Goal: Task Accomplishment & Management: Use online tool/utility

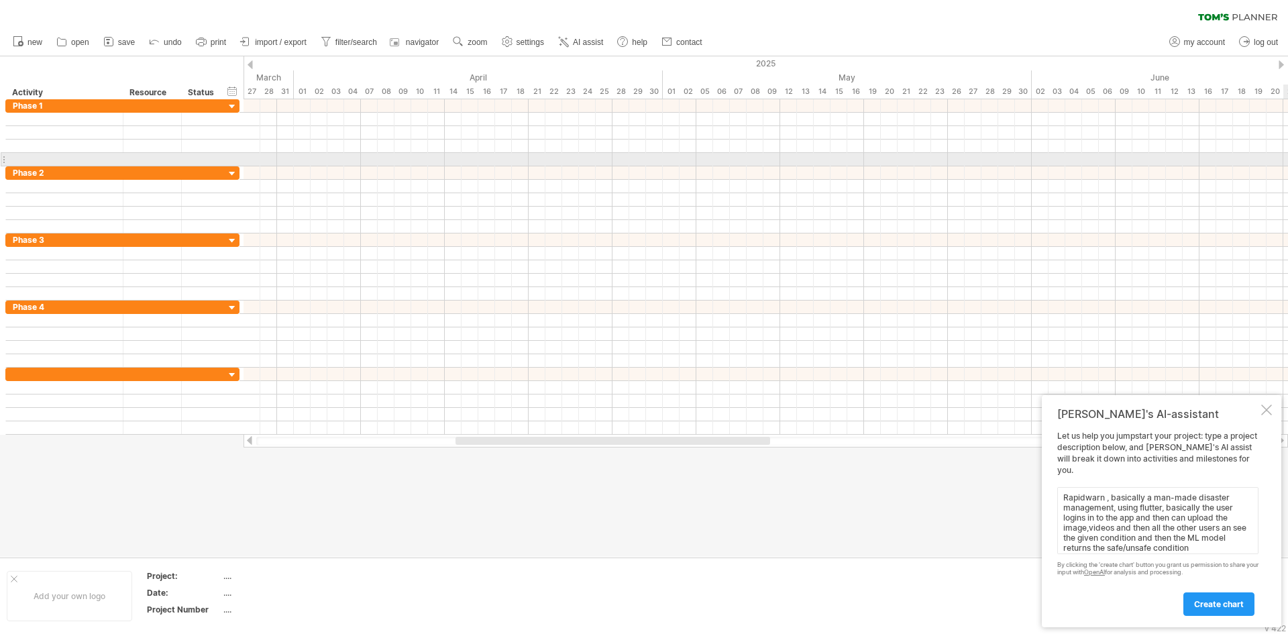
scroll to position [11, 0]
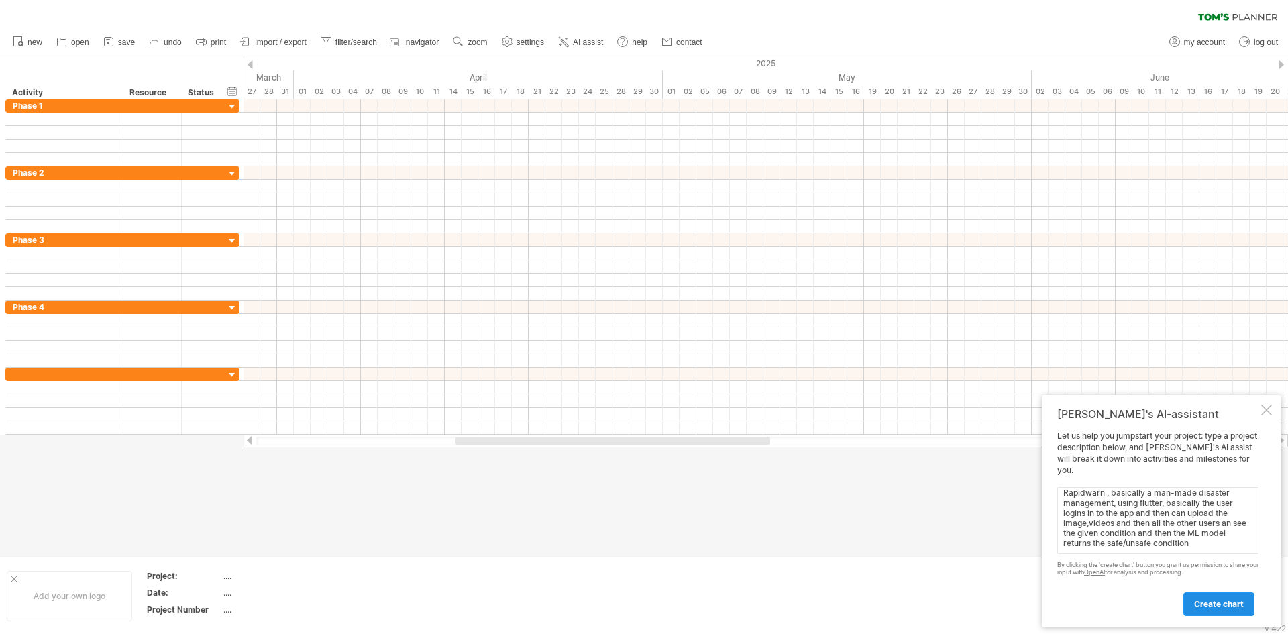
type textarea "Rapidwarn , basically a man-made disaster management, using flutter, basically …"
click at [1210, 614] on link "create chart" at bounding box center [1218, 603] width 71 height 23
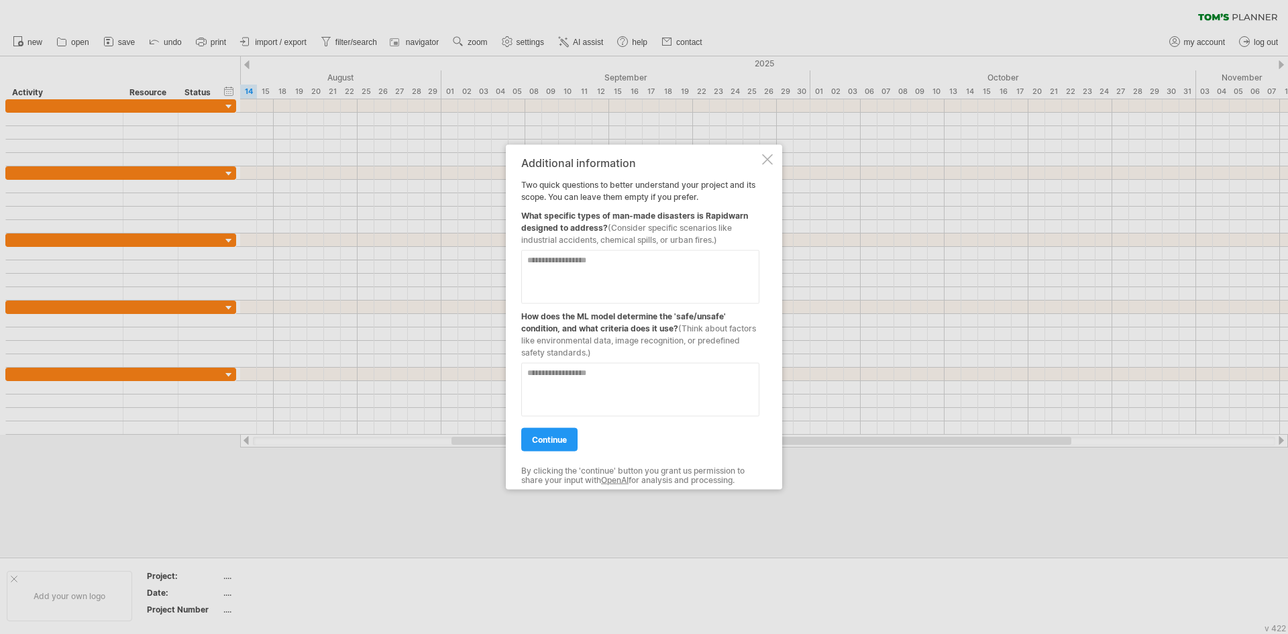
click at [617, 278] on textarea at bounding box center [640, 277] width 238 height 54
type textarea "**********"
click at [667, 375] on textarea at bounding box center [640, 389] width 238 height 54
click at [661, 388] on textarea at bounding box center [640, 389] width 238 height 54
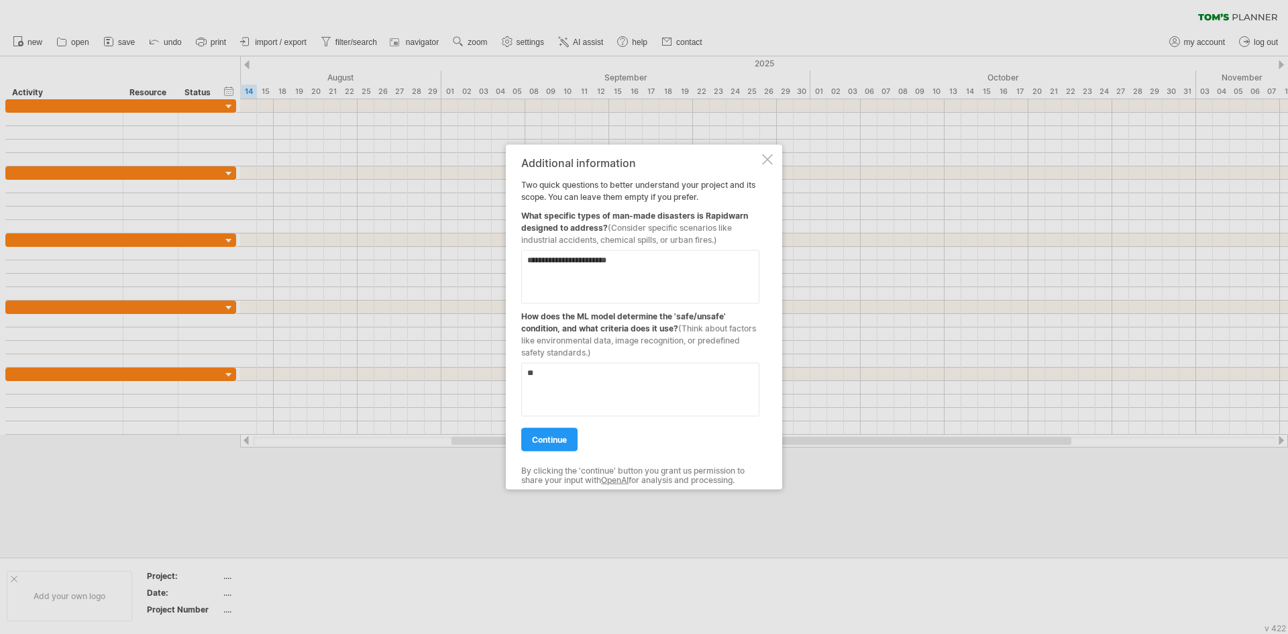
type textarea "*"
type textarea "**********"
click at [547, 443] on span "continue" at bounding box center [549, 439] width 35 height 10
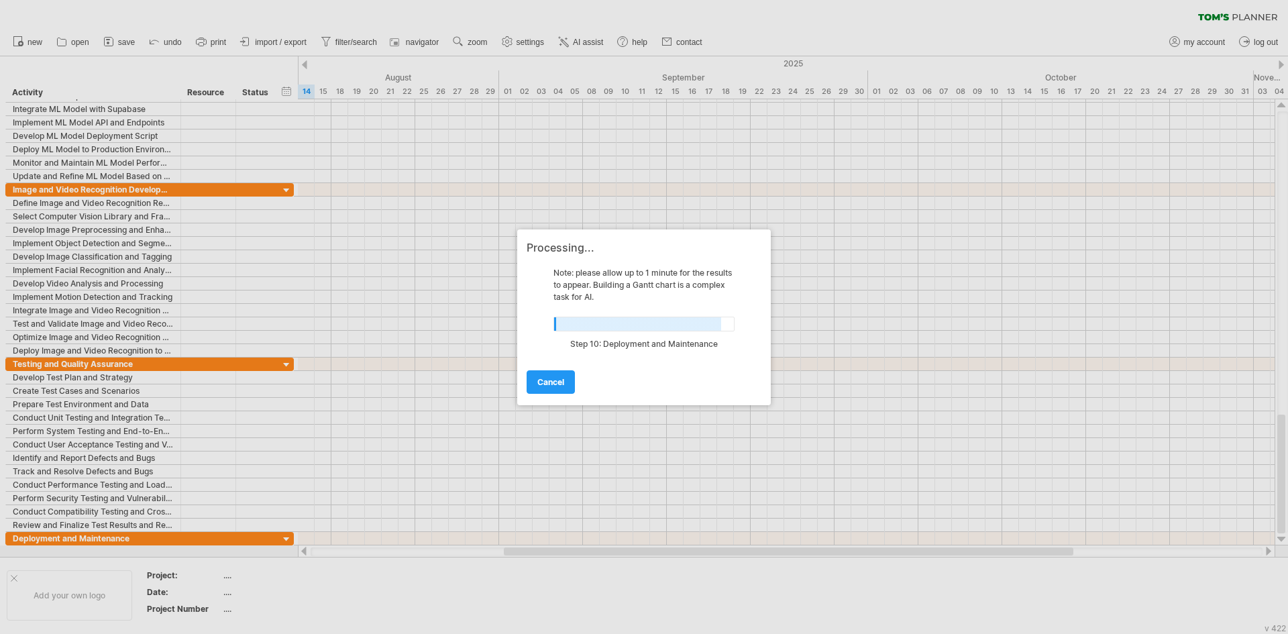
click at [854, 588] on div at bounding box center [644, 317] width 1288 height 634
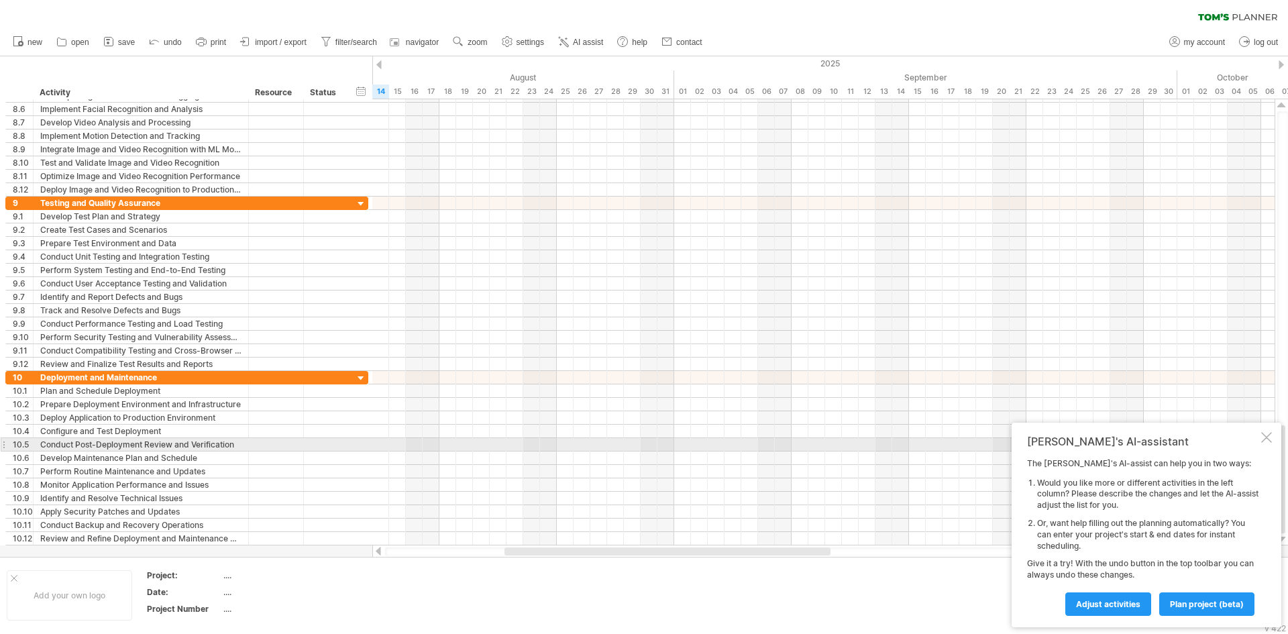
click at [1259, 439] on div "[PERSON_NAME]'s AI-assistant The [PERSON_NAME]'s AI-assist can help you in two …" at bounding box center [1147, 525] width 270 height 205
click at [1256, 441] on div "[PERSON_NAME]'s AI-assistant" at bounding box center [1142, 441] width 231 height 13
click at [1267, 439] on div at bounding box center [1266, 437] width 11 height 11
click at [1267, 439] on div at bounding box center [823, 444] width 902 height 13
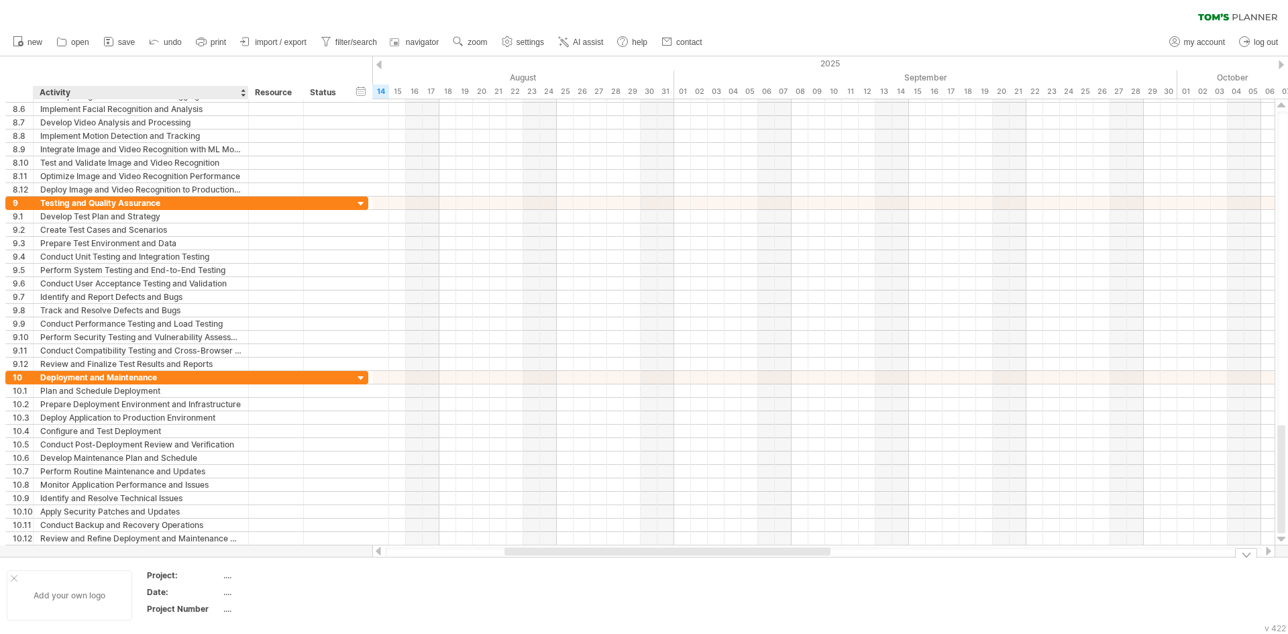
click at [113, 605] on div "Add your own logo" at bounding box center [69, 595] width 125 height 50
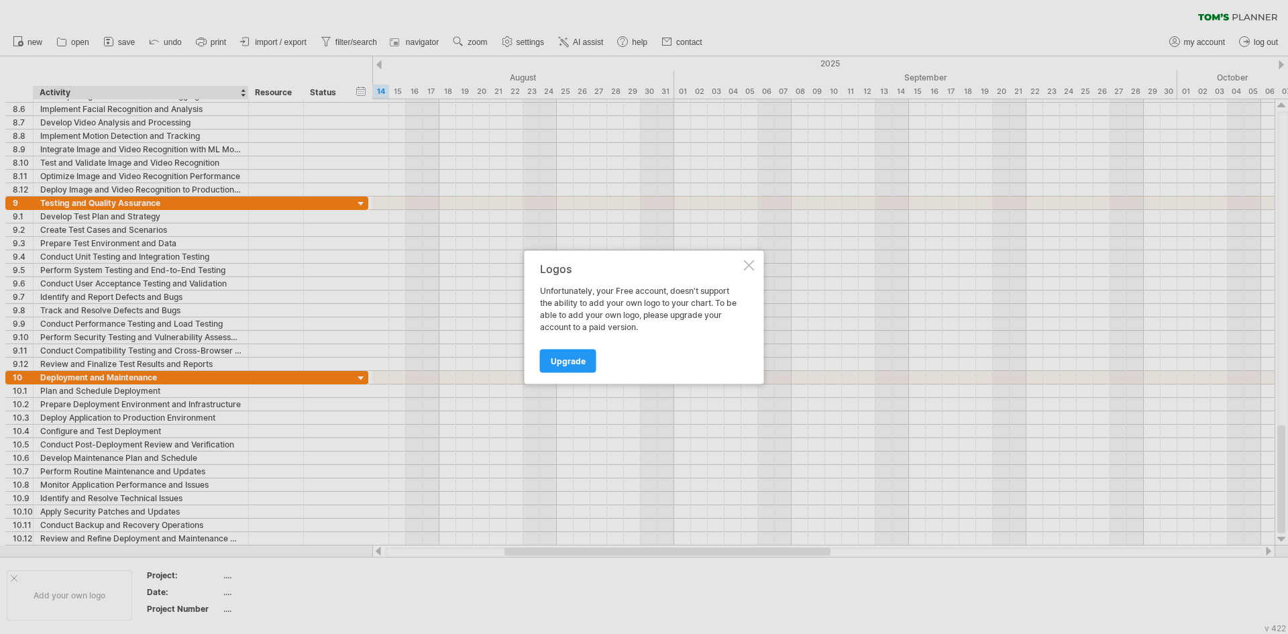
click at [753, 269] on div at bounding box center [749, 265] width 11 height 11
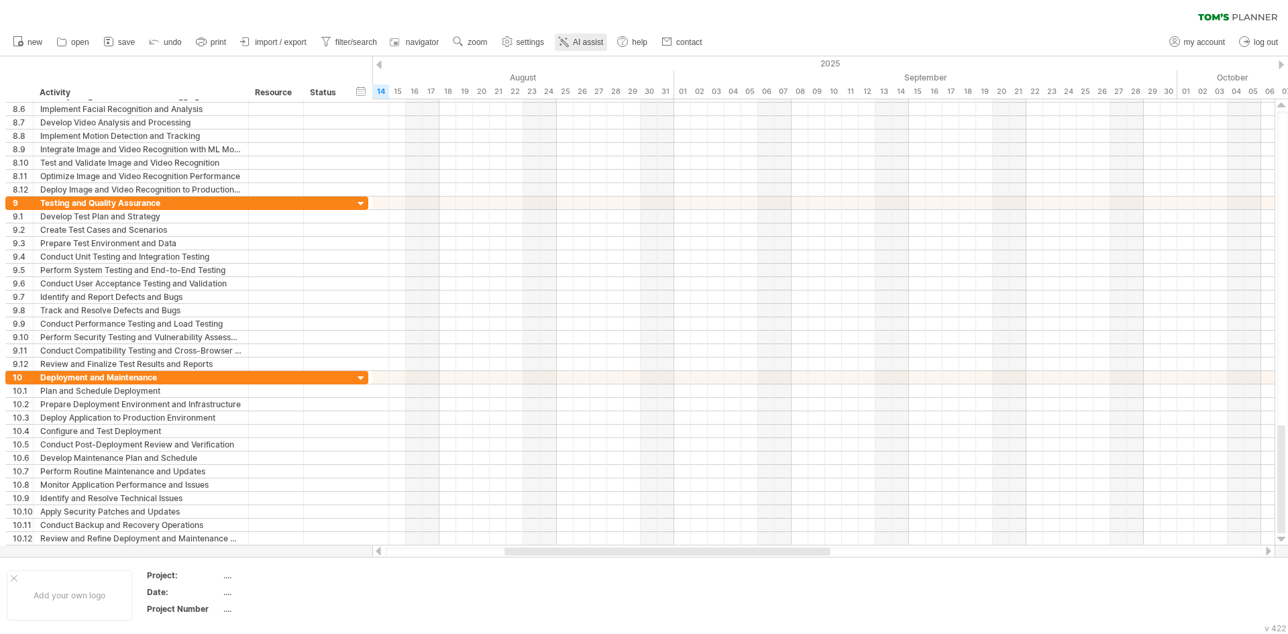
click at [561, 40] on icon at bounding box center [563, 41] width 13 height 13
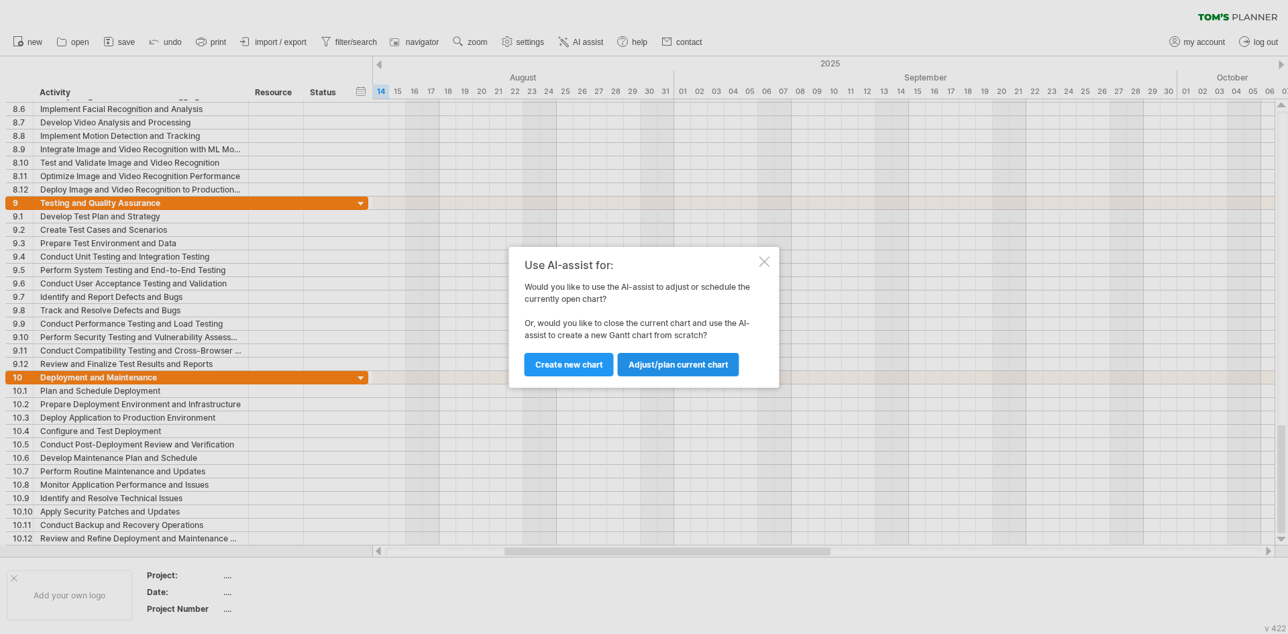
click at [671, 360] on span "Adjust/plan current chart" at bounding box center [679, 365] width 100 height 10
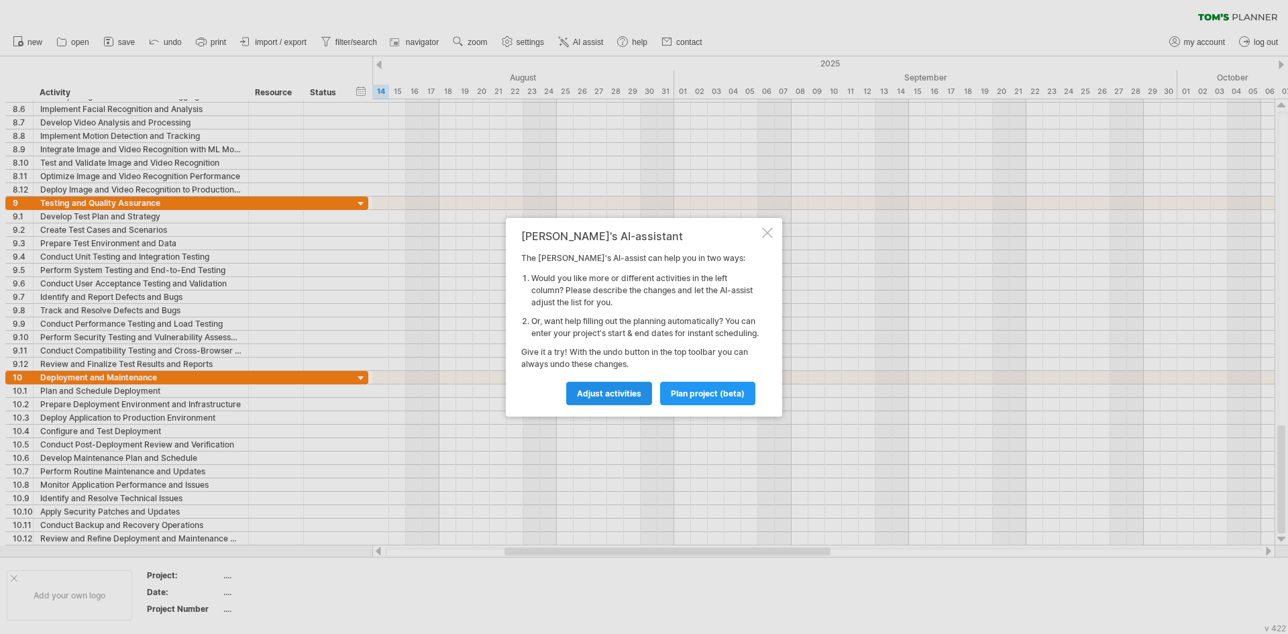
click at [627, 398] on span "Adjust activities" at bounding box center [609, 393] width 64 height 10
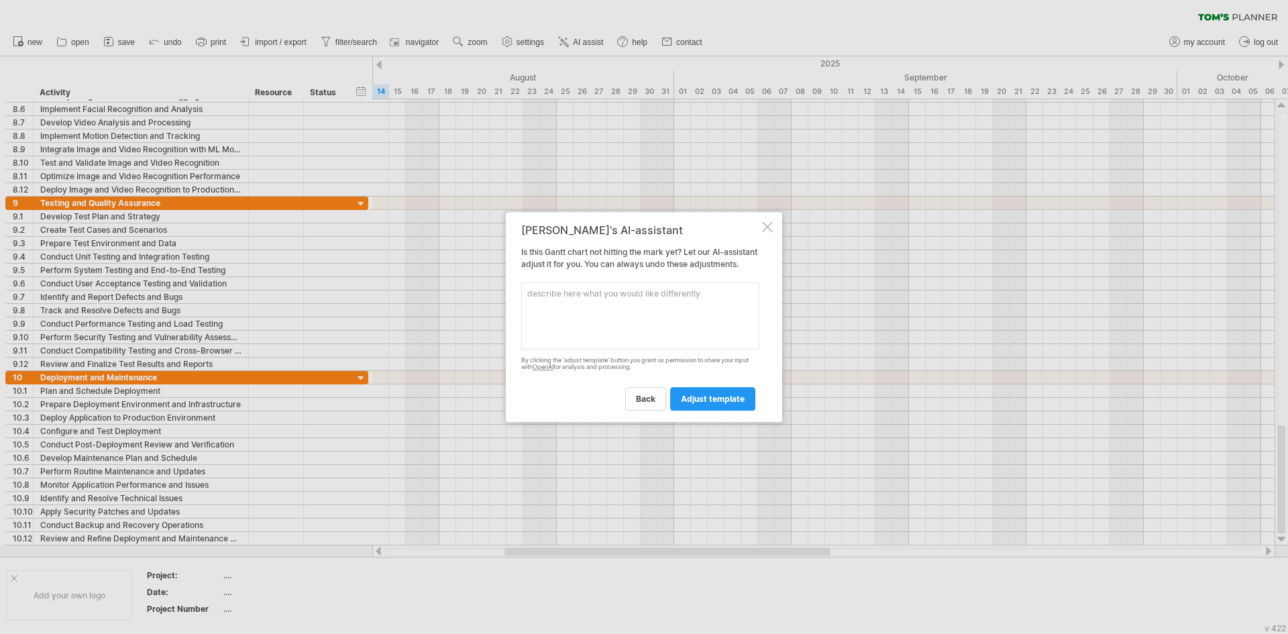
click at [674, 326] on textarea at bounding box center [640, 315] width 238 height 67
type textarea "i want of 4 phase only"
click at [694, 404] on span "adjust template" at bounding box center [713, 399] width 64 height 10
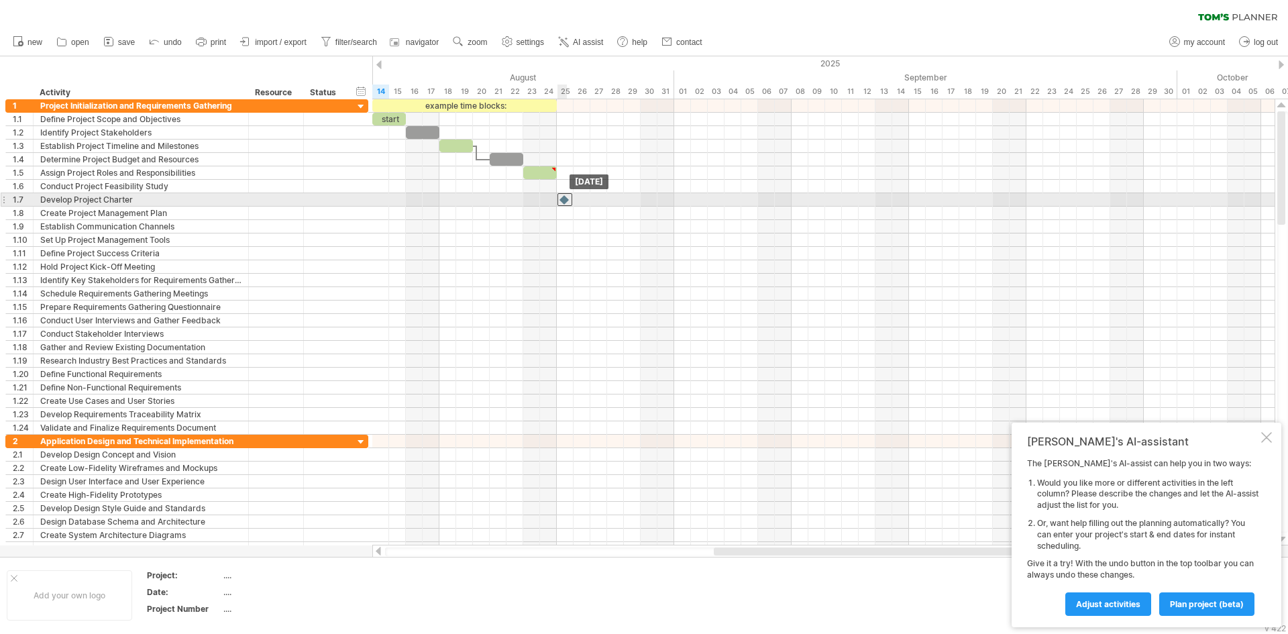
drag, startPoint x: 555, startPoint y: 188, endPoint x: 568, endPoint y: 198, distance: 15.7
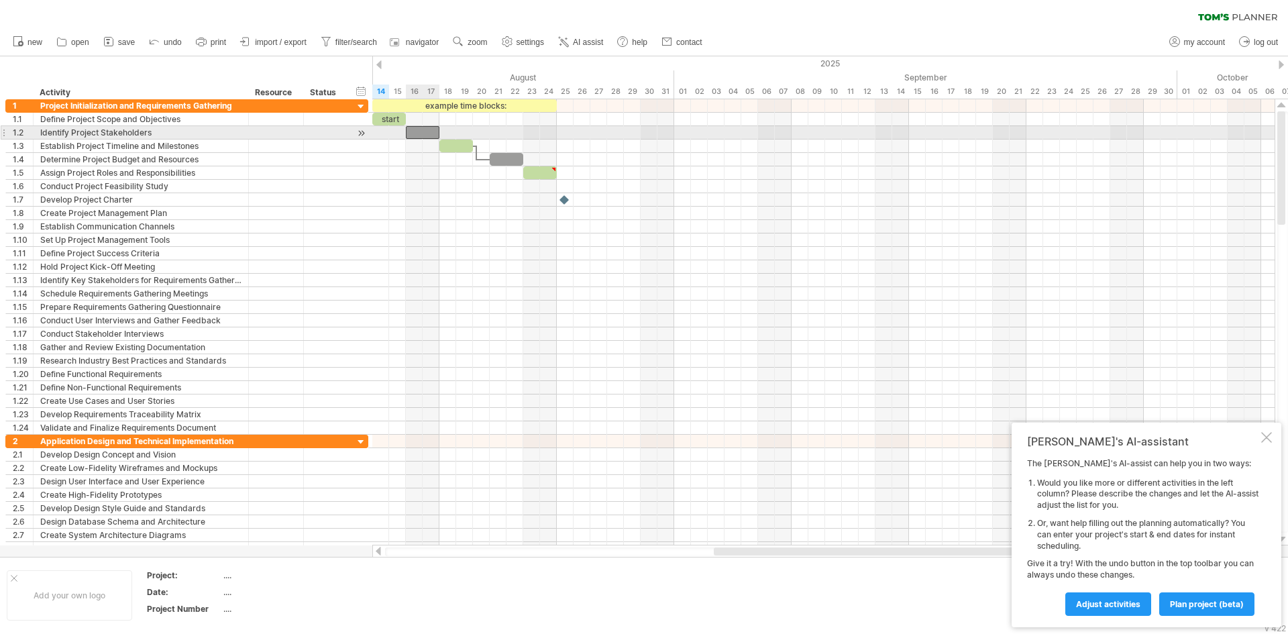
click at [417, 129] on div at bounding box center [423, 132] width 34 height 13
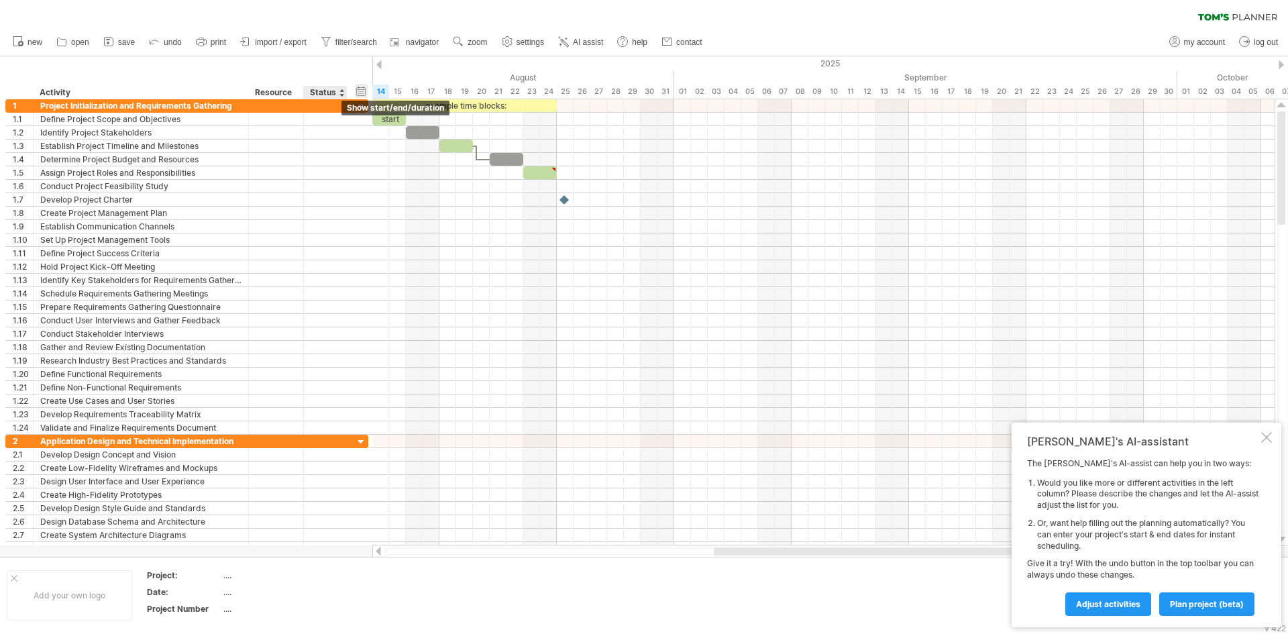
click at [367, 91] on div "hide start/end/duration show start/end/duration" at bounding box center [361, 91] width 13 height 14
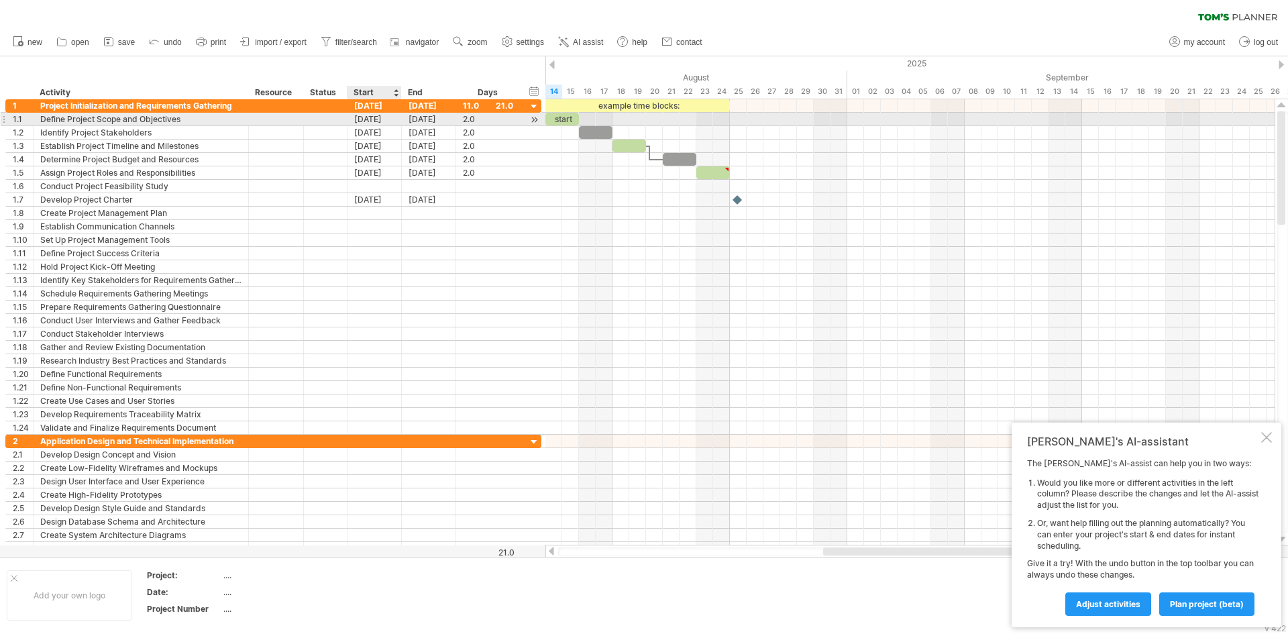
click at [372, 117] on div "[DATE]" at bounding box center [374, 119] width 54 height 13
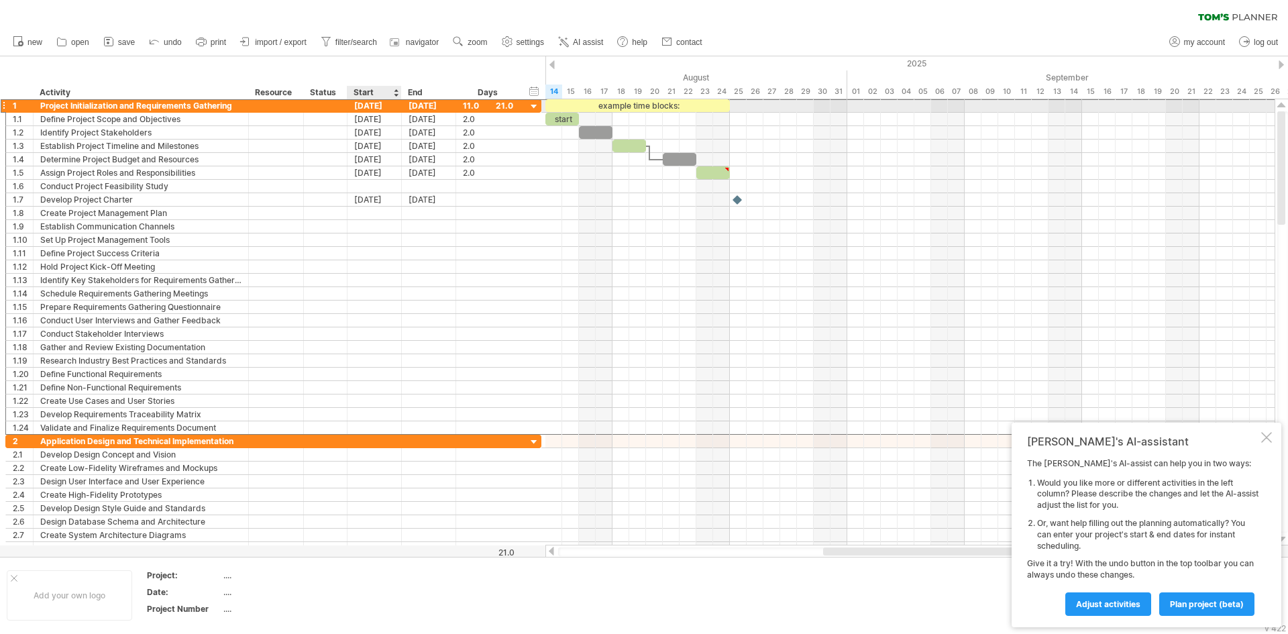
click at [359, 105] on div "[DATE]" at bounding box center [374, 105] width 54 height 13
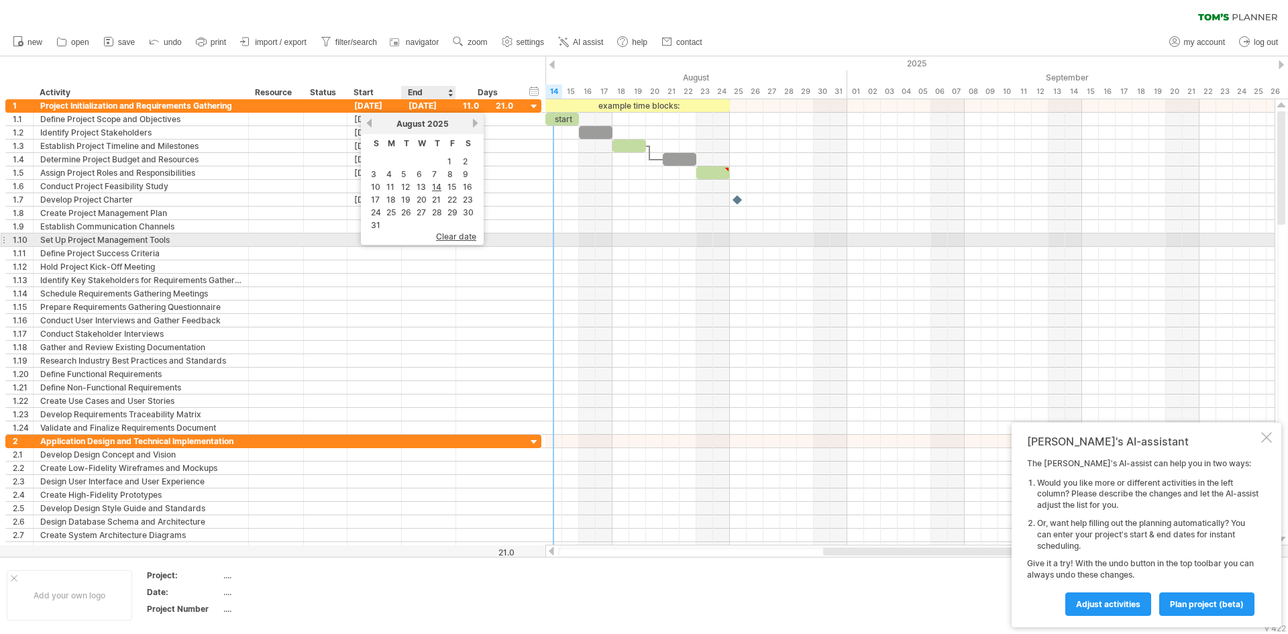
click at [460, 237] on span "clear date" at bounding box center [456, 236] width 40 height 10
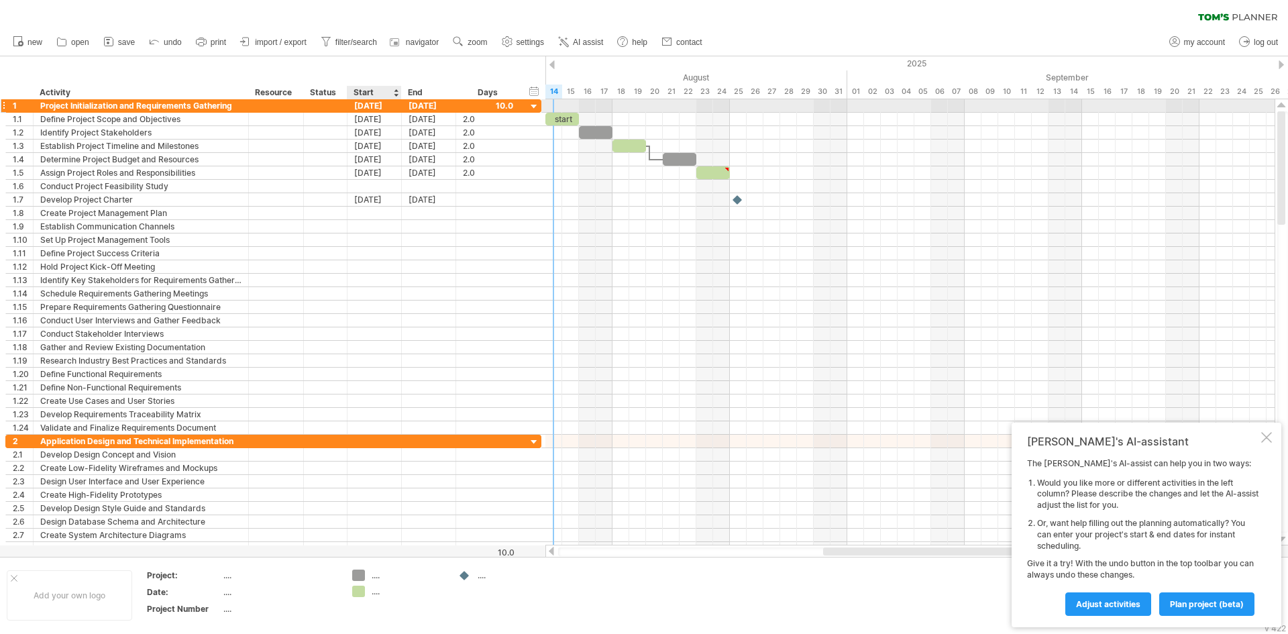
click at [374, 105] on div "[DATE]" at bounding box center [374, 105] width 54 height 13
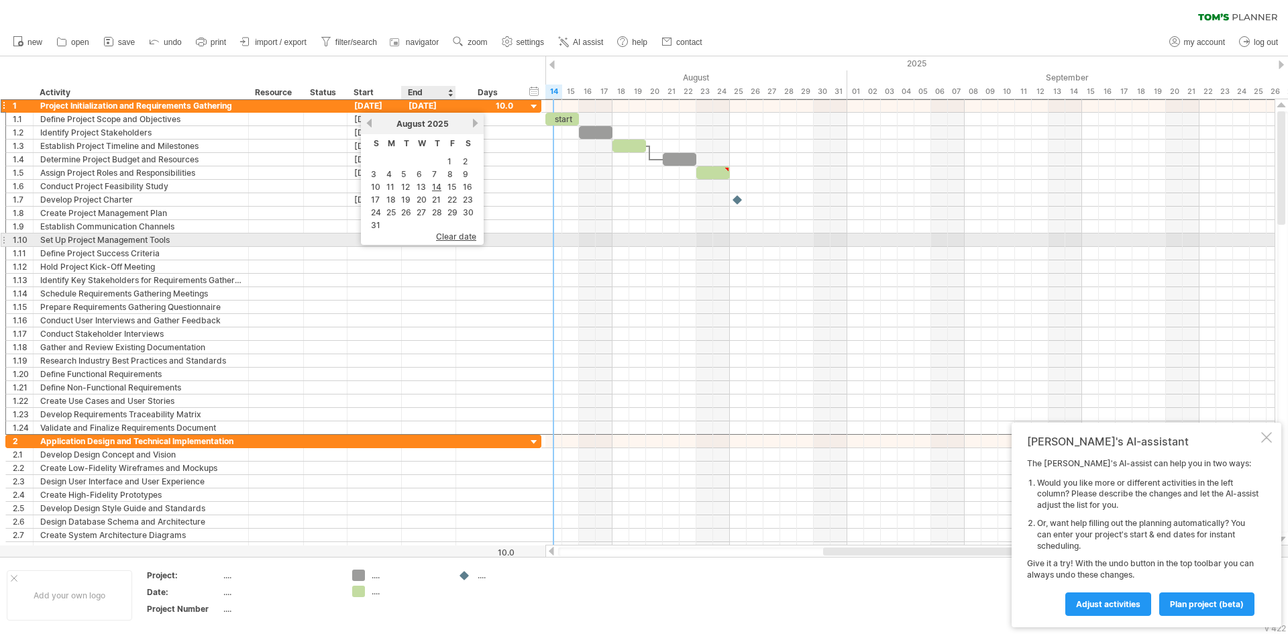
click at [447, 236] on span "clear date" at bounding box center [456, 236] width 40 height 10
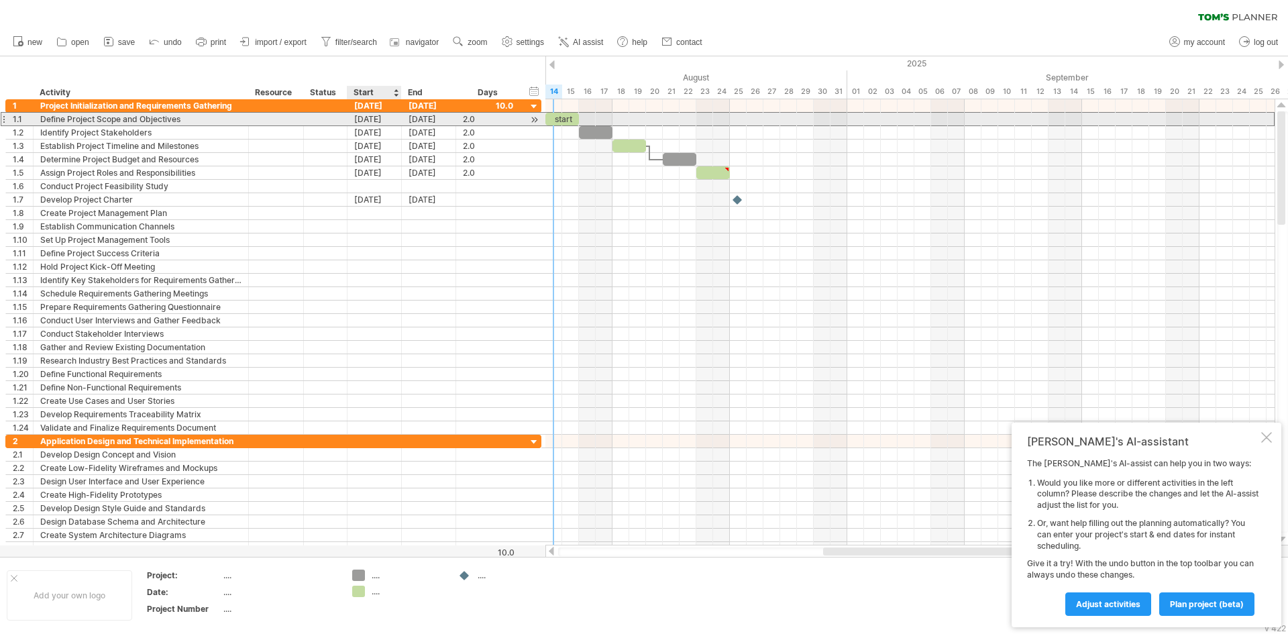
click at [382, 123] on div "[DATE]" at bounding box center [374, 119] width 54 height 13
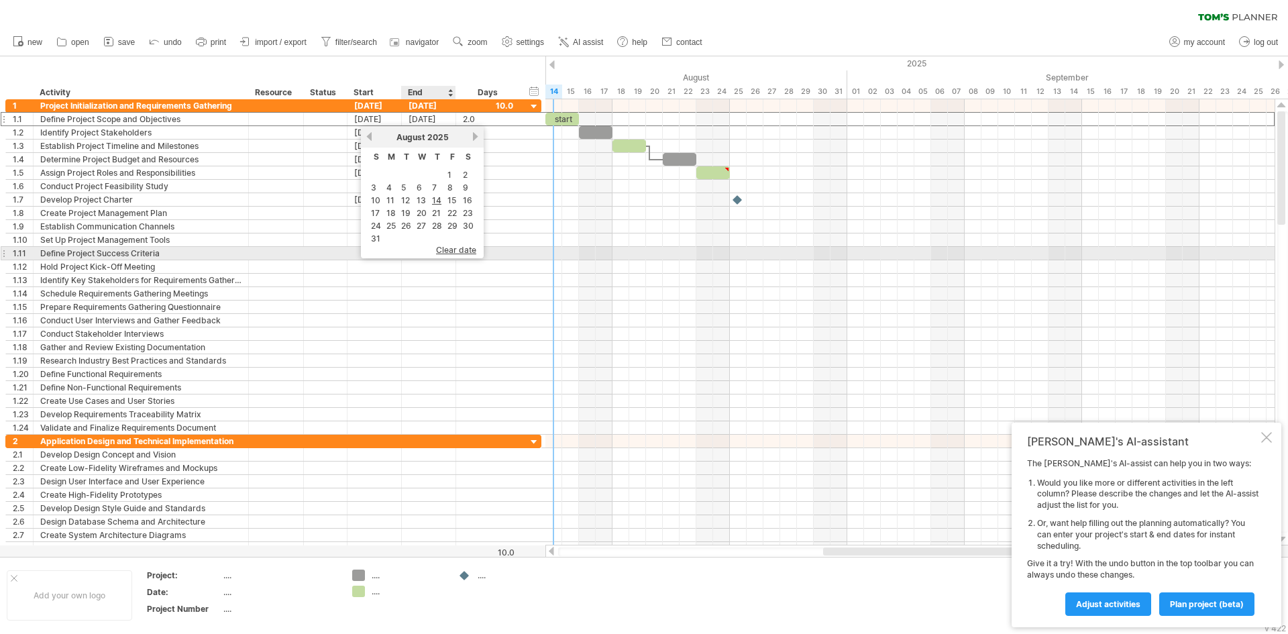
click at [451, 248] on span "clear date" at bounding box center [456, 250] width 40 height 10
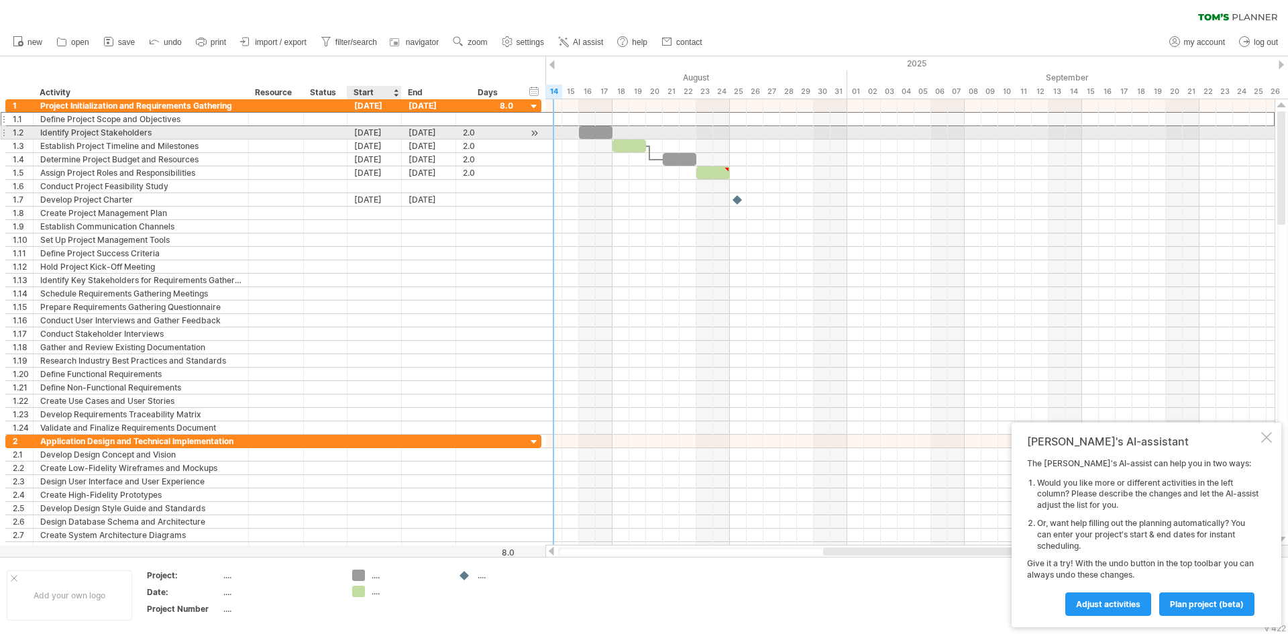
click at [382, 132] on div "[DATE]" at bounding box center [374, 132] width 54 height 13
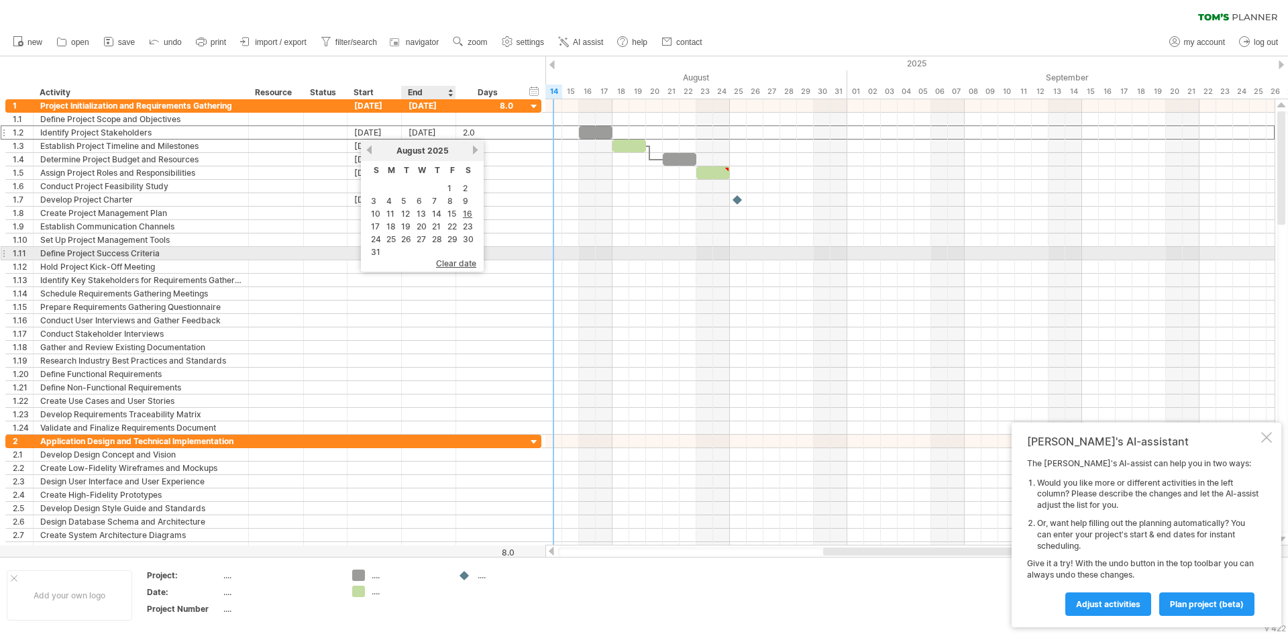
click at [447, 260] on span "clear date" at bounding box center [456, 263] width 40 height 10
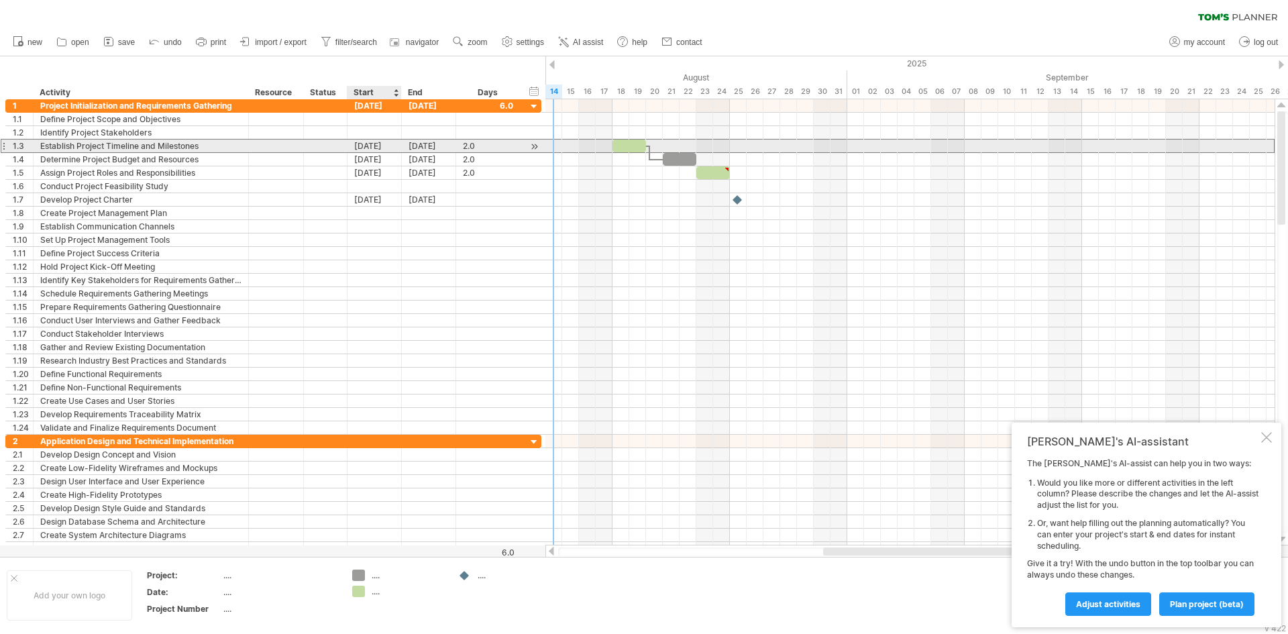
click at [380, 148] on div "[DATE]" at bounding box center [374, 146] width 54 height 13
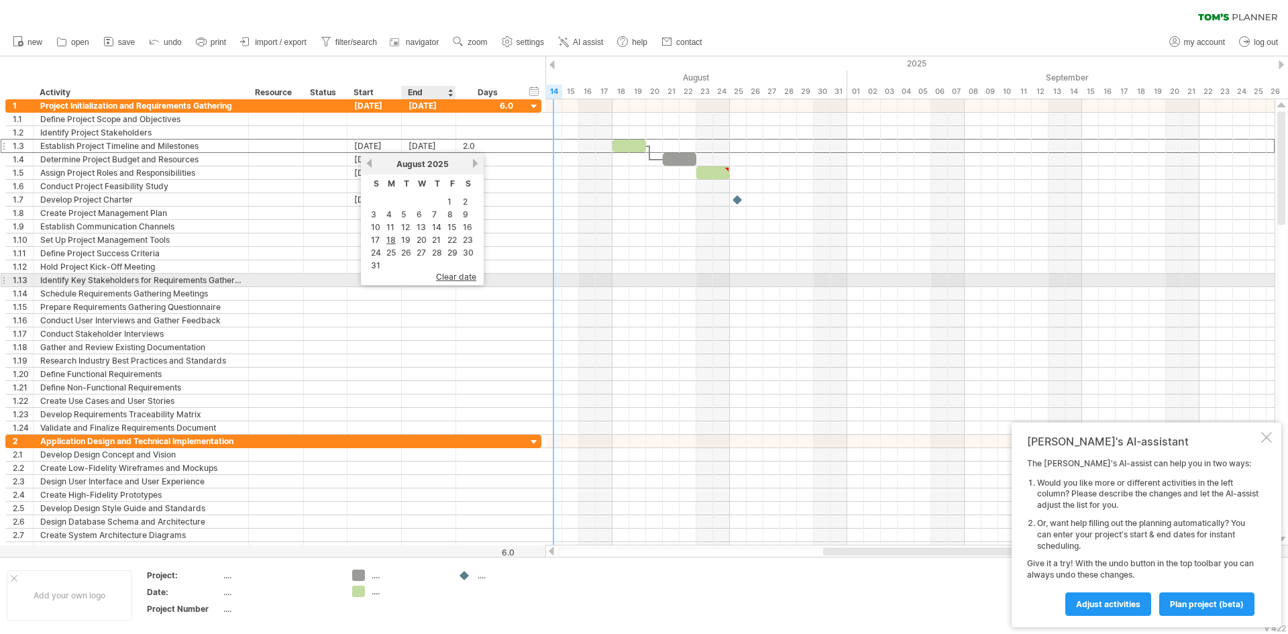
click at [444, 276] on span "clear date" at bounding box center [456, 277] width 40 height 10
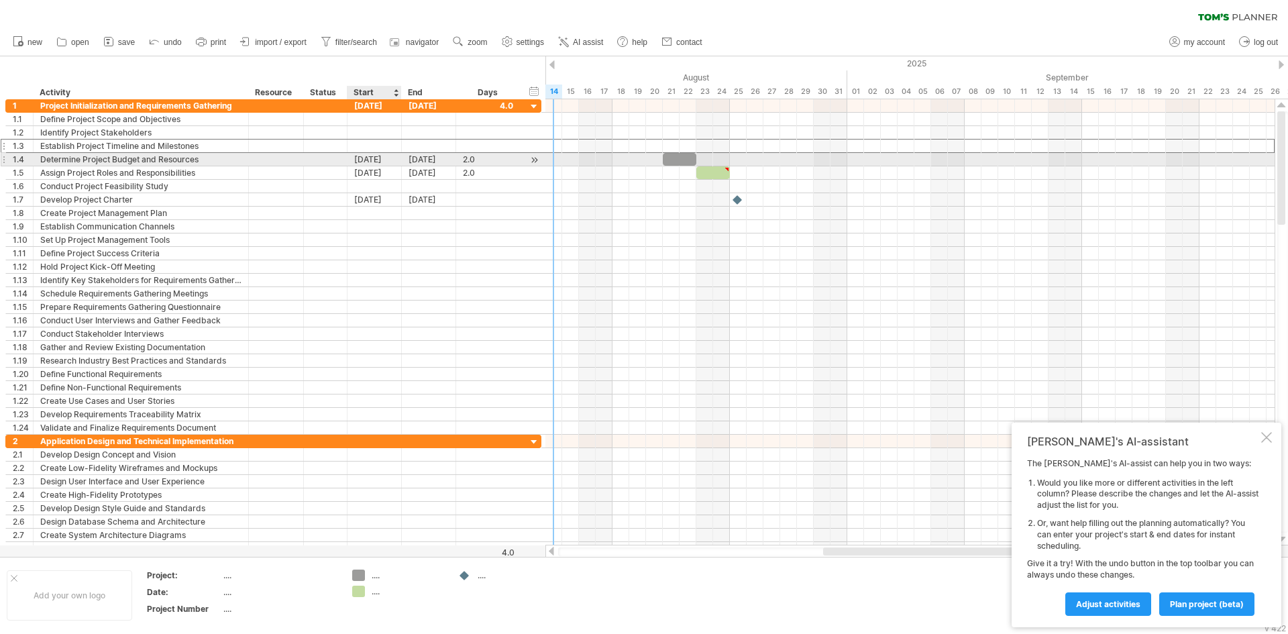
click at [382, 163] on div "[DATE]" at bounding box center [374, 159] width 54 height 13
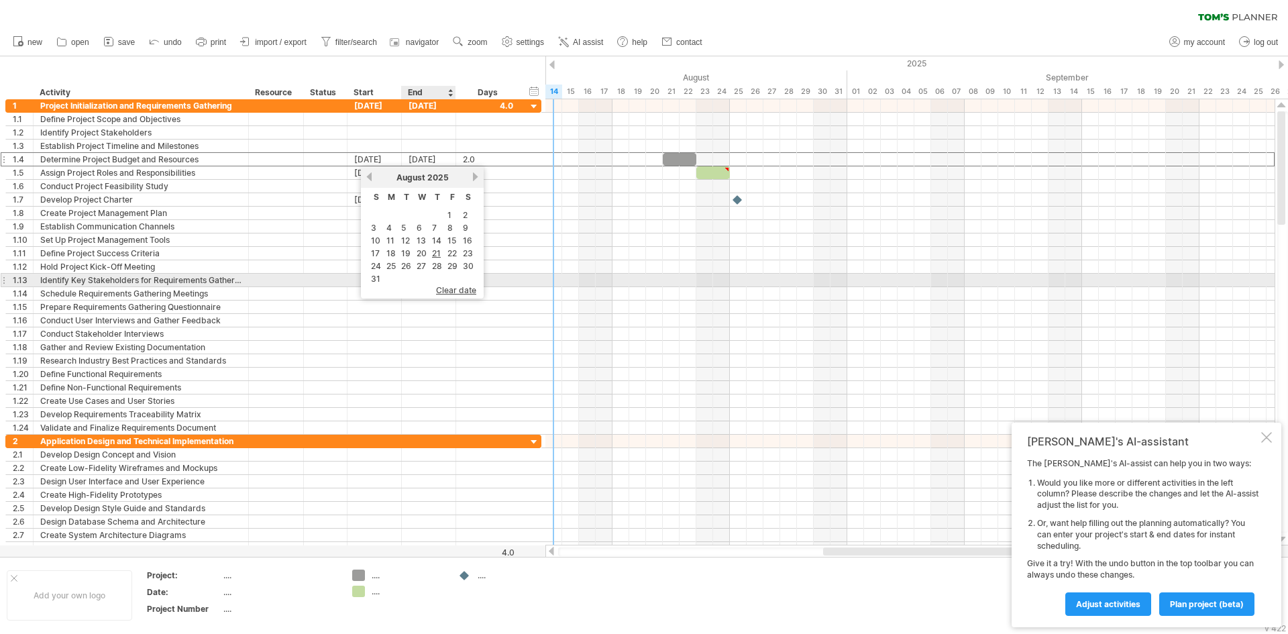
click at [455, 286] on span "clear date" at bounding box center [456, 290] width 40 height 10
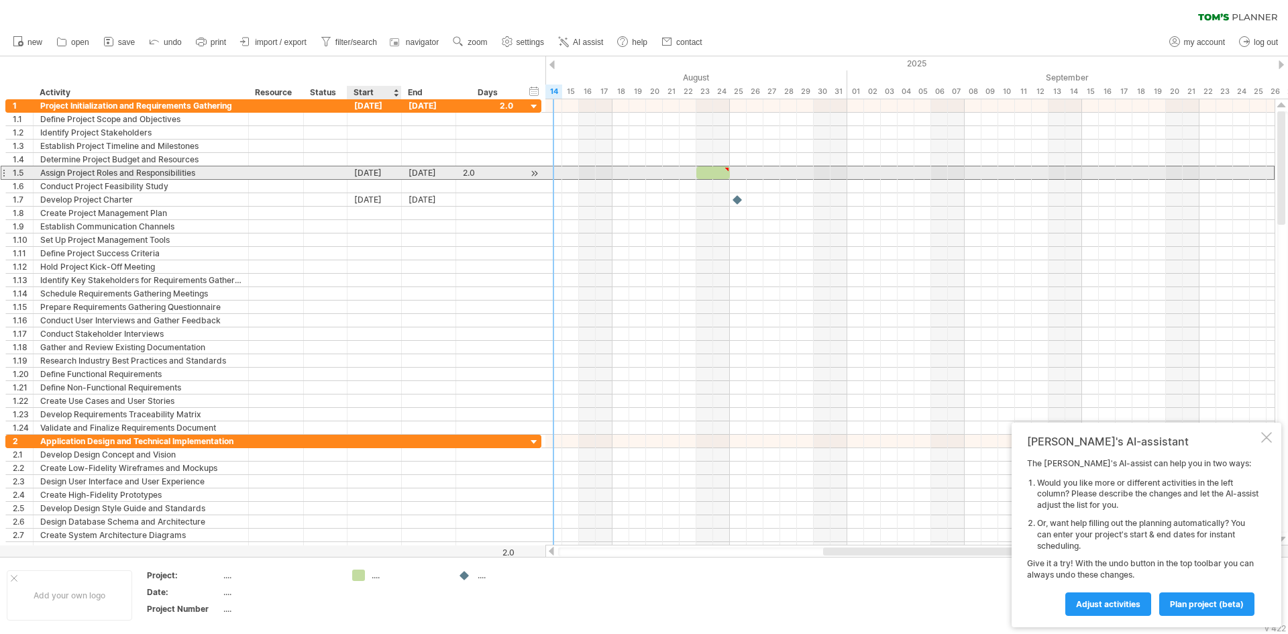
click at [387, 173] on div "[DATE]" at bounding box center [374, 172] width 54 height 13
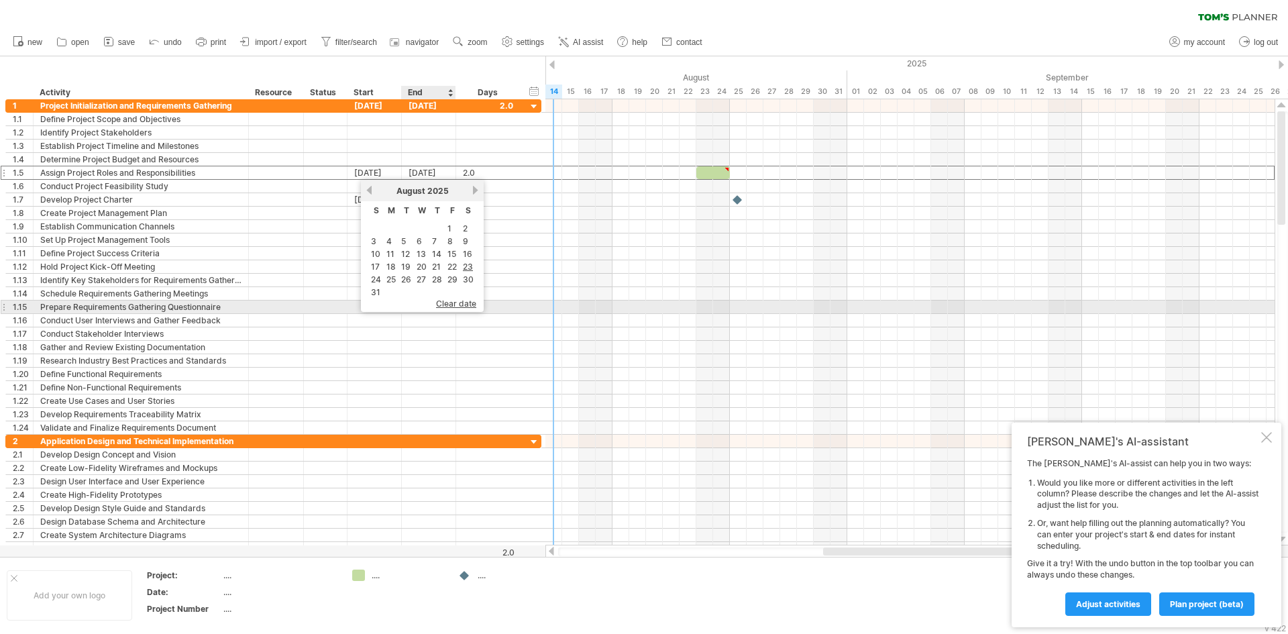
click at [461, 306] on span "clear date" at bounding box center [456, 304] width 40 height 10
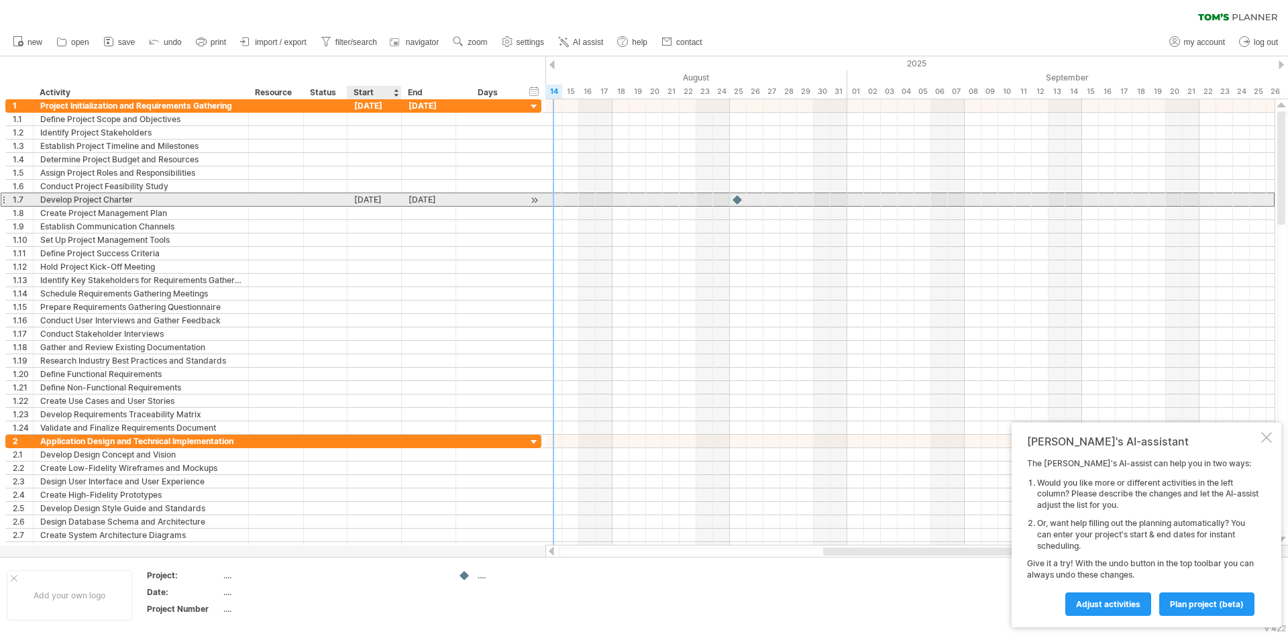
click at [392, 196] on div "[DATE]" at bounding box center [374, 199] width 54 height 13
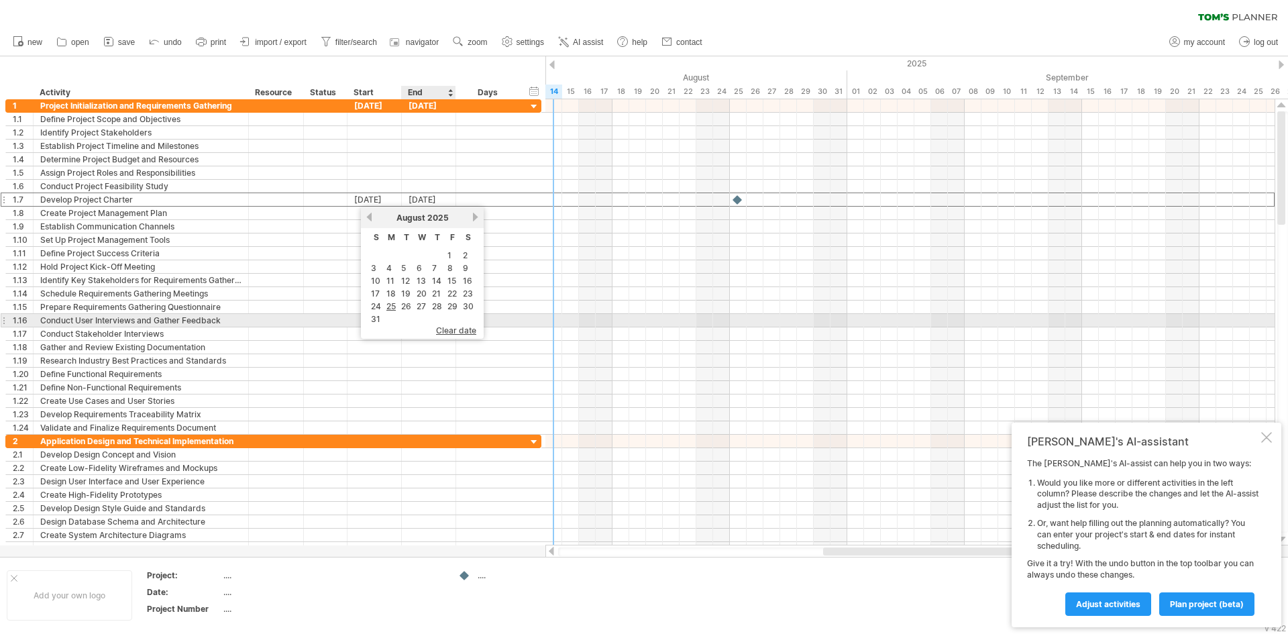
click at [451, 327] on span "clear date" at bounding box center [456, 330] width 40 height 10
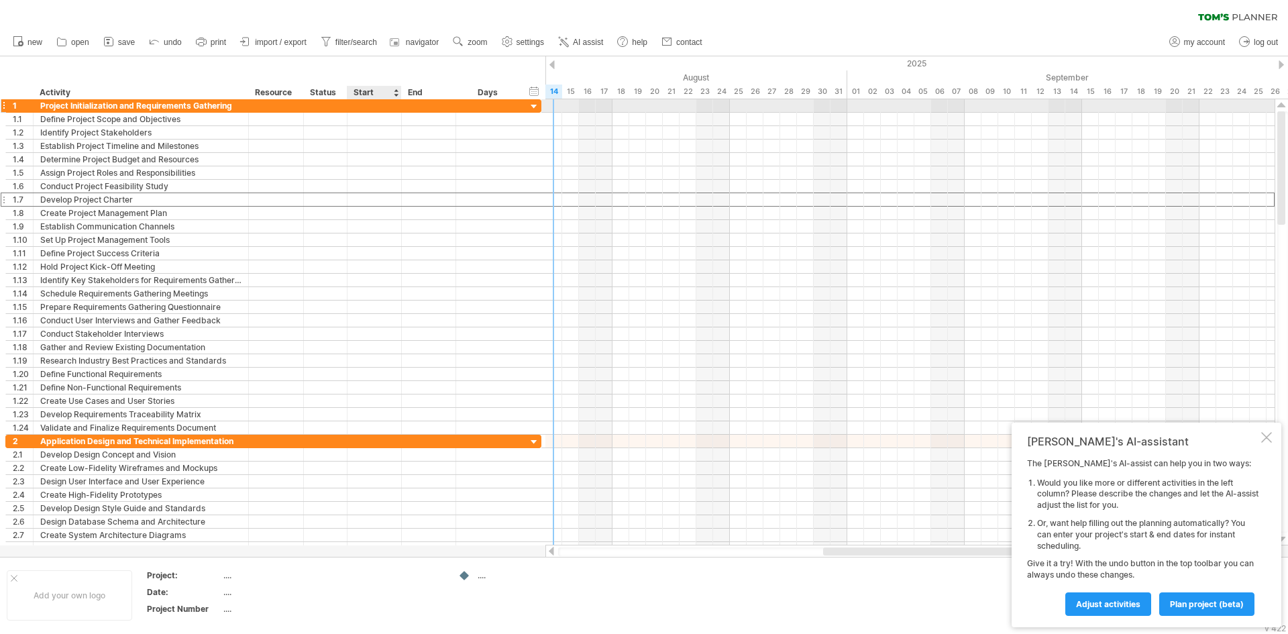
click at [373, 107] on div at bounding box center [374, 105] width 54 height 13
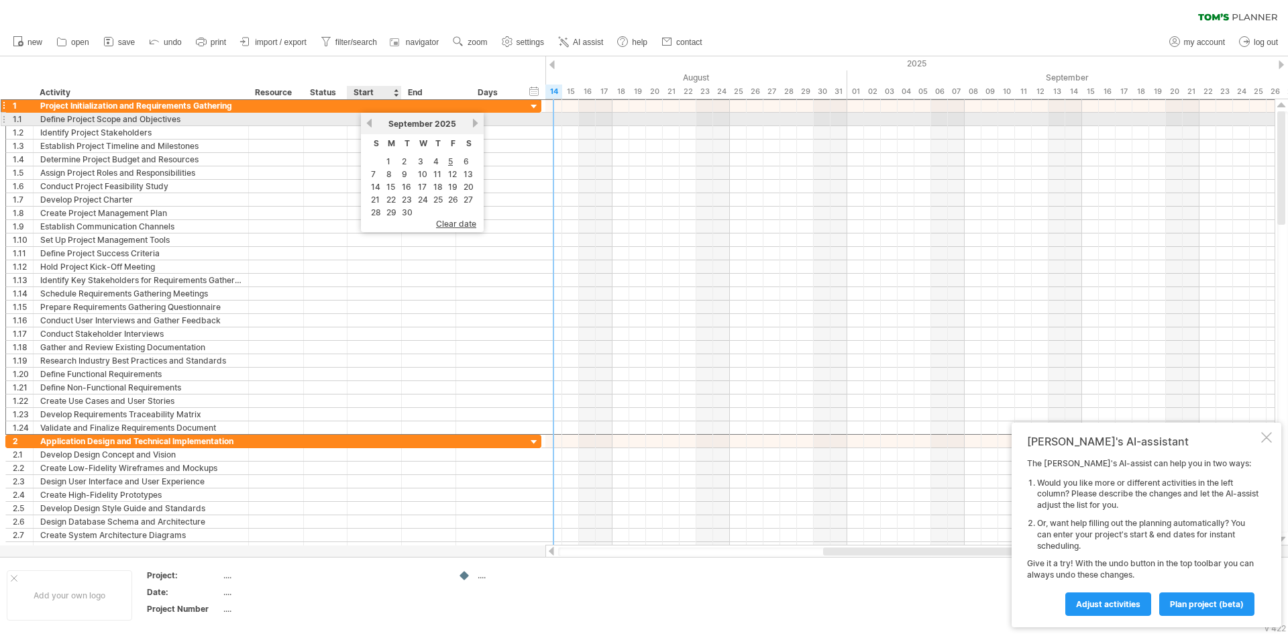
click at [366, 124] on link "previous" at bounding box center [369, 123] width 10 height 10
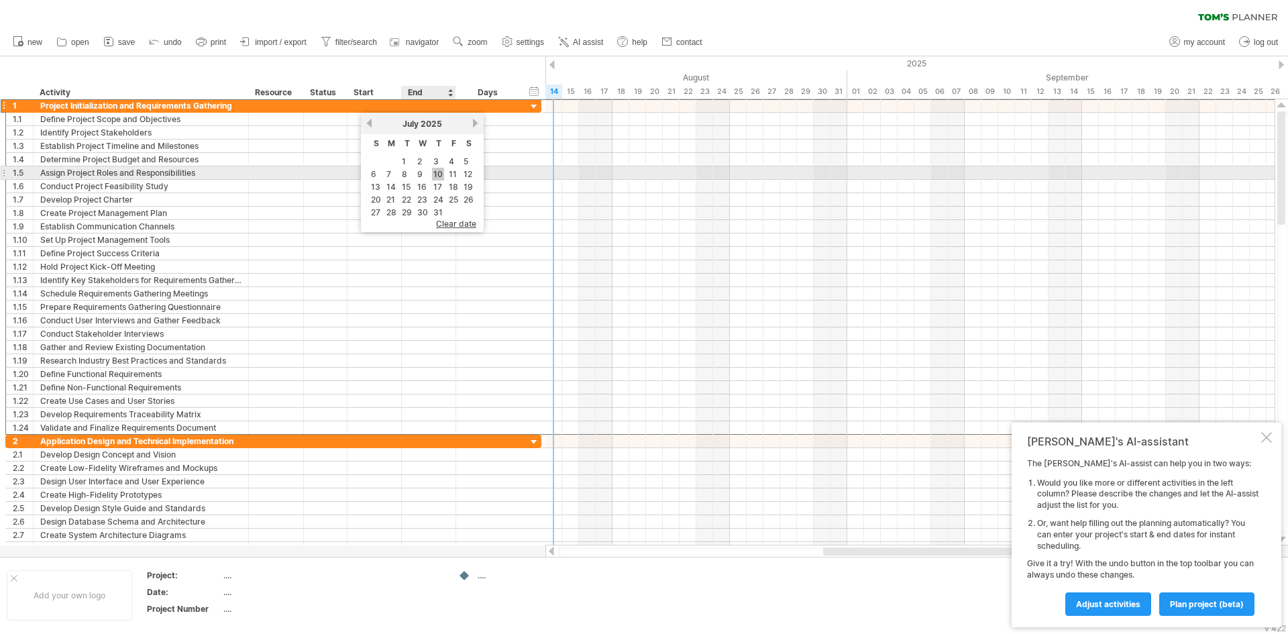
click at [433, 174] on link "10" at bounding box center [438, 174] width 12 height 13
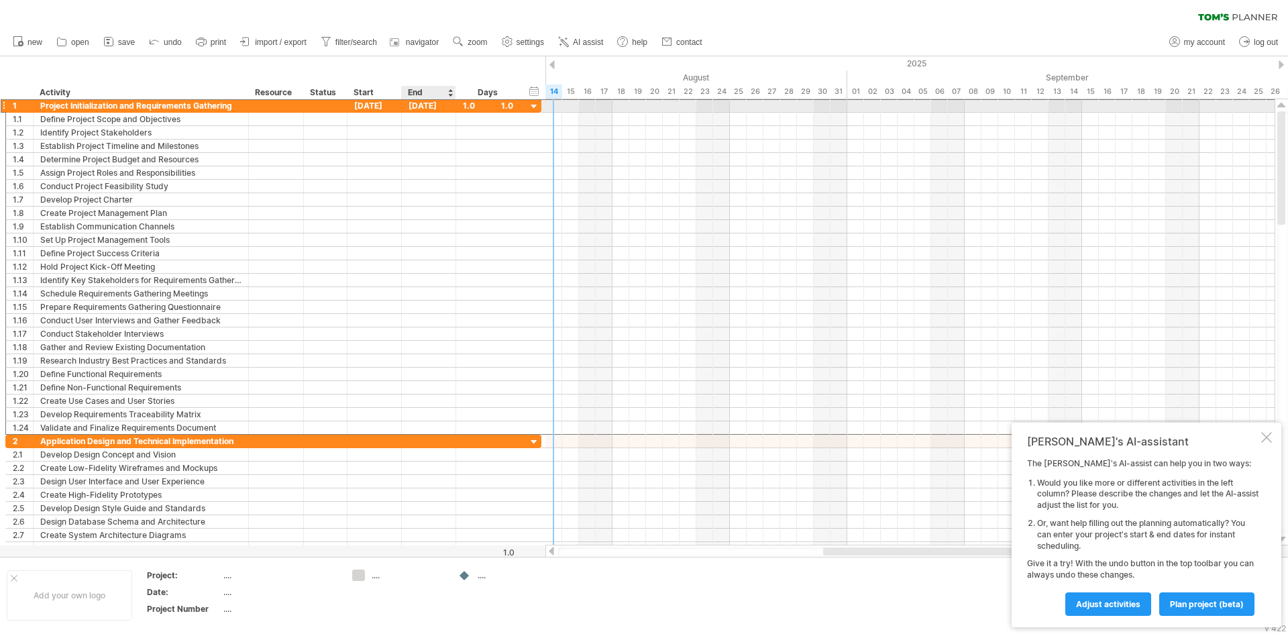
click at [429, 103] on div "[DATE]" at bounding box center [429, 105] width 54 height 13
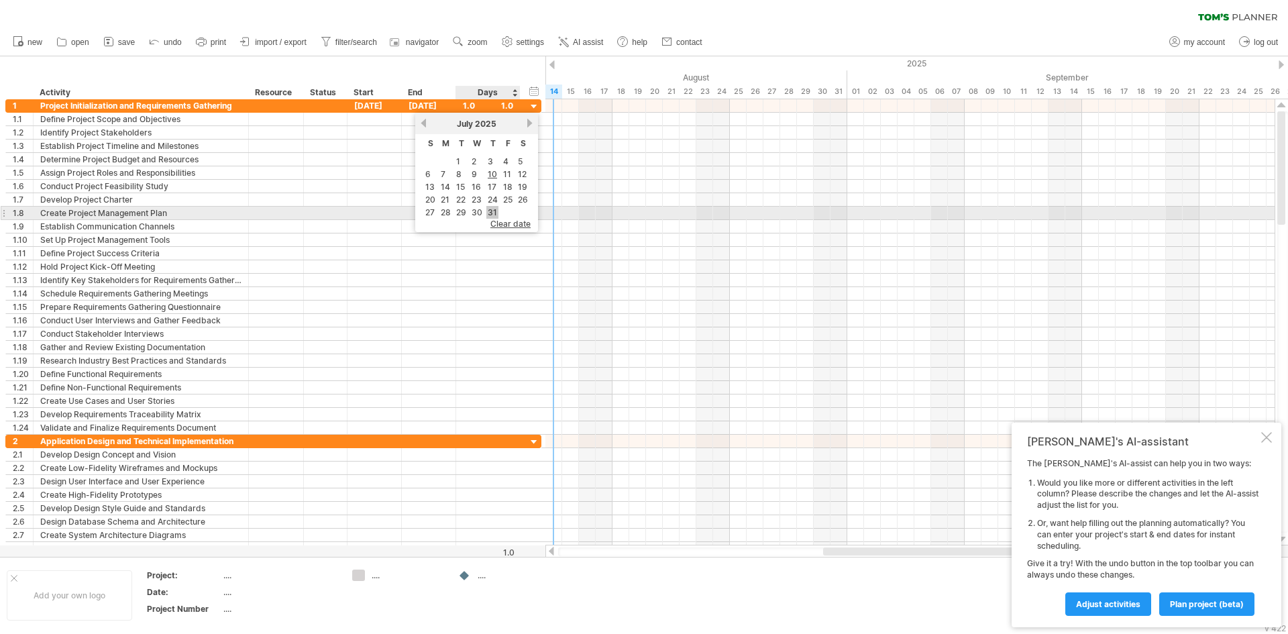
click at [492, 213] on link "31" at bounding box center [492, 212] width 12 height 13
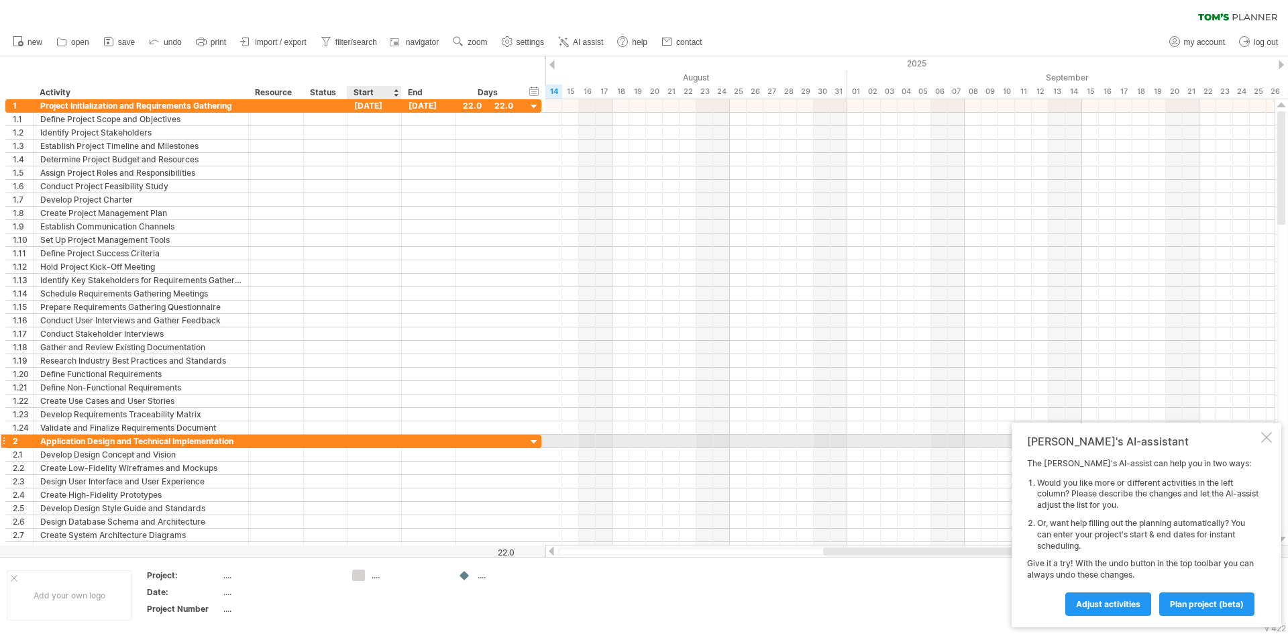
click at [364, 445] on div at bounding box center [374, 441] width 54 height 13
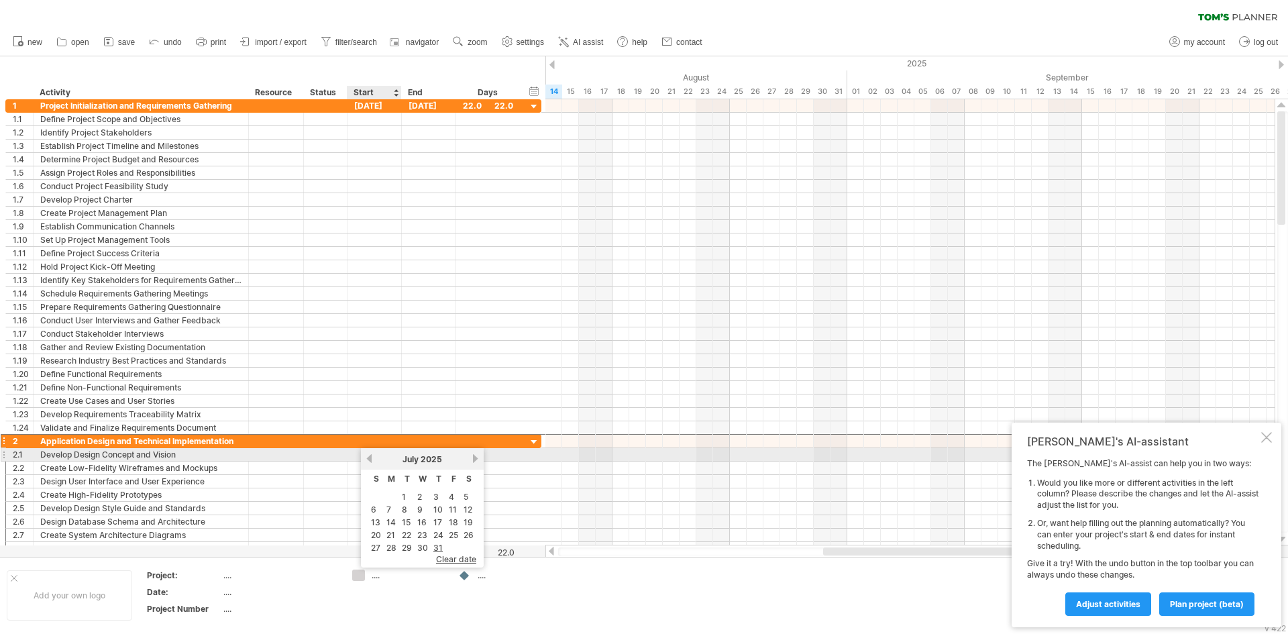
click at [368, 460] on link "previous" at bounding box center [369, 458] width 10 height 10
click at [472, 460] on link "next" at bounding box center [475, 458] width 10 height 10
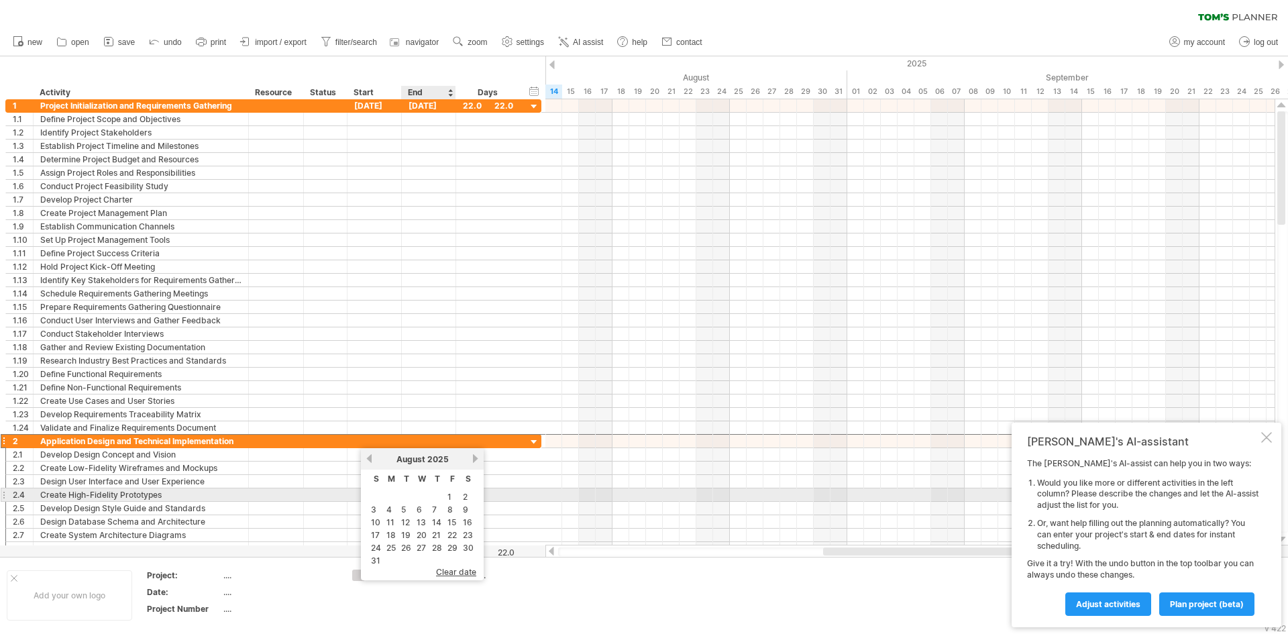
click at [454, 490] on table "S M T W T F S 1 2 3 4 5 6 7 8 9 10 11 12 13 14 15 16 17 18 19 20 21 22 23 24 25…" at bounding box center [422, 519] width 109 height 98
click at [451, 496] on link "1" at bounding box center [449, 496] width 7 height 13
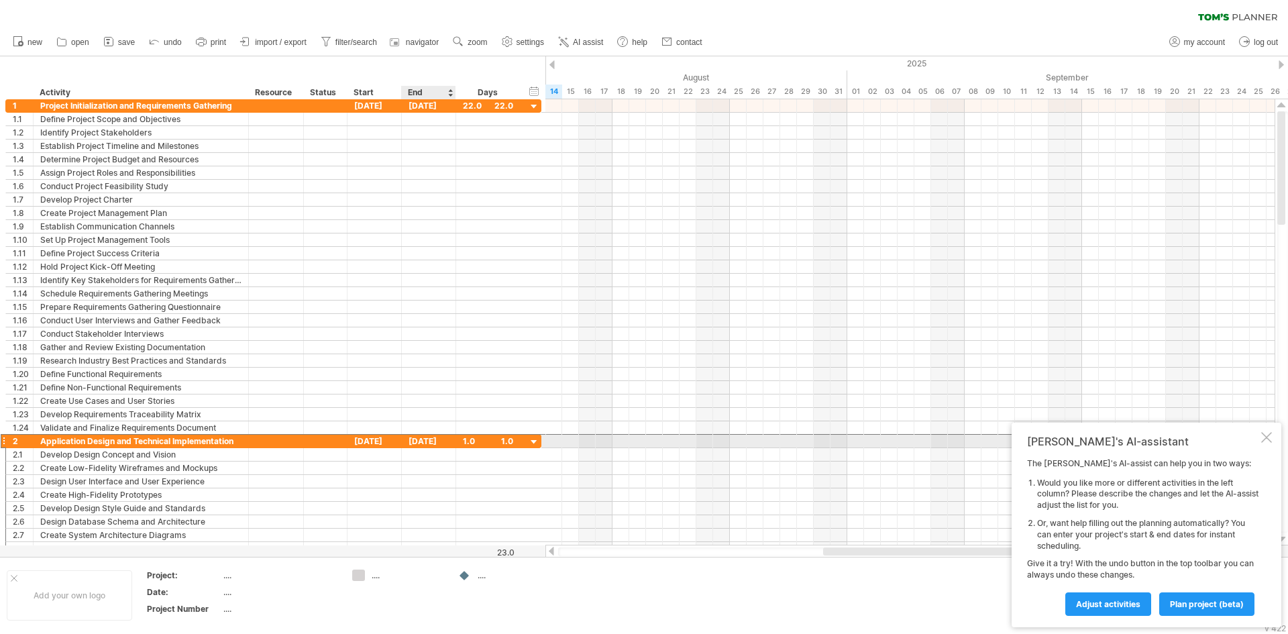
click at [441, 445] on div "[DATE]" at bounding box center [429, 441] width 54 height 13
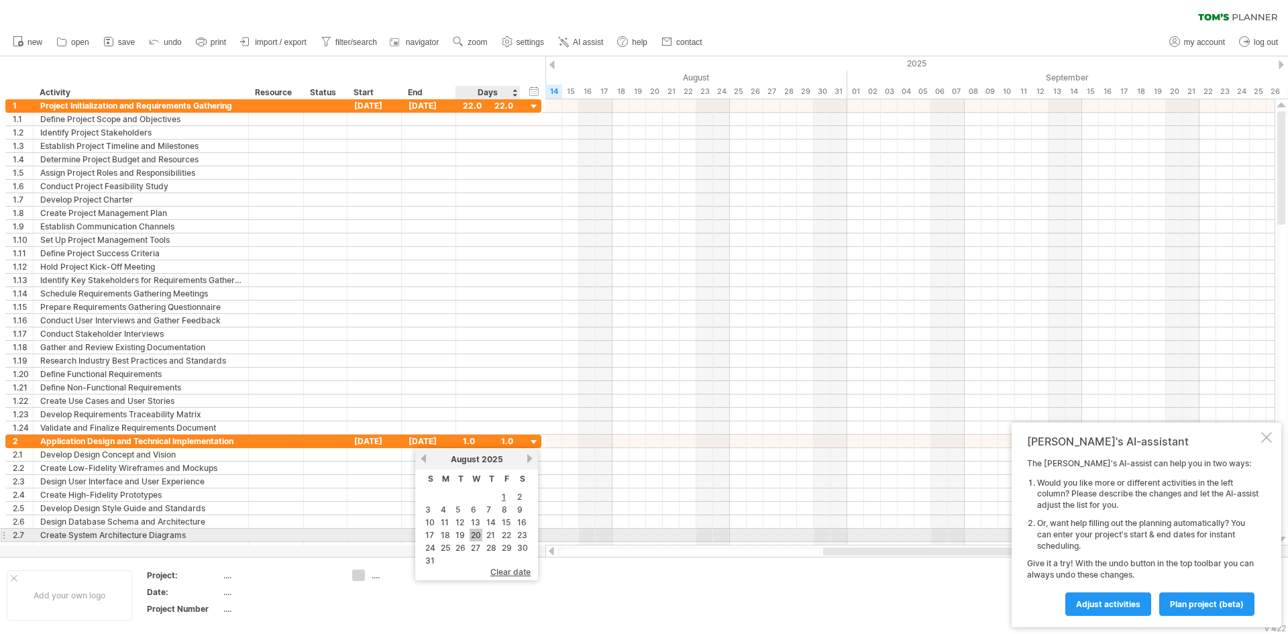
click at [470, 532] on link "20" at bounding box center [476, 535] width 13 height 13
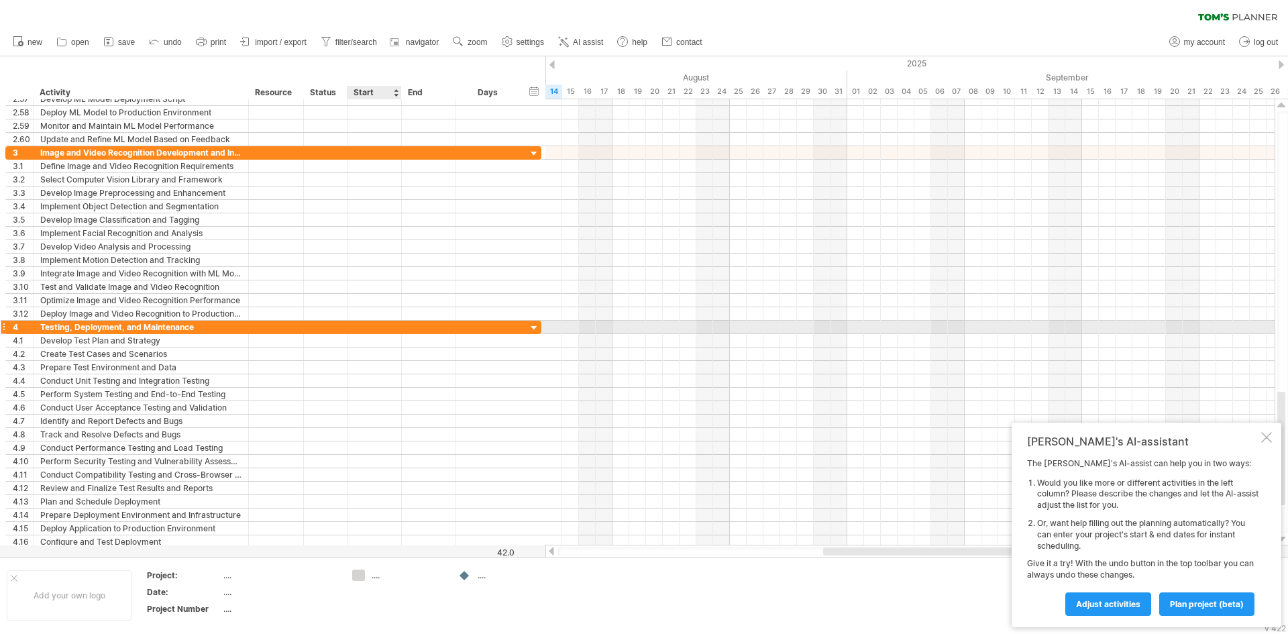
click at [382, 331] on div at bounding box center [374, 327] width 54 height 13
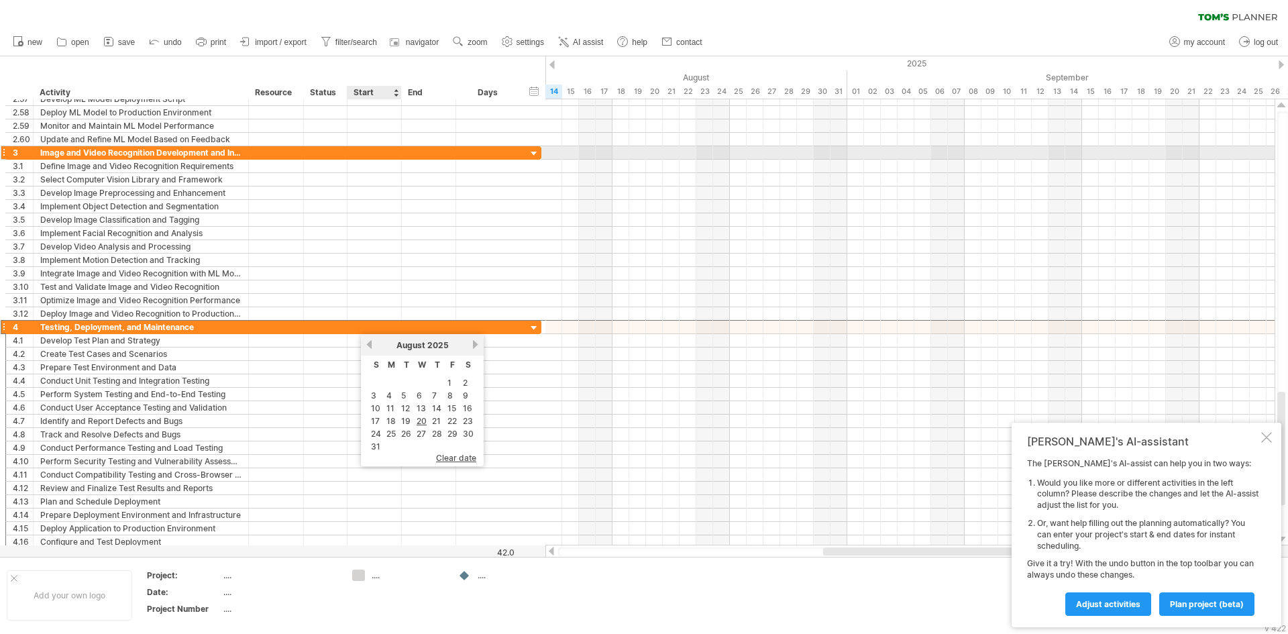
click at [369, 152] on div at bounding box center [374, 152] width 54 height 13
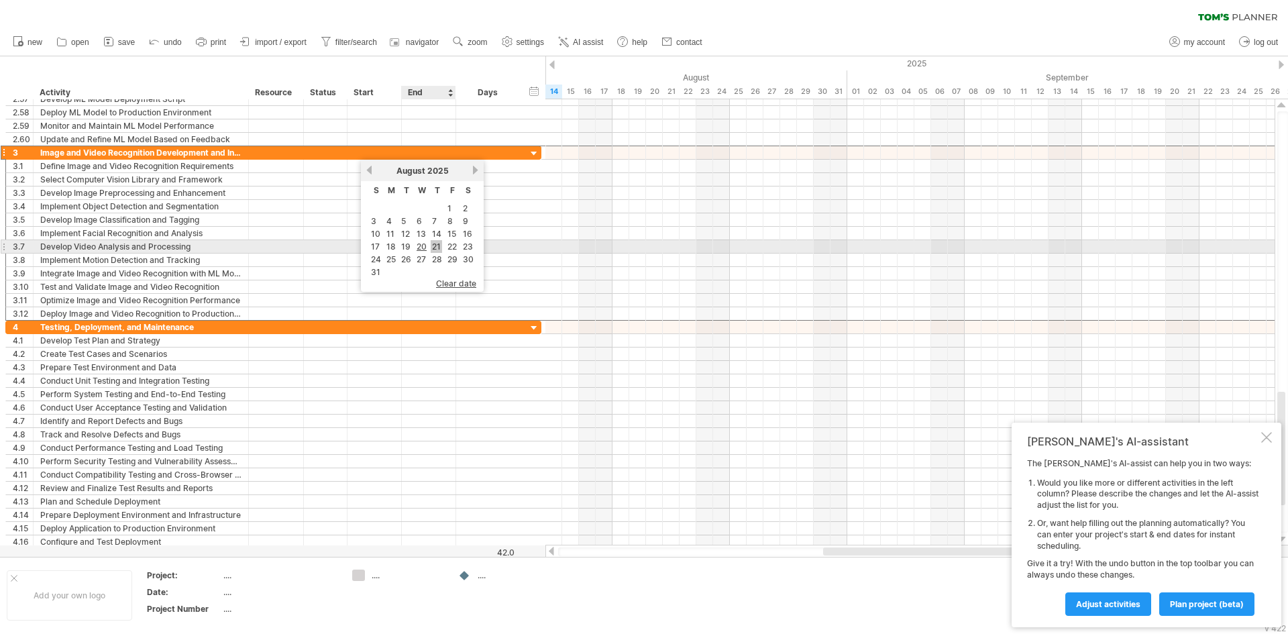
click at [435, 246] on link "21" at bounding box center [436, 246] width 11 height 13
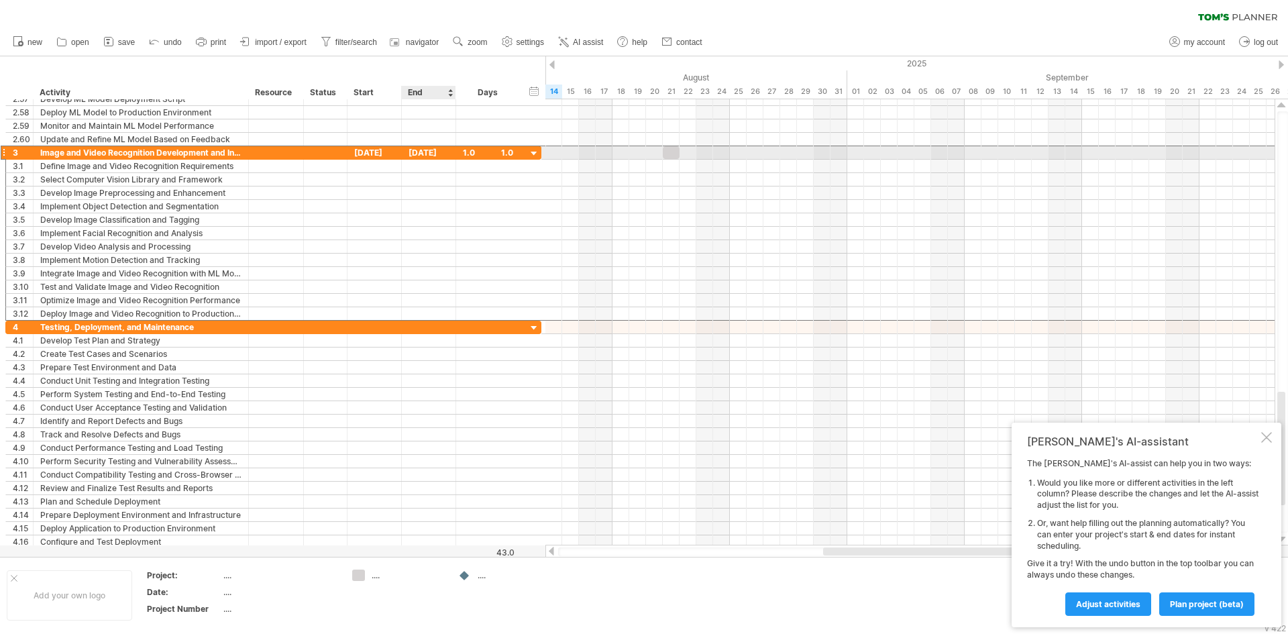
click at [435, 151] on div "[DATE]" at bounding box center [429, 152] width 54 height 13
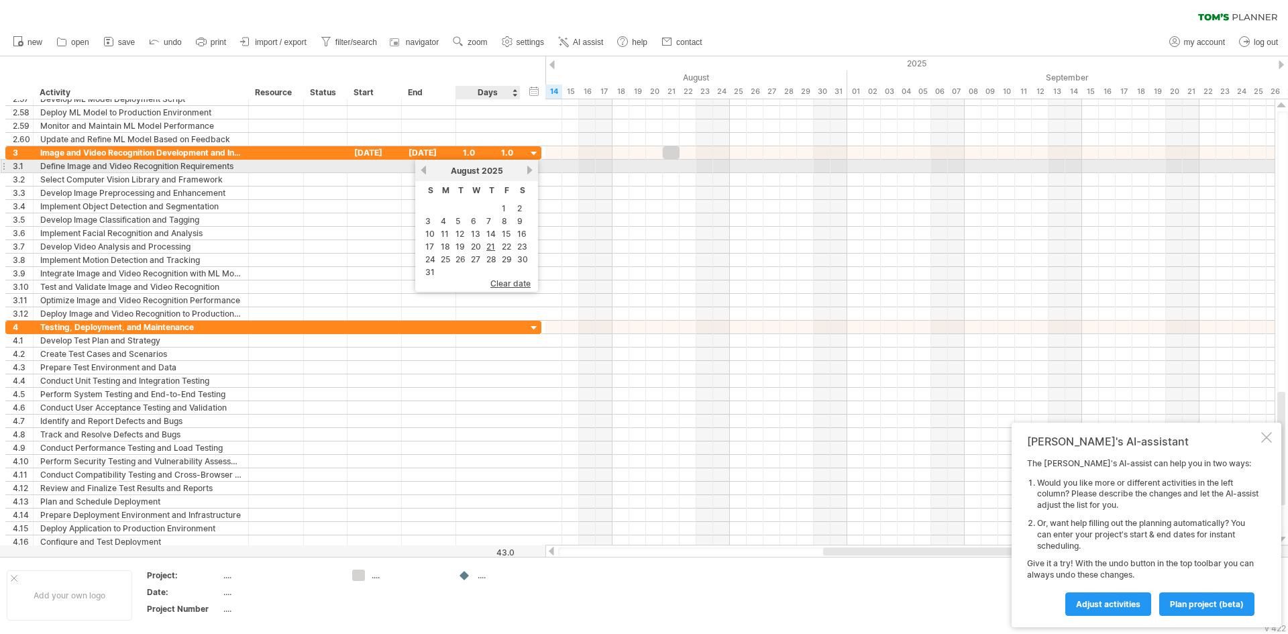
click at [530, 168] on link "next" at bounding box center [530, 170] width 10 height 10
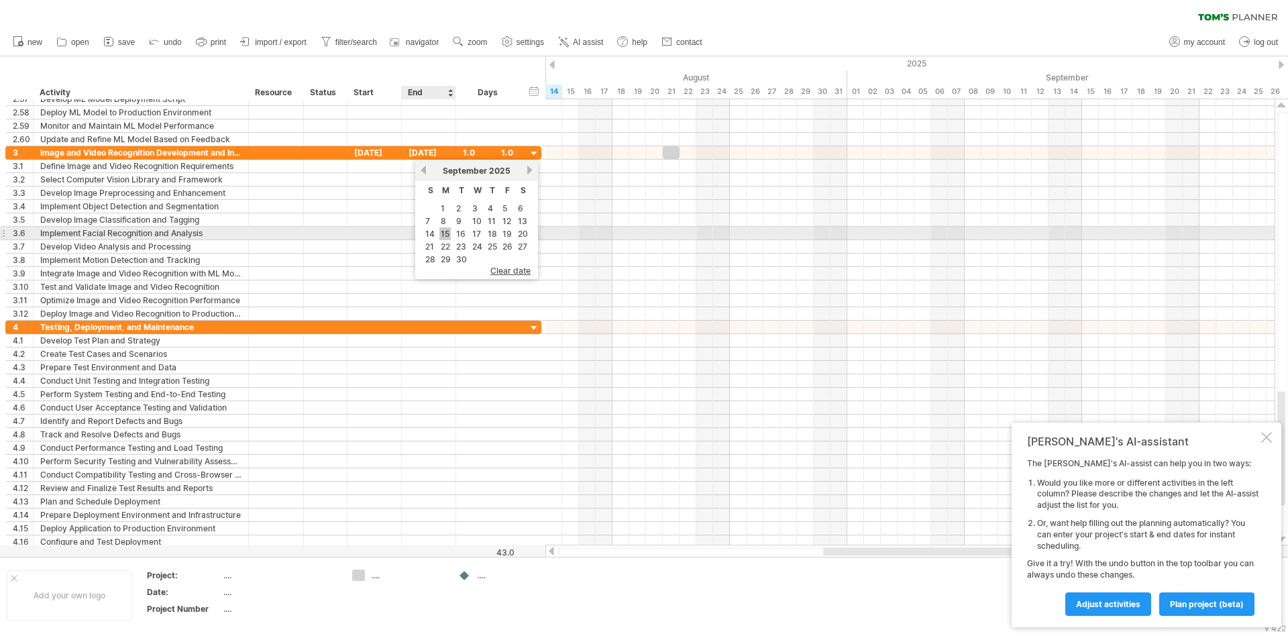
click at [443, 233] on link "15" at bounding box center [444, 233] width 11 height 13
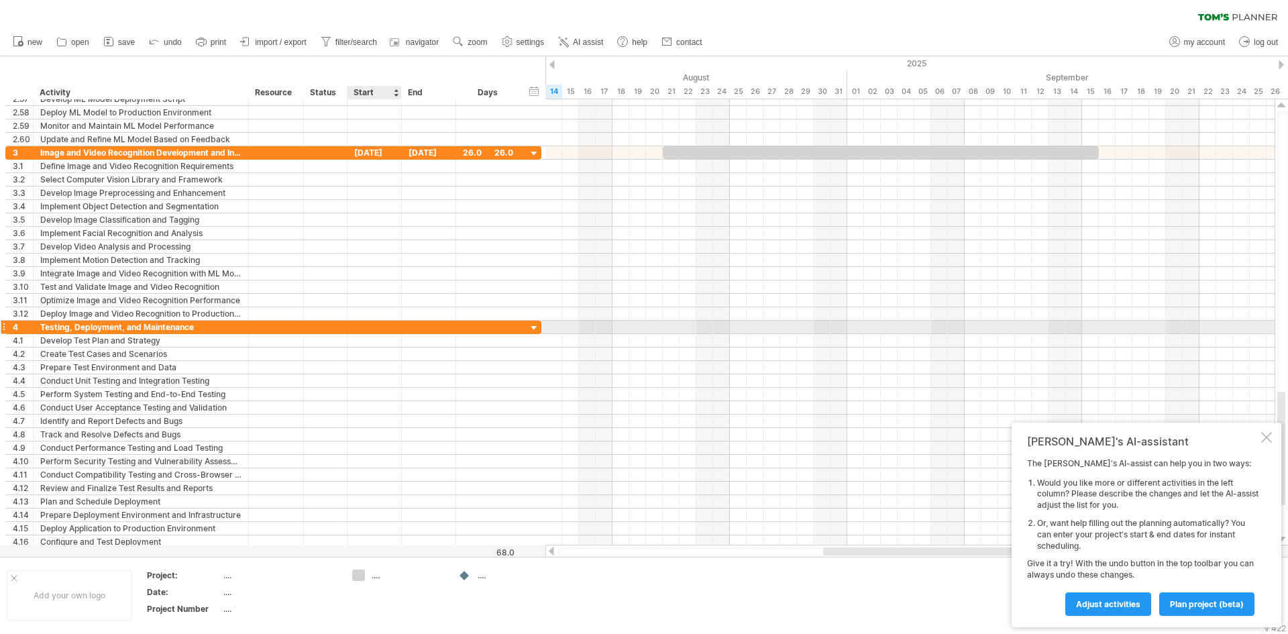
click at [372, 325] on div at bounding box center [374, 327] width 54 height 13
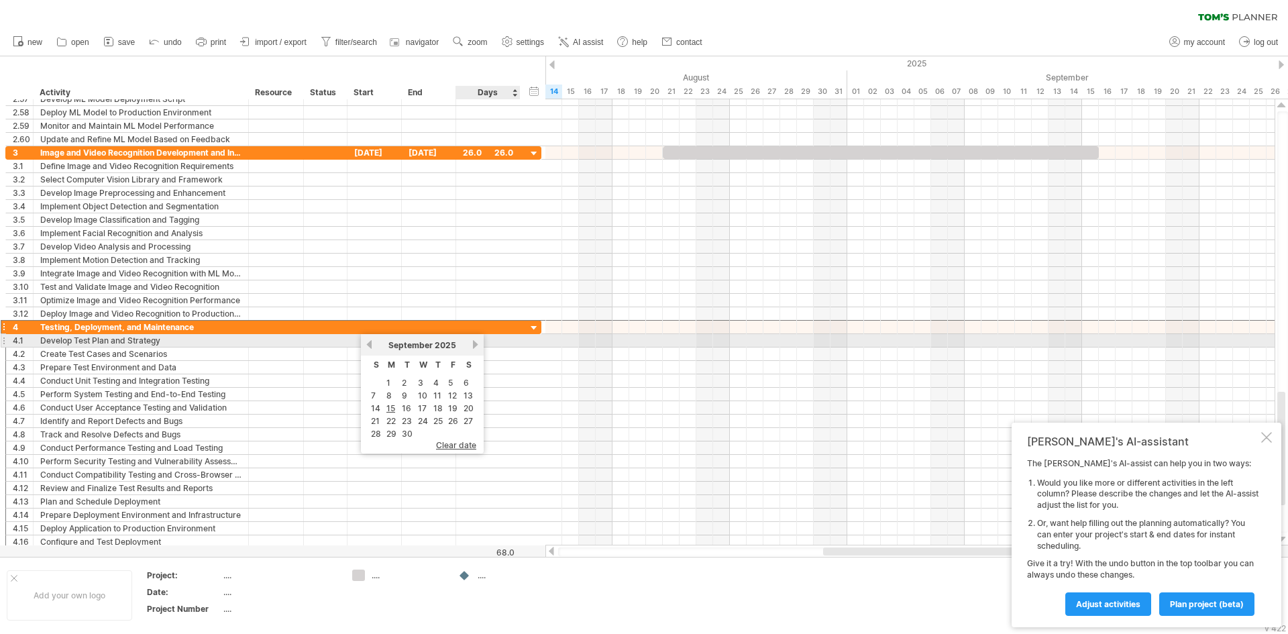
click at [473, 341] on link "next" at bounding box center [475, 344] width 10 height 10
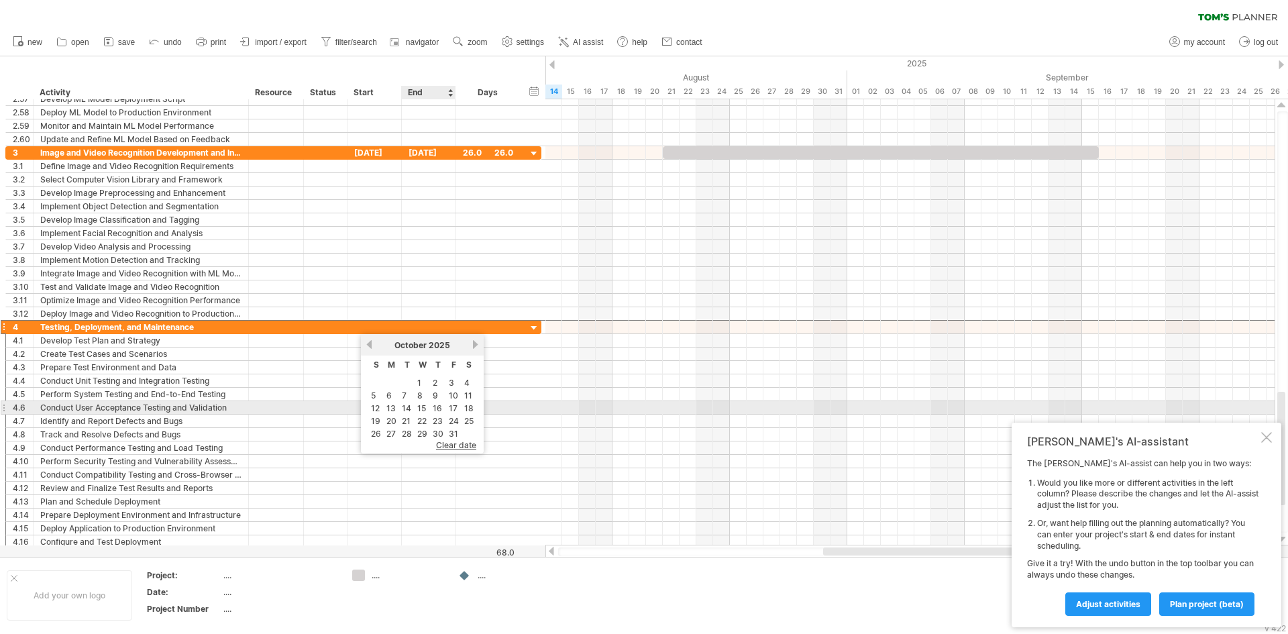
click at [445, 402] on table "S M T W T F S 1 2 3 4 5 6 7 8 9 10 11 12 13 14 15 16 17 18 19 20 21 22 23 24 25…" at bounding box center [422, 398] width 109 height 85
click at [439, 407] on link "16" at bounding box center [437, 408] width 12 height 13
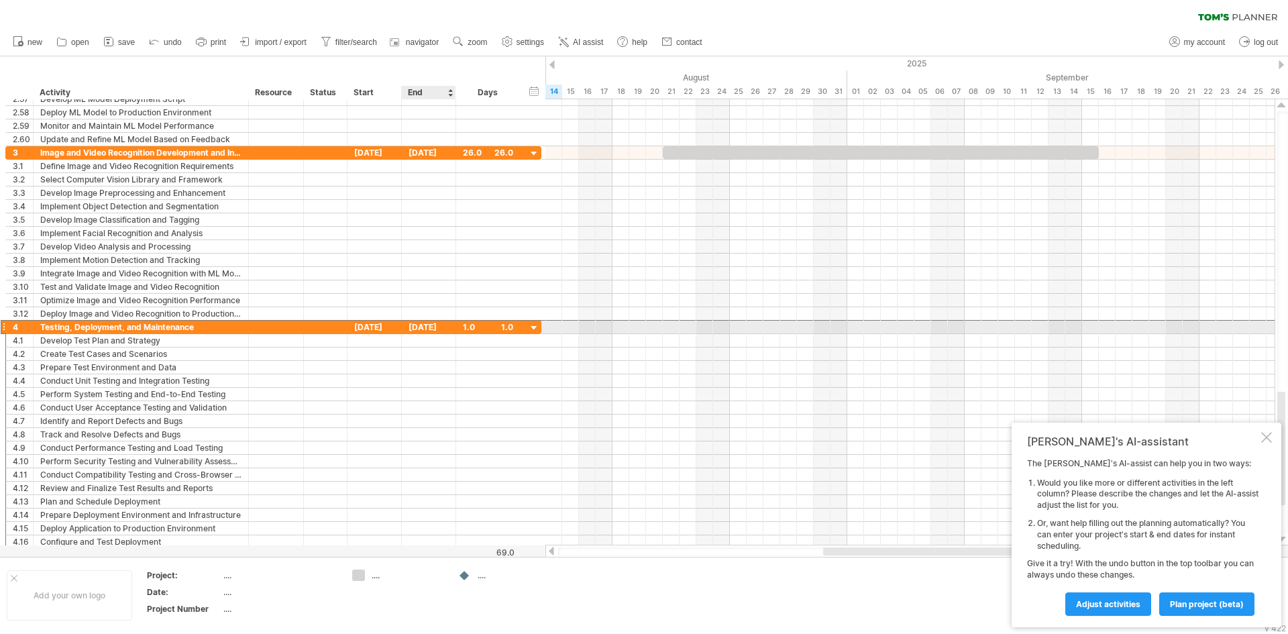
click at [440, 325] on div "[DATE]" at bounding box center [429, 327] width 54 height 13
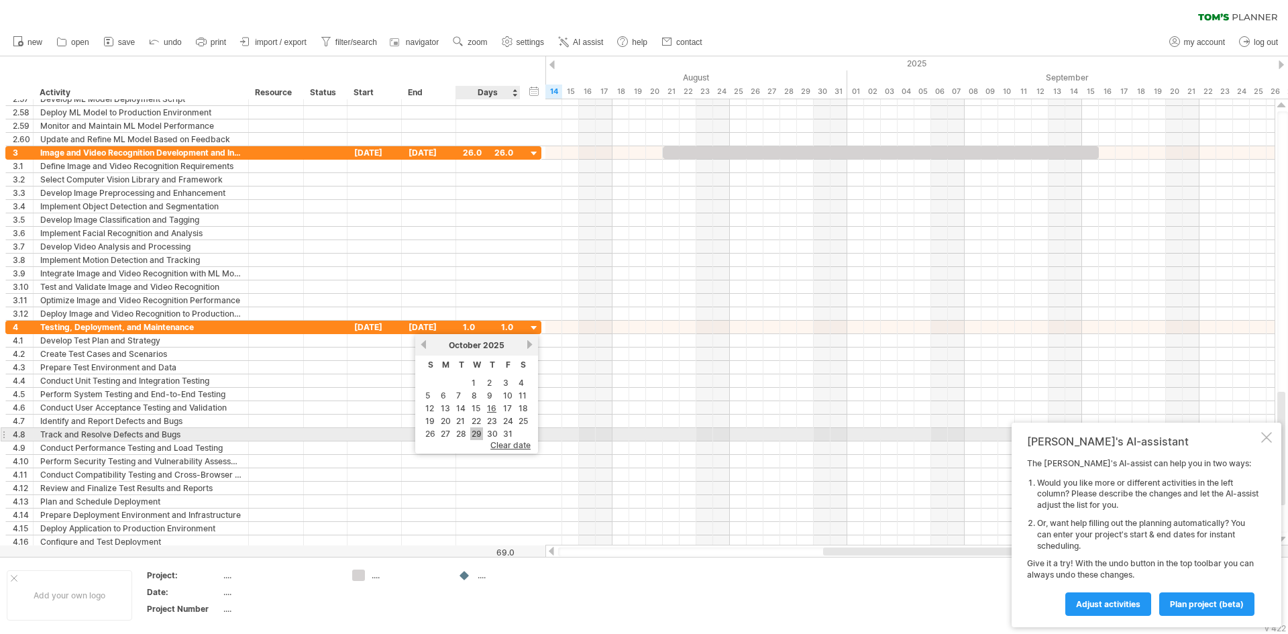
click at [478, 429] on link "29" at bounding box center [476, 433] width 13 height 13
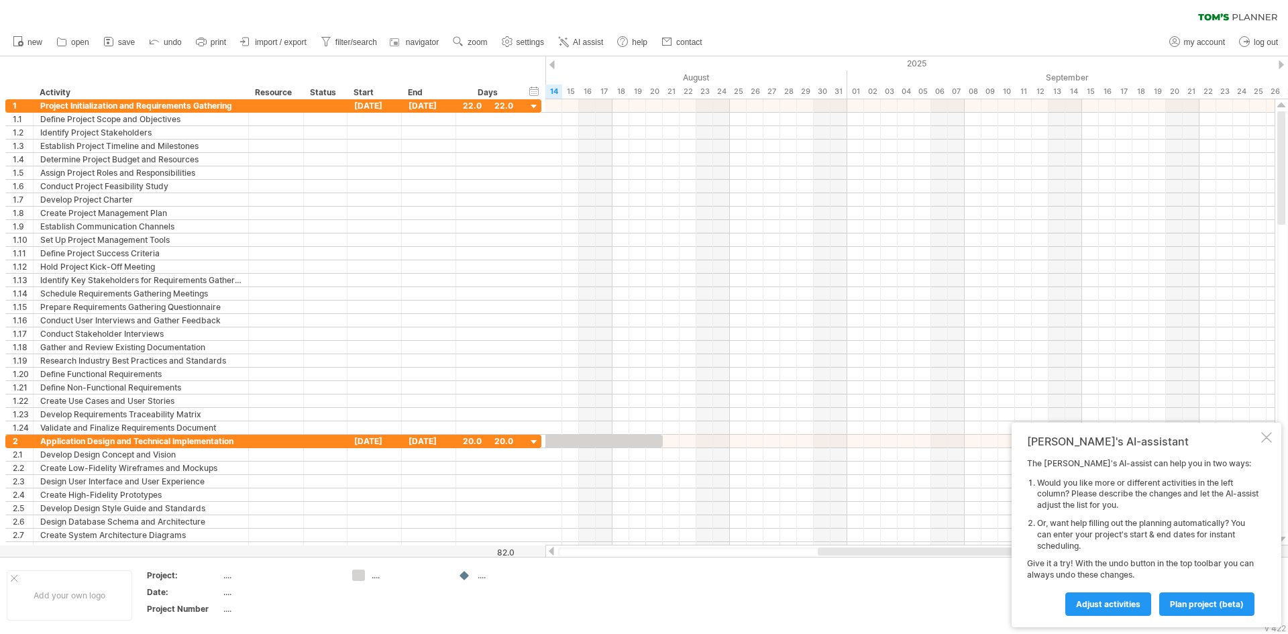
drag, startPoint x: 827, startPoint y: 557, endPoint x: 818, endPoint y: 555, distance: 9.6
click at [818, 555] on div "Trying to reach [DOMAIN_NAME] Connected again... 0% clear filter new 1" at bounding box center [644, 317] width 1288 height 634
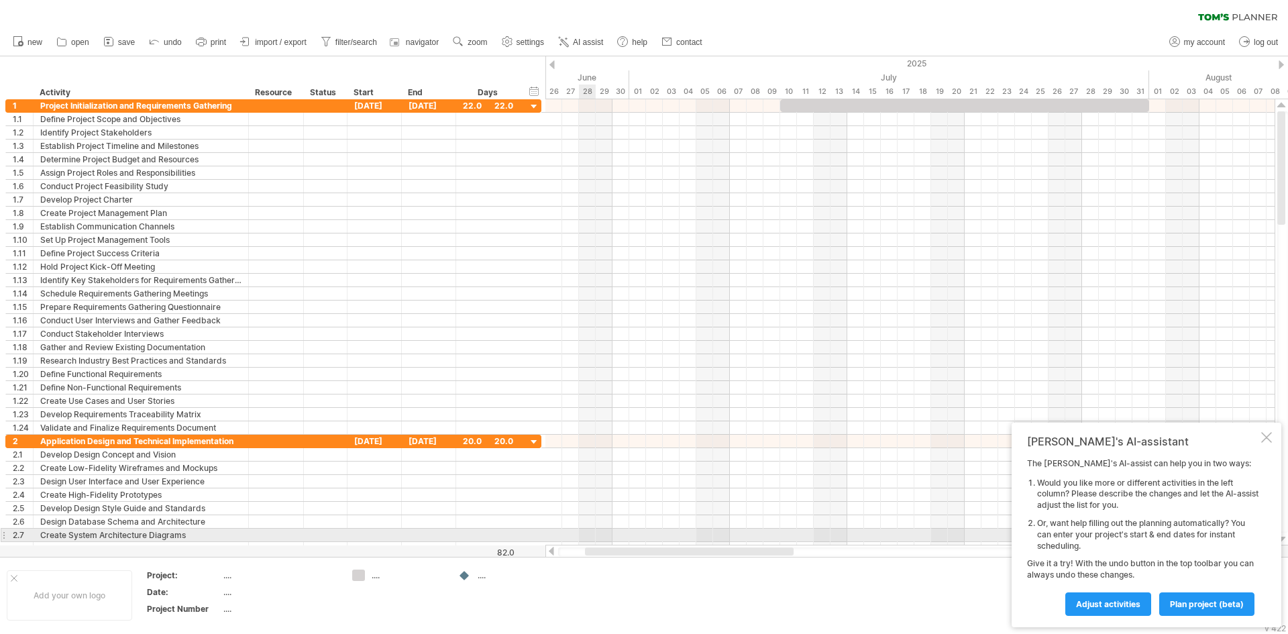
drag, startPoint x: 828, startPoint y: 553, endPoint x: 595, endPoint y: 541, distance: 233.1
click at [595, 541] on div "Trying to reach [DOMAIN_NAME] Connected again... 0% clear filter new 1" at bounding box center [644, 317] width 1288 height 634
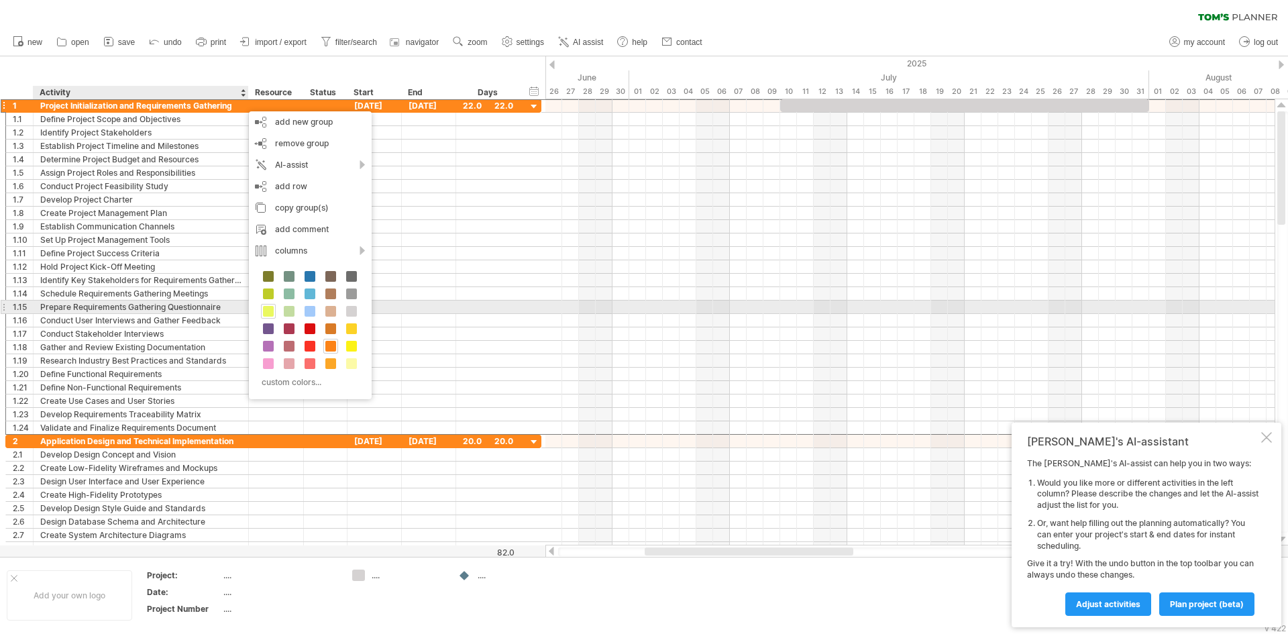
click at [273, 307] on span at bounding box center [268, 311] width 11 height 11
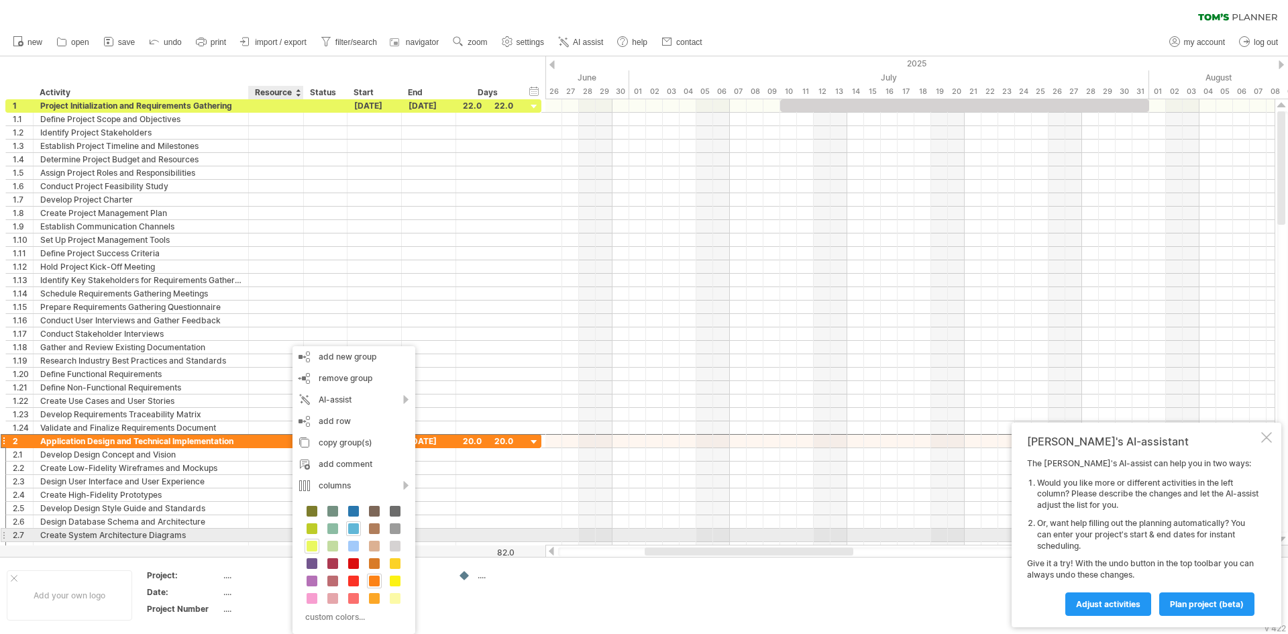
click at [352, 530] on span at bounding box center [353, 528] width 11 height 11
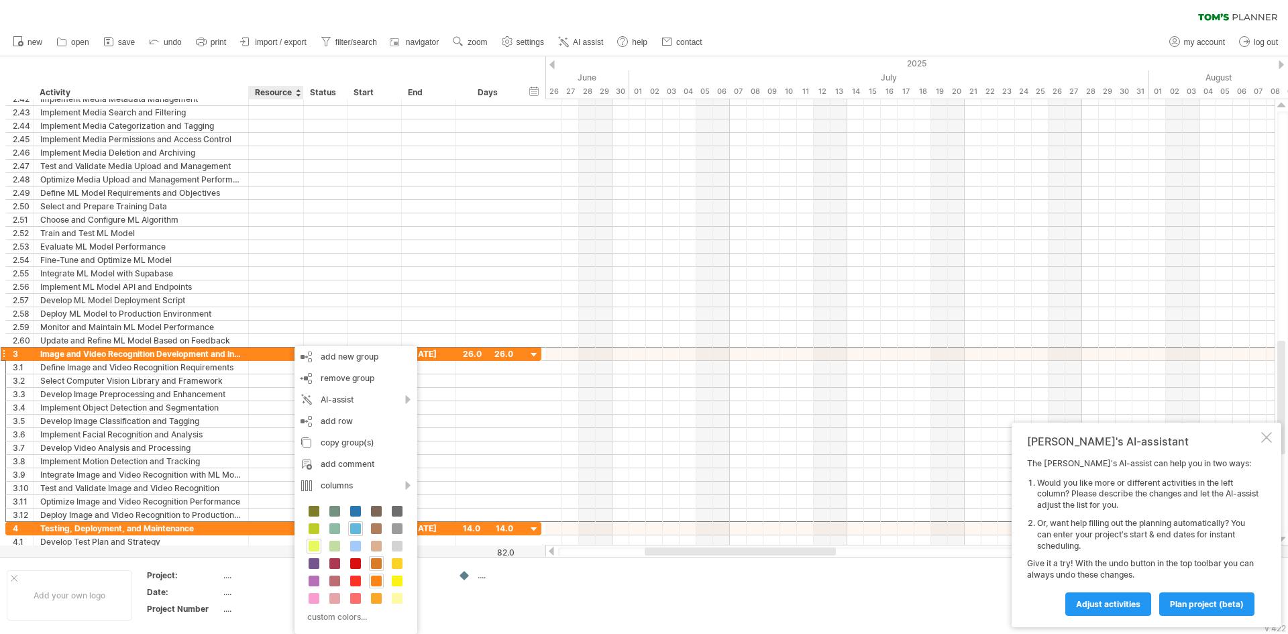
click at [375, 561] on span at bounding box center [376, 563] width 11 height 11
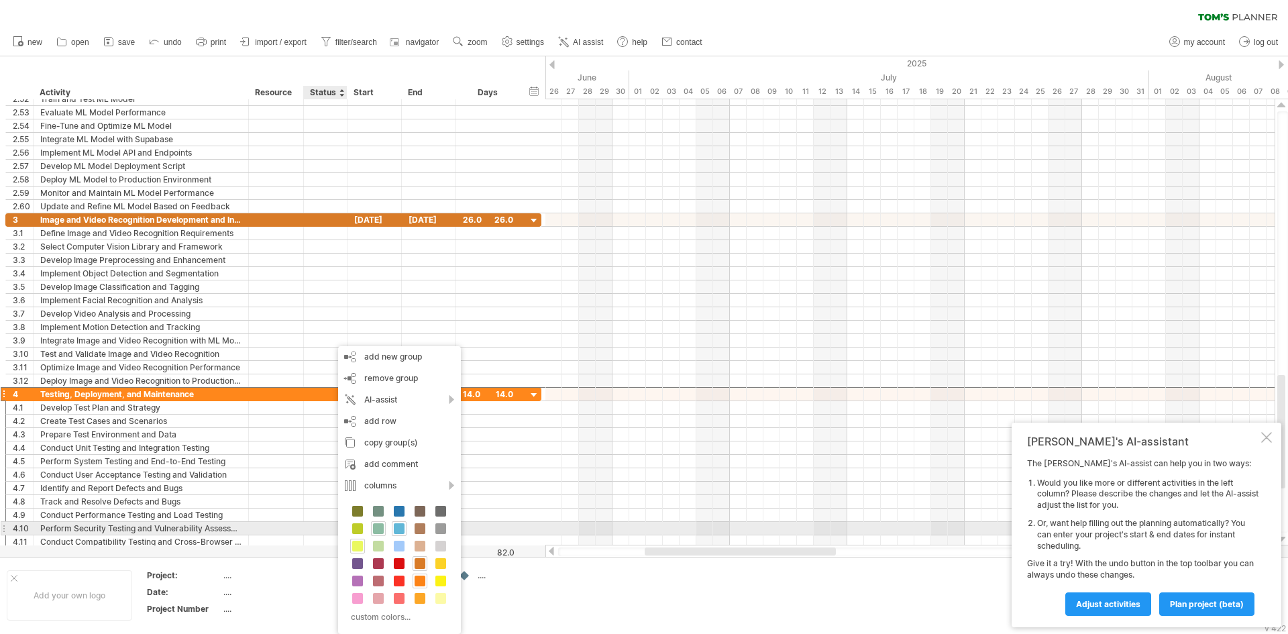
click at [374, 528] on span at bounding box center [378, 528] width 11 height 11
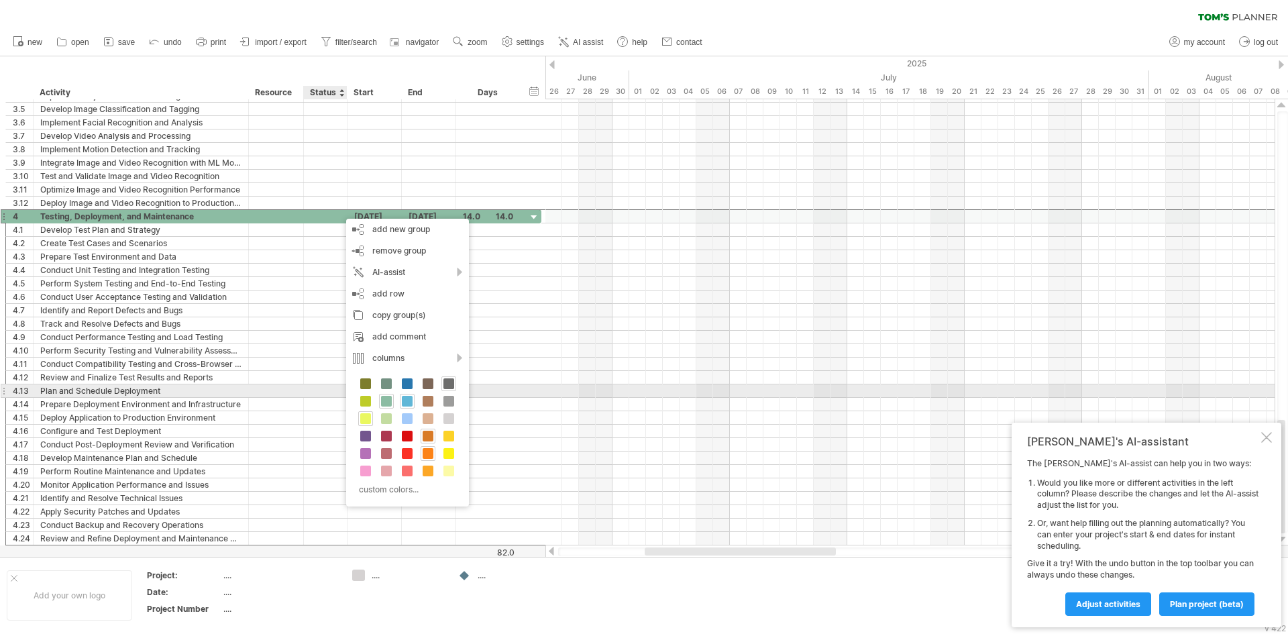
click at [442, 386] on div at bounding box center [448, 383] width 15 height 15
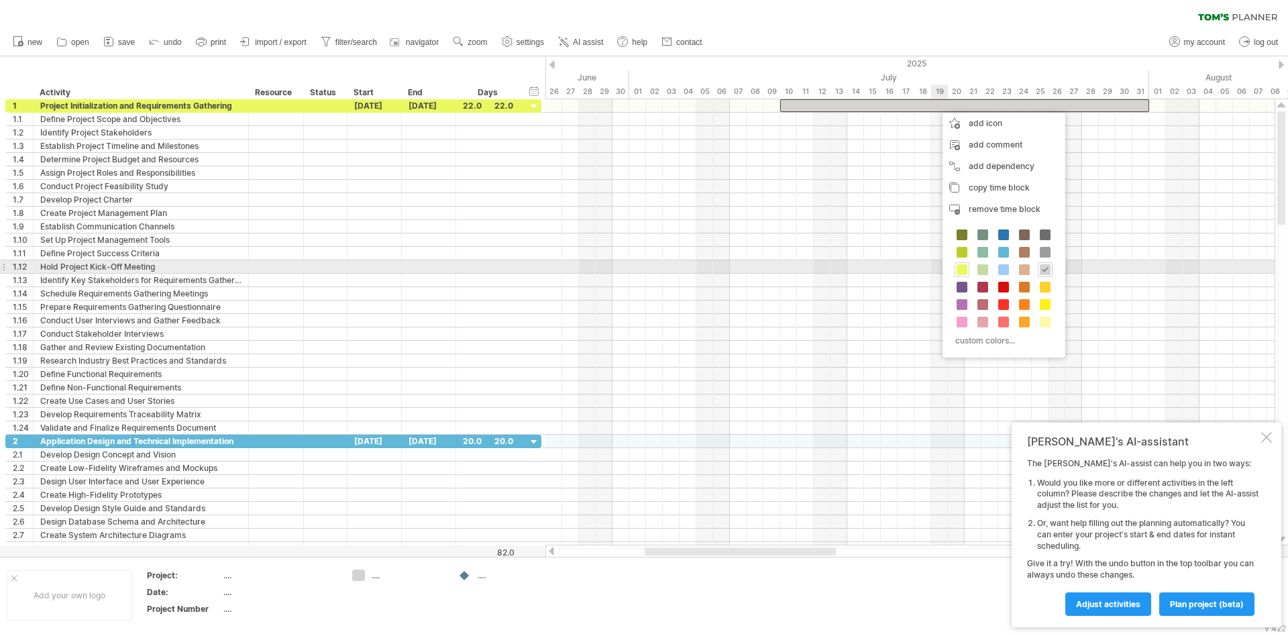
click at [957, 273] on span at bounding box center [962, 269] width 11 height 11
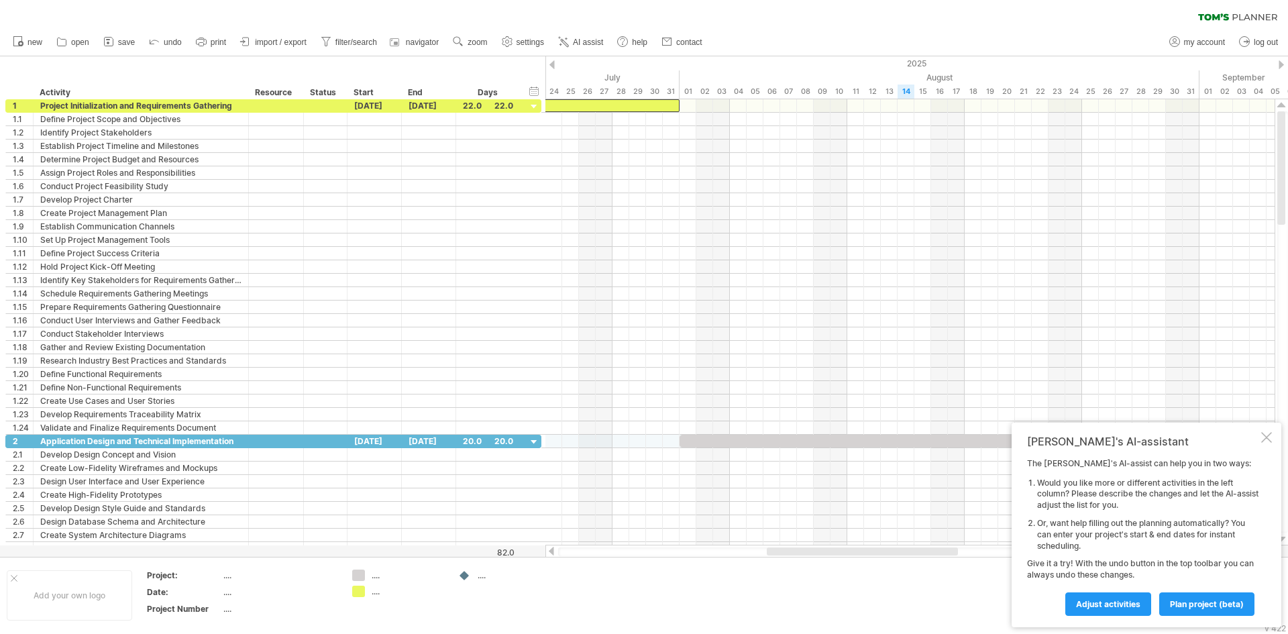
drag, startPoint x: 765, startPoint y: 550, endPoint x: 890, endPoint y: 562, distance: 126.0
click at [890, 562] on div "Trying to reach [DOMAIN_NAME] Connected again... 0% clear filter new 1" at bounding box center [644, 317] width 1288 height 634
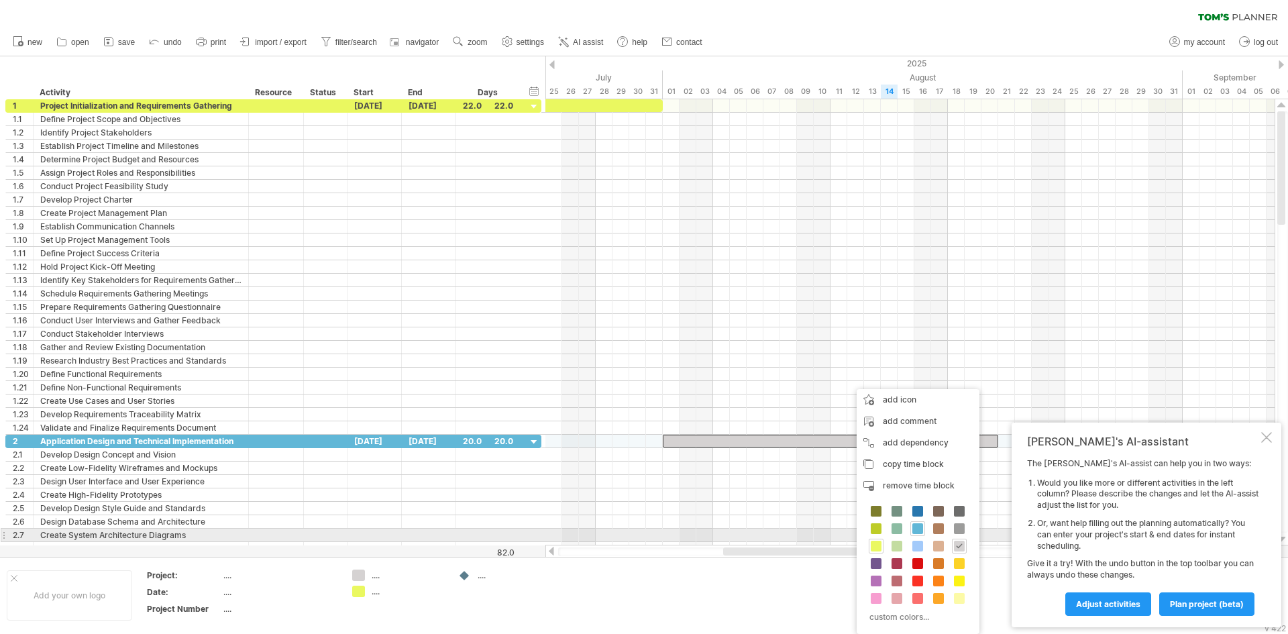
click at [917, 528] on span at bounding box center [917, 528] width 11 height 11
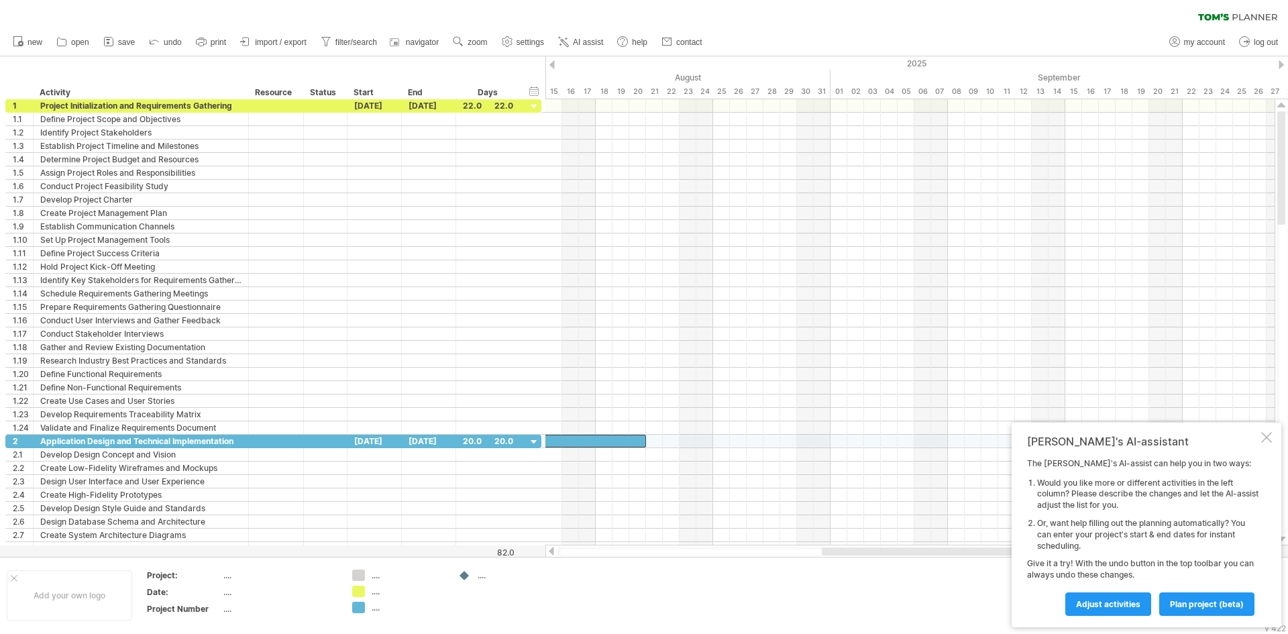
drag, startPoint x: 754, startPoint y: 552, endPoint x: 853, endPoint y: 561, distance: 99.1
click at [853, 561] on div "Trying to reach [DOMAIN_NAME] Connected again... 0% clear filter new 1" at bounding box center [644, 317] width 1288 height 634
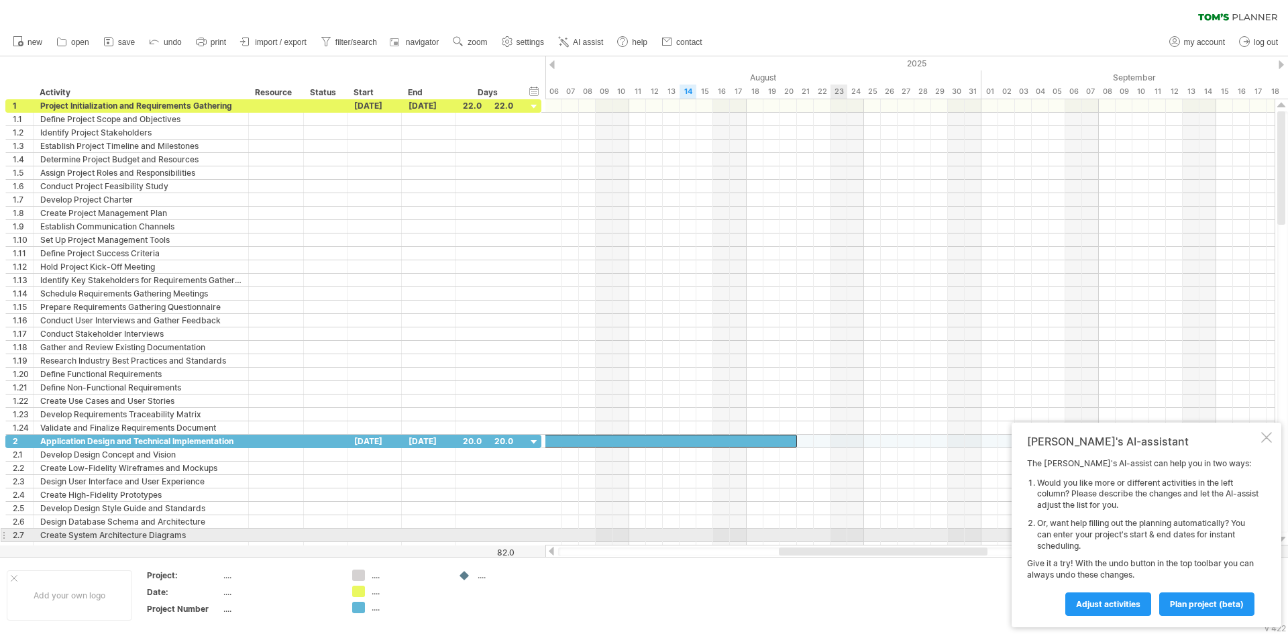
drag, startPoint x: 879, startPoint y: 547, endPoint x: 835, endPoint y: 540, distance: 44.2
click at [835, 540] on div "Trying to reach [DOMAIN_NAME] Connected again... 0% clear filter new 1" at bounding box center [644, 317] width 1288 height 634
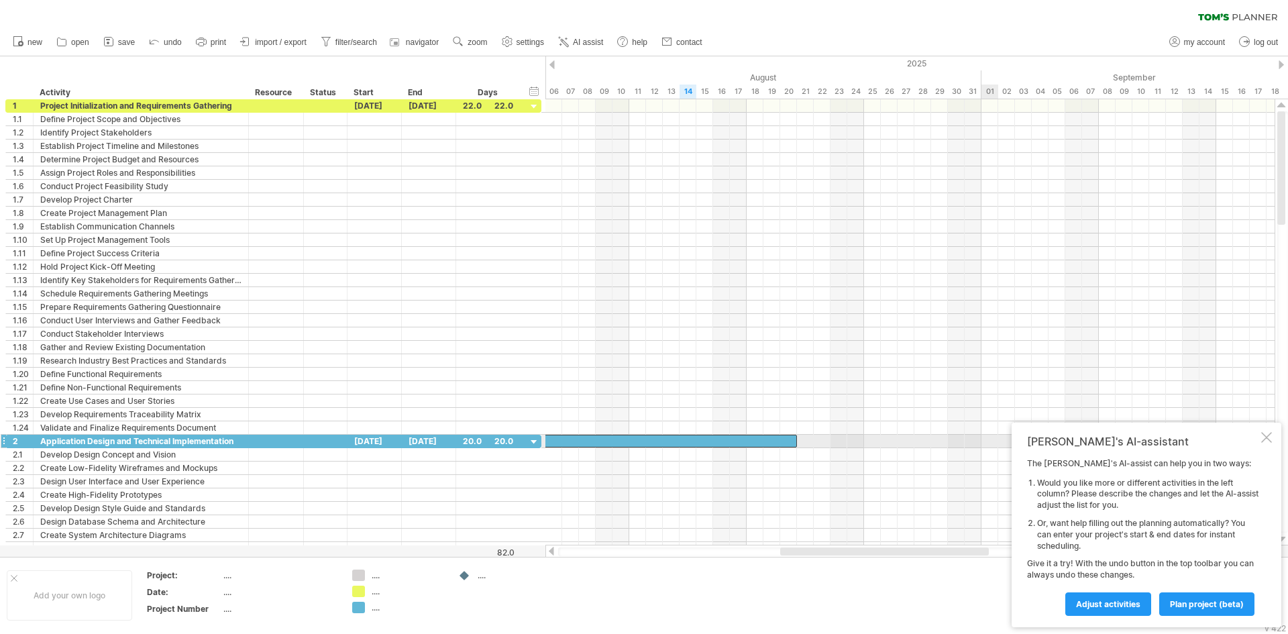
click at [1267, 443] on div "[PERSON_NAME]'s AI-assistant The [PERSON_NAME]'s AI-assist can help you in two …" at bounding box center [1147, 525] width 270 height 205
click at [1267, 437] on div at bounding box center [1266, 437] width 11 height 11
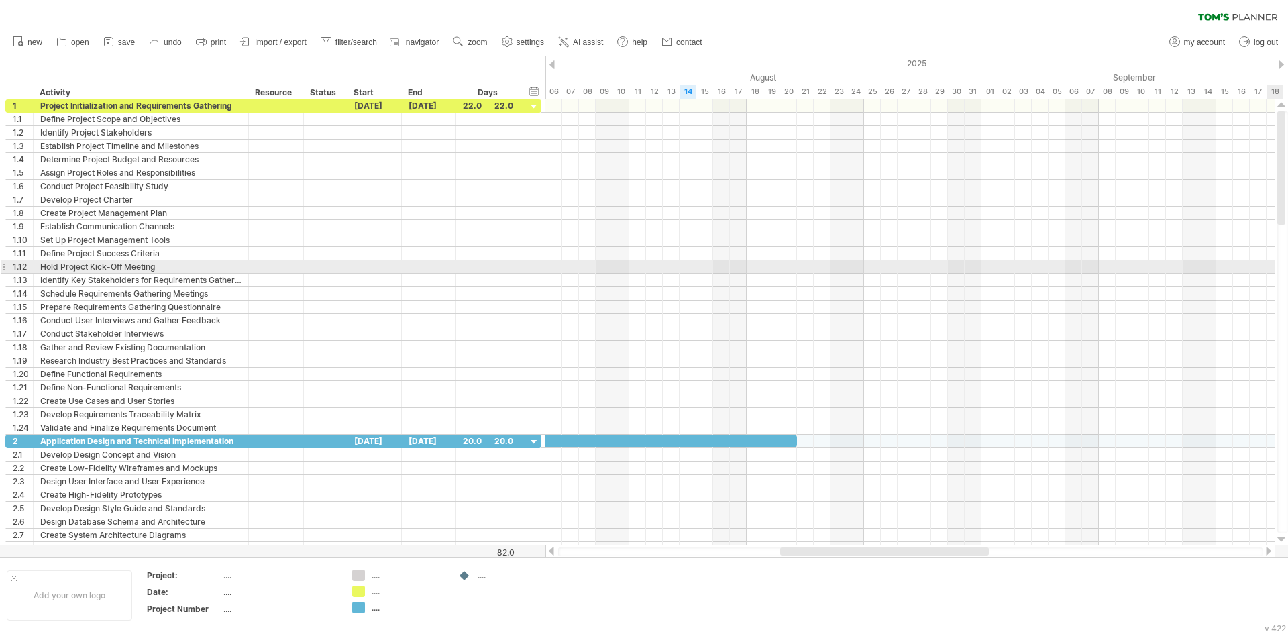
drag, startPoint x: 1287, startPoint y: 199, endPoint x: 1282, endPoint y: 266, distance: 67.3
click at [1282, 266] on div at bounding box center [1282, 321] width 11 height 421
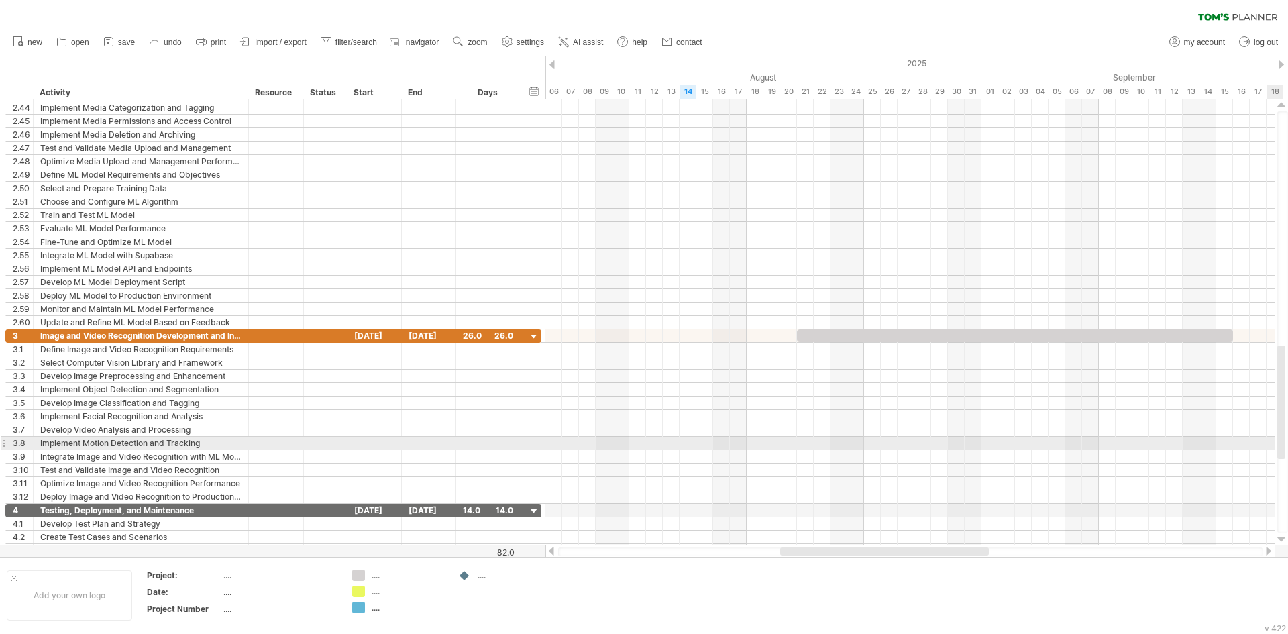
drag, startPoint x: 1281, startPoint y: 214, endPoint x: 1287, endPoint y: 437, distance: 223.5
click at [1287, 437] on div at bounding box center [1282, 321] width 11 height 421
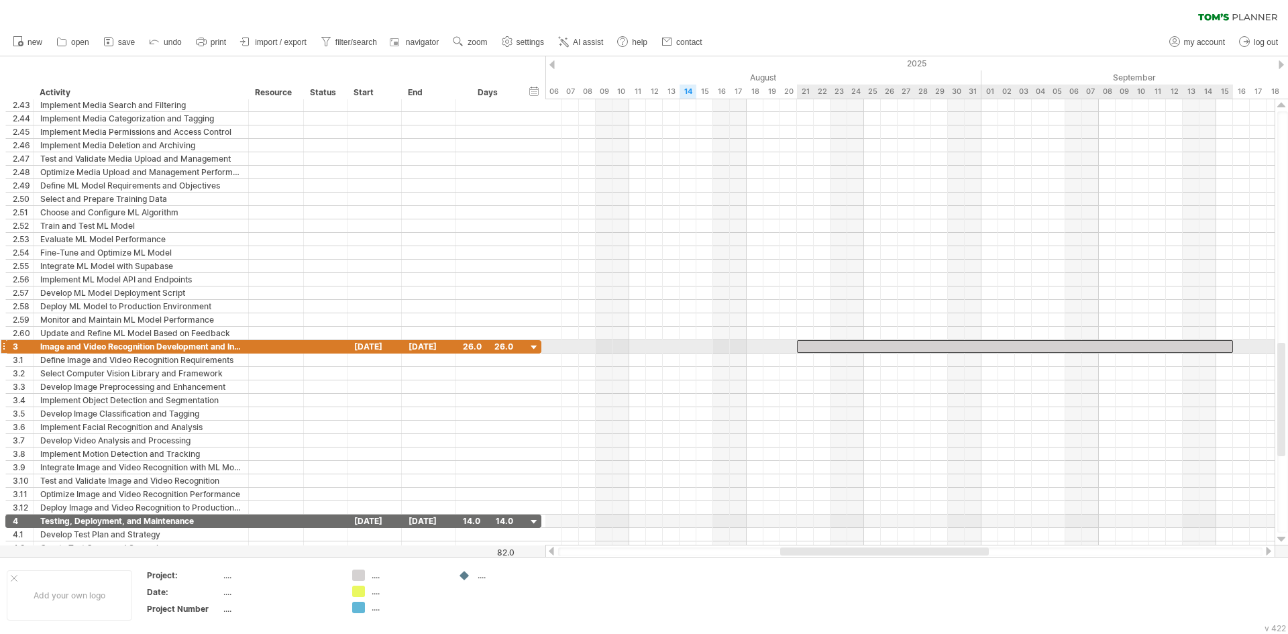
click at [891, 345] on div at bounding box center [1015, 346] width 436 height 13
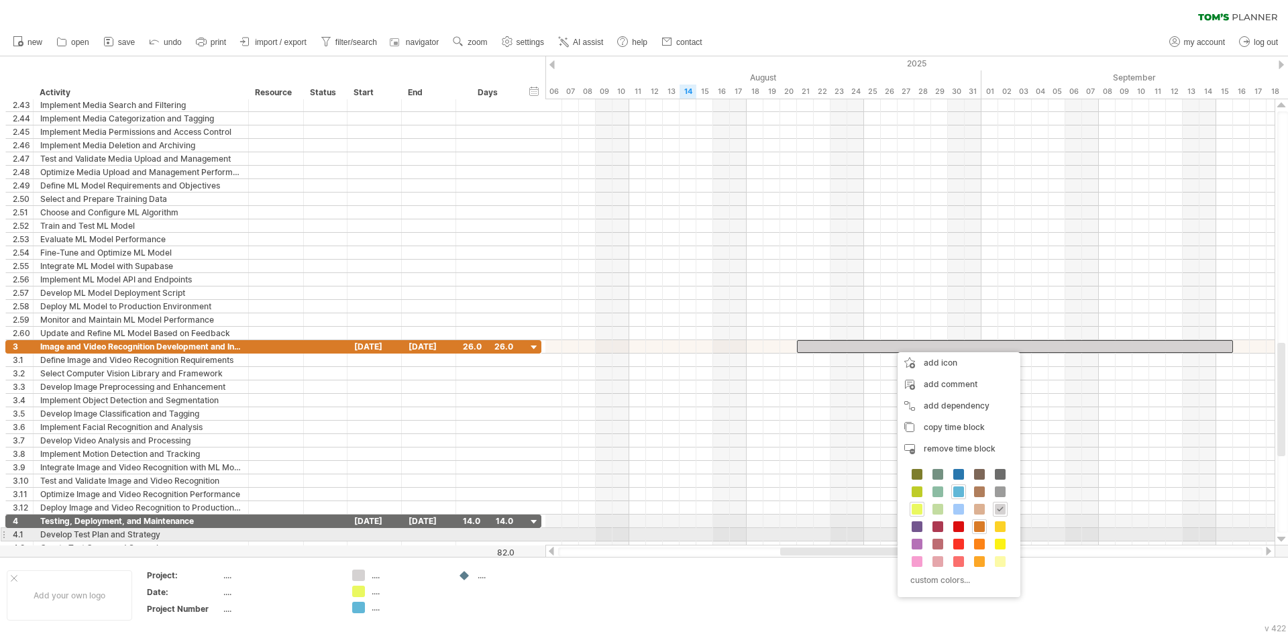
click at [981, 528] on span at bounding box center [979, 526] width 11 height 11
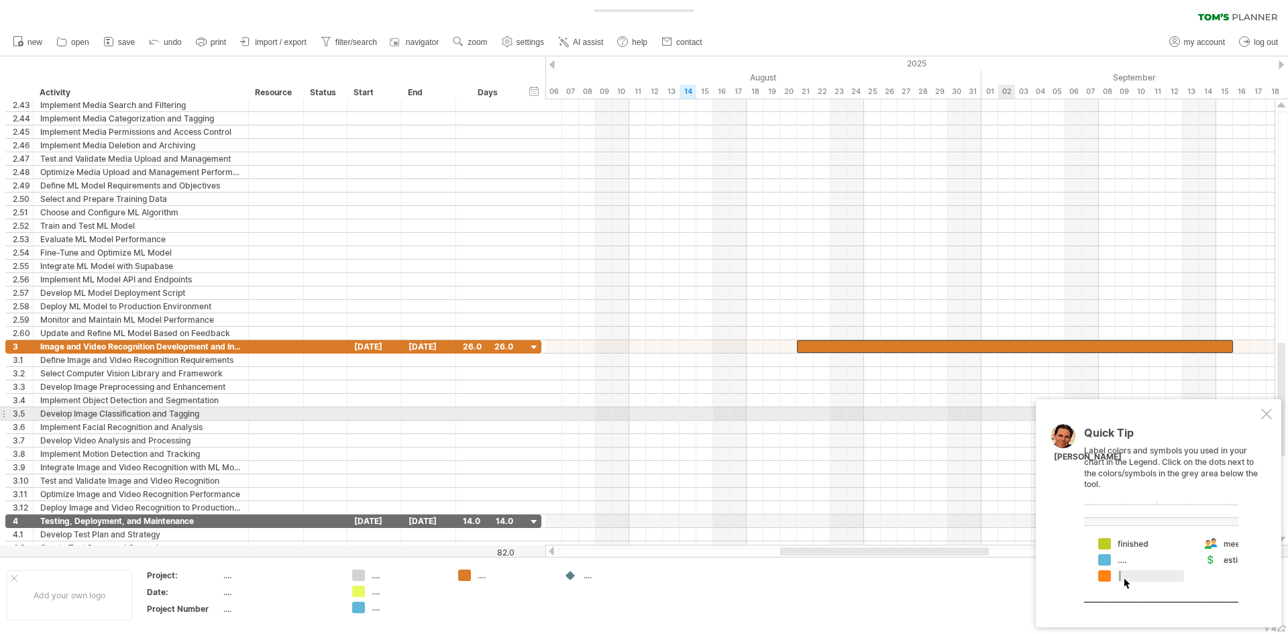
click at [1269, 415] on div at bounding box center [1266, 414] width 11 height 11
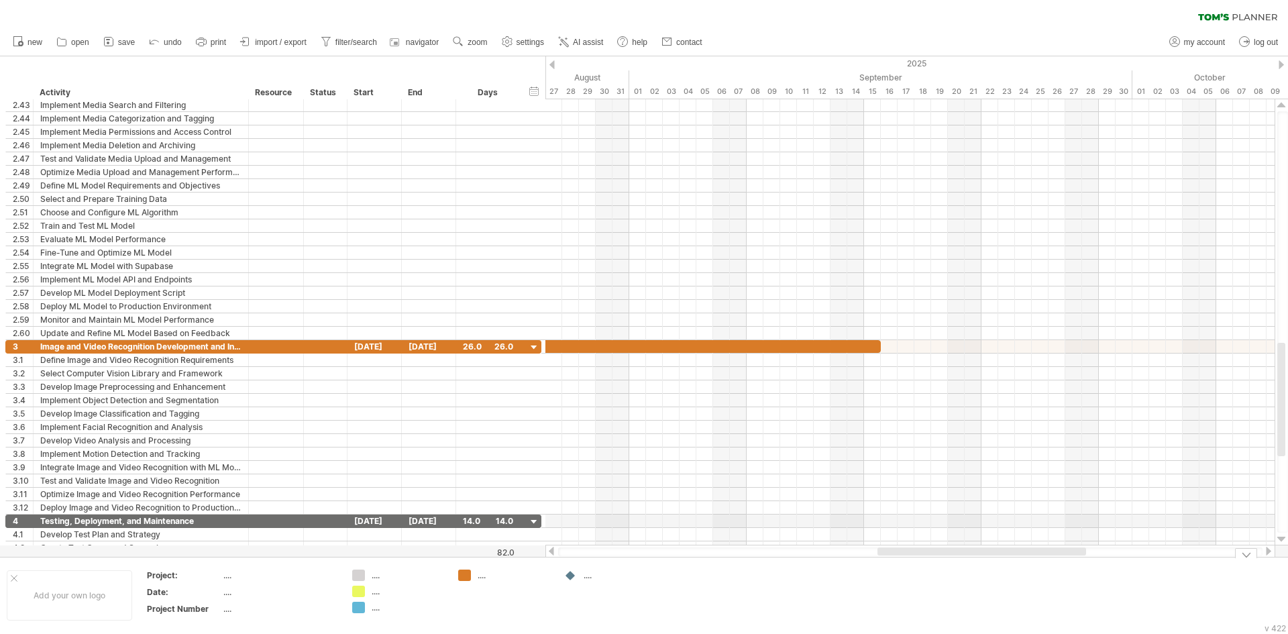
drag, startPoint x: 885, startPoint y: 548, endPoint x: 982, endPoint y: 572, distance: 100.1
click at [982, 572] on div "Trying to reach [DOMAIN_NAME] Connected again... 0% clear filter new 1" at bounding box center [644, 317] width 1288 height 634
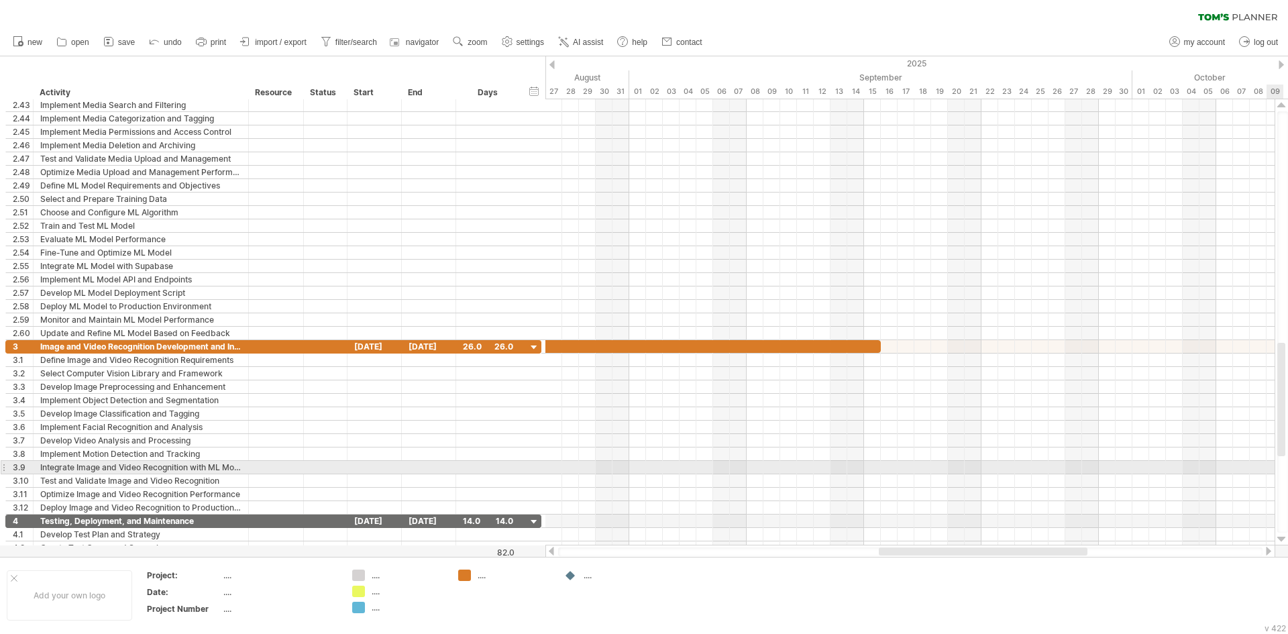
drag, startPoint x: 1287, startPoint y: 409, endPoint x: 1287, endPoint y: 459, distance: 49.6
click at [1287, 467] on div at bounding box center [1282, 321] width 11 height 421
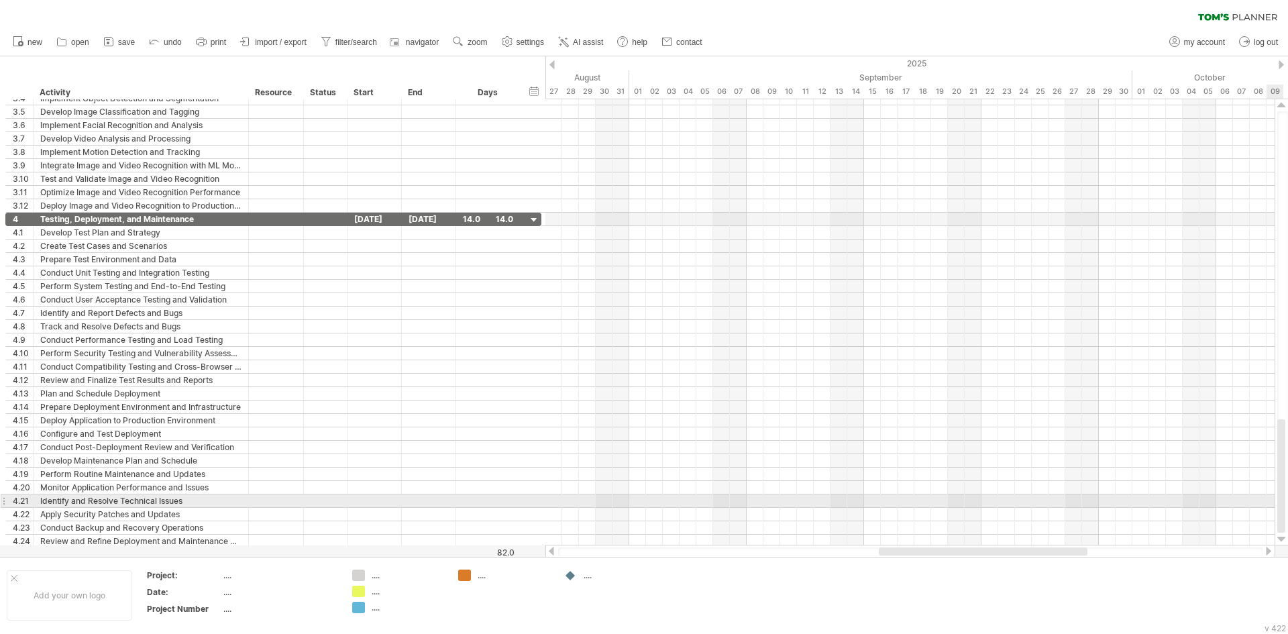
drag, startPoint x: 1281, startPoint y: 417, endPoint x: 1280, endPoint y: 495, distance: 77.8
click at [1280, 495] on div at bounding box center [1281, 475] width 8 height 113
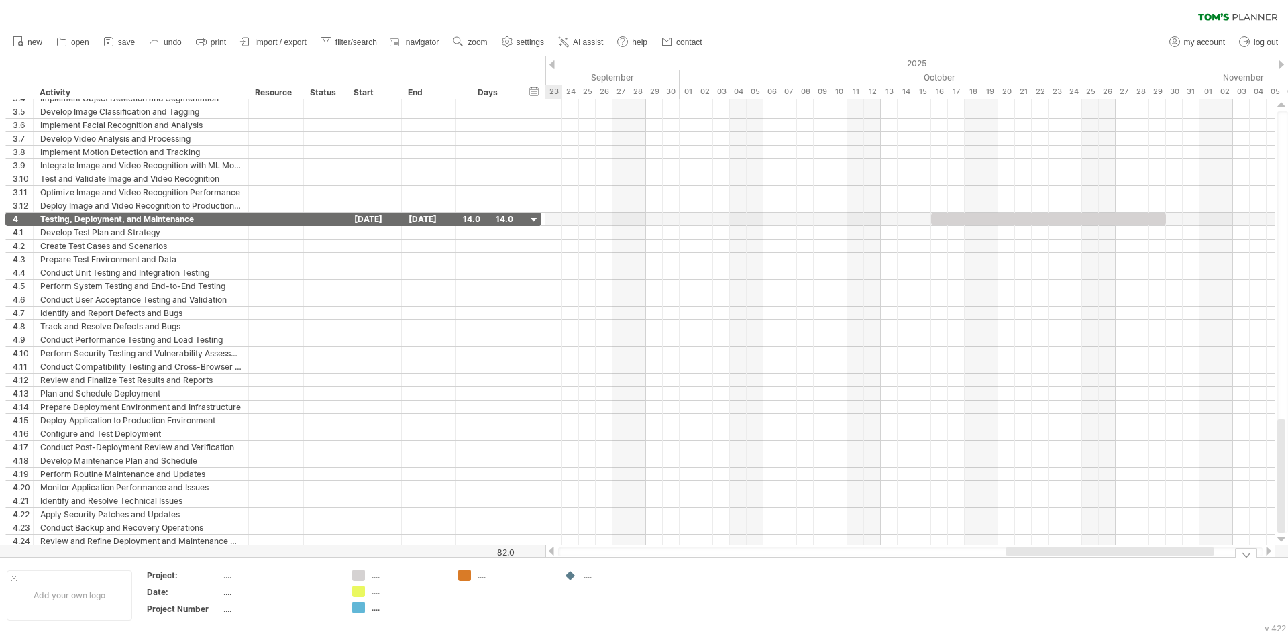
drag, startPoint x: 954, startPoint y: 550, endPoint x: 1097, endPoint y: 563, distance: 143.5
click at [1097, 563] on div "Trying to reach [DOMAIN_NAME] Connected again... 0% clear filter new 1" at bounding box center [644, 317] width 1288 height 634
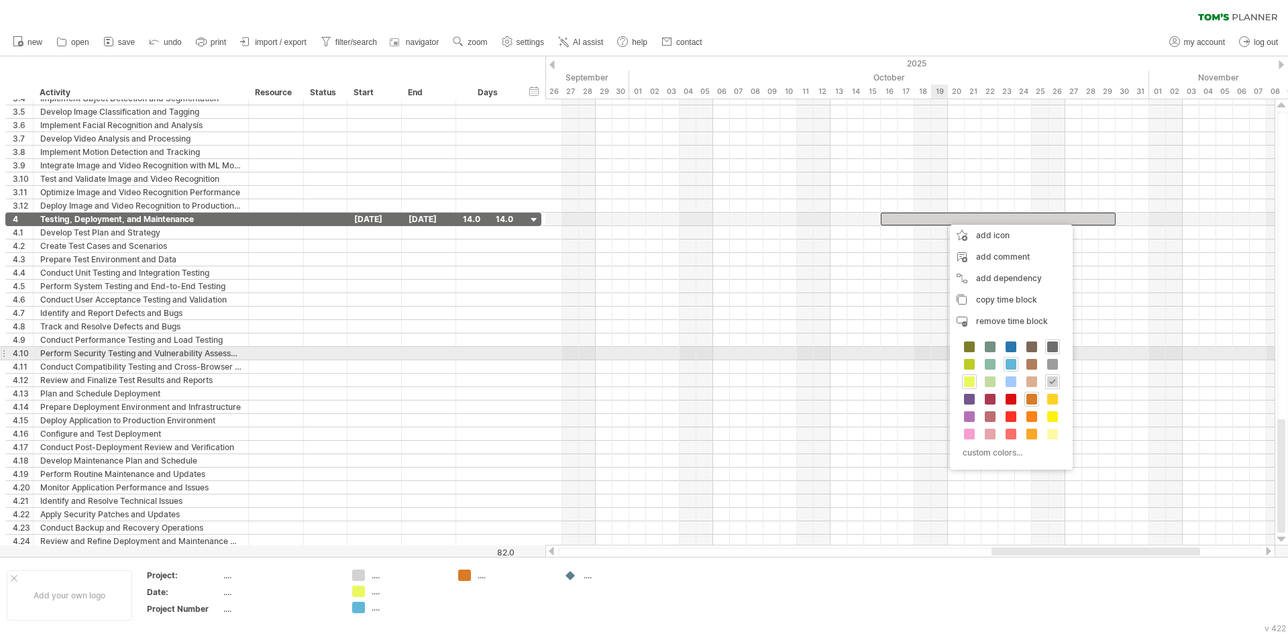
click at [1046, 348] on div at bounding box center [1052, 346] width 15 height 15
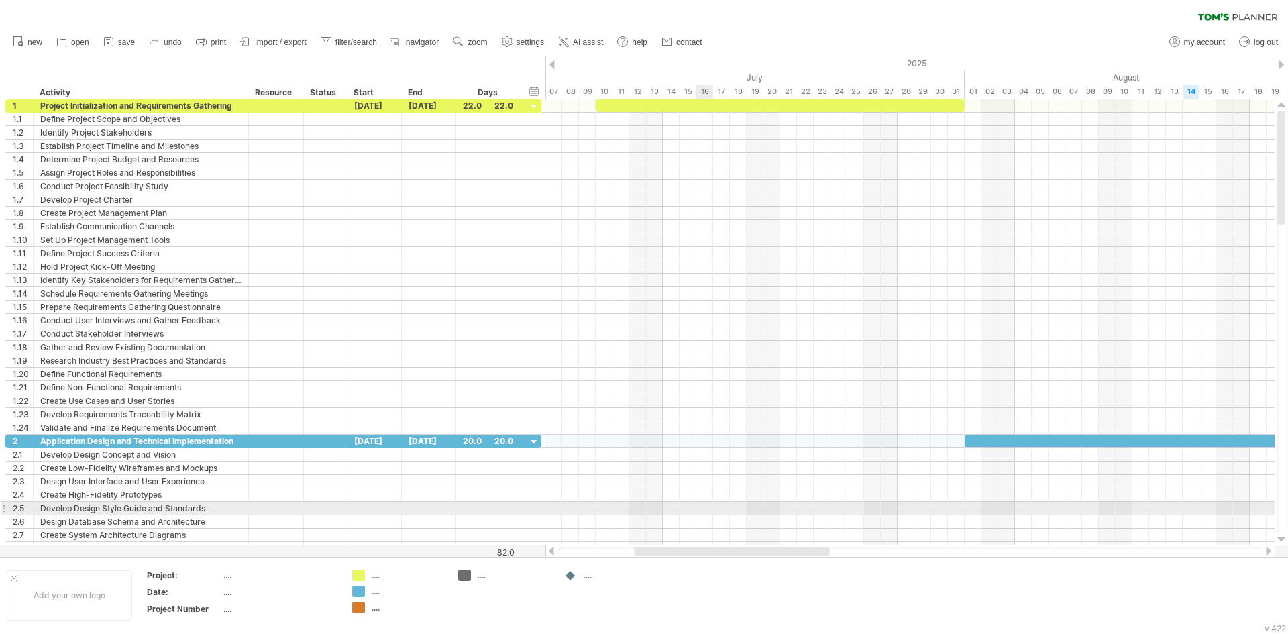
drag, startPoint x: 1062, startPoint y: 554, endPoint x: 703, endPoint y: 505, distance: 362.2
click at [703, 505] on div "Trying to reach [DOMAIN_NAME] Connected again... 0% clear filter new 1" at bounding box center [644, 317] width 1288 height 634
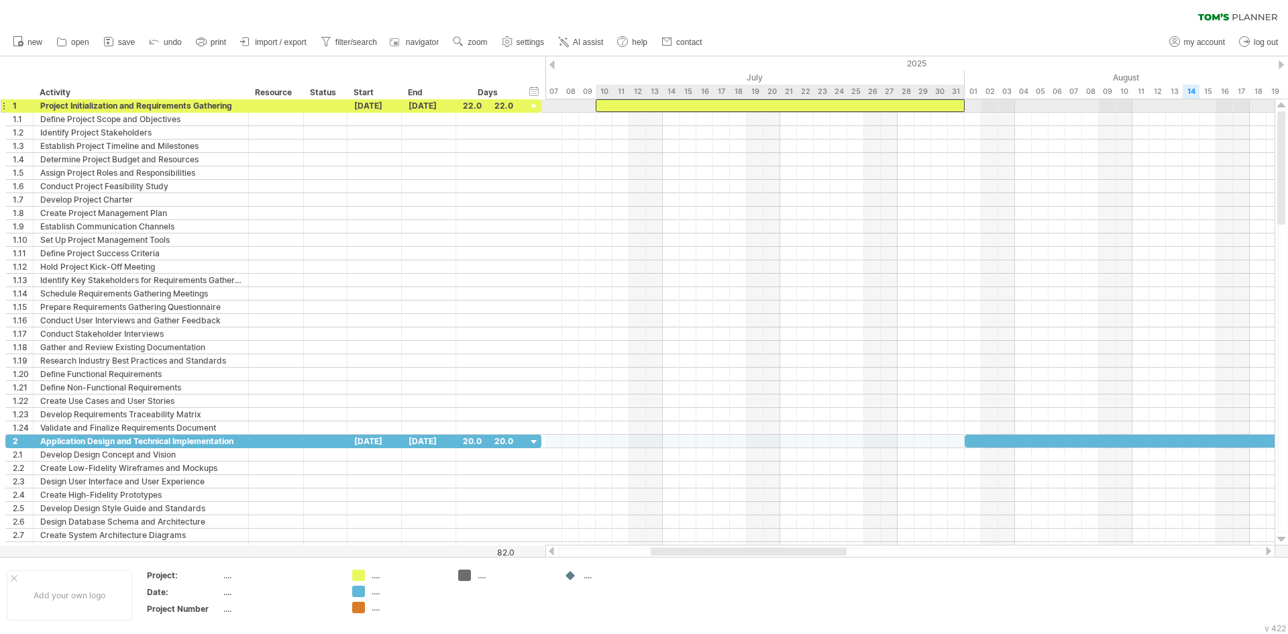
click at [747, 103] on div at bounding box center [780, 105] width 369 height 13
drag, startPoint x: 879, startPoint y: 102, endPoint x: 871, endPoint y: 99, distance: 9.1
click at [871, 99] on div "**********" at bounding box center [771, 105] width 369 height 13
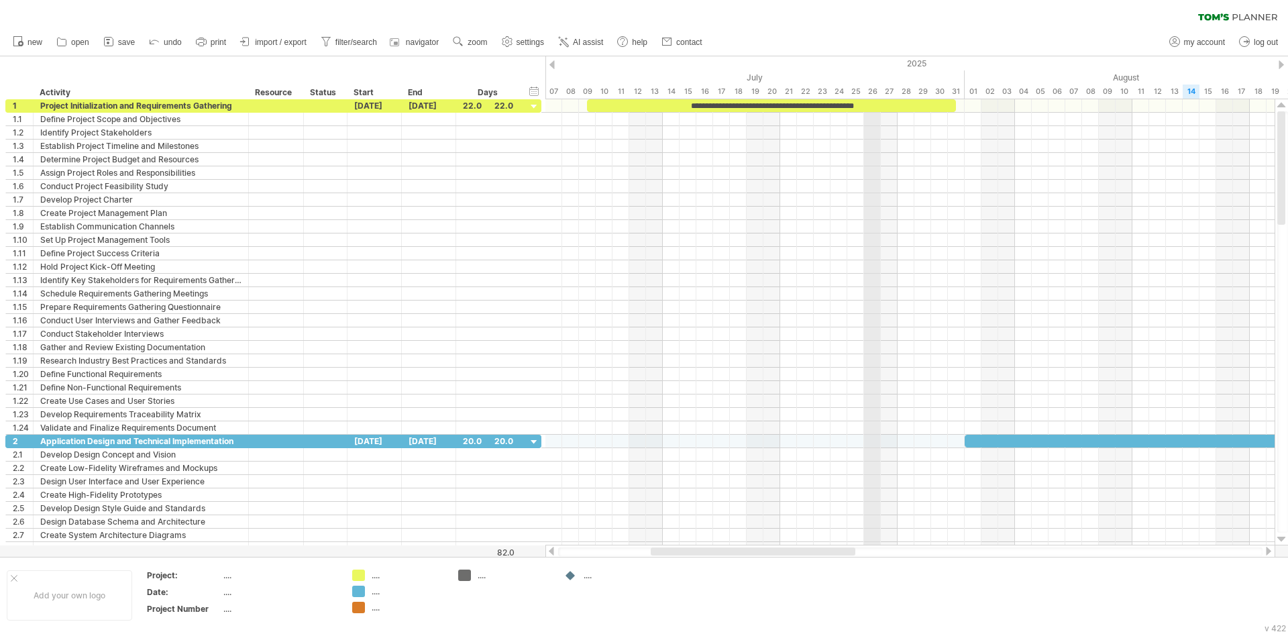
drag, startPoint x: 871, startPoint y: 99, endPoint x: 914, endPoint y: 109, distance: 44.9
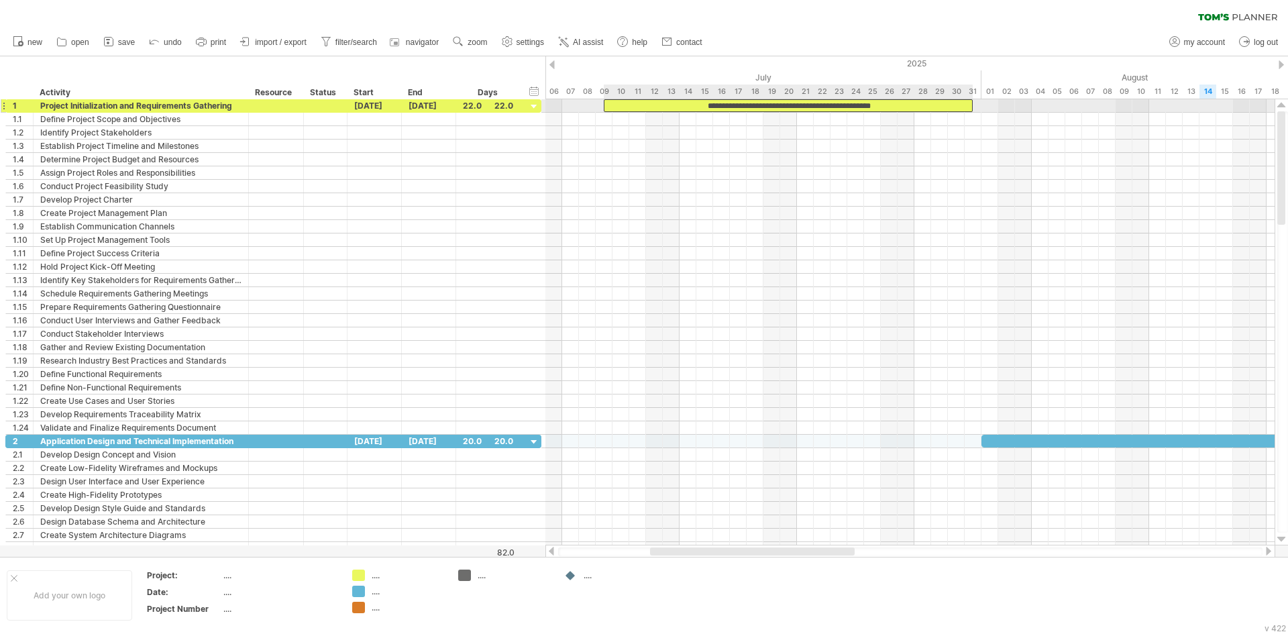
click at [794, 103] on div "**********" at bounding box center [788, 105] width 369 height 13
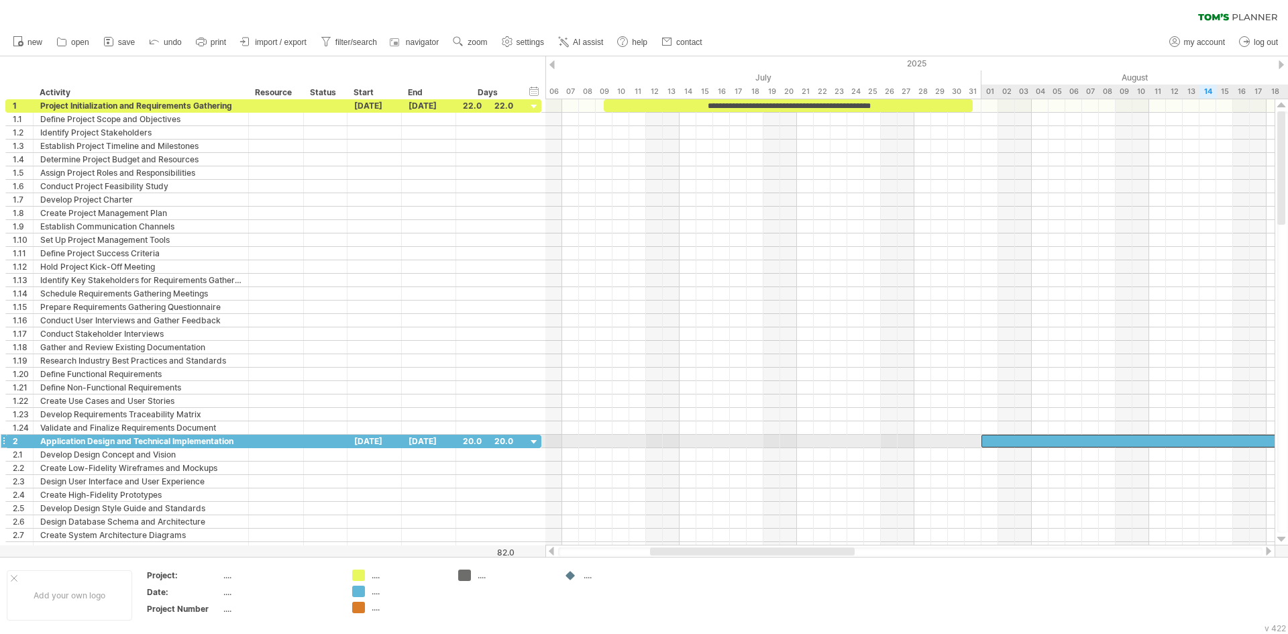
click at [1162, 437] on div at bounding box center [1148, 441] width 335 height 13
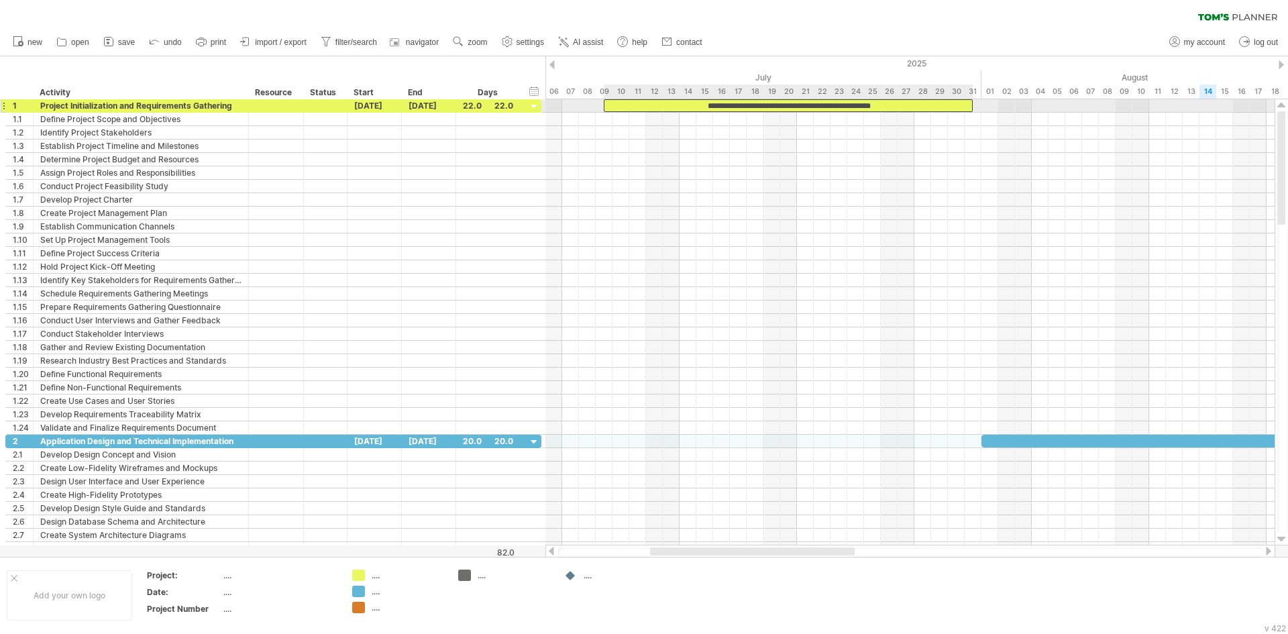
click at [882, 109] on div "**********" at bounding box center [788, 105] width 369 height 13
click at [882, 105] on div "**********" at bounding box center [788, 105] width 369 height 13
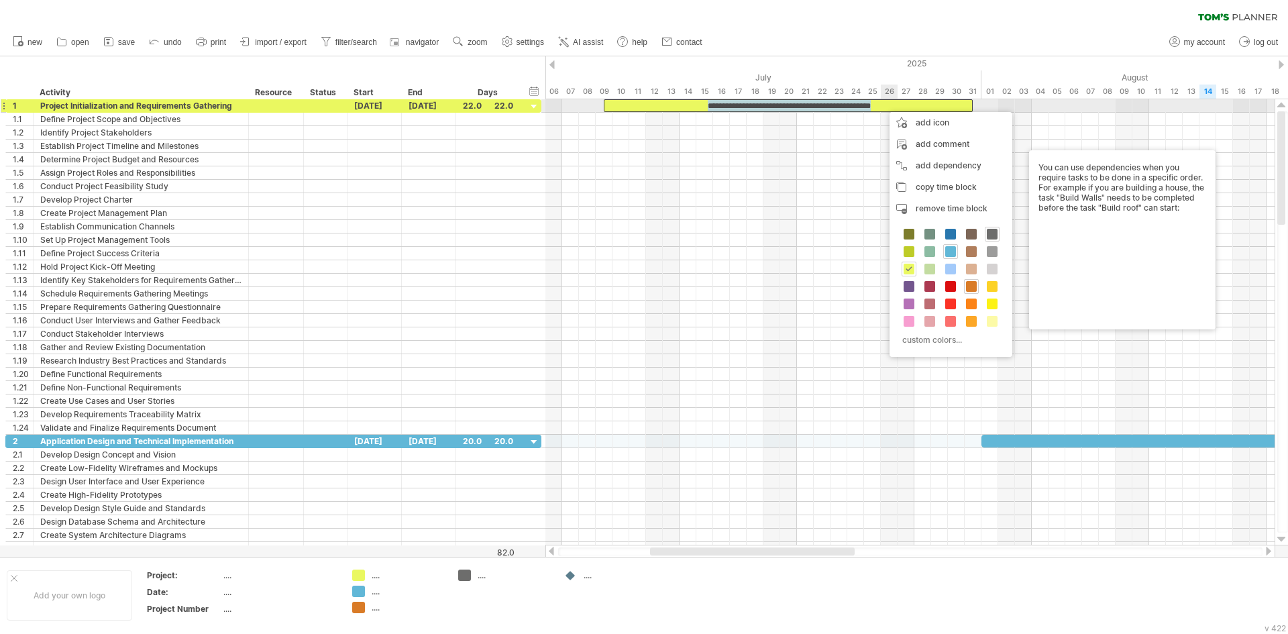
click at [889, 105] on div "**********" at bounding box center [788, 105] width 369 height 13
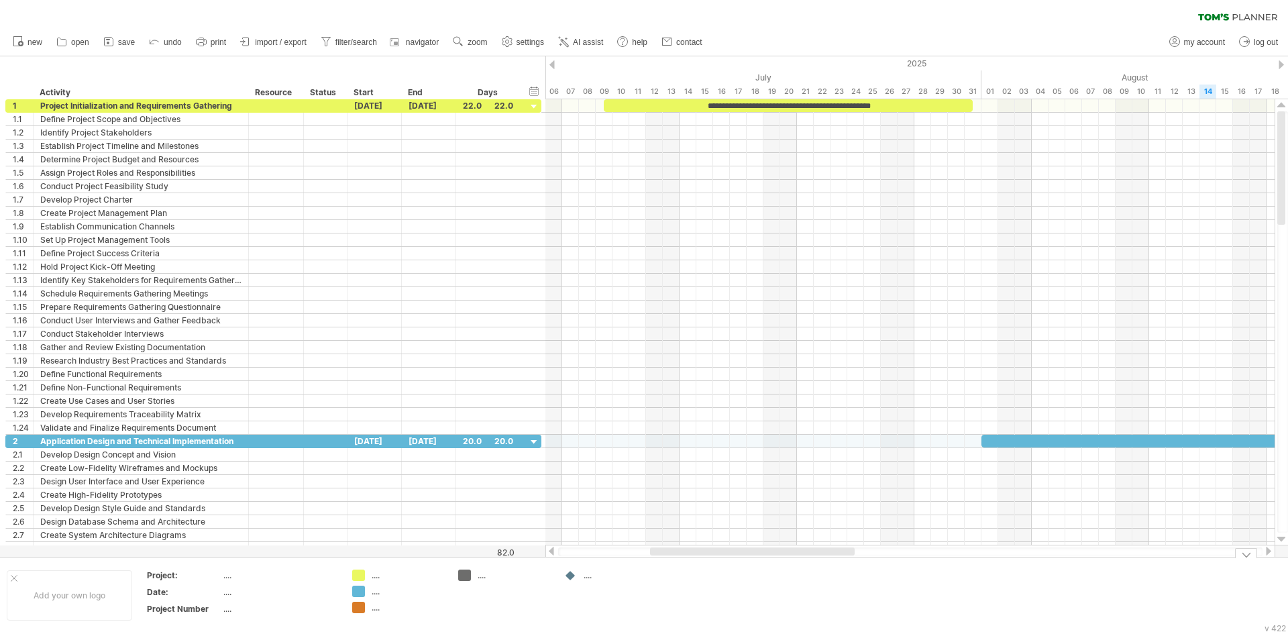
drag, startPoint x: 776, startPoint y: 547, endPoint x: 858, endPoint y: 558, distance: 82.6
click at [858, 558] on div "Trying to reach [DOMAIN_NAME] Connected again... 0% clear filter new 1" at bounding box center [644, 317] width 1288 height 634
click at [814, 550] on div at bounding box center [752, 551] width 205 height 8
click at [205, 440] on div "Application Design and Technical Implementation" at bounding box center [140, 441] width 201 height 13
click at [1089, 437] on div at bounding box center [1148, 441] width 335 height 13
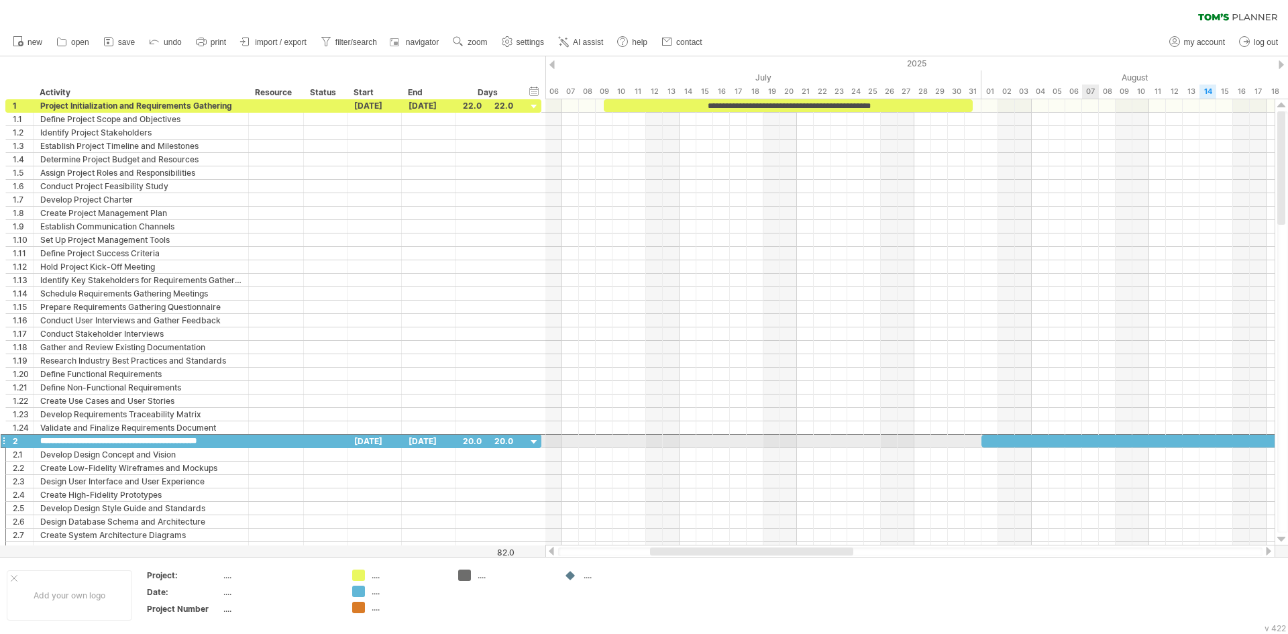
click at [1089, 437] on div at bounding box center [1148, 441] width 335 height 13
paste div
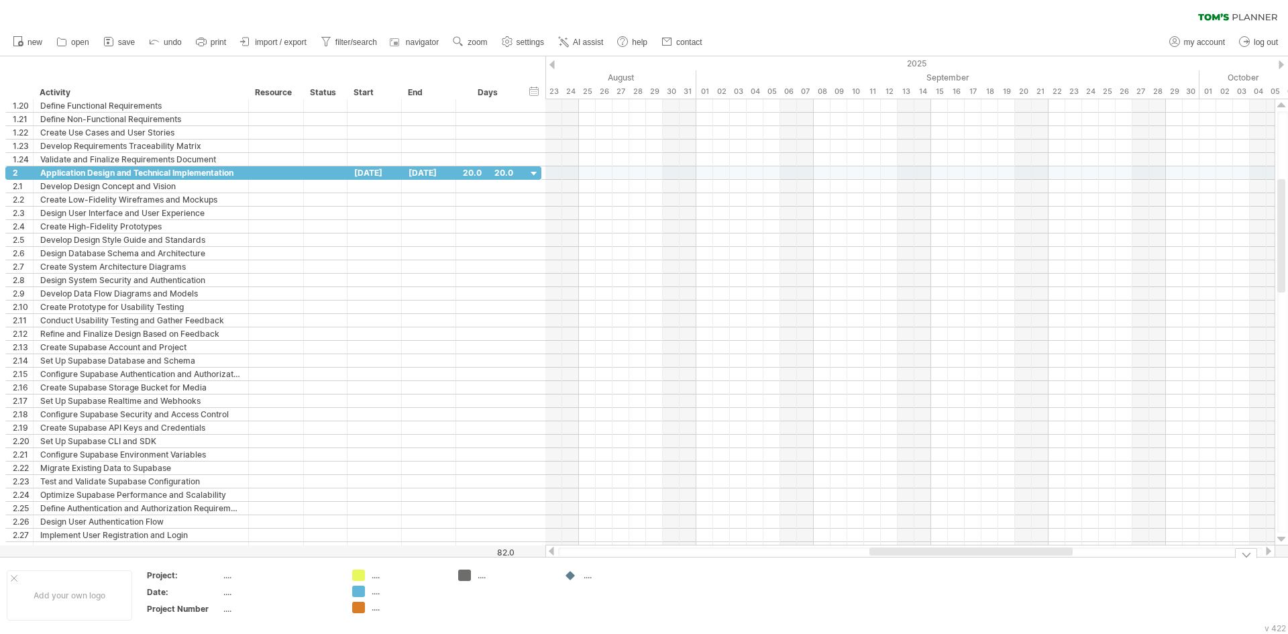
drag, startPoint x: 796, startPoint y: 549, endPoint x: 1016, endPoint y: 569, distance: 220.2
click at [1016, 569] on div "Trying to reach [DOMAIN_NAME] Connected again... 0% clear filter new 1" at bounding box center [644, 317] width 1288 height 634
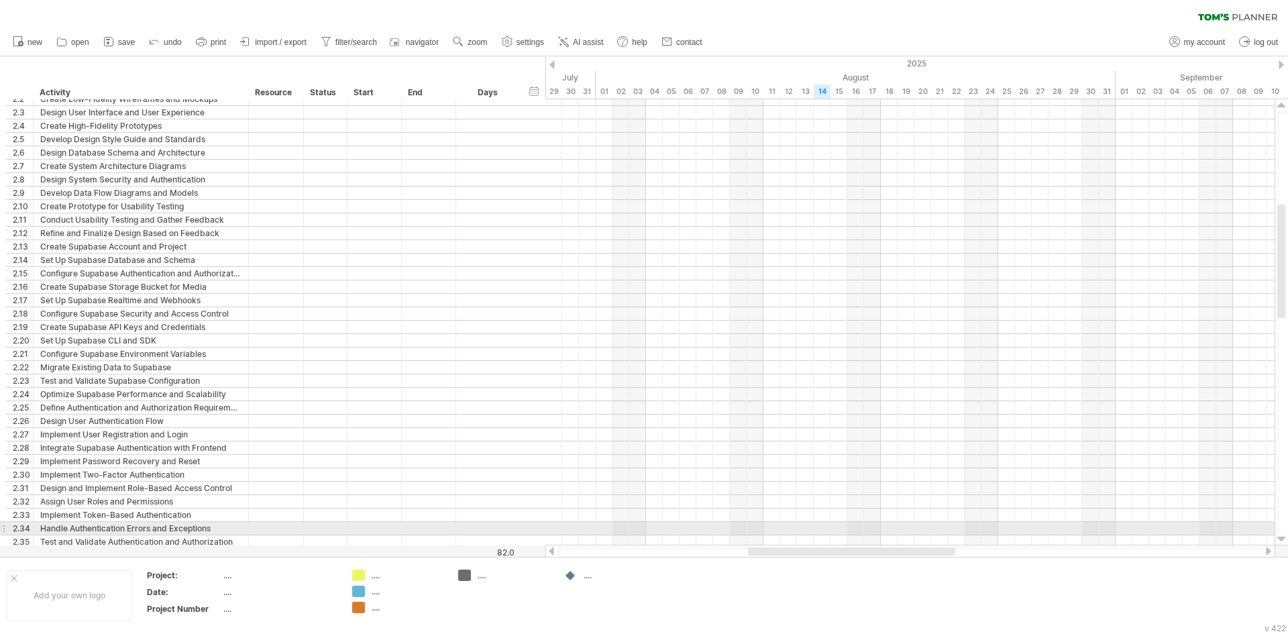
drag, startPoint x: 942, startPoint y: 554, endPoint x: 826, endPoint y: 527, distance: 119.1
click at [826, 527] on div "Trying to reach [DOMAIN_NAME] Connected again... 0% clear filter new 1" at bounding box center [644, 317] width 1288 height 634
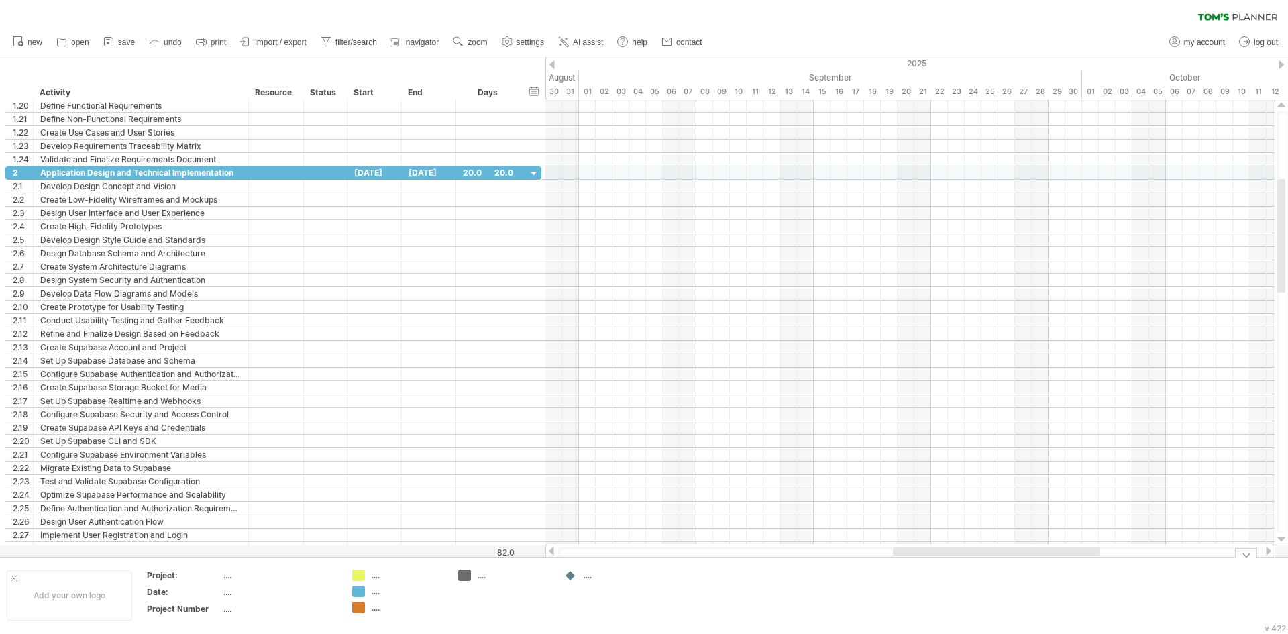
drag, startPoint x: 879, startPoint y: 552, endPoint x: 1026, endPoint y: 564, distance: 148.1
click at [1026, 564] on div "Trying to reach [DOMAIN_NAME] Connected again... 0% clear filter new 1" at bounding box center [644, 317] width 1288 height 634
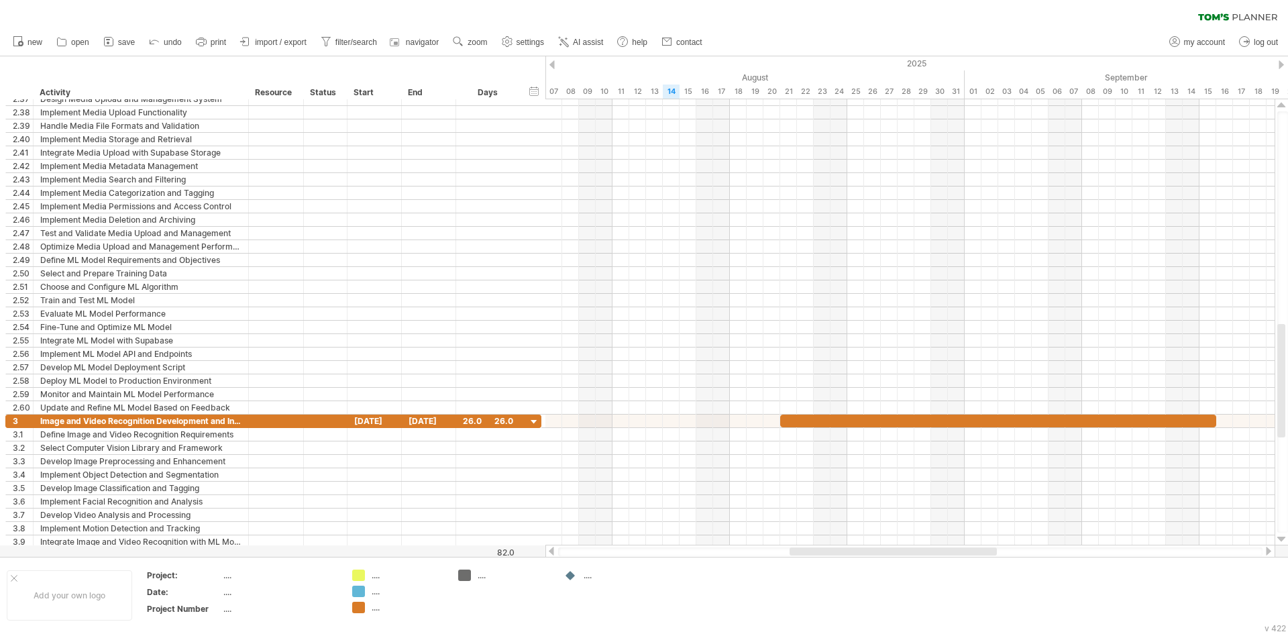
drag, startPoint x: 1004, startPoint y: 553, endPoint x: 898, endPoint y: 549, distance: 106.1
click at [898, 549] on div at bounding box center [893, 551] width 207 height 8
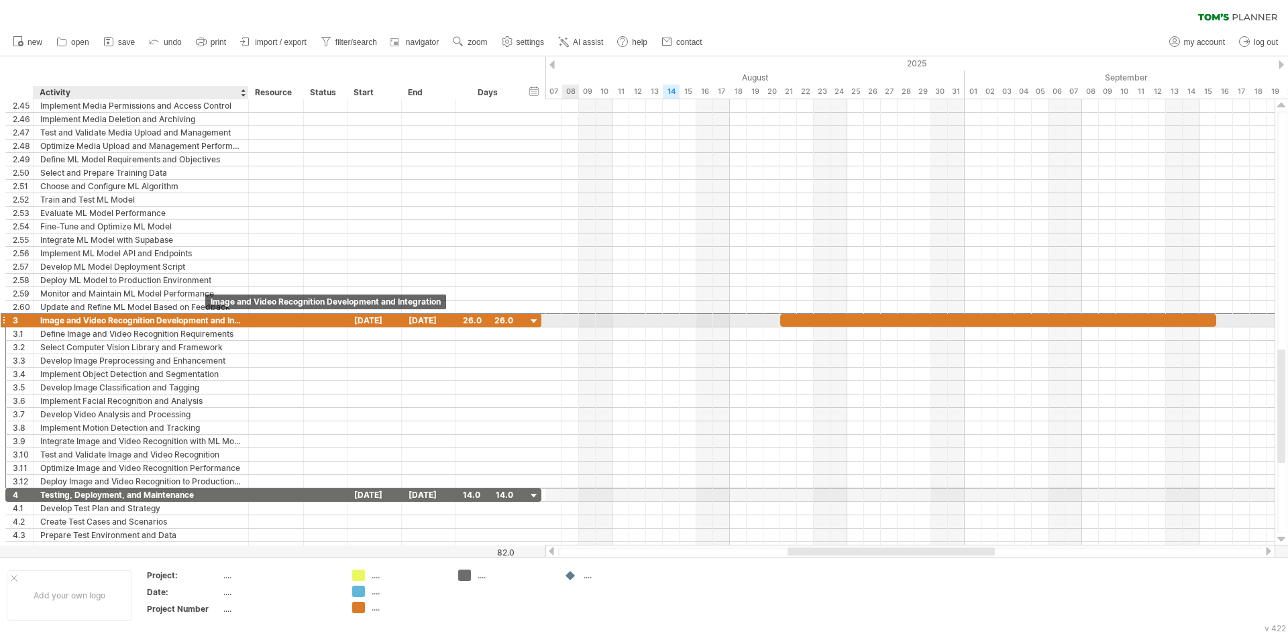
click at [194, 316] on div "Image and Video Recognition Development and Integration" at bounding box center [140, 320] width 201 height 13
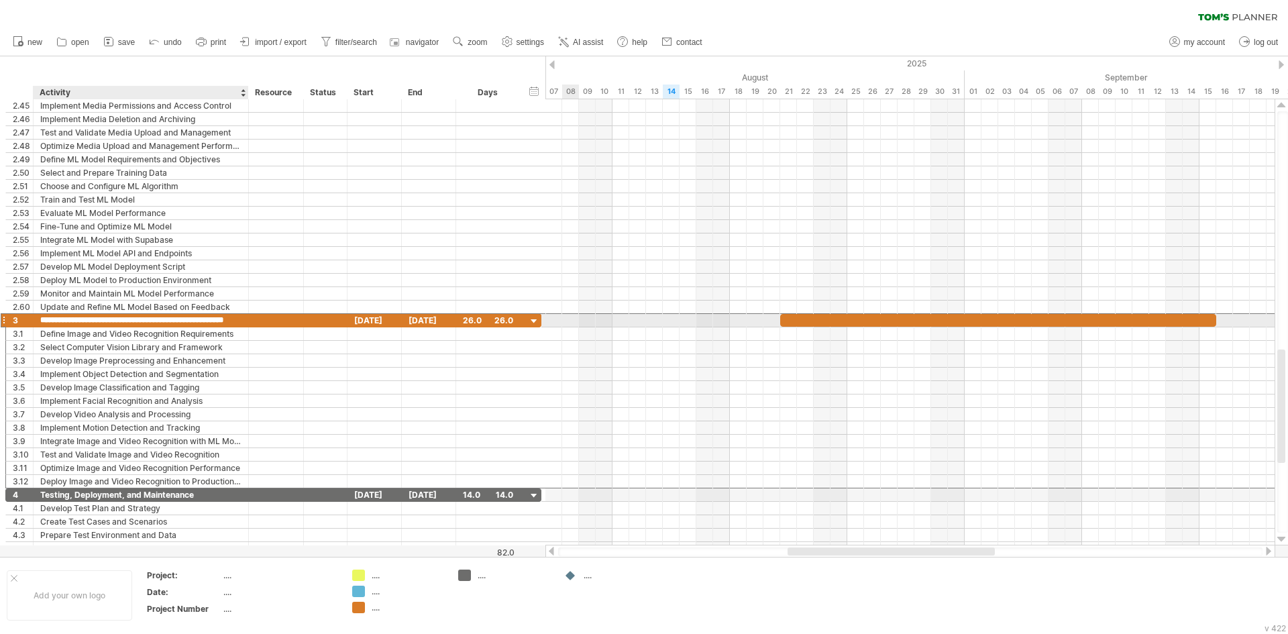
click at [194, 316] on input "**********" at bounding box center [140, 320] width 201 height 13
click at [881, 321] on div at bounding box center [998, 320] width 436 height 13
paste div
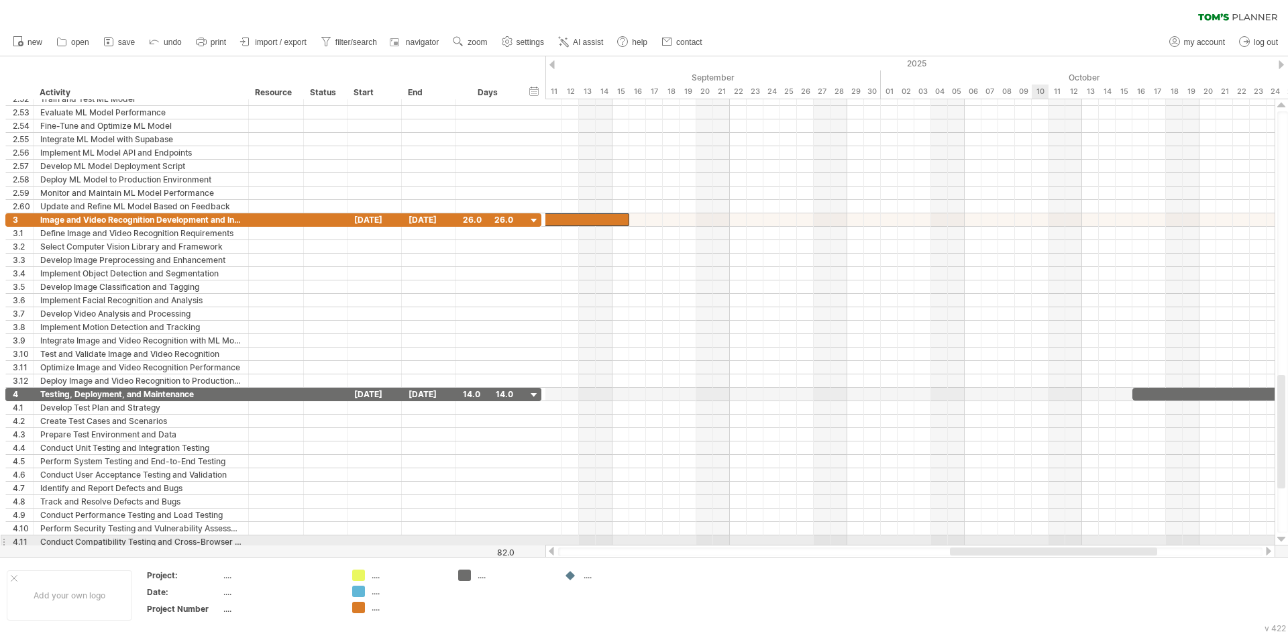
drag, startPoint x: 881, startPoint y: 553, endPoint x: 1042, endPoint y: 539, distance: 161.6
click at [1042, 539] on div "Trying to reach [DOMAIN_NAME] Connected again... 0% clear filter new 1" at bounding box center [644, 317] width 1288 height 634
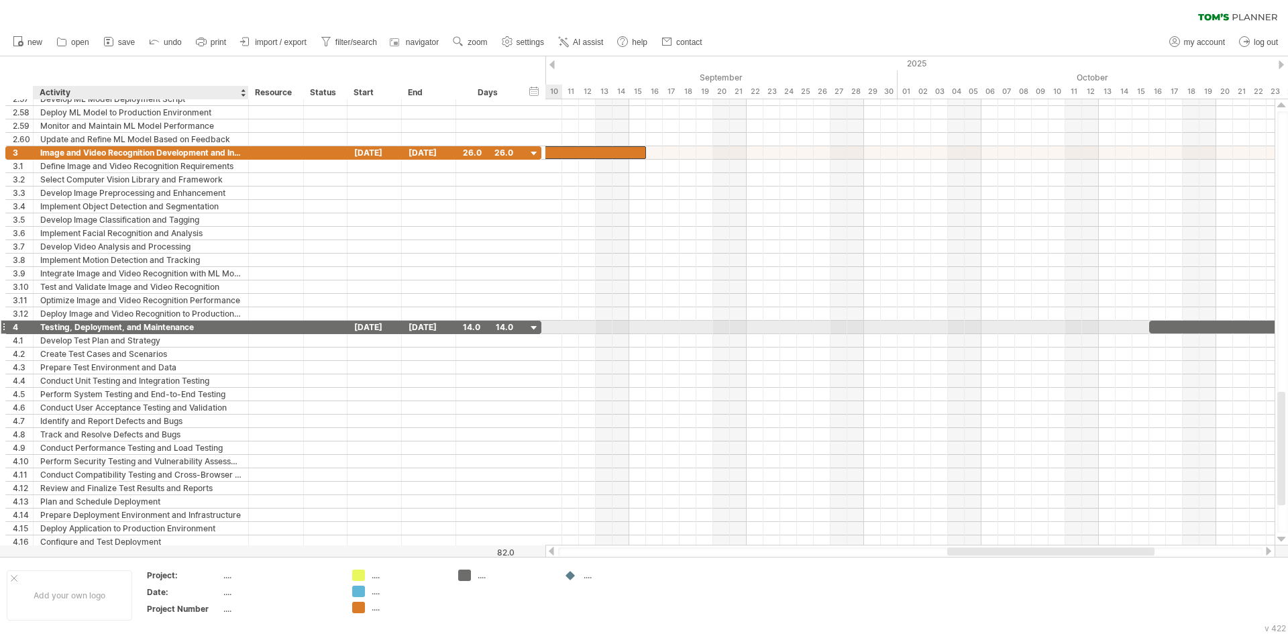
click at [123, 327] on div "Testing, Deployment, and Maintenance" at bounding box center [140, 327] width 201 height 13
click at [123, 327] on input "**********" at bounding box center [140, 327] width 201 height 13
click at [1239, 323] on div at bounding box center [1266, 327] width 235 height 13
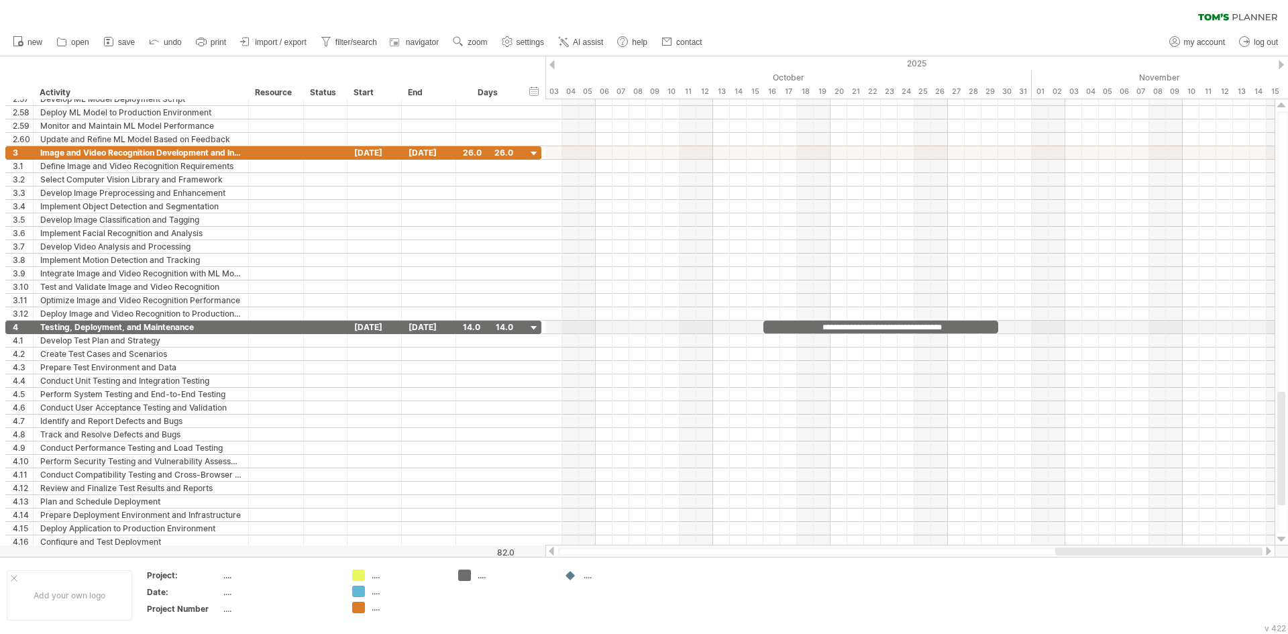
drag, startPoint x: 1019, startPoint y: 551, endPoint x: 1035, endPoint y: 496, distance: 57.3
click at [1193, 547] on div at bounding box center [910, 551] width 730 height 13
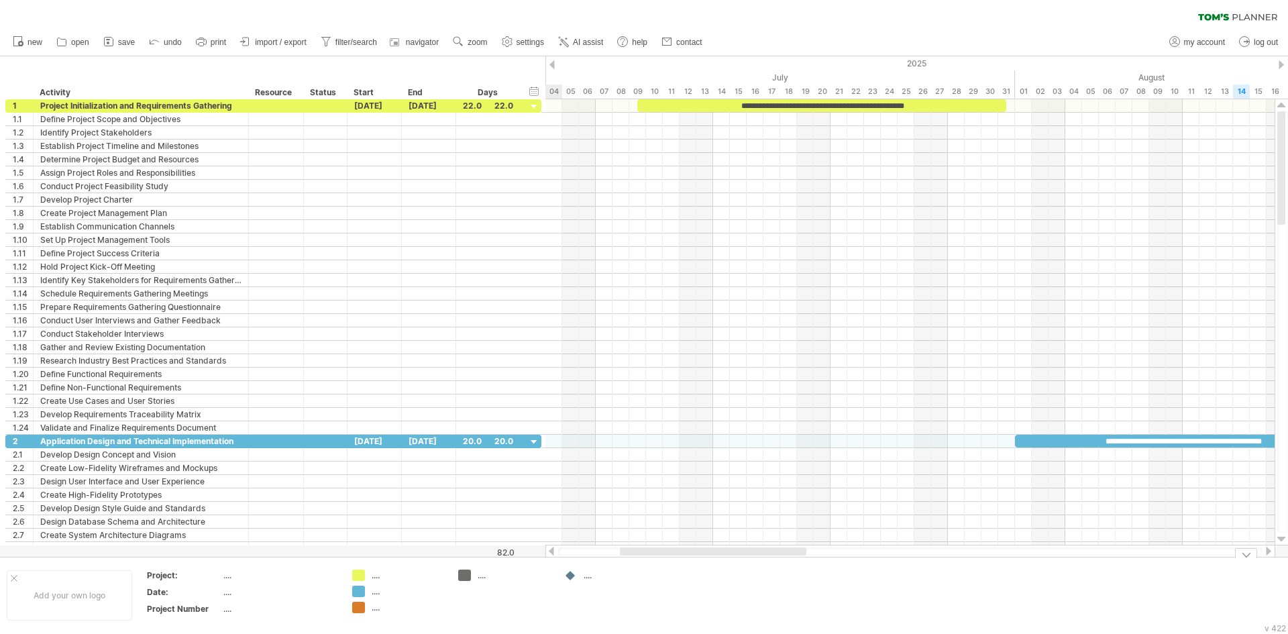
drag, startPoint x: 1073, startPoint y: 551, endPoint x: 685, endPoint y: 579, distance: 388.7
click at [686, 580] on div "Trying to reach [DOMAIN_NAME] Connected again... 0% clear filter new 1" at bounding box center [644, 317] width 1288 height 634
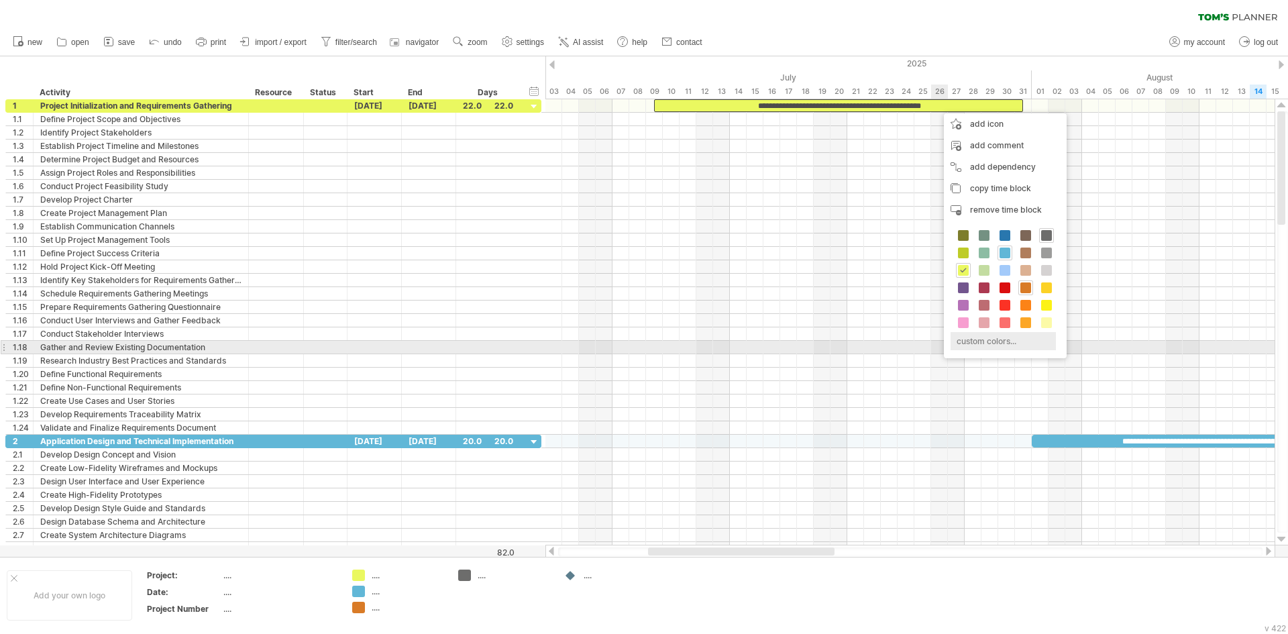
click at [977, 347] on div "custom colors..." at bounding box center [1003, 341] width 105 height 18
click at [971, 345] on div "custom colors..." at bounding box center [1003, 341] width 105 height 18
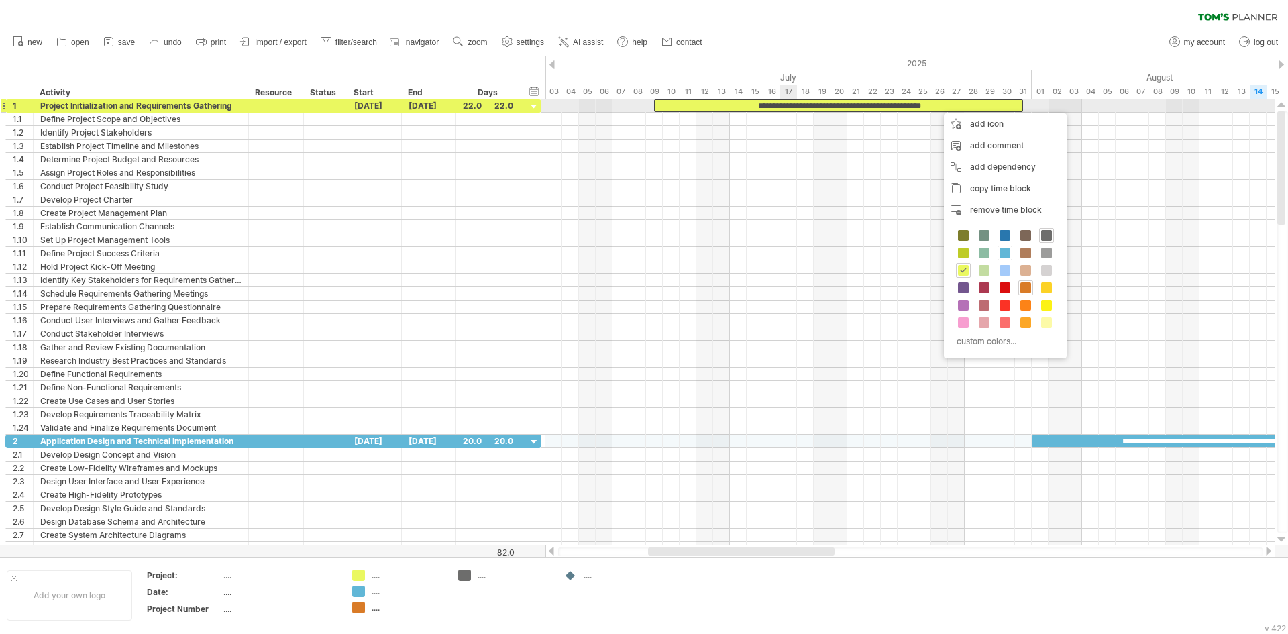
click at [794, 101] on div "**********" at bounding box center [838, 105] width 369 height 13
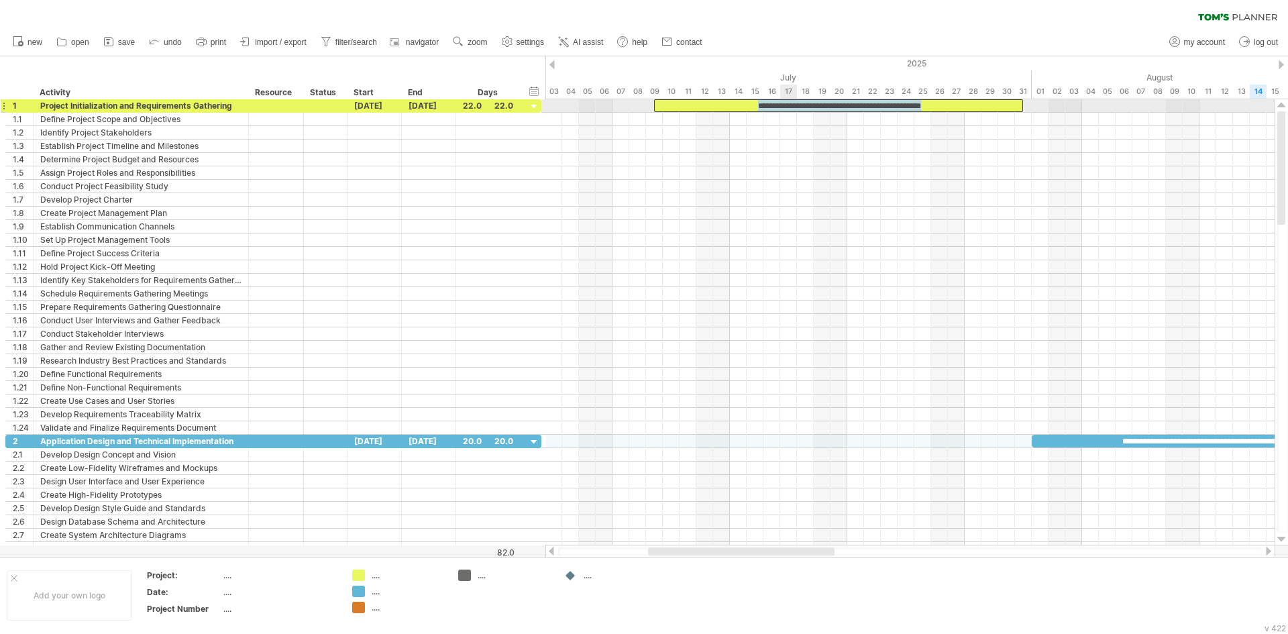
click at [794, 101] on div "**********" at bounding box center [838, 105] width 369 height 13
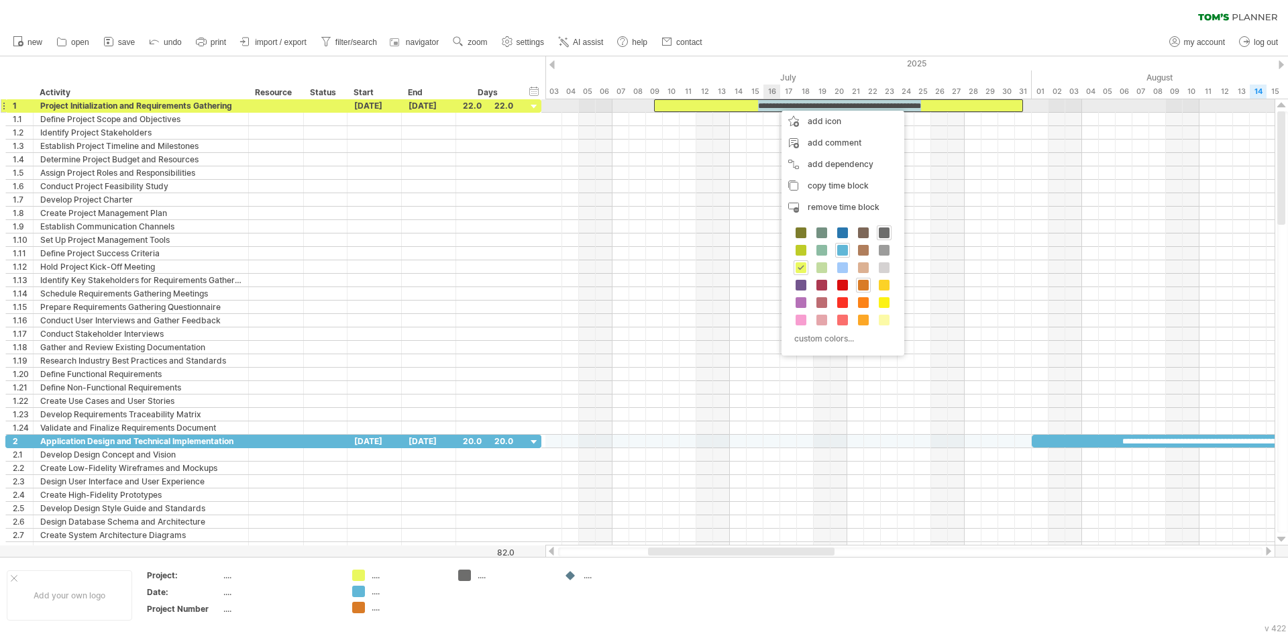
click at [775, 104] on div "**********" at bounding box center [838, 105] width 369 height 13
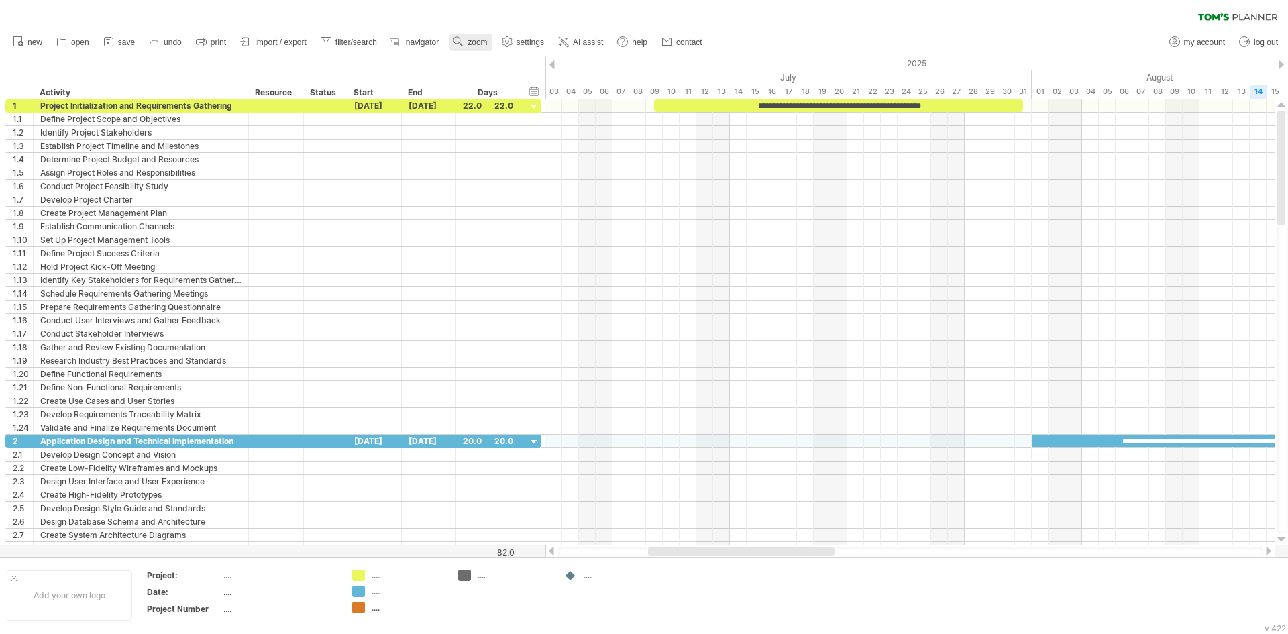
click at [486, 42] on span "zoom" at bounding box center [477, 42] width 19 height 9
click at [555, 64] on div "Month" at bounding box center [529, 58] width 74 height 21
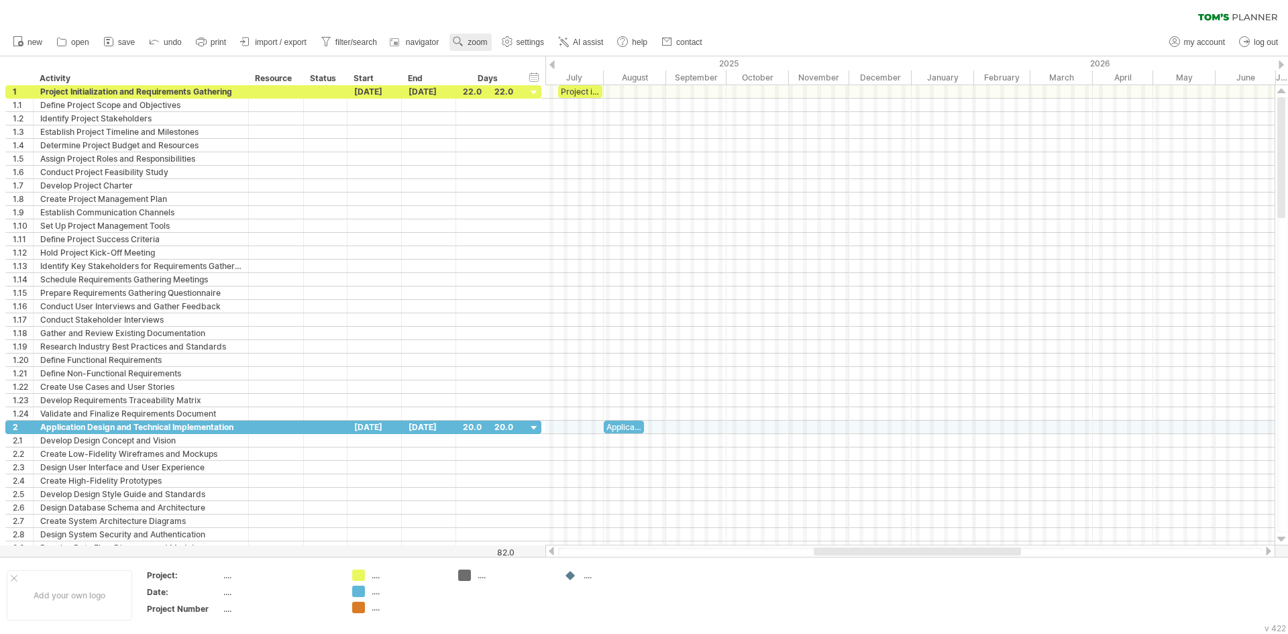
click at [457, 39] on use at bounding box center [457, 41] width 13 height 13
click at [491, 80] on div "Week" at bounding box center [501, 77] width 74 height 21
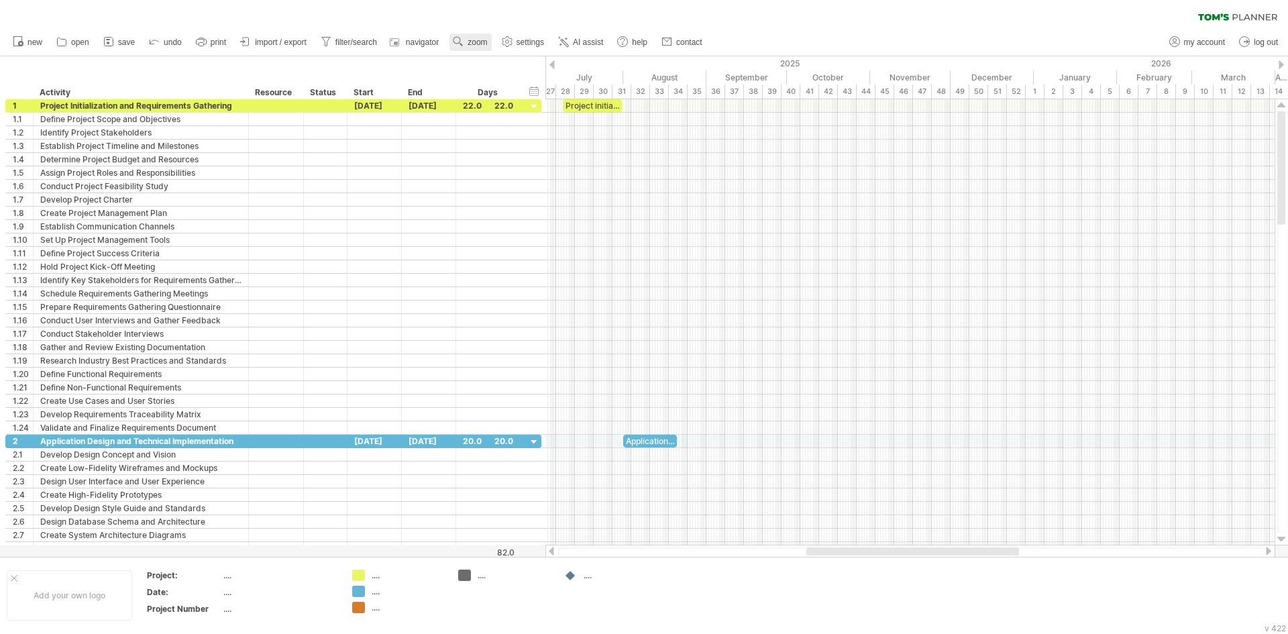
click at [471, 47] on link "zoom" at bounding box center [470, 42] width 42 height 17
click at [487, 105] on div "Day" at bounding box center [515, 107] width 74 height 21
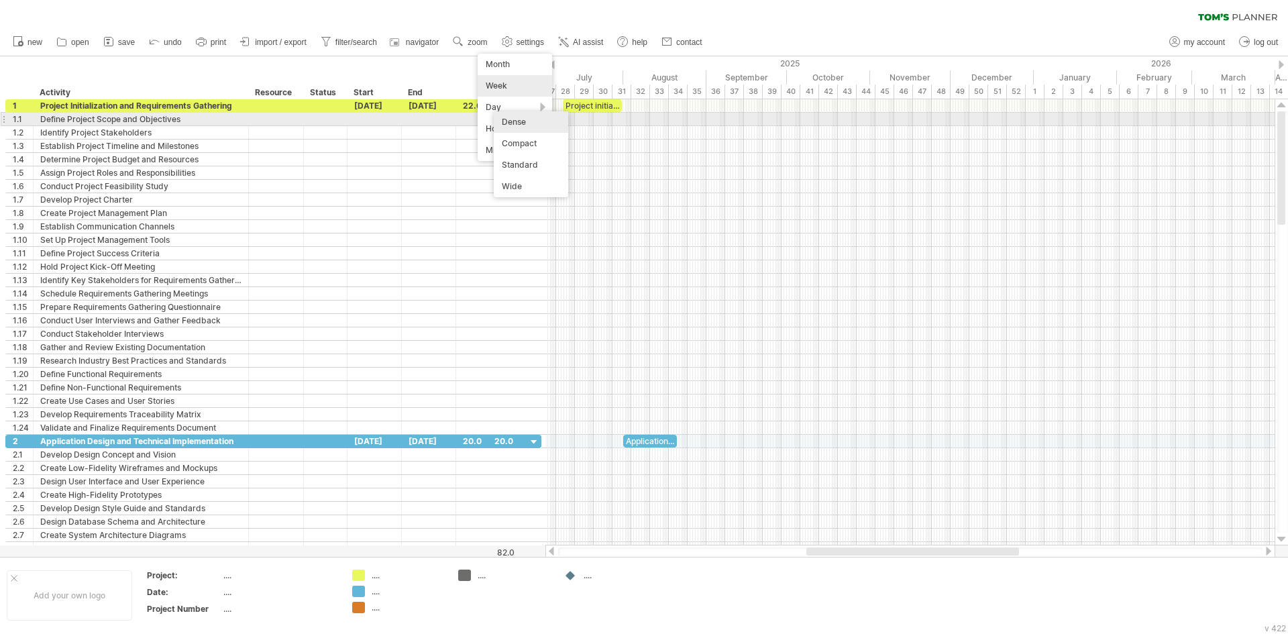
click at [494, 121] on div "Dense" at bounding box center [531, 121] width 74 height 21
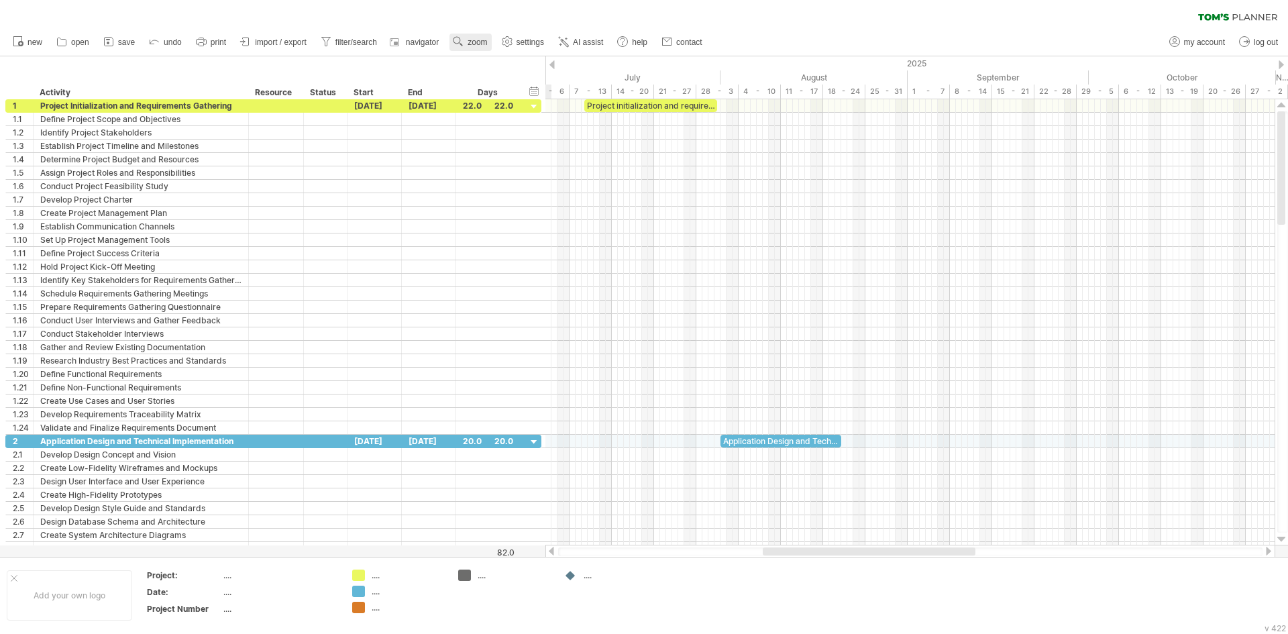
click at [481, 45] on span "zoom" at bounding box center [477, 42] width 19 height 9
click at [550, 103] on div "Day" at bounding box center [525, 105] width 74 height 21
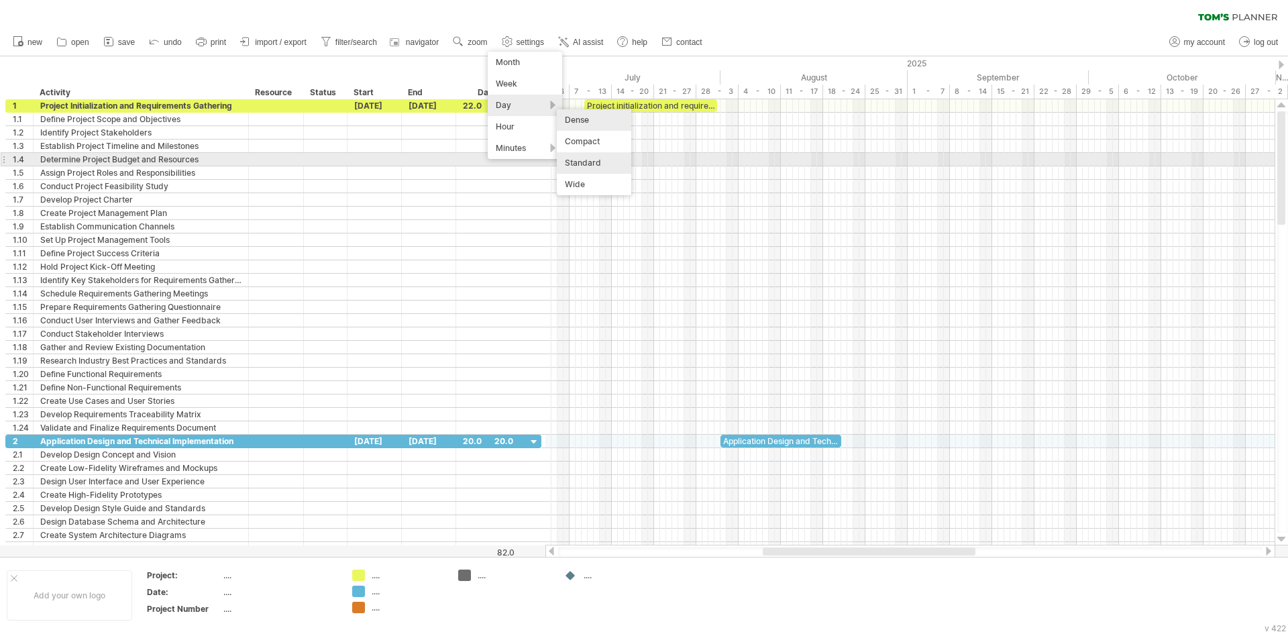
click at [580, 158] on div "Standard" at bounding box center [594, 162] width 74 height 21
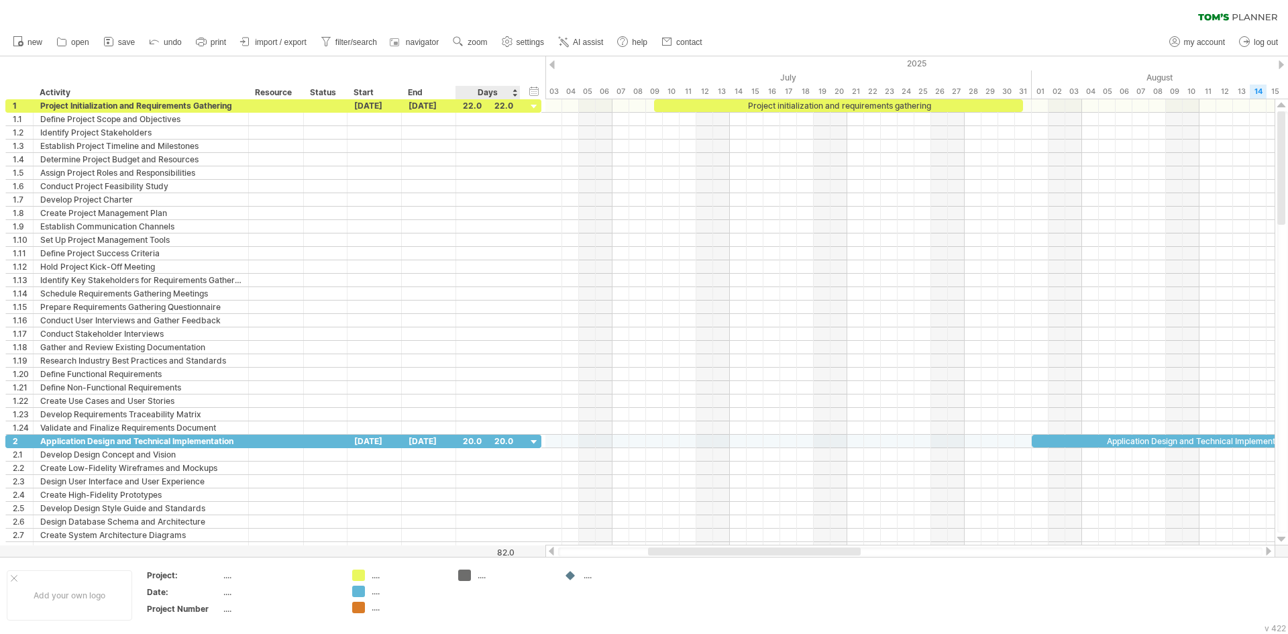
click at [523, 52] on ul "new open" at bounding box center [357, 42] width 702 height 28
click at [524, 46] on span "settings" at bounding box center [531, 42] width 28 height 9
select select "*"
select select "**"
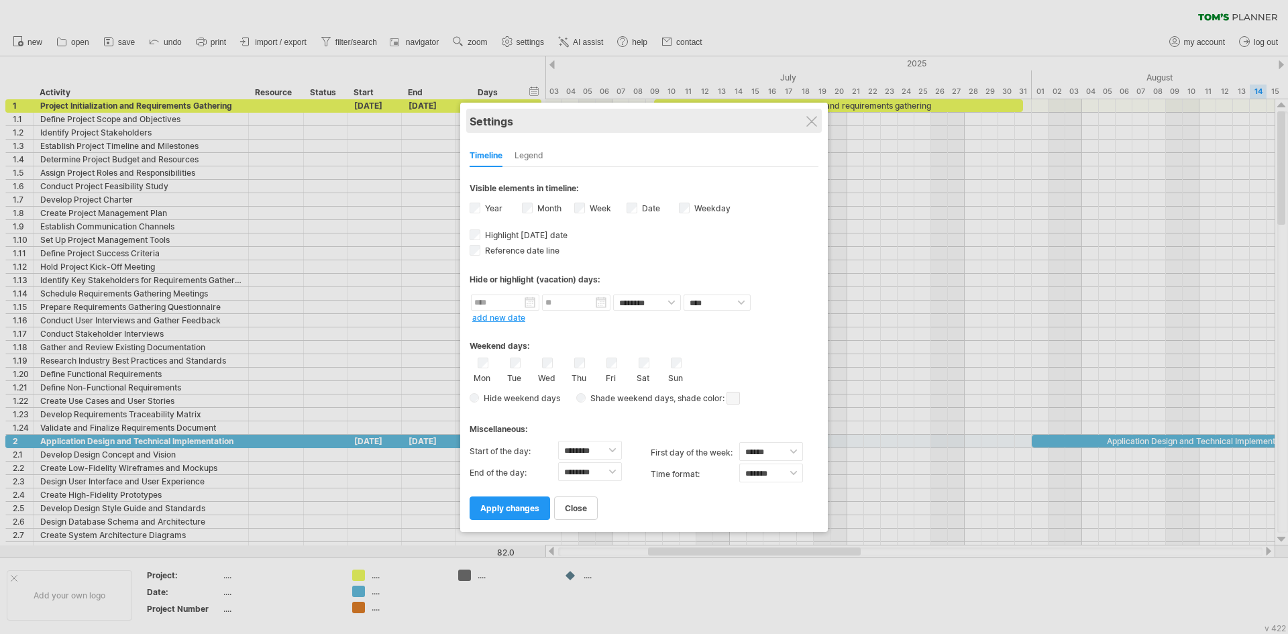
click at [803, 121] on div "Settings" at bounding box center [644, 121] width 349 height 24
click at [814, 125] on div at bounding box center [811, 121] width 11 height 11
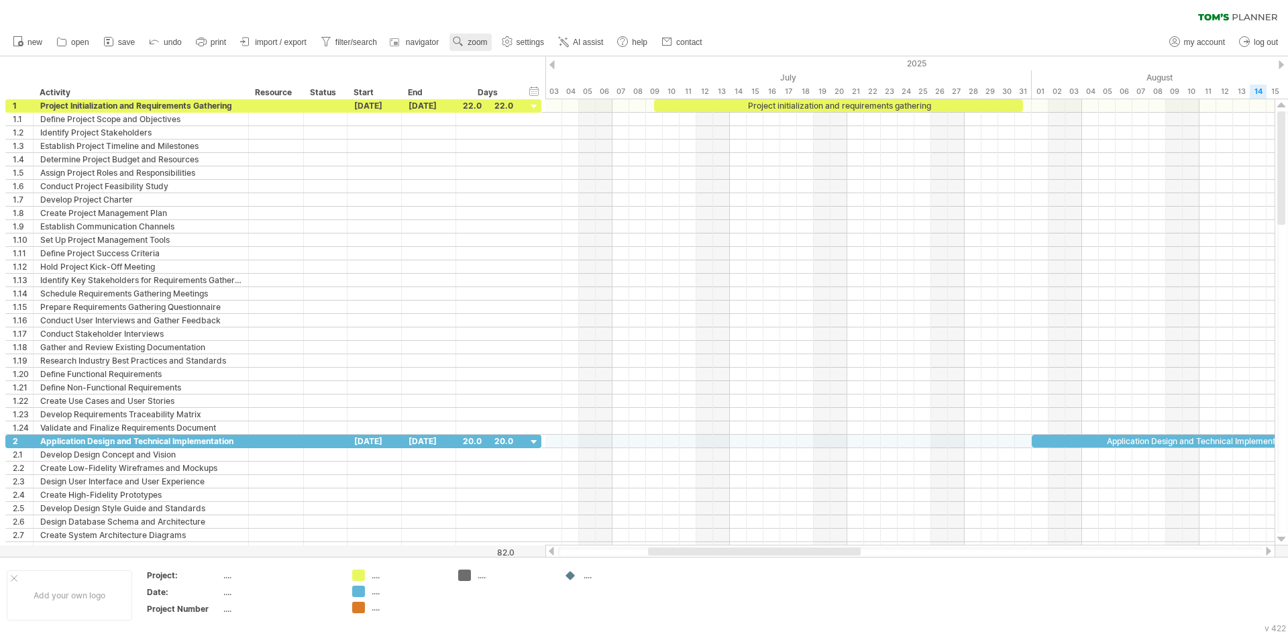
click at [464, 36] on use at bounding box center [457, 41] width 13 height 13
click at [529, 101] on div "Day" at bounding box center [508, 95] width 74 height 21
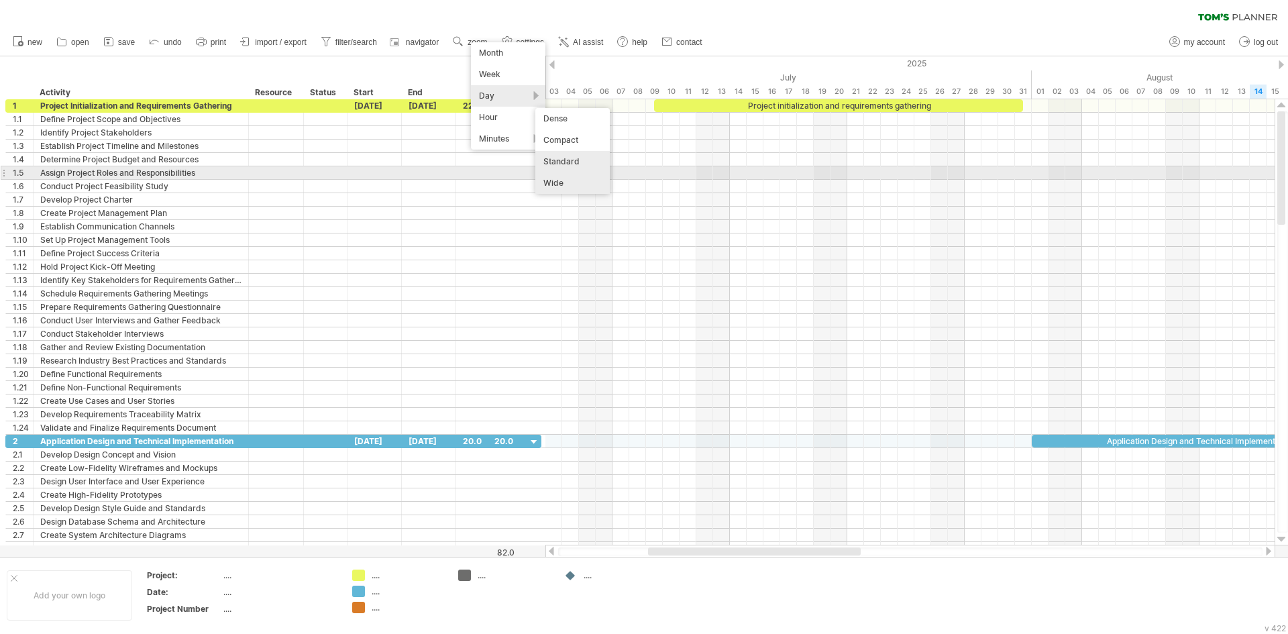
click at [590, 175] on div "Wide" at bounding box center [572, 182] width 74 height 21
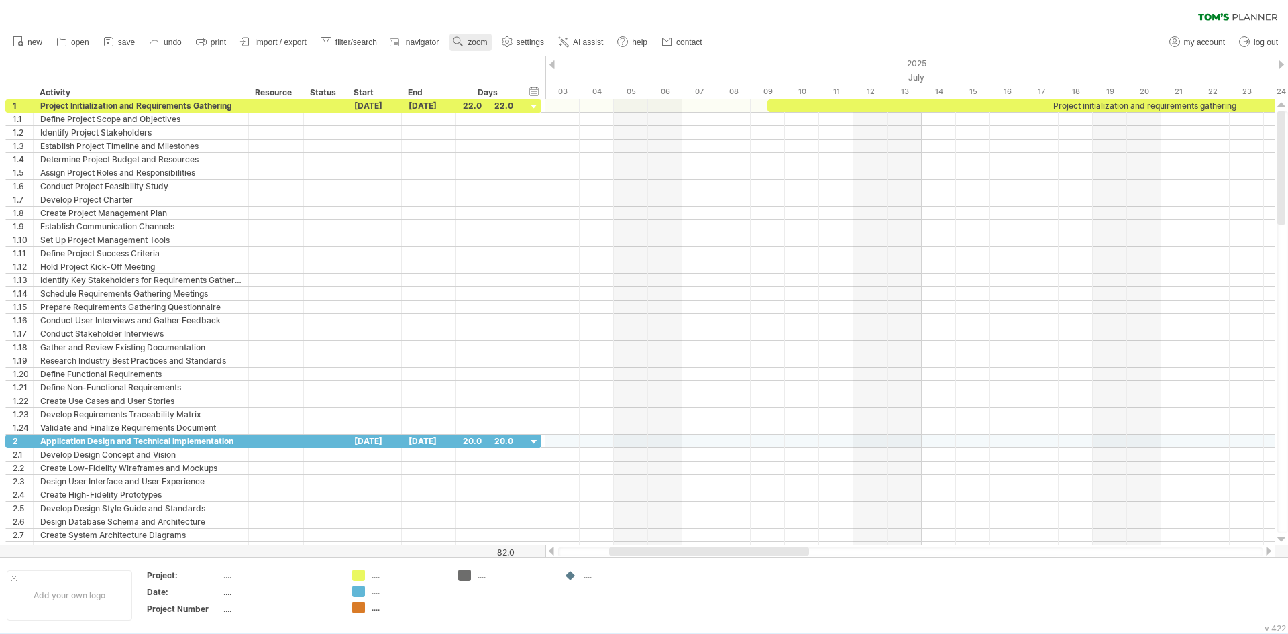
click at [487, 45] on span "zoom" at bounding box center [477, 42] width 19 height 9
click at [546, 107] on div "Day" at bounding box center [531, 105] width 74 height 21
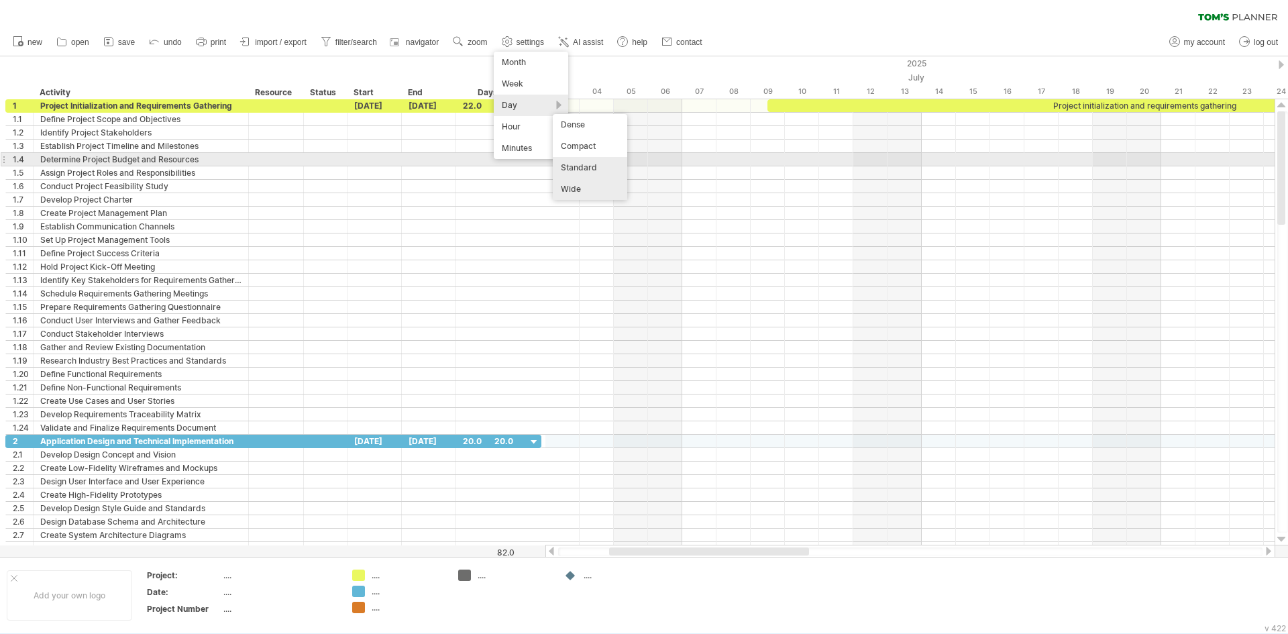
click at [577, 159] on div "Standard" at bounding box center [590, 167] width 74 height 21
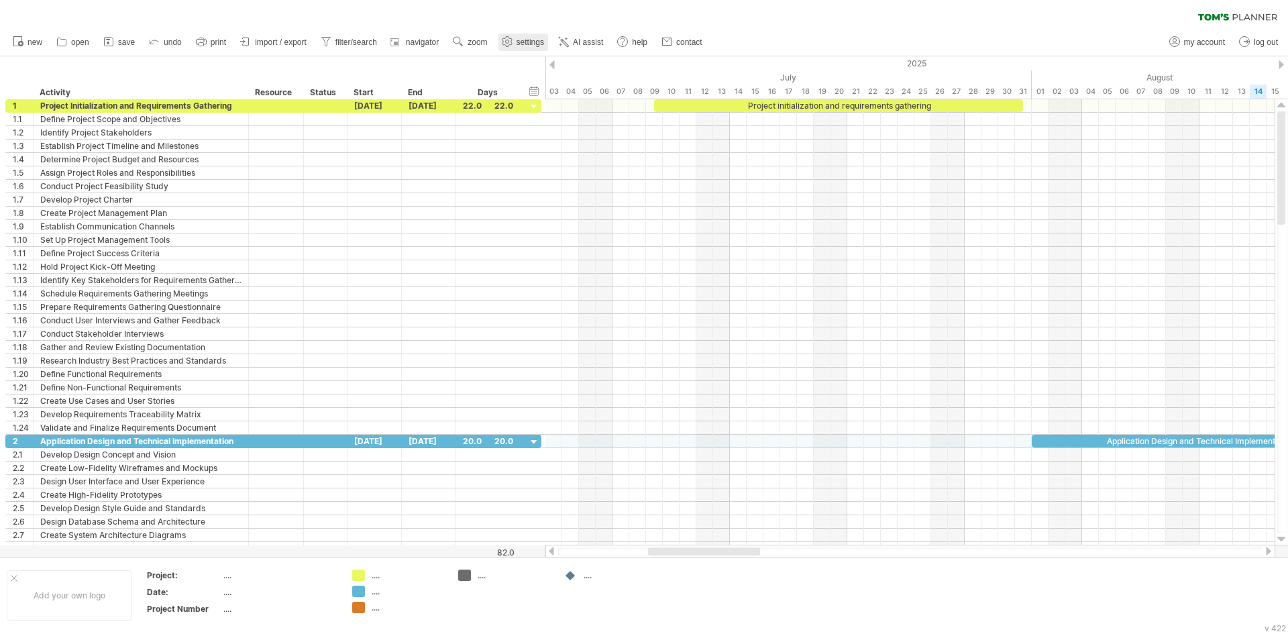
click at [521, 45] on span "settings" at bounding box center [531, 42] width 28 height 9
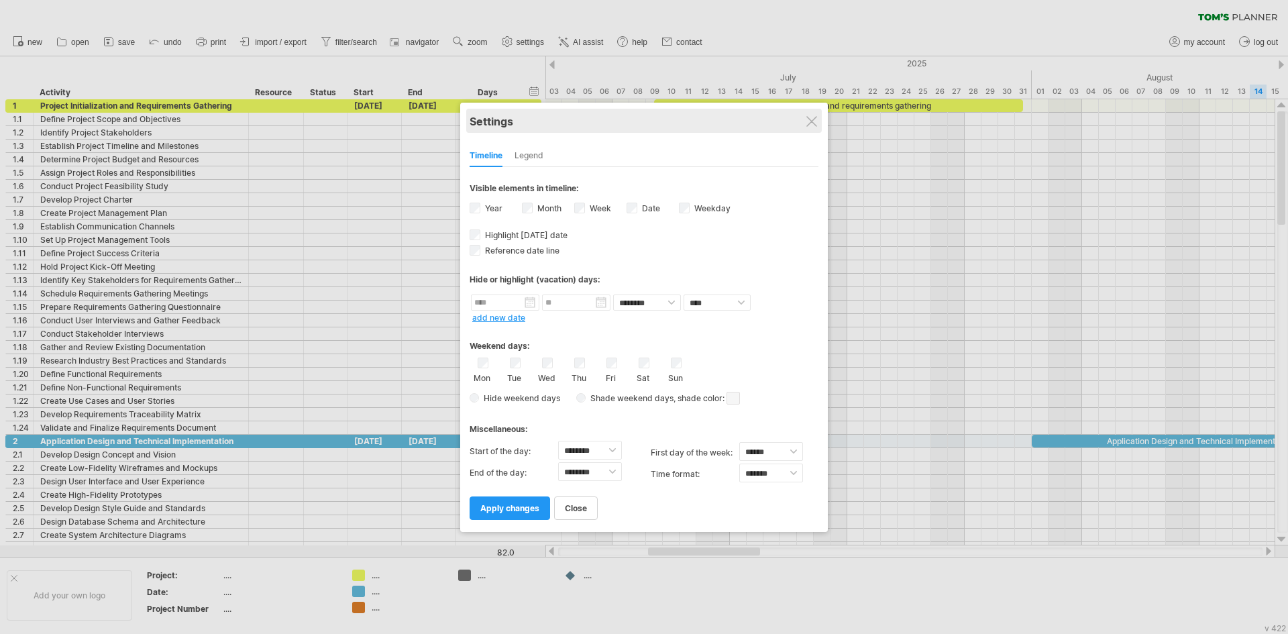
click at [805, 121] on div "Settings" at bounding box center [644, 121] width 349 height 24
click at [807, 123] on div at bounding box center [811, 121] width 11 height 11
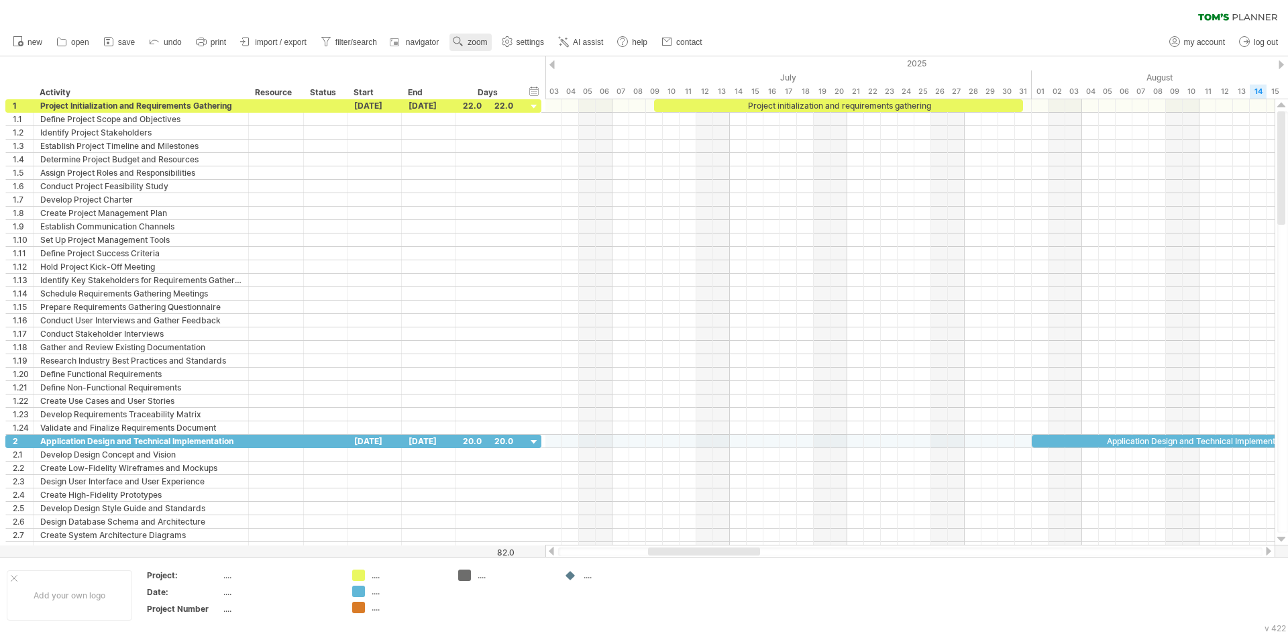
click at [471, 46] on span "zoom" at bounding box center [477, 42] width 19 height 9
click at [540, 109] on div "Day" at bounding box center [515, 106] width 74 height 21
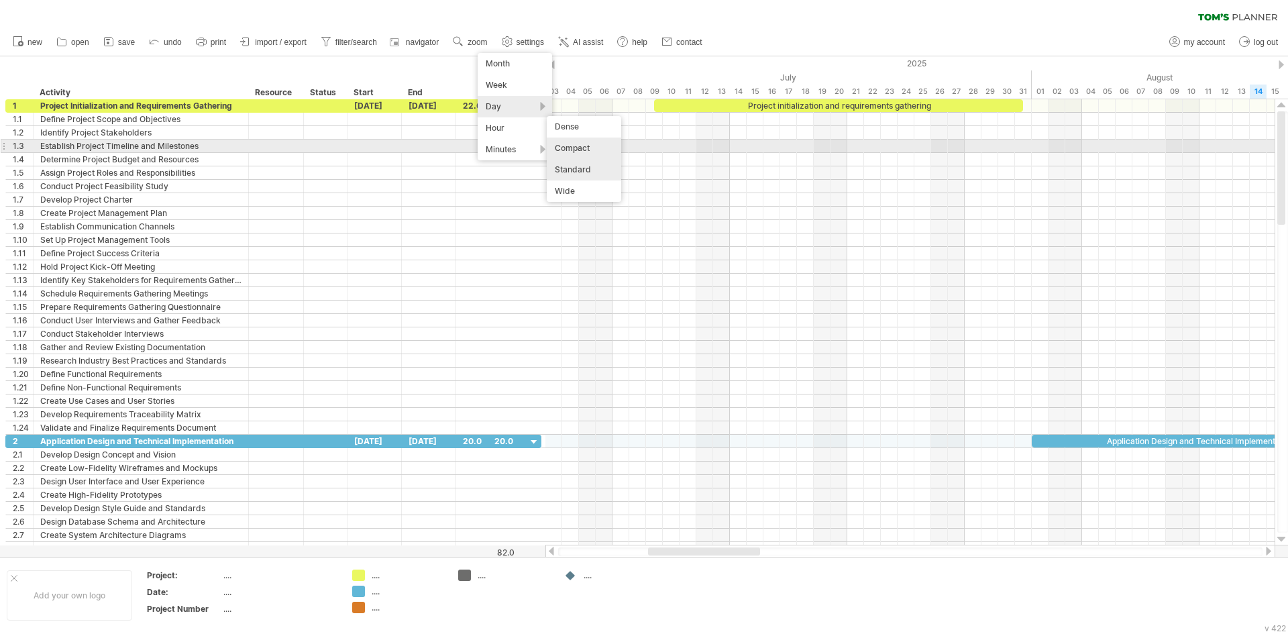
click at [560, 144] on div "Compact" at bounding box center [584, 148] width 74 height 21
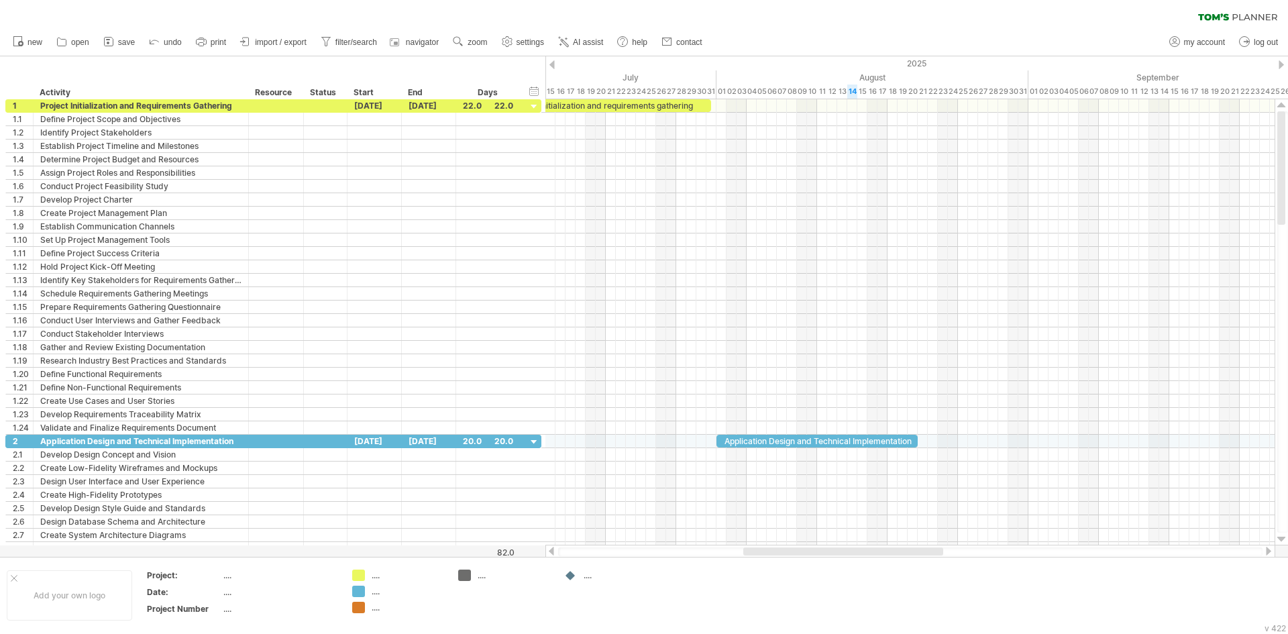
drag, startPoint x: 809, startPoint y: 549, endPoint x: 843, endPoint y: 547, distance: 34.2
click at [843, 547] on div at bounding box center [843, 551] width 200 height 8
click at [398, 42] on rect at bounding box center [396, 43] width 4 height 3
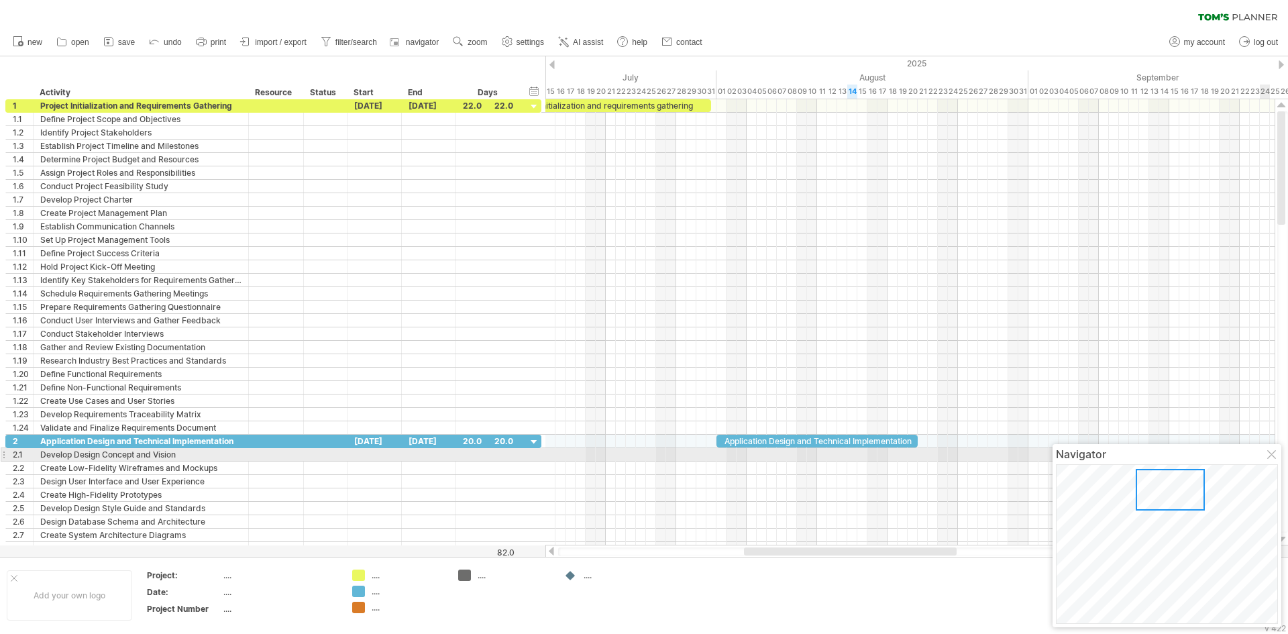
click at [1269, 451] on div at bounding box center [1272, 455] width 11 height 11
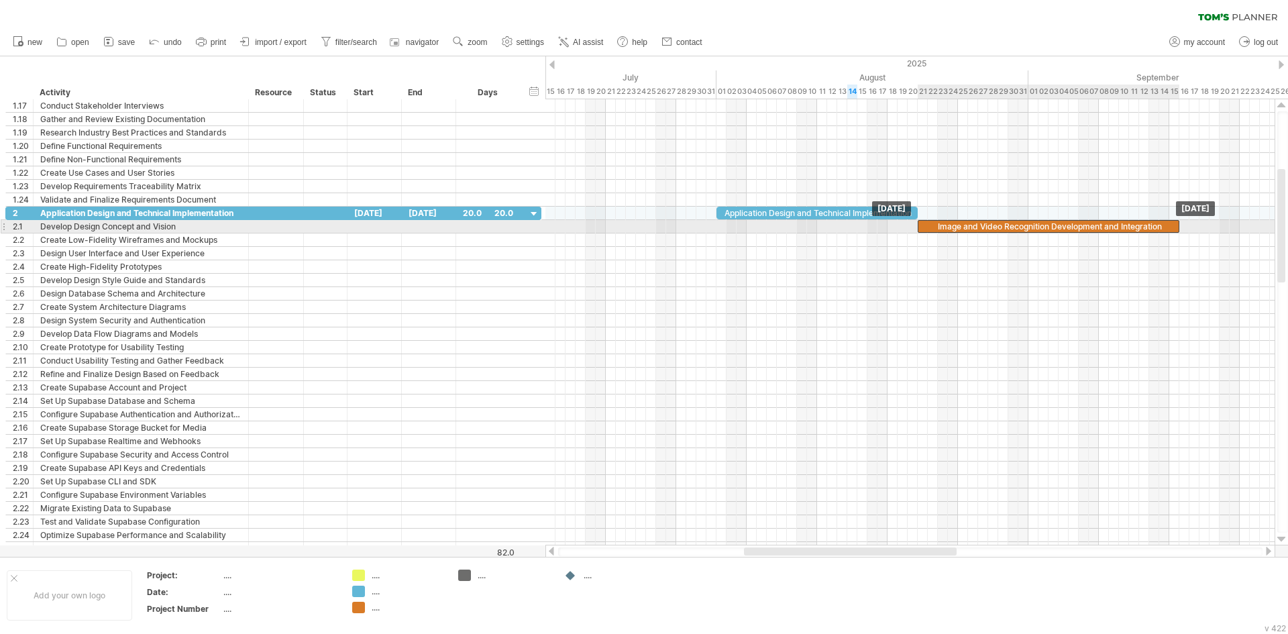
drag, startPoint x: 1011, startPoint y: 487, endPoint x: 1010, endPoint y: 229, distance: 258.3
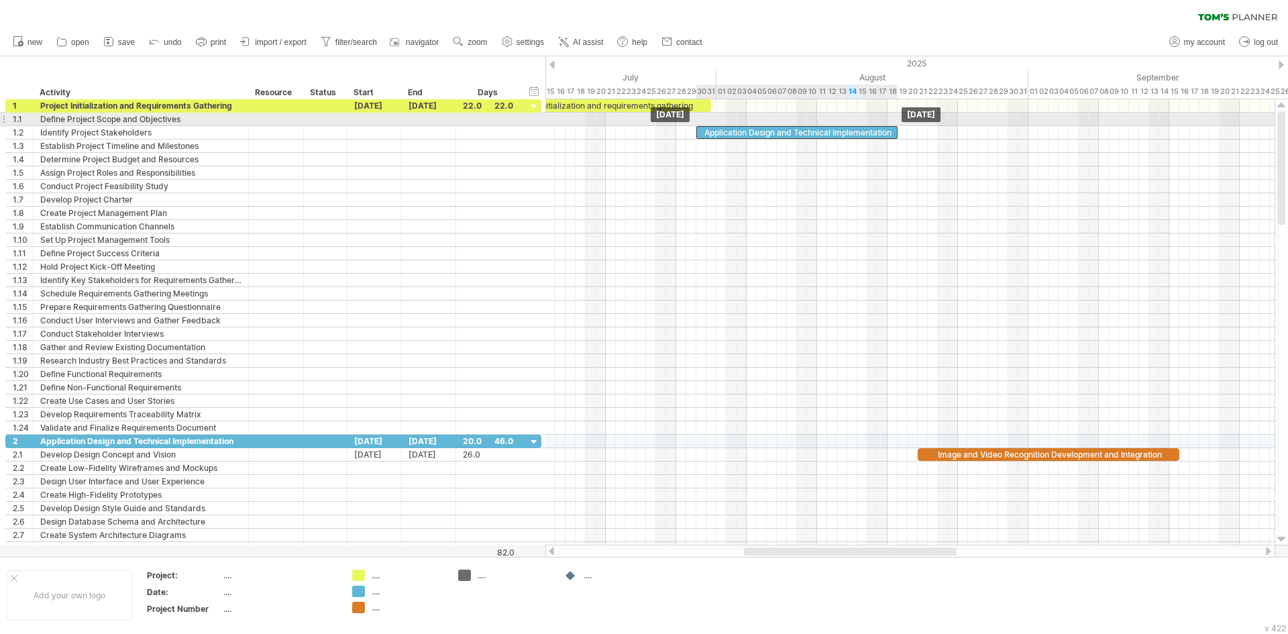
drag, startPoint x: 859, startPoint y: 439, endPoint x: 841, endPoint y: 125, distance: 314.5
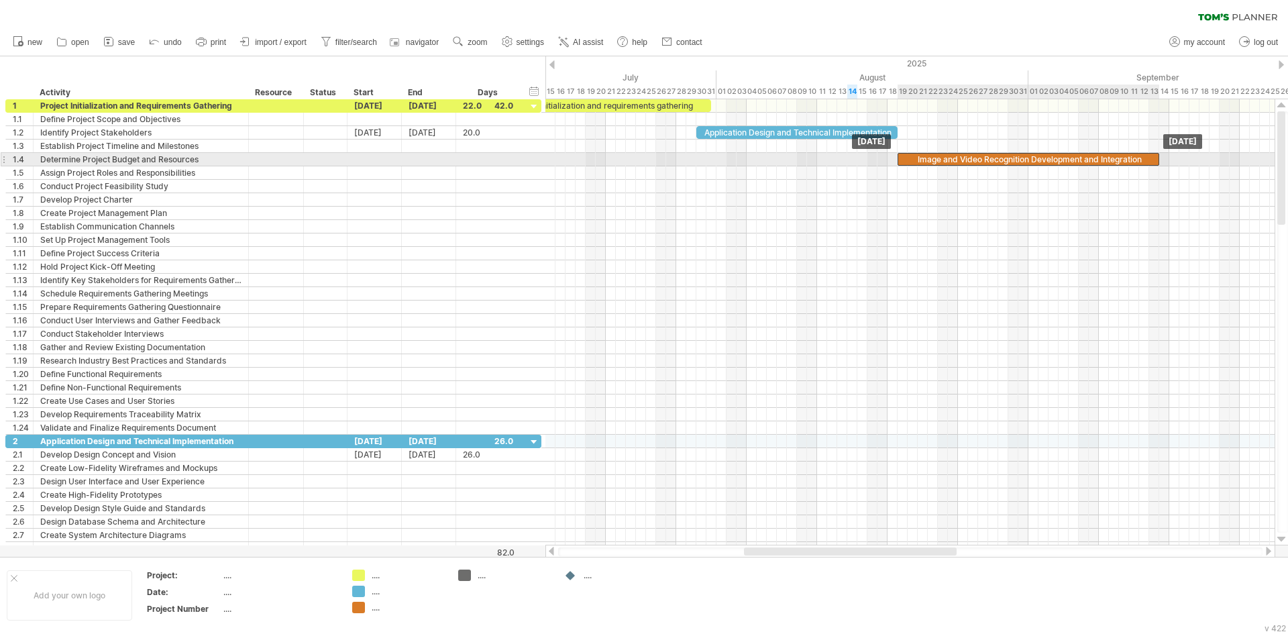
drag, startPoint x: 1028, startPoint y: 168, endPoint x: 1042, endPoint y: 164, distance: 14.7
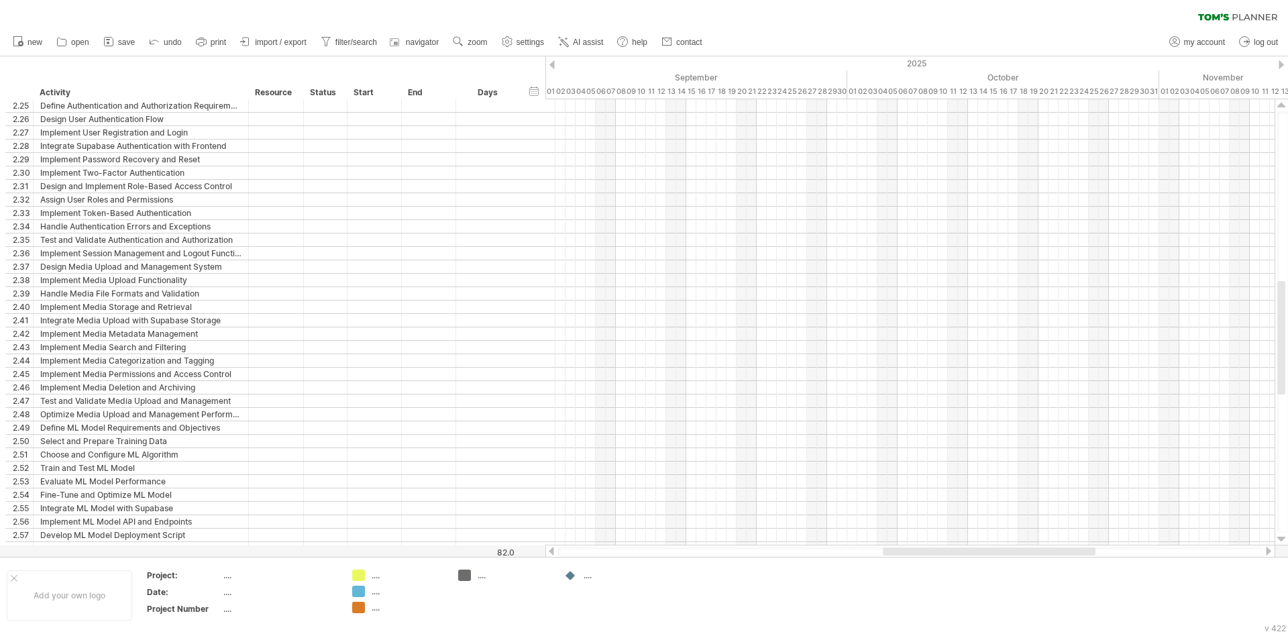
drag, startPoint x: 940, startPoint y: 551, endPoint x: 1063, endPoint y: 545, distance: 122.9
click at [1063, 545] on div at bounding box center [910, 551] width 730 height 13
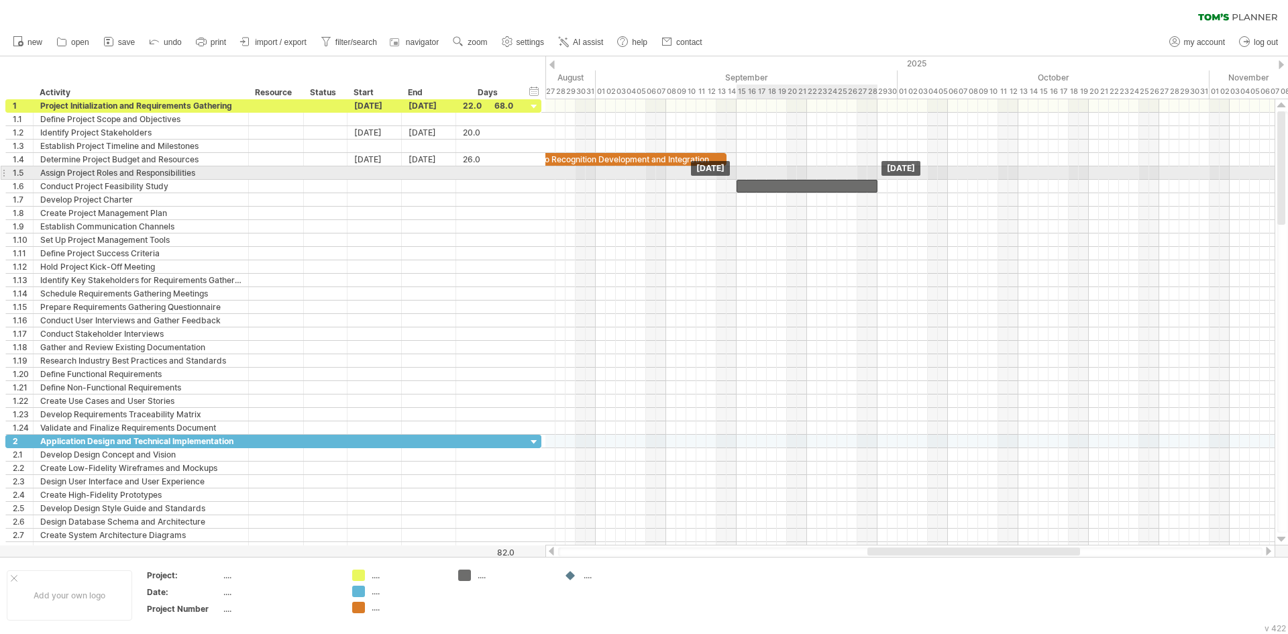
drag, startPoint x: 1137, startPoint y: 211, endPoint x: 827, endPoint y: 179, distance: 311.5
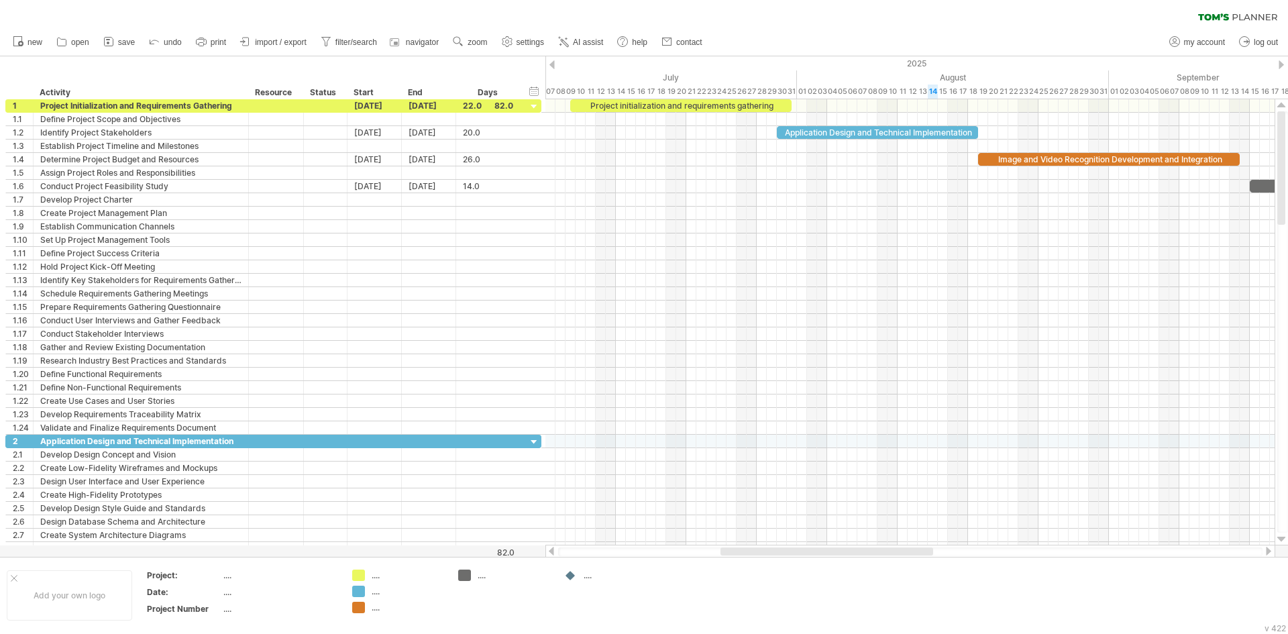
drag, startPoint x: 1019, startPoint y: 552, endPoint x: 872, endPoint y: 546, distance: 147.0
click at [872, 546] on div at bounding box center [910, 551] width 730 height 13
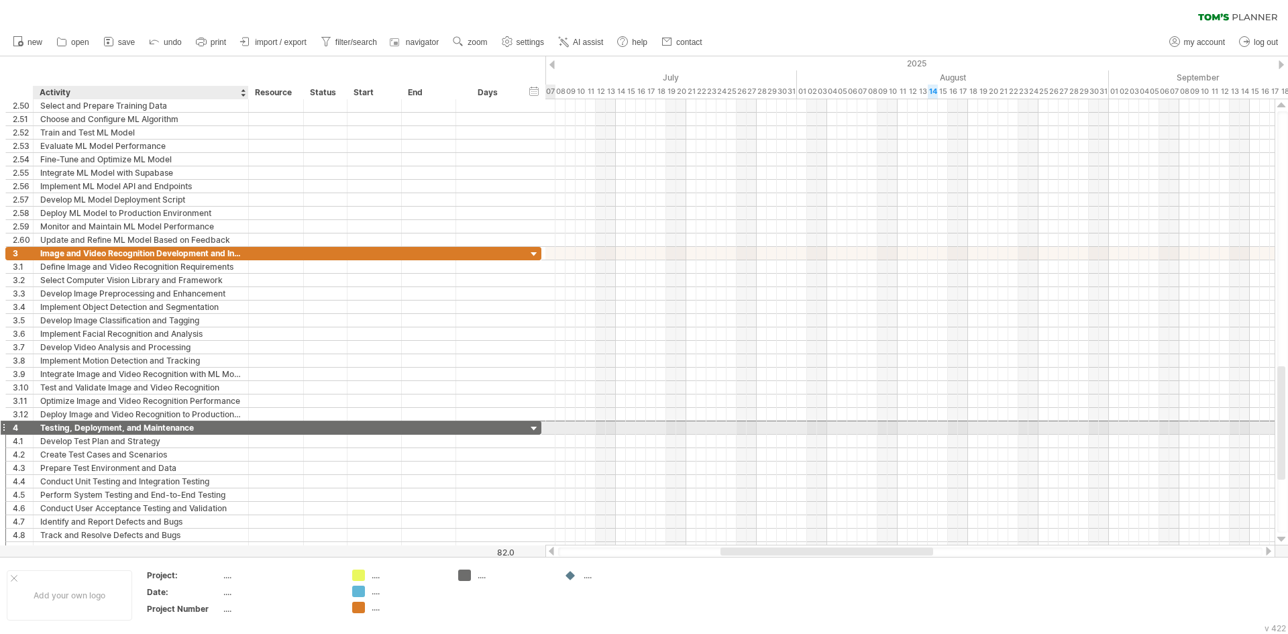
click at [115, 430] on div "Testing, Deployment, and Maintenance" at bounding box center [140, 427] width 201 height 13
click at [0, 0] on input "**********" at bounding box center [0, 0] width 0 height 0
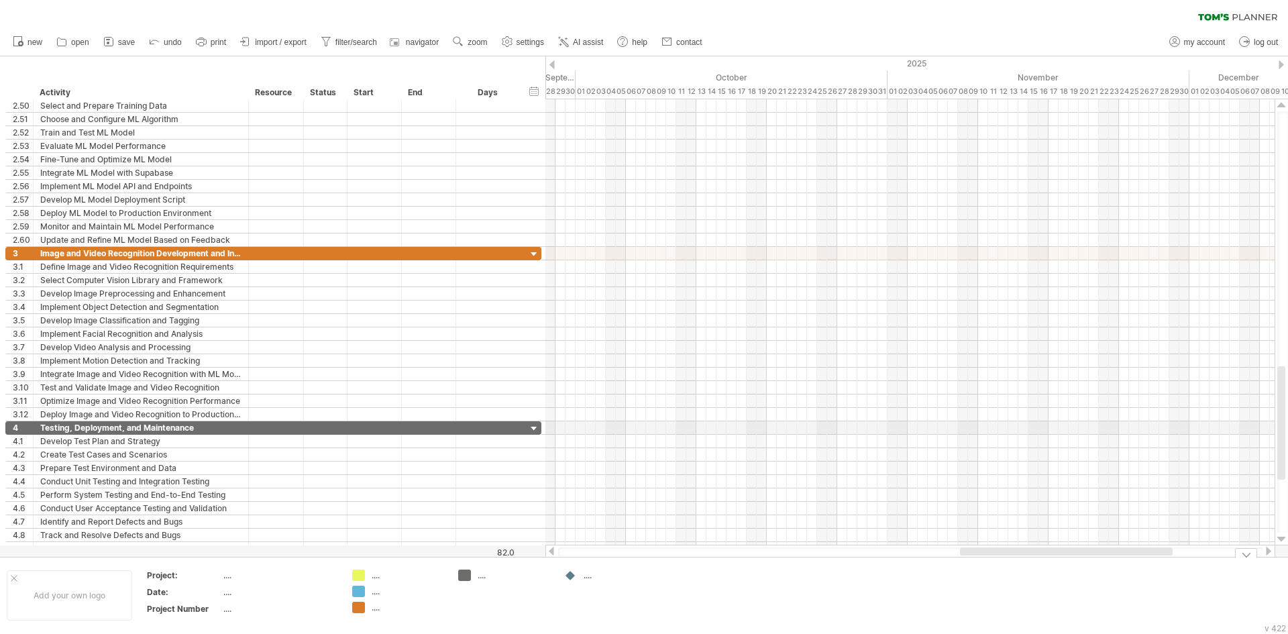
drag, startPoint x: 797, startPoint y: 551, endPoint x: 1036, endPoint y: 559, distance: 239.6
click at [1036, 559] on div "Trying to reach [DOMAIN_NAME] Connected again... 0% clear filter new 1" at bounding box center [644, 317] width 1288 height 634
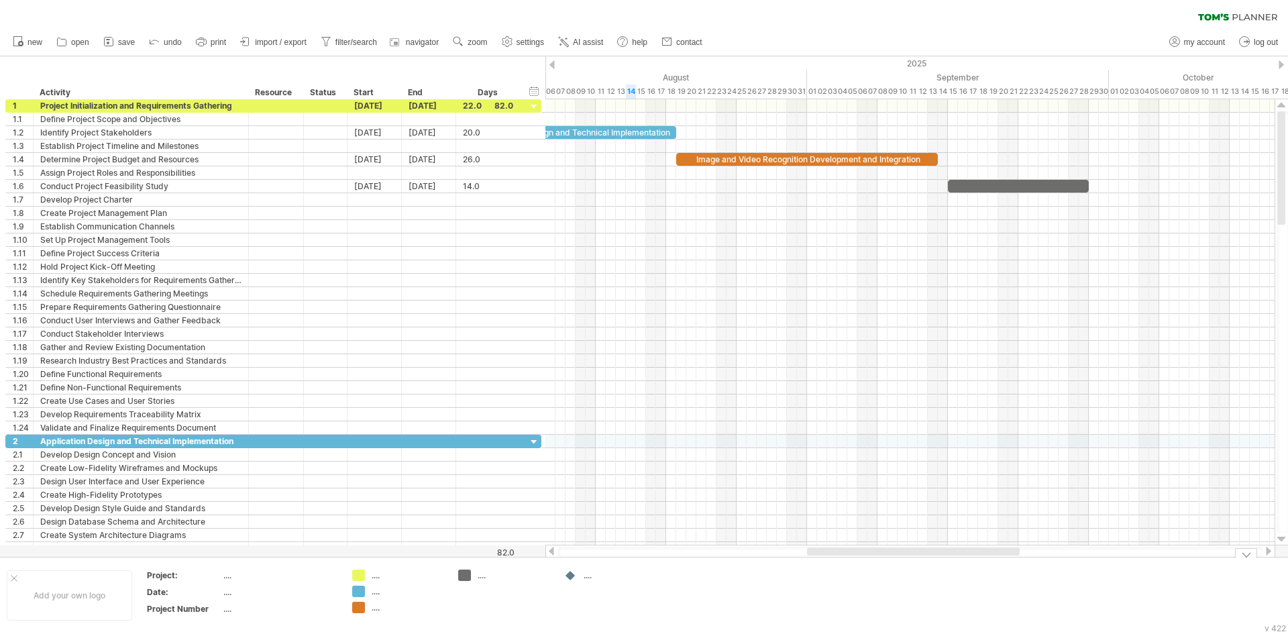
drag, startPoint x: 1133, startPoint y: 553, endPoint x: 980, endPoint y: 561, distance: 153.1
click at [980, 561] on div "Trying to reach [DOMAIN_NAME] Connected again... 0% clear filter new 1" at bounding box center [644, 317] width 1288 height 634
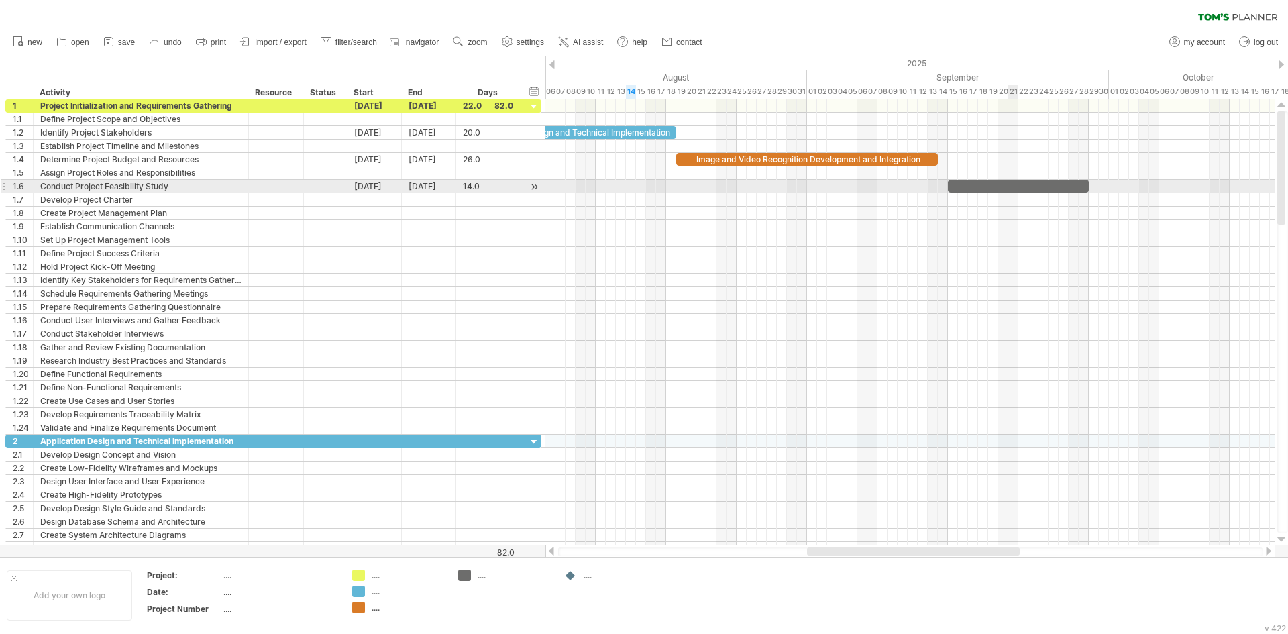
click at [1013, 182] on div at bounding box center [1018, 186] width 141 height 13
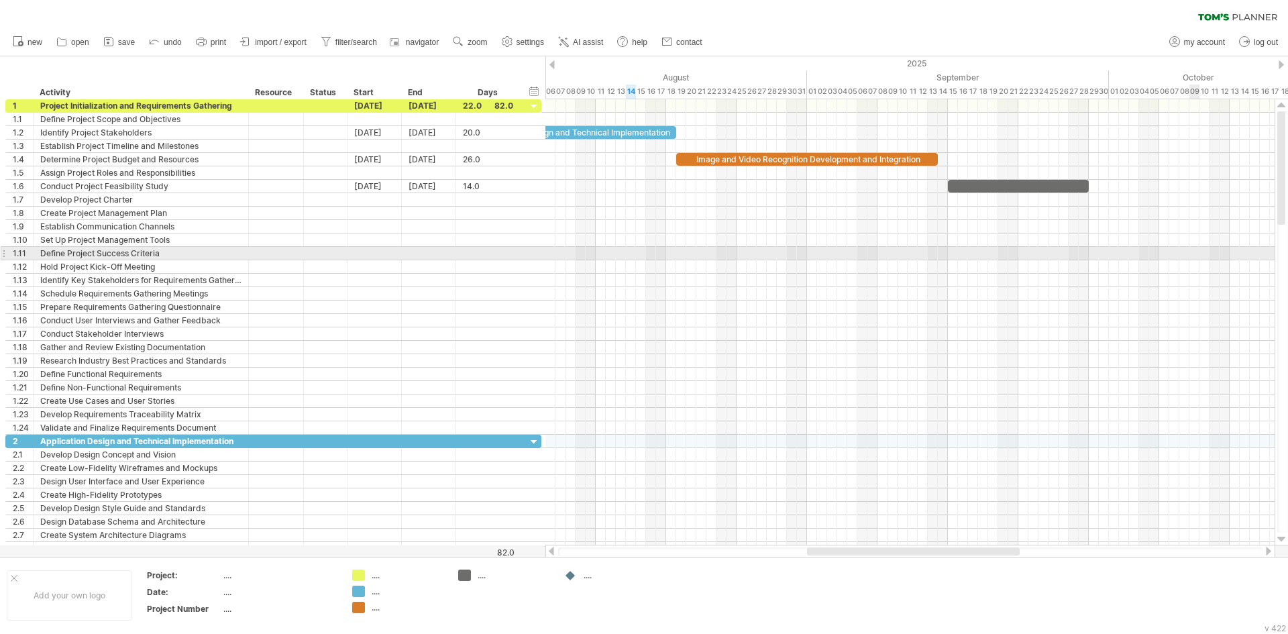
scroll to position [0, 12]
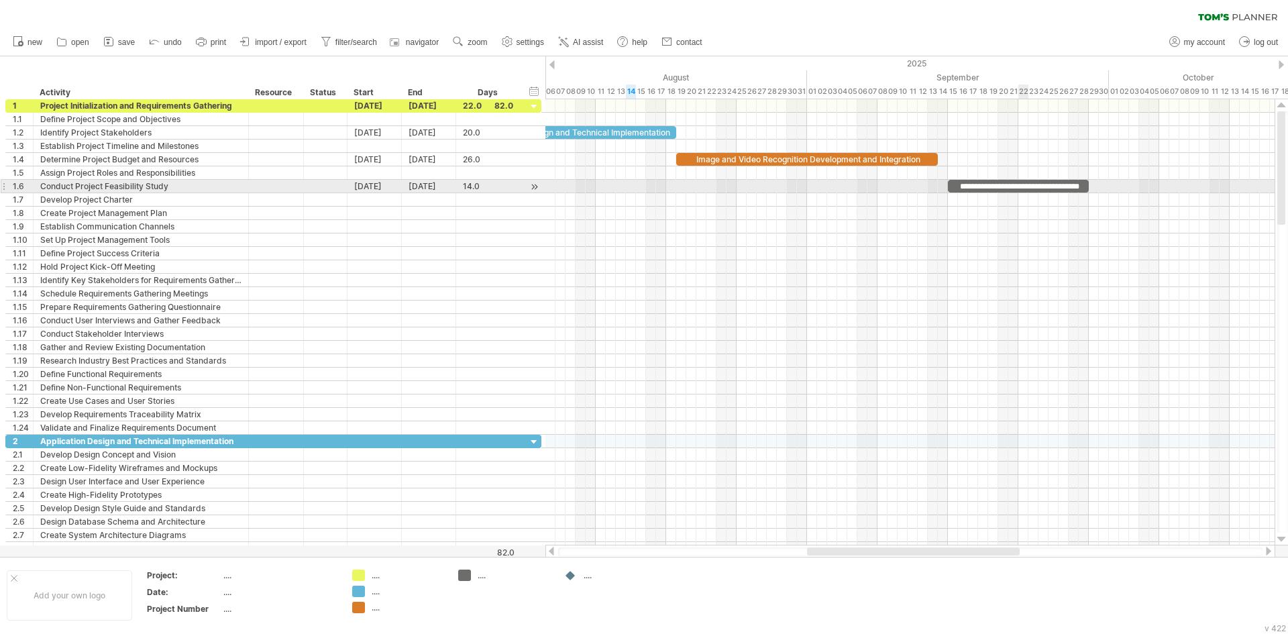
click at [1024, 186] on div "**********" at bounding box center [1018, 186] width 141 height 13
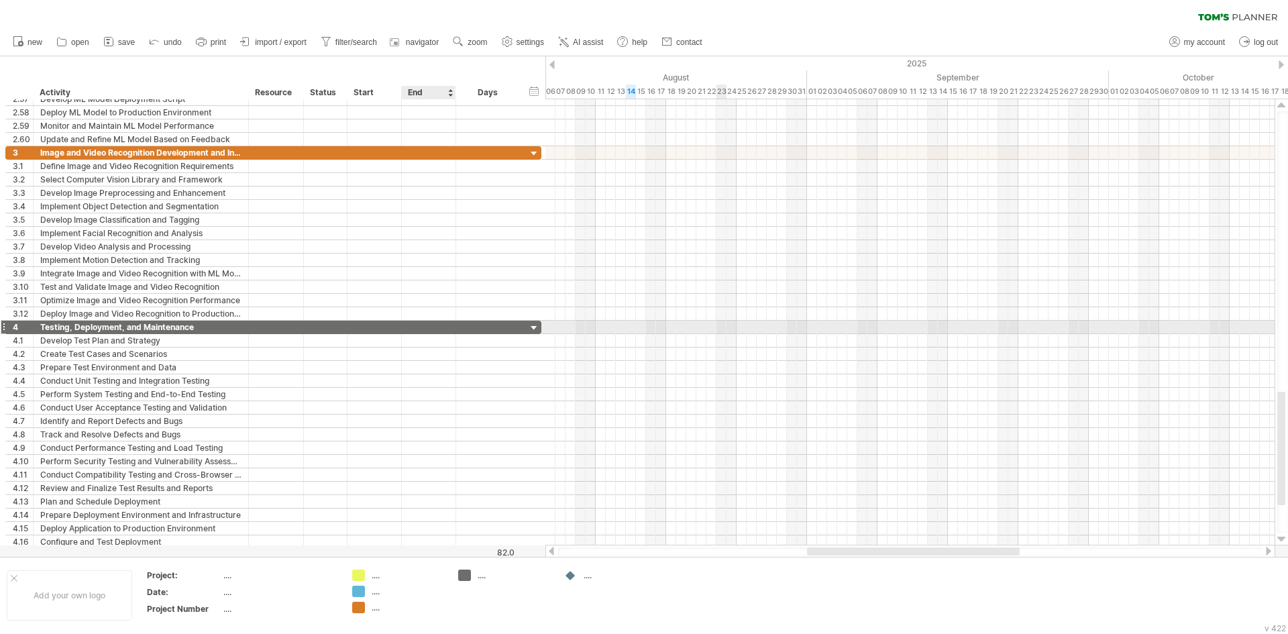
click at [447, 329] on div at bounding box center [429, 327] width 54 height 13
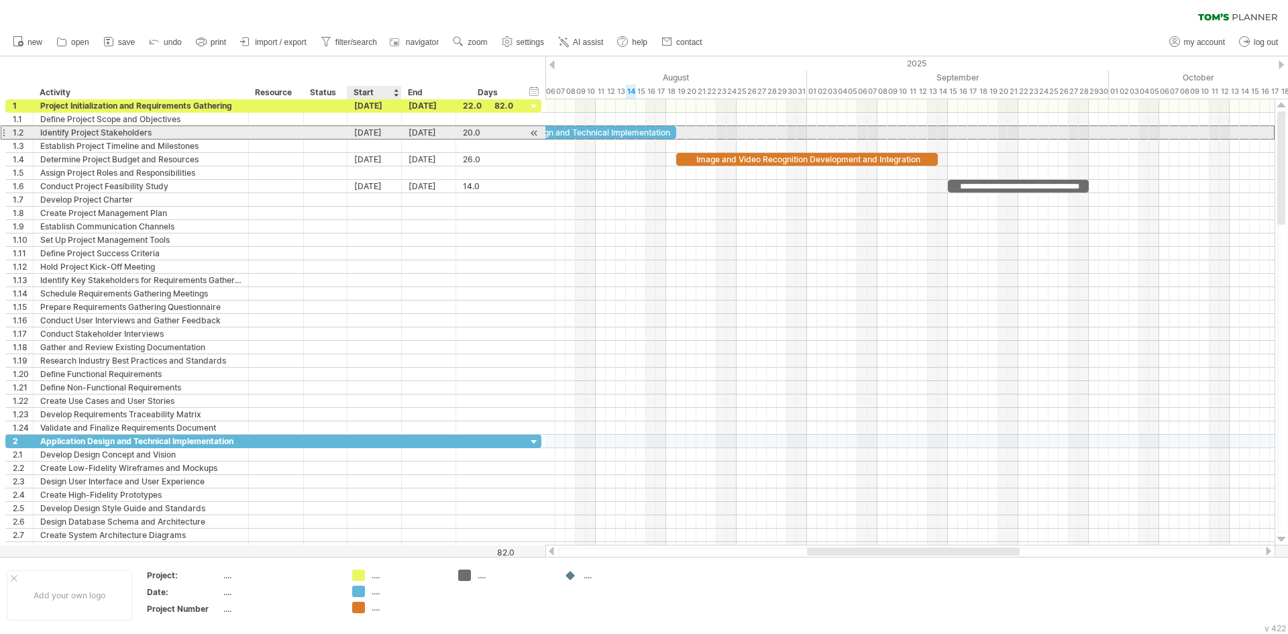
click at [396, 131] on div "[DATE]" at bounding box center [374, 132] width 54 height 13
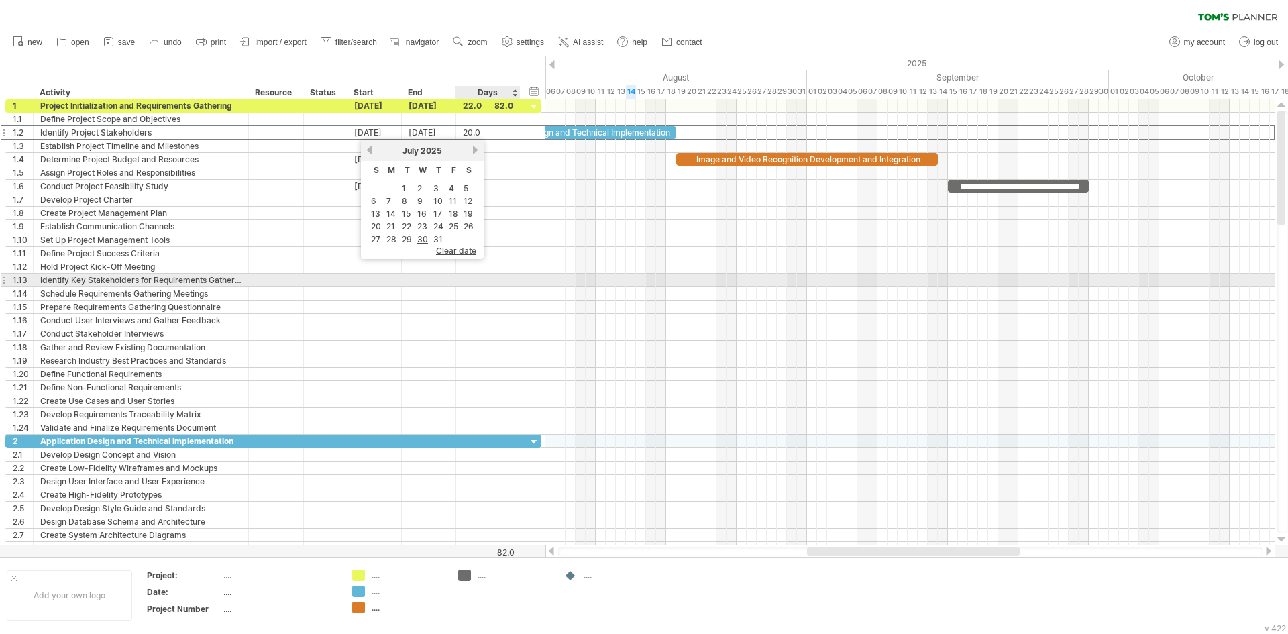
scroll to position [0, 0]
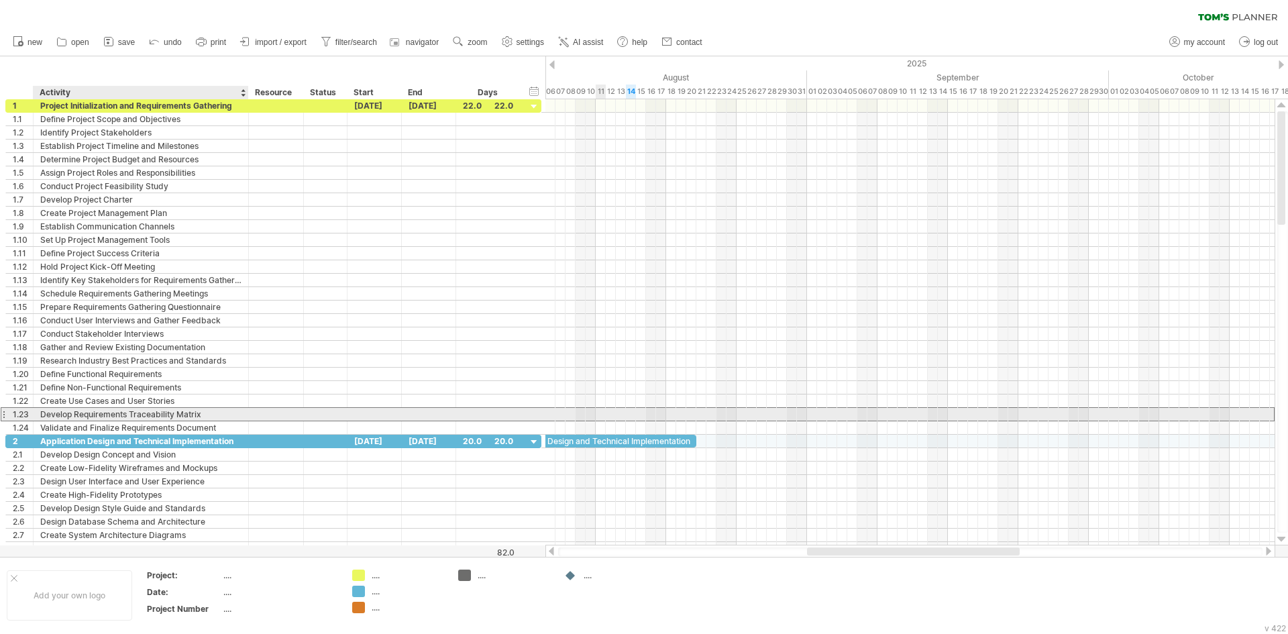
click at [166, 417] on div "Develop Requirements Traceability Matrix" at bounding box center [140, 414] width 201 height 13
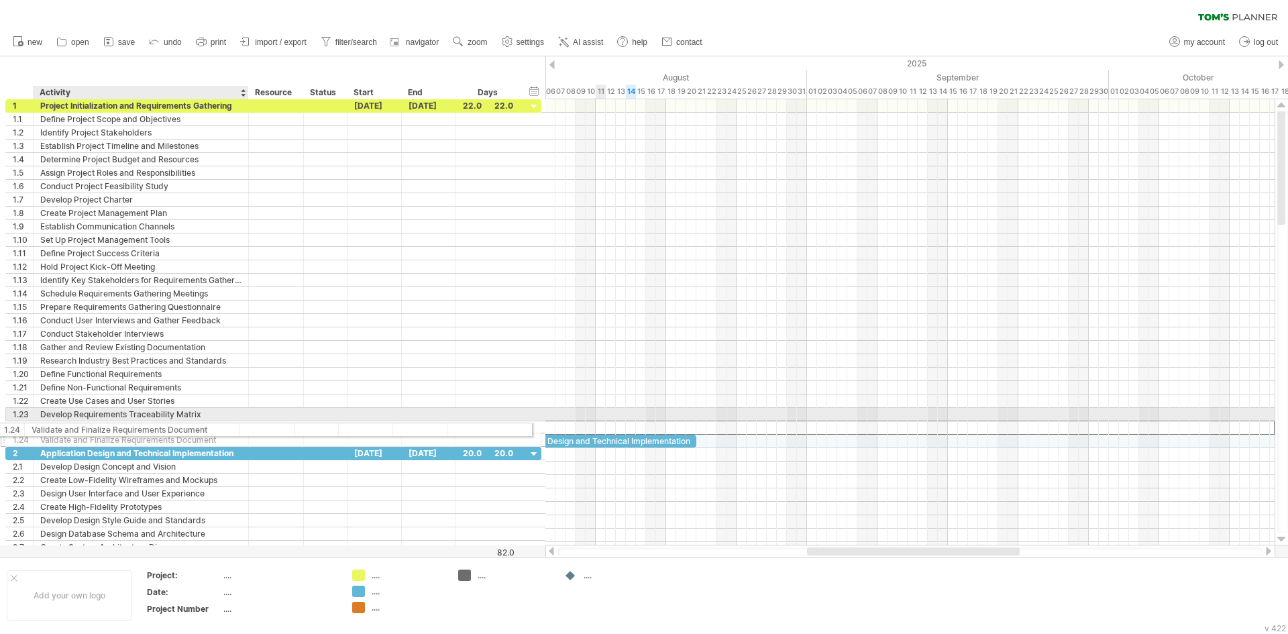
drag, startPoint x: 228, startPoint y: 427, endPoint x: 199, endPoint y: 426, distance: 29.5
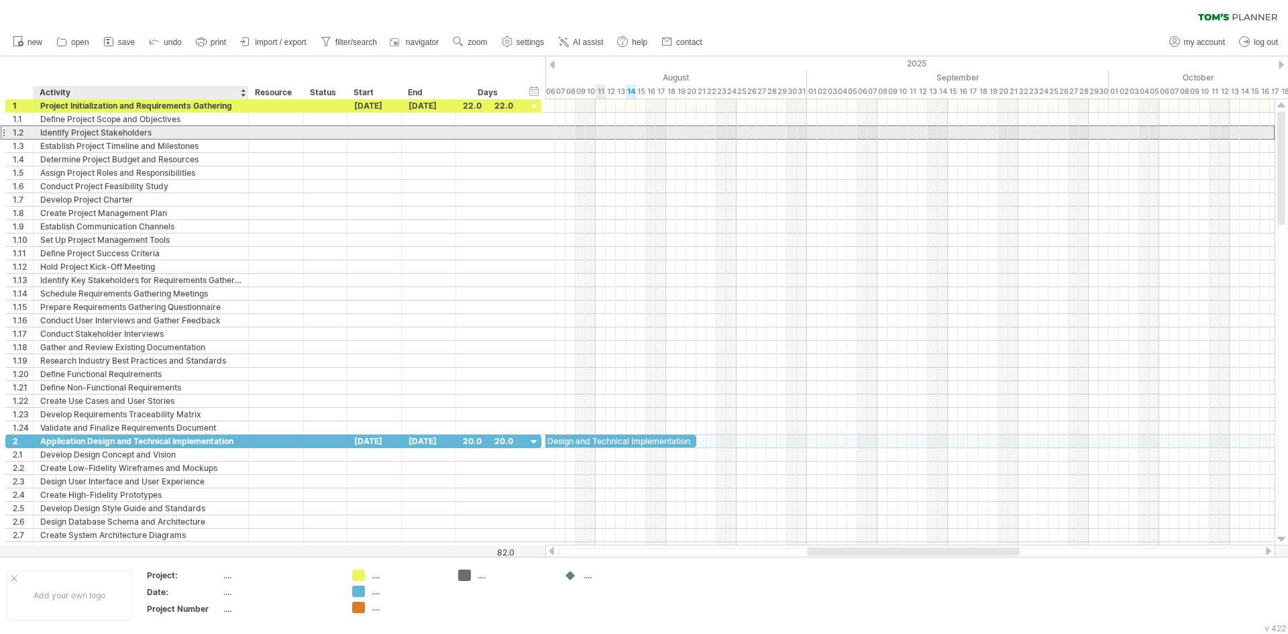
click at [87, 135] on div "Identify Project Stakeholders" at bounding box center [140, 132] width 201 height 13
click at [87, 135] on input "**********" at bounding box center [140, 132] width 201 height 13
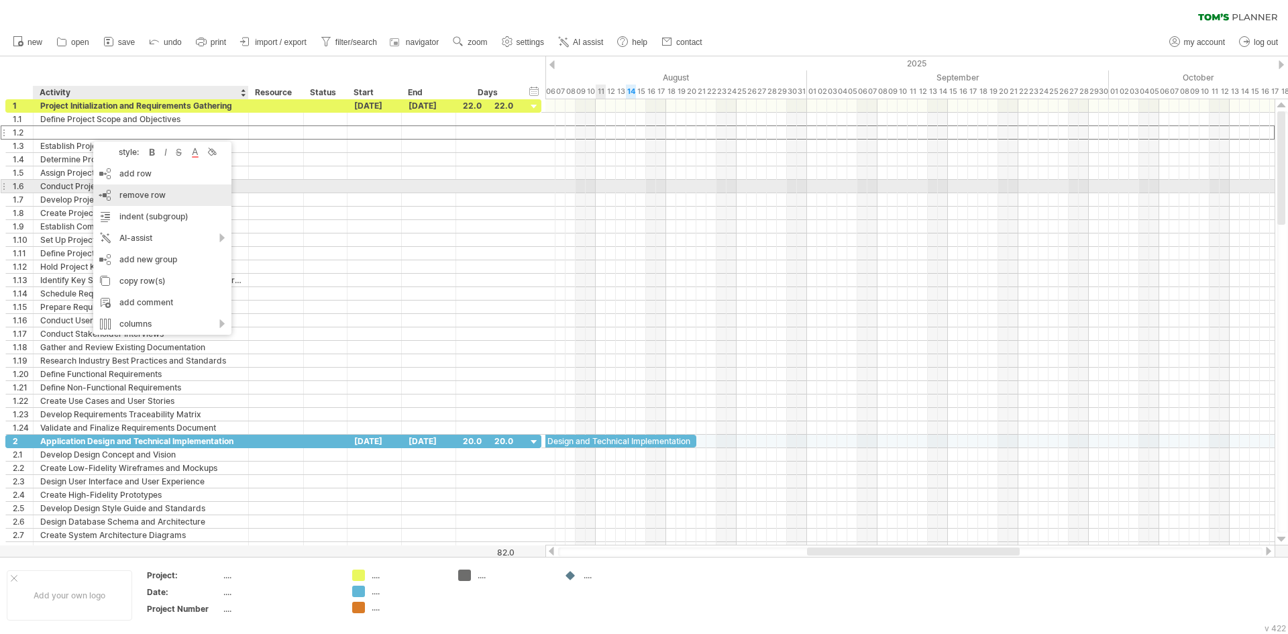
click at [117, 189] on div "remove row remove selected rows" at bounding box center [162, 194] width 138 height 21
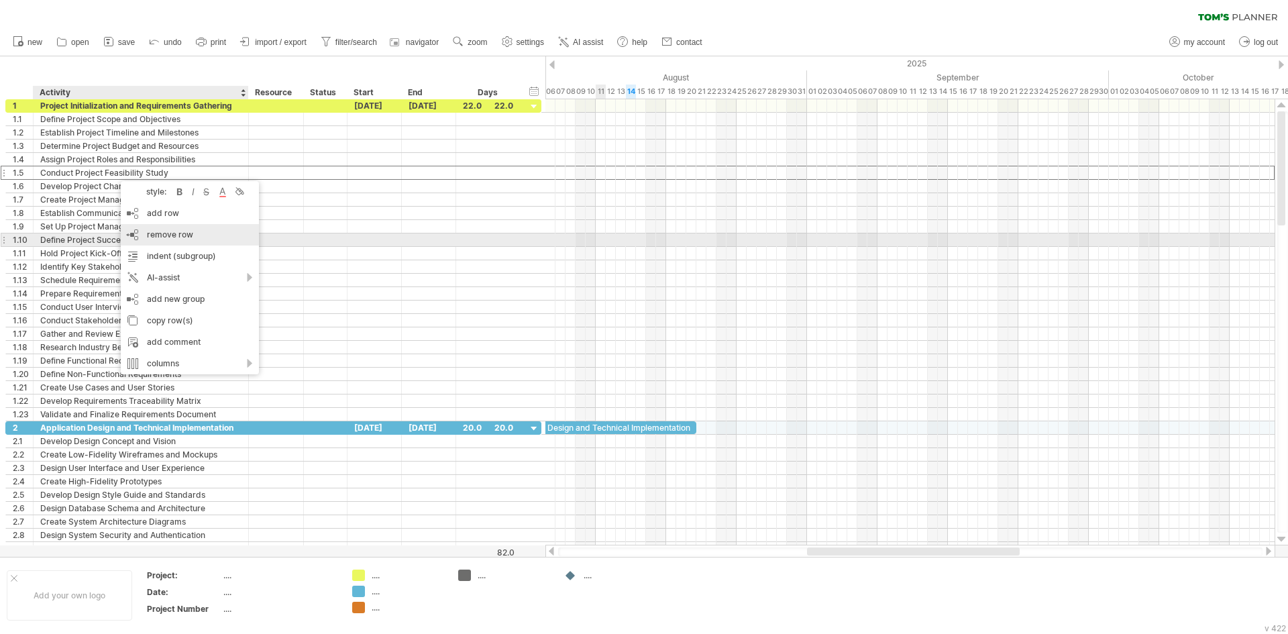
click at [150, 238] on span "remove row" at bounding box center [170, 234] width 46 height 10
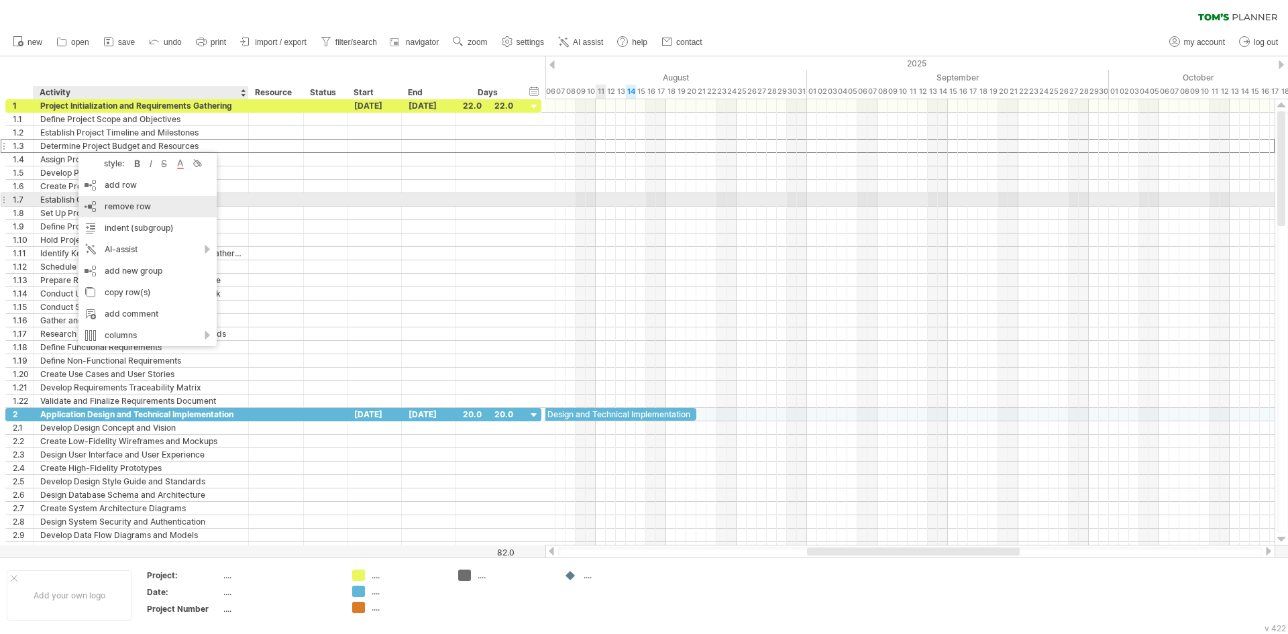
click at [128, 205] on span "remove row" at bounding box center [128, 206] width 46 height 10
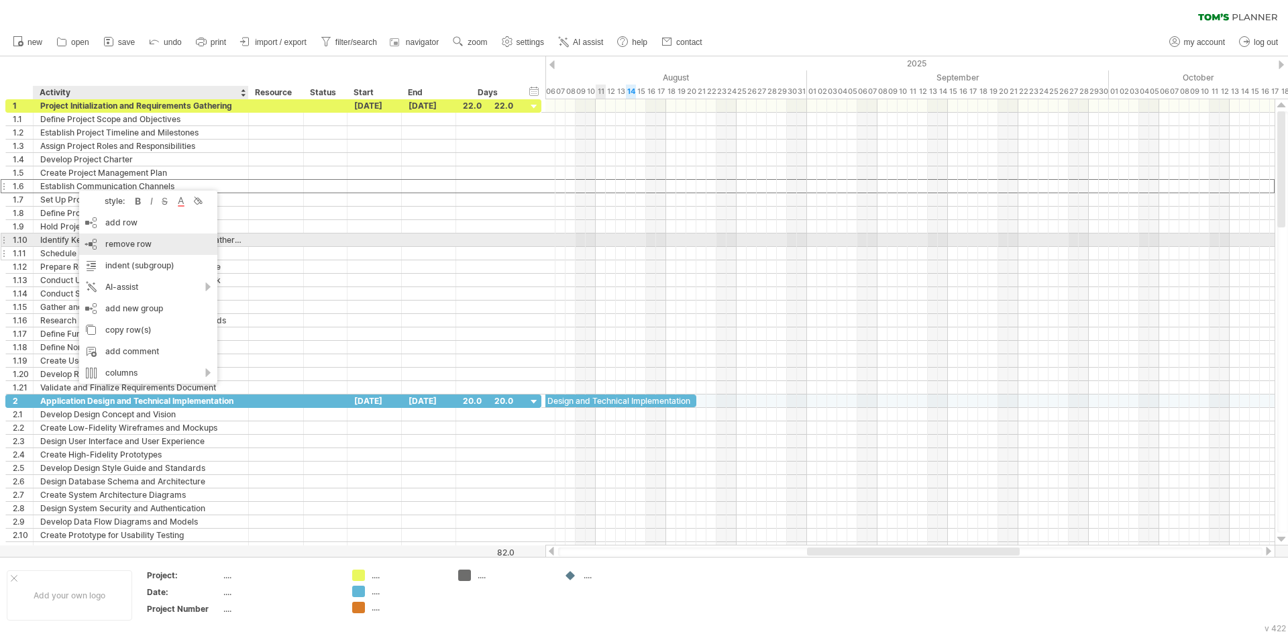
click at [106, 237] on div "remove row remove selected rows" at bounding box center [148, 243] width 138 height 21
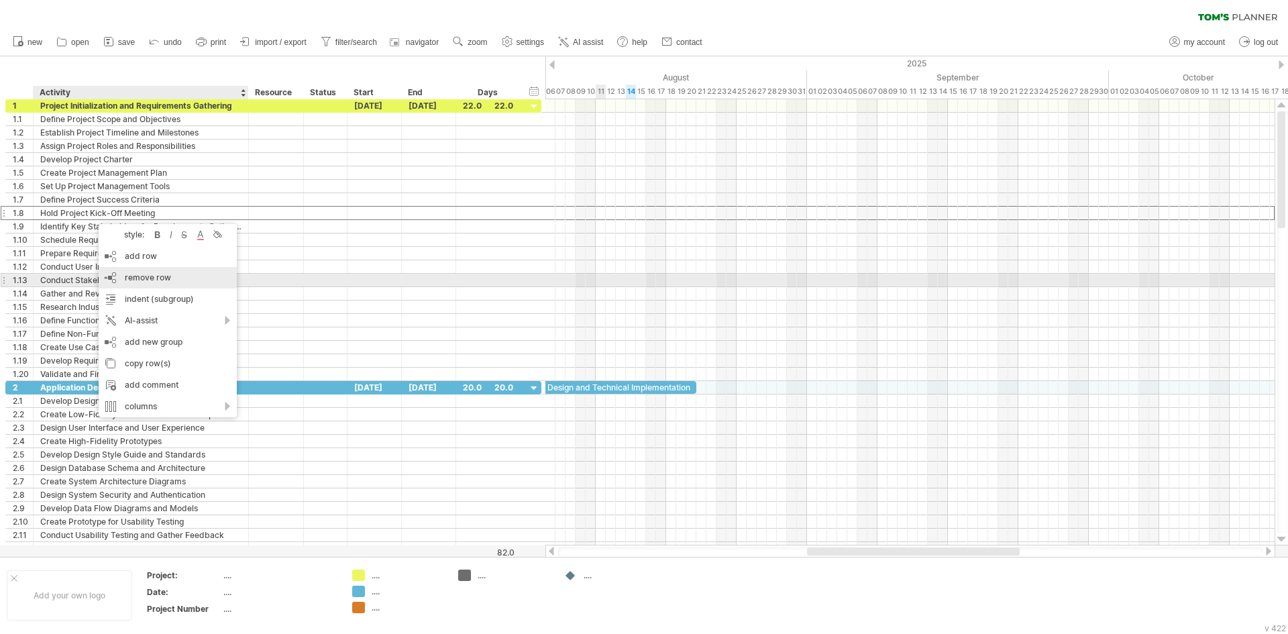
click at [140, 280] on span "remove row" at bounding box center [148, 277] width 46 height 10
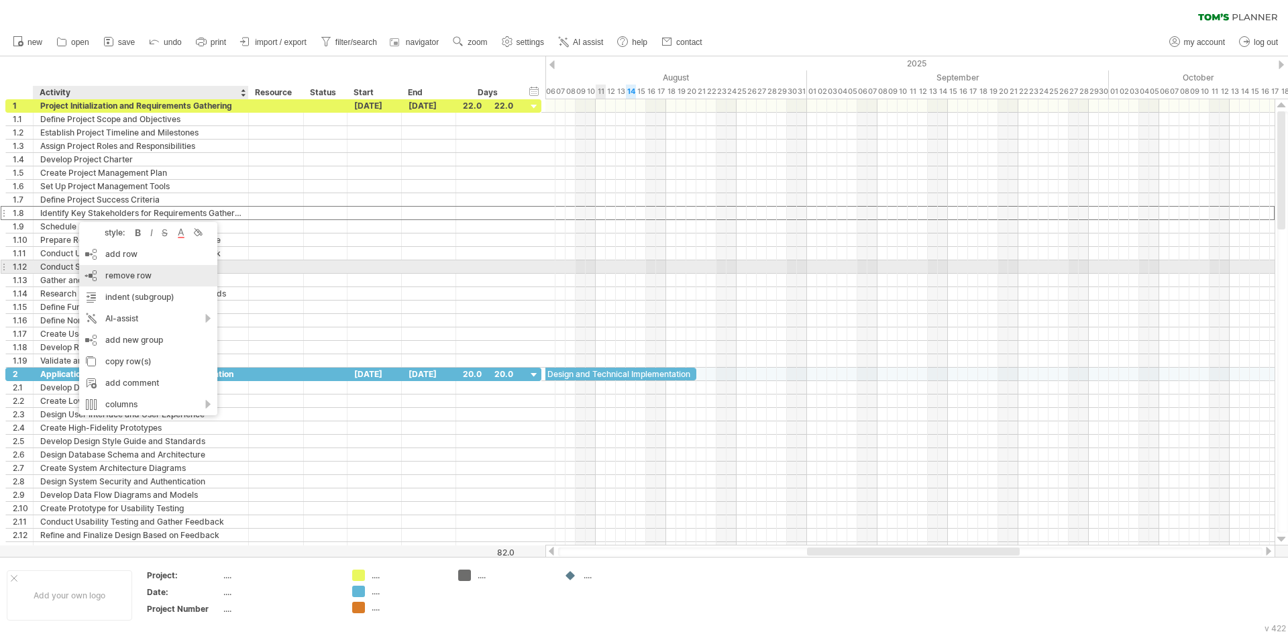
click at [121, 273] on span "remove row" at bounding box center [128, 275] width 46 height 10
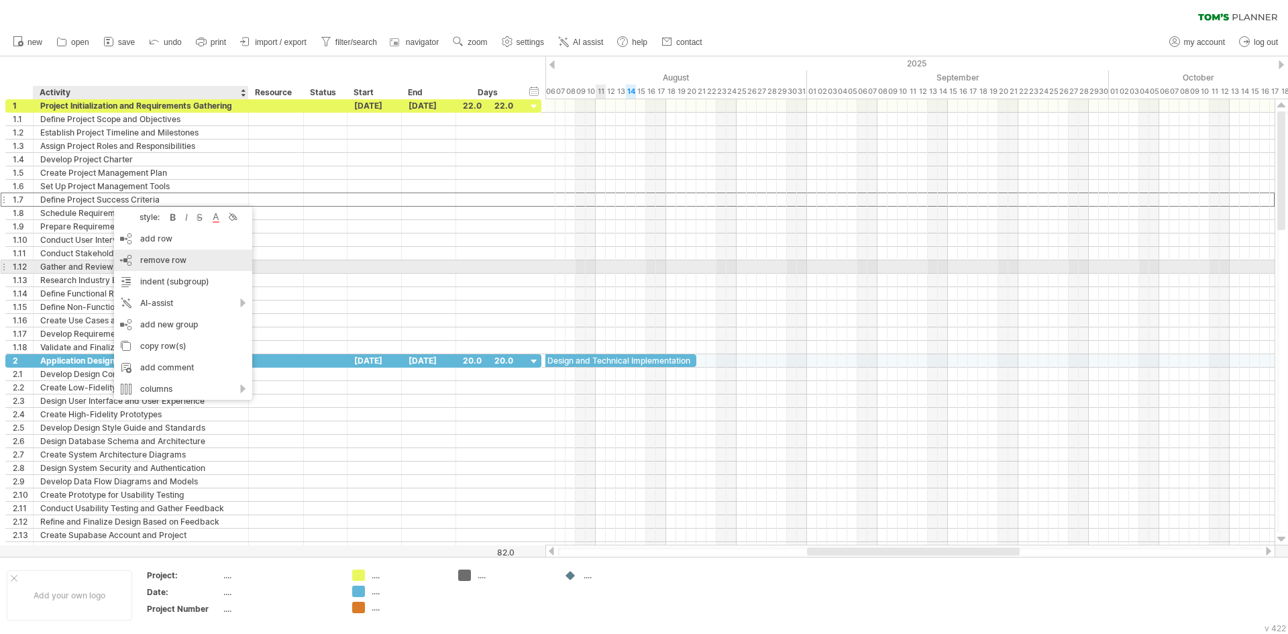
click at [154, 262] on span "remove row" at bounding box center [163, 260] width 46 height 10
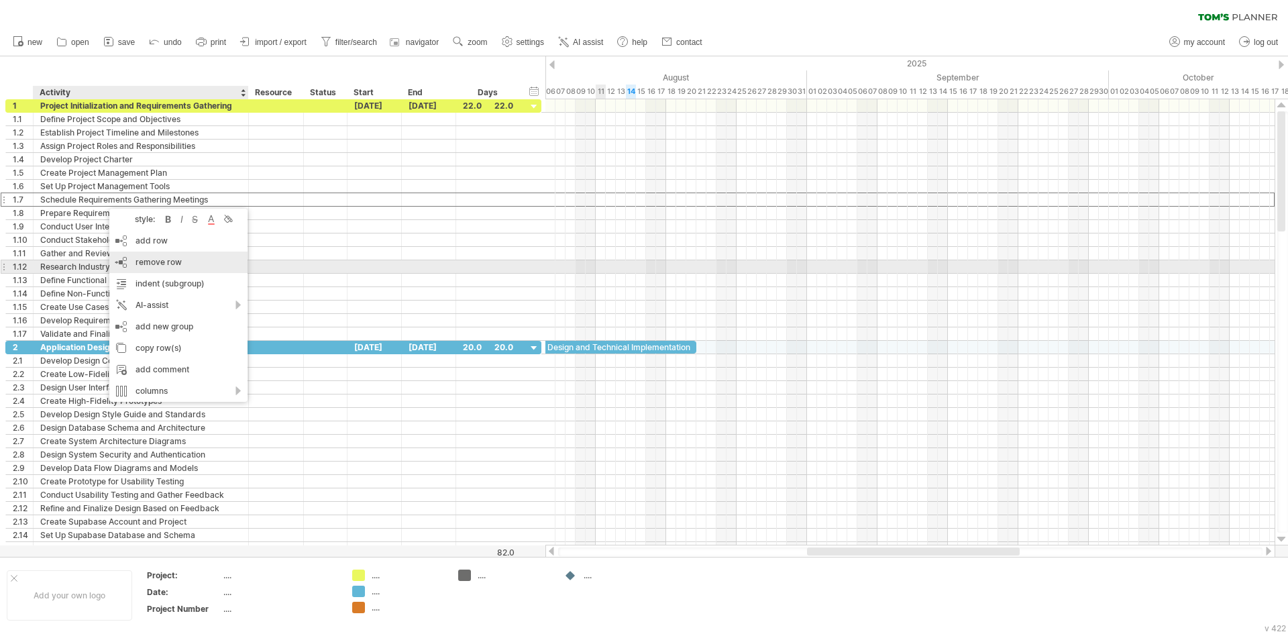
click at [160, 267] on div "remove row remove selected rows" at bounding box center [178, 262] width 138 height 21
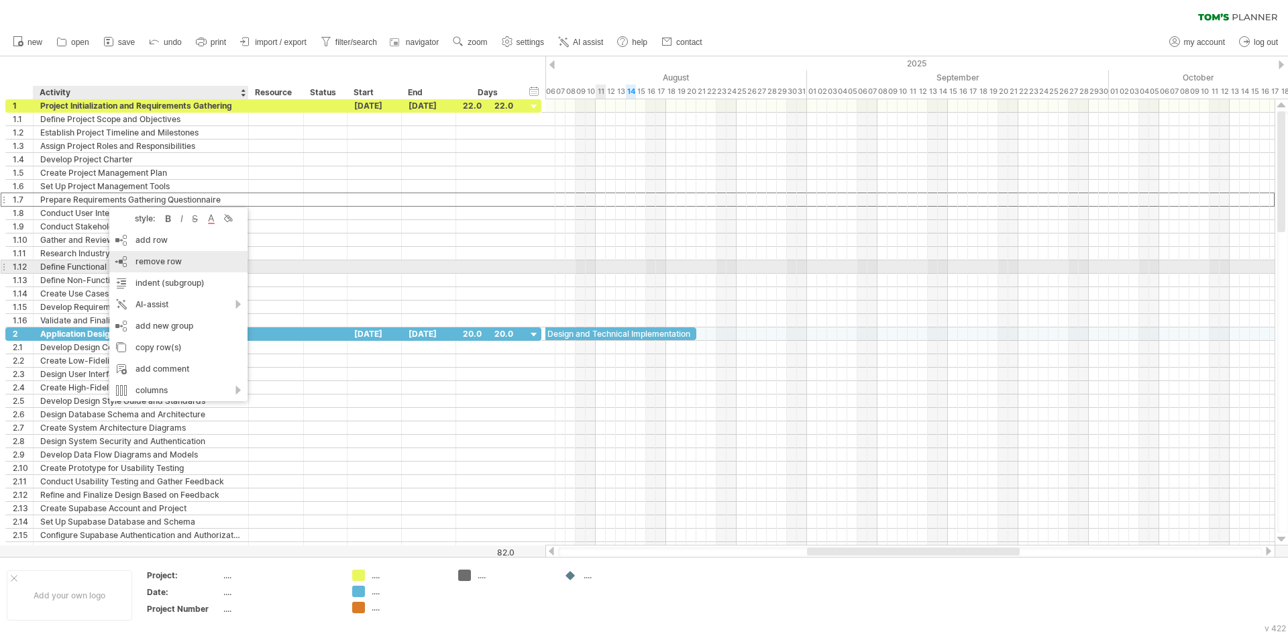
click at [146, 264] on span "remove row" at bounding box center [159, 261] width 46 height 10
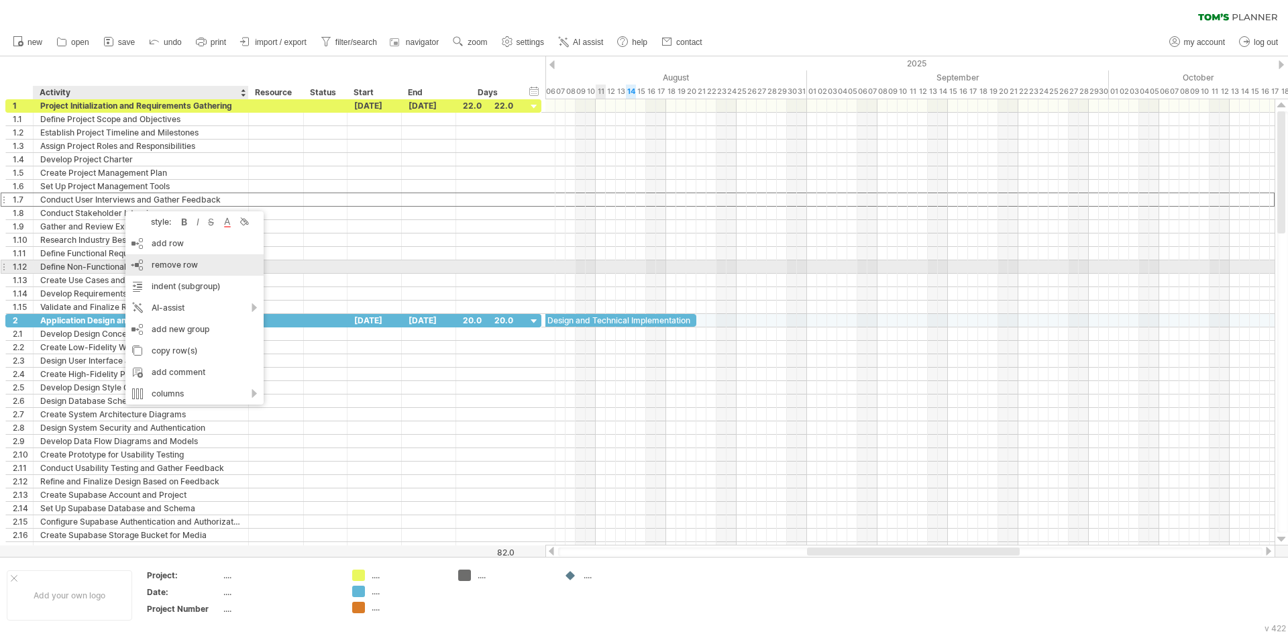
click at [154, 268] on span "remove row" at bounding box center [175, 265] width 46 height 10
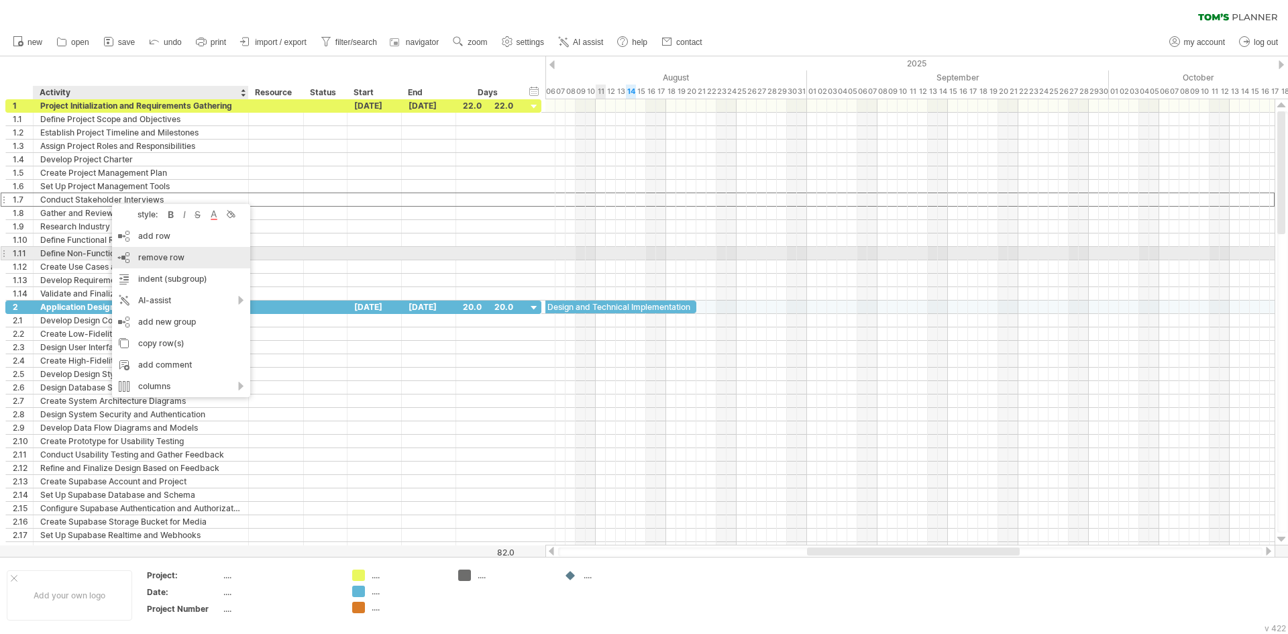
click at [156, 255] on span "remove row" at bounding box center [161, 257] width 46 height 10
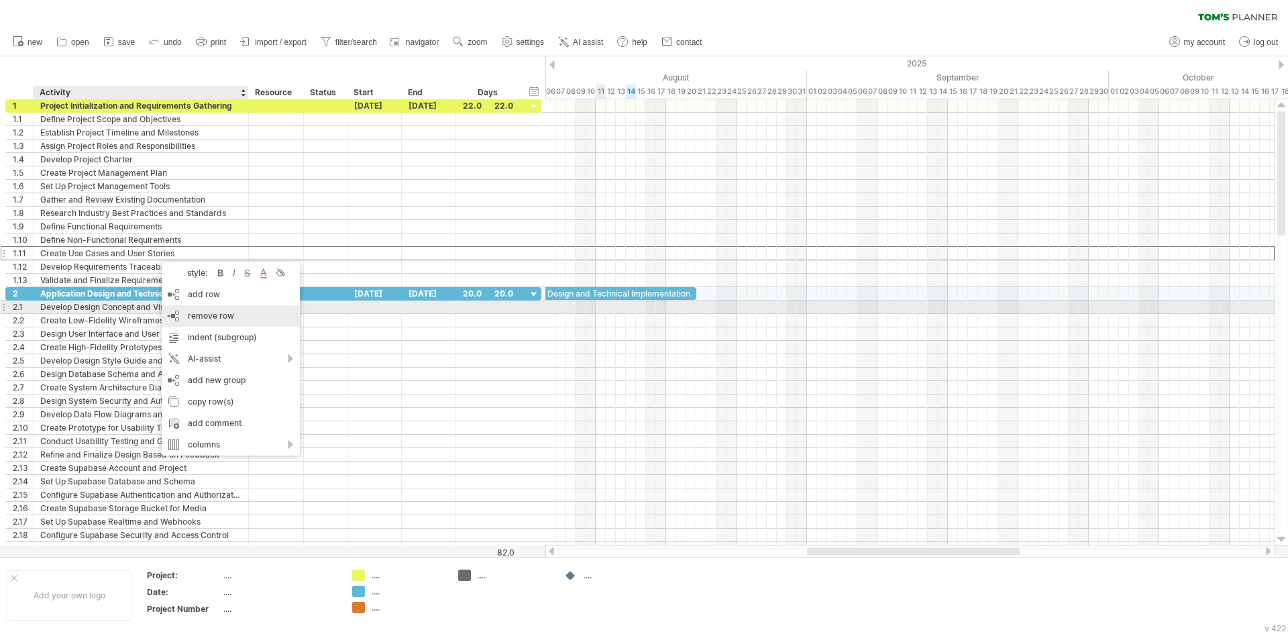
click at [207, 311] on span "remove row" at bounding box center [211, 316] width 46 height 10
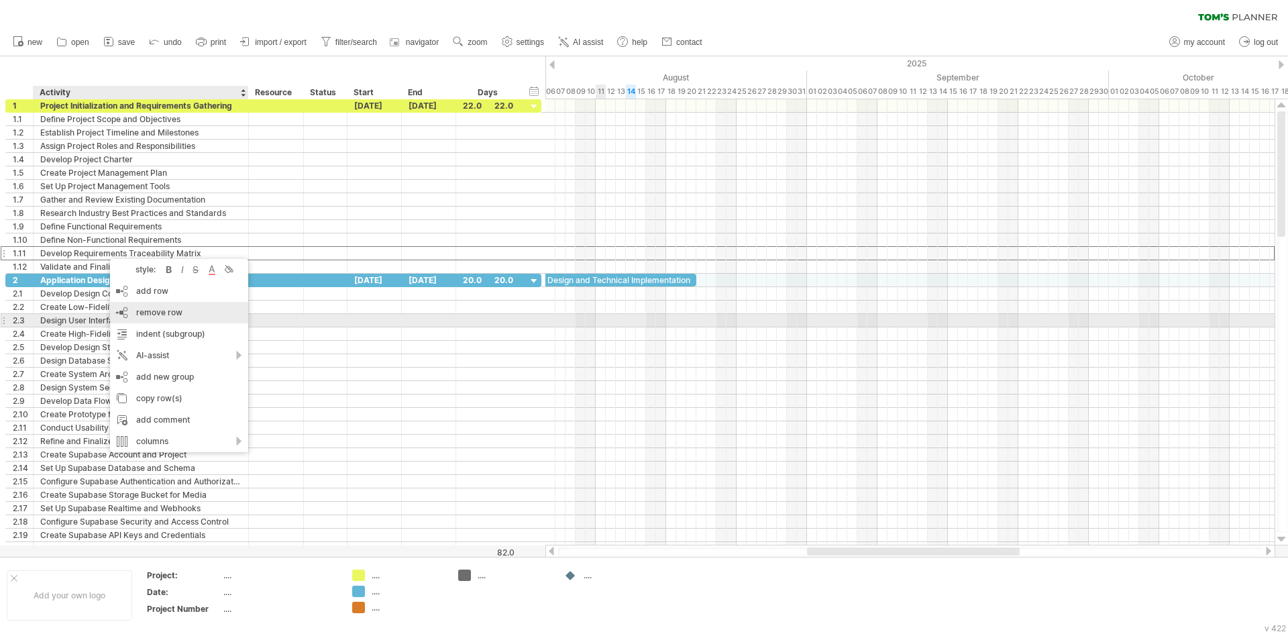
click at [178, 315] on span "remove row" at bounding box center [159, 312] width 46 height 10
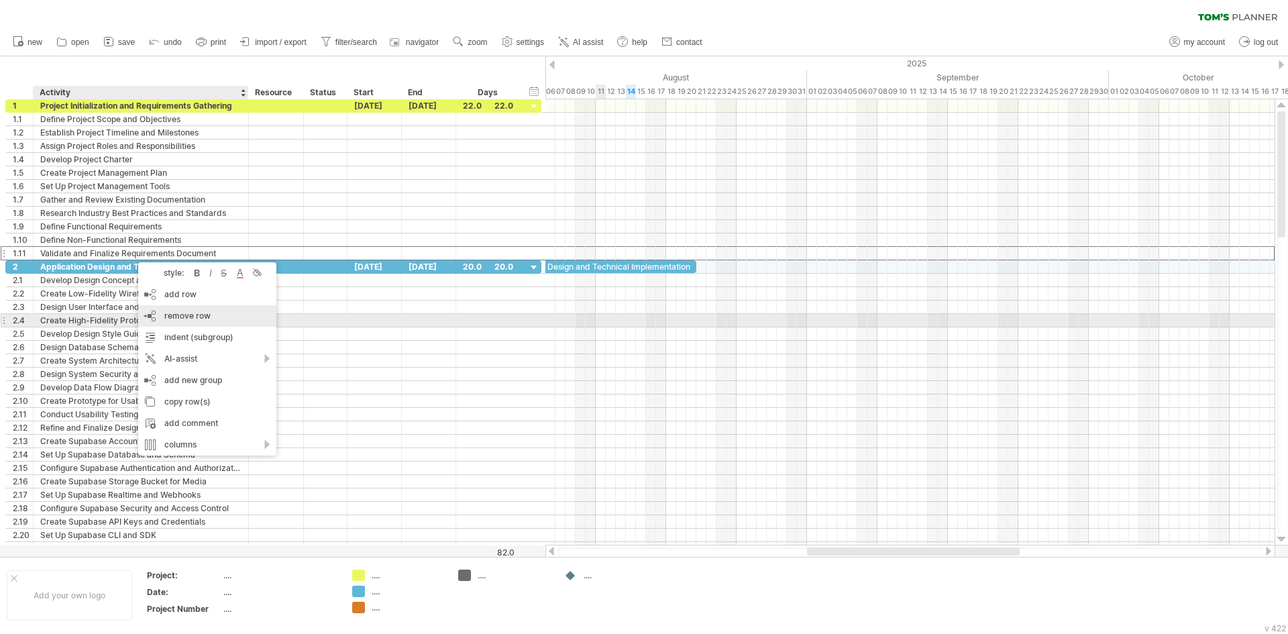
click at [197, 317] on span "remove row" at bounding box center [187, 316] width 46 height 10
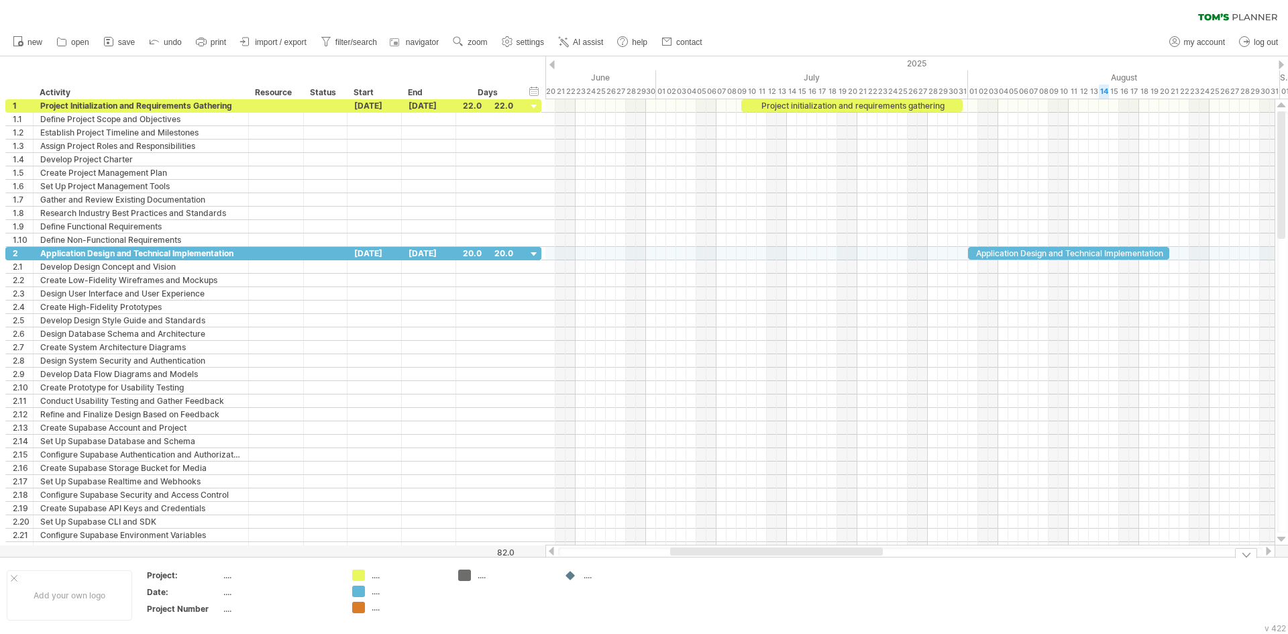
drag, startPoint x: 898, startPoint y: 549, endPoint x: 761, endPoint y: 574, distance: 139.2
click at [761, 574] on div "Trying to reach [DOMAIN_NAME] Connected again... 0% clear filter new 1" at bounding box center [644, 317] width 1288 height 634
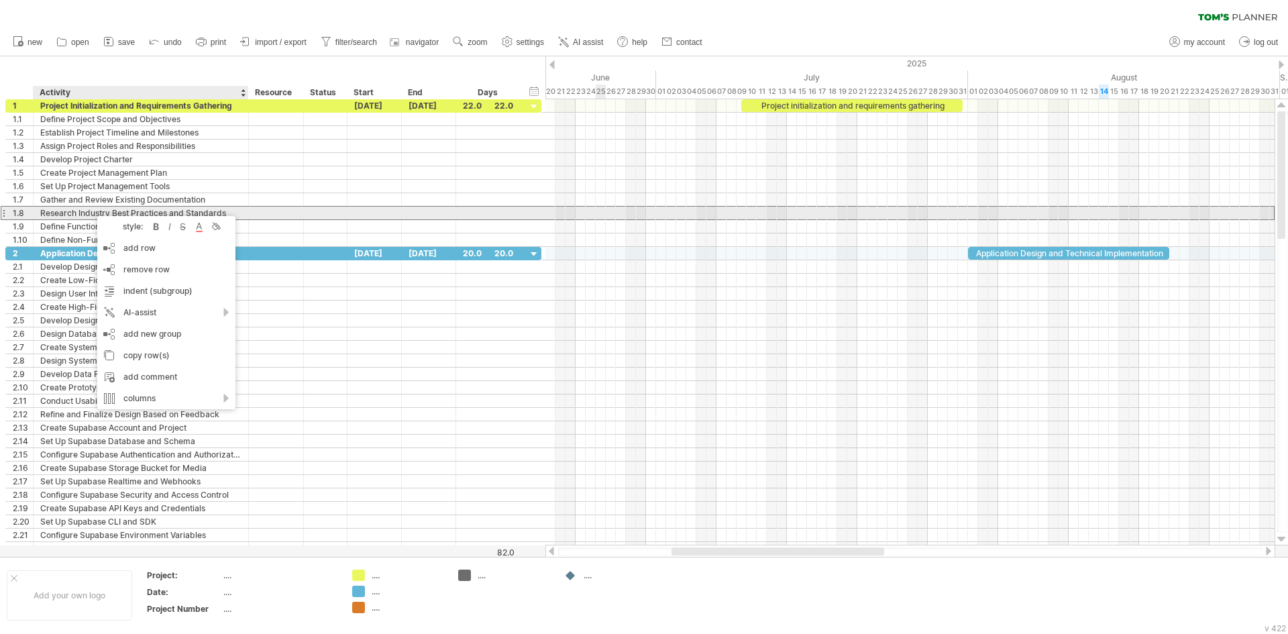
click at [91, 209] on div "Research Industry Best Practices and Standards" at bounding box center [140, 213] width 201 height 13
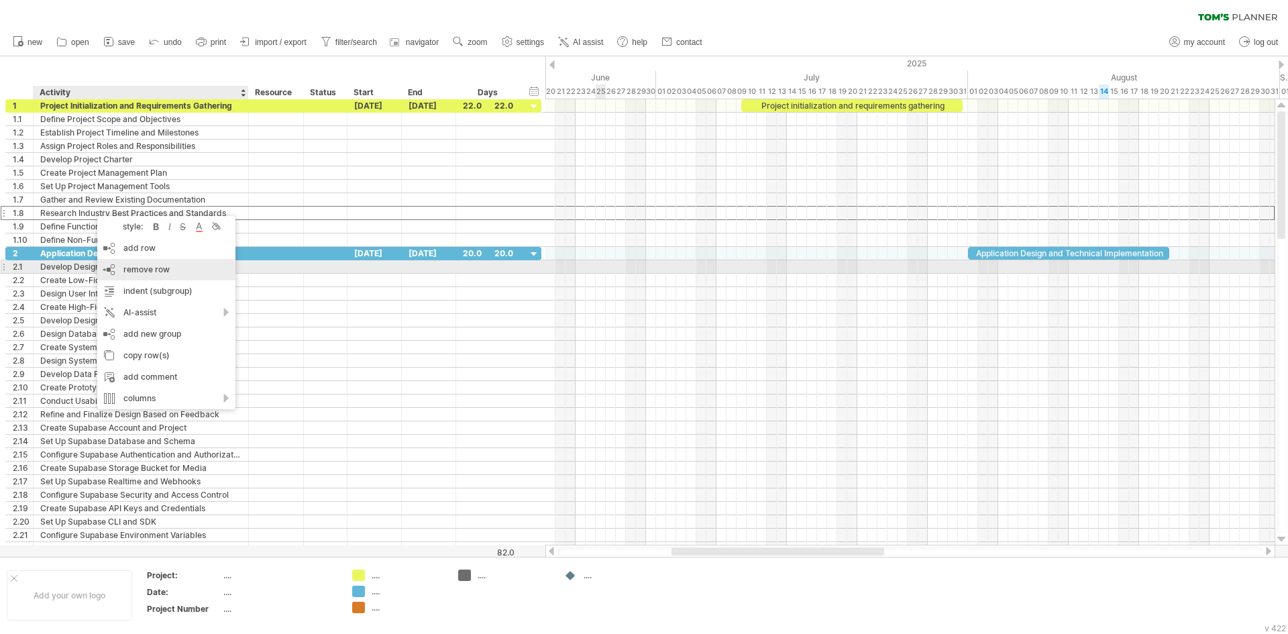
click at [110, 266] on div "remove row remove selected rows" at bounding box center [166, 269] width 138 height 21
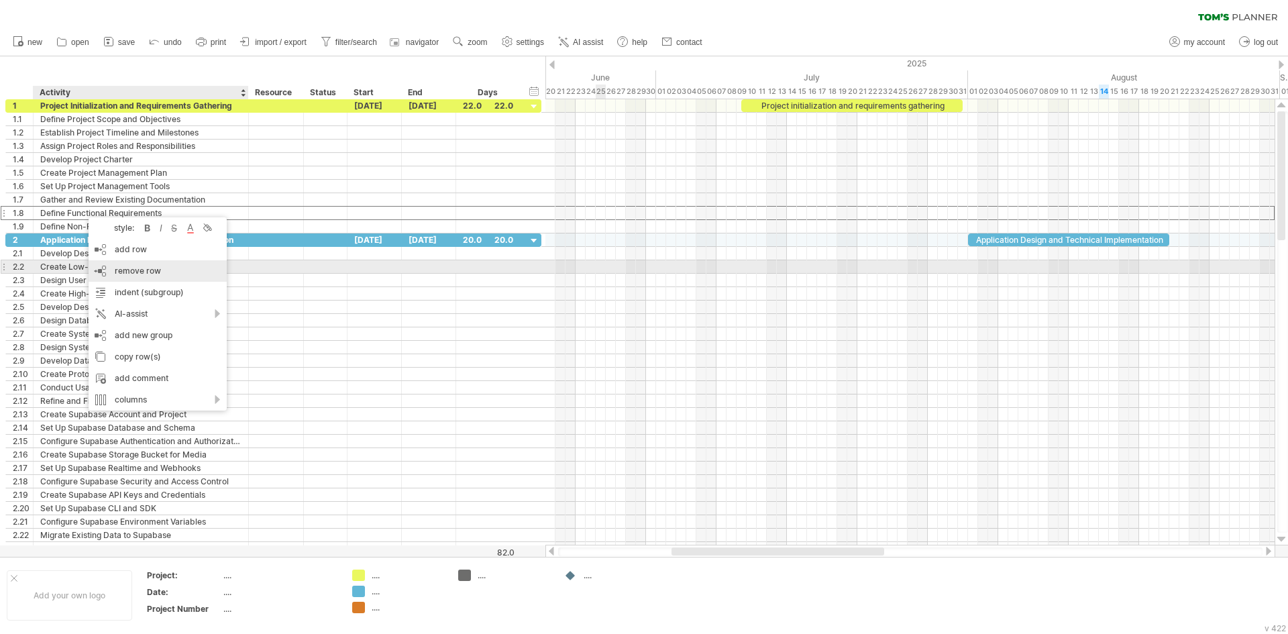
click at [119, 262] on div "remove row remove selected rows" at bounding box center [158, 270] width 138 height 21
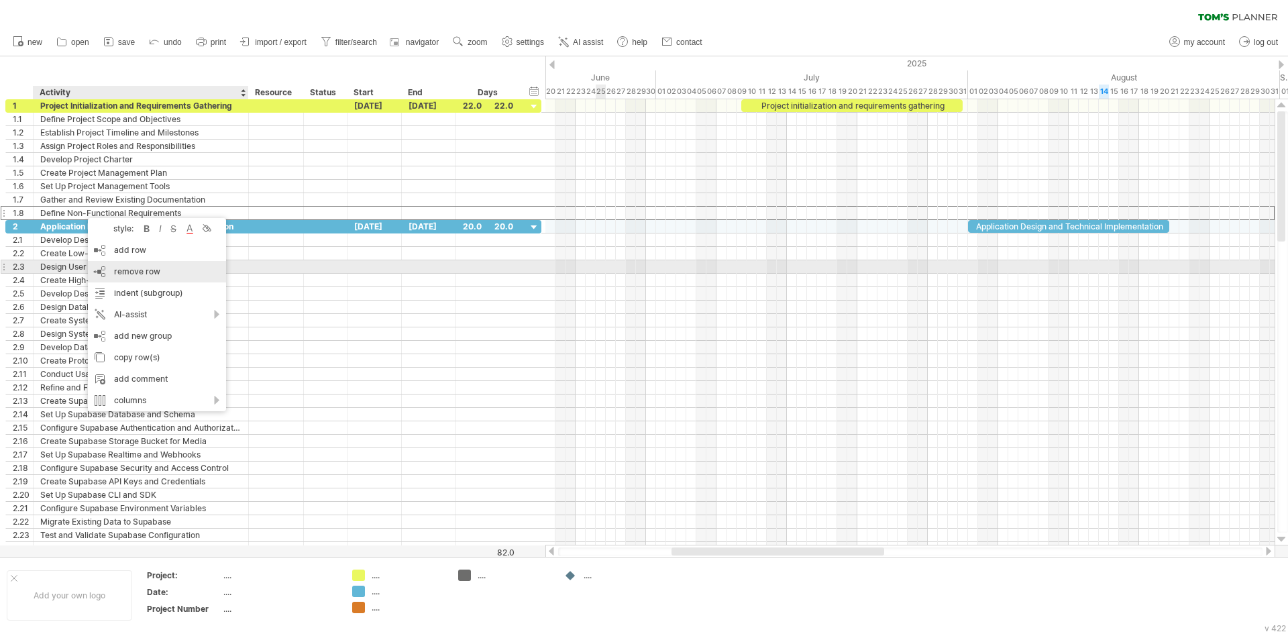
click at [128, 267] on span "remove row" at bounding box center [137, 271] width 46 height 10
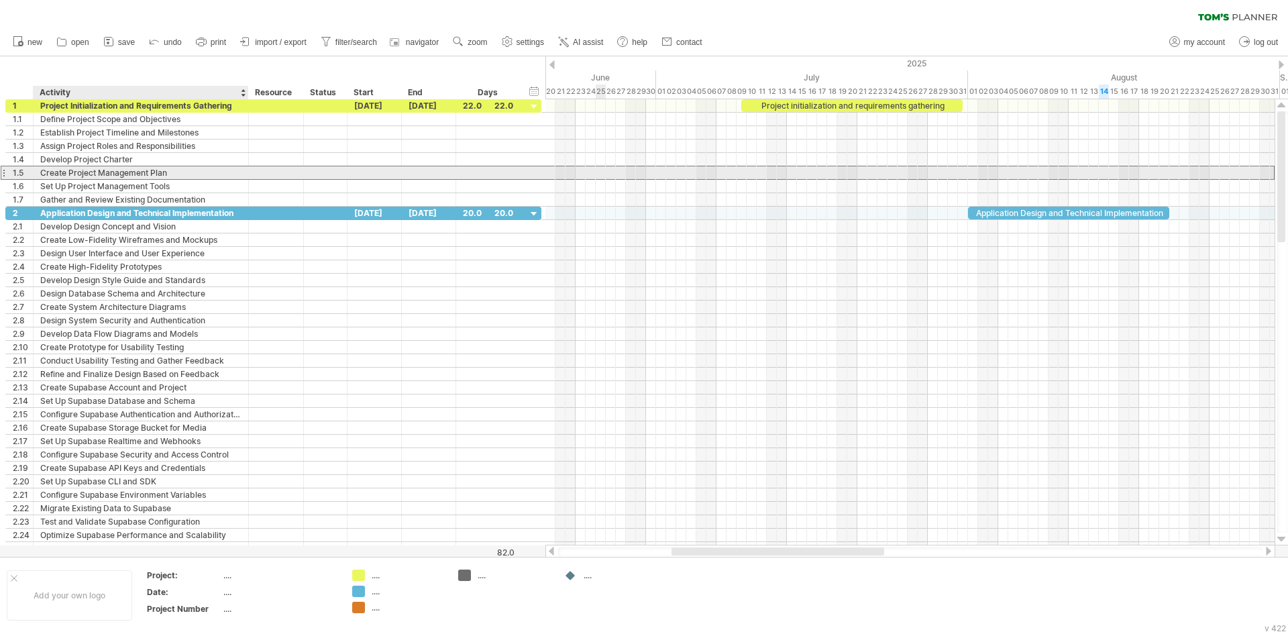
click at [74, 168] on div "Create Project Management Plan" at bounding box center [140, 172] width 201 height 13
click at [40, 176] on div "Create Project Management Plan" at bounding box center [140, 172] width 201 height 13
click at [172, 171] on input "**********" at bounding box center [140, 172] width 201 height 13
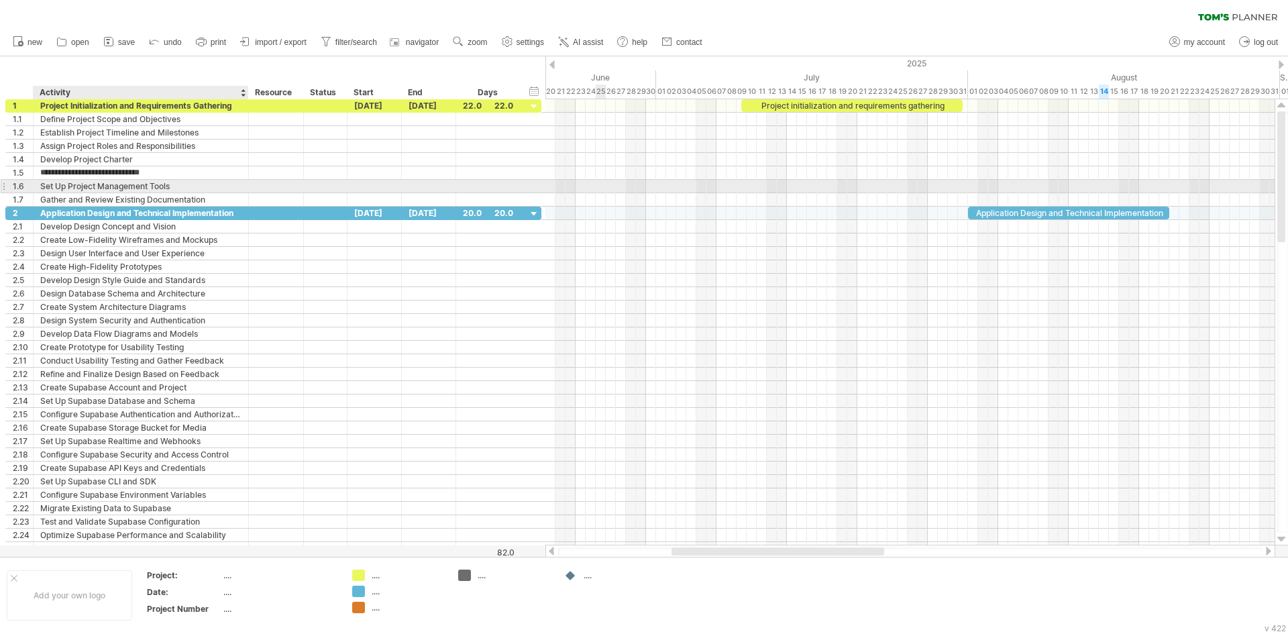
click at [178, 186] on div "Set Up Project Management Tools" at bounding box center [140, 186] width 201 height 13
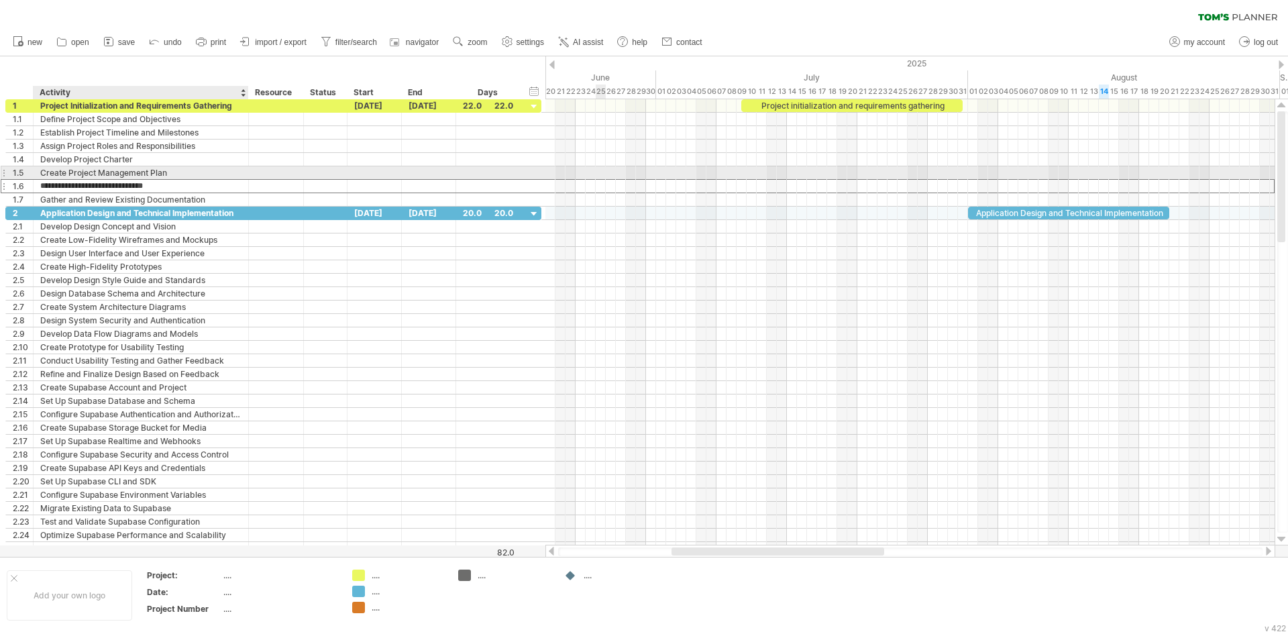
click at [180, 178] on div "Create Project Management Plan" at bounding box center [140, 172] width 201 height 13
click at [182, 174] on input "**********" at bounding box center [140, 172] width 201 height 13
click at [198, 174] on input "**********" at bounding box center [140, 172] width 201 height 13
click at [197, 183] on div "Set Up Project Management Tools" at bounding box center [140, 186] width 201 height 13
click at [181, 167] on div "Create Project Management Plan" at bounding box center [140, 172] width 201 height 13
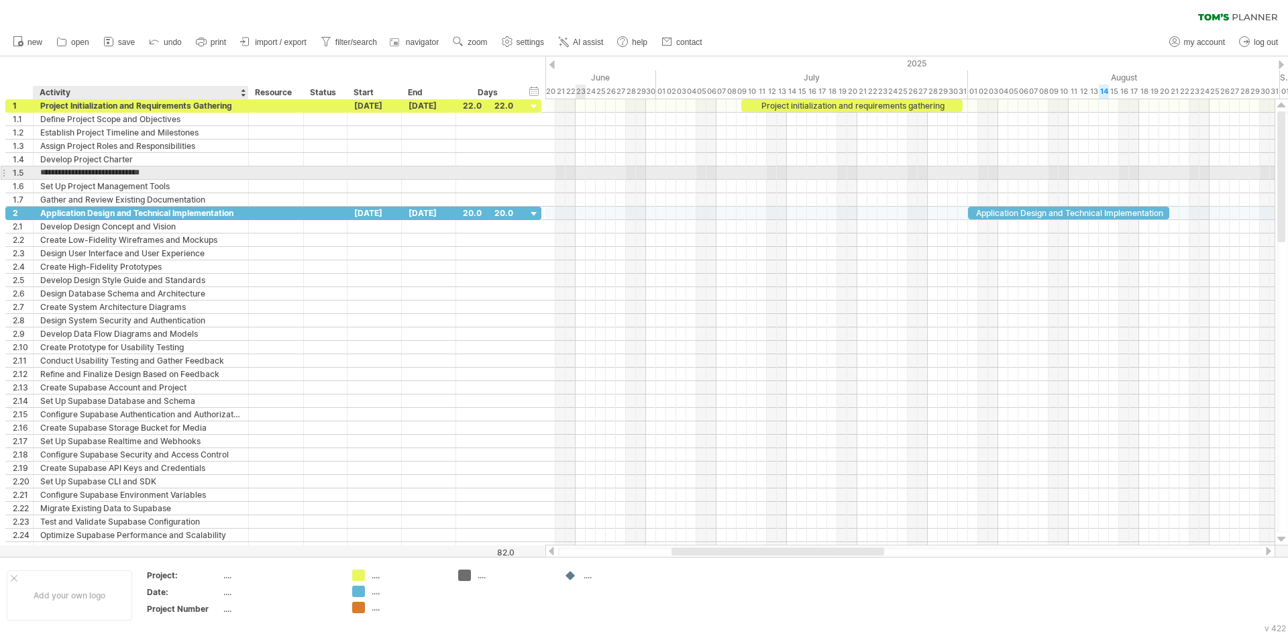
click at [181, 167] on input "**********" at bounding box center [140, 172] width 201 height 13
click at [187, 186] on div "Set Up Project Management Tools" at bounding box center [140, 186] width 201 height 13
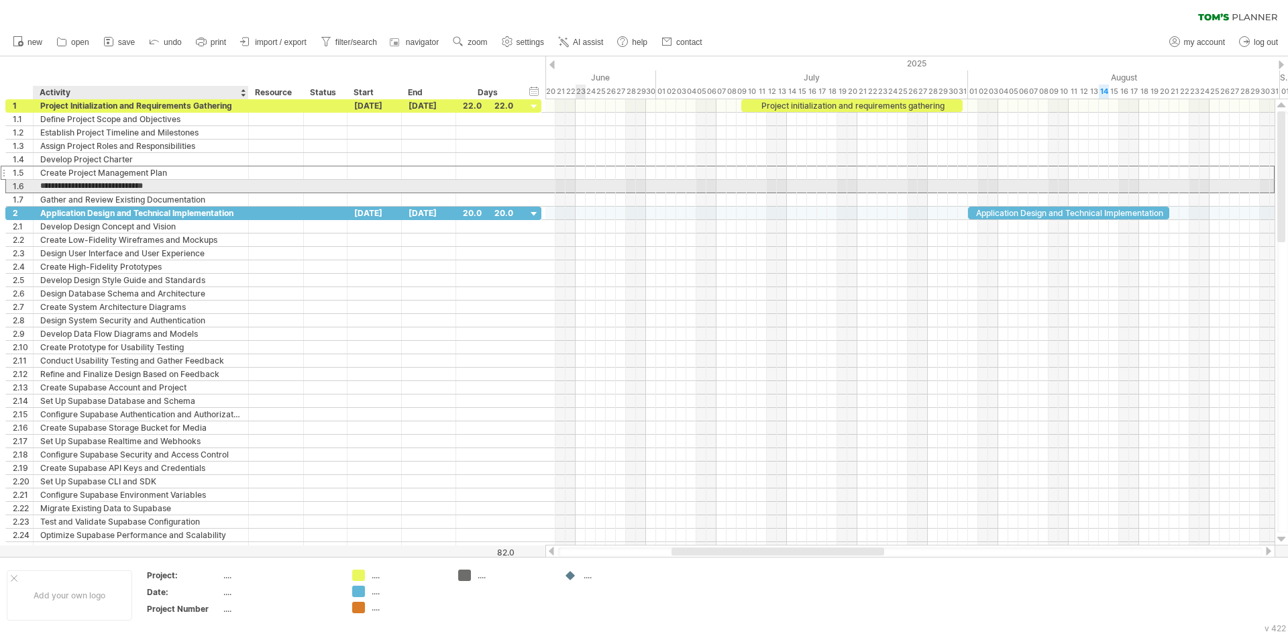
click at [187, 186] on input "**********" at bounding box center [140, 186] width 201 height 13
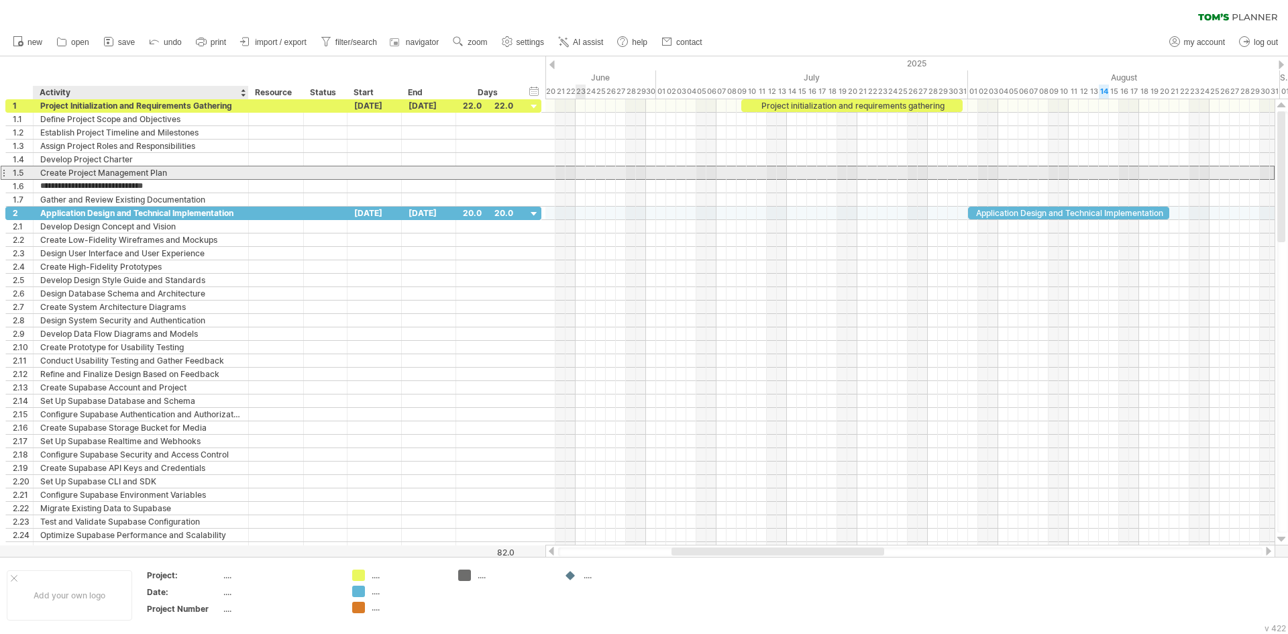
click at [188, 176] on div "Create Project Management Plan" at bounding box center [140, 172] width 201 height 13
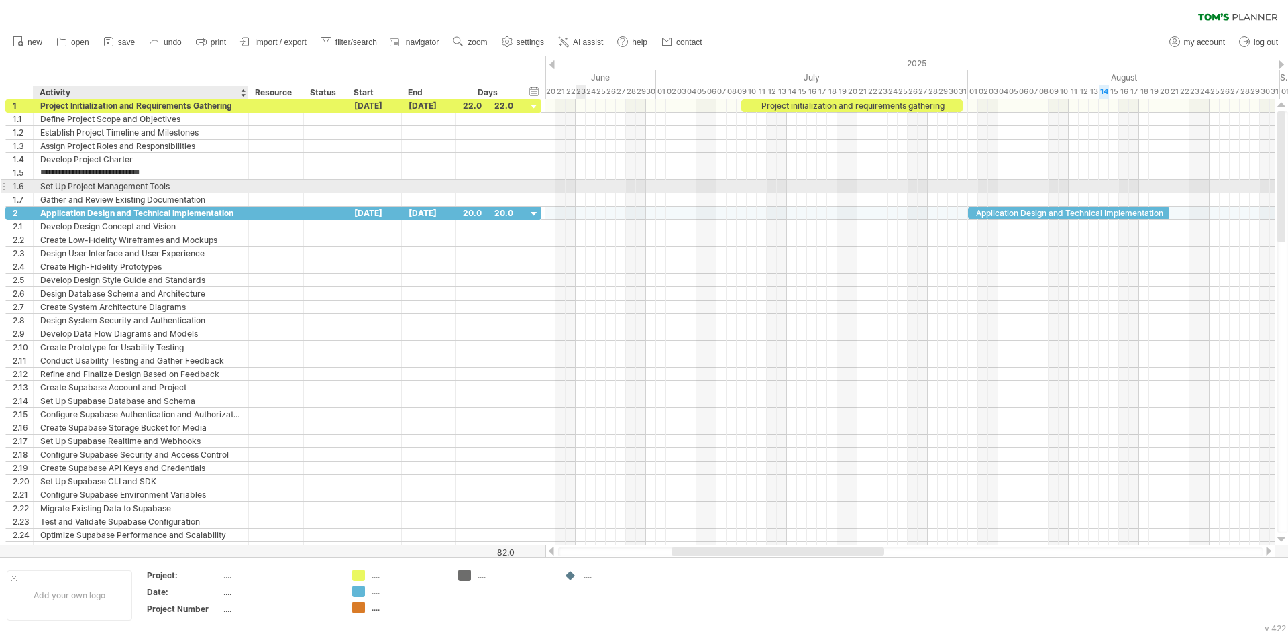
click at [204, 188] on div "Set Up Project Management Tools" at bounding box center [140, 186] width 201 height 13
click at [207, 195] on div "Gather and Review Existing Documentation" at bounding box center [140, 199] width 201 height 13
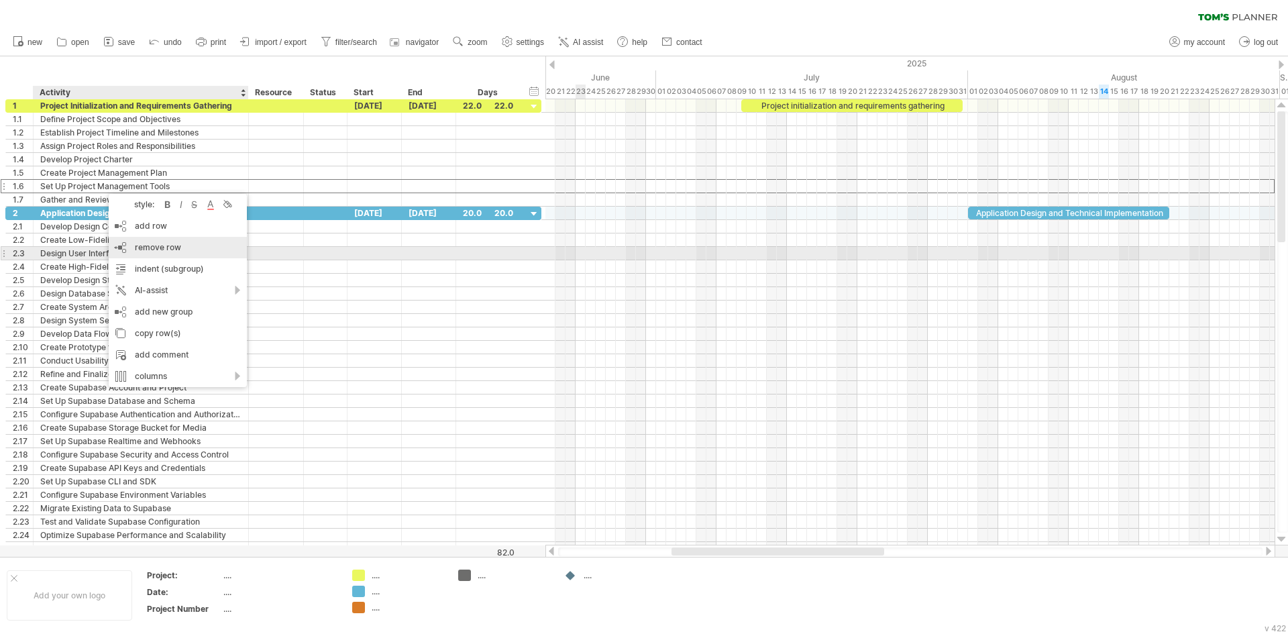
click at [154, 251] on span "remove row" at bounding box center [158, 247] width 46 height 10
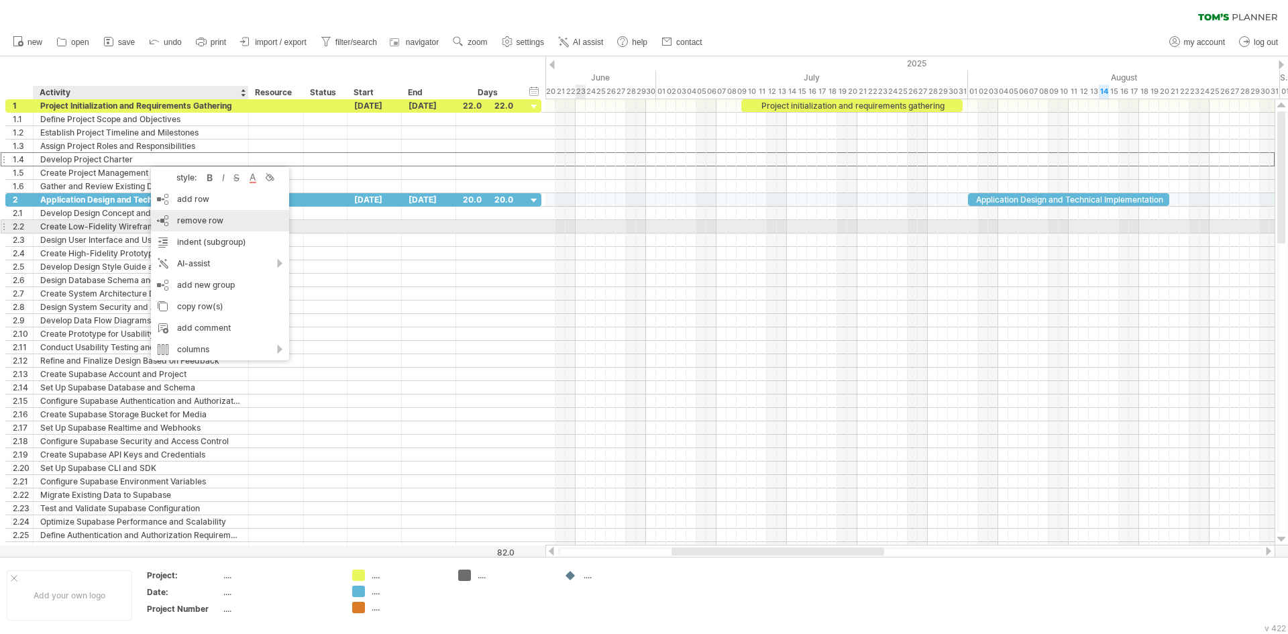
click at [185, 221] on span "remove row" at bounding box center [200, 220] width 46 height 10
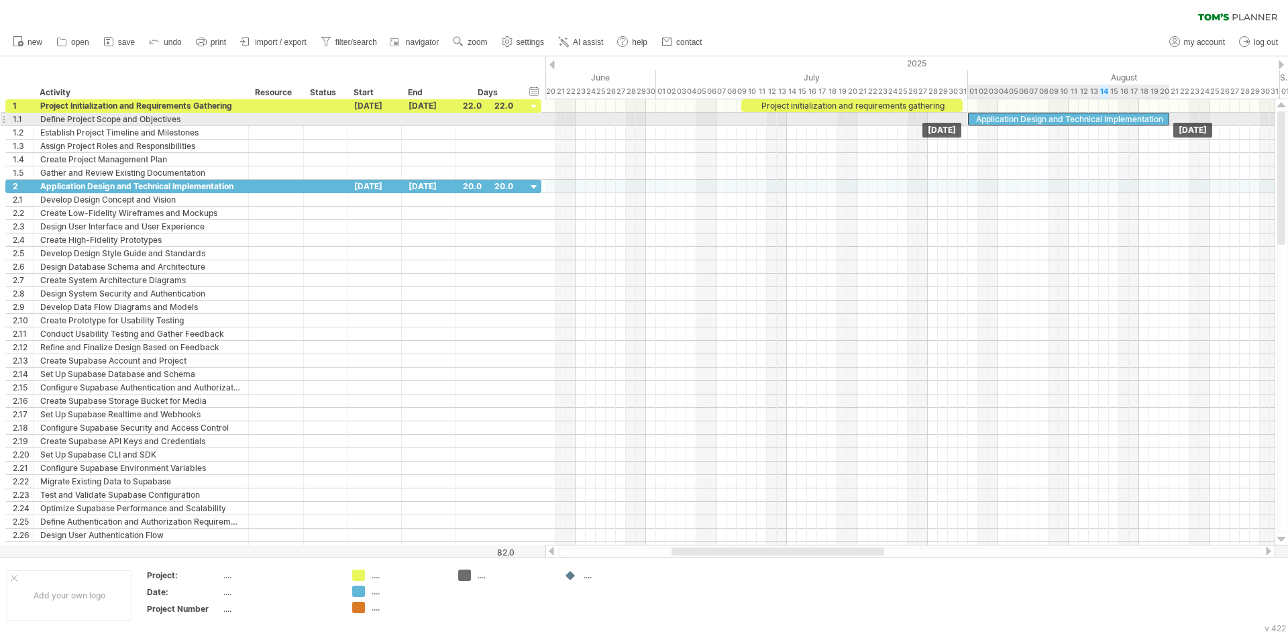
drag, startPoint x: 1018, startPoint y: 187, endPoint x: 1018, endPoint y: 125, distance: 61.7
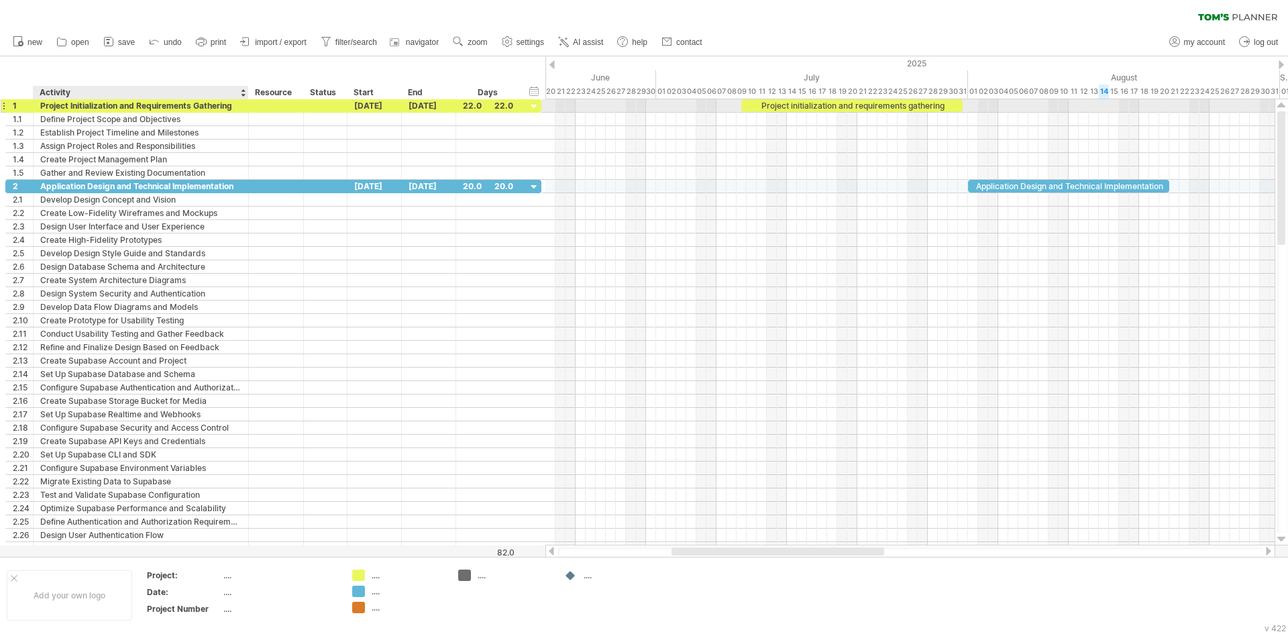
click at [241, 103] on div "**********" at bounding box center [141, 105] width 215 height 13
click at [241, 105] on div "Project Initialization and Requirements Gathering" at bounding box center [140, 105] width 201 height 13
click at [232, 105] on input "**********" at bounding box center [140, 105] width 201 height 13
click at [244, 95] on div at bounding box center [242, 92] width 5 height 13
click at [229, 101] on div "Project Initialization and Requirements Gathering" at bounding box center [140, 105] width 201 height 13
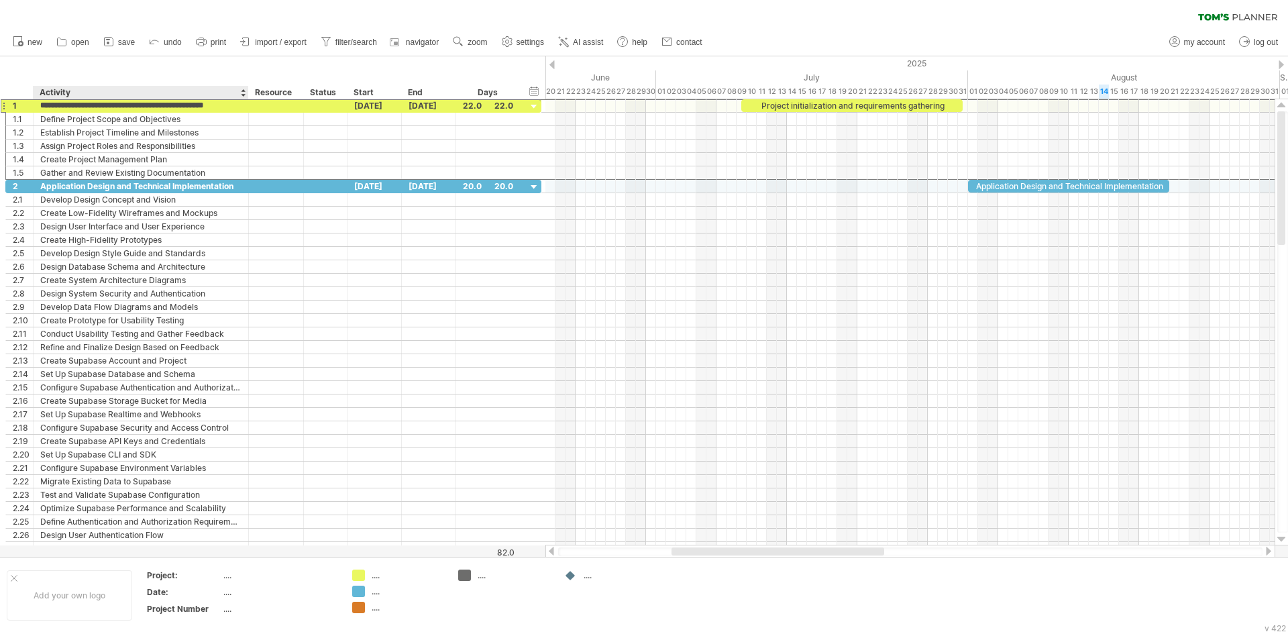
click at [202, 98] on div "Activity" at bounding box center [140, 92] width 201 height 13
click at [74, 118] on div "Define Project Scope and Objectives" at bounding box center [140, 119] width 201 height 13
click at [567, 40] on icon at bounding box center [563, 41] width 13 height 13
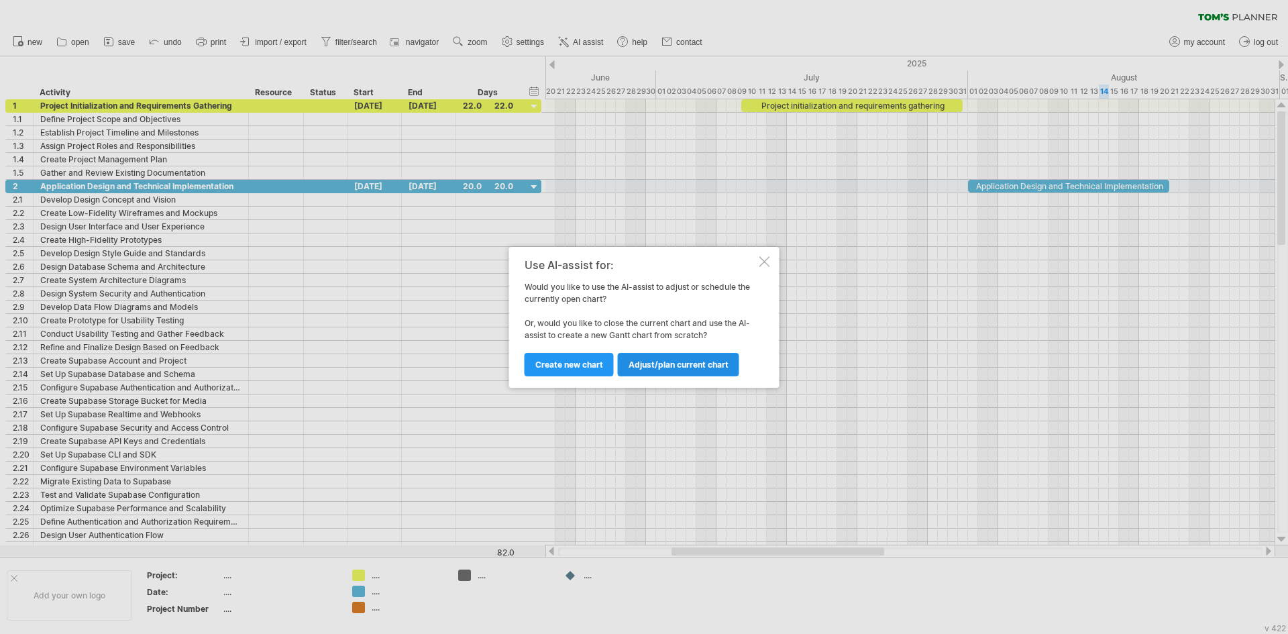
click at [636, 369] on span "Adjust/plan current chart" at bounding box center [679, 365] width 100 height 10
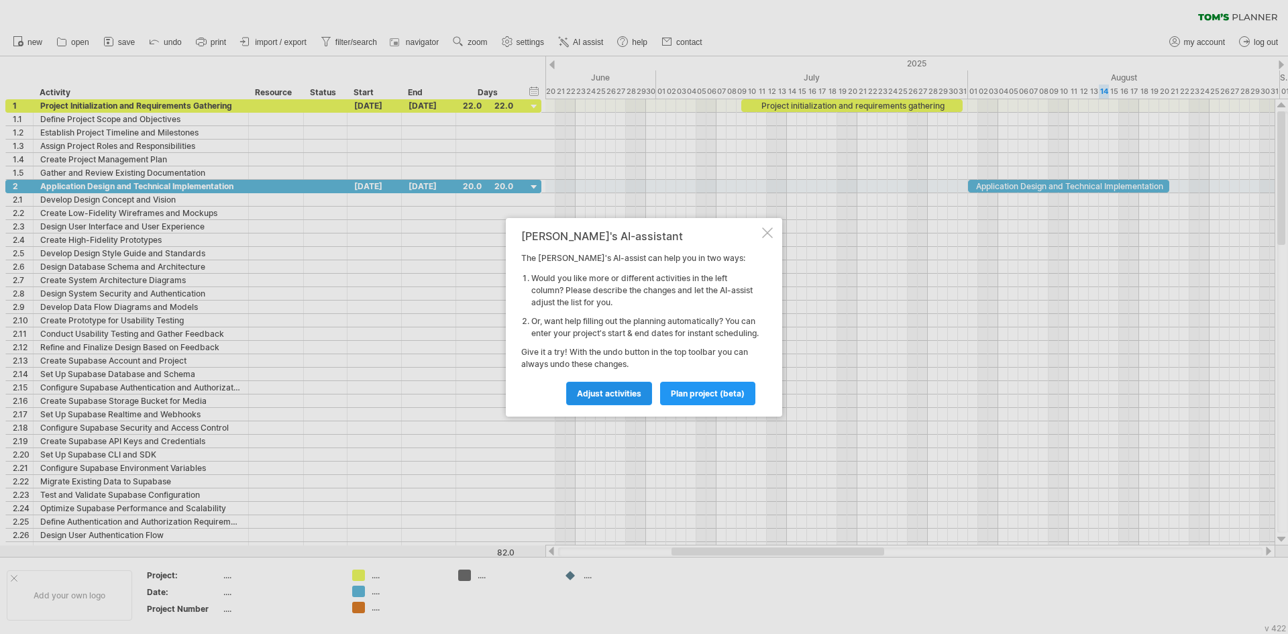
click at [637, 405] on link "Adjust activities" at bounding box center [609, 393] width 86 height 23
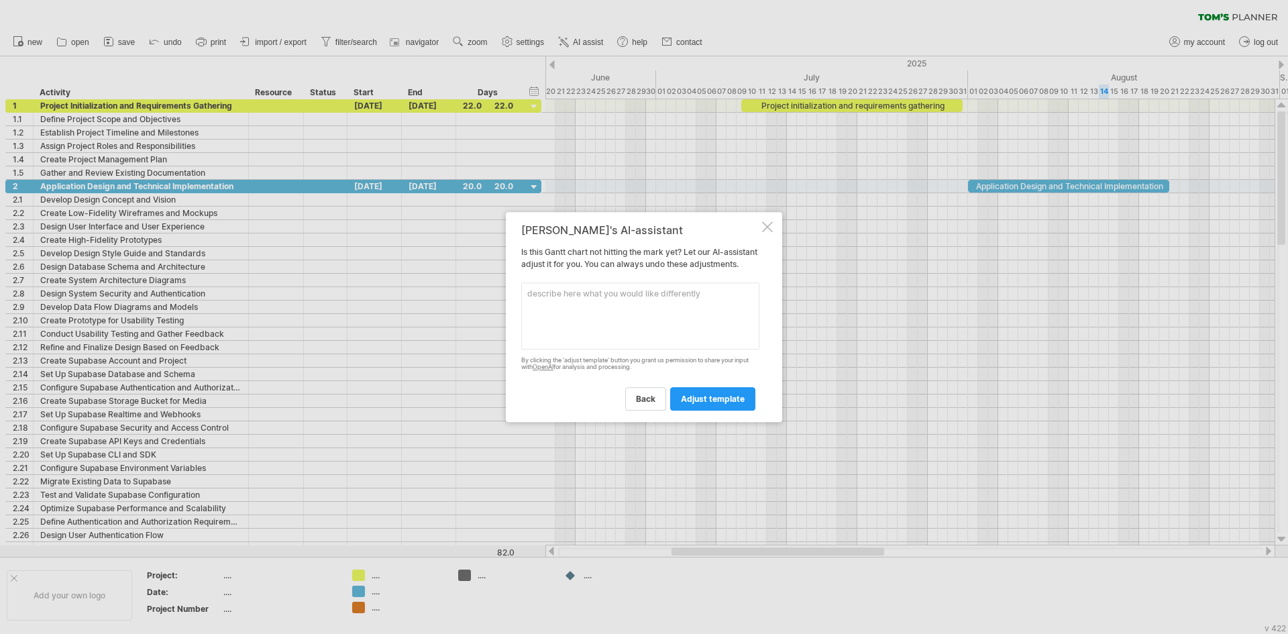
click at [629, 336] on textarea at bounding box center [640, 315] width 238 height 67
click at [652, 319] on textarea "i want like a dropdown typee , means on the 1st 4 lines only the phases shouldb…" at bounding box center [640, 315] width 238 height 67
click at [634, 315] on textarea "i want like a dropdown typee , means on the 1st 4 lines only the phases shouldb…" at bounding box center [640, 315] width 238 height 67
click at [633, 307] on textarea "i want like a dropdown typee , means on the 1st 4 lines only the phases shouldb…" at bounding box center [640, 315] width 238 height 67
type textarea "i want like a dropdown typee , means on the 1st 4 lines only the phases shouldb…"
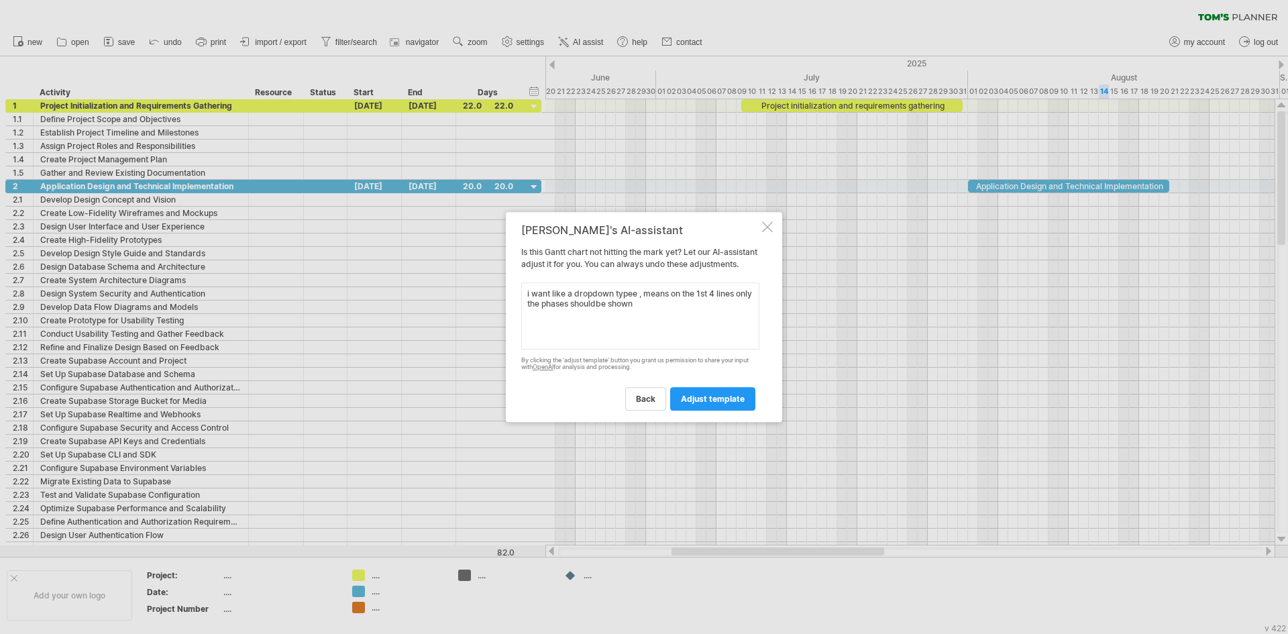
click at [712, 420] on div "[PERSON_NAME]'s AI-assistant Is this [PERSON_NAME] chart not hitting the mark y…" at bounding box center [644, 317] width 276 height 211
click at [708, 404] on span "adjust template" at bounding box center [713, 399] width 64 height 10
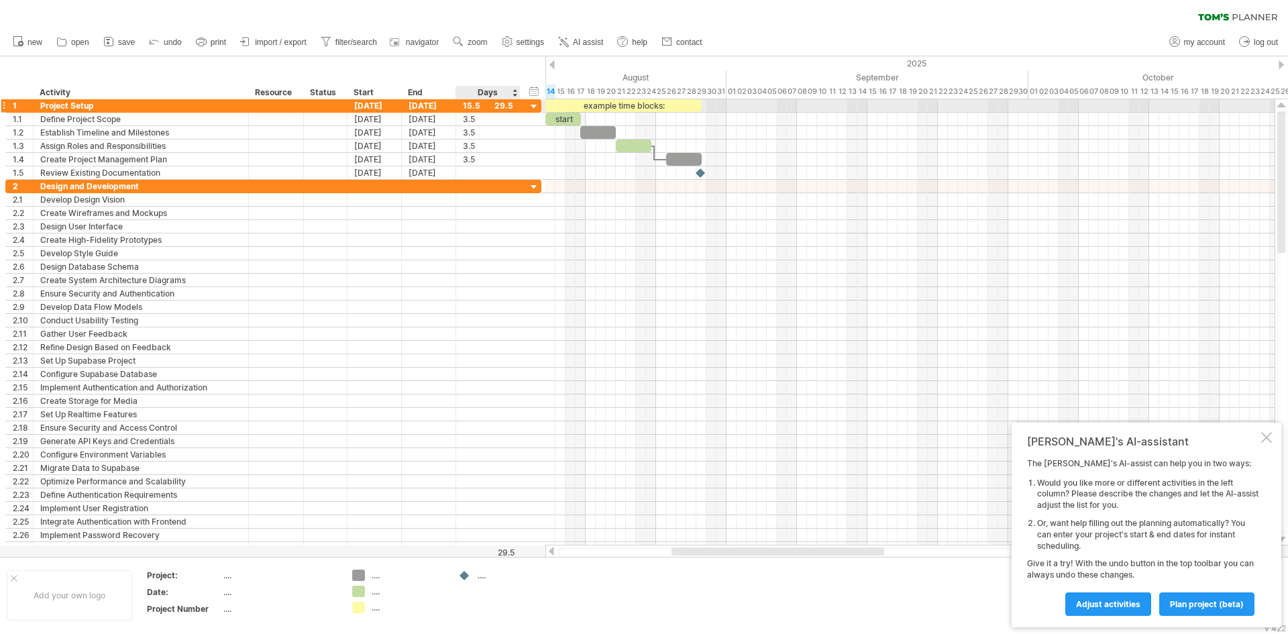
click at [530, 109] on div at bounding box center [534, 107] width 13 height 13
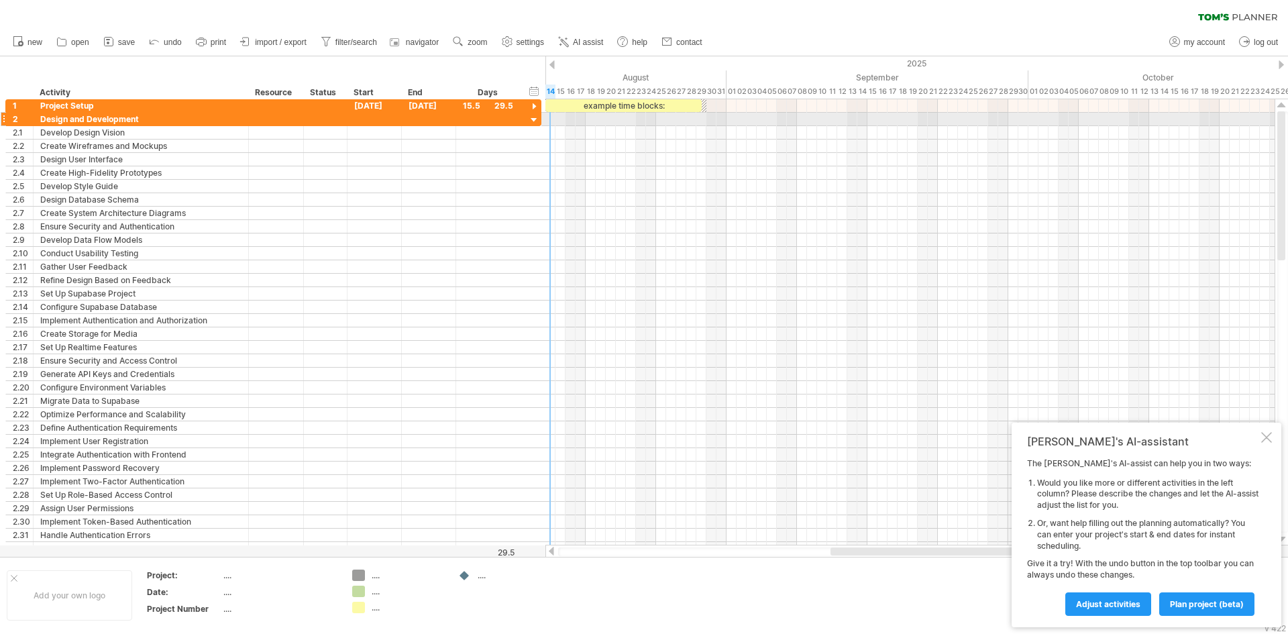
click at [539, 123] on div at bounding box center [534, 120] width 13 height 13
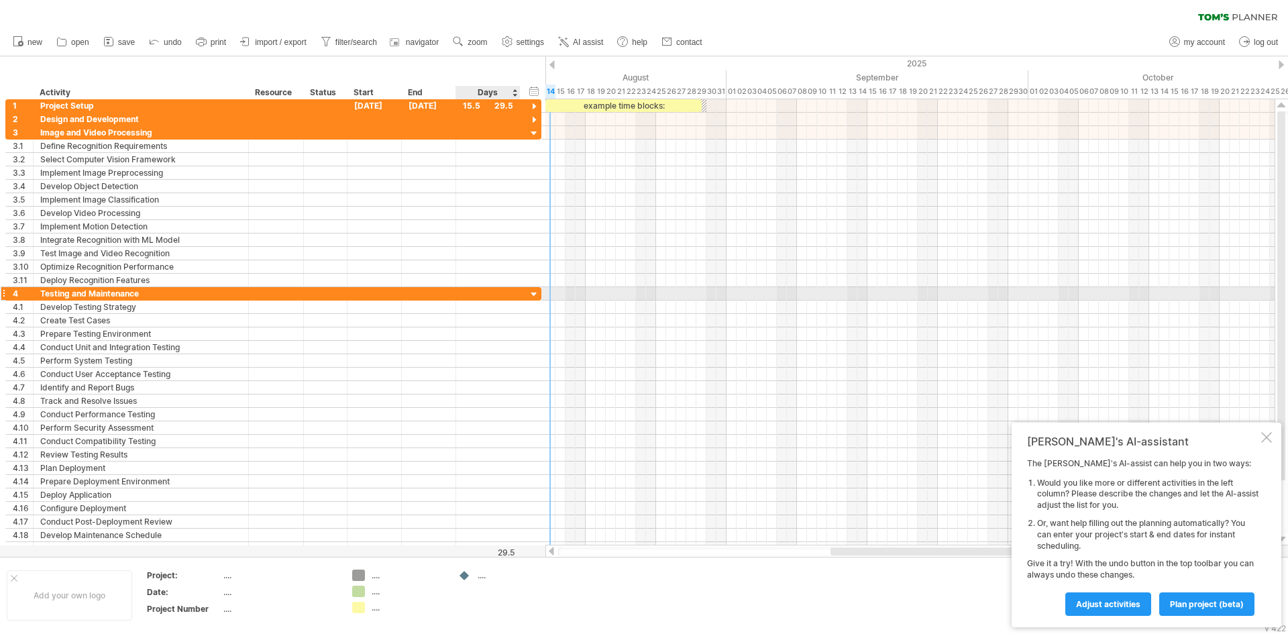
click at [533, 288] on div "**********" at bounding box center [273, 293] width 536 height 13
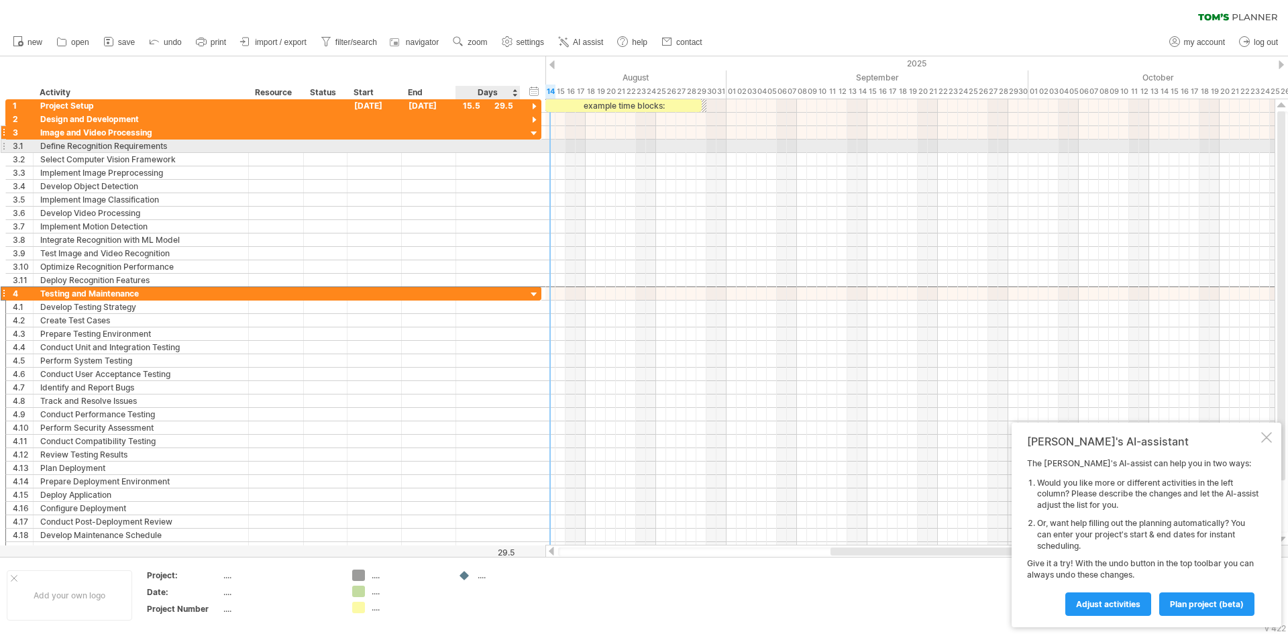
click at [532, 138] on div at bounding box center [534, 133] width 13 height 13
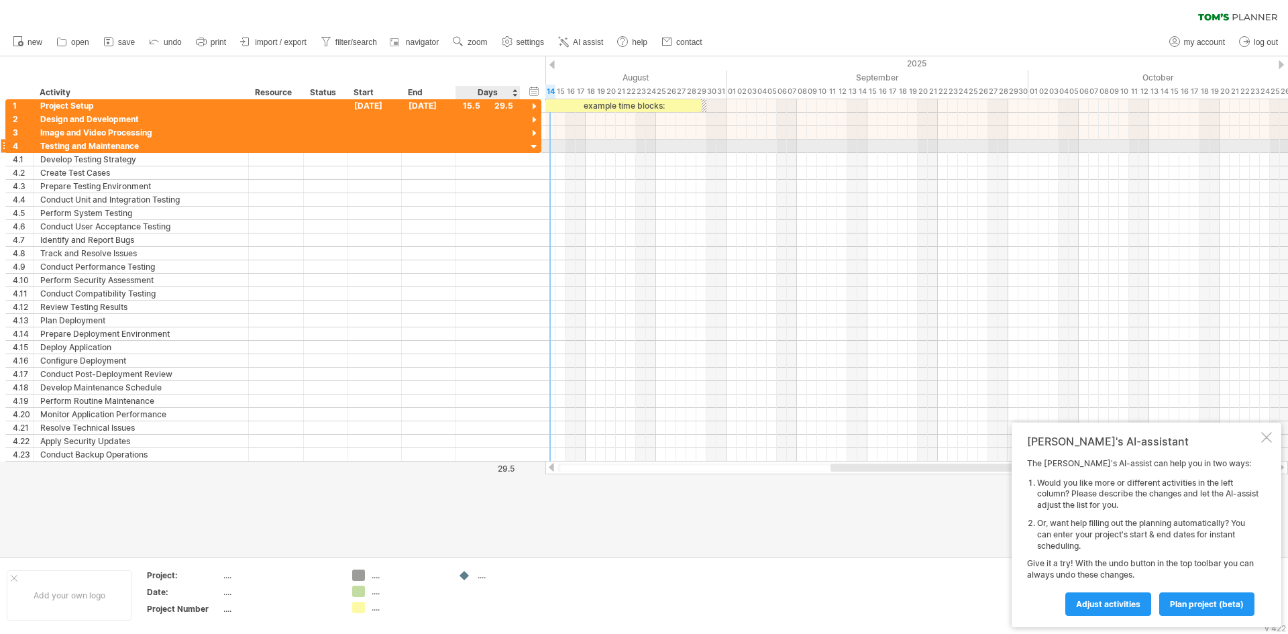
click at [535, 148] on div at bounding box center [534, 147] width 13 height 13
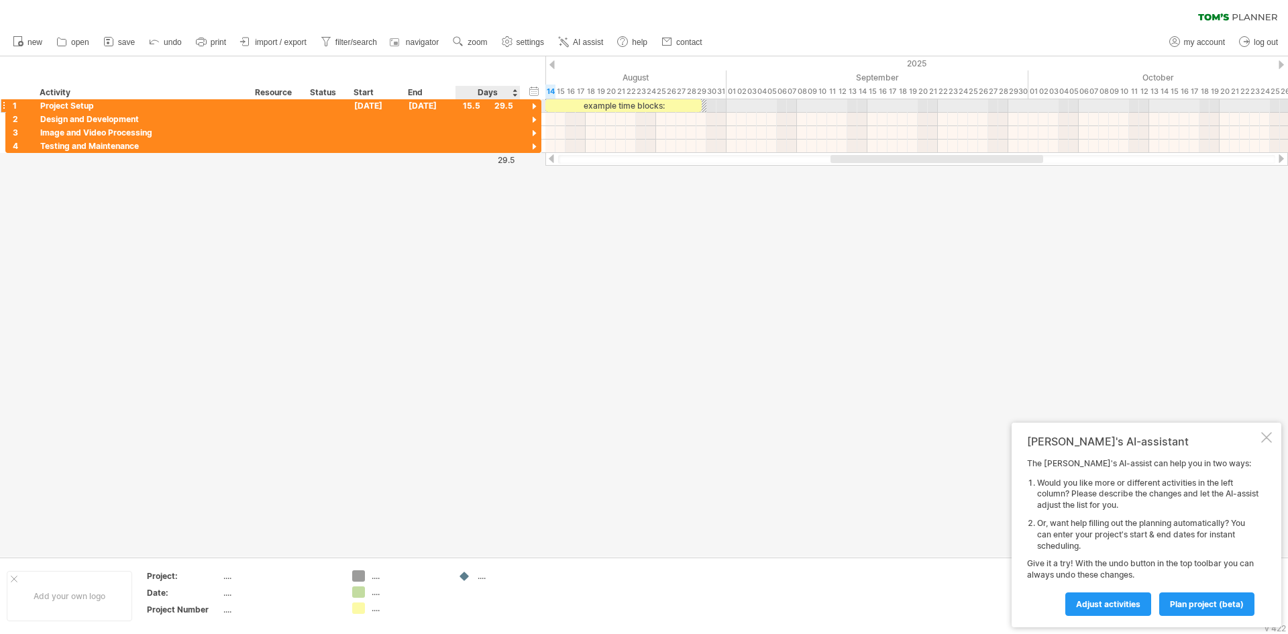
click at [534, 102] on div at bounding box center [534, 107] width 13 height 13
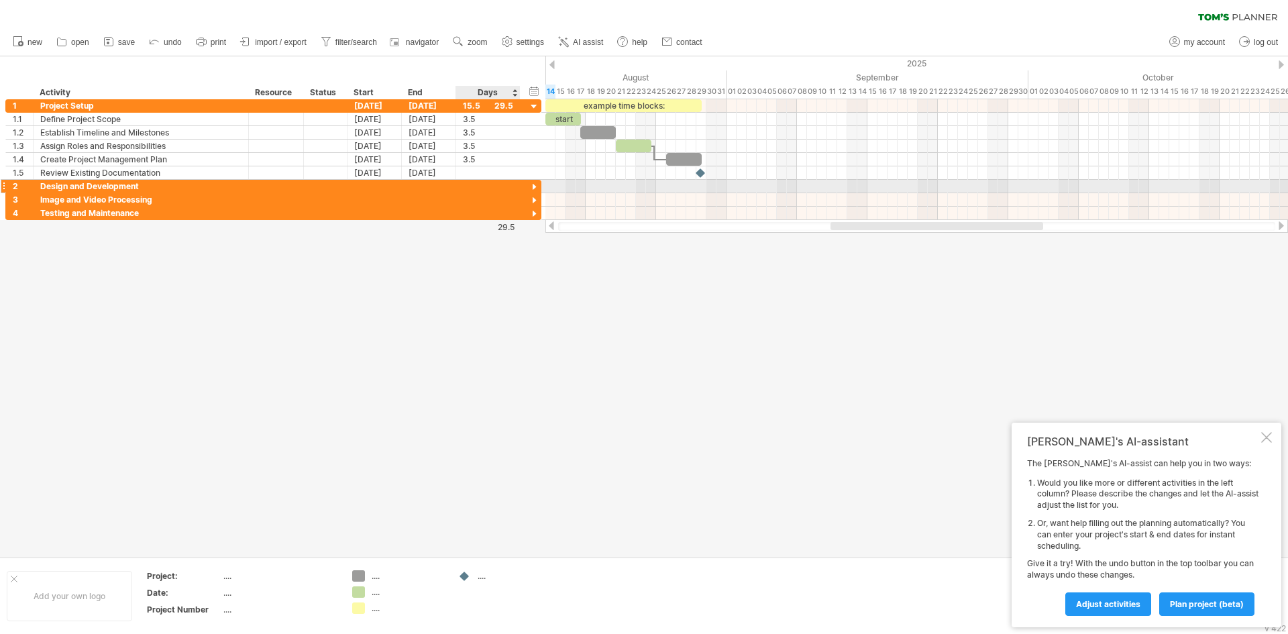
click at [537, 183] on div at bounding box center [534, 187] width 13 height 13
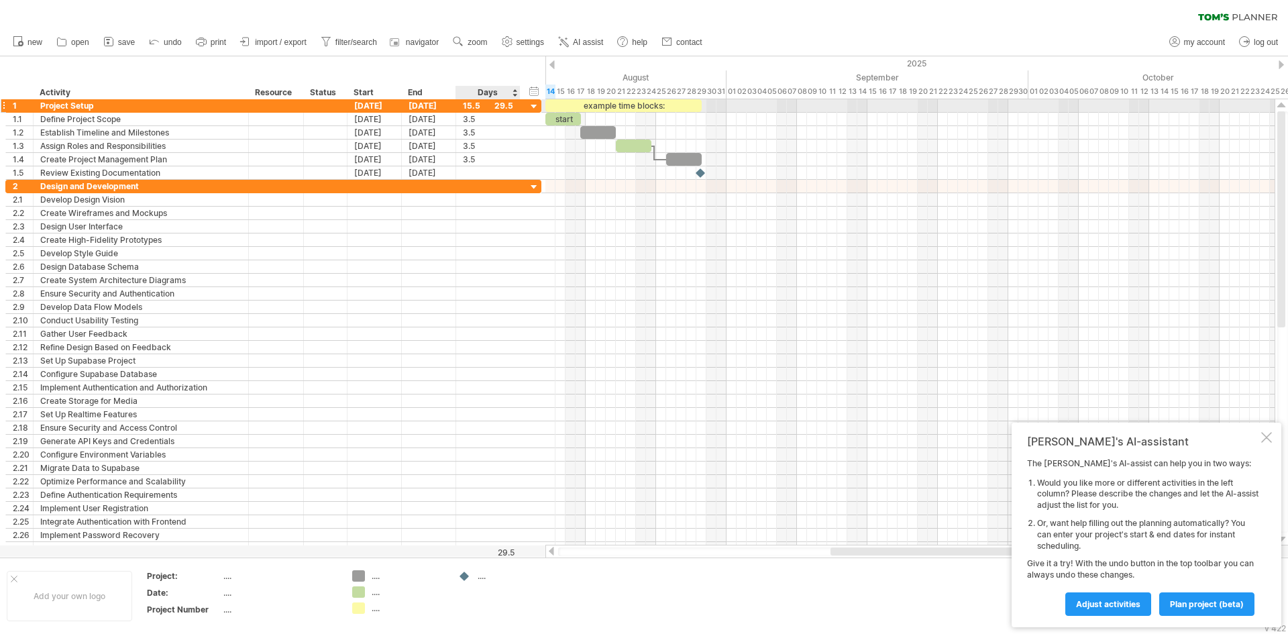
click at [537, 105] on div at bounding box center [534, 107] width 13 height 13
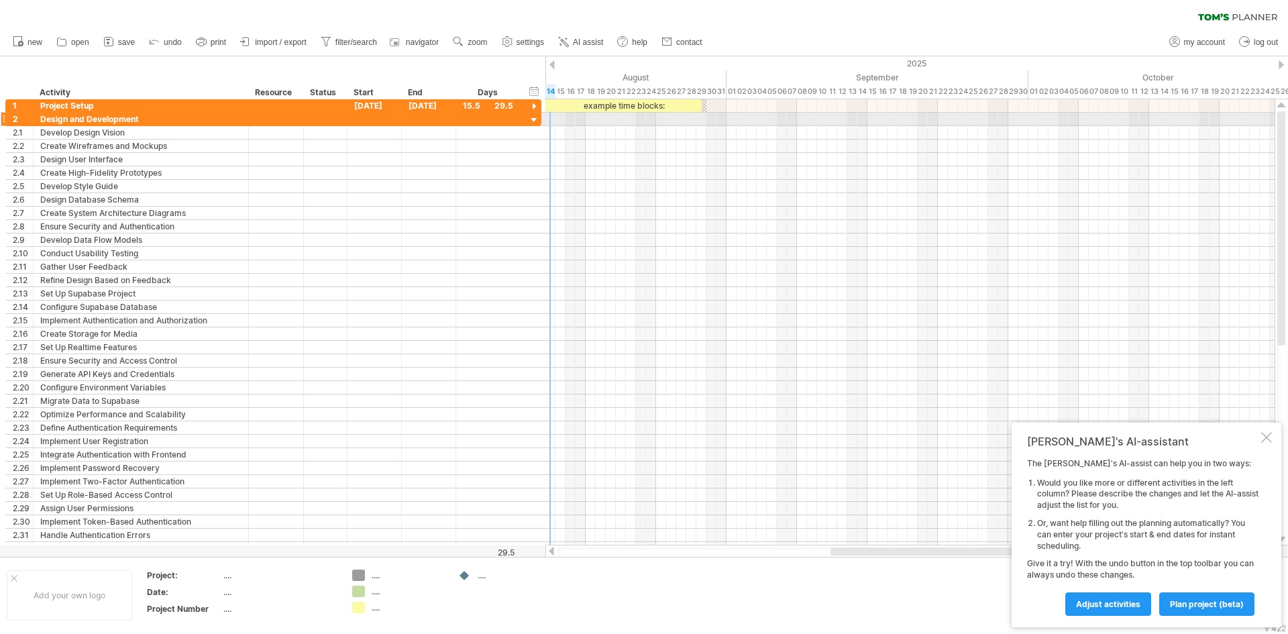
click at [532, 119] on div at bounding box center [534, 120] width 13 height 13
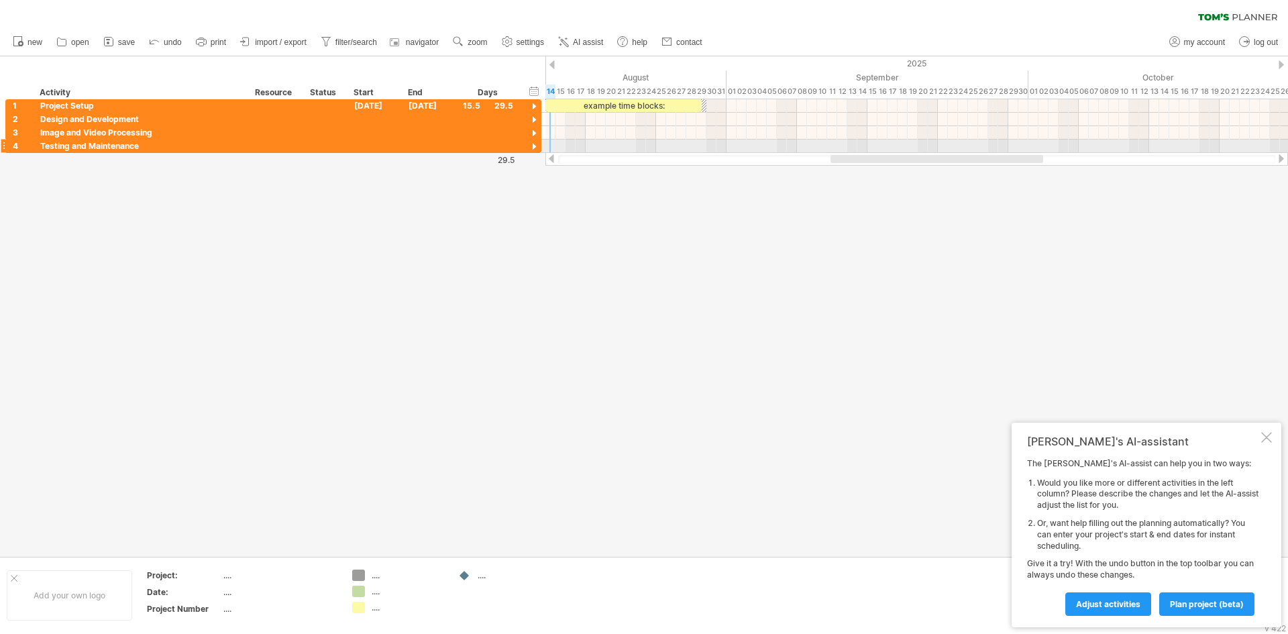
click at [535, 145] on div at bounding box center [534, 147] width 13 height 13
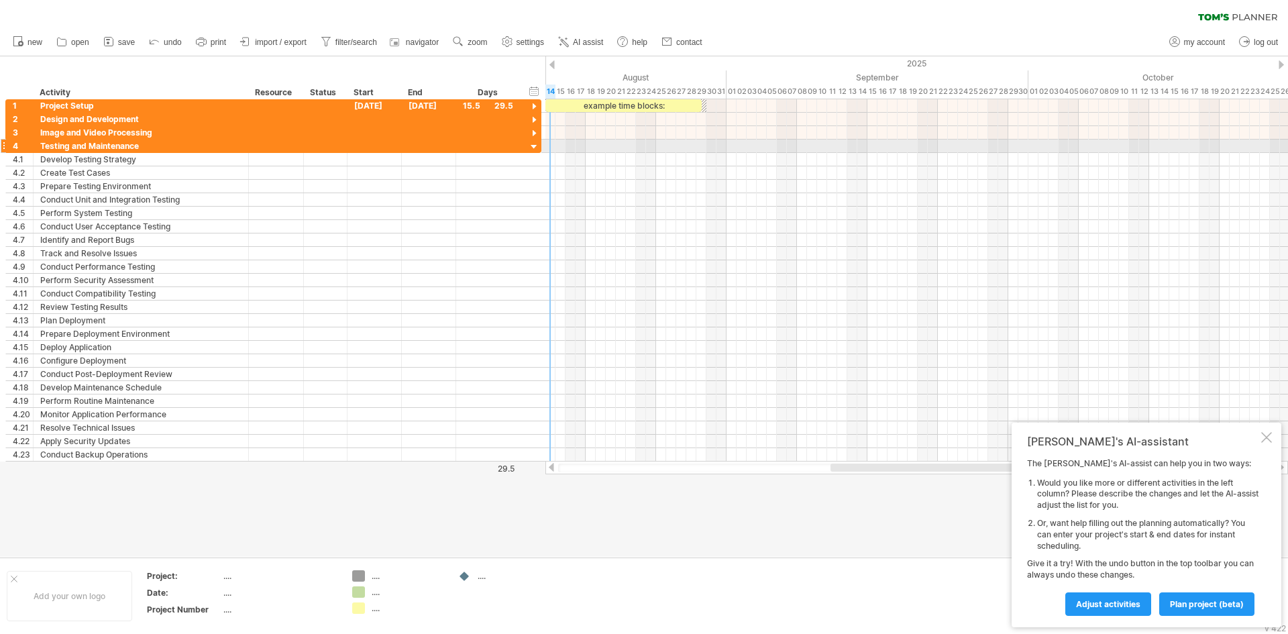
click at [535, 145] on div at bounding box center [534, 147] width 13 height 13
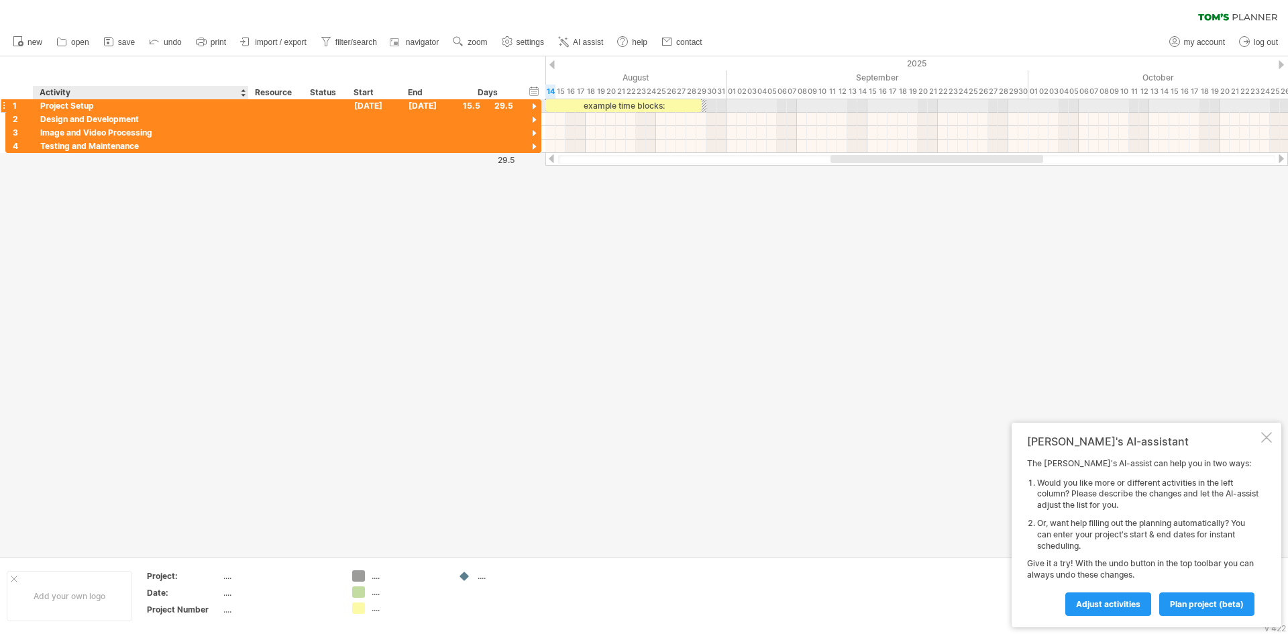
click at [241, 109] on div "Project Setup" at bounding box center [140, 105] width 201 height 13
click at [140, 104] on input "**********" at bounding box center [140, 105] width 201 height 13
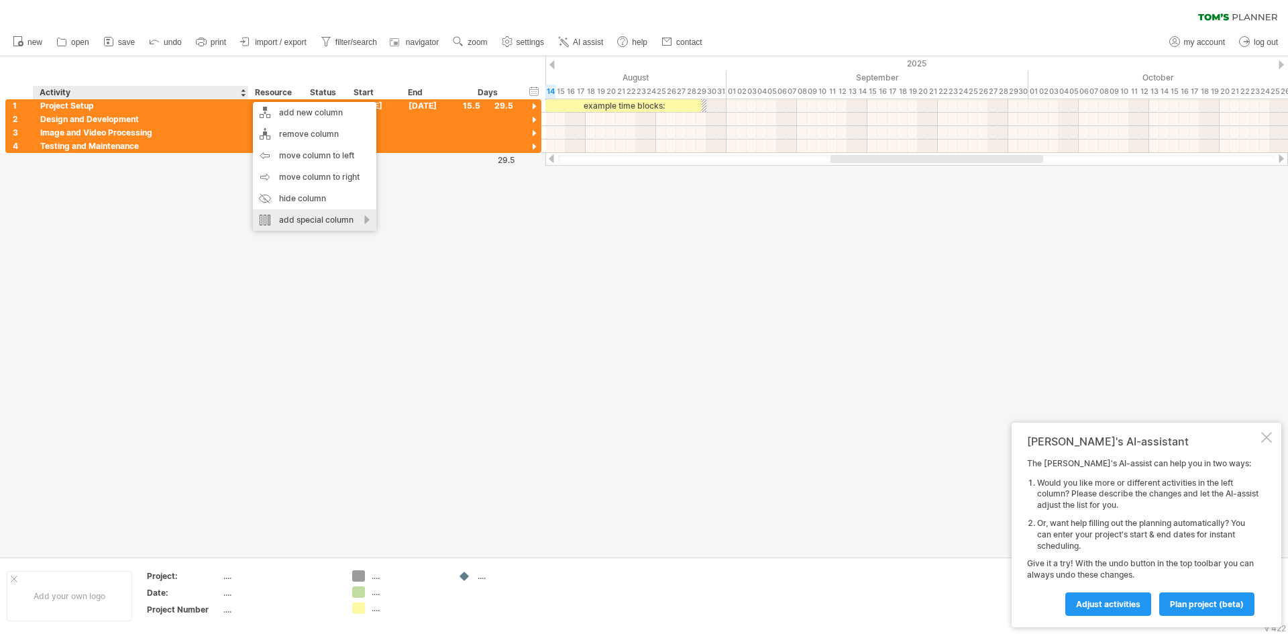
click at [253, 245] on div at bounding box center [644, 306] width 1288 height 500
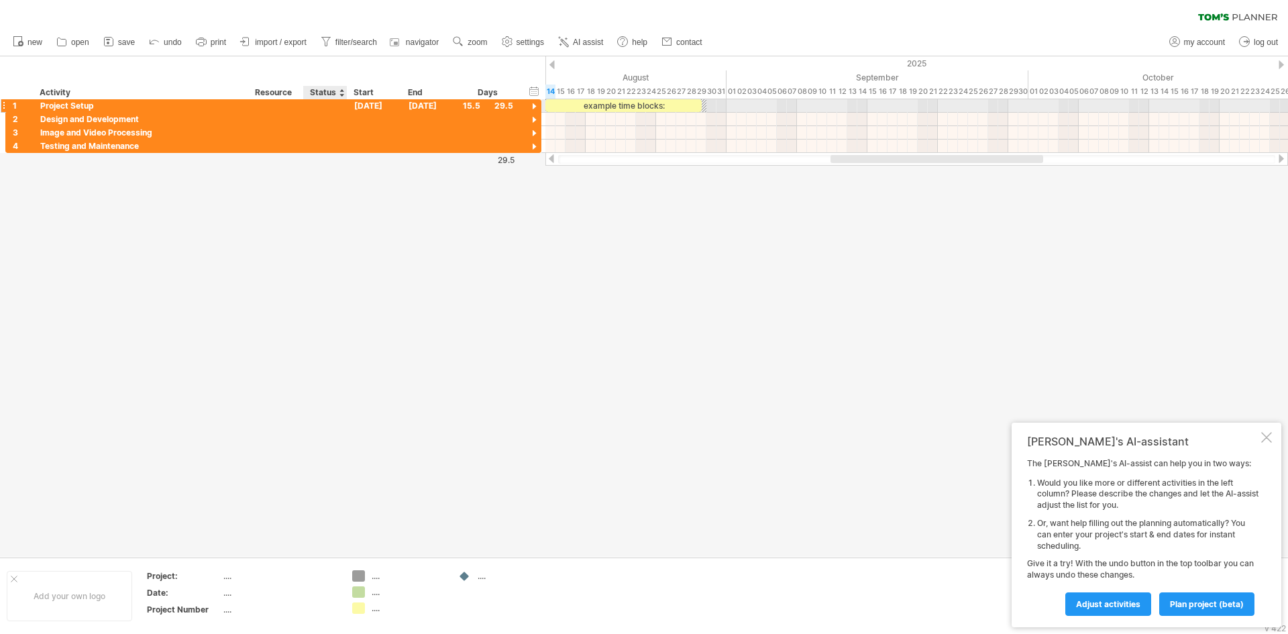
click at [314, 101] on div at bounding box center [326, 105] width 30 height 13
click at [211, 109] on div "Project Setup" at bounding box center [140, 105] width 201 height 13
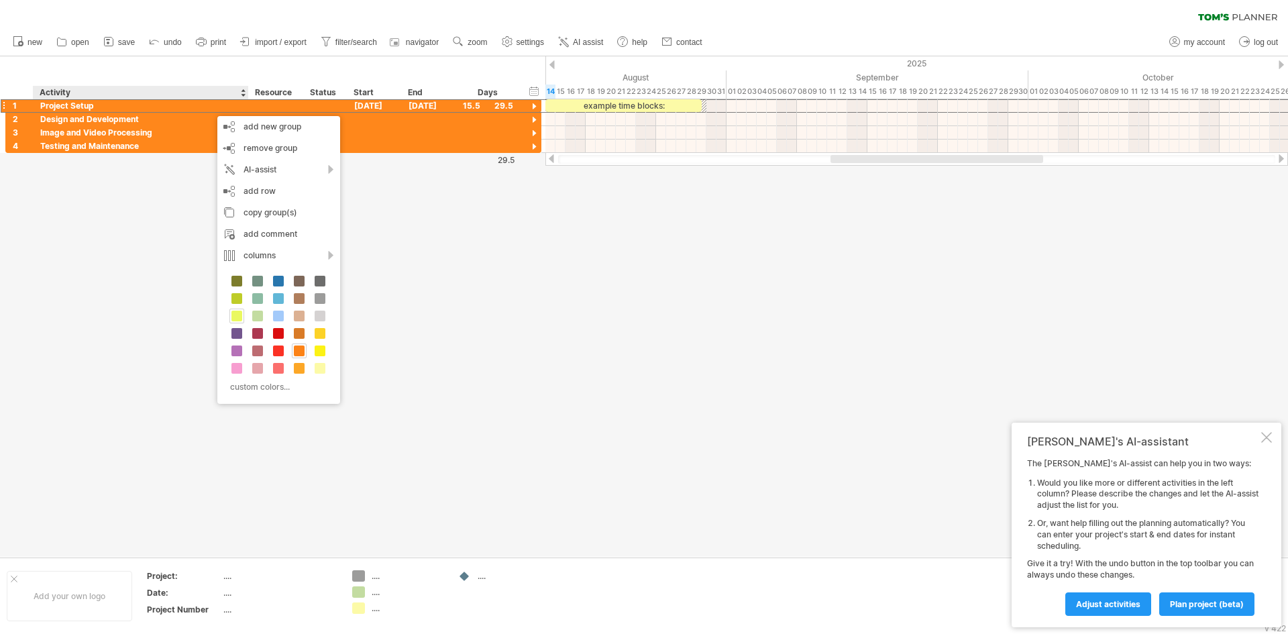
click at [240, 317] on span at bounding box center [236, 316] width 11 height 11
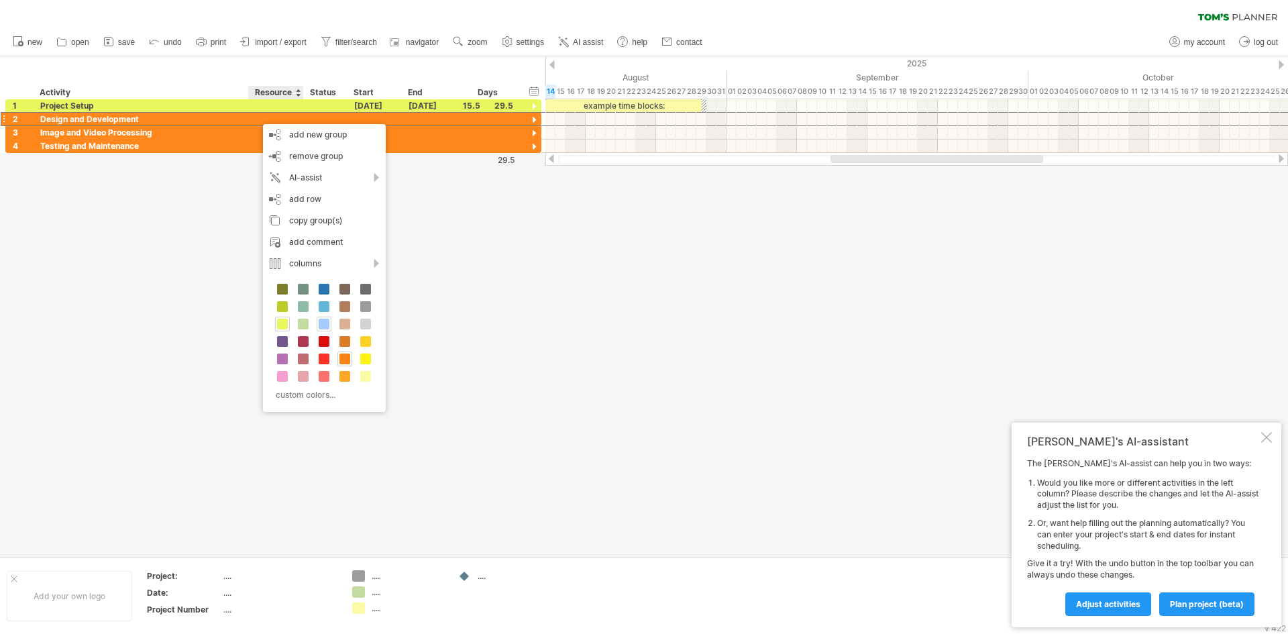
click at [316, 335] on div "custom colors..." at bounding box center [324, 343] width 123 height 138
click at [323, 339] on span at bounding box center [324, 341] width 11 height 11
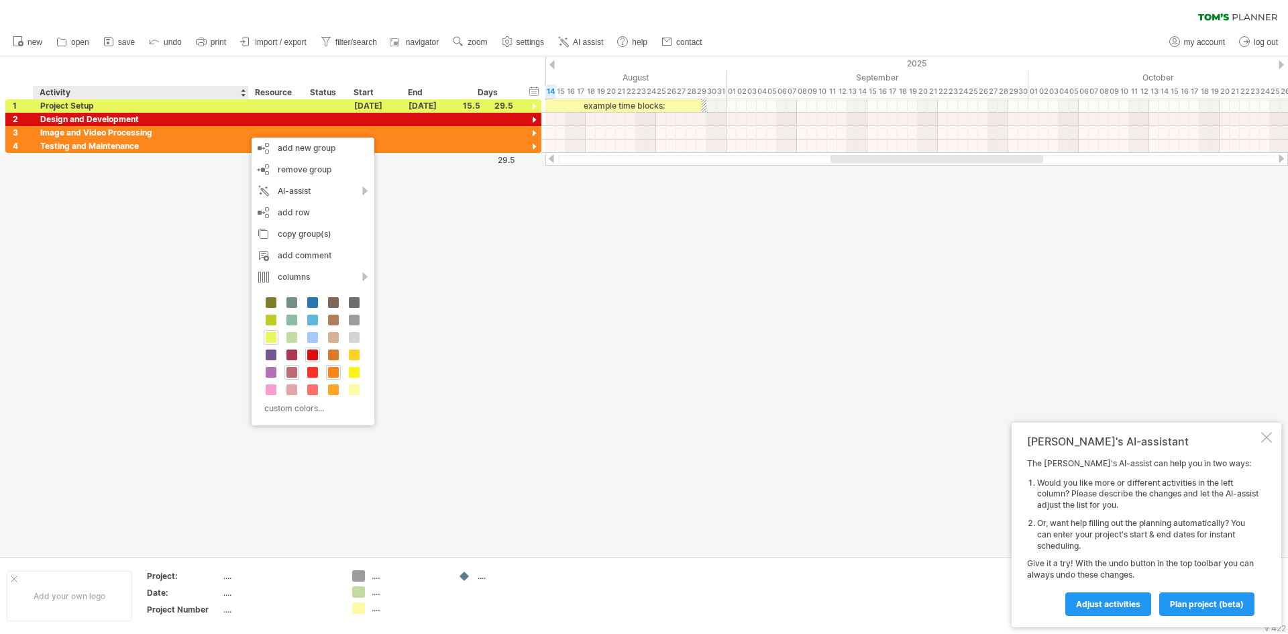
click at [288, 369] on span at bounding box center [291, 372] width 11 height 11
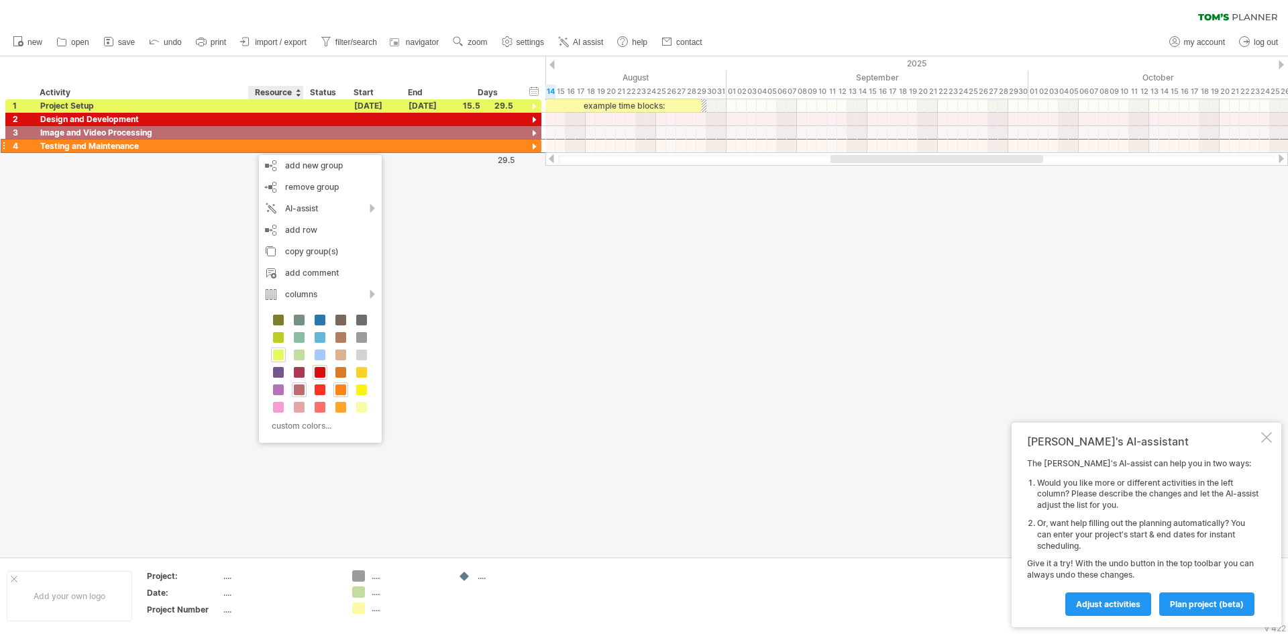
click at [357, 321] on span at bounding box center [361, 320] width 11 height 11
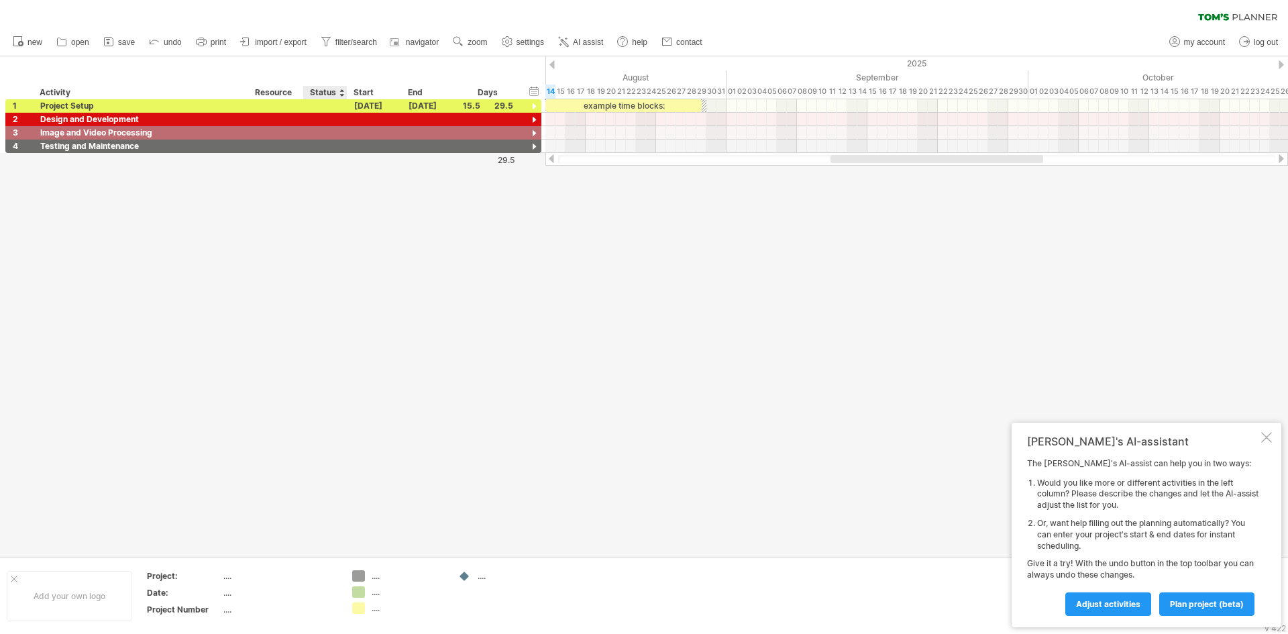
click at [390, 259] on div at bounding box center [644, 306] width 1288 height 500
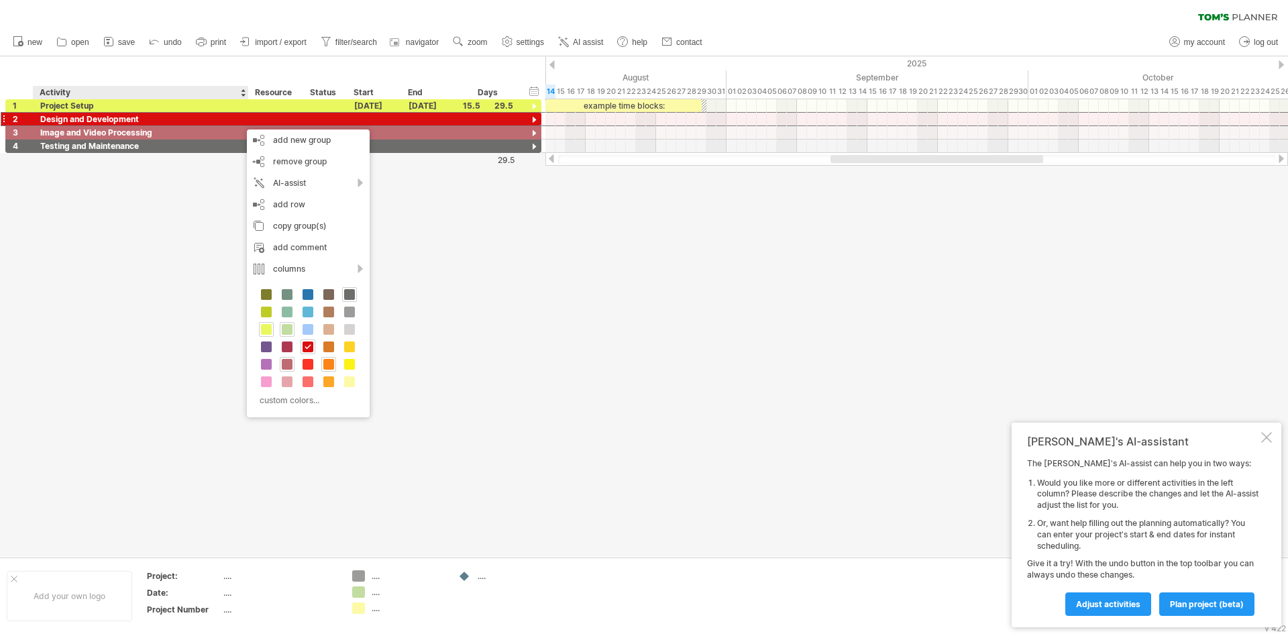
click at [283, 330] on span at bounding box center [287, 329] width 11 height 11
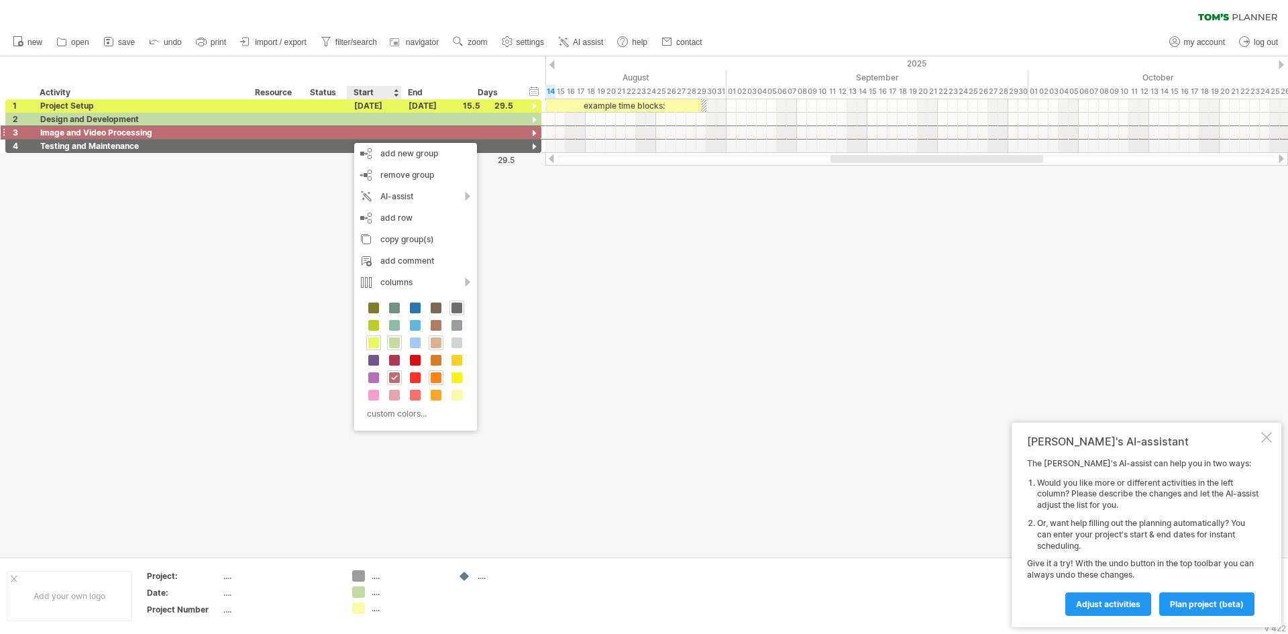
click at [437, 340] on span at bounding box center [436, 342] width 11 height 11
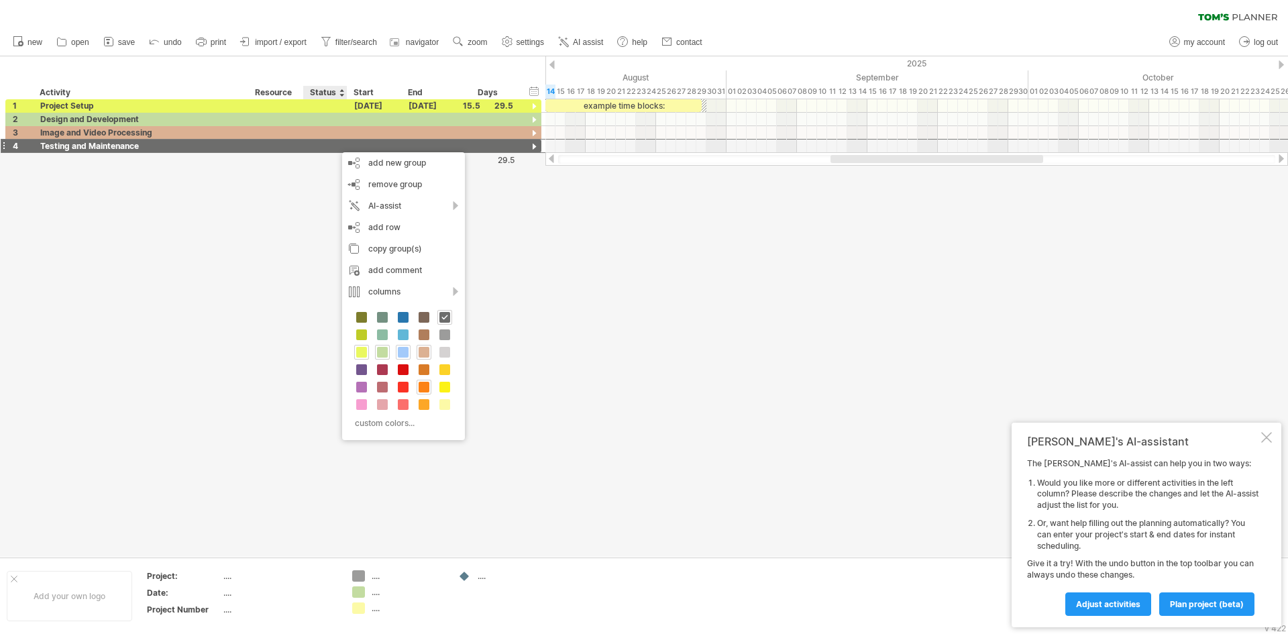
click at [405, 349] on span at bounding box center [403, 352] width 11 height 11
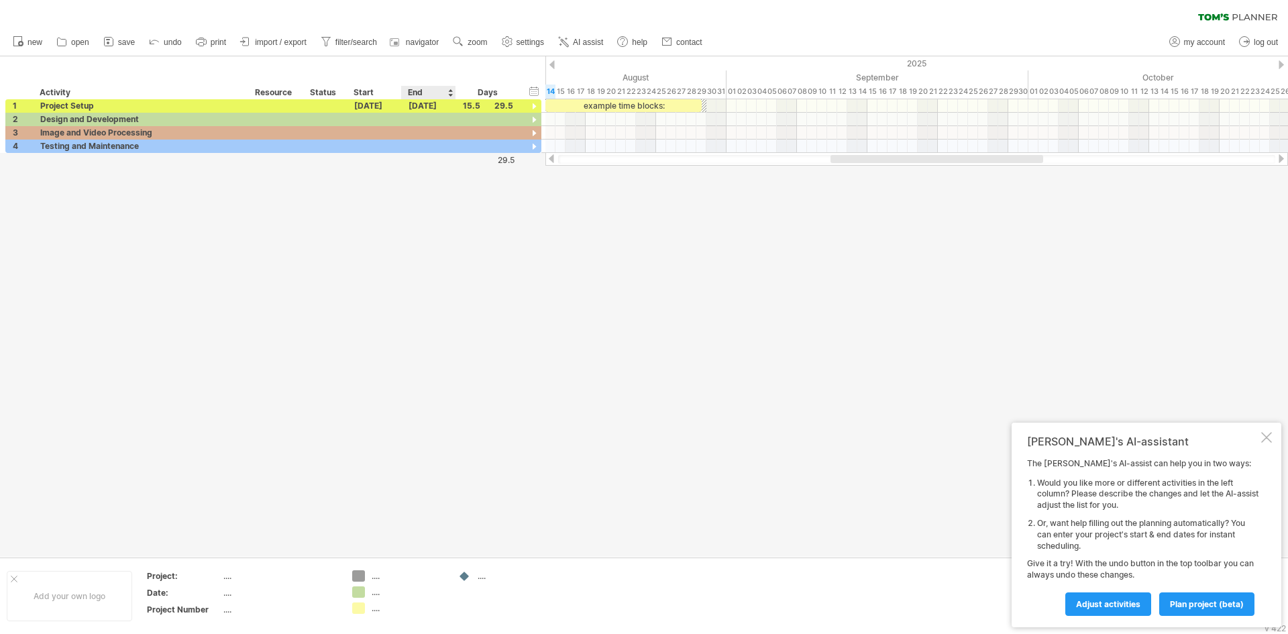
click at [440, 291] on div at bounding box center [644, 306] width 1288 height 500
click at [377, 121] on div at bounding box center [374, 119] width 54 height 13
click at [380, 105] on div "[DATE]" at bounding box center [374, 105] width 54 height 13
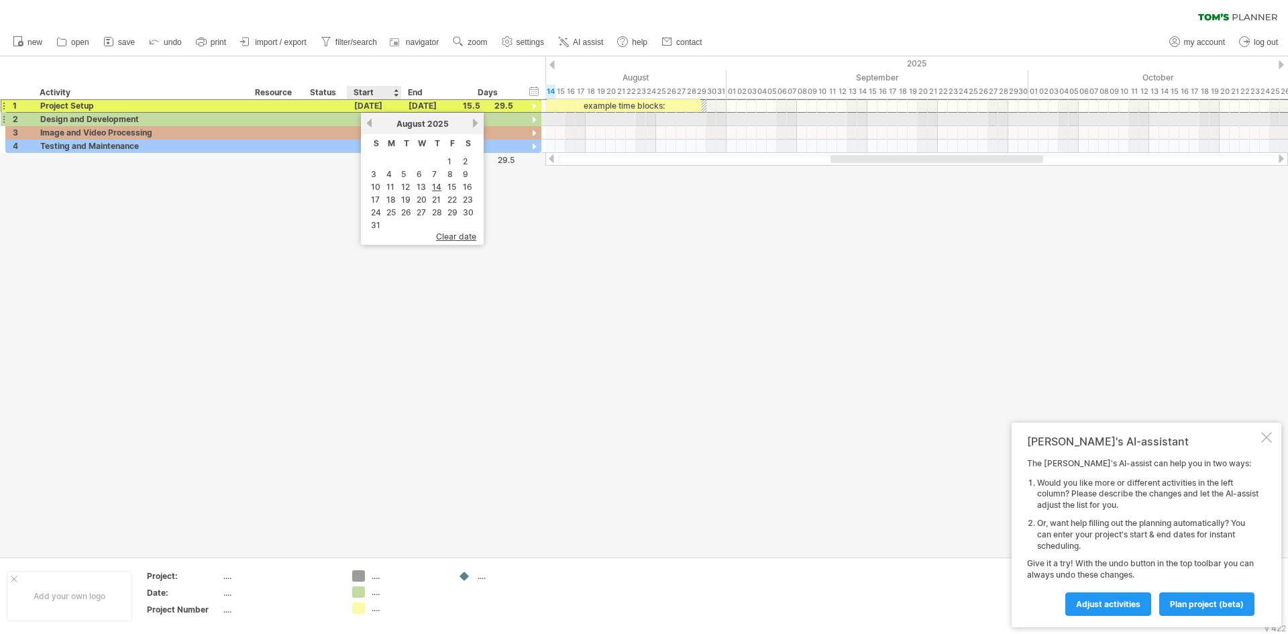
click at [372, 125] on link "previous" at bounding box center [369, 123] width 10 height 10
click at [412, 177] on link "10" at bounding box center [407, 174] width 12 height 13
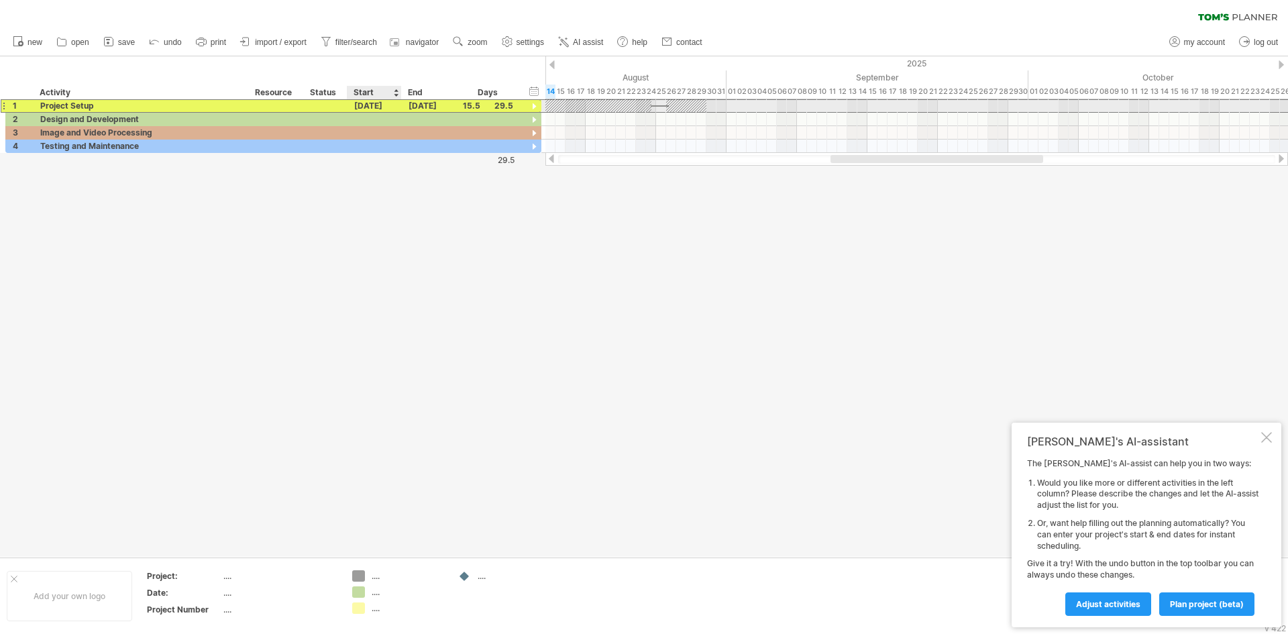
click at [374, 106] on div "[DATE]" at bounding box center [374, 105] width 54 height 13
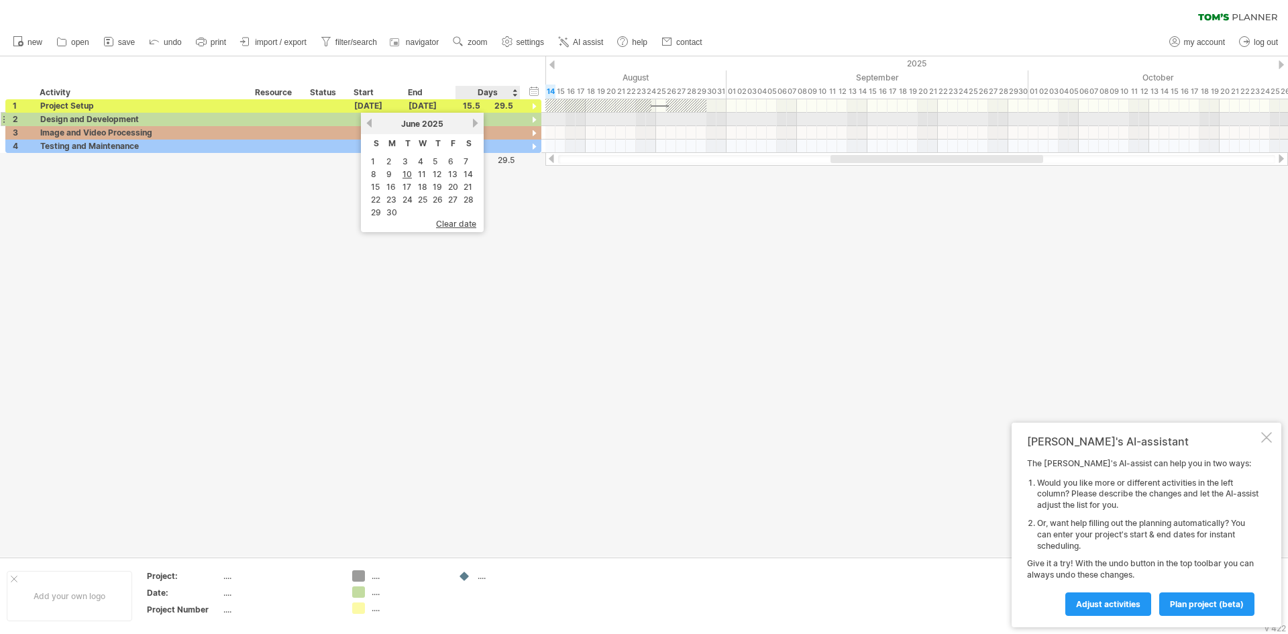
click at [472, 121] on link "next" at bounding box center [475, 123] width 10 height 10
click at [435, 174] on link "10" at bounding box center [438, 174] width 12 height 13
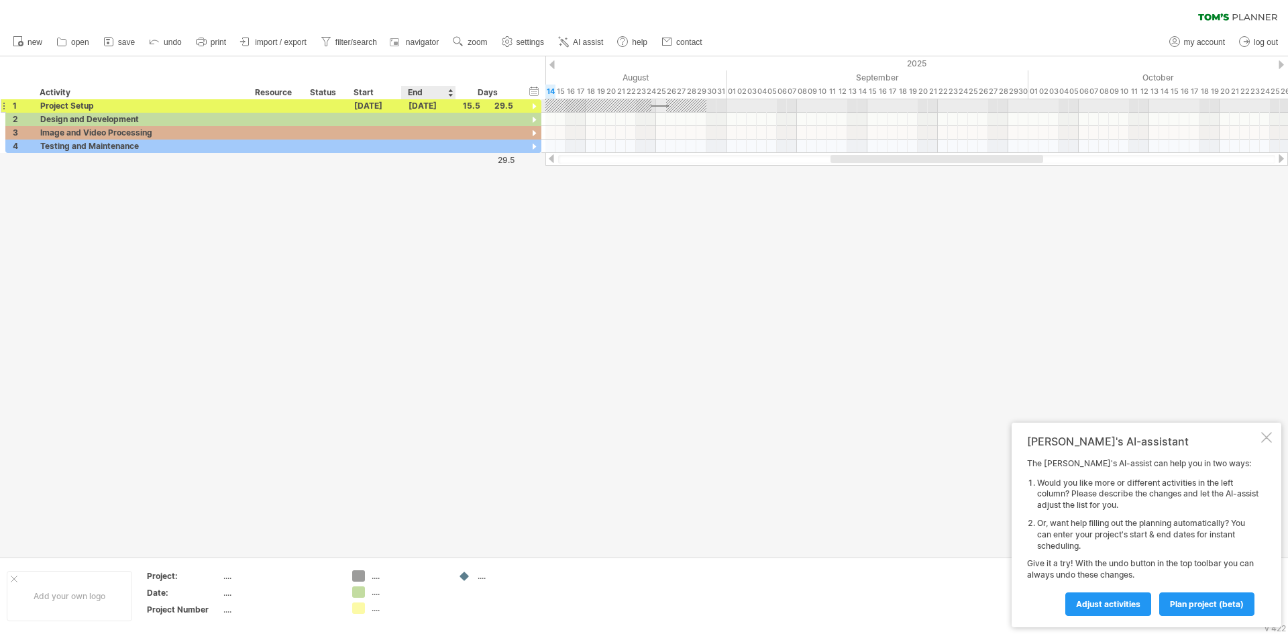
click at [424, 102] on div "[DATE]" at bounding box center [429, 105] width 54 height 13
click at [429, 227] on link "31" at bounding box center [430, 225] width 12 height 13
click at [366, 115] on div at bounding box center [374, 119] width 54 height 13
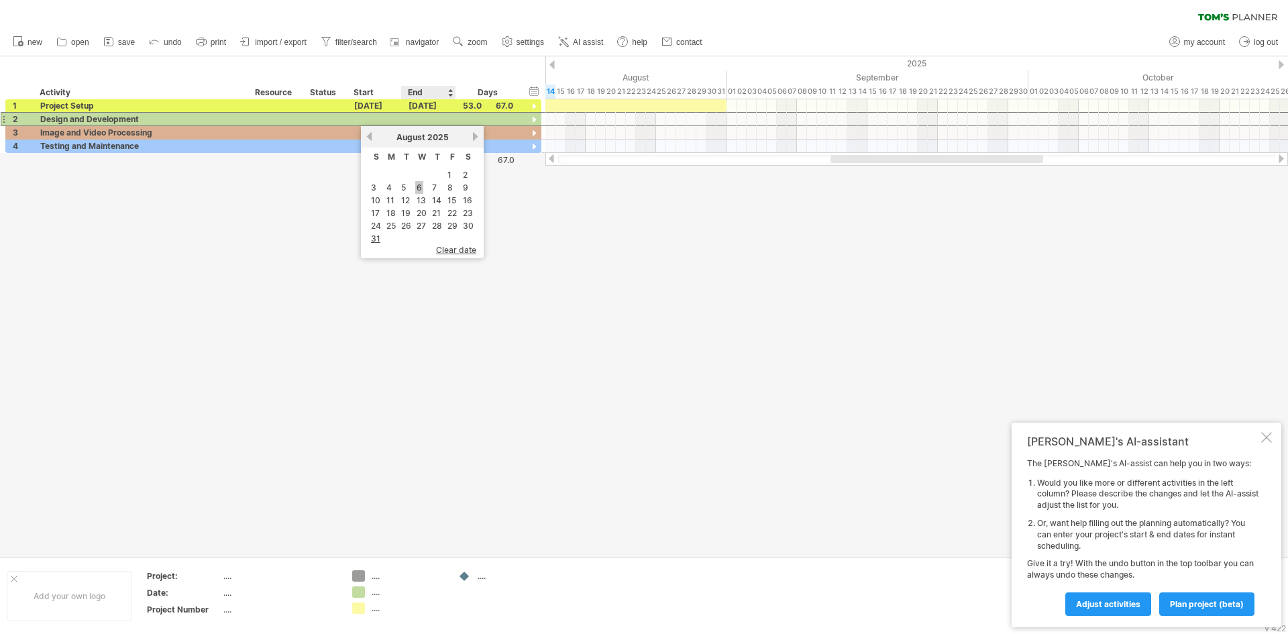
click at [417, 189] on link "6" at bounding box center [419, 187] width 8 height 13
click at [377, 121] on div "[DATE]" at bounding box center [374, 119] width 54 height 13
click at [446, 173] on td "1" at bounding box center [452, 174] width 14 height 11
click at [427, 117] on div "[DATE]" at bounding box center [429, 119] width 54 height 13
click at [489, 225] on link "28" at bounding box center [491, 225] width 13 height 13
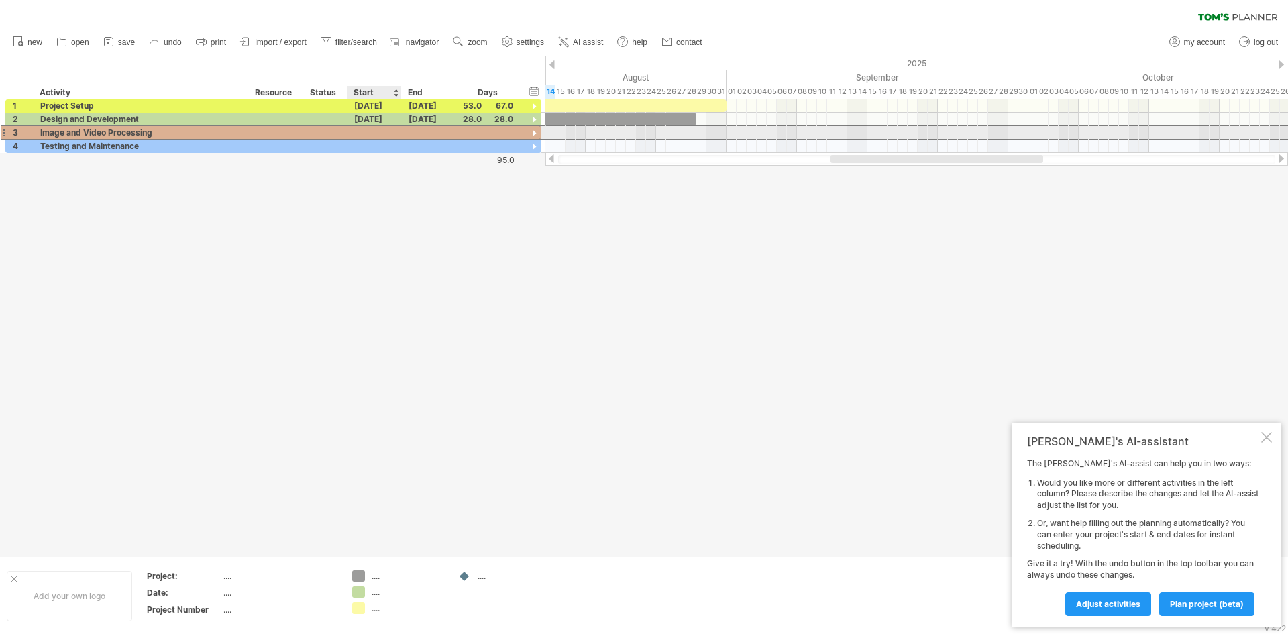
click at [370, 133] on div at bounding box center [374, 132] width 54 height 13
click at [418, 121] on div "[DATE]" at bounding box center [429, 119] width 54 height 13
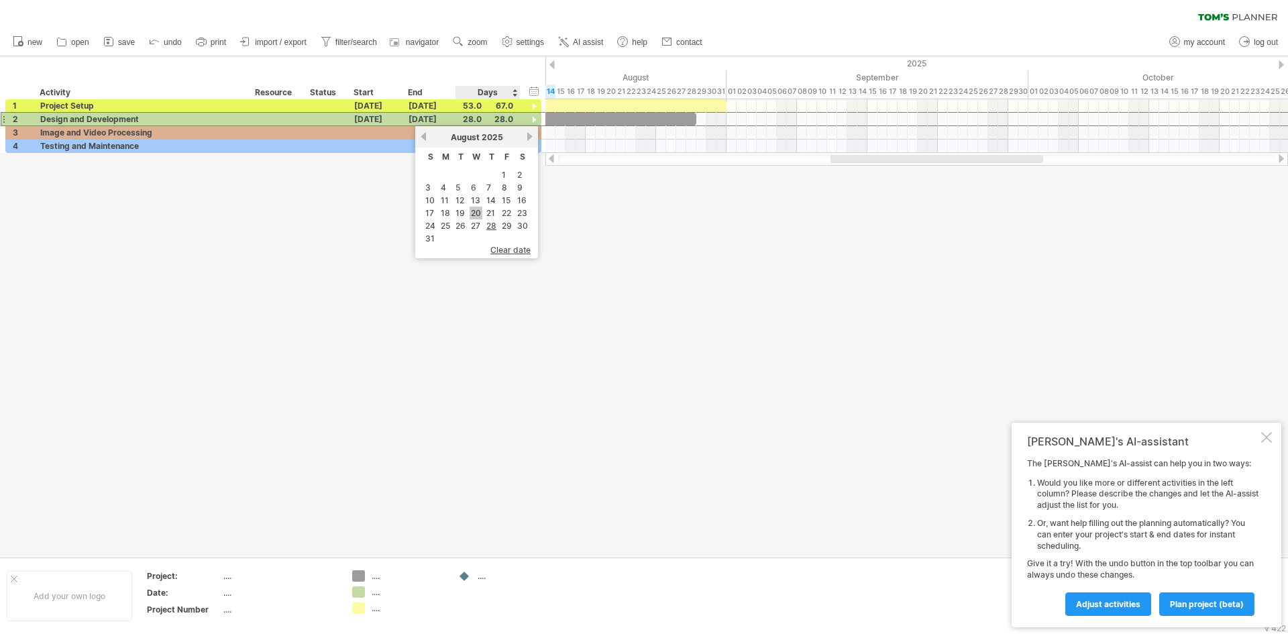
click at [480, 214] on link "20" at bounding box center [476, 213] width 13 height 13
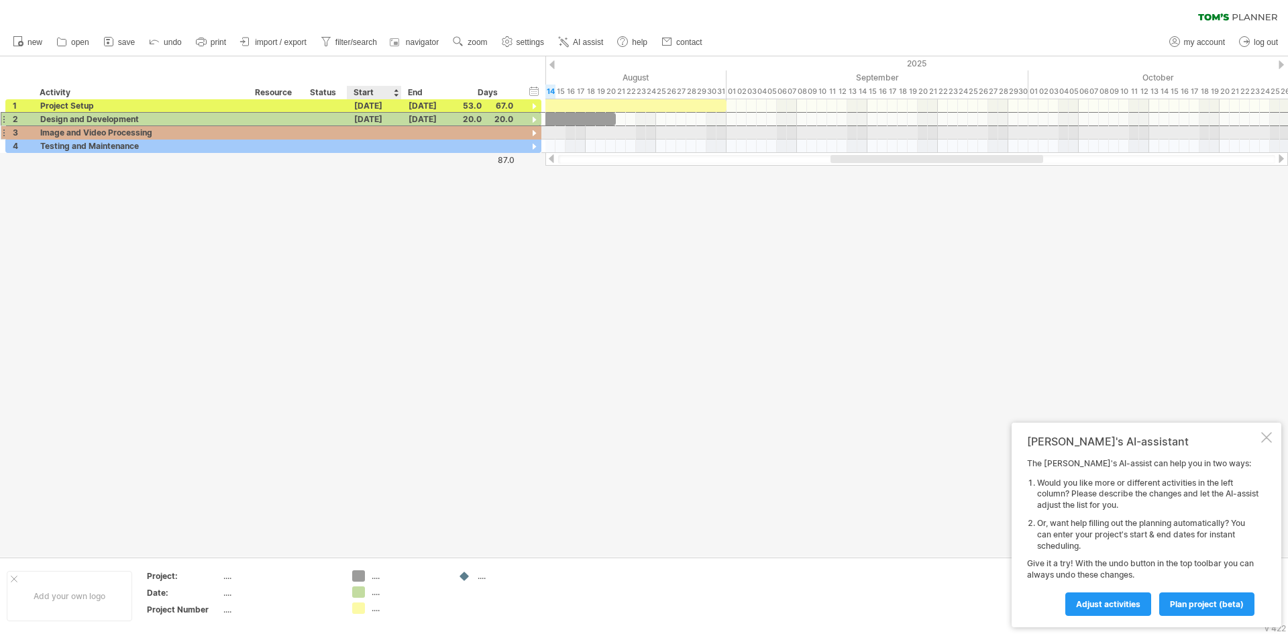
click at [369, 133] on div at bounding box center [374, 132] width 54 height 13
click at [437, 222] on link "21" at bounding box center [436, 226] width 11 height 13
click at [428, 132] on div "[DATE]" at bounding box center [429, 132] width 54 height 13
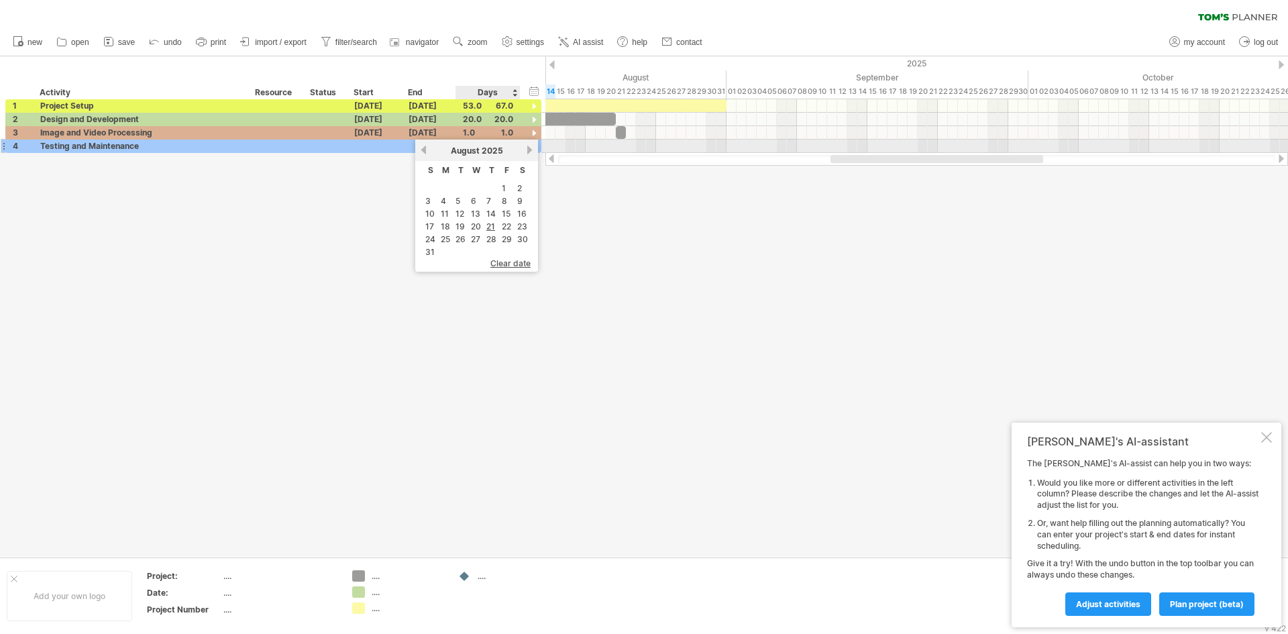
click at [533, 151] on link "next" at bounding box center [530, 150] width 10 height 10
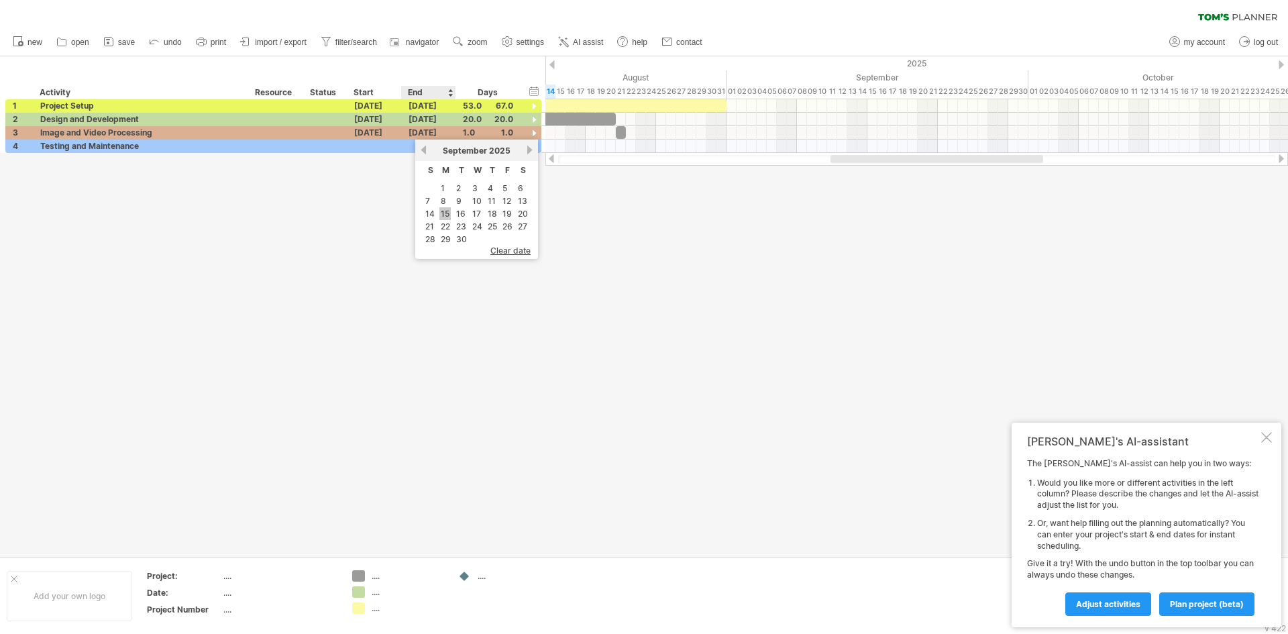
click at [447, 215] on link "15" at bounding box center [444, 213] width 11 height 13
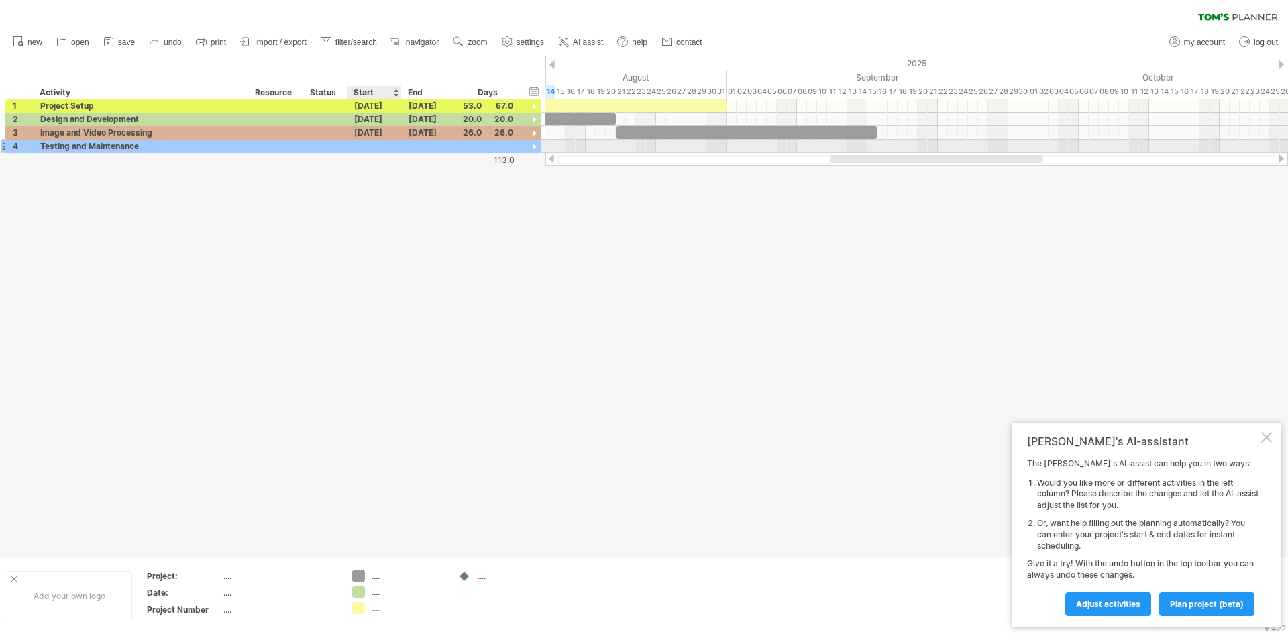
click at [366, 144] on div at bounding box center [374, 146] width 54 height 13
click at [470, 160] on div "[DATE]" at bounding box center [422, 164] width 97 height 10
click at [477, 165] on link "next" at bounding box center [475, 163] width 10 height 10
click at [438, 227] on link "16" at bounding box center [437, 227] width 12 height 13
click at [423, 146] on div "[DATE]" at bounding box center [429, 146] width 54 height 13
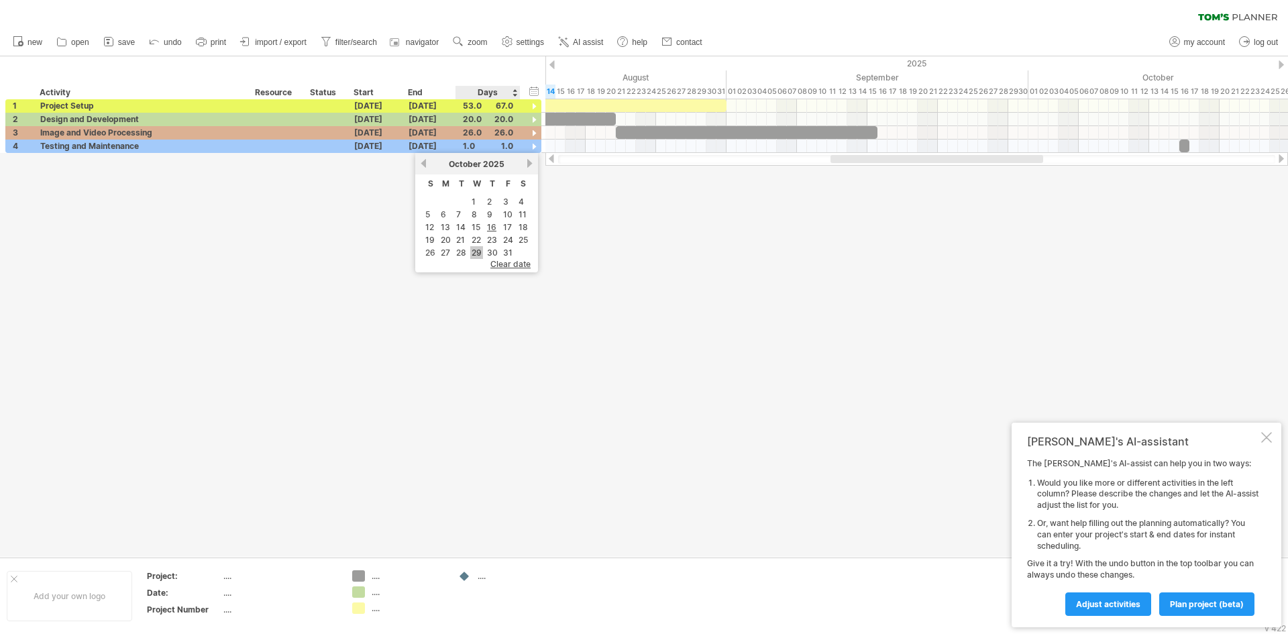
click at [475, 248] on link "29" at bounding box center [476, 252] width 13 height 13
click at [486, 236] on div at bounding box center [644, 306] width 1288 height 500
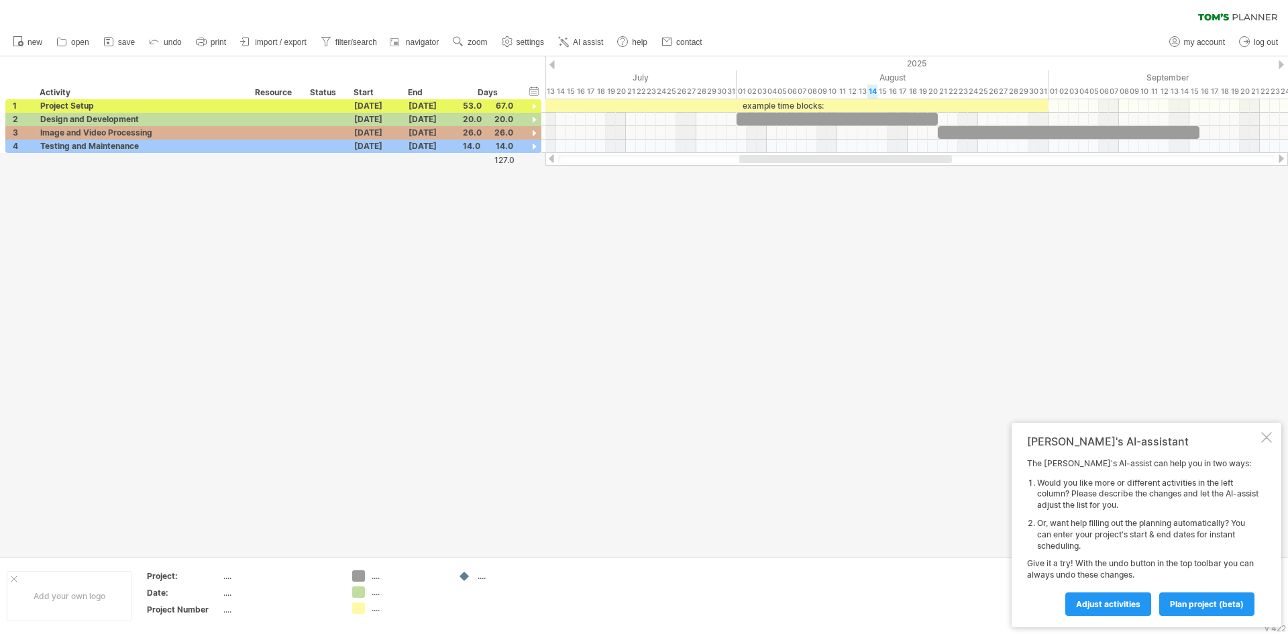
drag, startPoint x: 853, startPoint y: 159, endPoint x: 749, endPoint y: 194, distance: 109.7
click at [756, 194] on div "Trying to reach [DOMAIN_NAME] Connected again... 0% clear filter new 1" at bounding box center [644, 317] width 1288 height 634
drag, startPoint x: 802, startPoint y: 160, endPoint x: 806, endPoint y: 189, distance: 29.7
click at [806, 189] on div "Trying to reach [DOMAIN_NAME] Connected again... 0% clear filter new 1" at bounding box center [644, 317] width 1288 height 634
click at [790, 103] on div "example time blocks:" at bounding box center [791, 105] width 533 height 13
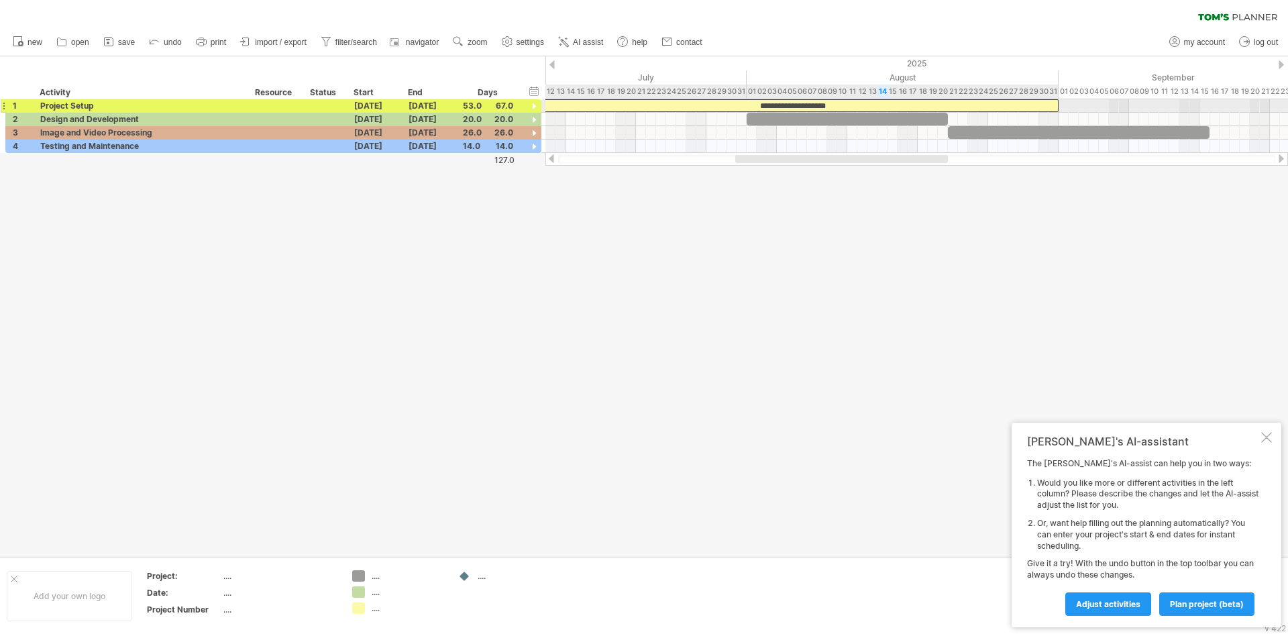
click at [860, 103] on div "**********" at bounding box center [791, 105] width 533 height 13
drag, startPoint x: 739, startPoint y: 131, endPoint x: 841, endPoint y: 109, distance: 105.1
click at [841, 109] on div "**********" at bounding box center [781, 105] width 533 height 13
click at [823, 103] on div "example time blocks:" at bounding box center [791, 105] width 533 height 13
click at [823, 103] on div "**********" at bounding box center [791, 105] width 533 height 13
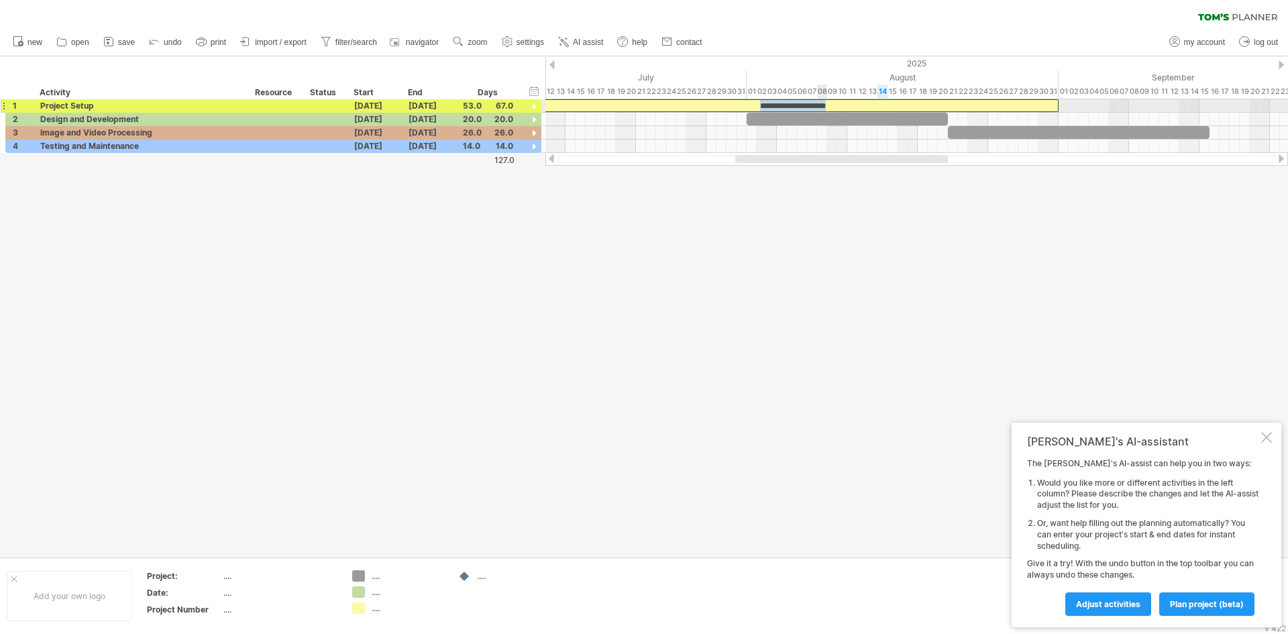
click at [823, 103] on div "**********" at bounding box center [791, 105] width 533 height 13
click at [534, 103] on div at bounding box center [534, 107] width 13 height 13
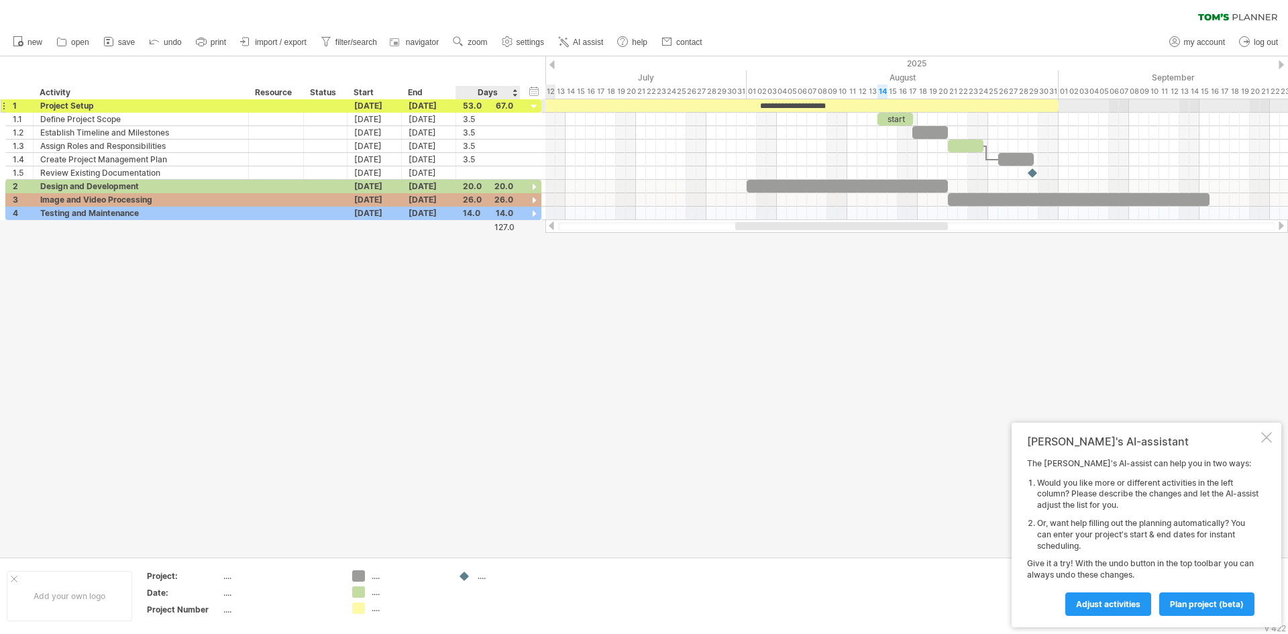
click at [534, 103] on div at bounding box center [534, 107] width 13 height 13
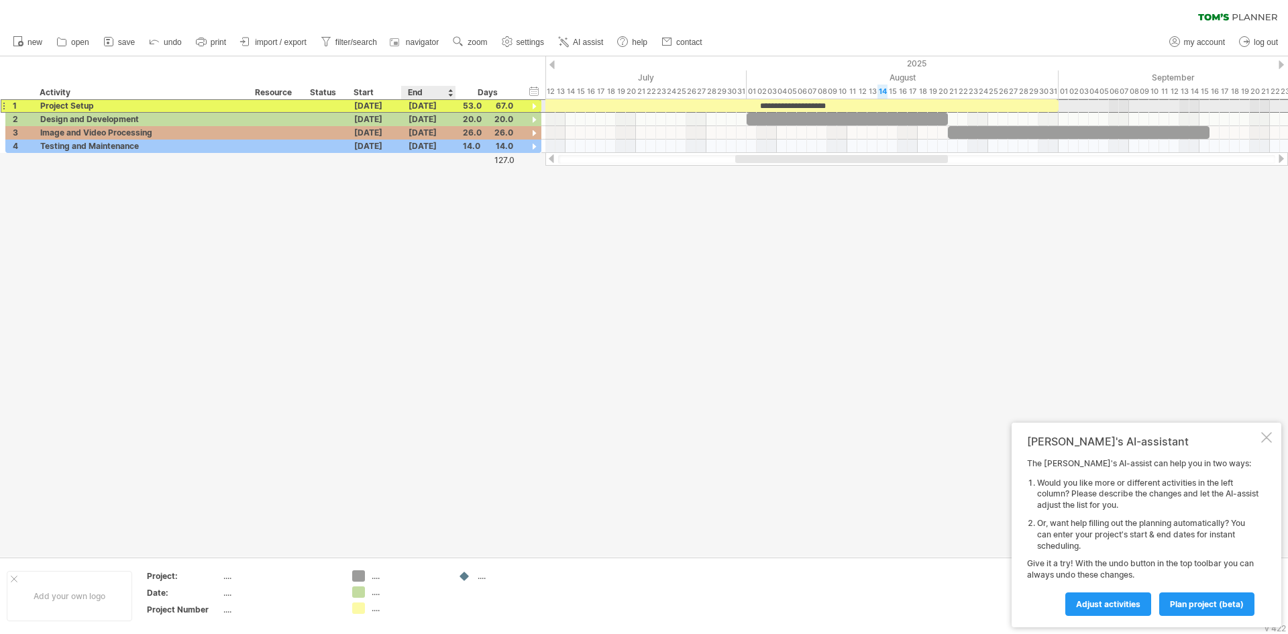
click at [431, 103] on div "[DATE]" at bounding box center [429, 105] width 54 height 13
click at [425, 123] on link "previous" at bounding box center [424, 123] width 10 height 10
click at [494, 211] on link "31" at bounding box center [492, 212] width 12 height 13
click at [421, 109] on div "[DATE]" at bounding box center [429, 105] width 54 height 13
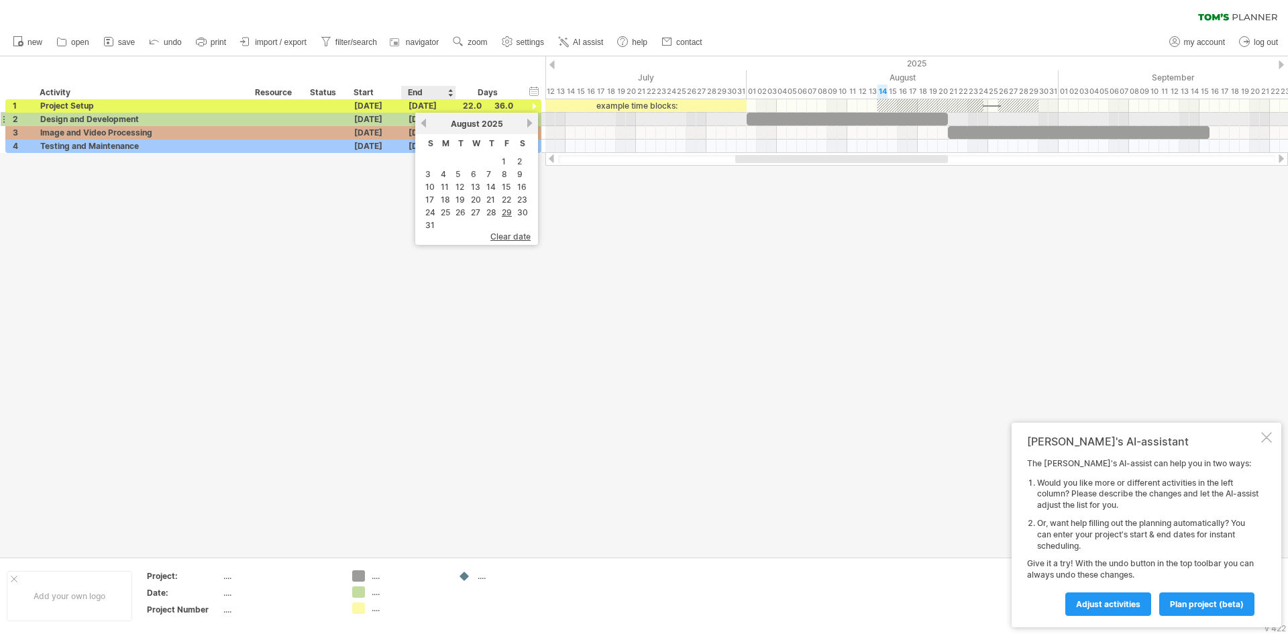
click at [426, 121] on link "previous" at bounding box center [424, 123] width 10 height 10
click at [489, 210] on link "31" at bounding box center [492, 212] width 12 height 13
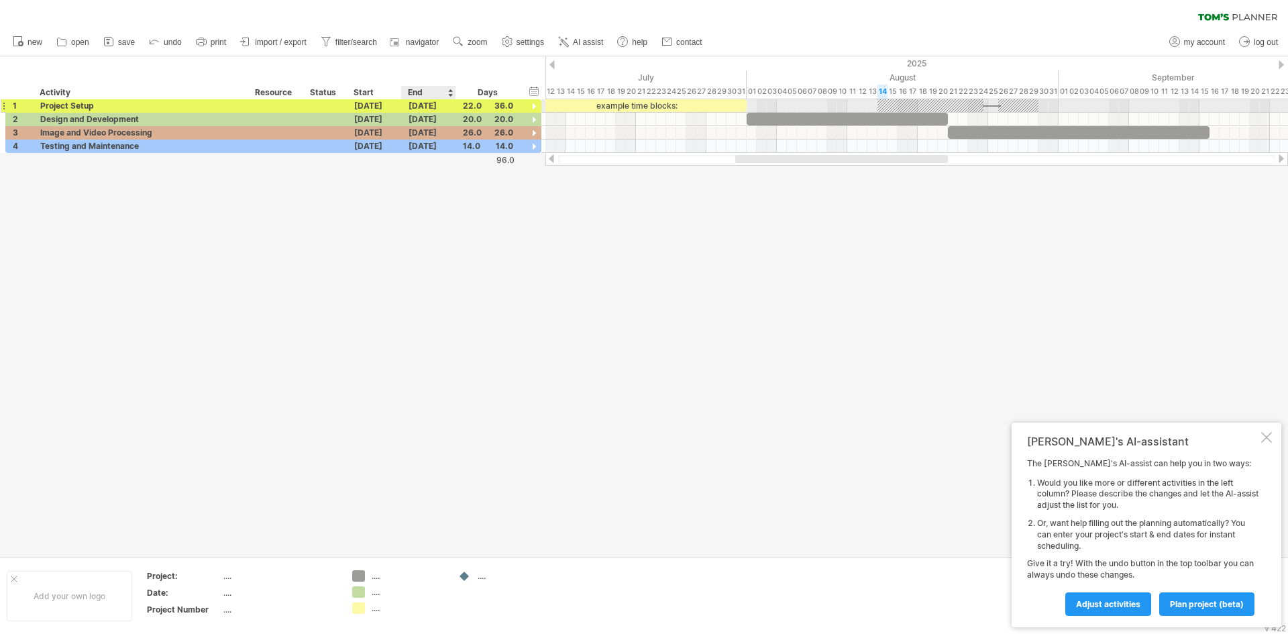
click at [418, 104] on div "[DATE]" at bounding box center [429, 105] width 54 height 13
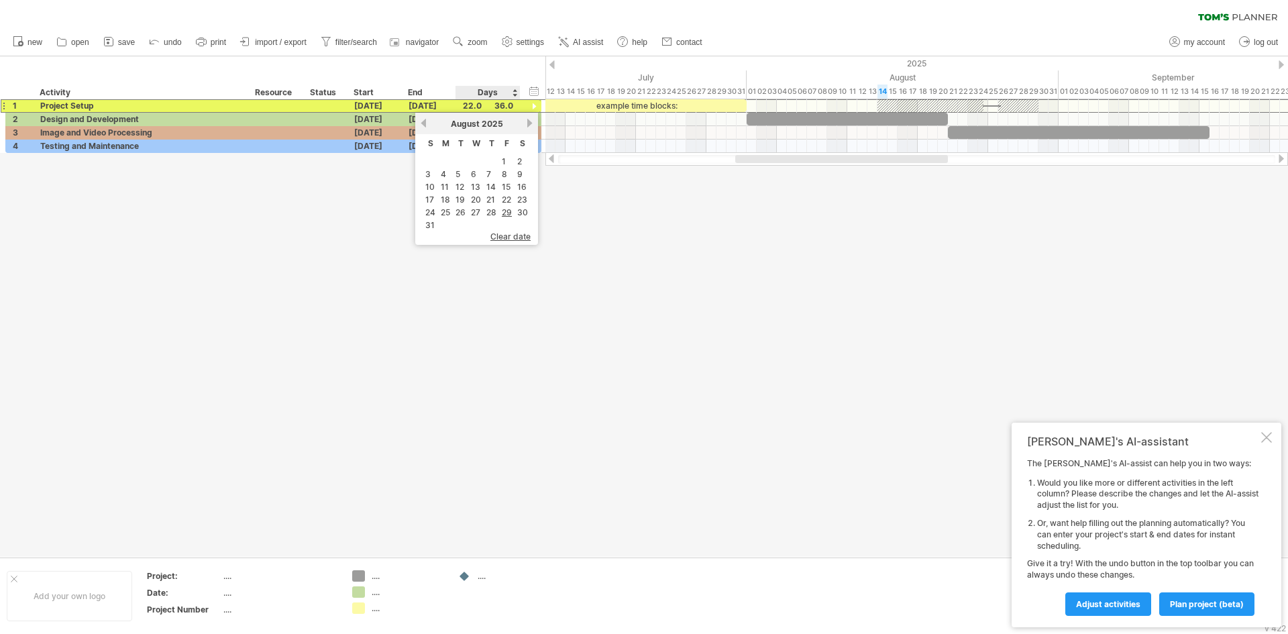
click at [509, 241] on div "clear date" at bounding box center [476, 240] width 123 height 10
click at [506, 232] on span "clear date" at bounding box center [510, 236] width 40 height 10
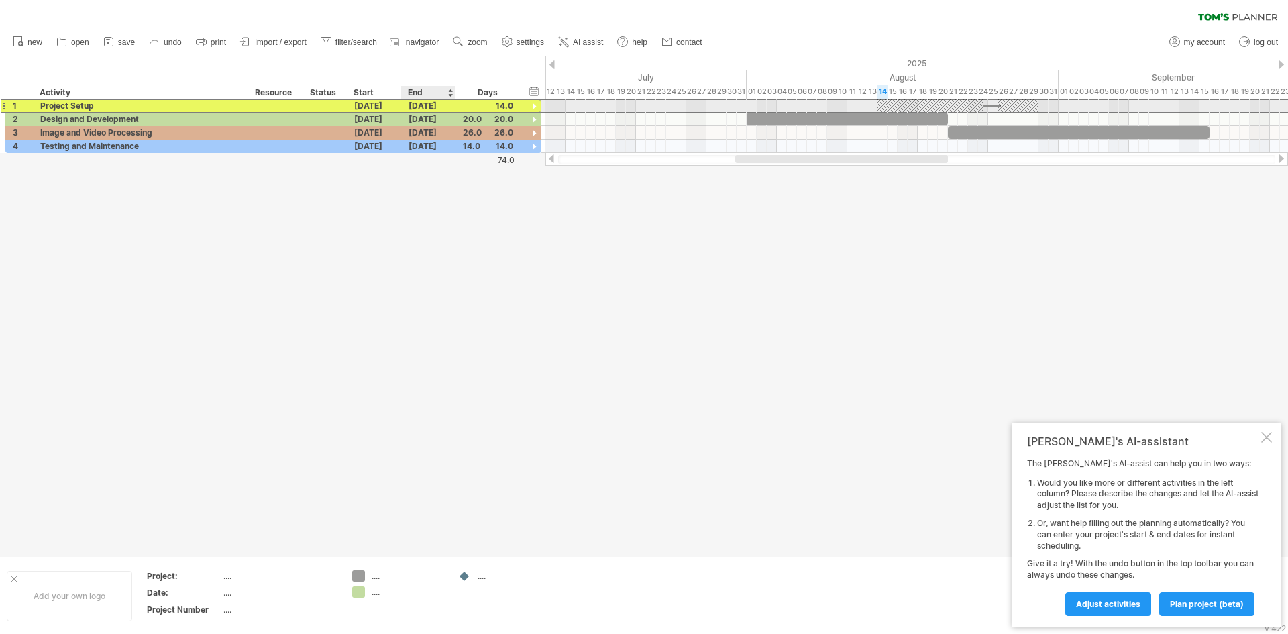
click at [434, 107] on div "[DATE]" at bounding box center [429, 105] width 54 height 13
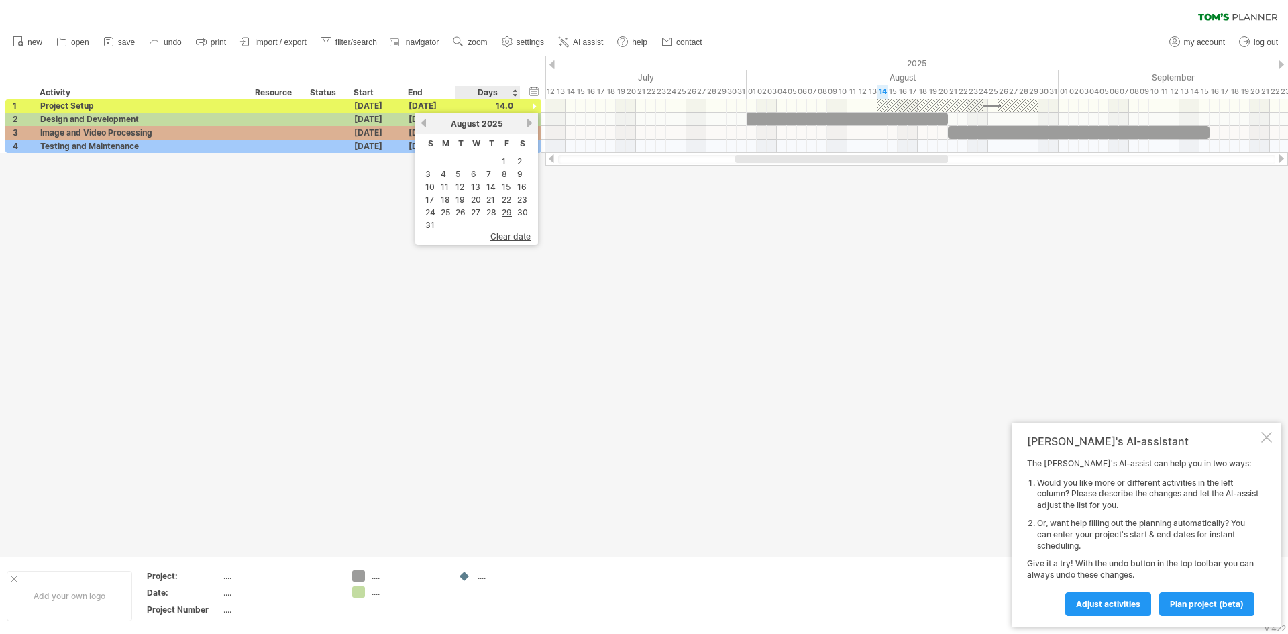
click at [510, 234] on span "clear date" at bounding box center [510, 236] width 40 height 10
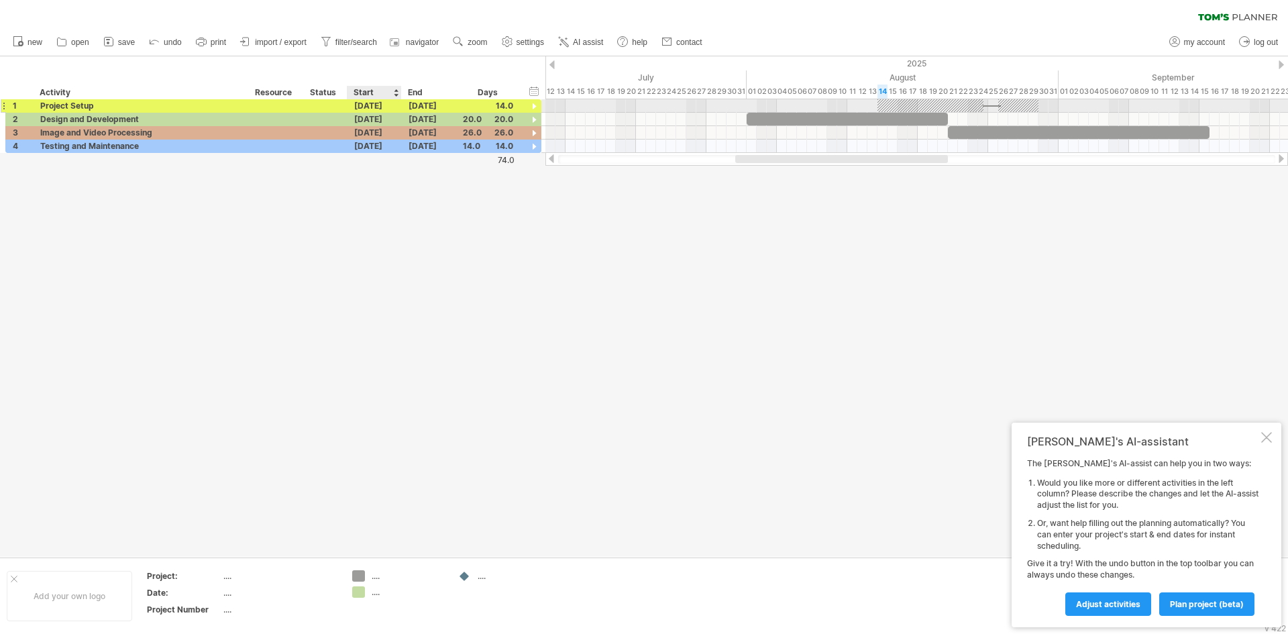
click at [374, 100] on div "[DATE]" at bounding box center [374, 105] width 54 height 13
click at [370, 129] on div "previous next [DATE]" at bounding box center [422, 123] width 123 height 21
click at [370, 127] on link "previous" at bounding box center [369, 123] width 10 height 10
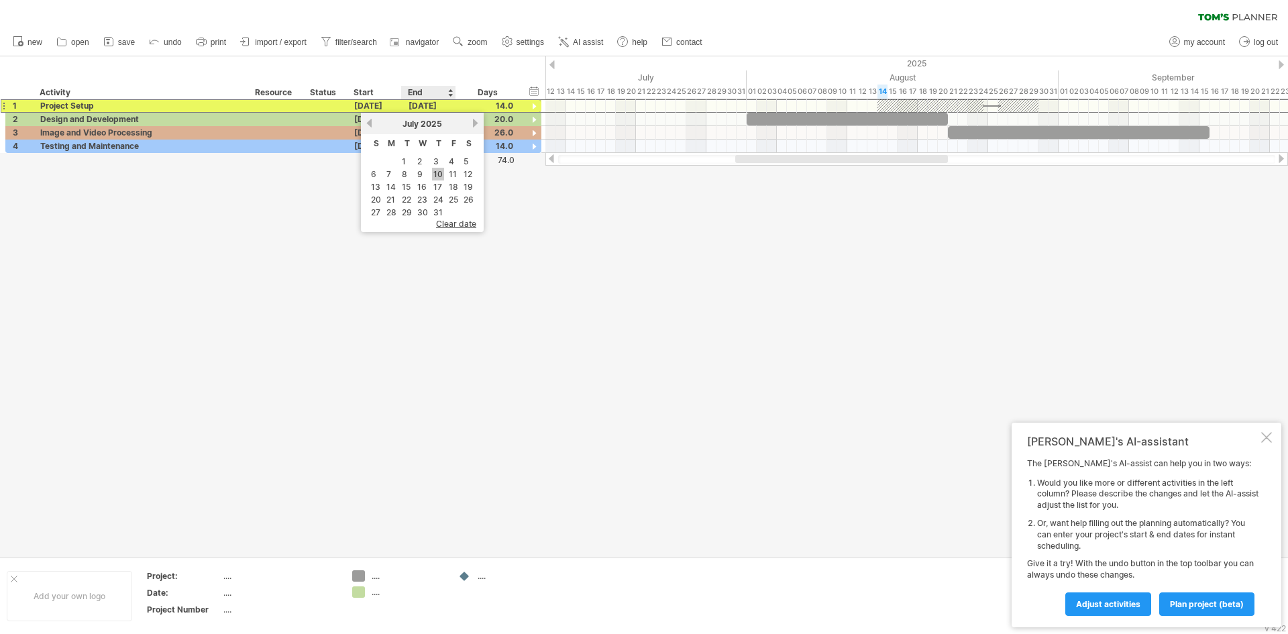
click at [434, 176] on link "10" at bounding box center [438, 174] width 12 height 13
click at [428, 103] on div "[DATE]" at bounding box center [429, 105] width 54 height 13
click at [433, 221] on link "31" at bounding box center [430, 225] width 12 height 13
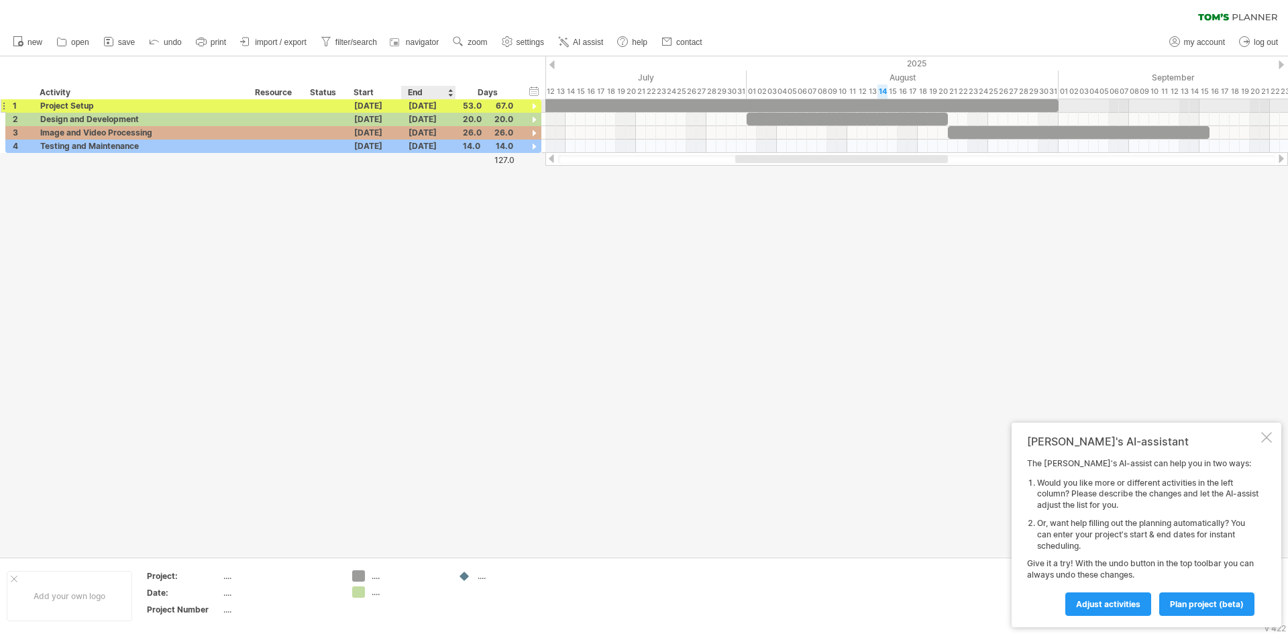
click at [422, 104] on div "[DATE]" at bounding box center [429, 105] width 54 height 13
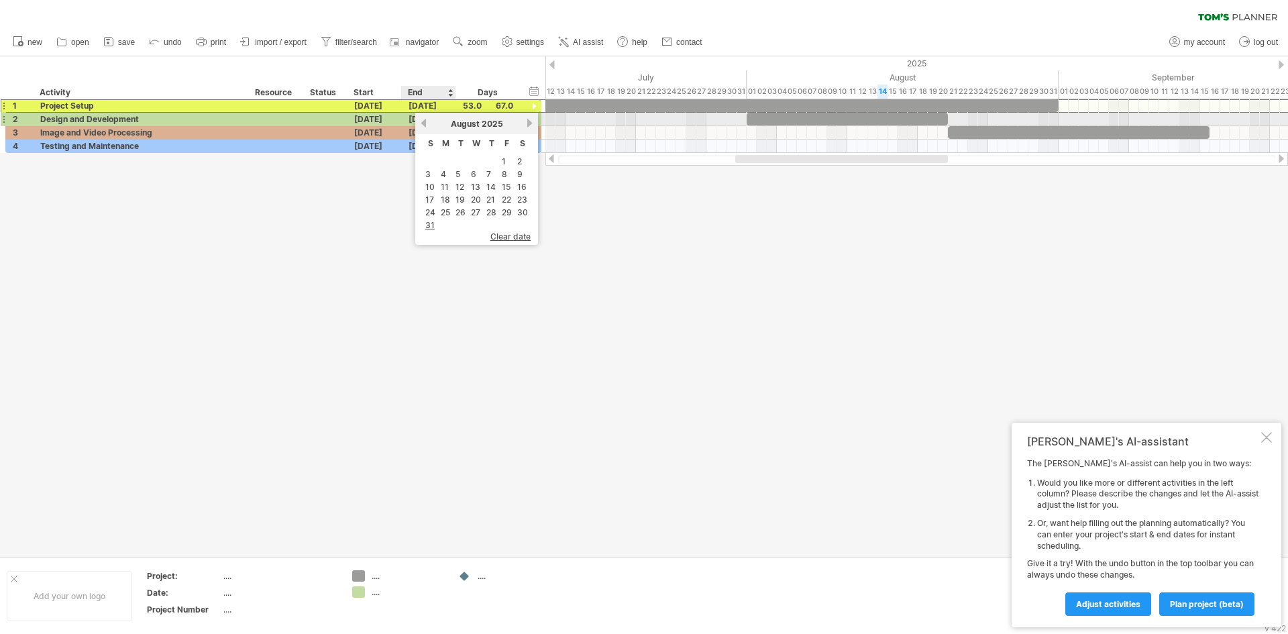
click at [429, 123] on div "[DATE]" at bounding box center [476, 124] width 97 height 10
click at [423, 122] on link "previous" at bounding box center [424, 123] width 10 height 10
click at [487, 210] on link "31" at bounding box center [492, 212] width 12 height 13
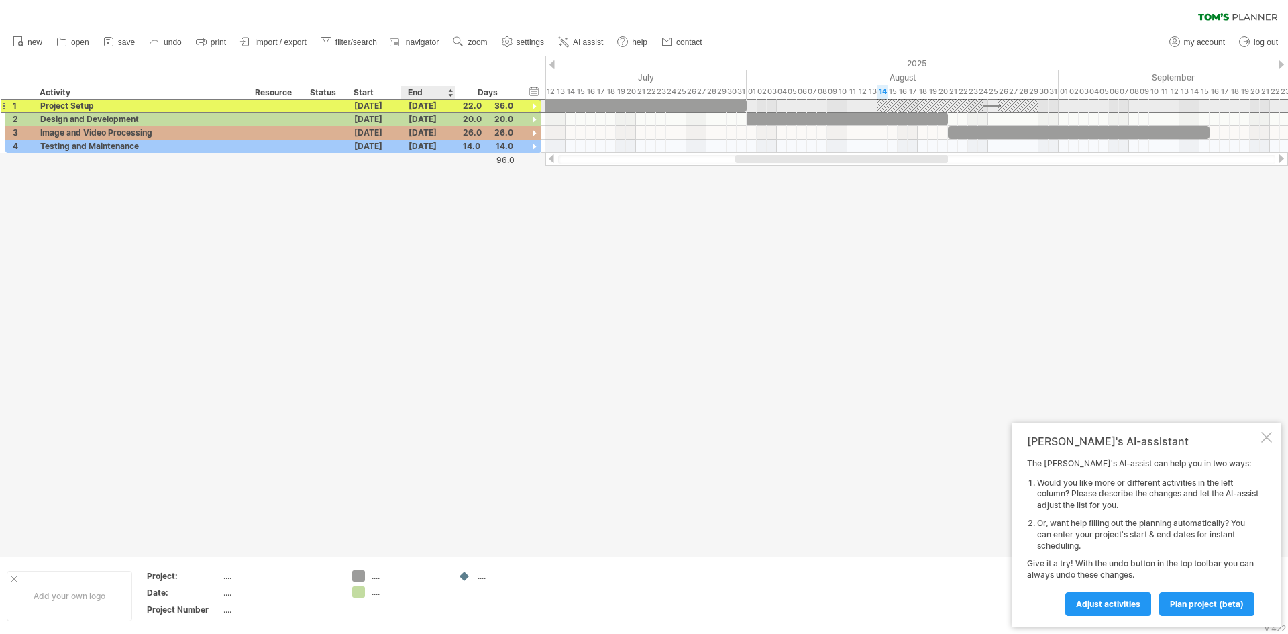
click at [435, 104] on div "[DATE]" at bounding box center [429, 105] width 54 height 13
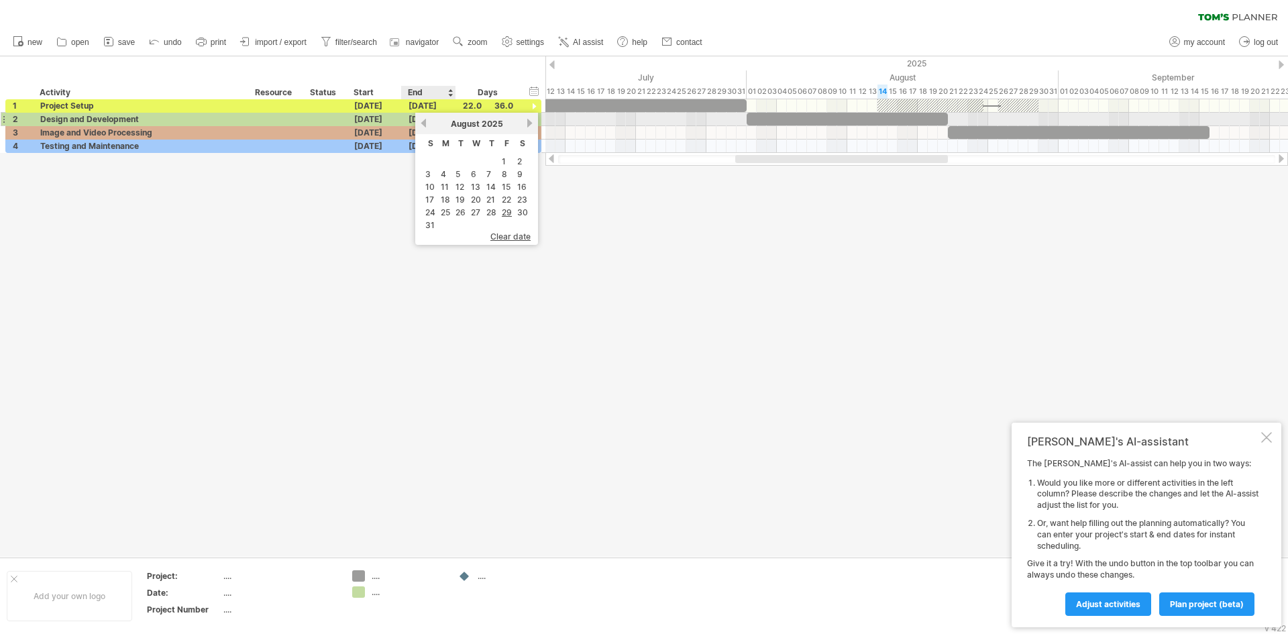
click at [424, 120] on link "previous" at bounding box center [424, 123] width 10 height 10
click at [489, 206] on link "31" at bounding box center [492, 212] width 12 height 13
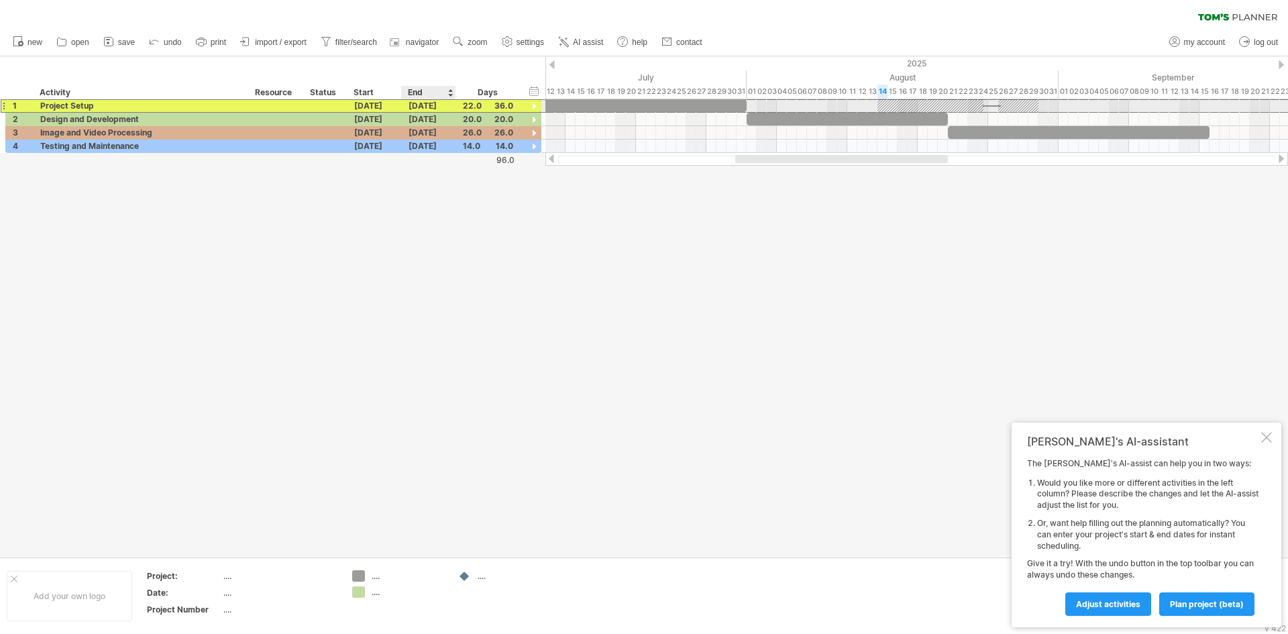
click at [428, 103] on div "[DATE]" at bounding box center [429, 105] width 54 height 13
click at [522, 232] on span "clear date" at bounding box center [510, 236] width 40 height 10
click at [380, 104] on div "[DATE]" at bounding box center [374, 105] width 54 height 13
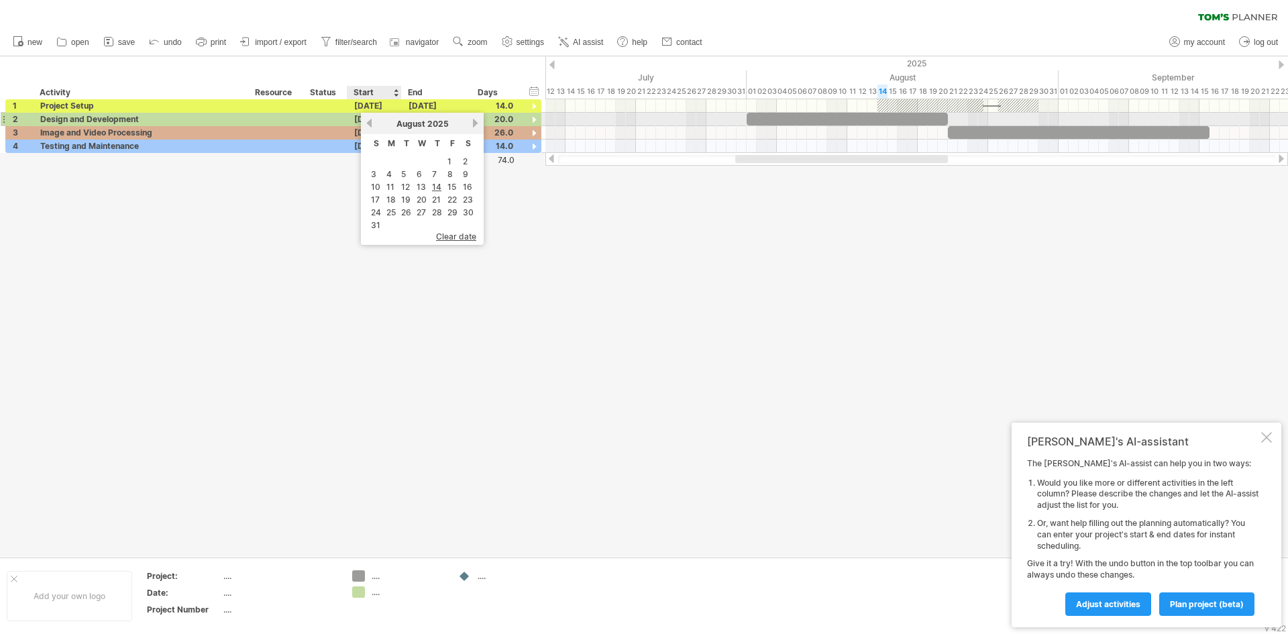
click at [370, 120] on link "previous" at bounding box center [369, 123] width 10 height 10
click at [437, 176] on link "10" at bounding box center [438, 174] width 12 height 13
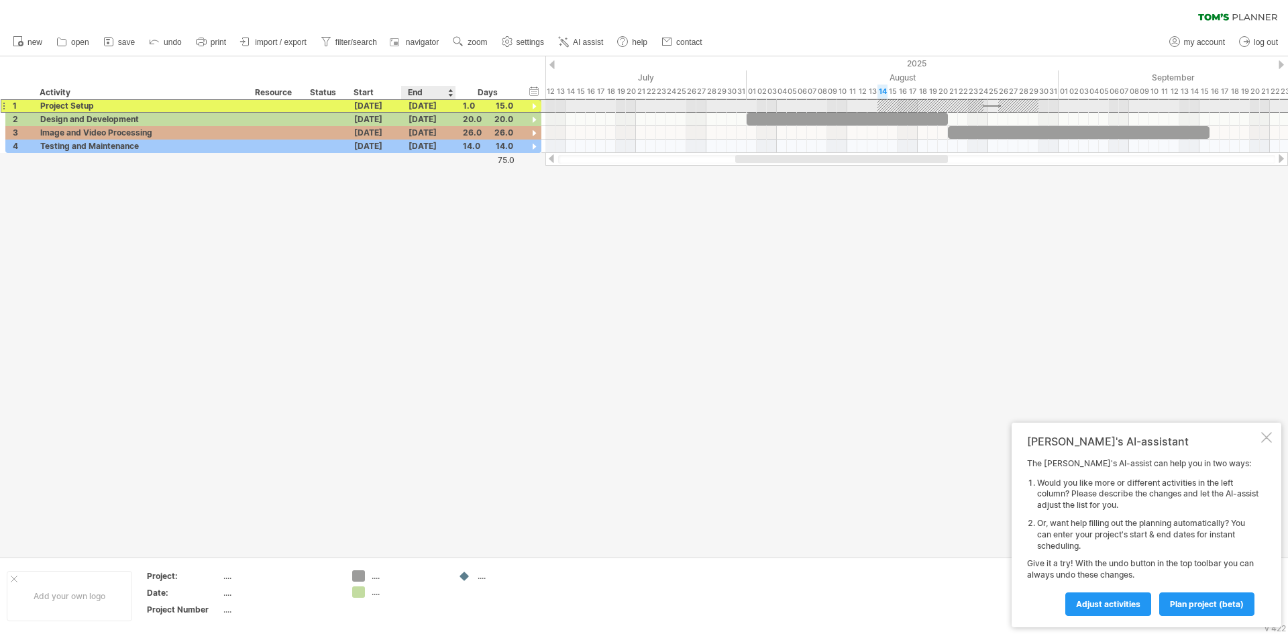
click at [425, 108] on div "[DATE]" at bounding box center [429, 105] width 54 height 13
click at [428, 121] on div "[DATE]" at bounding box center [476, 124] width 97 height 10
click at [421, 124] on link "previous" at bounding box center [424, 123] width 10 height 10
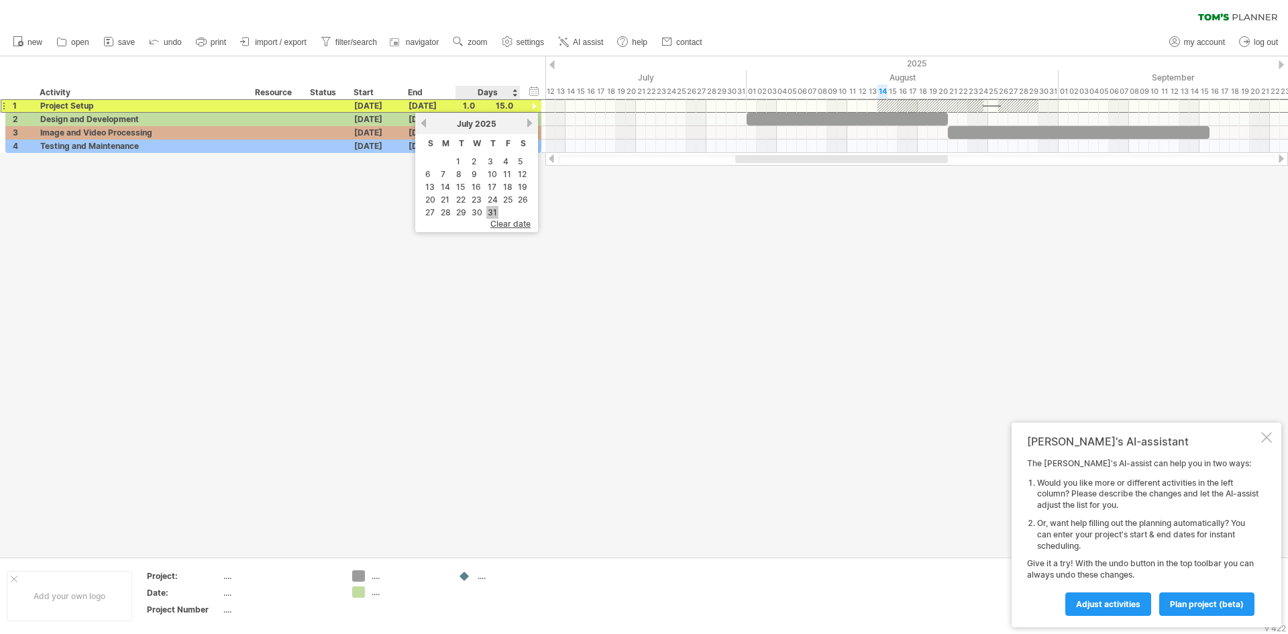
click at [488, 209] on link "31" at bounding box center [492, 212] width 12 height 13
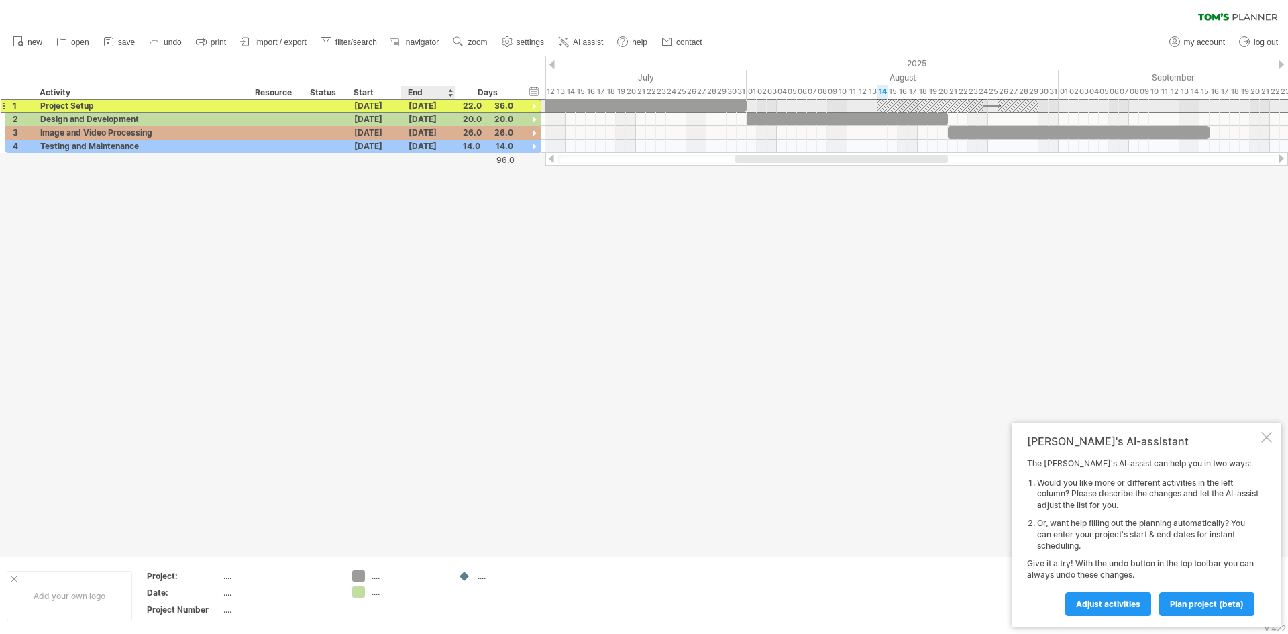
click at [427, 108] on div "[DATE]" at bounding box center [429, 105] width 54 height 13
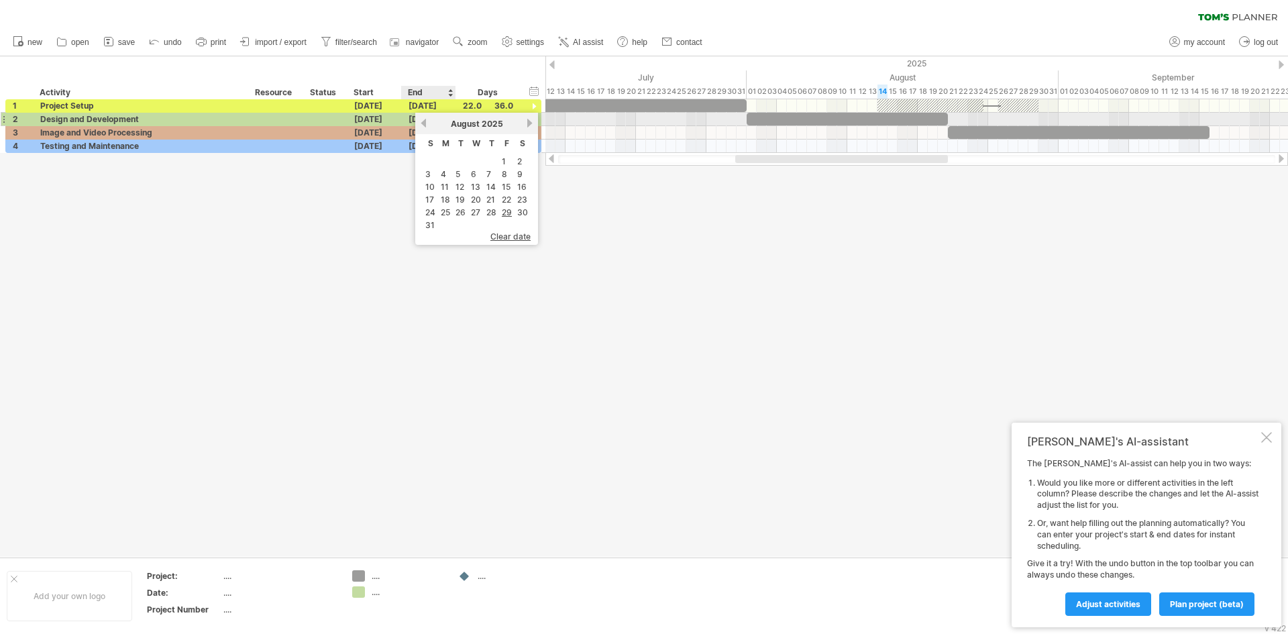
click at [423, 117] on div "previous next [DATE]" at bounding box center [476, 123] width 123 height 21
click at [423, 121] on link "previous" at bounding box center [424, 123] width 10 height 10
click at [496, 215] on link "31" at bounding box center [492, 212] width 12 height 13
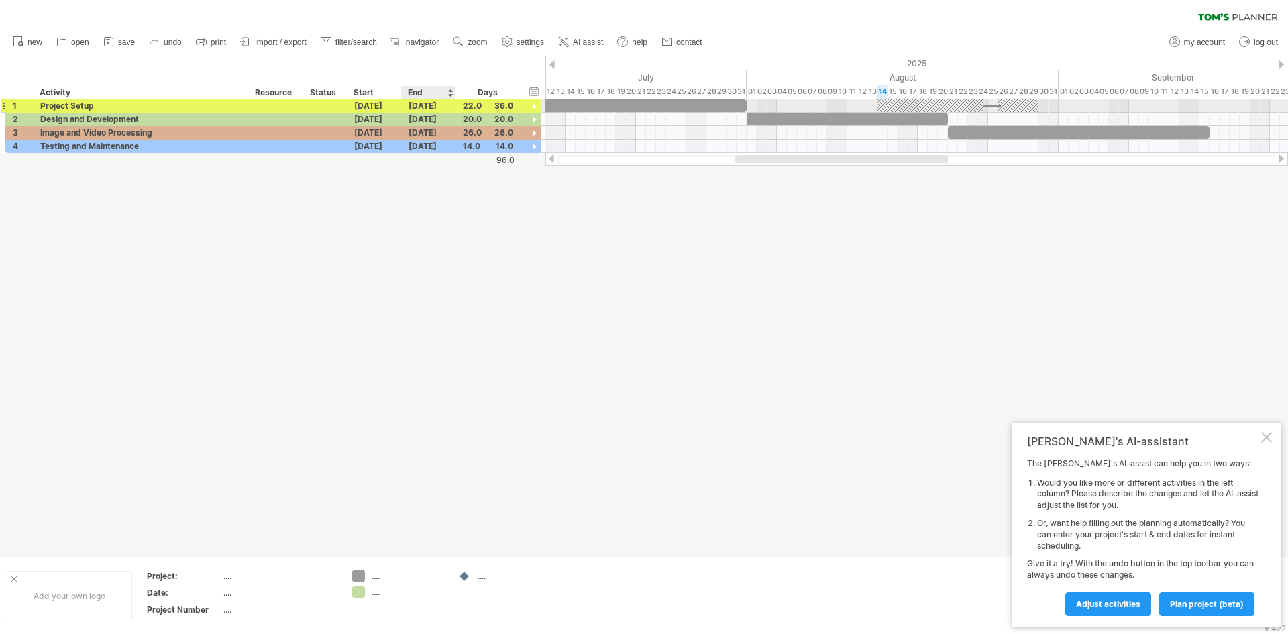
click at [435, 107] on div "[DATE]" at bounding box center [429, 105] width 54 height 13
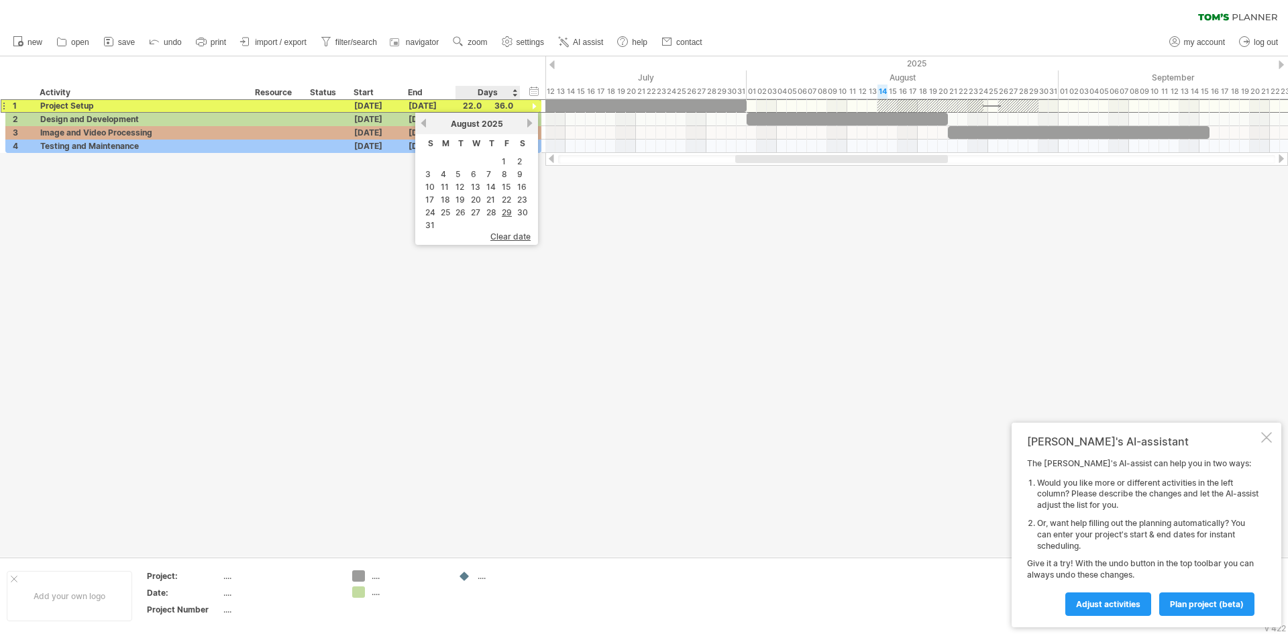
click at [515, 234] on span "clear date" at bounding box center [510, 236] width 40 height 10
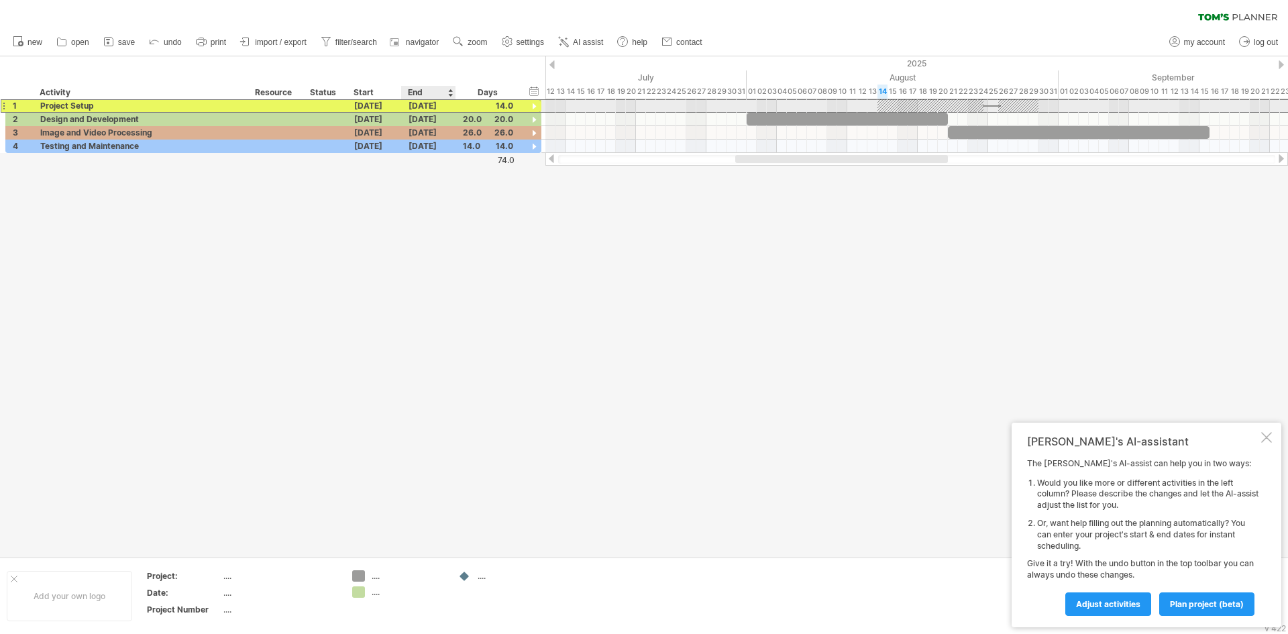
click at [434, 109] on div "[DATE]" at bounding box center [429, 105] width 54 height 13
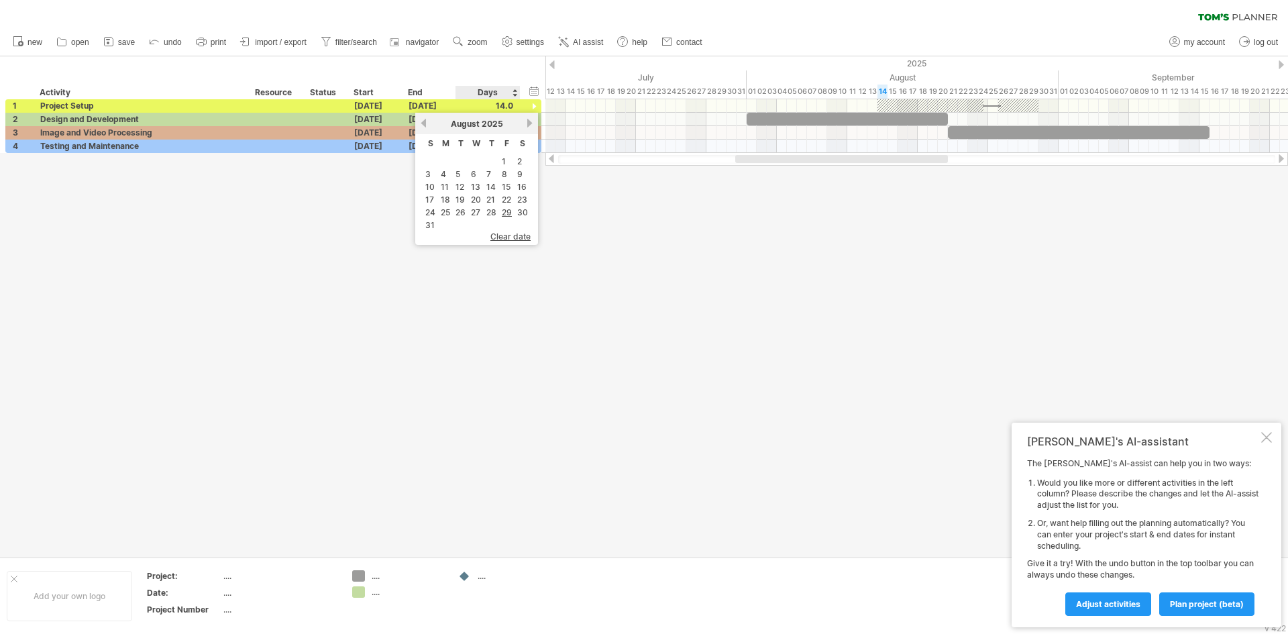
click at [509, 231] on span "clear date" at bounding box center [510, 236] width 40 height 10
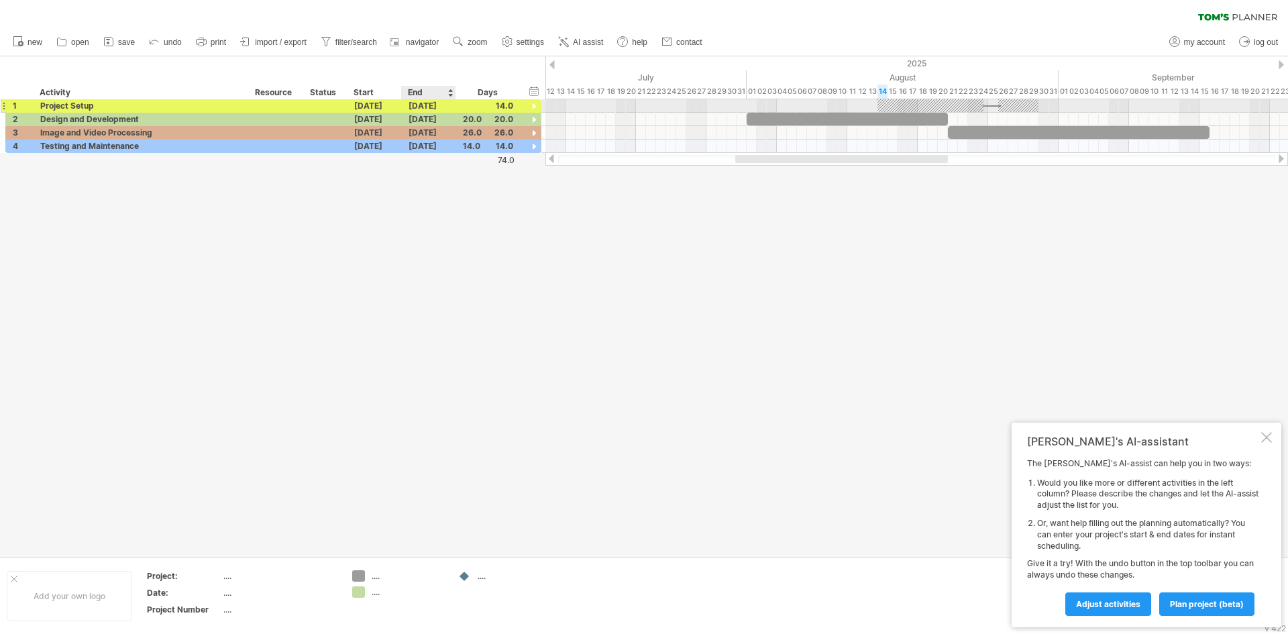
click at [425, 107] on div "[DATE]" at bounding box center [429, 105] width 54 height 13
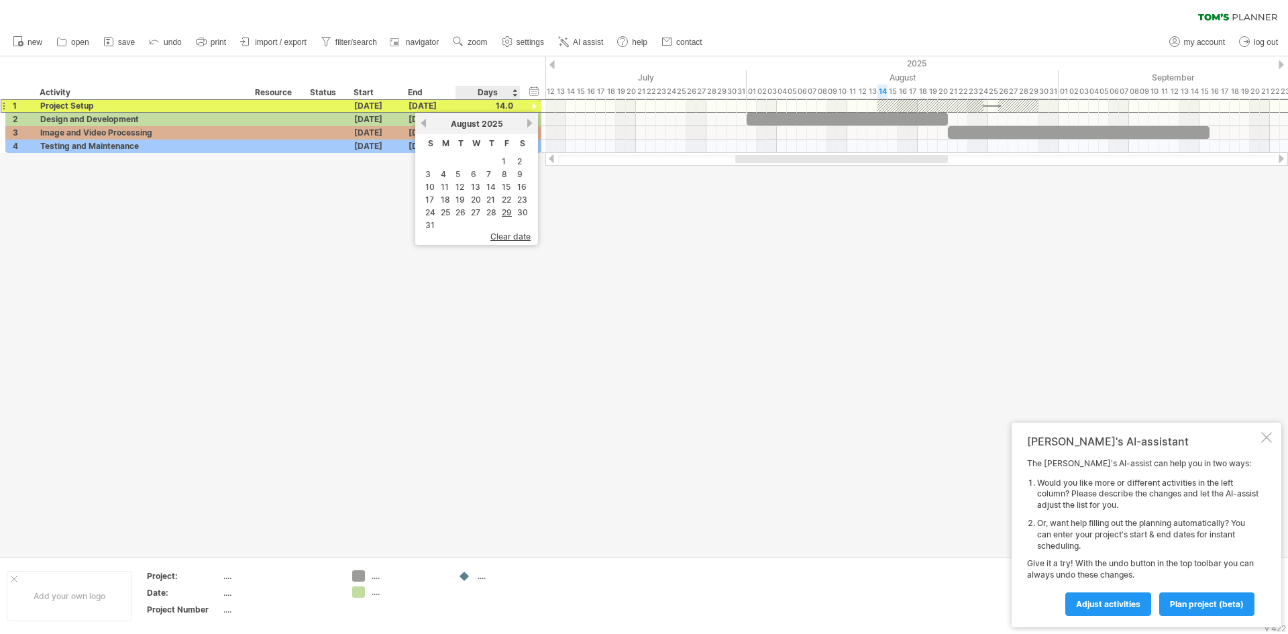
click at [511, 235] on span "clear date" at bounding box center [510, 236] width 40 height 10
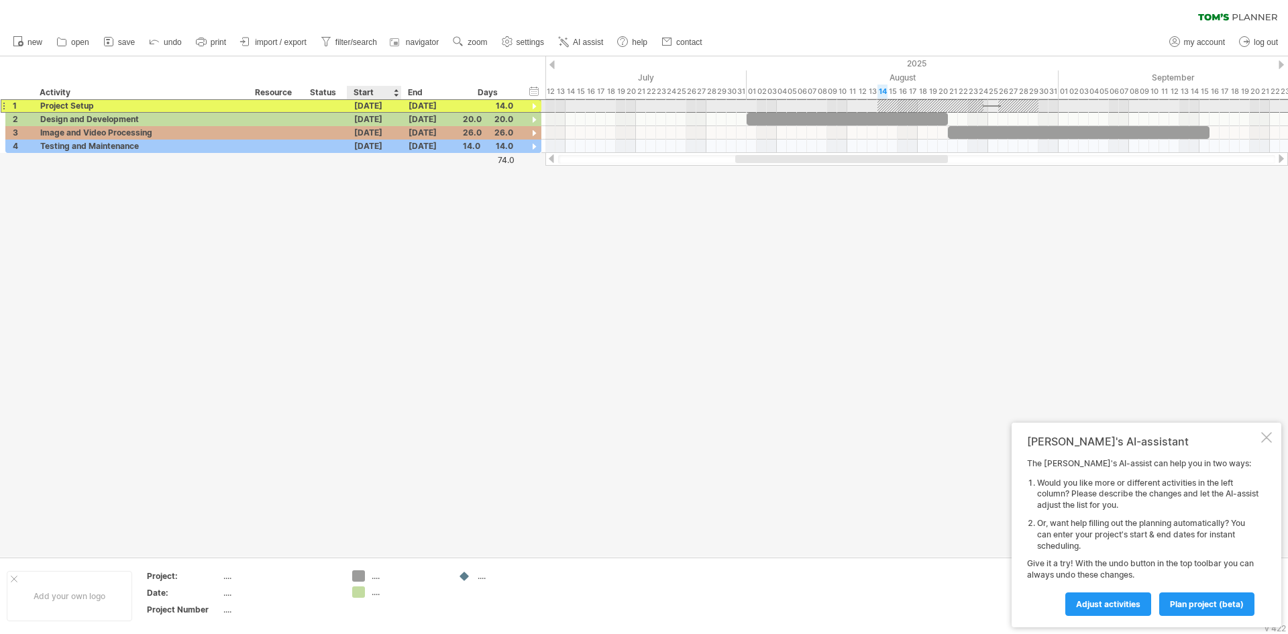
click at [372, 105] on div "[DATE]" at bounding box center [374, 105] width 54 height 13
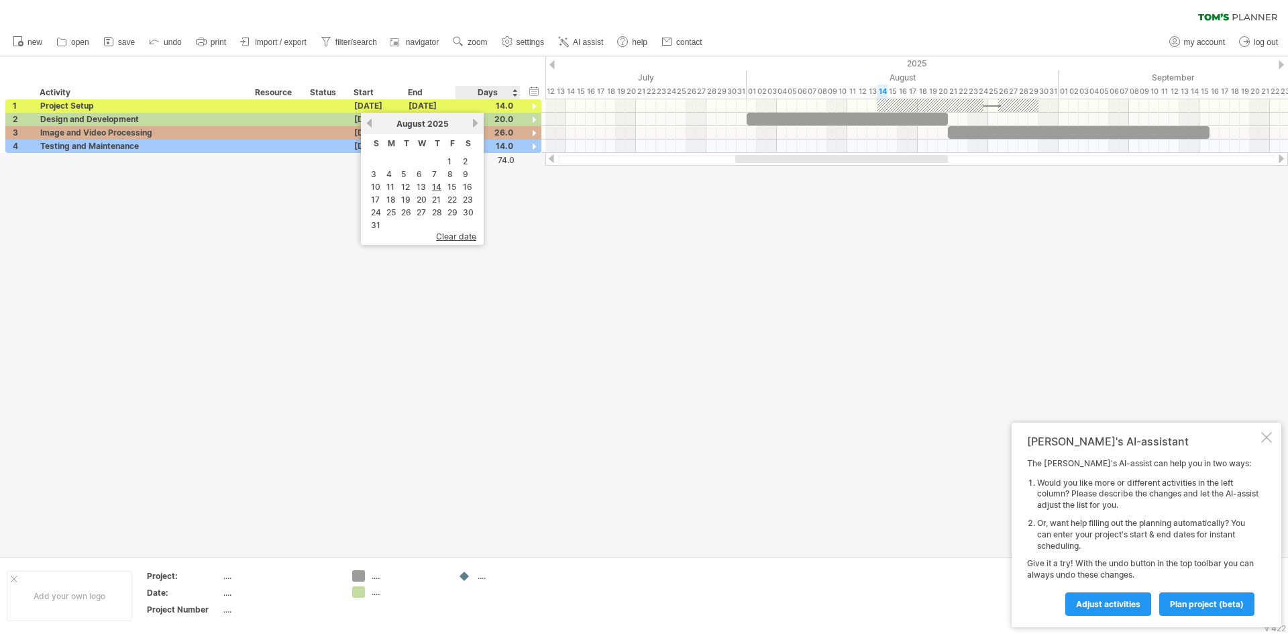
click at [469, 233] on span "clear date" at bounding box center [456, 236] width 40 height 10
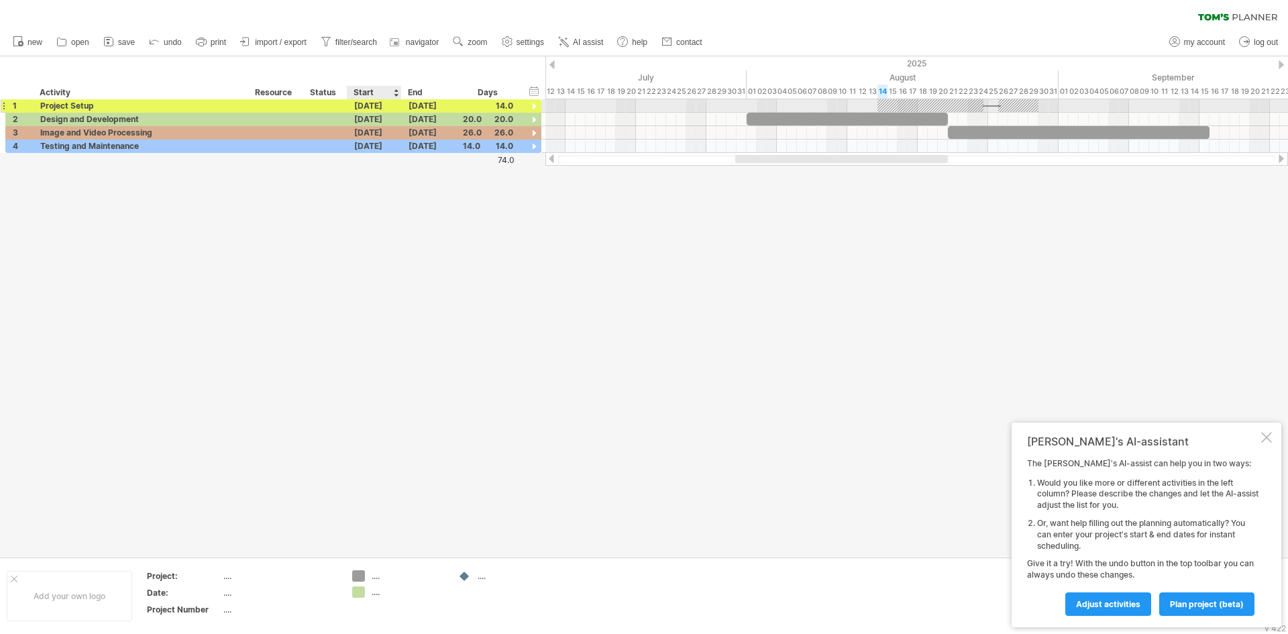
click at [376, 106] on div "[DATE]" at bounding box center [374, 105] width 54 height 13
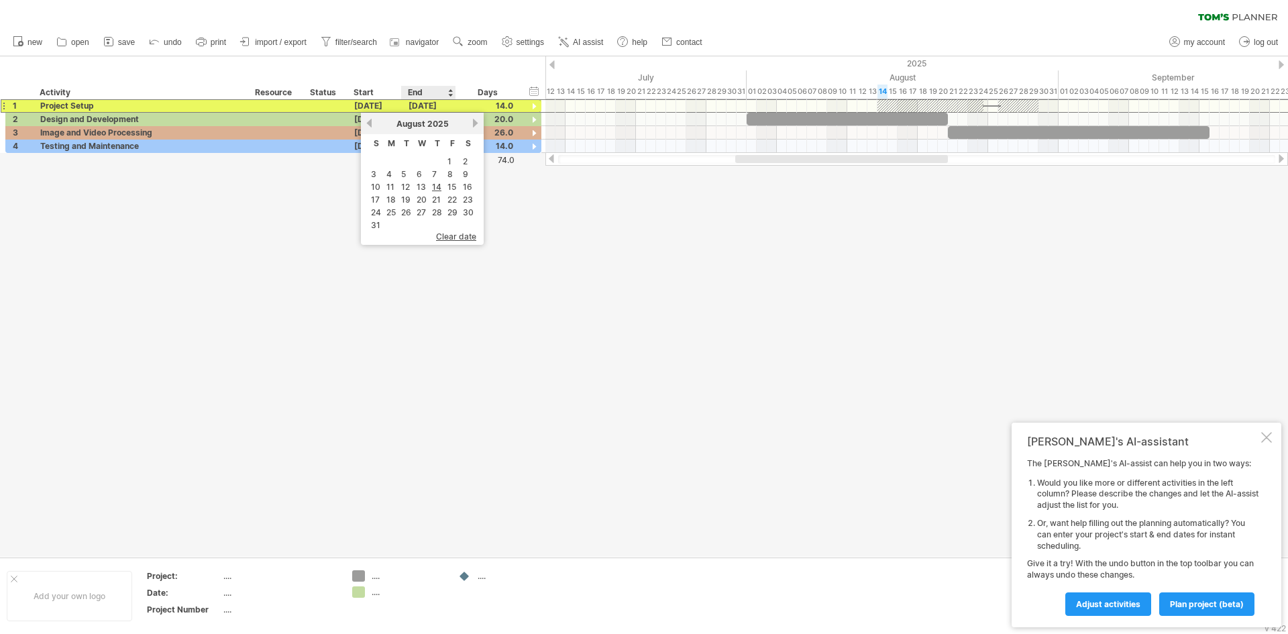
click at [461, 232] on span "clear date" at bounding box center [456, 236] width 40 height 10
click at [366, 96] on div "Start" at bounding box center [374, 92] width 40 height 13
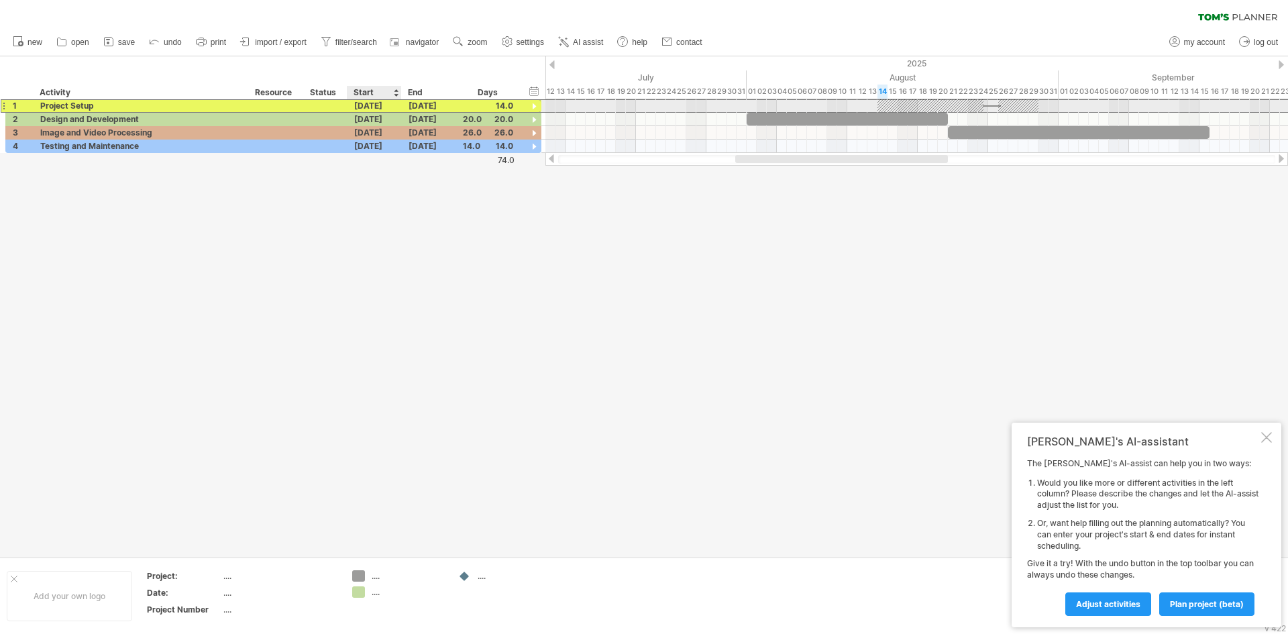
click at [374, 109] on div "[DATE]" at bounding box center [374, 105] width 54 height 13
click at [426, 111] on div "[DATE]" at bounding box center [429, 105] width 54 height 13
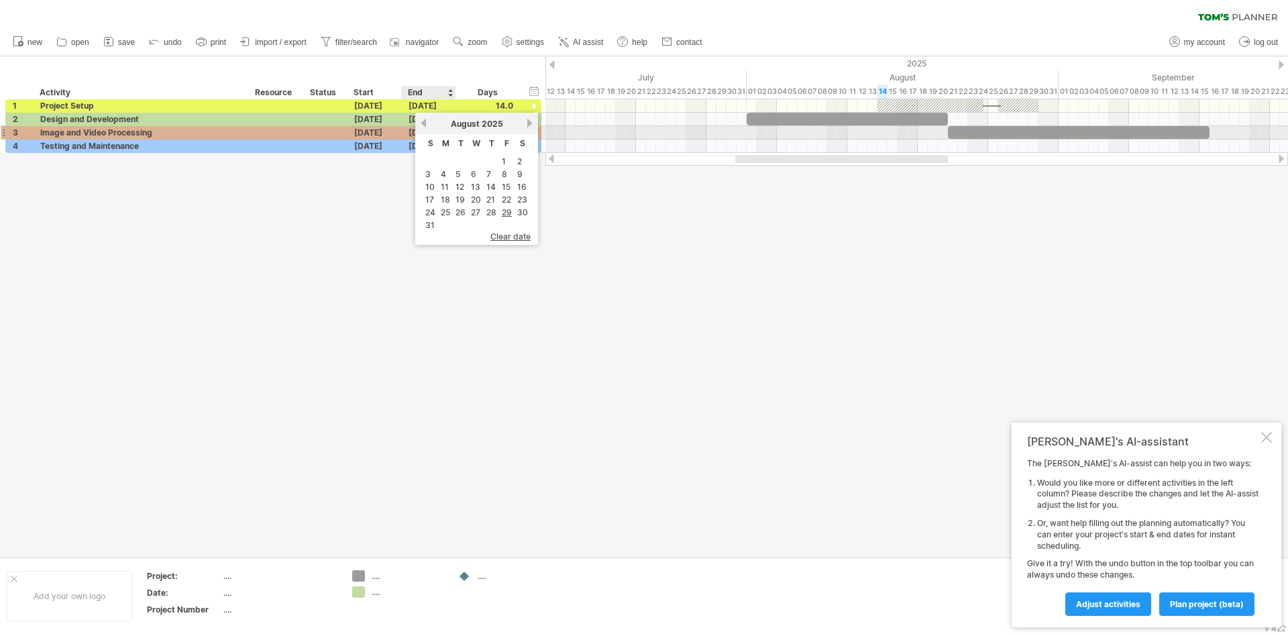
click at [427, 128] on div "previous next [DATE]" at bounding box center [476, 123] width 123 height 21
click at [420, 125] on link "previous" at bounding box center [424, 123] width 10 height 10
click at [486, 211] on link "31" at bounding box center [492, 212] width 12 height 13
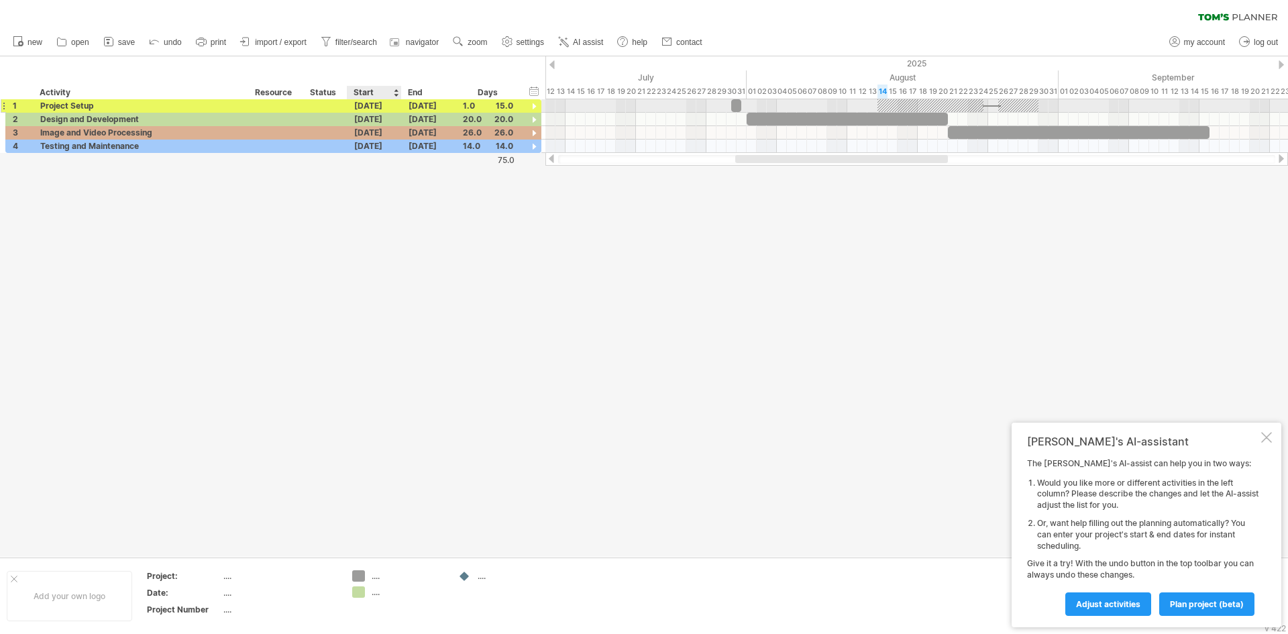
click at [388, 111] on div "[DATE]" at bounding box center [374, 105] width 54 height 13
click at [372, 125] on link "previous" at bounding box center [369, 123] width 10 height 10
click at [411, 176] on link "10" at bounding box center [407, 174] width 12 height 13
click at [383, 108] on div "[DATE]" at bounding box center [374, 105] width 54 height 13
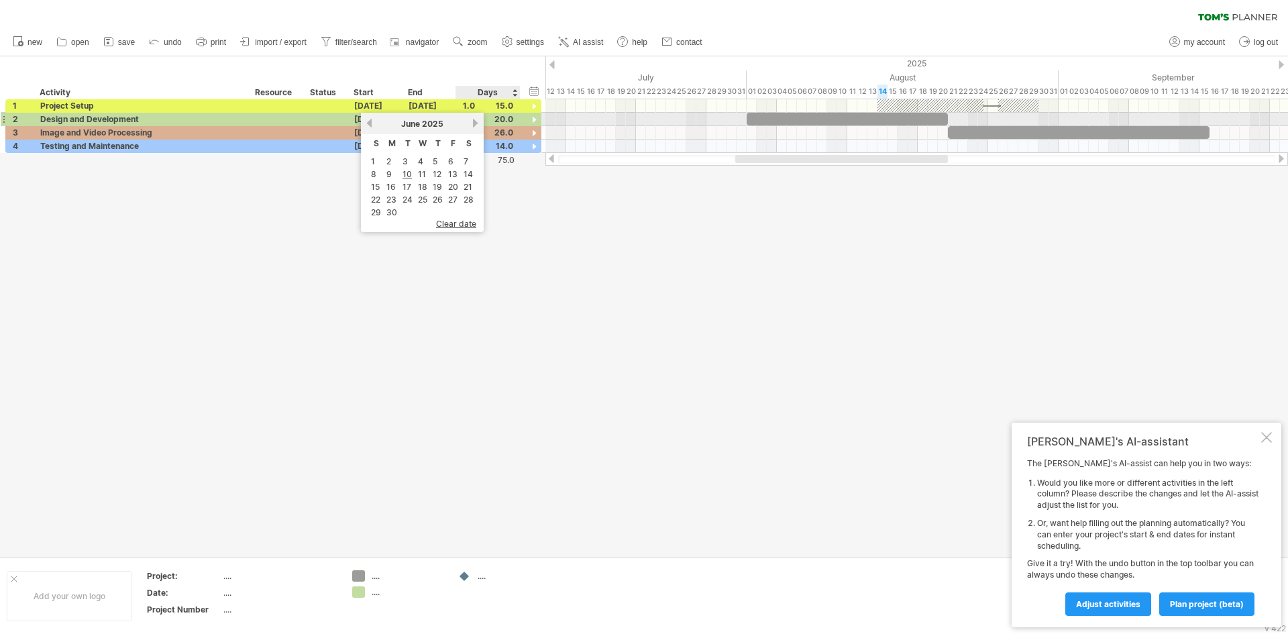
click at [469, 123] on div "[DATE]" at bounding box center [422, 124] width 97 height 10
click at [473, 125] on link "next" at bounding box center [475, 123] width 10 height 10
click at [439, 176] on link "10" at bounding box center [438, 174] width 12 height 13
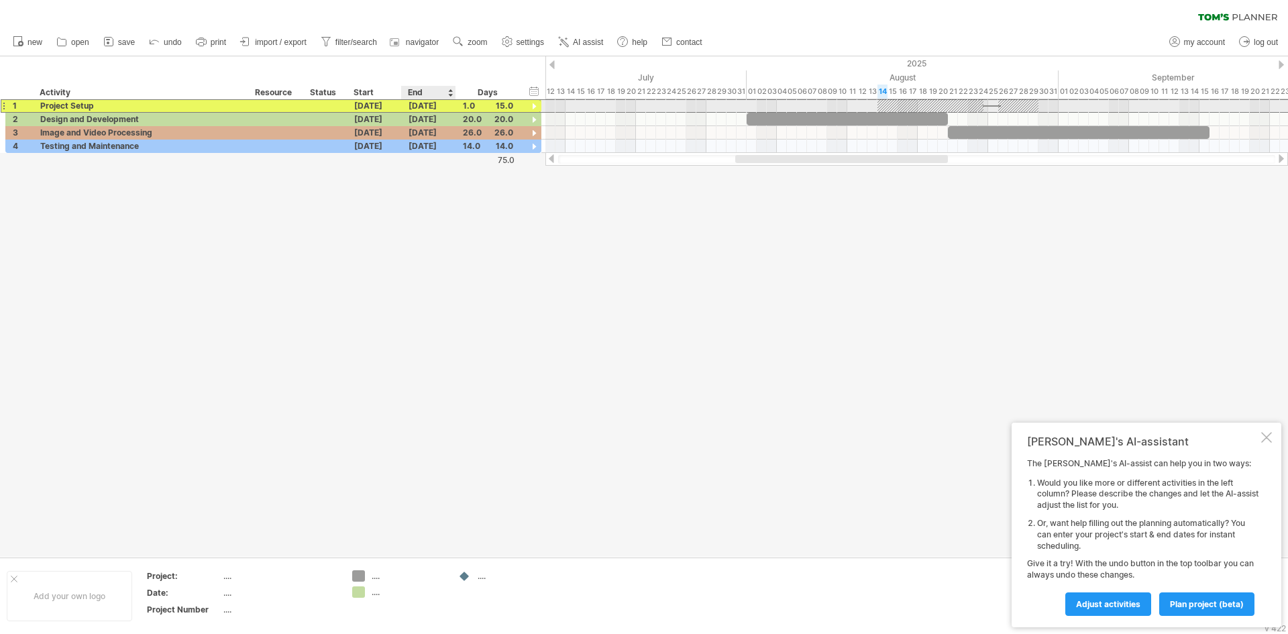
click at [430, 107] on div "[DATE]" at bounding box center [429, 105] width 54 height 13
click at [423, 122] on link "previous" at bounding box center [424, 123] width 10 height 10
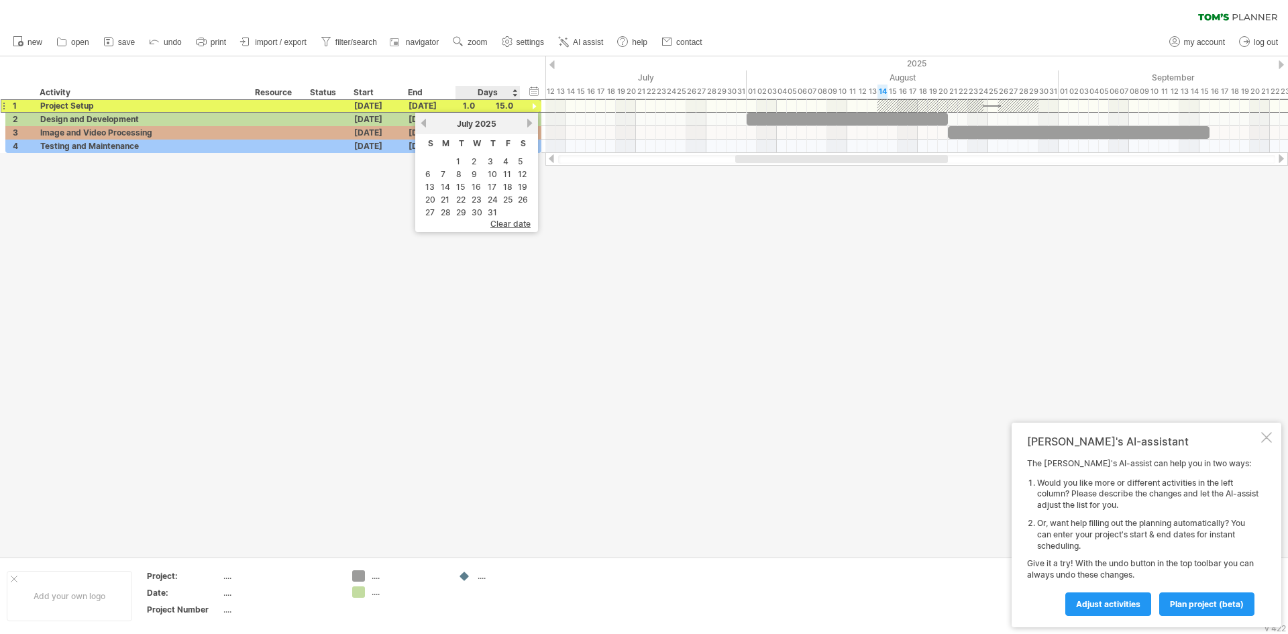
click at [486, 209] on td "31" at bounding box center [493, 212] width 14 height 11
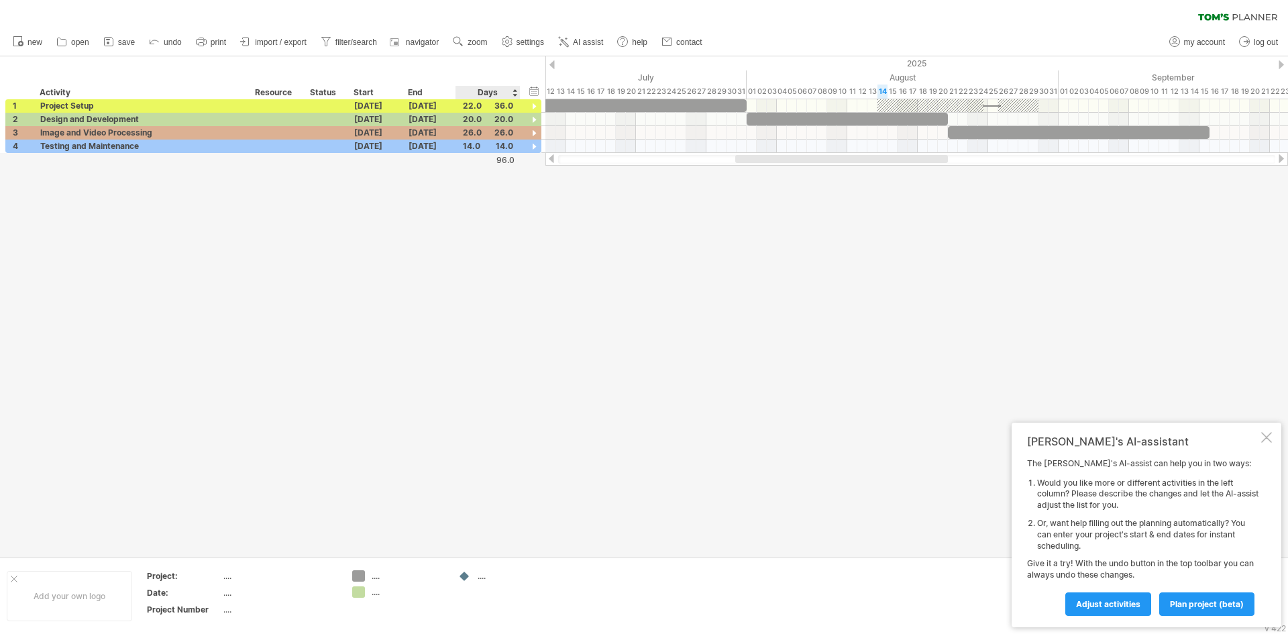
click at [486, 209] on div at bounding box center [644, 306] width 1288 height 500
click at [426, 108] on div "[DATE]" at bounding box center [429, 105] width 54 height 13
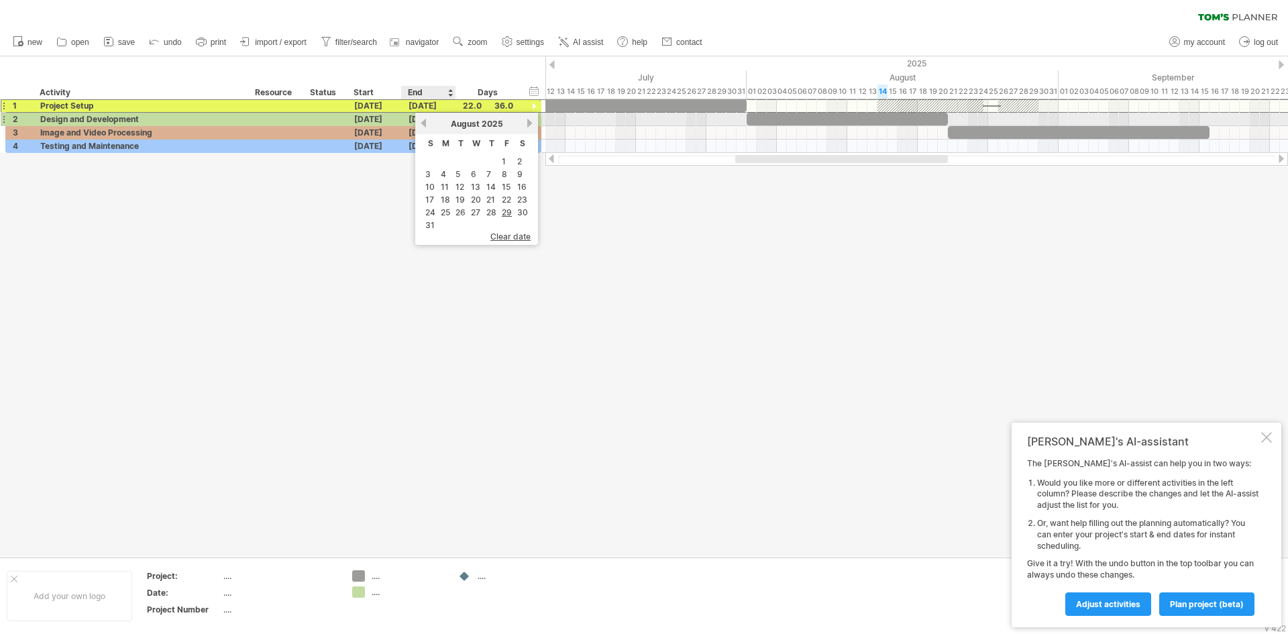
click at [423, 124] on link "previous" at bounding box center [424, 123] width 10 height 10
click at [390, 107] on div "[DATE]" at bounding box center [374, 105] width 54 height 13
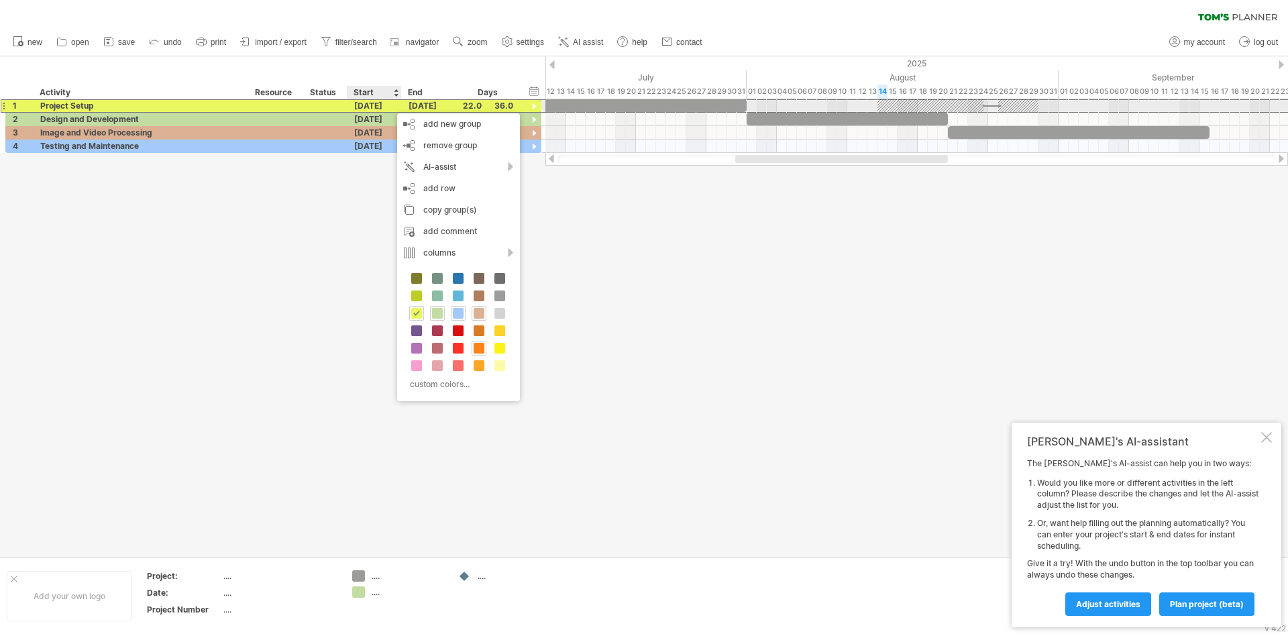
click at [372, 104] on div "[DATE]" at bounding box center [374, 105] width 54 height 13
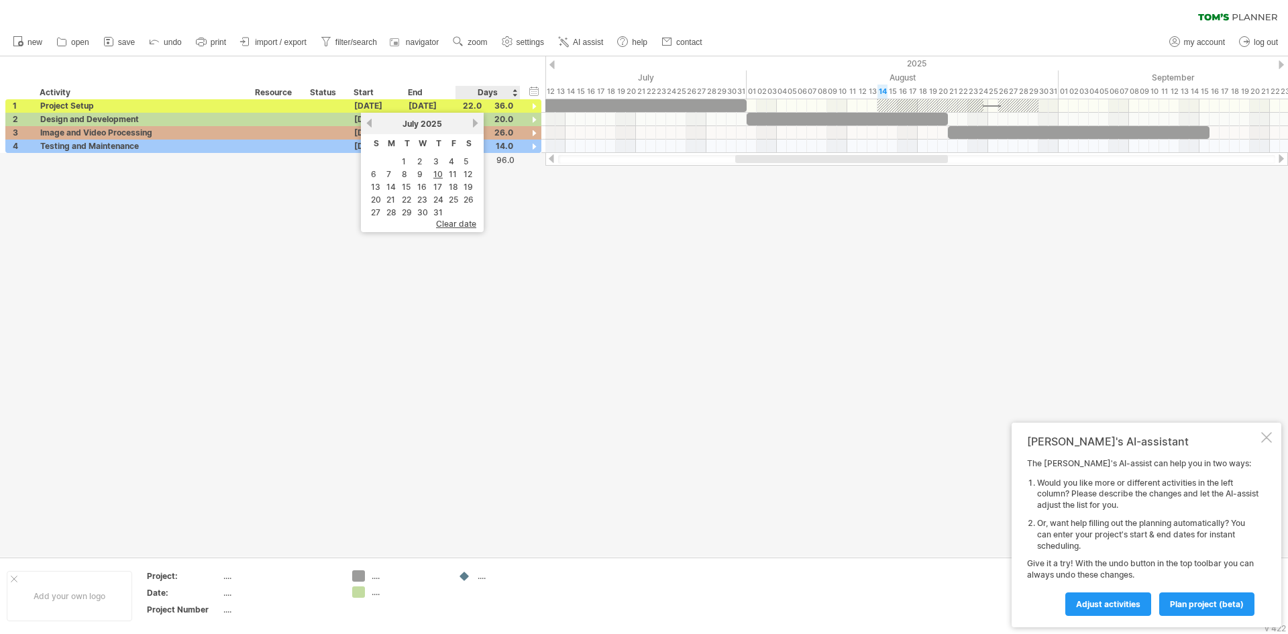
click at [467, 224] on span "clear date" at bounding box center [456, 224] width 40 height 10
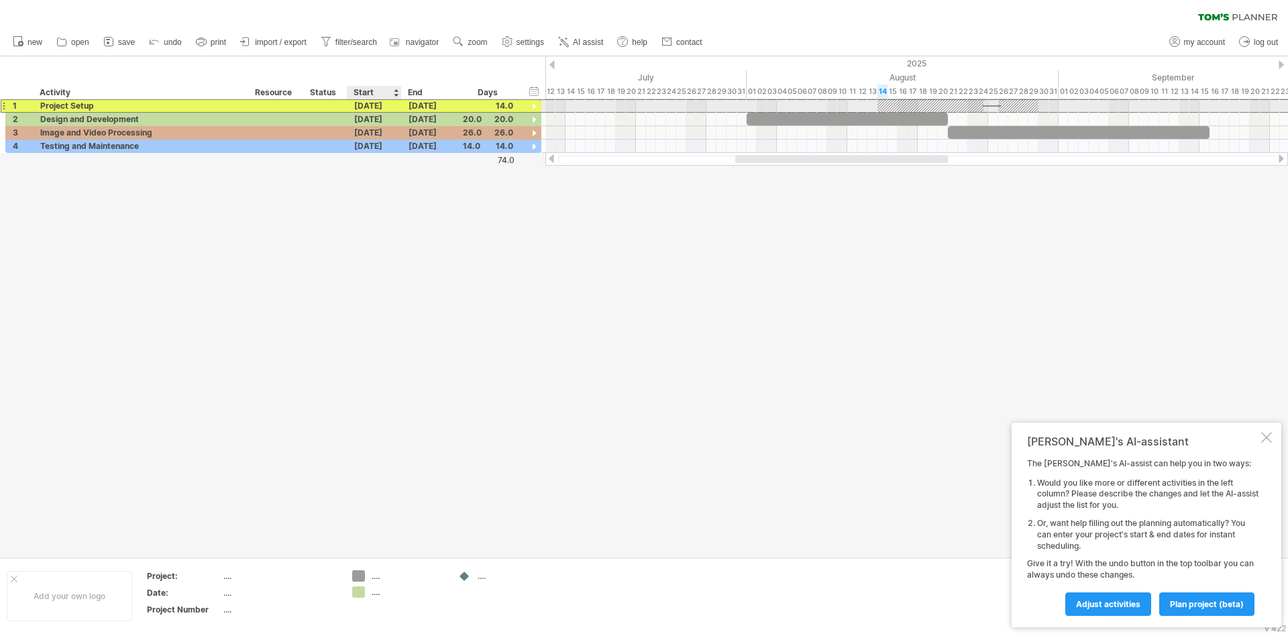
click at [373, 104] on div "[DATE]" at bounding box center [374, 105] width 54 height 13
click at [375, 129] on div "previous next [DATE]" at bounding box center [422, 123] width 123 height 21
click at [366, 121] on link "previous" at bounding box center [369, 123] width 10 height 10
click at [405, 158] on link "1" at bounding box center [403, 161] width 7 height 13
click at [411, 105] on div "[DATE]" at bounding box center [429, 105] width 54 height 13
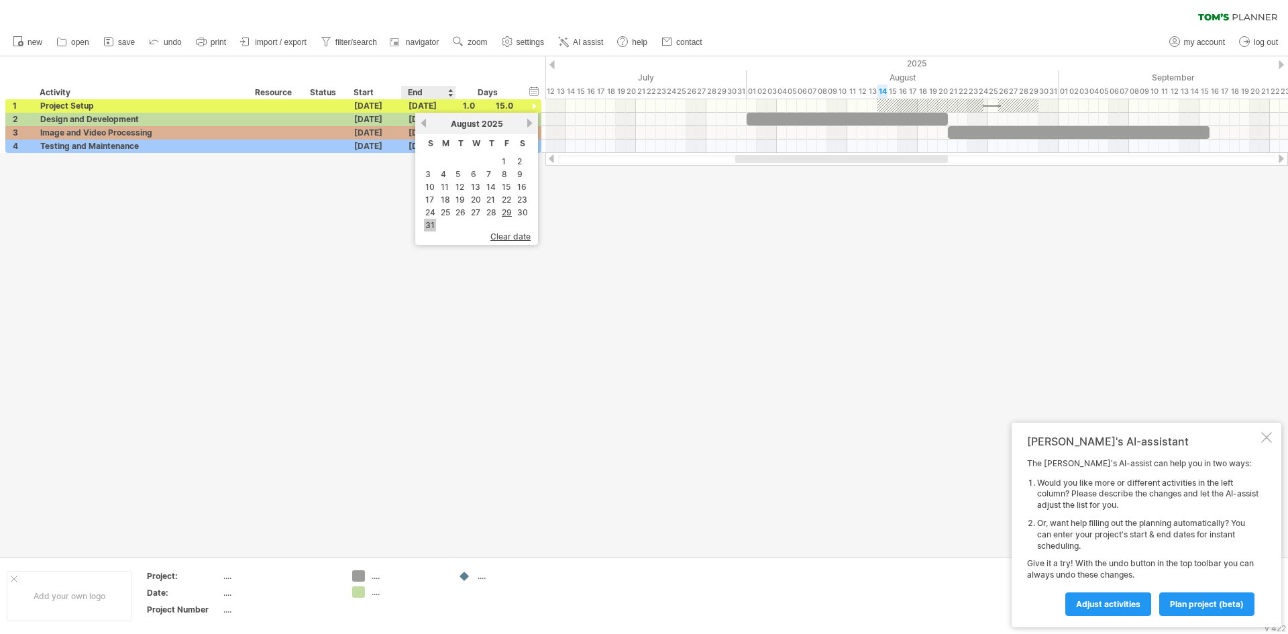
click at [427, 221] on link "31" at bounding box center [430, 225] width 12 height 13
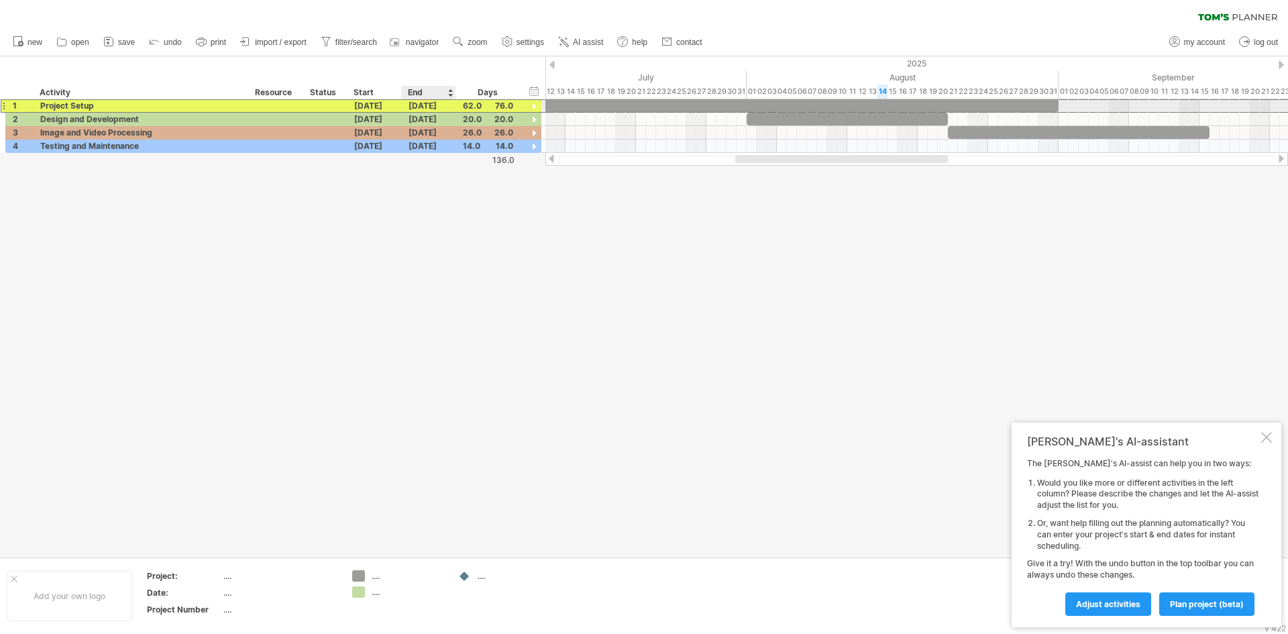
click at [432, 99] on div "[DATE]" at bounding box center [429, 105] width 54 height 13
click at [425, 121] on link "previous" at bounding box center [424, 123] width 10 height 10
click at [478, 211] on link "30" at bounding box center [476, 212] width 13 height 13
click at [434, 106] on div "[DATE]" at bounding box center [429, 105] width 54 height 13
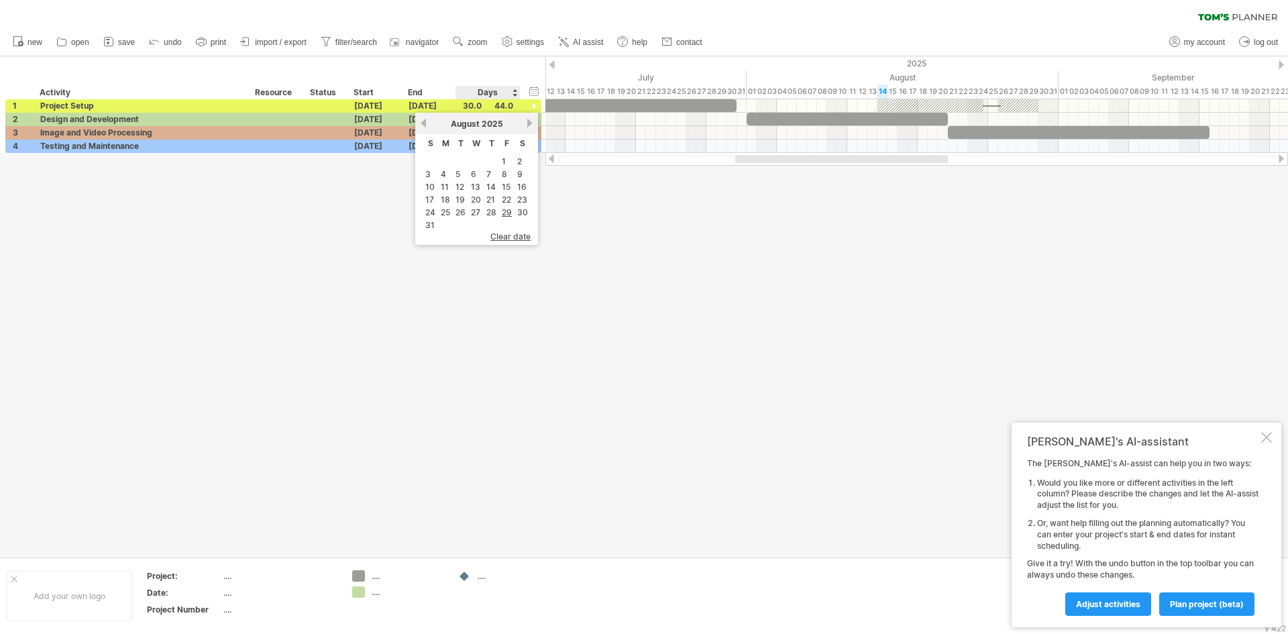
click at [495, 240] on span "clear date" at bounding box center [510, 236] width 40 height 10
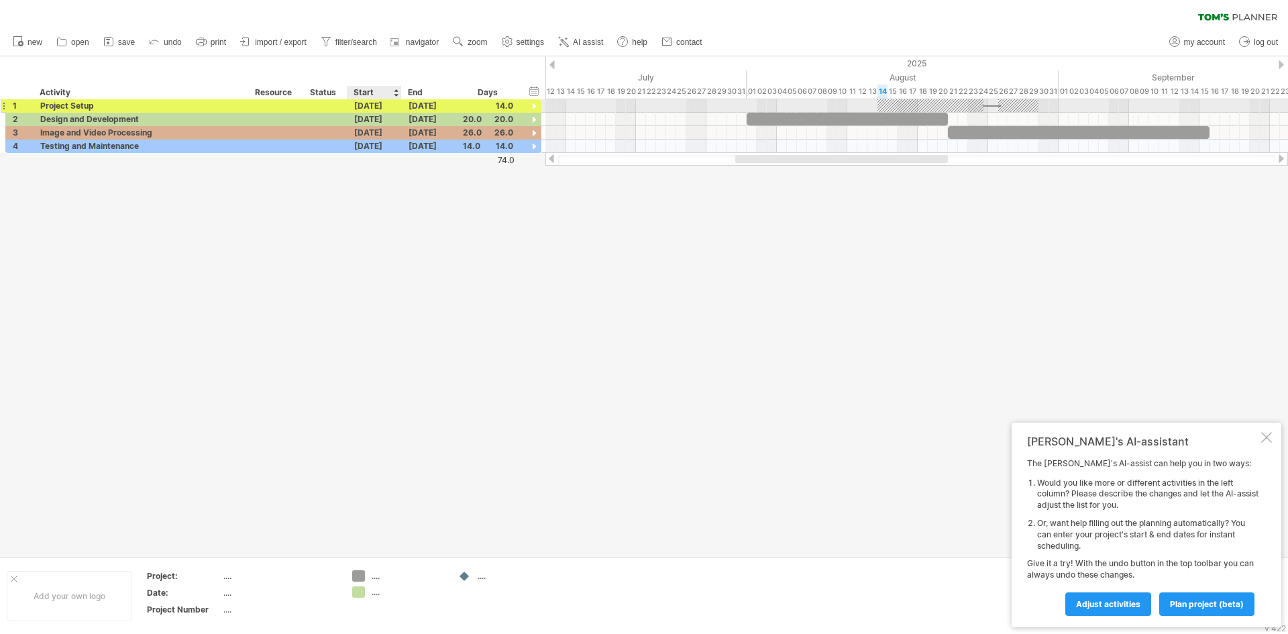
click at [385, 107] on div "[DATE]" at bounding box center [374, 105] width 54 height 13
click at [370, 119] on link "previous" at bounding box center [369, 123] width 10 height 10
click at [390, 174] on link "7" at bounding box center [388, 174] width 7 height 13
click at [411, 105] on div "[DATE]" at bounding box center [429, 105] width 54 height 13
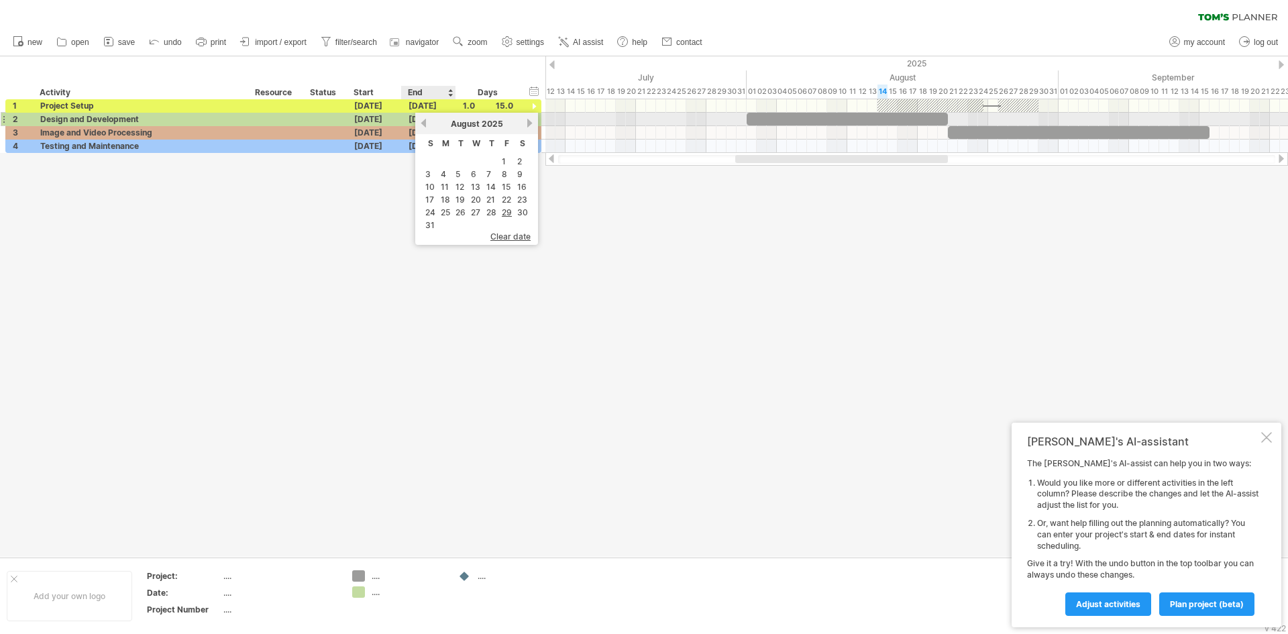
click at [423, 123] on link "previous" at bounding box center [424, 123] width 10 height 10
click at [474, 211] on link "30" at bounding box center [476, 212] width 13 height 13
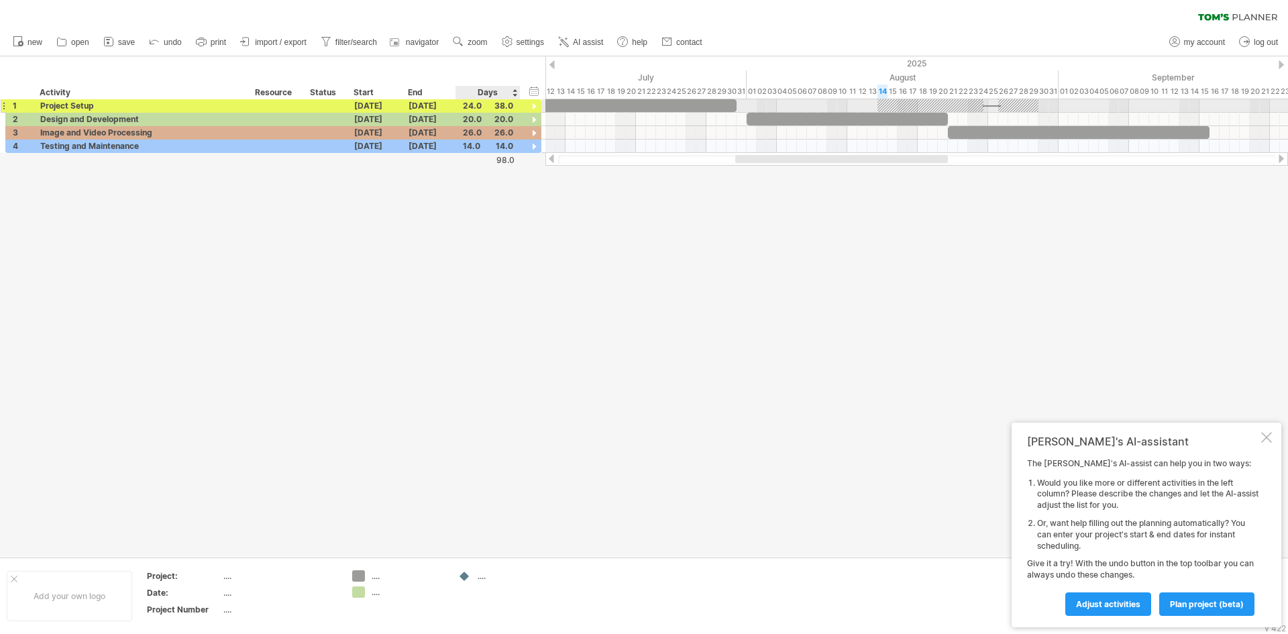
click at [474, 107] on div "24.0" at bounding box center [488, 105] width 50 height 13
click at [474, 107] on input "****" at bounding box center [475, 105] width 25 height 13
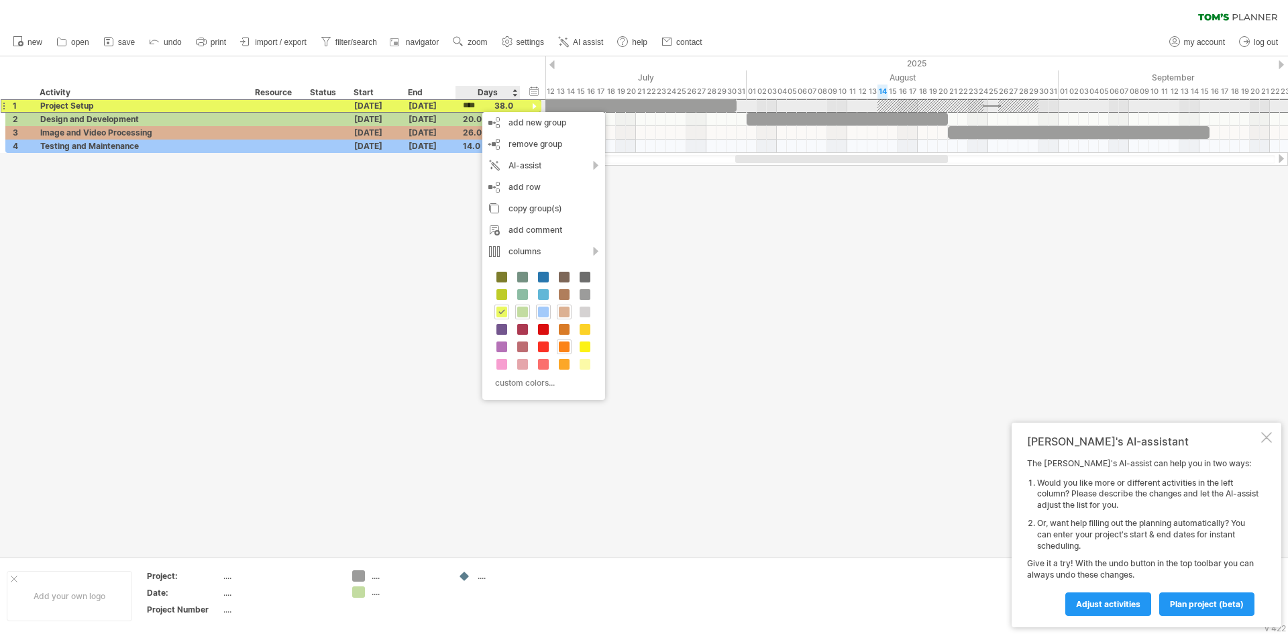
click at [476, 105] on input "****" at bounding box center [475, 105] width 25 height 13
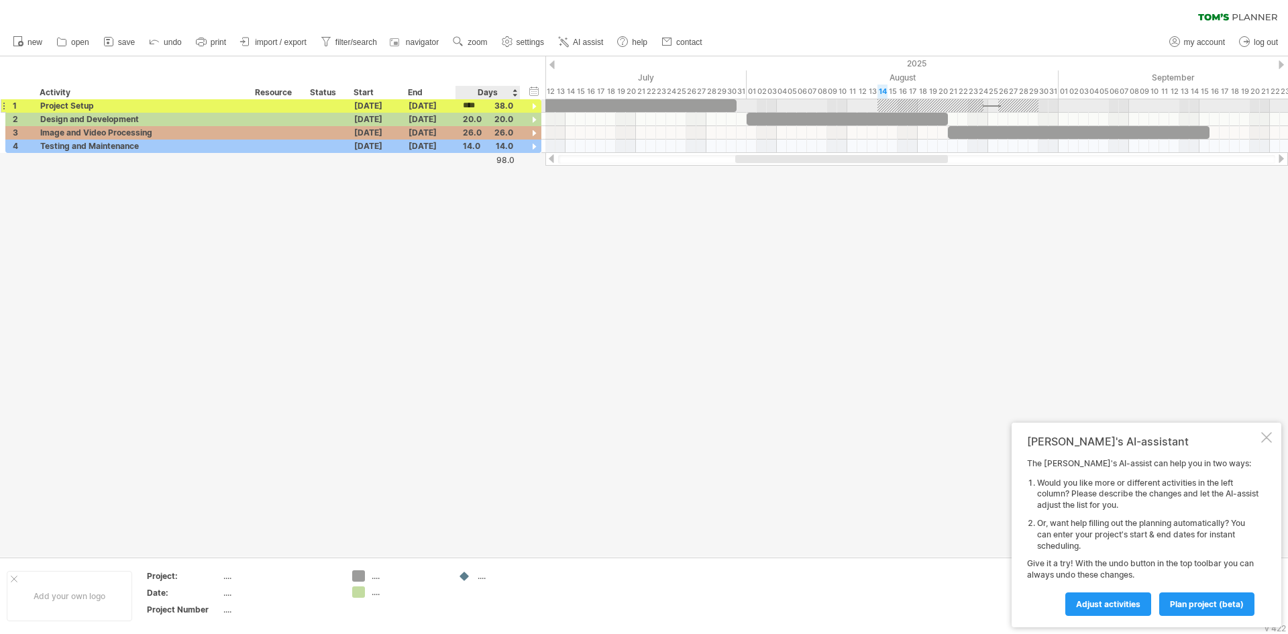
click at [476, 105] on input "****" at bounding box center [475, 105] width 25 height 13
type input "****"
click at [513, 109] on div "10.0 24.0" at bounding box center [488, 105] width 64 height 13
click at [513, 104] on div "10.0 24.0" at bounding box center [488, 105] width 64 height 13
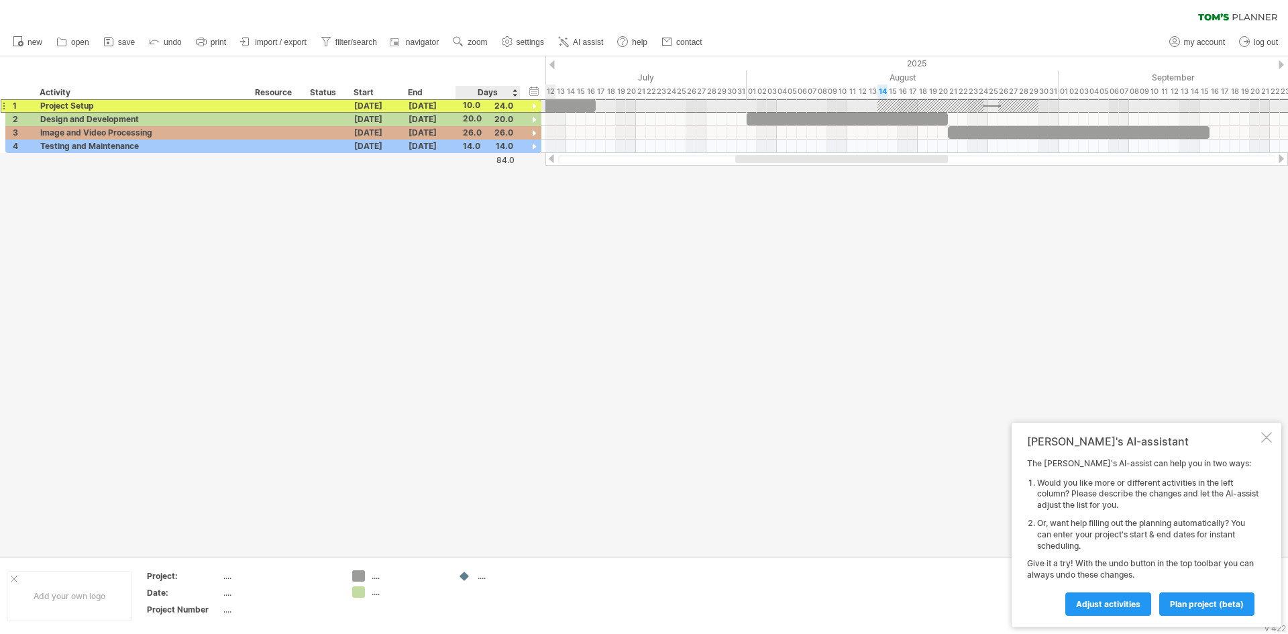
click at [514, 104] on div "10.0 24.0" at bounding box center [488, 105] width 64 height 13
click at [515, 103] on div "10.0 24.0" at bounding box center [488, 105] width 64 height 13
click at [505, 103] on div "10.0" at bounding box center [488, 105] width 50 height 13
click at [506, 103] on div "10.0" at bounding box center [488, 105] width 50 height 13
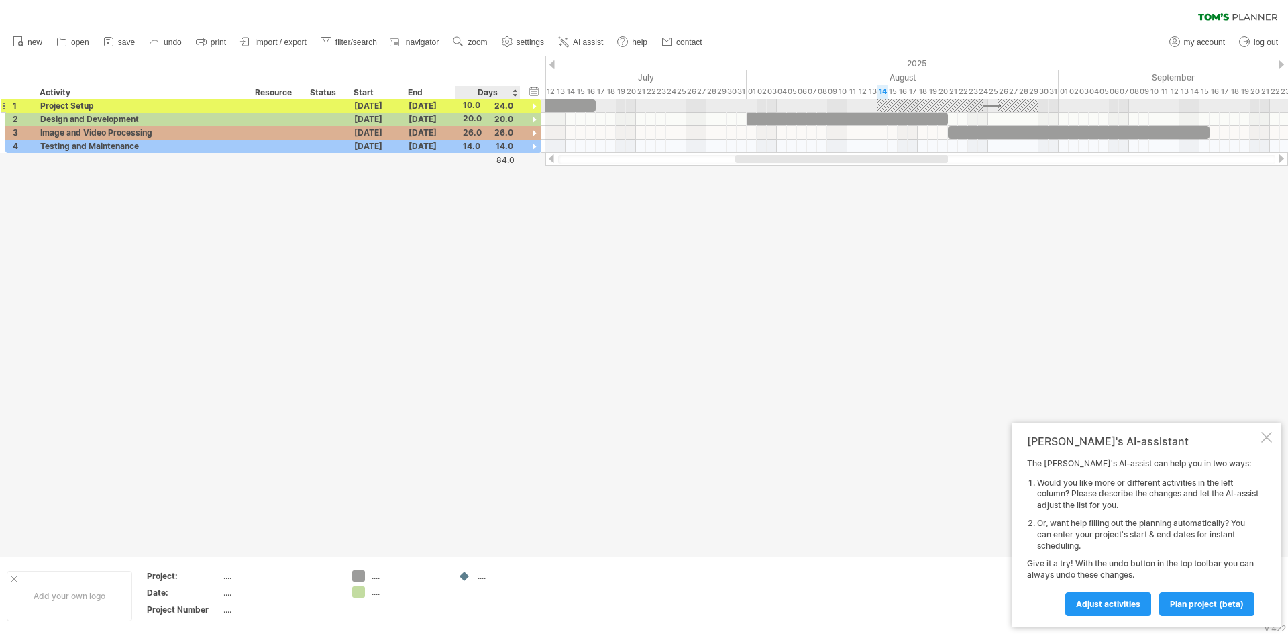
click at [537, 103] on div at bounding box center [534, 107] width 13 height 13
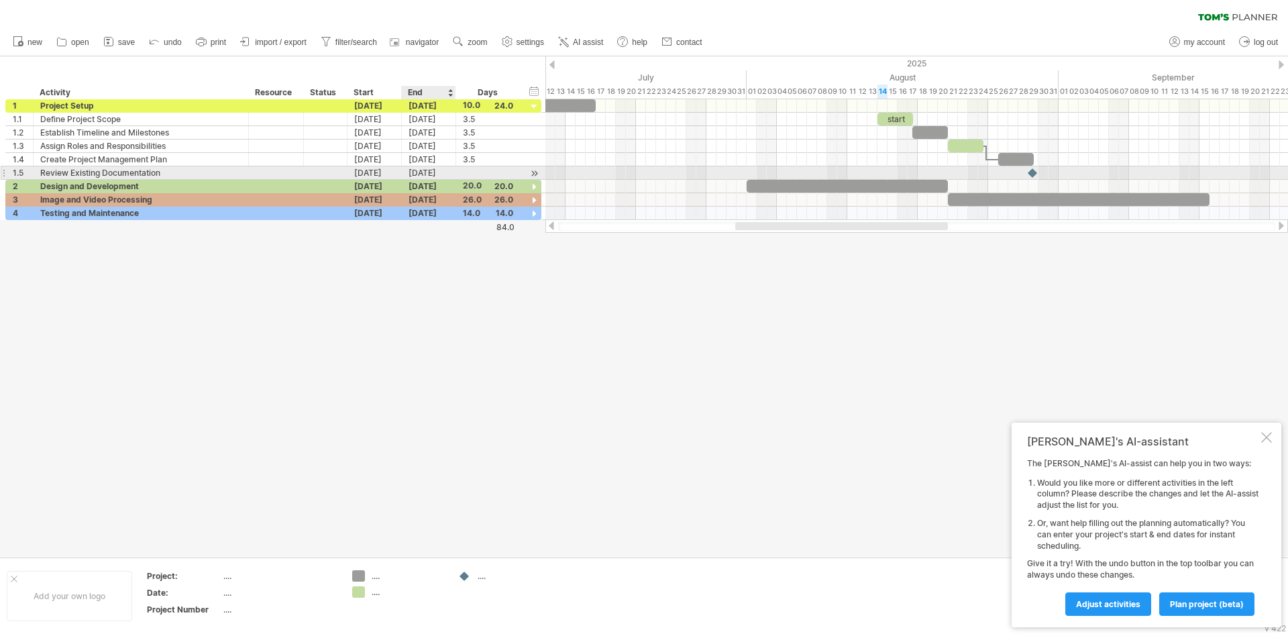
click at [420, 176] on div "[DATE]" at bounding box center [429, 172] width 54 height 13
click at [510, 297] on td at bounding box center [507, 291] width 14 height 11
click at [518, 305] on span "clear date" at bounding box center [510, 304] width 40 height 10
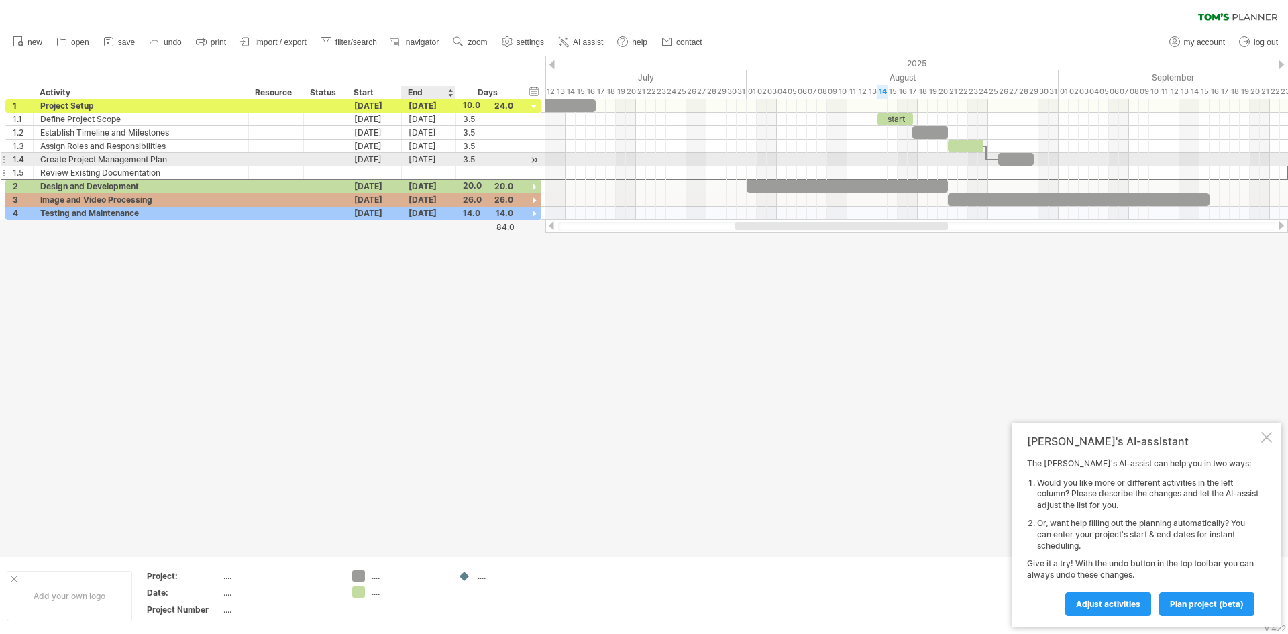
click at [420, 155] on div "[DATE]" at bounding box center [429, 159] width 54 height 13
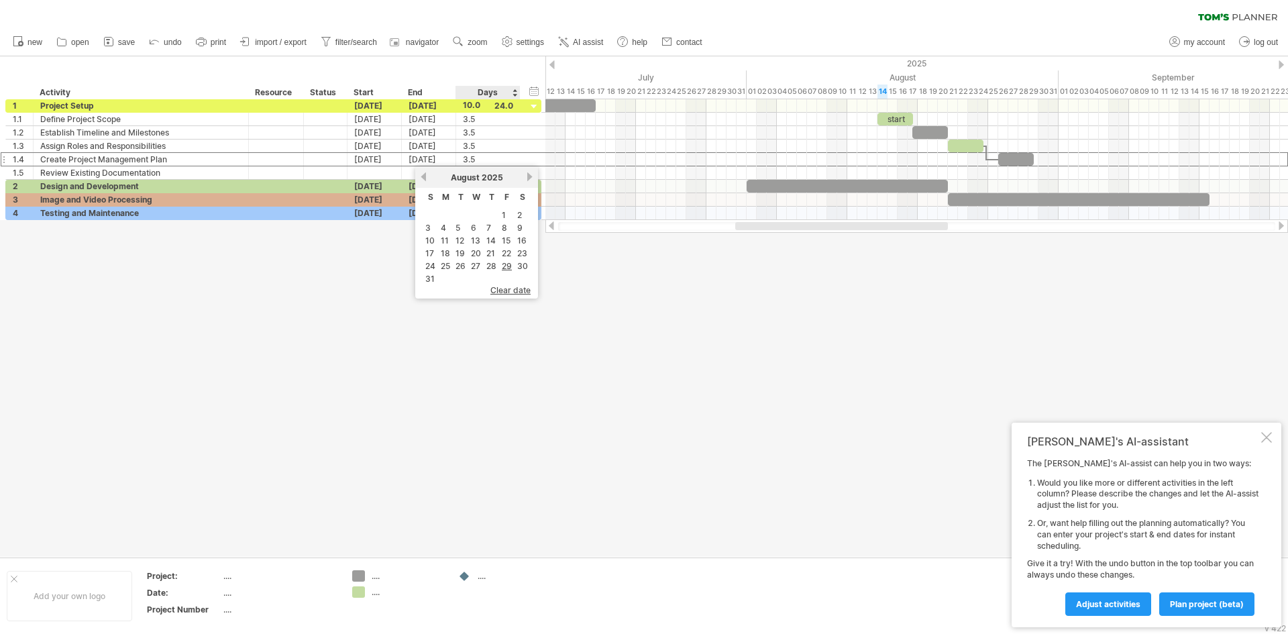
click at [502, 290] on span "clear date" at bounding box center [510, 290] width 40 height 10
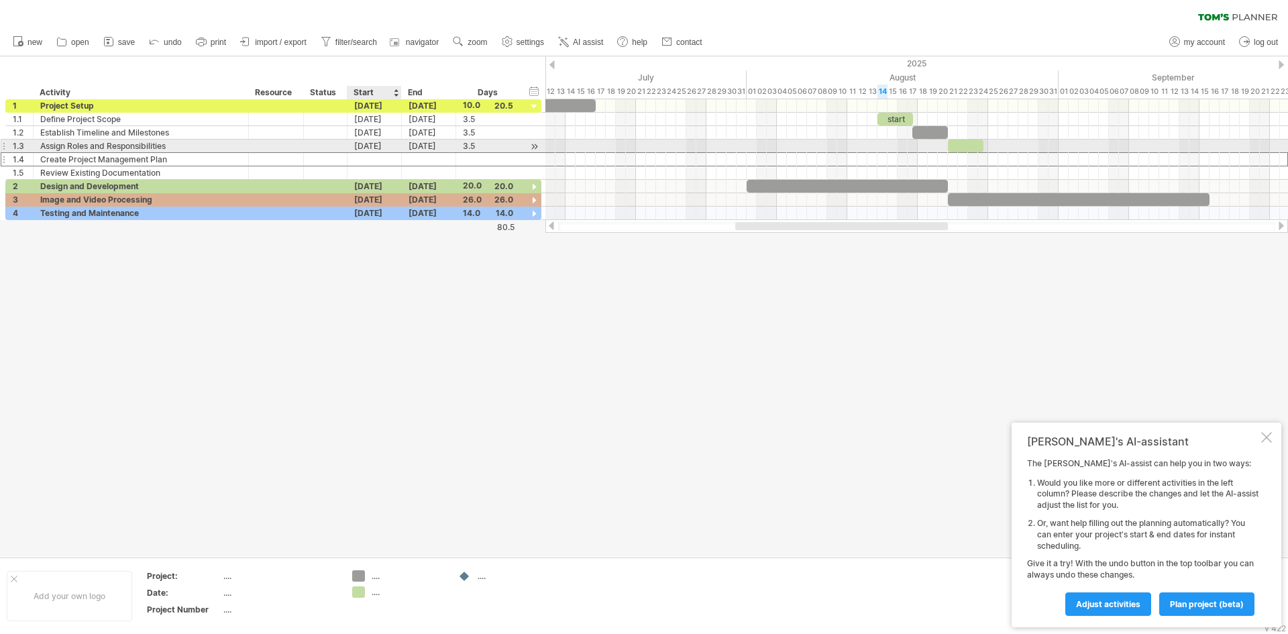
click at [405, 145] on div "[DATE]" at bounding box center [429, 146] width 54 height 13
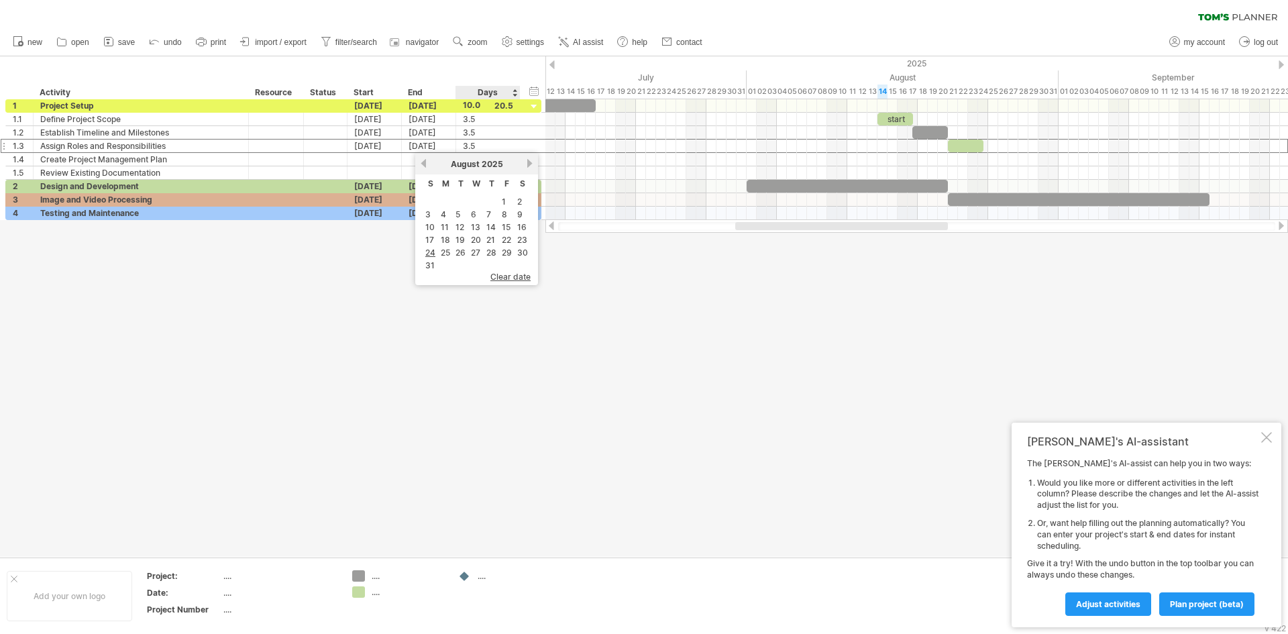
click at [521, 271] on table "S M T W T F S 1 2 3 4 5 6 7 8 9 10 11 12 13 14 15 16 17 18 19 20 21 22 23 24 25…" at bounding box center [476, 223] width 109 height 98
click at [518, 280] on span "clear date" at bounding box center [510, 277] width 40 height 10
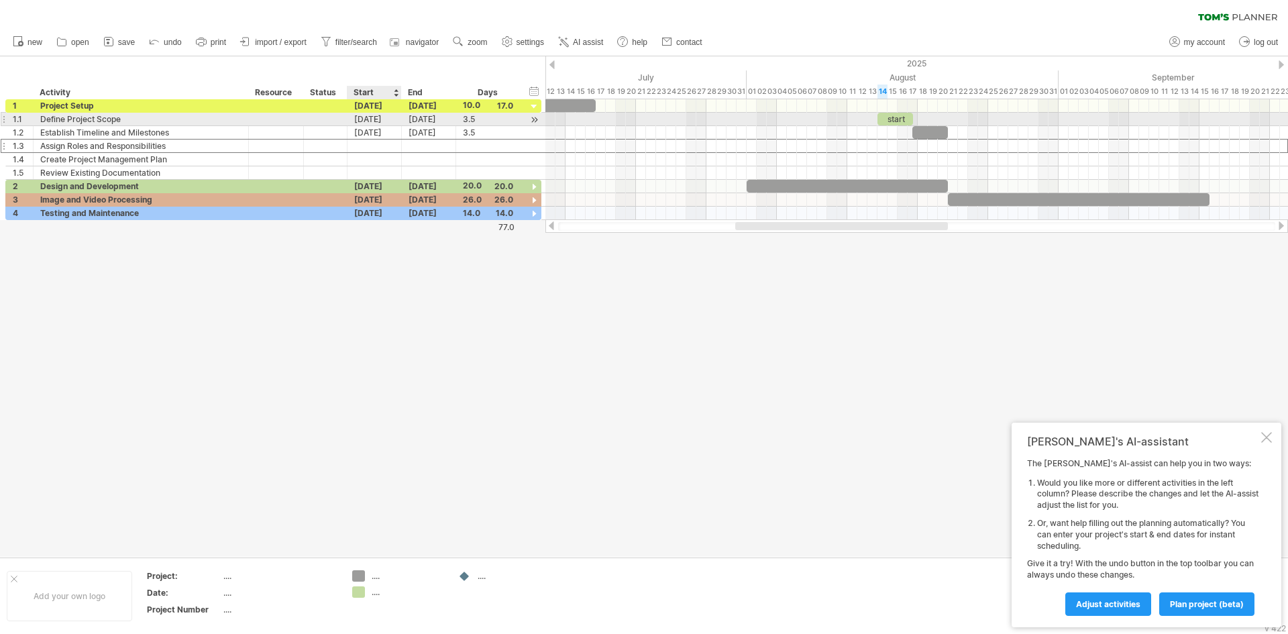
click at [396, 121] on div "[DATE]" at bounding box center [374, 119] width 54 height 13
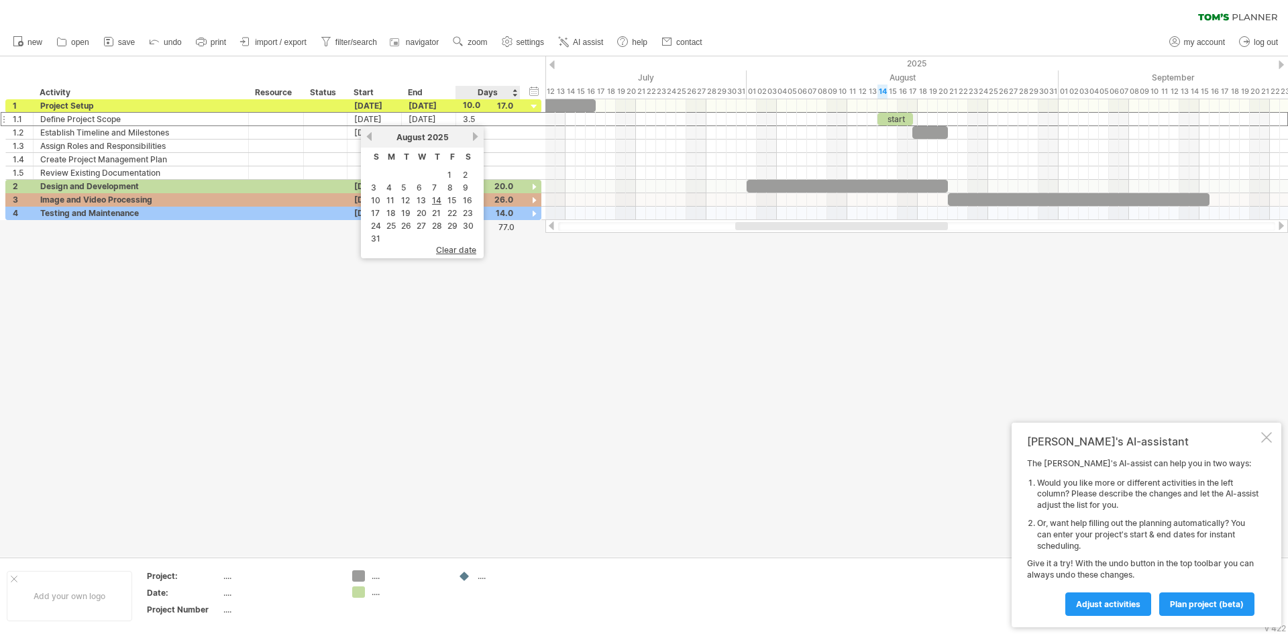
click at [466, 252] on span "clear date" at bounding box center [456, 250] width 40 height 10
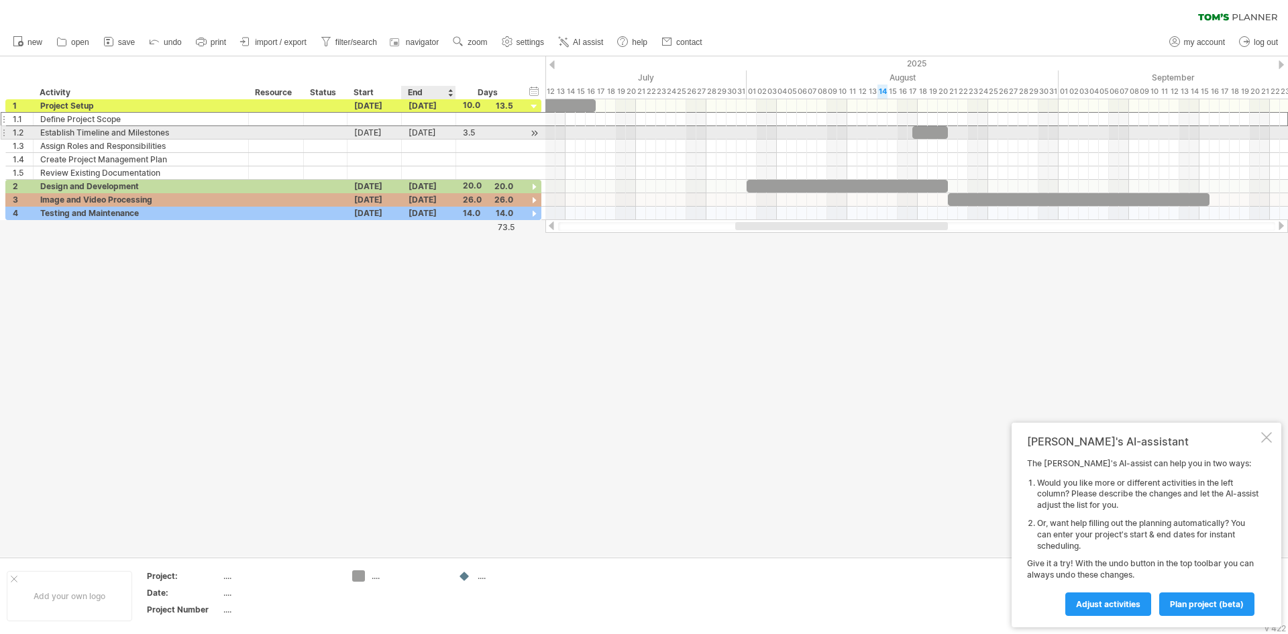
click at [421, 135] on div "[DATE]" at bounding box center [429, 132] width 54 height 13
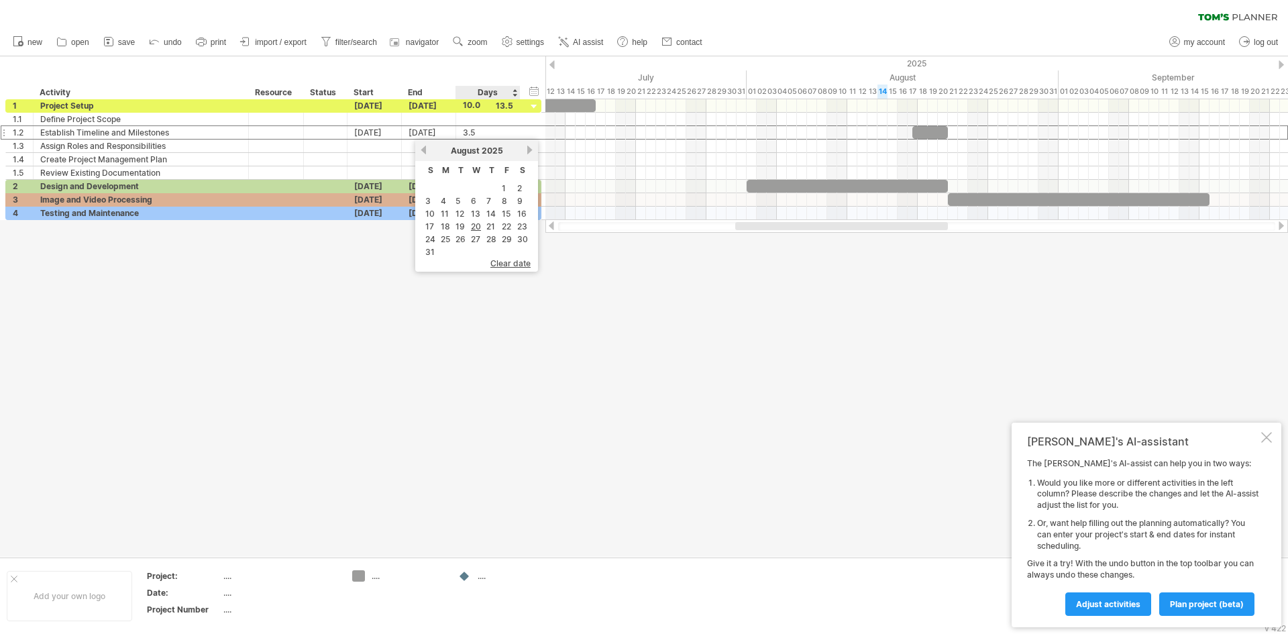
click at [511, 264] on span "clear date" at bounding box center [510, 263] width 40 height 10
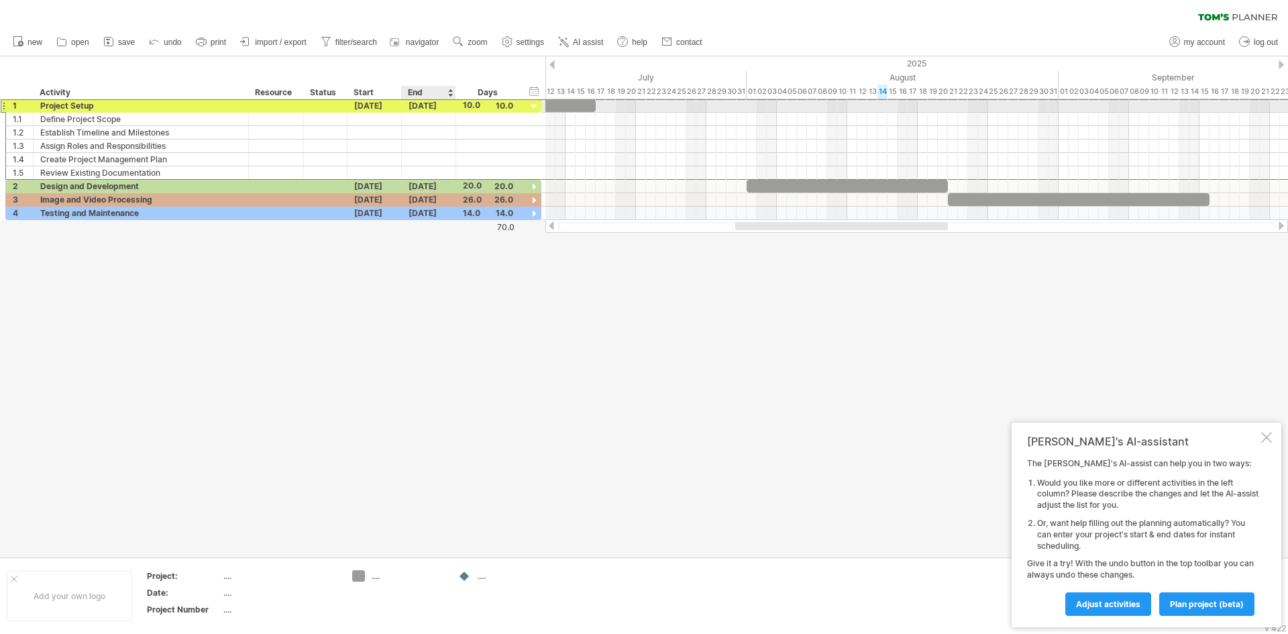
click at [417, 107] on div "[DATE]" at bounding box center [429, 105] width 54 height 13
click at [352, 104] on div "[DATE]" at bounding box center [374, 105] width 54 height 13
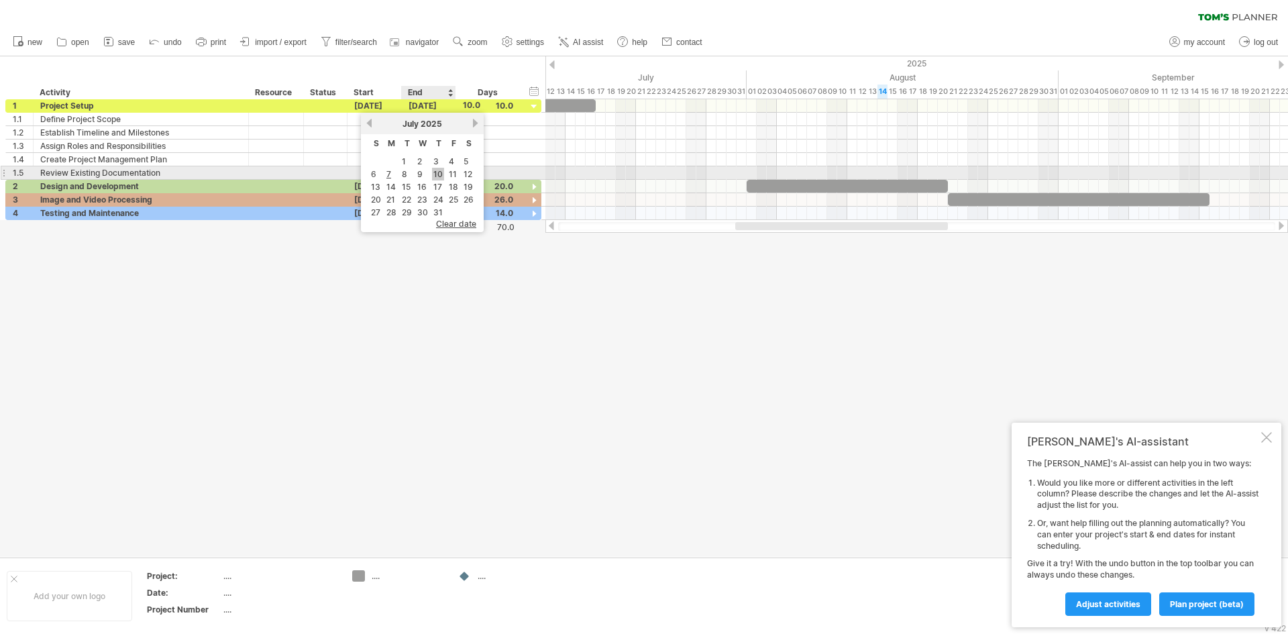
click at [435, 173] on link "10" at bounding box center [438, 174] width 12 height 13
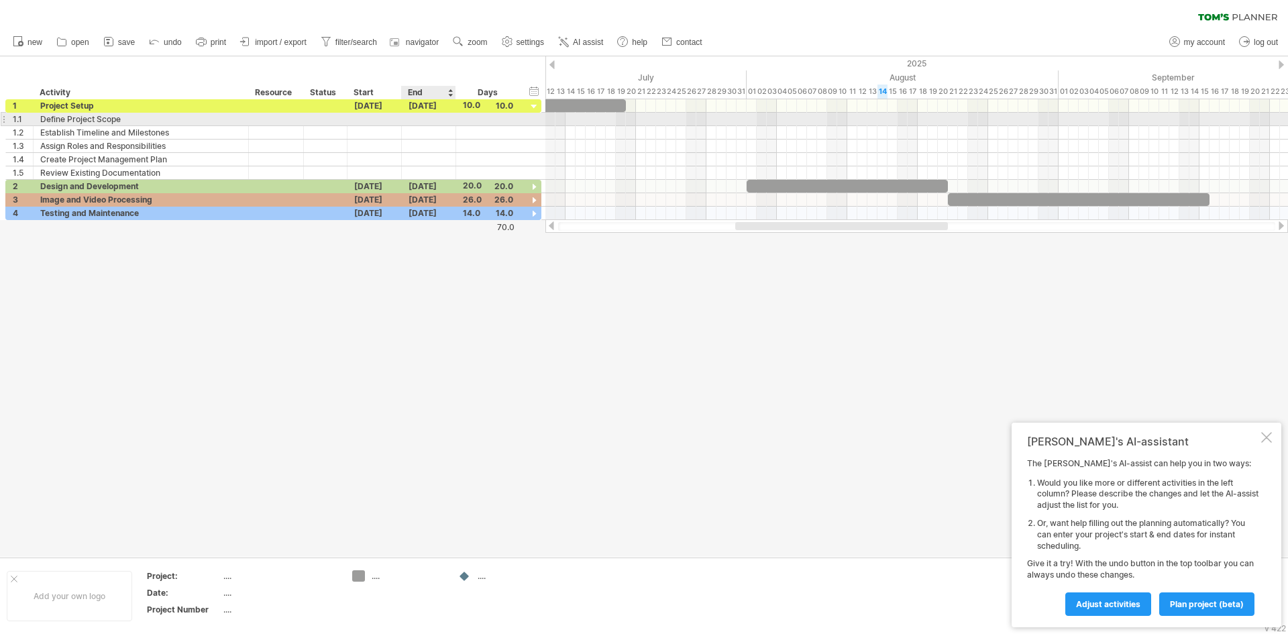
click at [424, 113] on div at bounding box center [429, 119] width 54 height 13
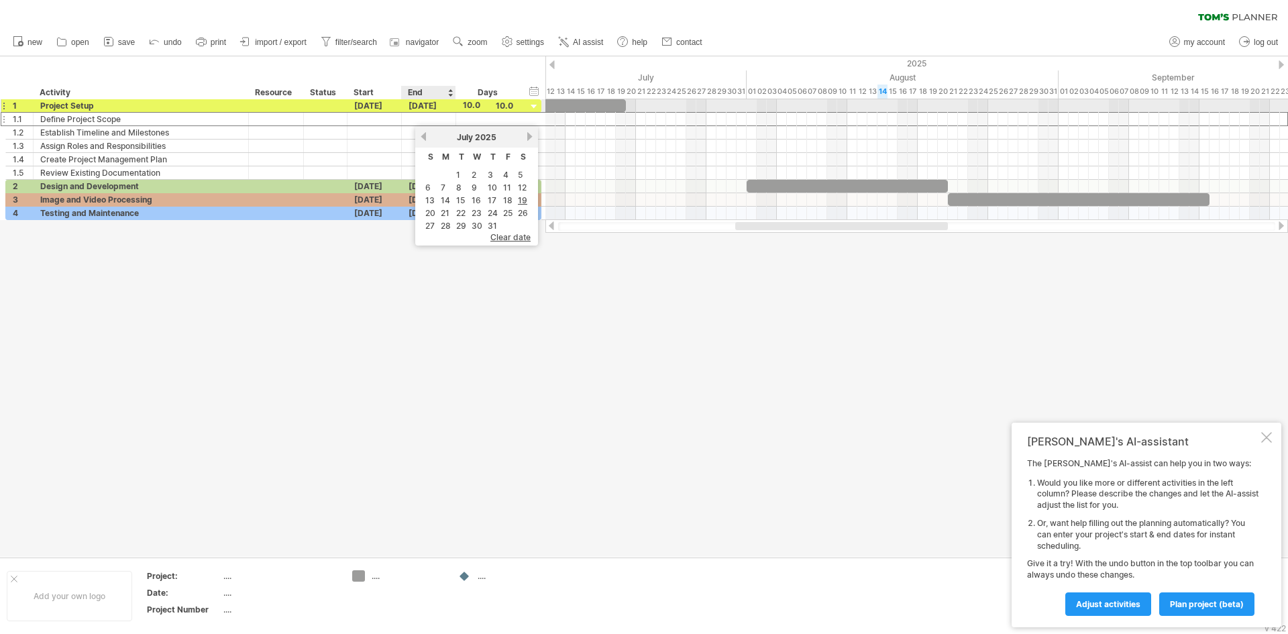
click at [429, 109] on div "[DATE]" at bounding box center [429, 105] width 54 height 13
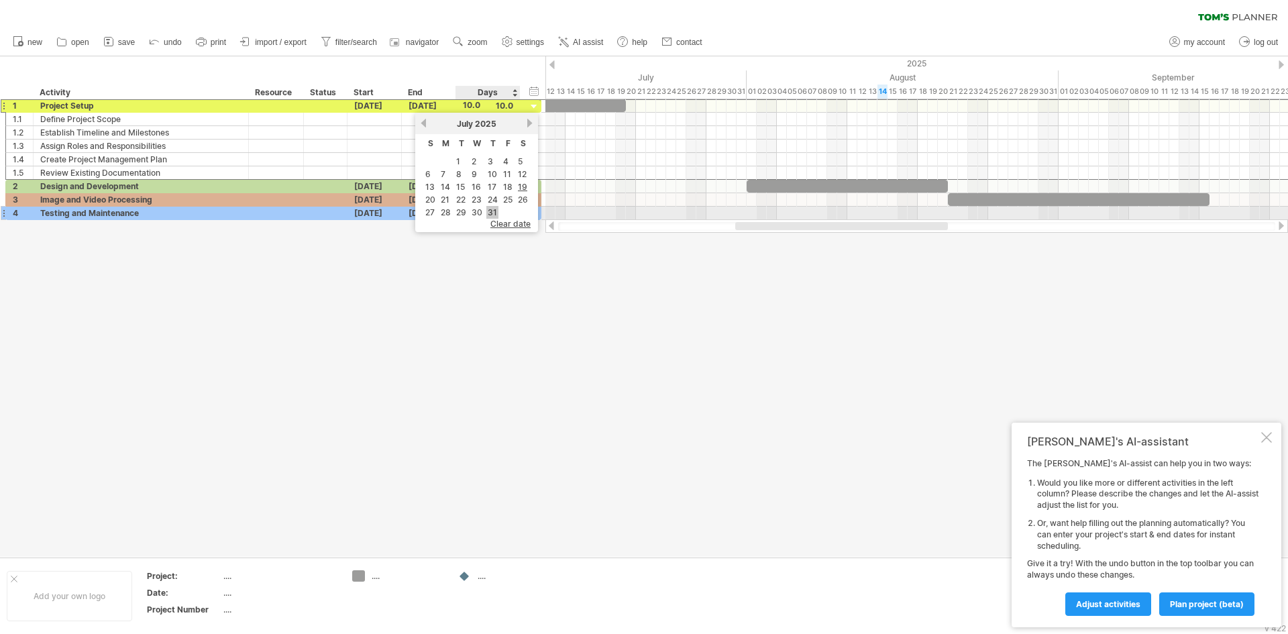
click at [490, 214] on link "31" at bounding box center [492, 212] width 12 height 13
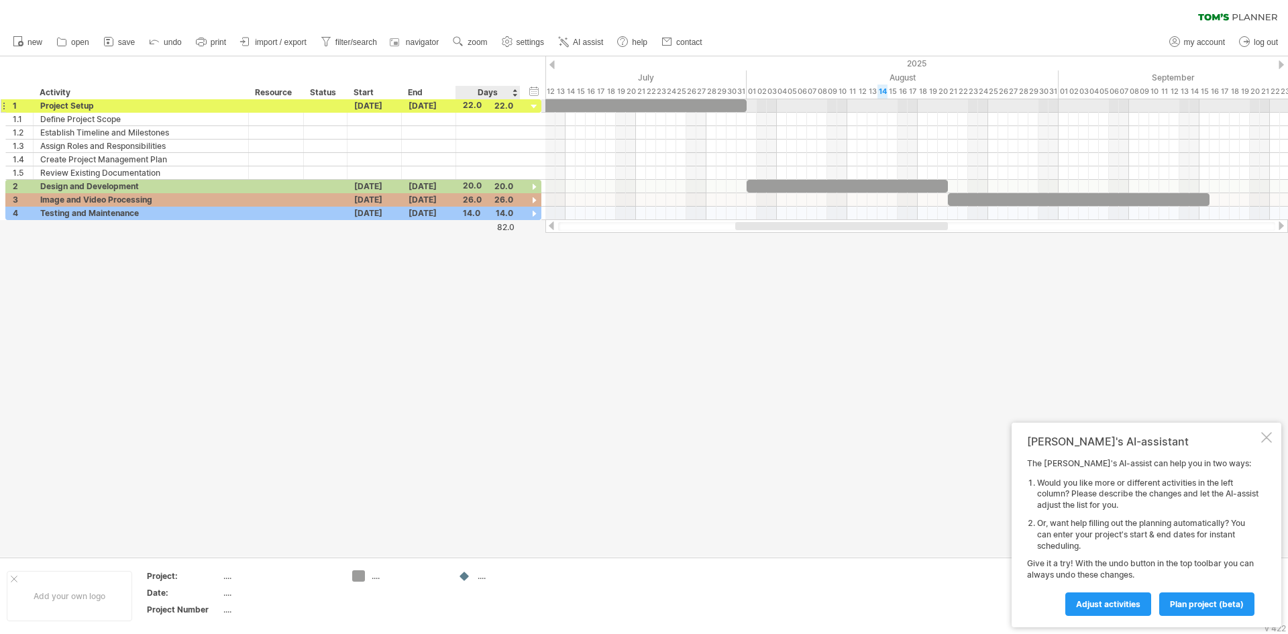
click at [535, 105] on div at bounding box center [534, 107] width 13 height 13
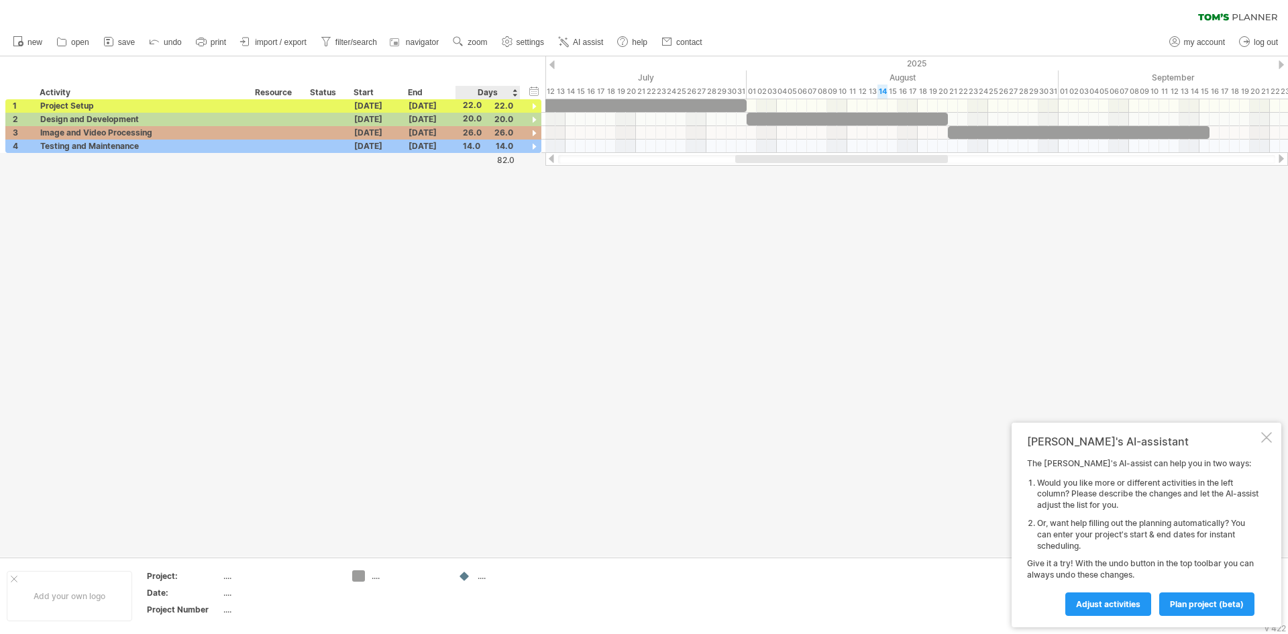
click at [495, 266] on div at bounding box center [644, 306] width 1288 height 500
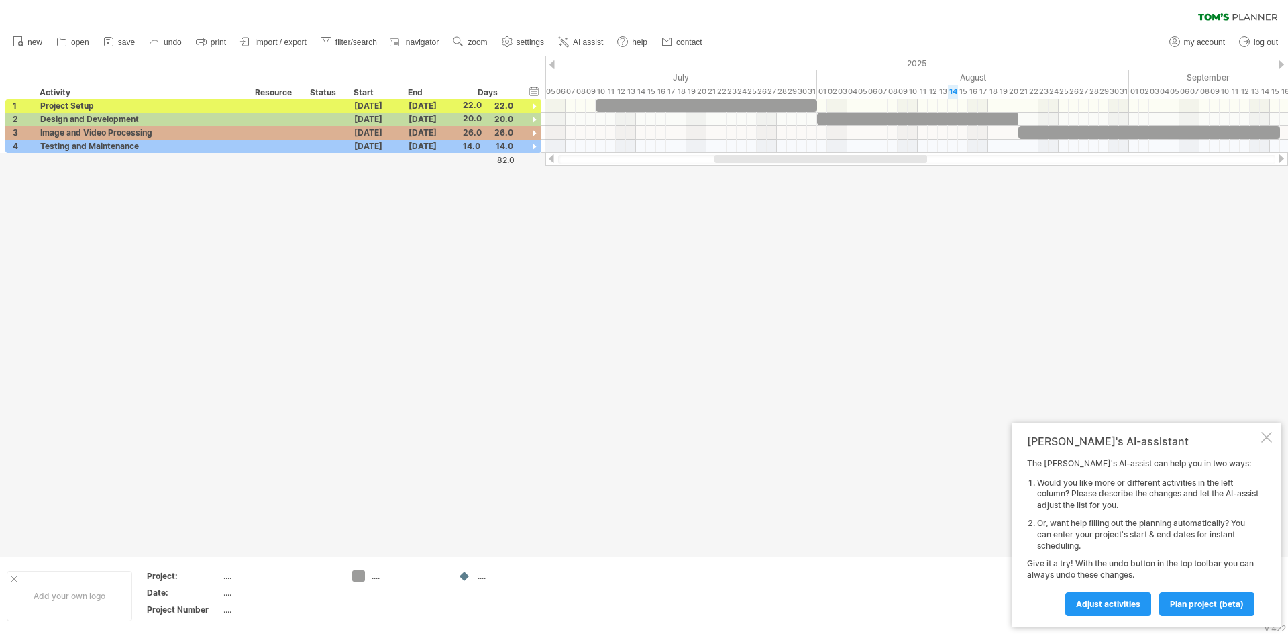
drag, startPoint x: 857, startPoint y: 160, endPoint x: 847, endPoint y: 184, distance: 25.3
click at [847, 184] on div "Trying to reach [DOMAIN_NAME] Connected again... 0% clear filter new 1" at bounding box center [644, 317] width 1288 height 634
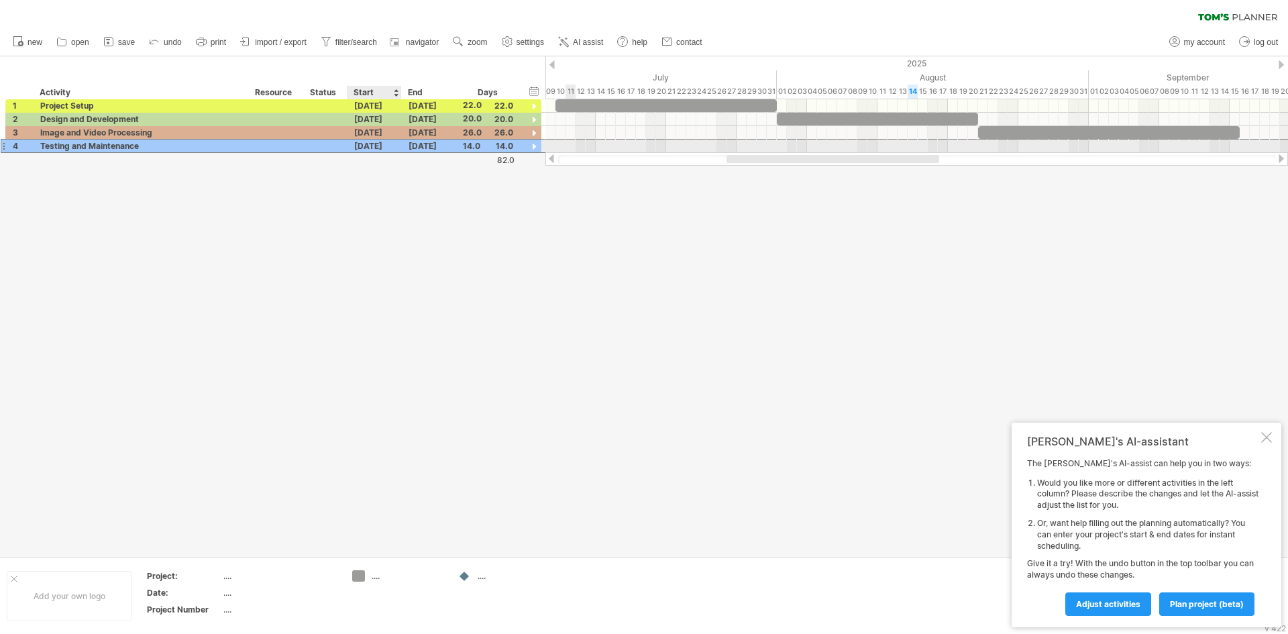
click at [376, 145] on div "[DATE]" at bounding box center [374, 146] width 54 height 13
click at [370, 161] on link "previous" at bounding box center [369, 163] width 10 height 10
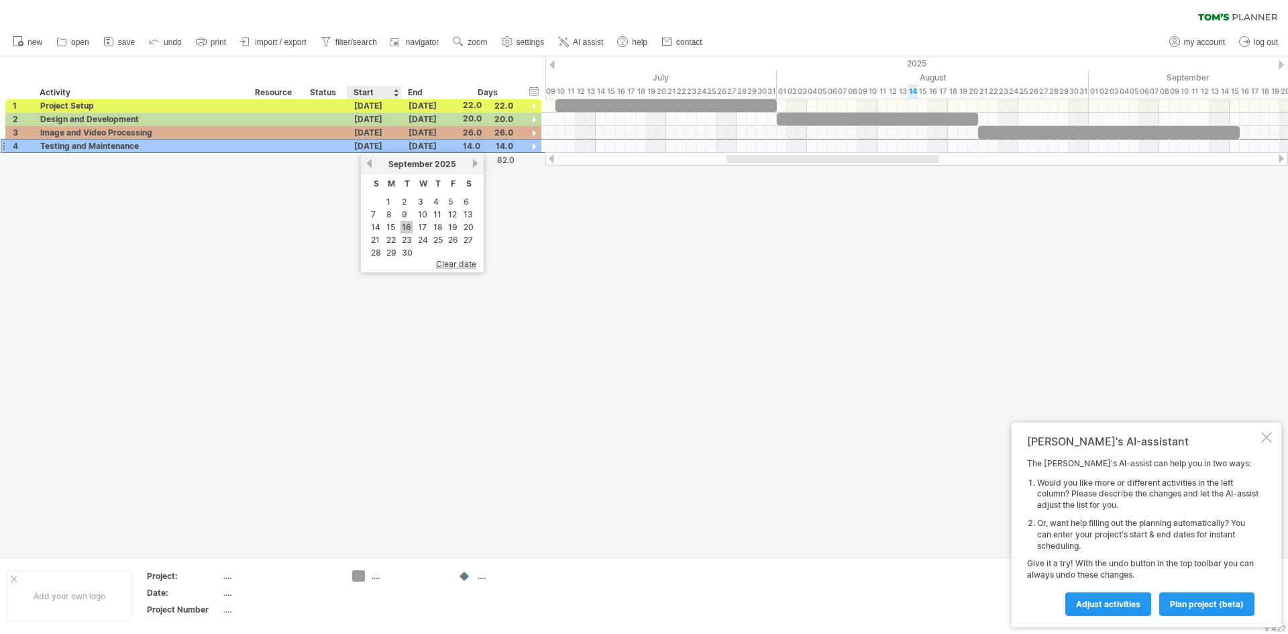
click at [405, 229] on link "16" at bounding box center [406, 227] width 12 height 13
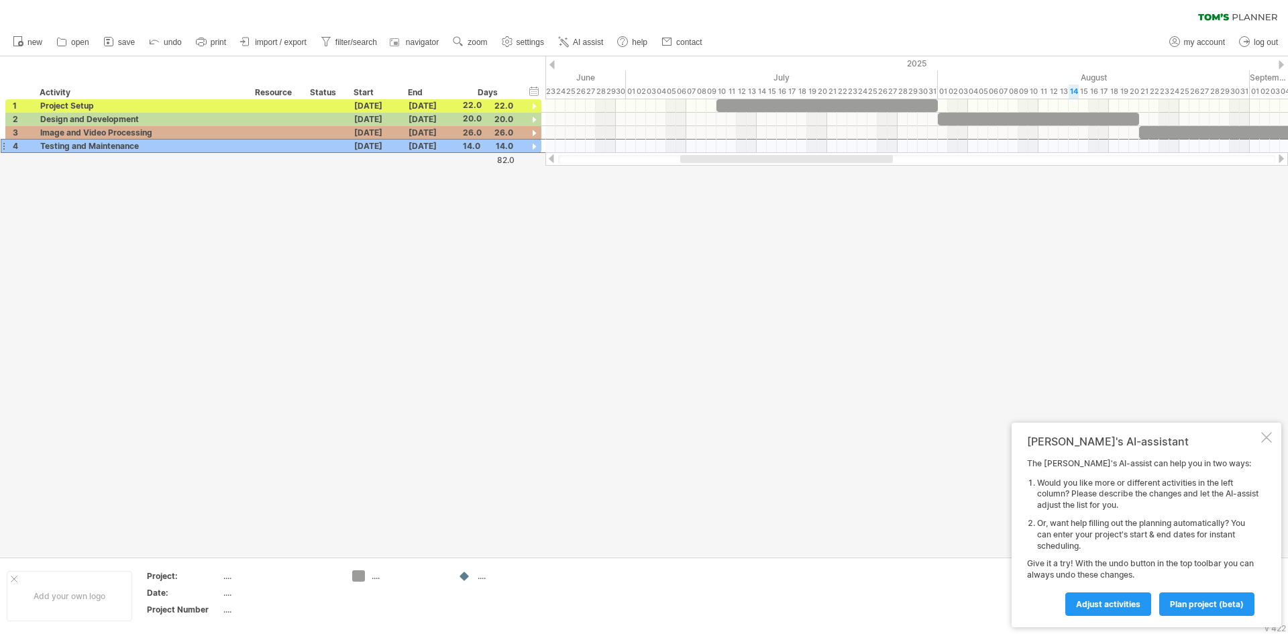
drag, startPoint x: 822, startPoint y: 160, endPoint x: 712, endPoint y: 163, distance: 109.4
click at [765, 169] on div "Trying to reach [DOMAIN_NAME] Connected again... 0% clear filter new 1" at bounding box center [644, 317] width 1288 height 634
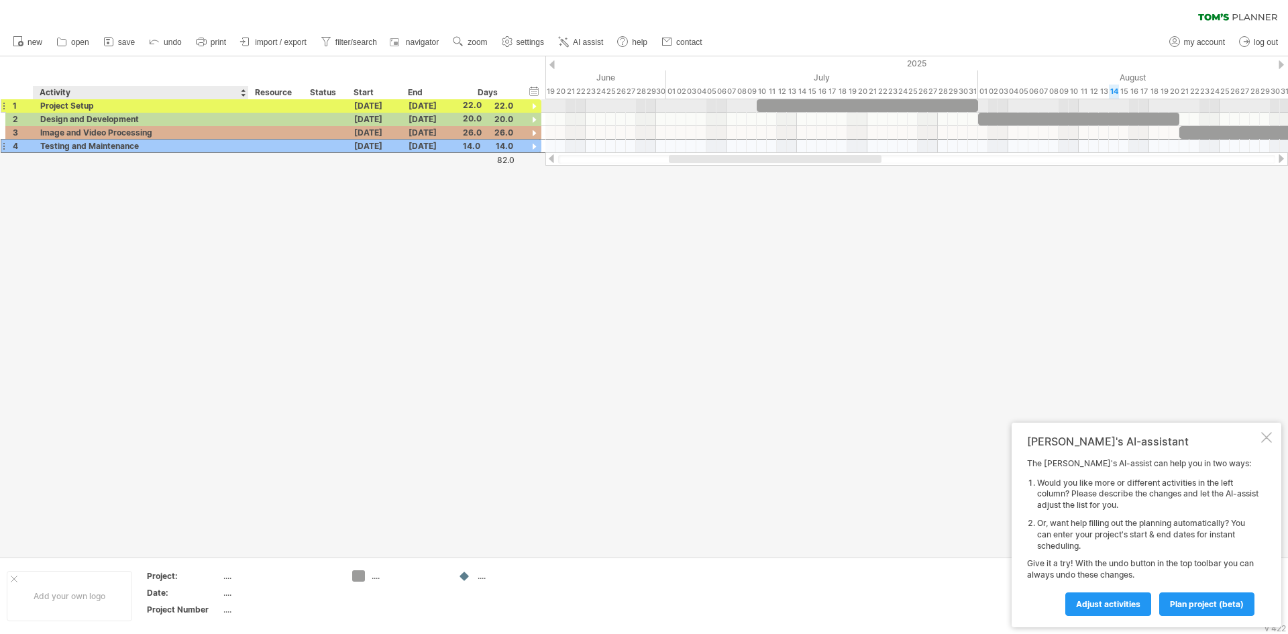
click at [119, 105] on div "Project Setup" at bounding box center [140, 105] width 201 height 13
click at [126, 108] on input "**********" at bounding box center [140, 105] width 201 height 13
click at [103, 107] on input "**********" at bounding box center [140, 105] width 201 height 13
click at [900, 105] on div at bounding box center [867, 105] width 221 height 13
click at [64, 116] on div "Design and Development" at bounding box center [140, 119] width 201 height 13
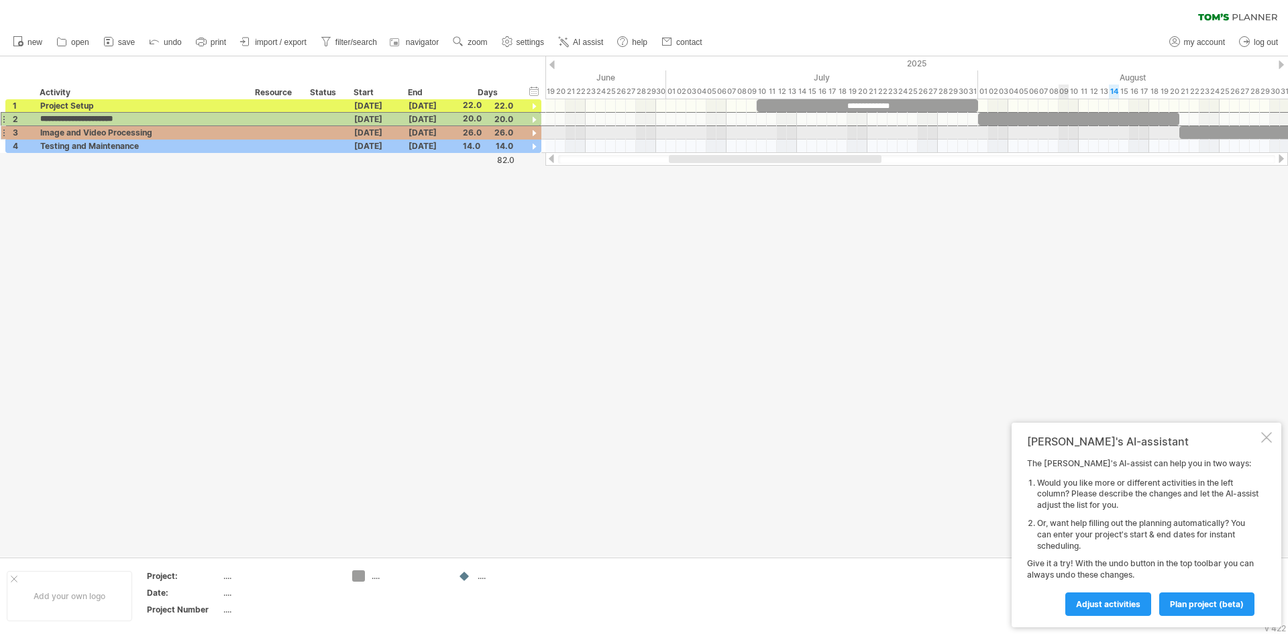
click at [1062, 123] on div at bounding box center [1078, 119] width 201 height 13
click at [90, 129] on div "Image and Video Processing" at bounding box center [140, 132] width 201 height 13
click at [1232, 131] on div at bounding box center [1310, 132] width 262 height 13
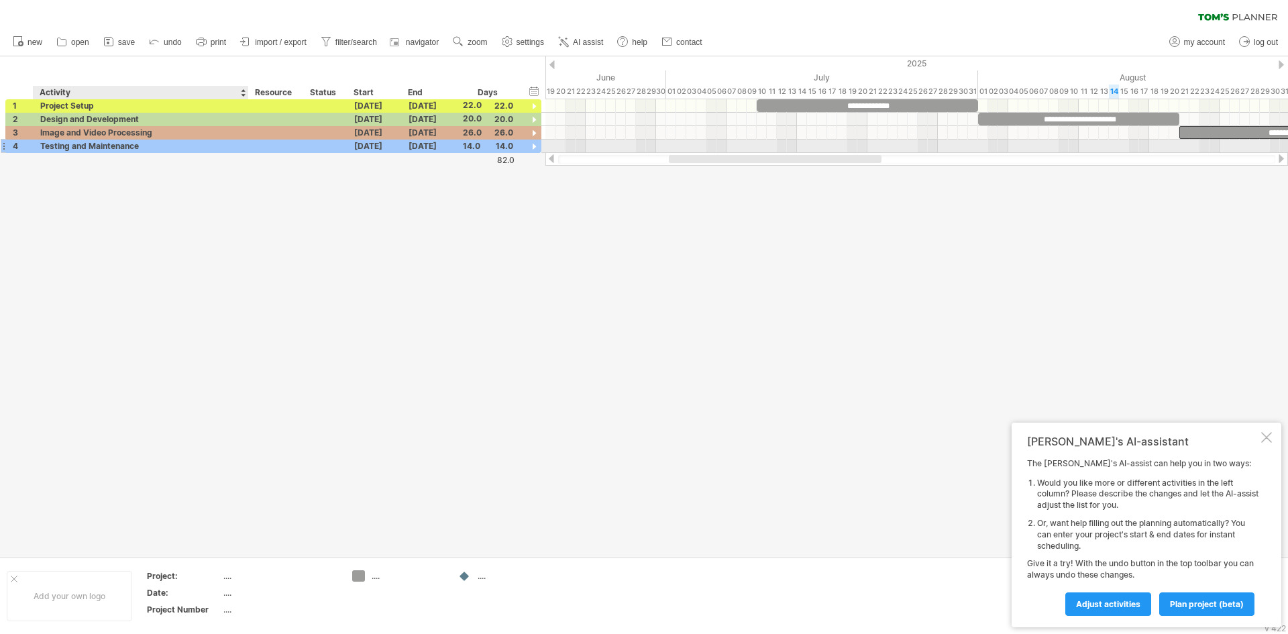
click at [103, 148] on div "Testing and Maintenance" at bounding box center [140, 146] width 201 height 13
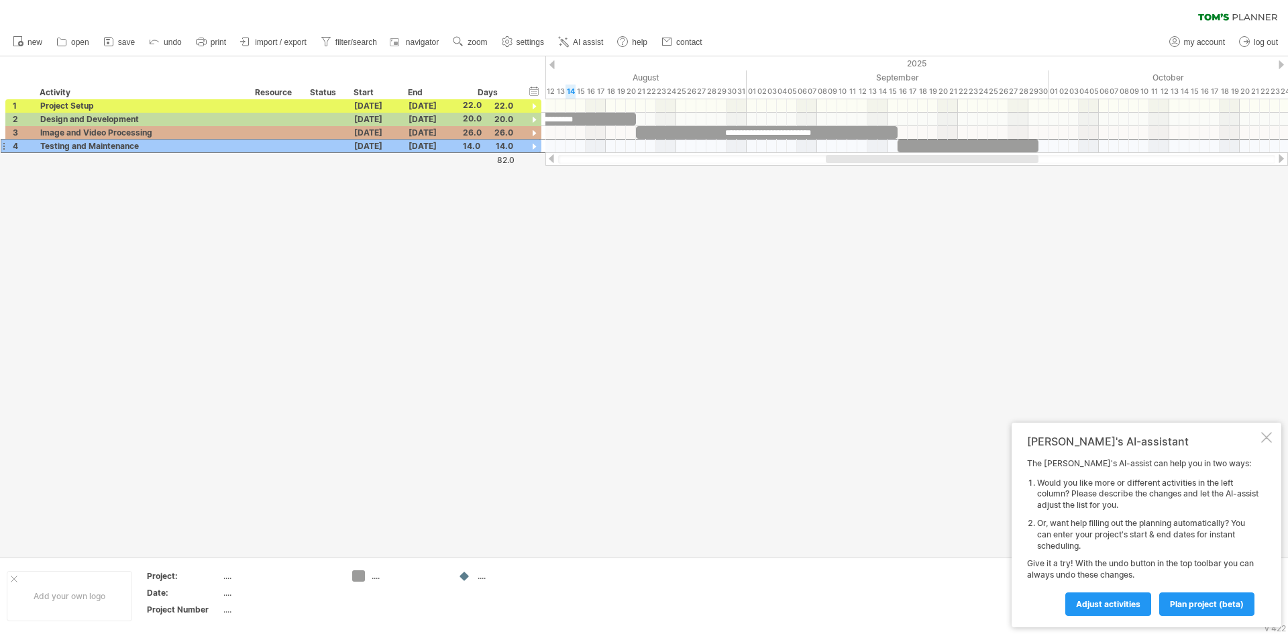
drag, startPoint x: 837, startPoint y: 160, endPoint x: 1199, endPoint y: 145, distance: 362.6
click at [1193, 154] on div at bounding box center [916, 158] width 743 height 13
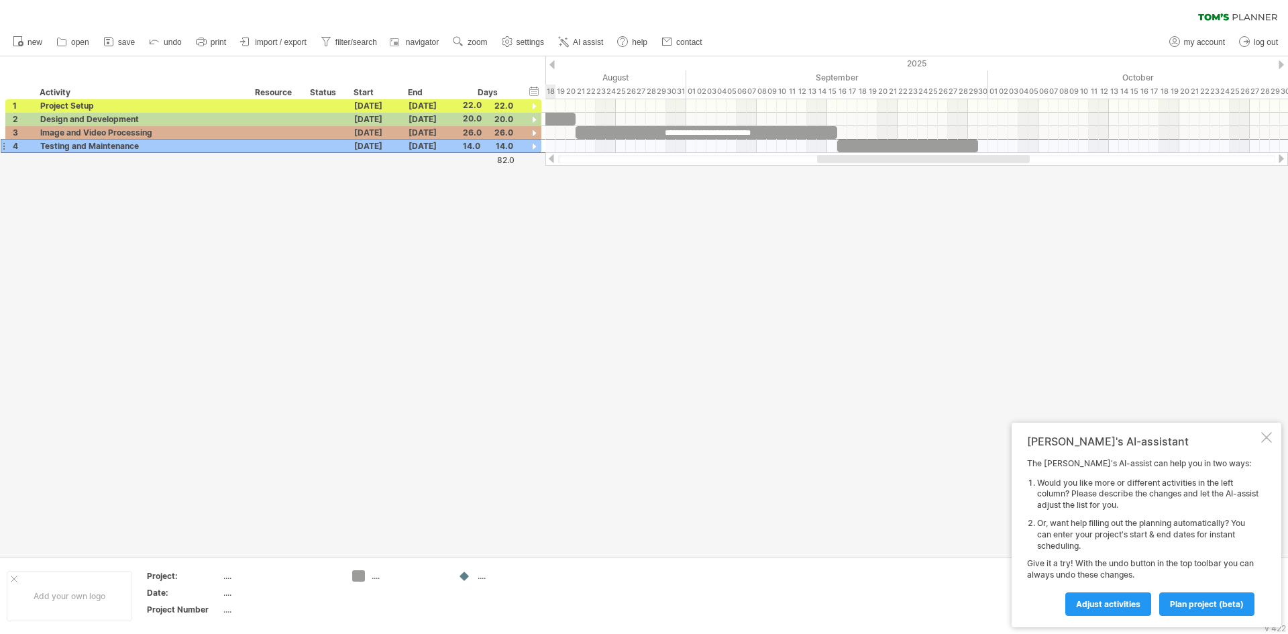
drag, startPoint x: 1112, startPoint y: 157, endPoint x: 909, endPoint y: 170, distance: 203.0
click at [909, 170] on div "Trying to reach [DOMAIN_NAME] Connected again... 0% clear filter new 1" at bounding box center [644, 317] width 1288 height 634
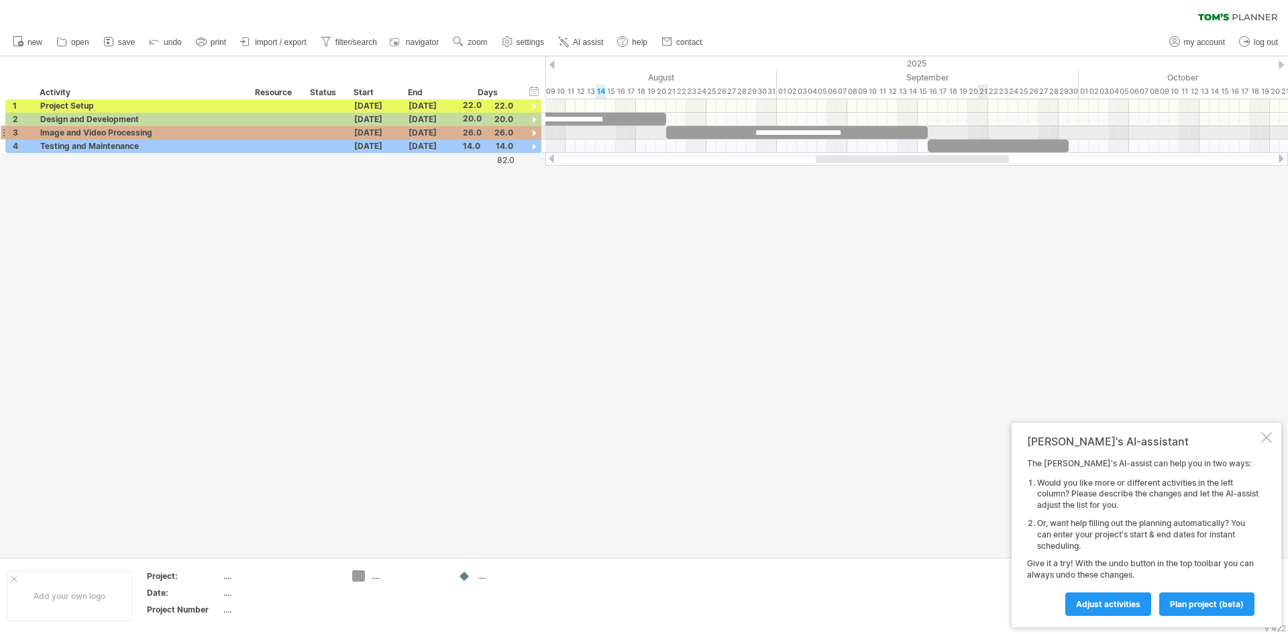
click at [983, 138] on div at bounding box center [916, 132] width 743 height 13
click at [1004, 138] on div at bounding box center [916, 132] width 743 height 13
click at [1028, 146] on div at bounding box center [998, 146] width 141 height 13
click at [1051, 225] on div at bounding box center [644, 306] width 1288 height 500
click at [1260, 433] on div "[PERSON_NAME]'s AI-assistant The [PERSON_NAME]'s AI-assist can help you in two …" at bounding box center [1147, 525] width 270 height 205
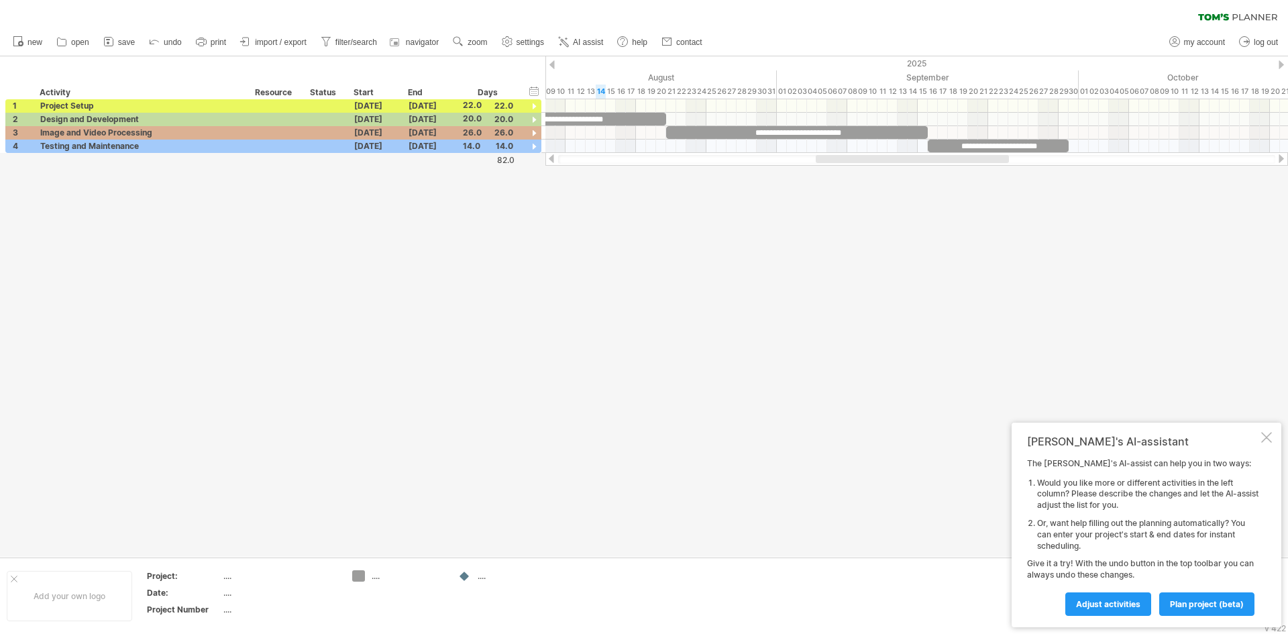
click at [1262, 437] on div at bounding box center [1266, 437] width 11 height 11
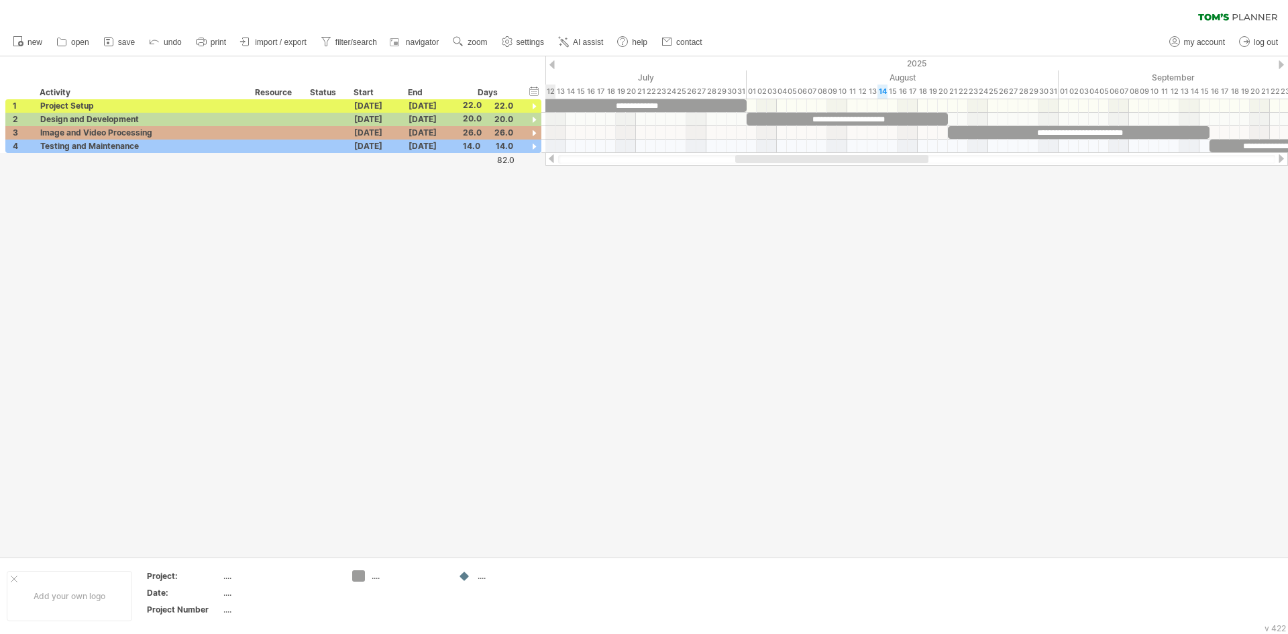
drag, startPoint x: 828, startPoint y: 166, endPoint x: 764, endPoint y: 164, distance: 63.8
click at [764, 164] on div at bounding box center [916, 158] width 743 height 13
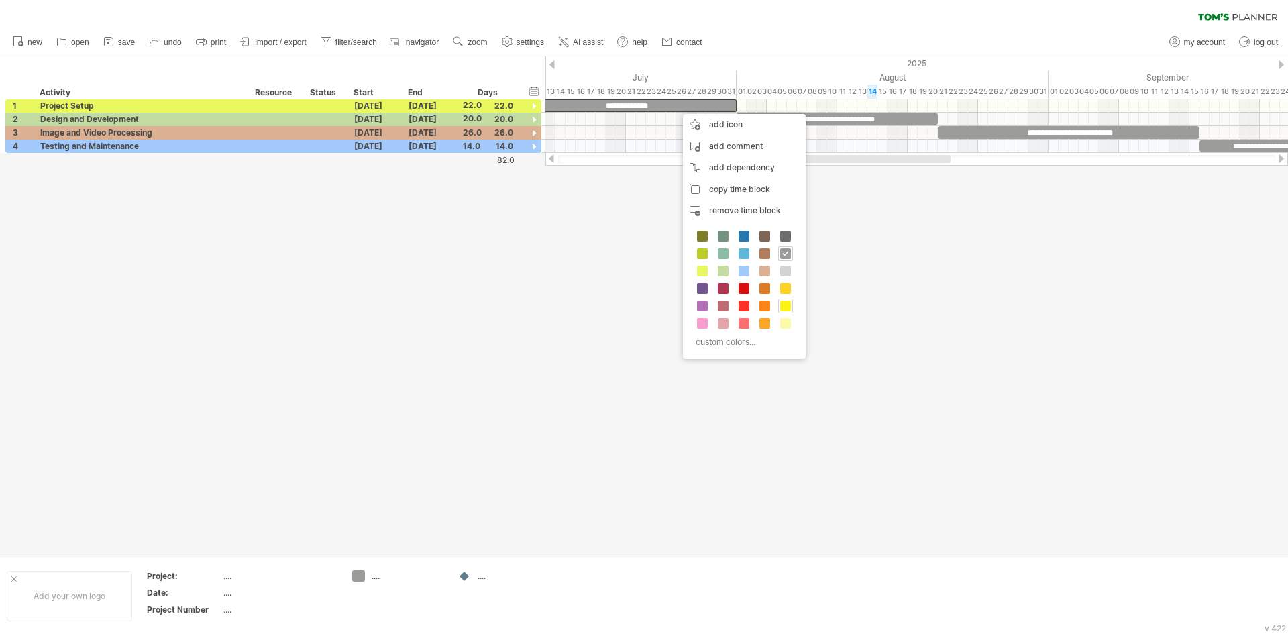
click at [789, 303] on span at bounding box center [785, 306] width 11 height 11
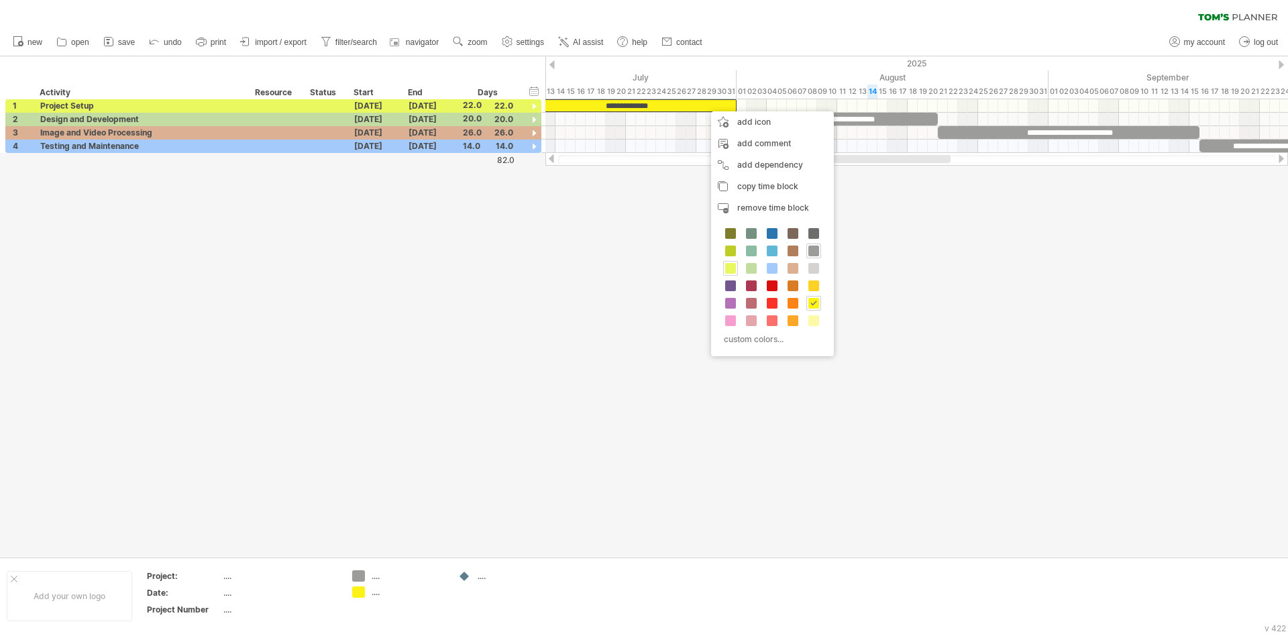
click at [735, 263] on span at bounding box center [730, 268] width 11 height 11
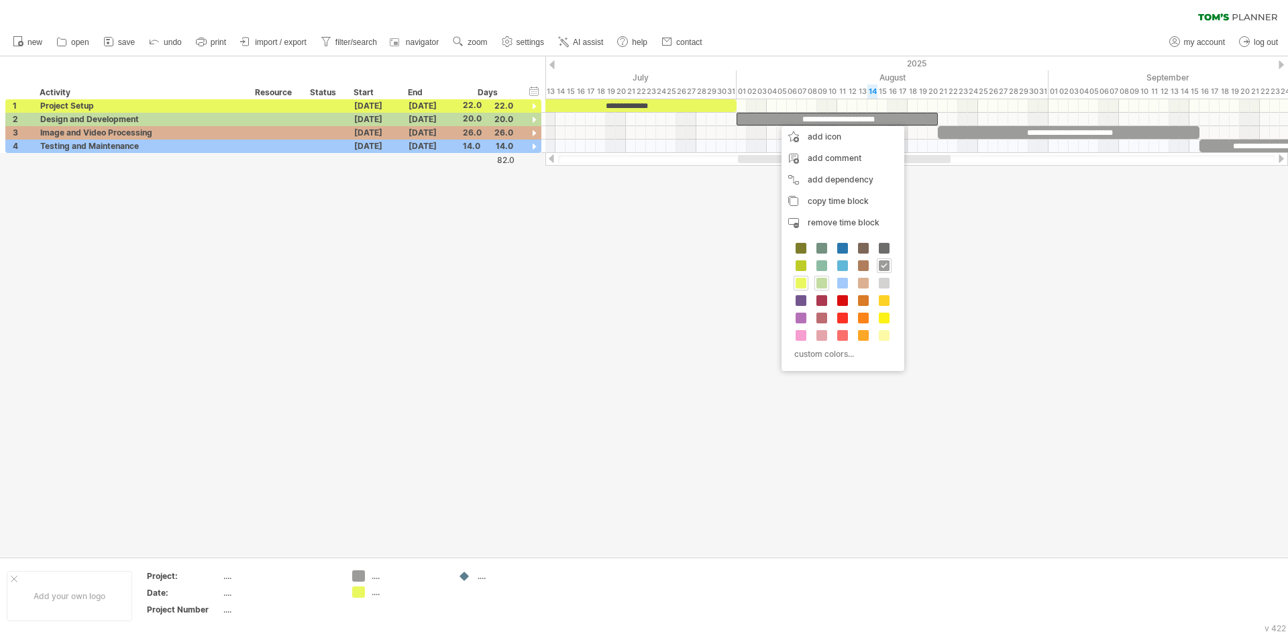
click at [817, 282] on span at bounding box center [821, 283] width 11 height 11
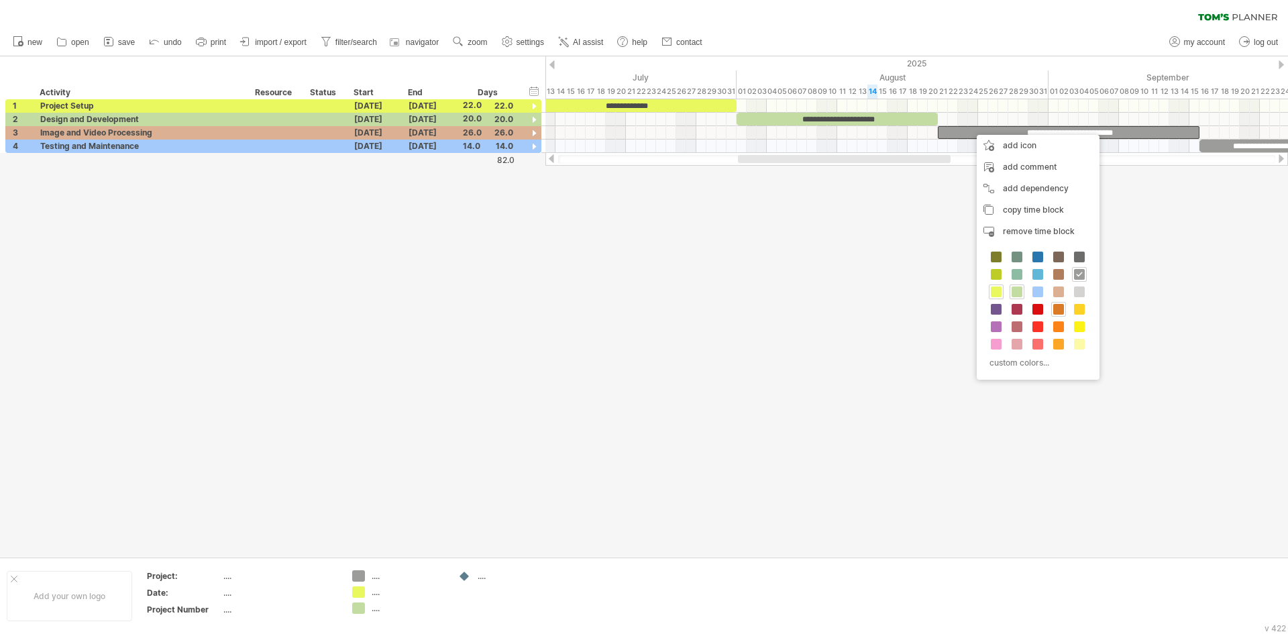
click at [1063, 311] on span at bounding box center [1058, 309] width 11 height 11
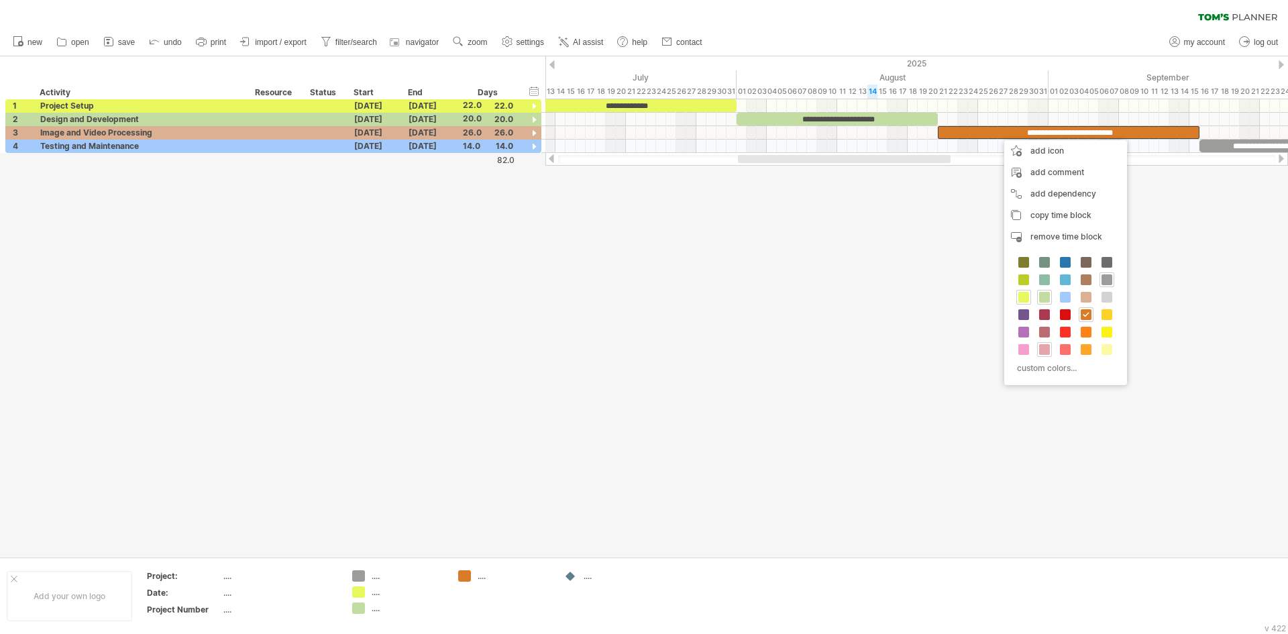
click at [1045, 345] on span at bounding box center [1044, 349] width 11 height 11
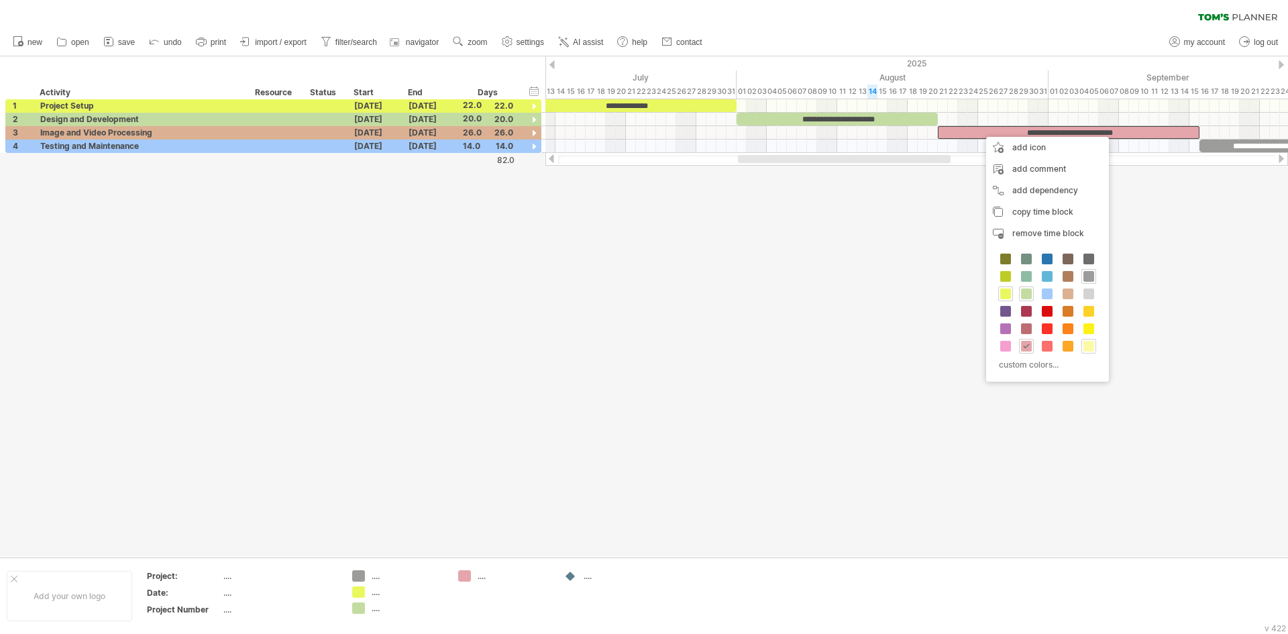
click at [1086, 340] on div at bounding box center [1088, 346] width 15 height 15
click at [1071, 345] on span at bounding box center [1070, 346] width 11 height 11
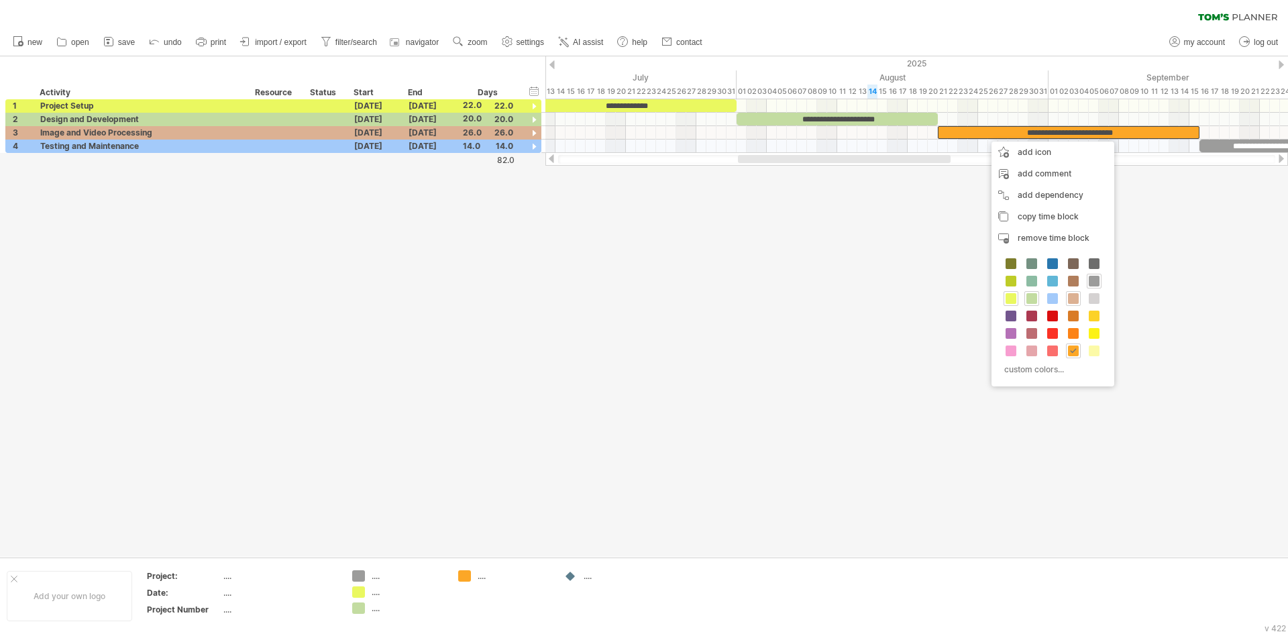
click at [1074, 297] on span at bounding box center [1073, 298] width 11 height 11
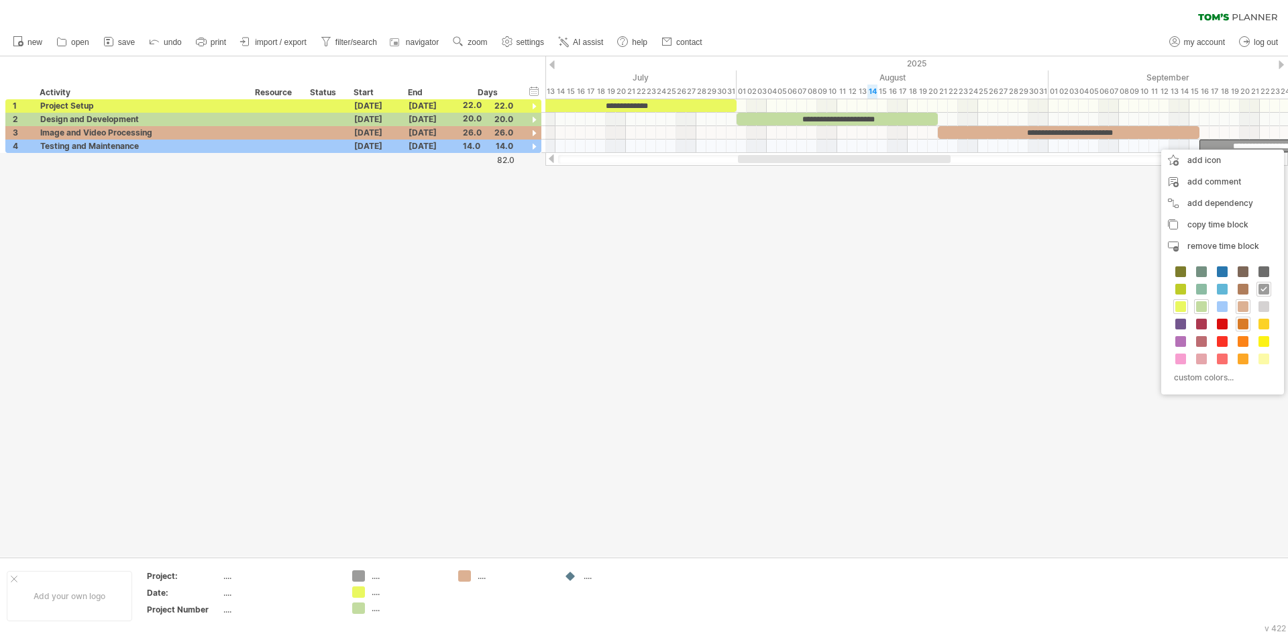
click at [1242, 323] on span at bounding box center [1243, 324] width 11 height 11
click at [1224, 303] on span at bounding box center [1222, 308] width 11 height 11
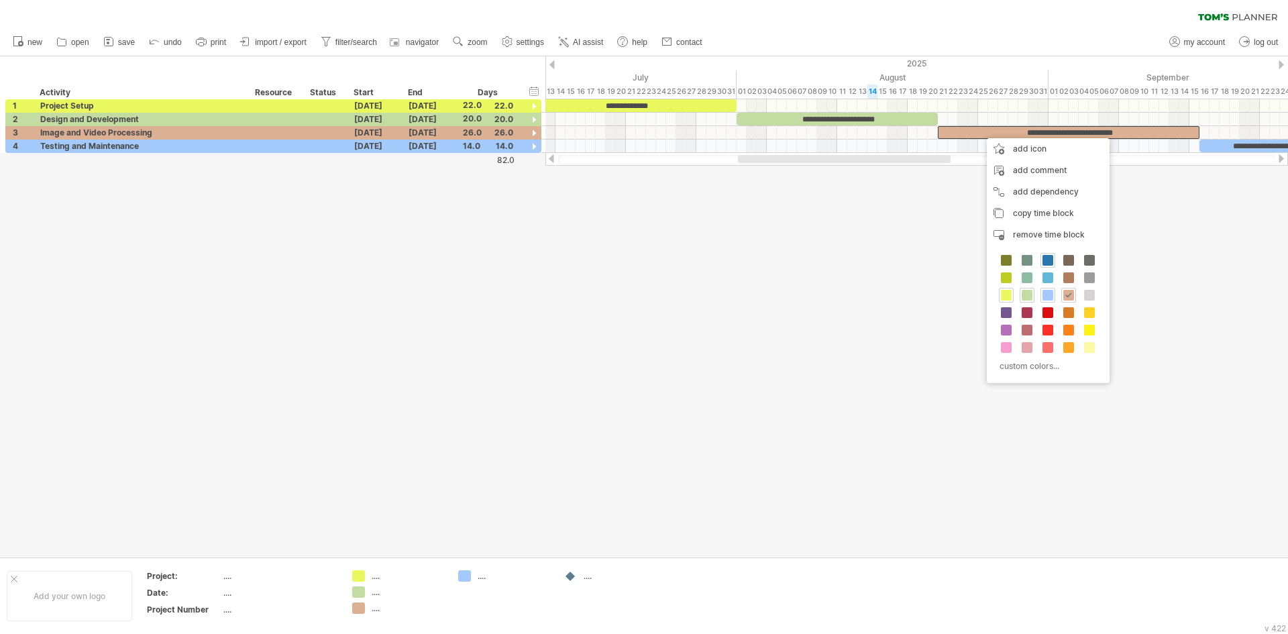
click at [1050, 258] on span at bounding box center [1047, 260] width 11 height 11
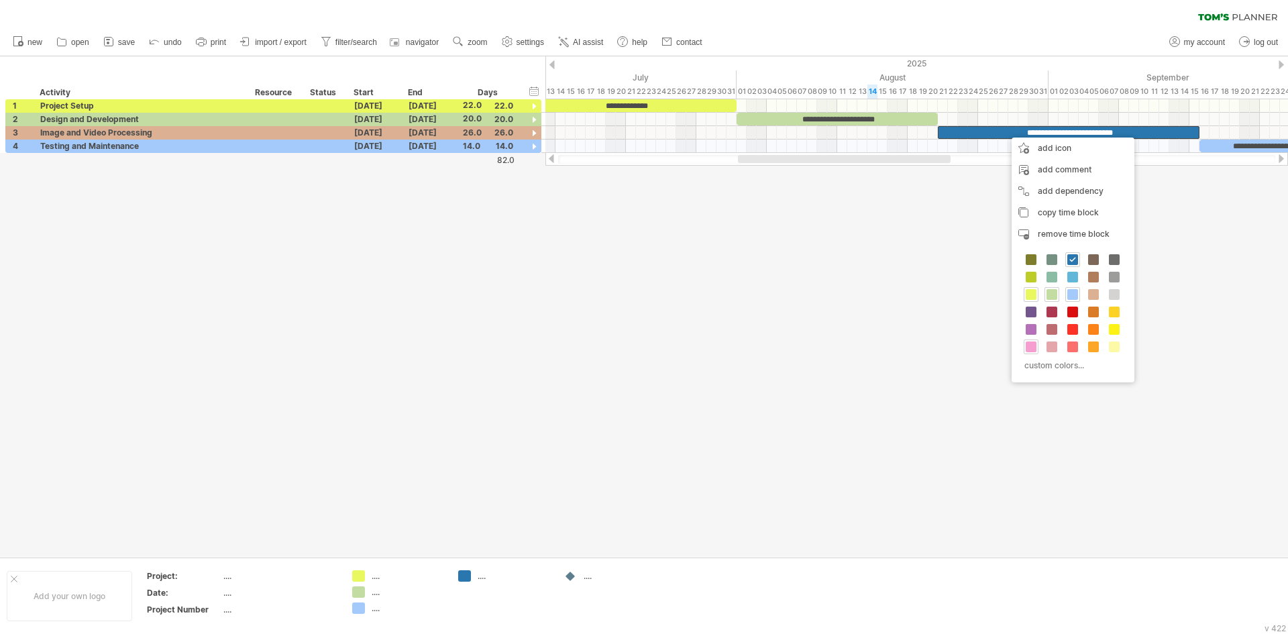
click at [1032, 339] on div at bounding box center [1031, 346] width 15 height 15
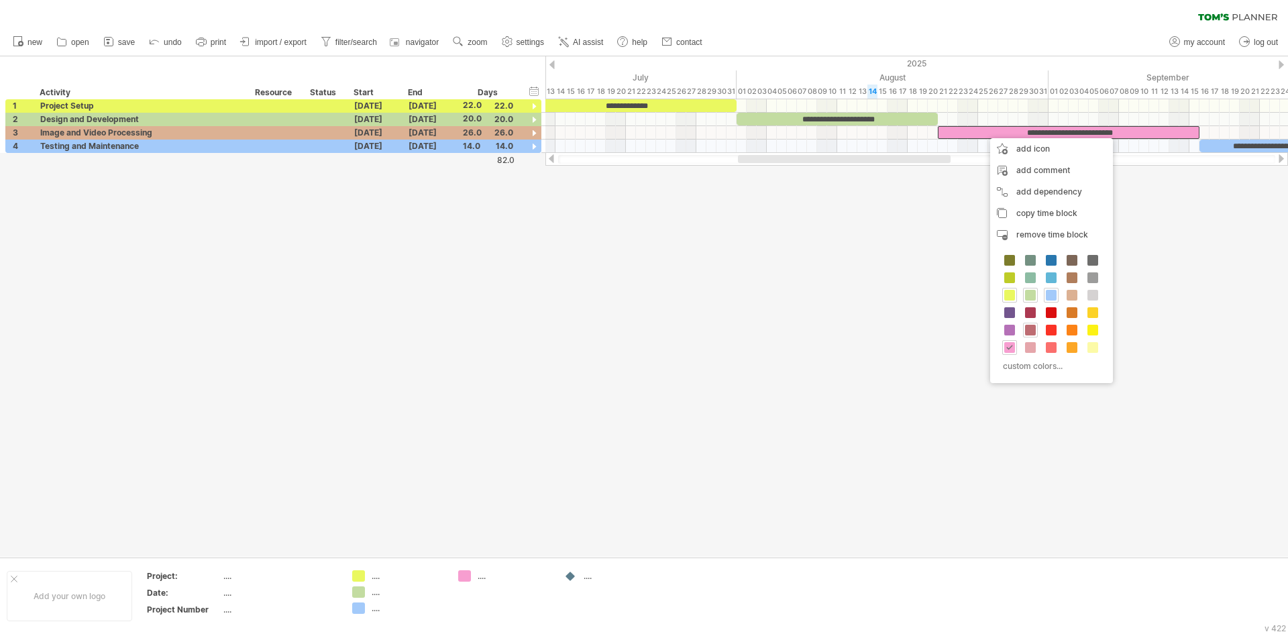
click at [1031, 327] on span at bounding box center [1030, 330] width 11 height 11
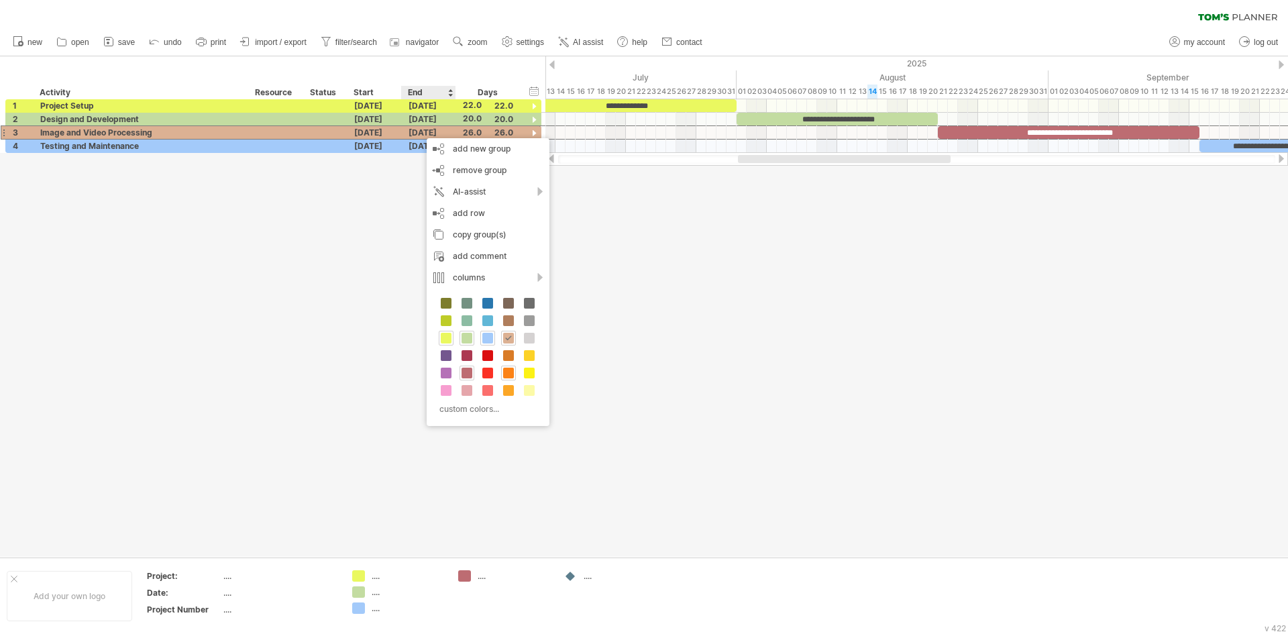
click at [468, 372] on span at bounding box center [467, 373] width 11 height 11
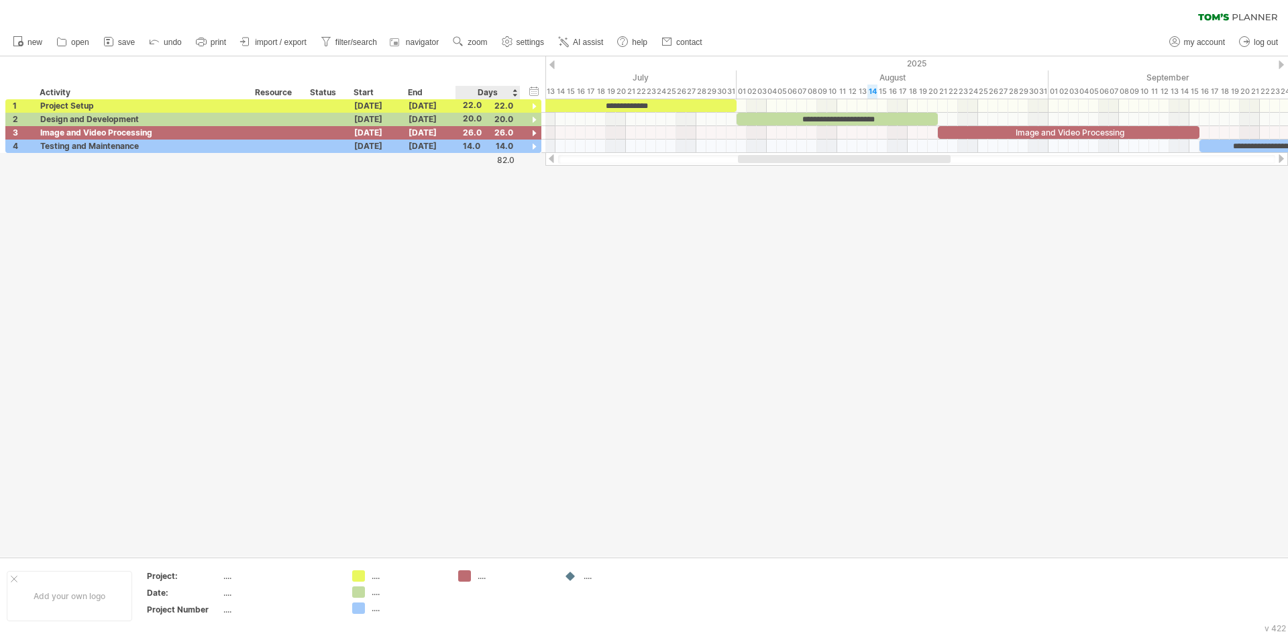
click at [469, 372] on div at bounding box center [644, 306] width 1288 height 500
click at [530, 107] on div at bounding box center [534, 107] width 13 height 13
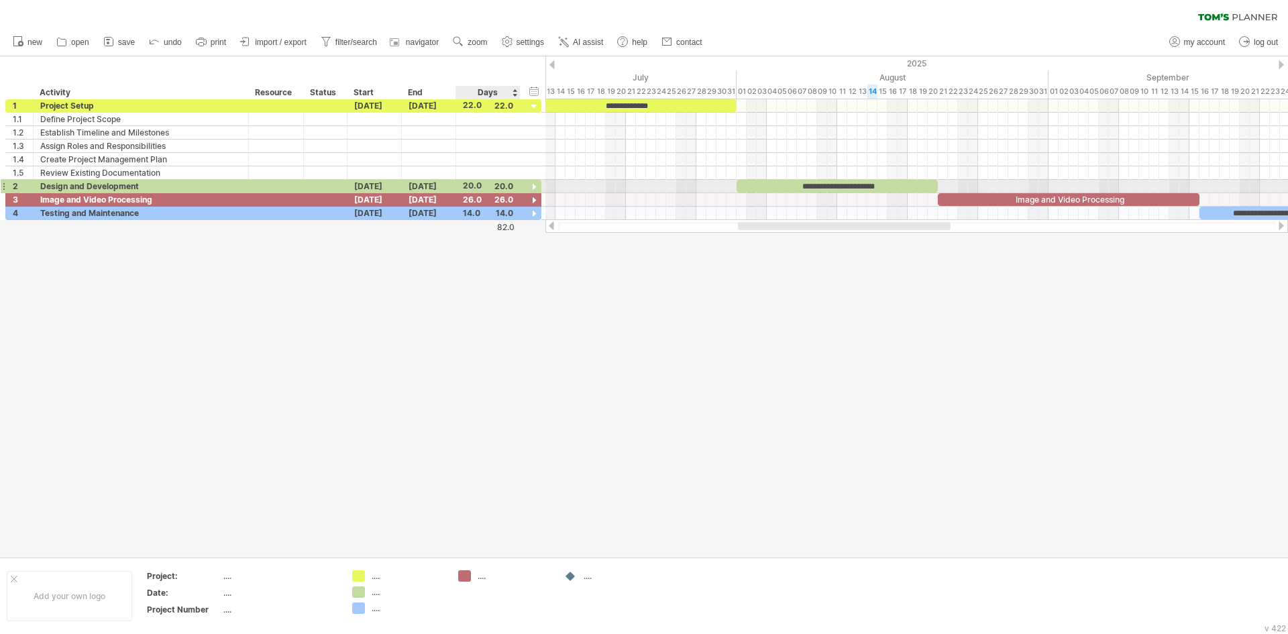
click at [531, 186] on div at bounding box center [534, 187] width 13 height 13
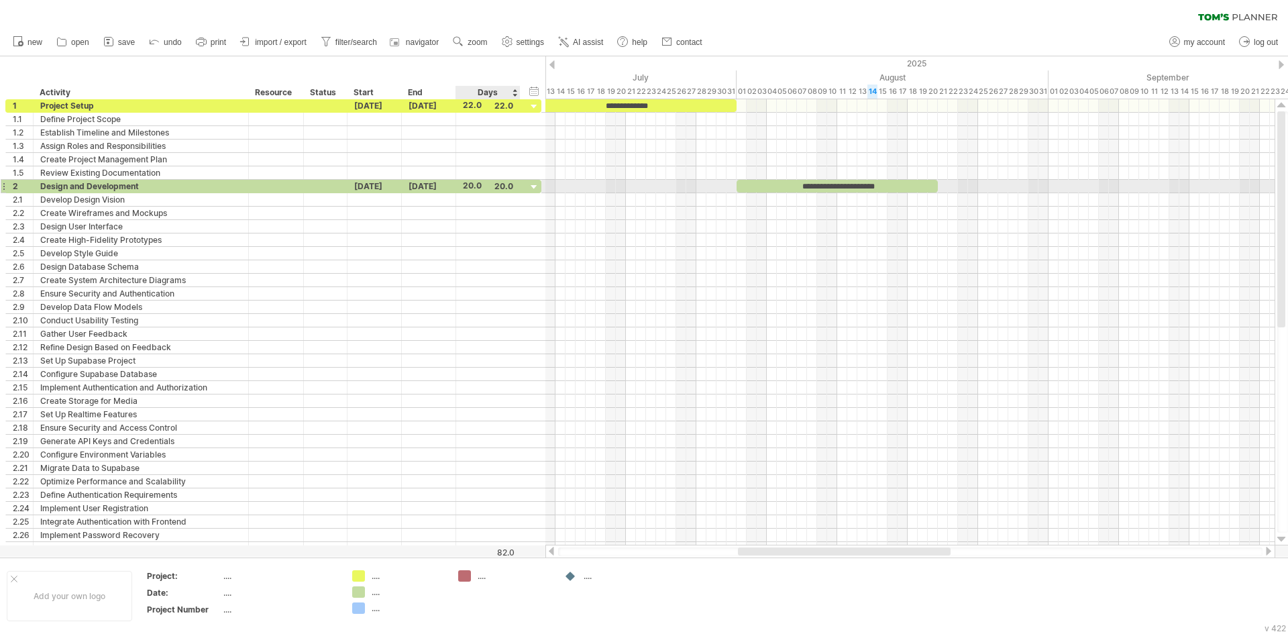
click at [531, 186] on div at bounding box center [534, 187] width 13 height 13
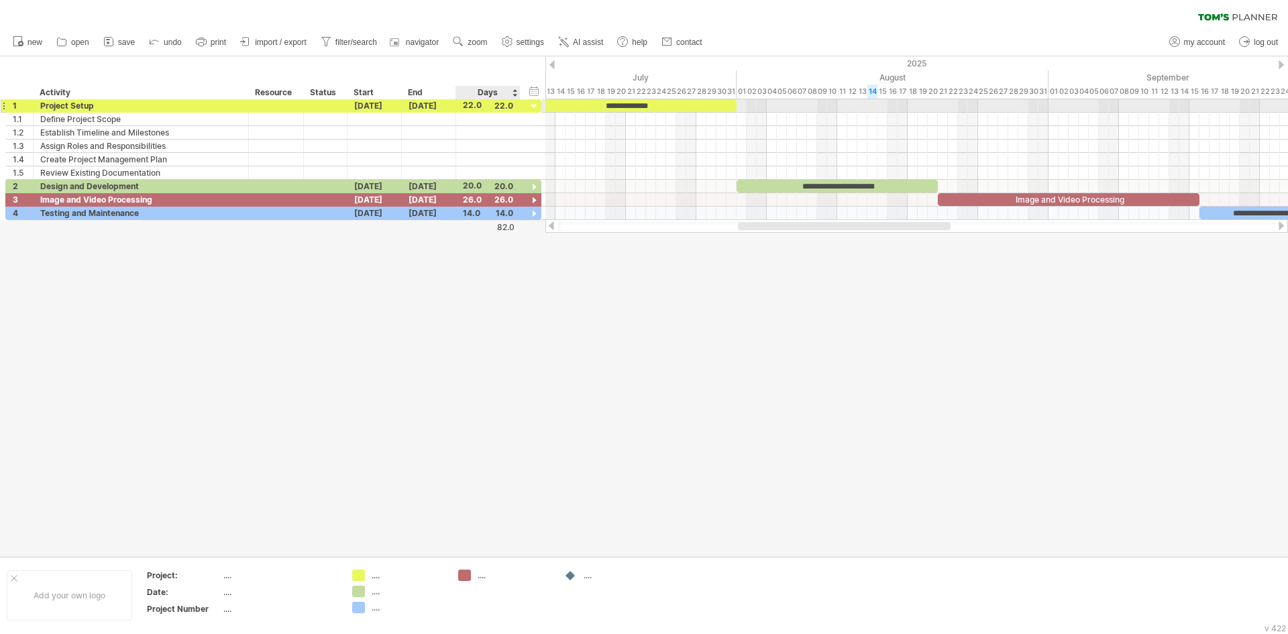
click at [537, 109] on div at bounding box center [534, 107] width 13 height 13
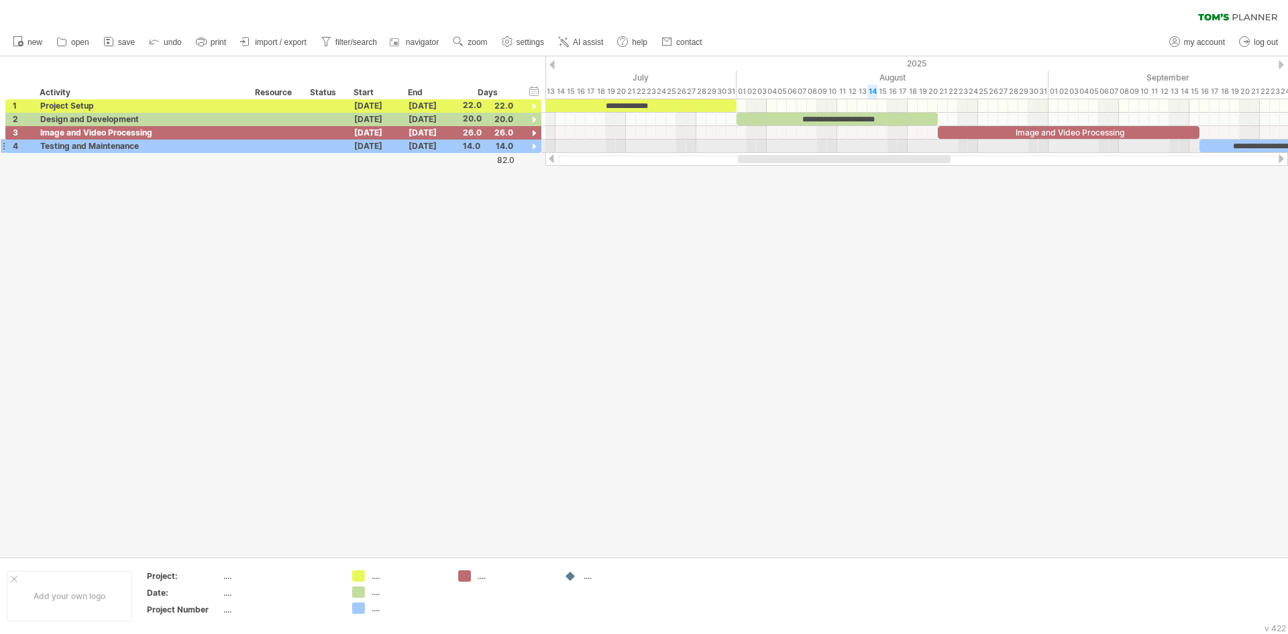
click at [896, 154] on div "Trying to reach [DOMAIN_NAME] Connected again... 0% clear filter new 1" at bounding box center [644, 317] width 1288 height 634
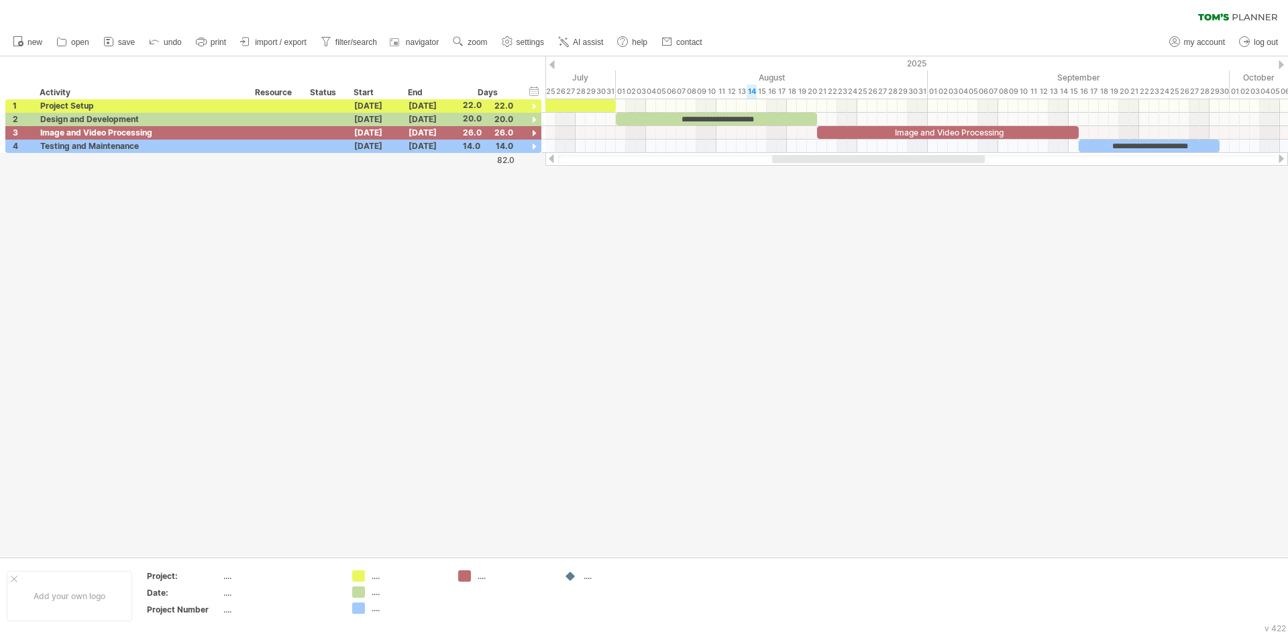
drag, startPoint x: 889, startPoint y: 160, endPoint x: 863, endPoint y: 170, distance: 27.4
click at [920, 184] on div "Trying to reach [DOMAIN_NAME] Connected again... 0% clear filter new 1" at bounding box center [644, 317] width 1288 height 634
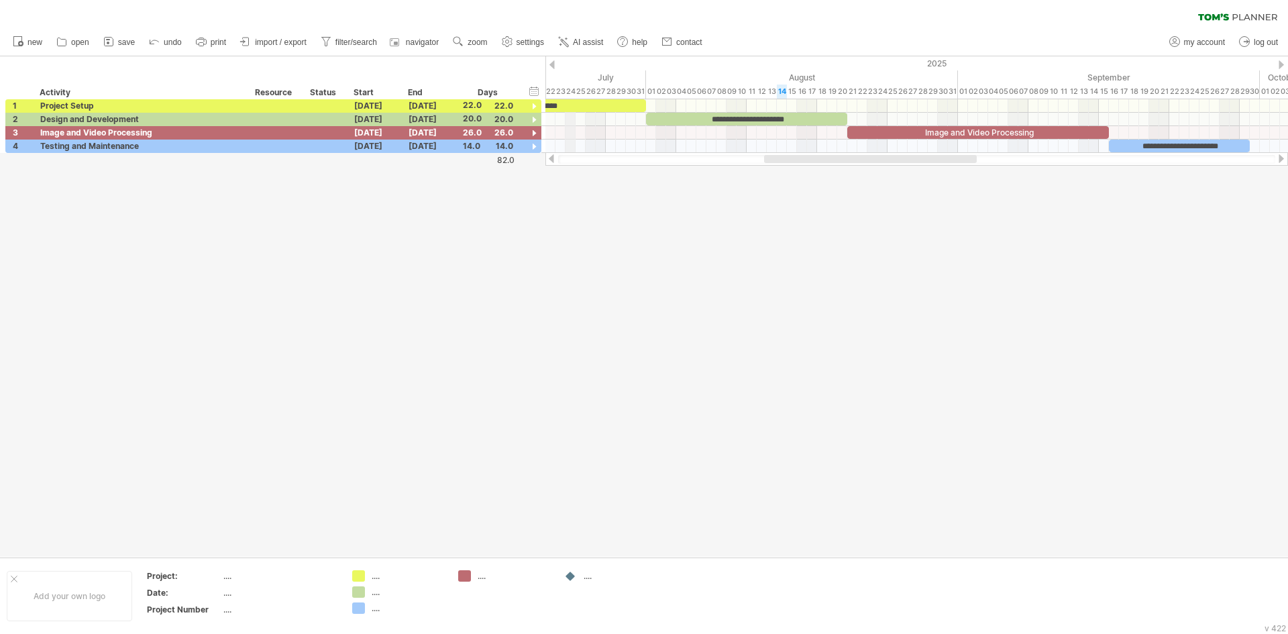
drag, startPoint x: 547, startPoint y: 75, endPoint x: 588, endPoint y: 71, distance: 41.8
click at [588, 71] on div "July" at bounding box center [490, 77] width 312 height 14
click at [804, 184] on div "Trying to reach [DOMAIN_NAME] Connected again... 0% clear filter new 1" at bounding box center [644, 317] width 1288 height 634
click at [807, 165] on div at bounding box center [916, 158] width 743 height 13
click at [810, 170] on div at bounding box center [644, 306] width 1288 height 500
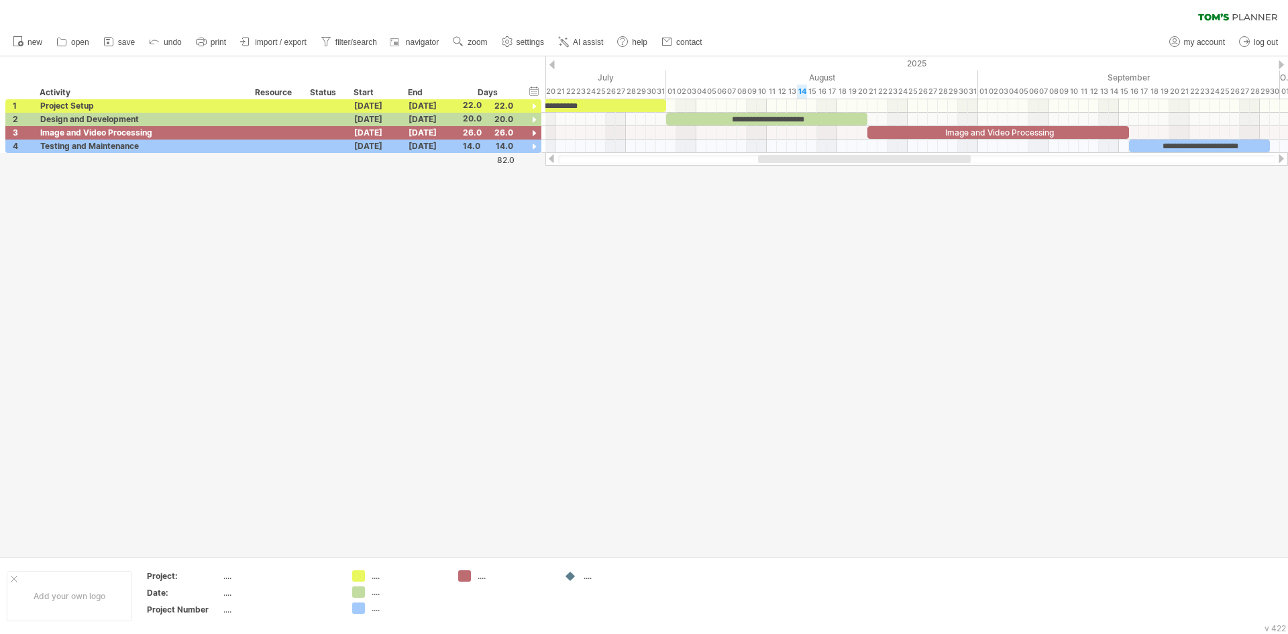
drag, startPoint x: 810, startPoint y: 163, endPoint x: 812, endPoint y: 180, distance: 17.6
click at [812, 180] on div "Trying to reach [DOMAIN_NAME] Connected again... 0% clear filter new 1" at bounding box center [644, 317] width 1288 height 634
click at [551, 160] on div at bounding box center [551, 158] width 11 height 9
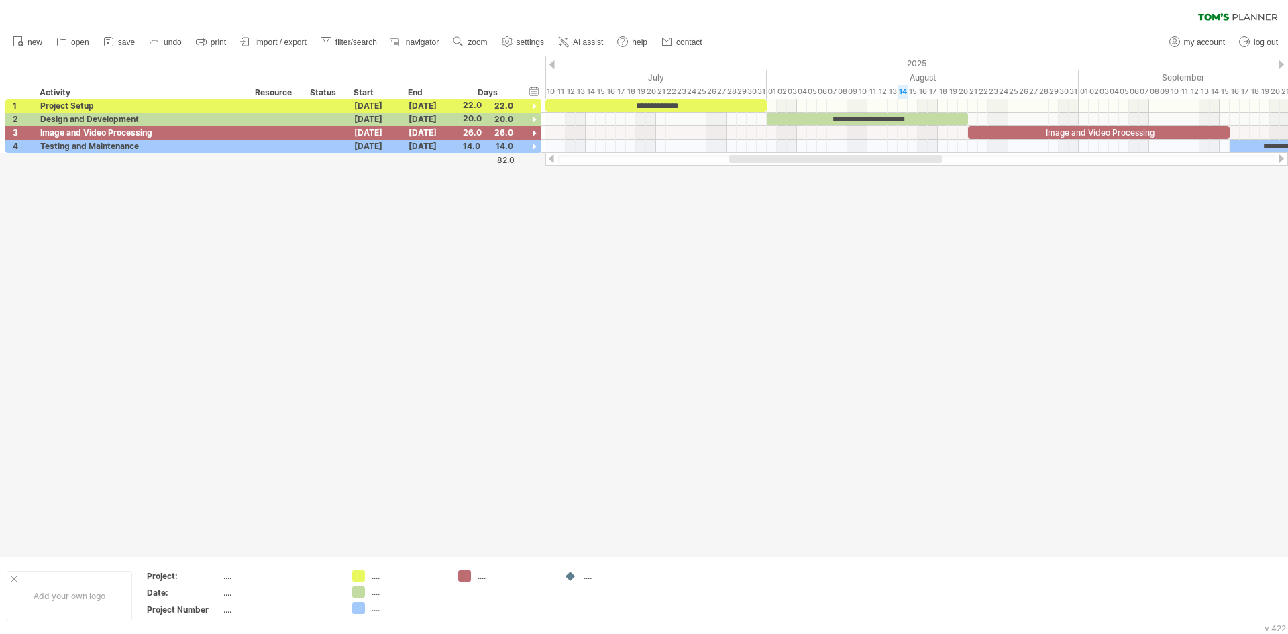
click at [551, 160] on div at bounding box center [551, 158] width 11 height 9
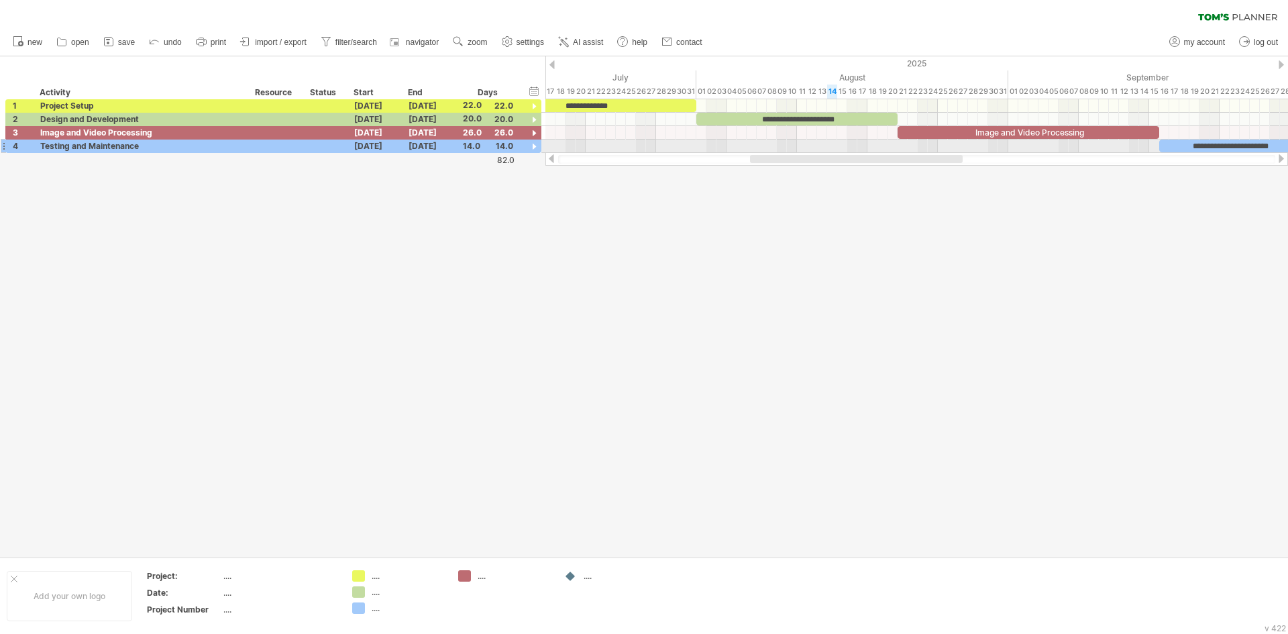
drag, startPoint x: 863, startPoint y: 159, endPoint x: 913, endPoint y: 153, distance: 50.0
click at [913, 153] on div at bounding box center [916, 158] width 743 height 13
click at [471, 45] on span "zoom" at bounding box center [477, 42] width 19 height 9
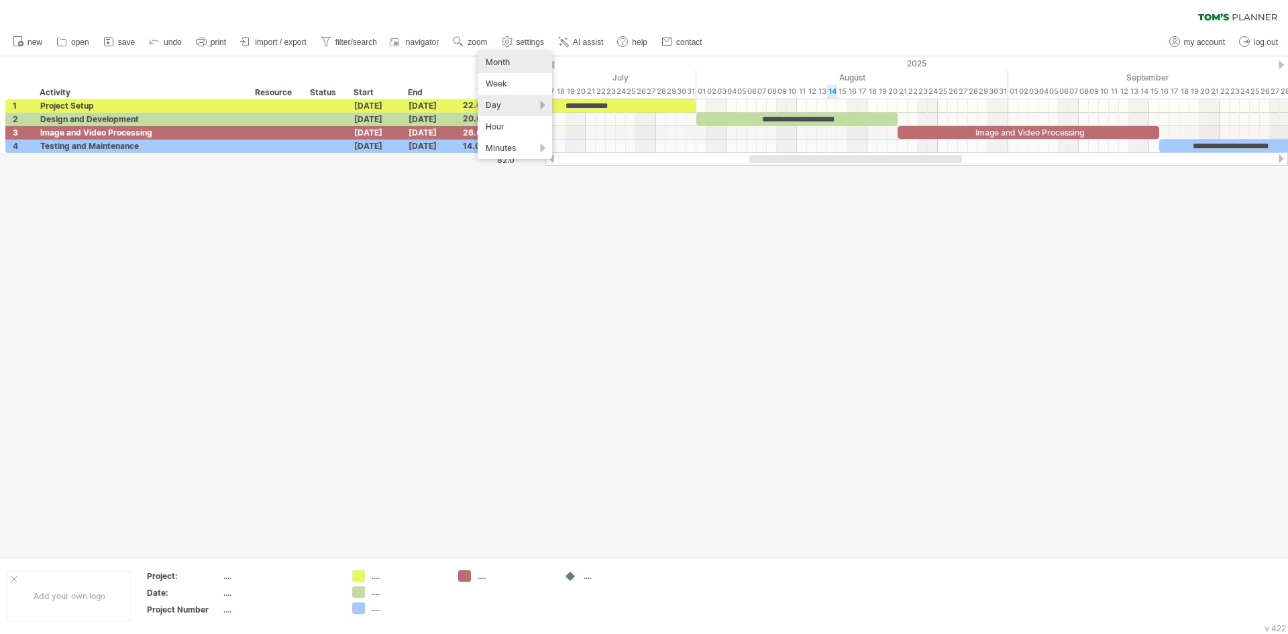
click at [516, 69] on div "Month" at bounding box center [515, 62] width 74 height 21
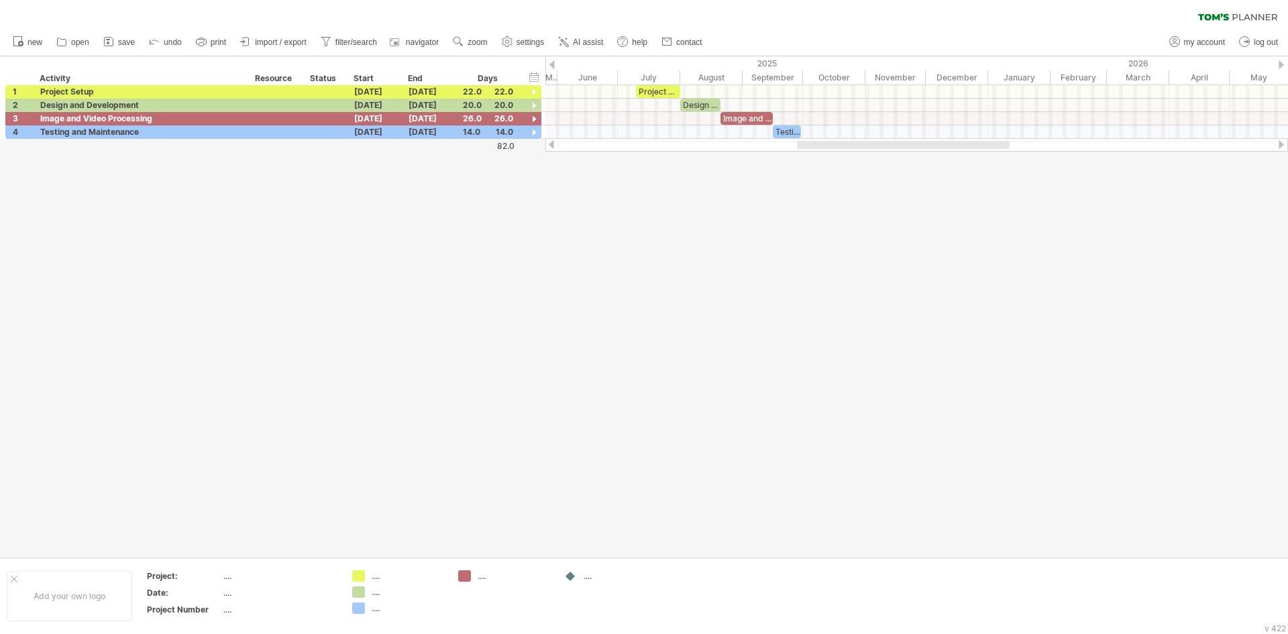
drag, startPoint x: 880, startPoint y: 147, endPoint x: 860, endPoint y: 151, distance: 20.5
click at [860, 151] on div at bounding box center [916, 144] width 743 height 13
click at [455, 41] on circle at bounding box center [456, 40] width 9 height 9
click at [484, 80] on div "Week" at bounding box center [499, 79] width 74 height 21
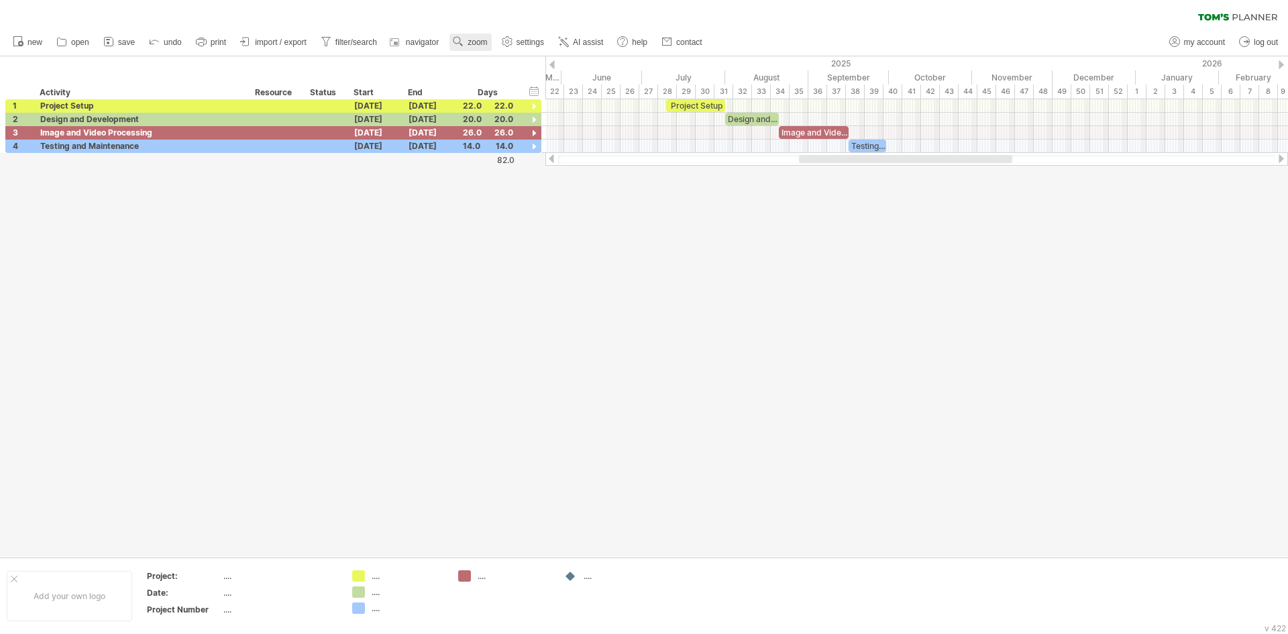
click at [471, 46] on span "zoom" at bounding box center [477, 42] width 19 height 9
click at [508, 110] on div "Day" at bounding box center [515, 106] width 74 height 21
click at [500, 127] on div "Hour" at bounding box center [515, 127] width 74 height 21
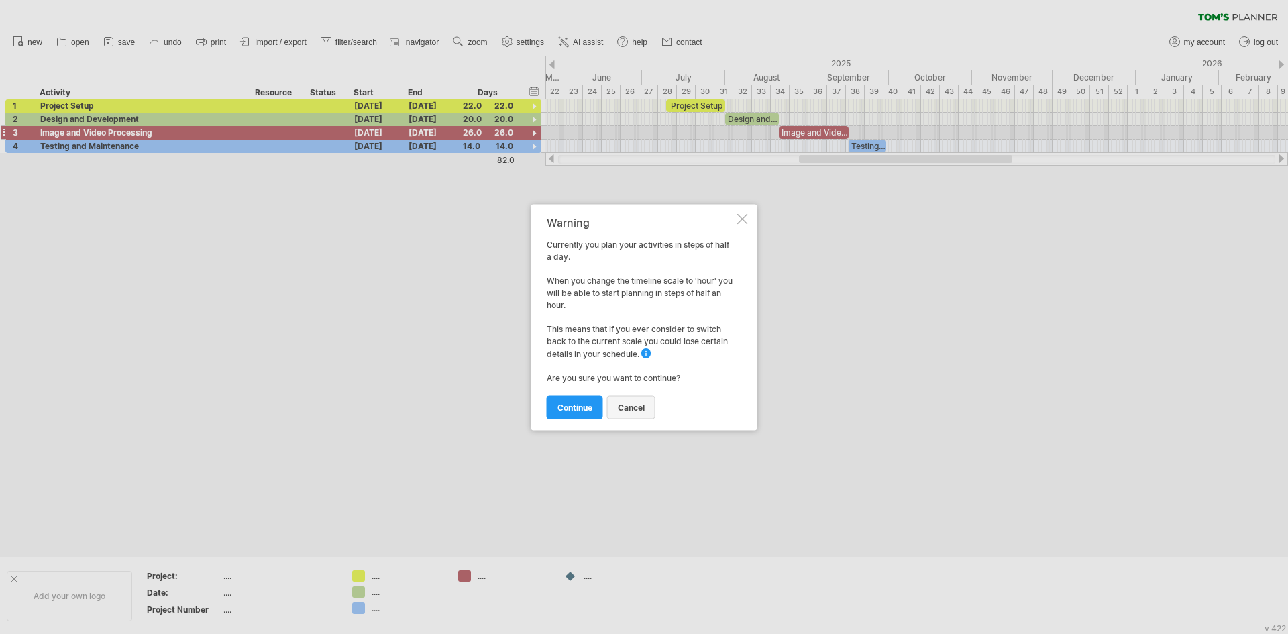
click at [640, 411] on span "cancel" at bounding box center [631, 407] width 27 height 10
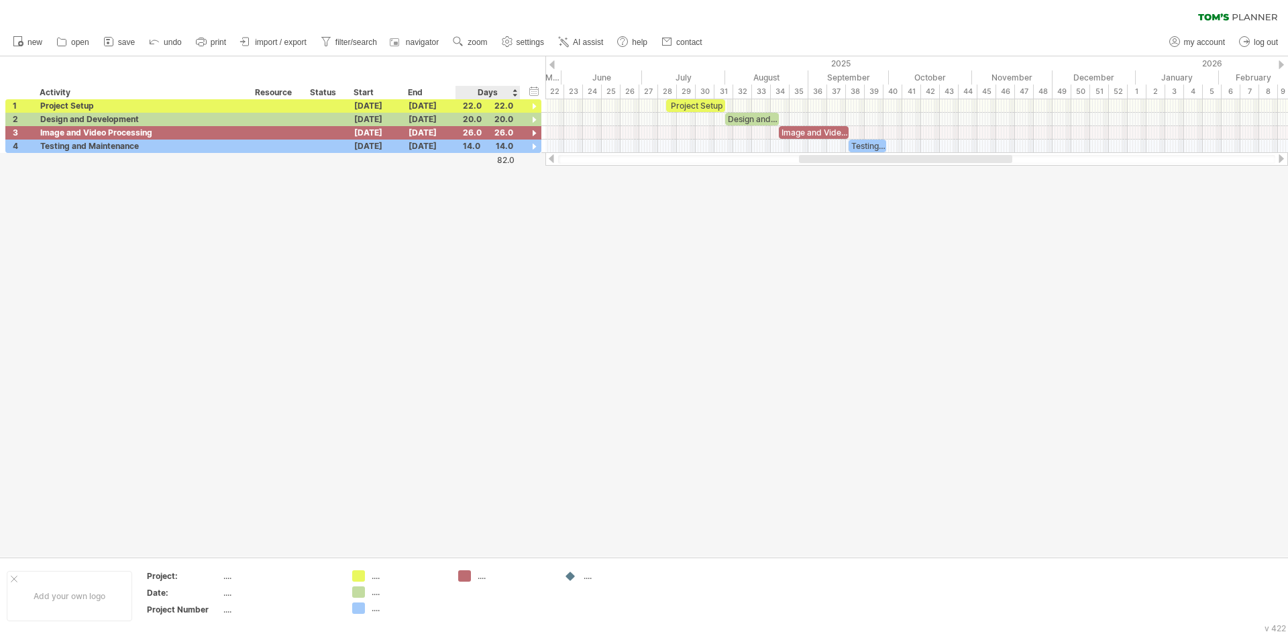
click at [481, 52] on ul "new open" at bounding box center [357, 42] width 702 height 28
click at [478, 45] on span "zoom" at bounding box center [477, 42] width 19 height 9
click at [527, 100] on div "Day" at bounding box center [521, 105] width 74 height 21
click at [560, 139] on div "Compact" at bounding box center [570, 138] width 74 height 21
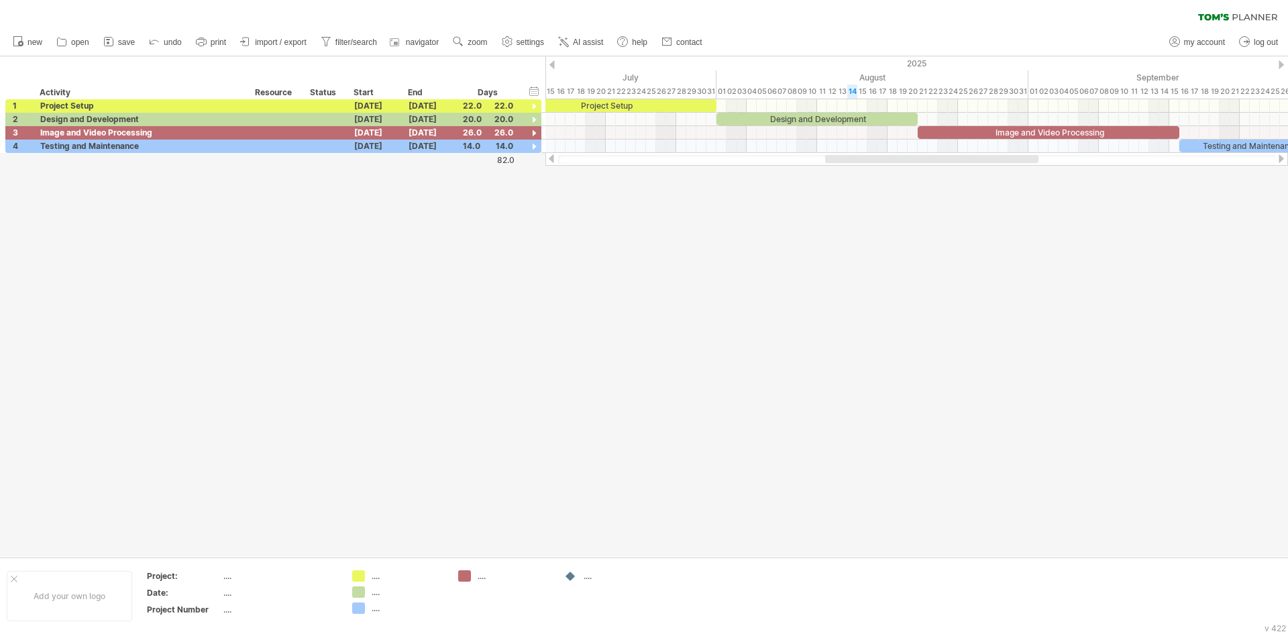
drag, startPoint x: 775, startPoint y: 155, endPoint x: 920, endPoint y: 160, distance: 145.0
click at [920, 160] on div at bounding box center [931, 159] width 213 height 8
drag, startPoint x: 773, startPoint y: 163, endPoint x: 762, endPoint y: 215, distance: 52.9
click at [753, 246] on div "Trying to reach [DOMAIN_NAME] Connected again... 0% clear filter new 1" at bounding box center [644, 317] width 1288 height 634
click at [1252, 164] on div at bounding box center [916, 158] width 743 height 13
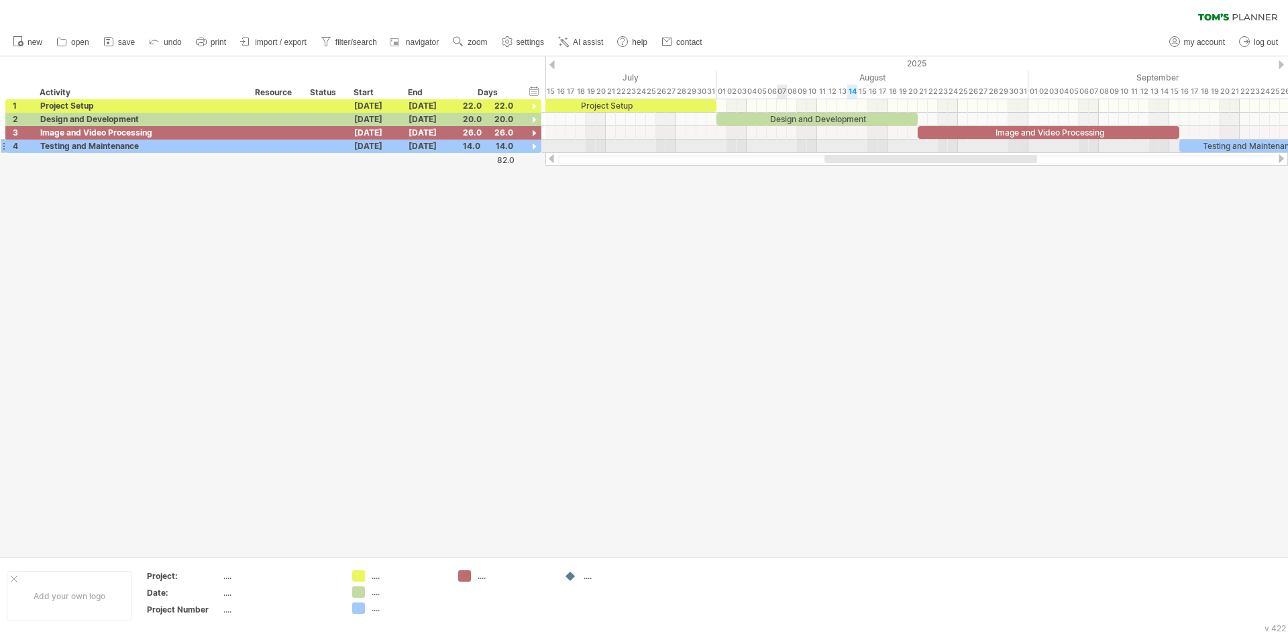
drag, startPoint x: 872, startPoint y: 154, endPoint x: 782, endPoint y: 147, distance: 90.2
click at [782, 147] on div "Trying to reach [DOMAIN_NAME] Connected again... 0% clear filter new 1" at bounding box center [644, 317] width 1288 height 634
drag, startPoint x: 900, startPoint y: 164, endPoint x: 847, endPoint y: 162, distance: 53.0
click at [851, 162] on div at bounding box center [916, 158] width 743 height 13
drag, startPoint x: 845, startPoint y: 158, endPoint x: 839, endPoint y: 166, distance: 10.1
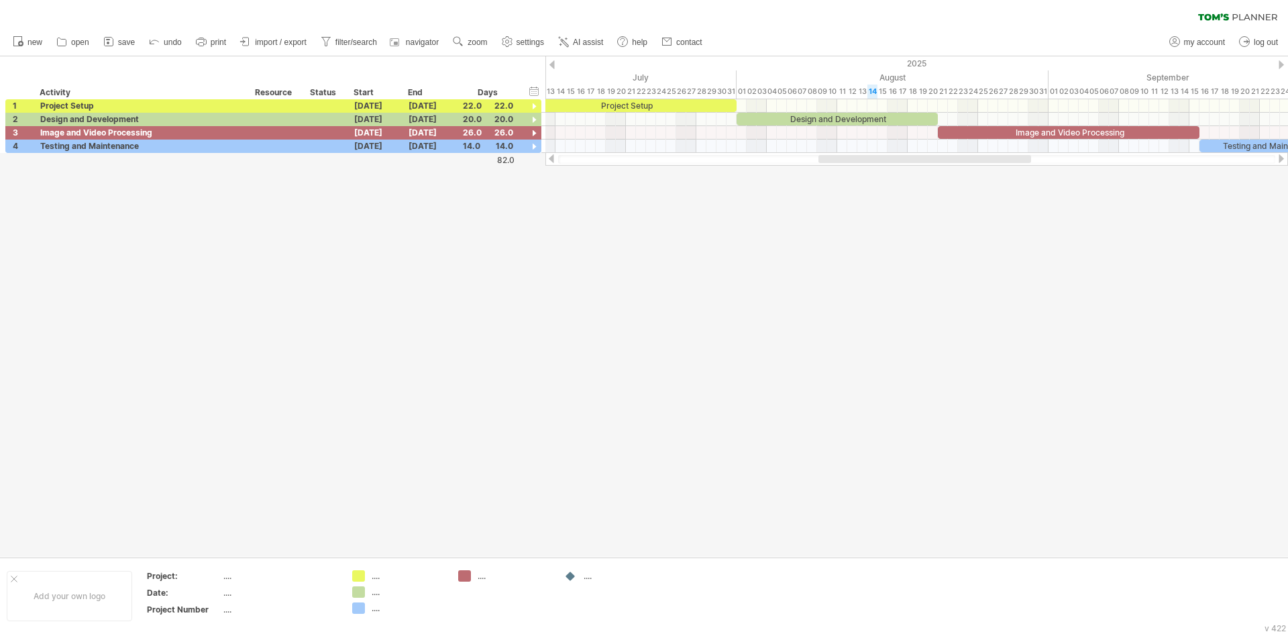
click at [839, 166] on div "Trying to reach [DOMAIN_NAME] Connected again... 0% clear filter new 1" at bounding box center [644, 317] width 1288 height 634
click at [535, 104] on div at bounding box center [534, 107] width 13 height 13
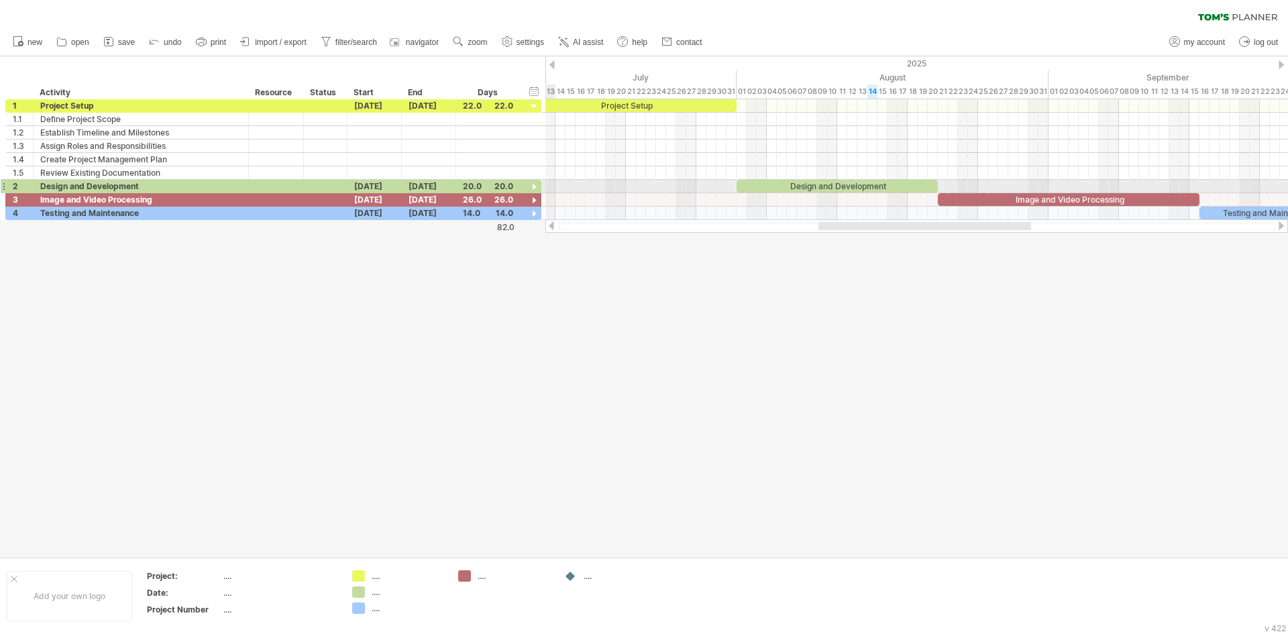
click at [537, 188] on div at bounding box center [534, 187] width 13 height 13
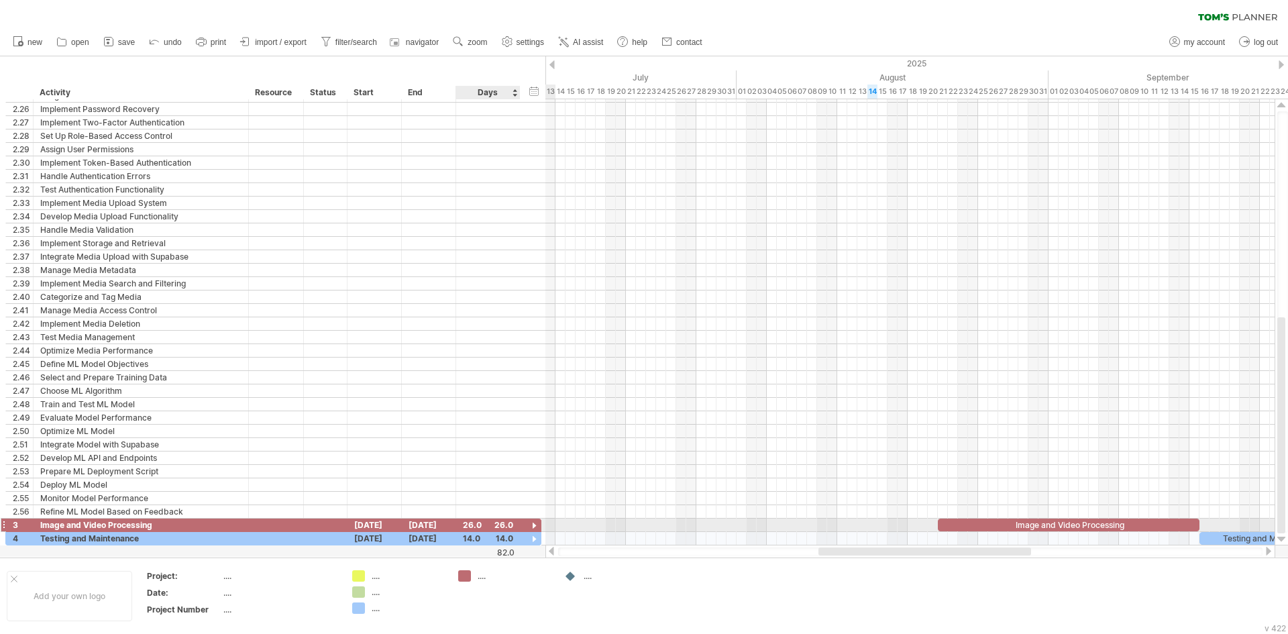
click at [536, 524] on div at bounding box center [534, 526] width 13 height 13
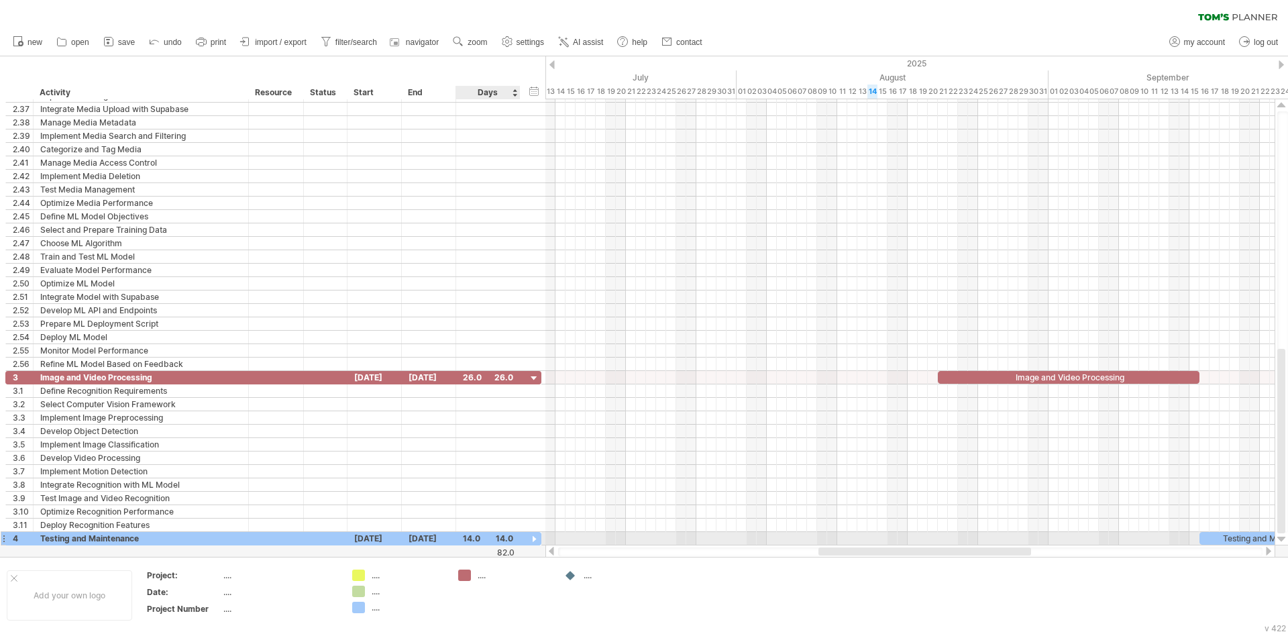
click at [539, 541] on div at bounding box center [534, 539] width 13 height 13
click at [533, 538] on div at bounding box center [534, 539] width 13 height 13
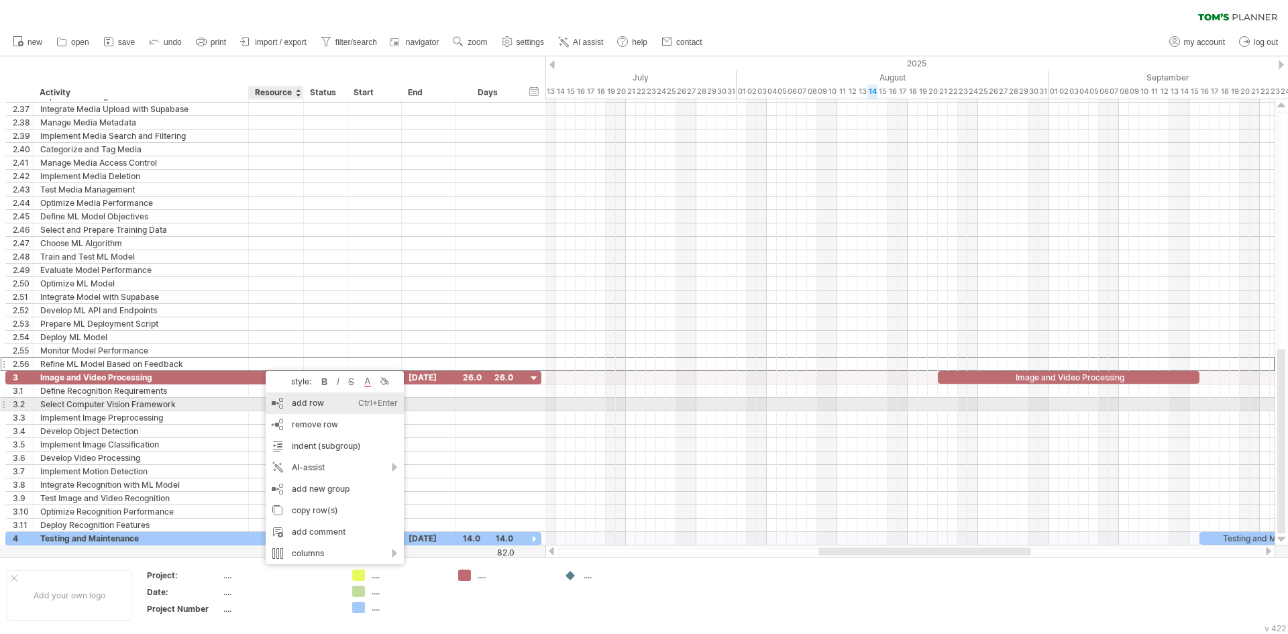
click at [288, 399] on div "add row Ctrl+Enter Cmd+Enter" at bounding box center [335, 402] width 138 height 21
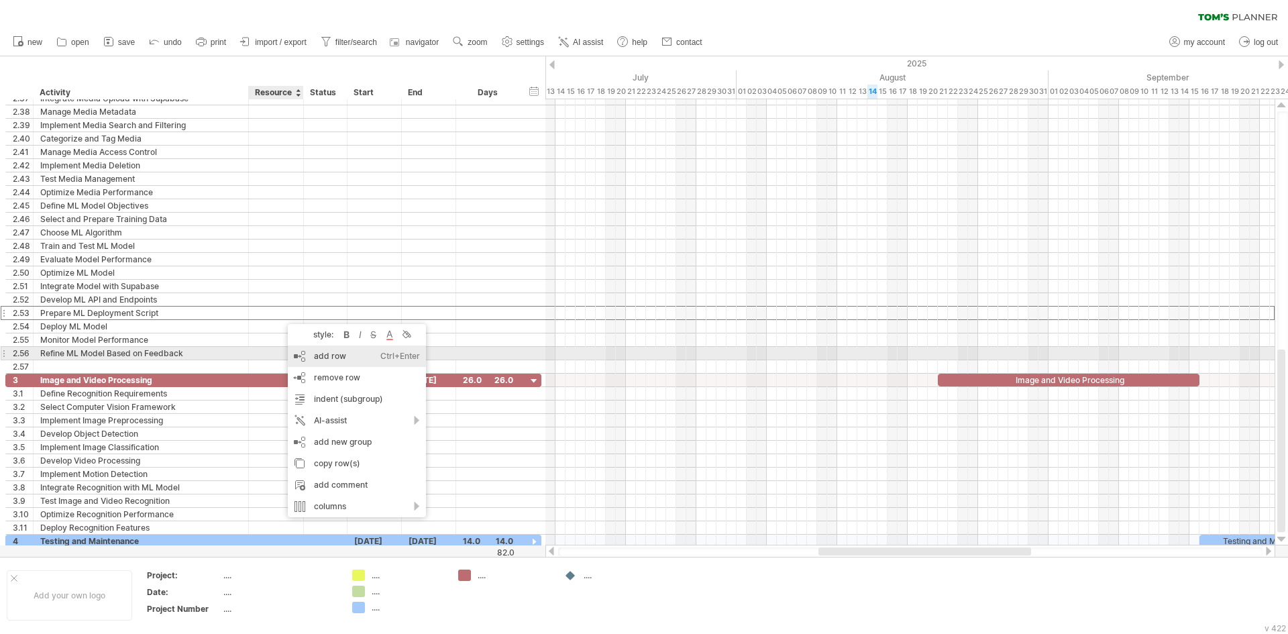
click at [298, 350] on div "add row Ctrl+Enter Cmd+Enter" at bounding box center [357, 355] width 138 height 21
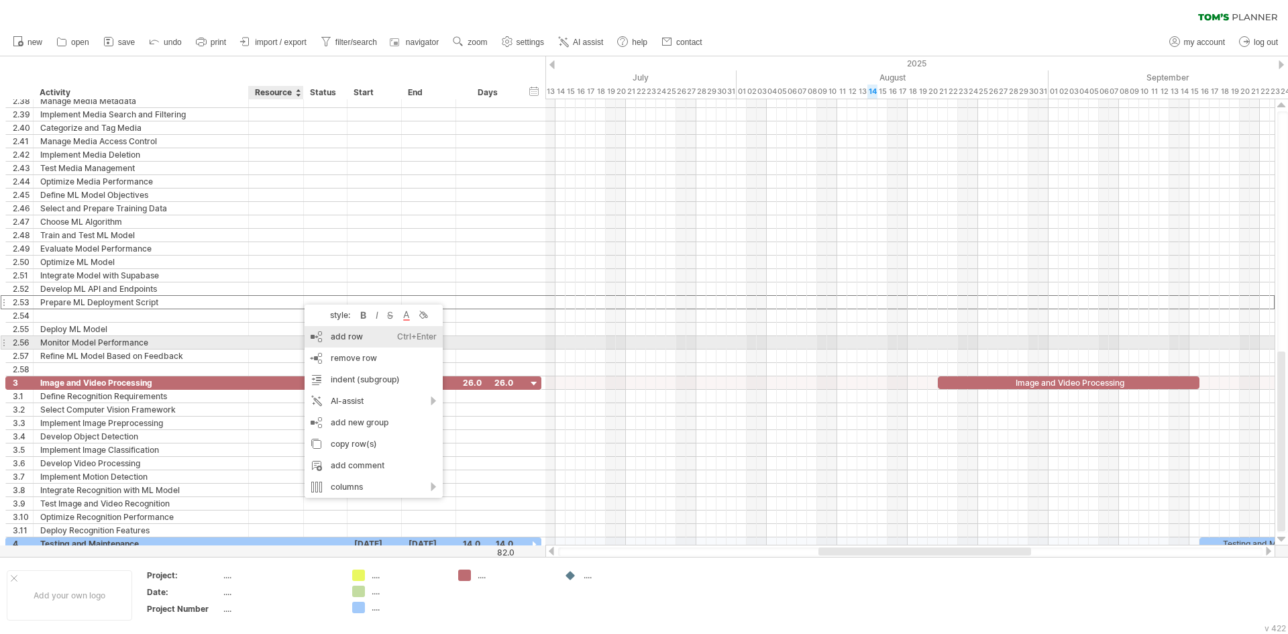
click at [319, 342] on div "add row Ctrl+Enter Cmd+Enter" at bounding box center [374, 336] width 138 height 21
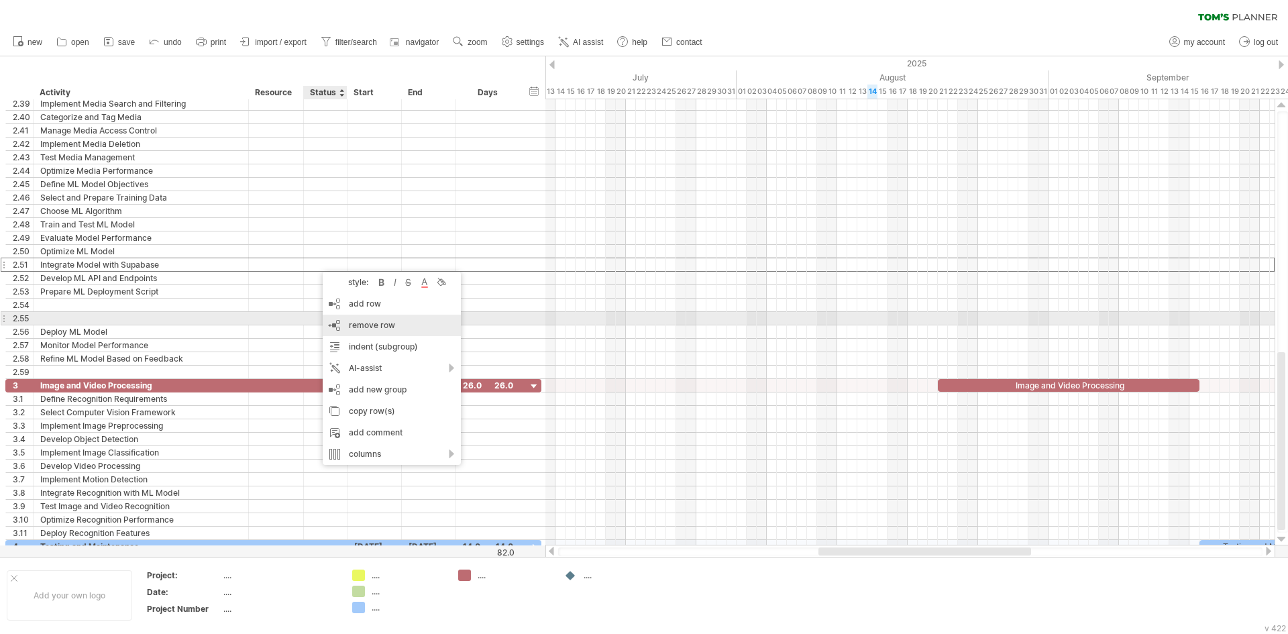
click at [344, 319] on div "remove row remove selected rows" at bounding box center [392, 325] width 138 height 21
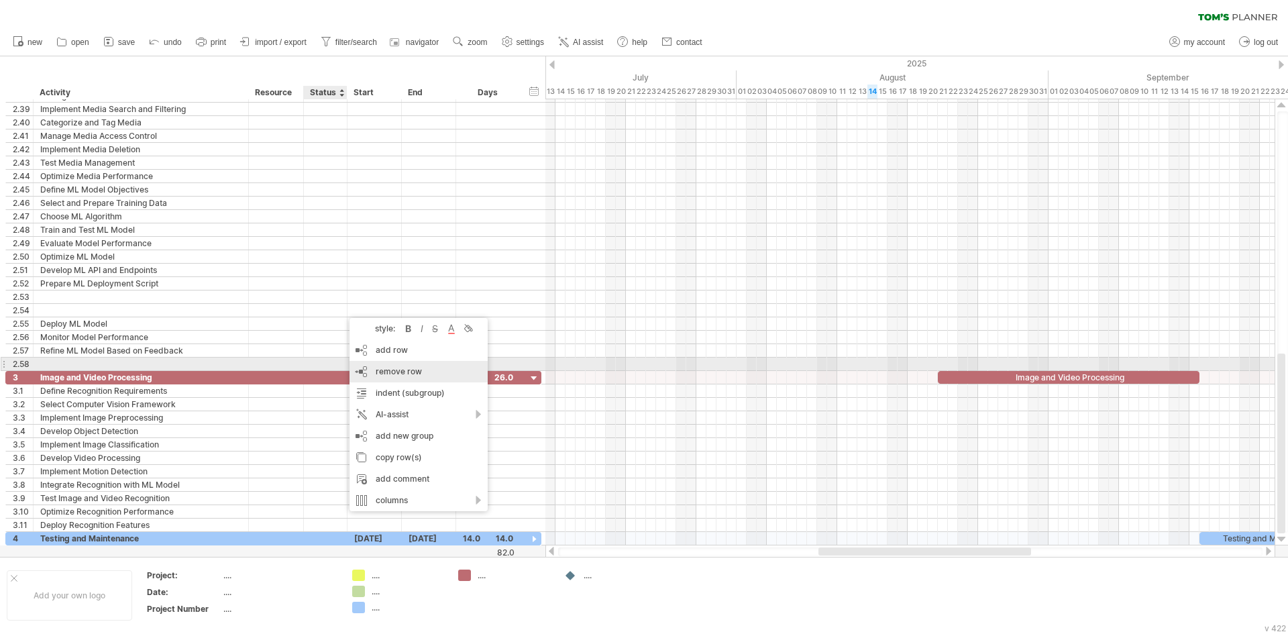
click at [382, 370] on span "remove row" at bounding box center [399, 371] width 46 height 10
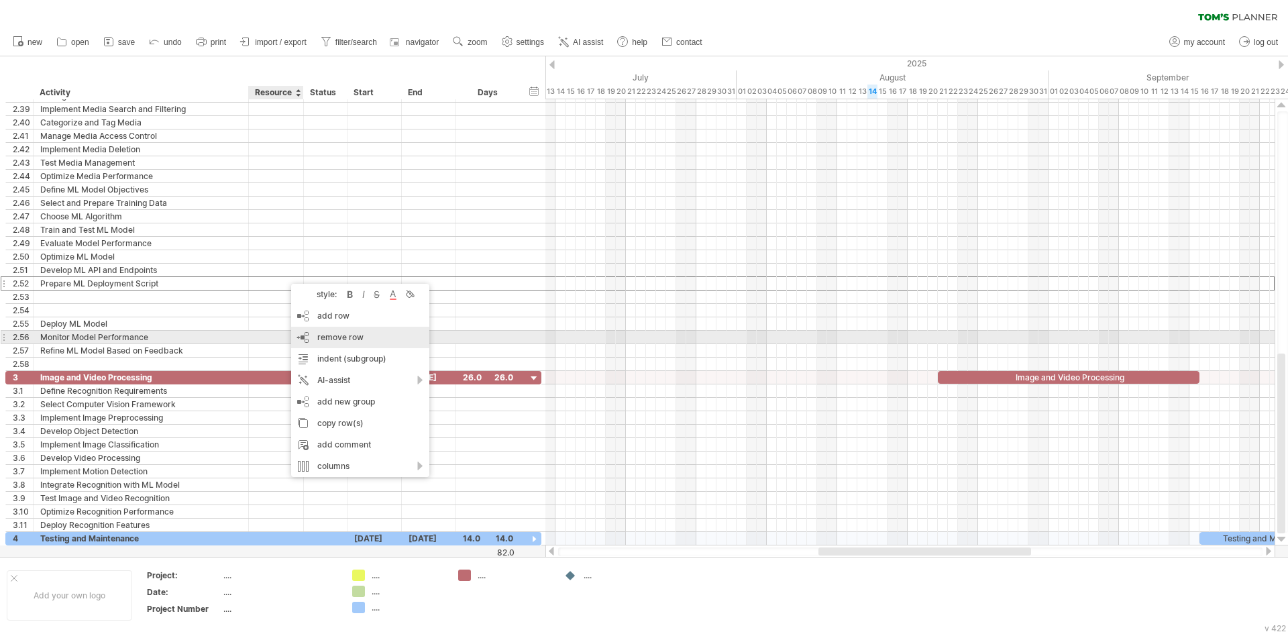
click at [329, 337] on span "remove row" at bounding box center [340, 337] width 46 height 10
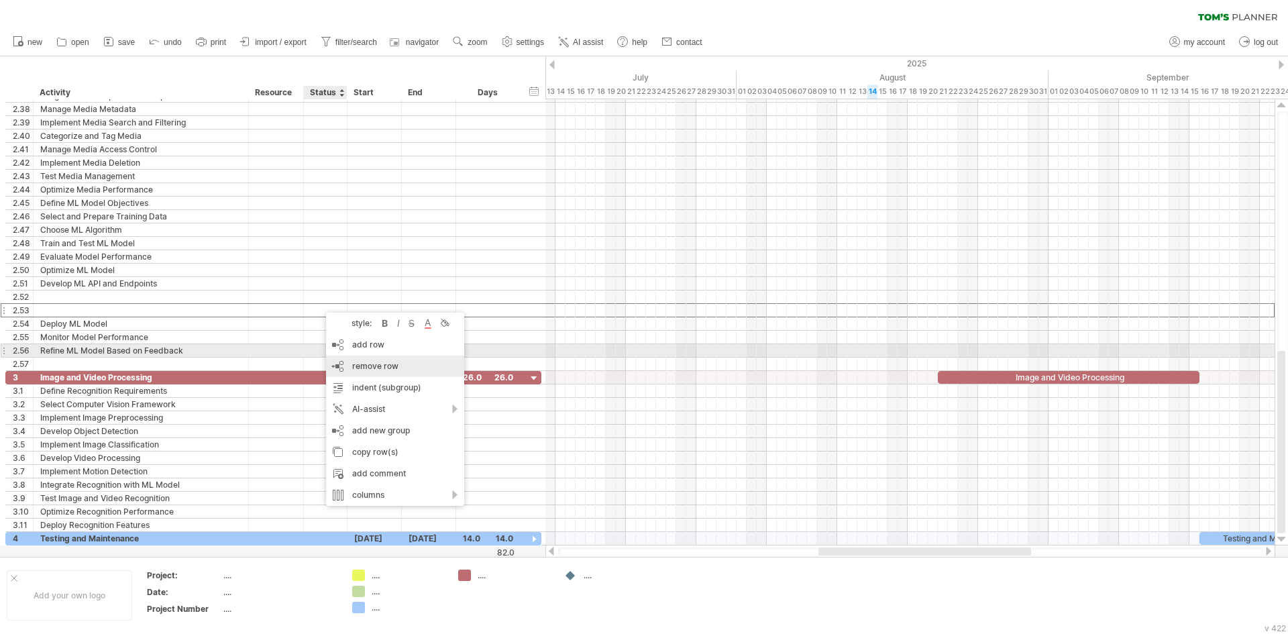
click at [356, 356] on div "remove row remove selected rows" at bounding box center [395, 366] width 138 height 21
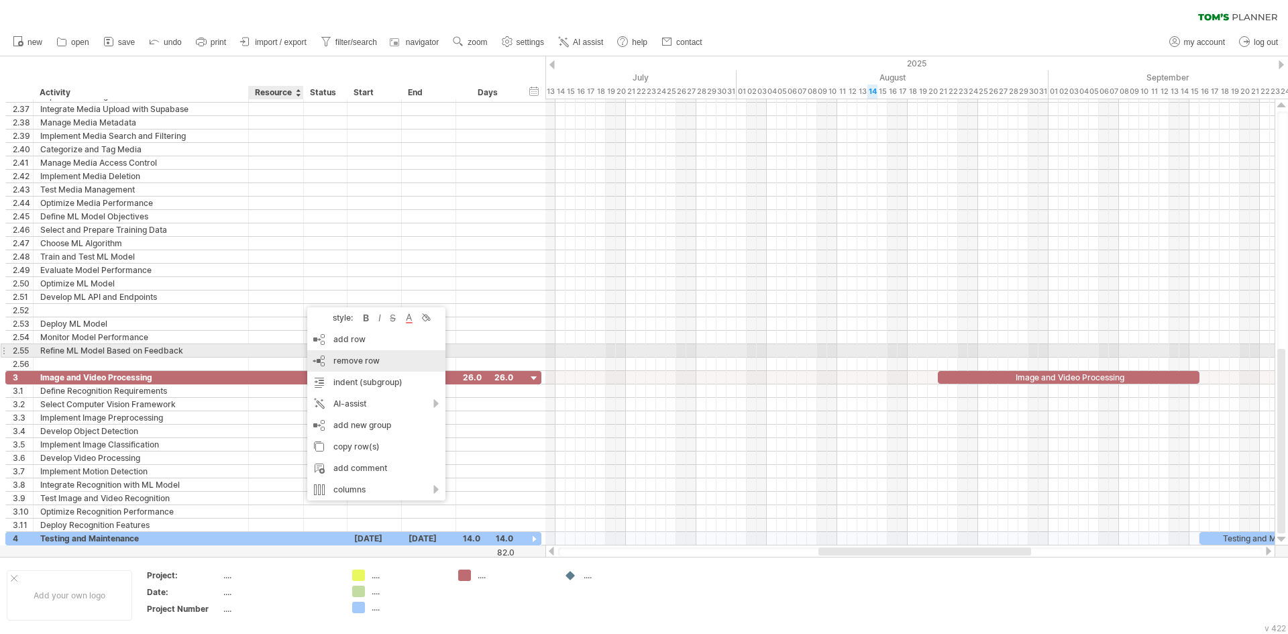
click at [343, 350] on div "style: bold italic strikethrough text color background color add row Ctrl+Enter…" at bounding box center [376, 403] width 138 height 193
click at [343, 350] on div "remove row remove selected rows" at bounding box center [376, 360] width 138 height 21
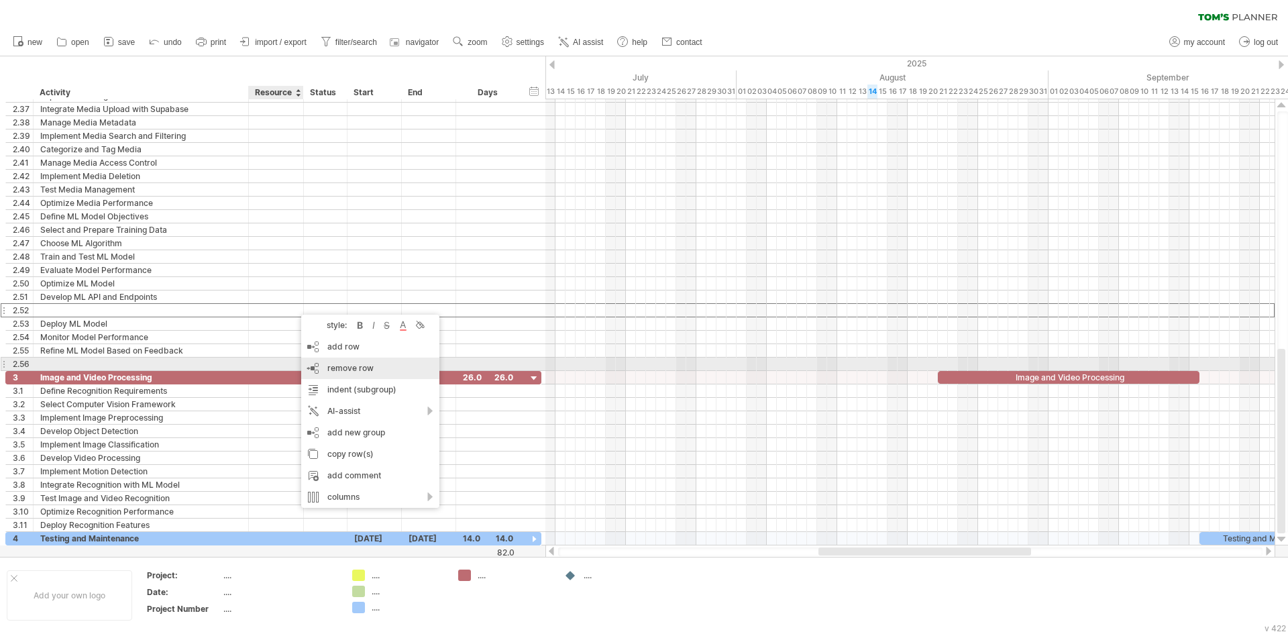
click at [323, 360] on div "remove row remove selected rows" at bounding box center [370, 368] width 138 height 21
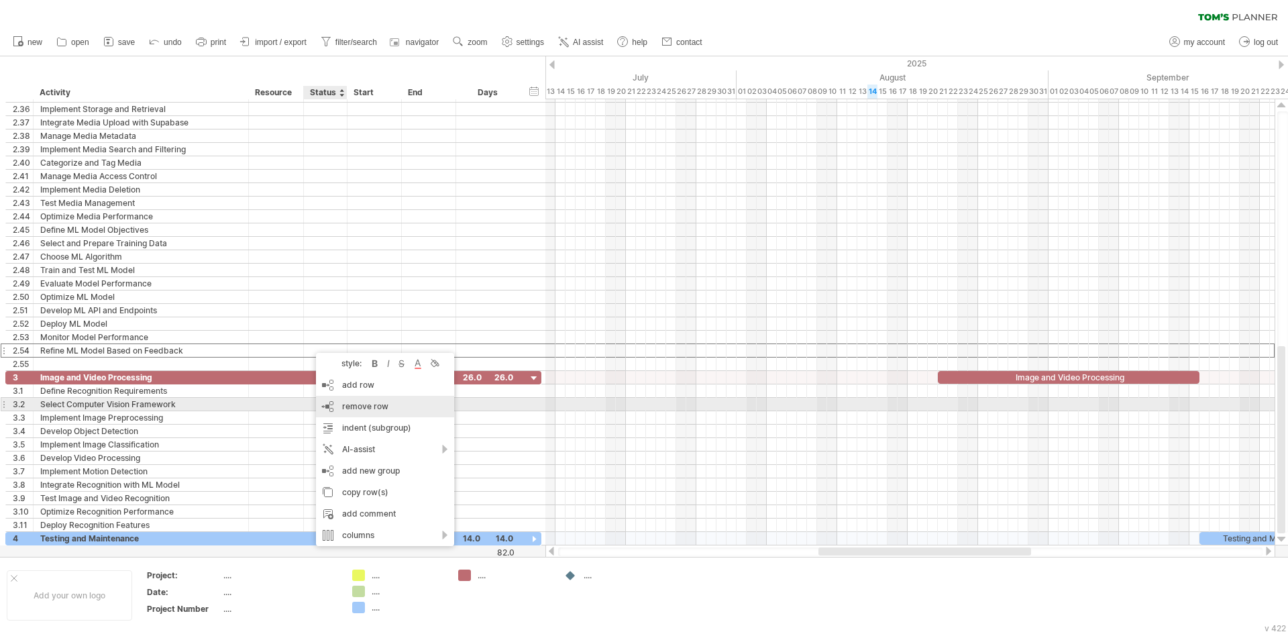
click at [338, 400] on div "remove row remove selected rows" at bounding box center [385, 406] width 138 height 21
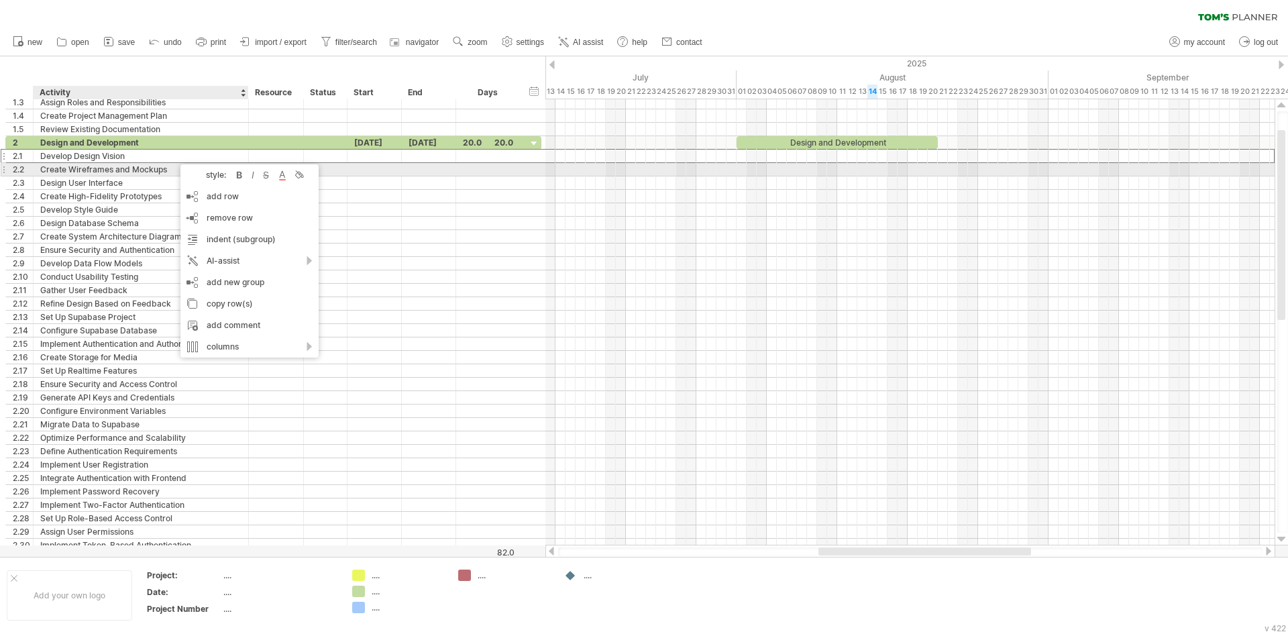
click at [123, 172] on div "Create Wireframes and Mockups" at bounding box center [140, 169] width 201 height 13
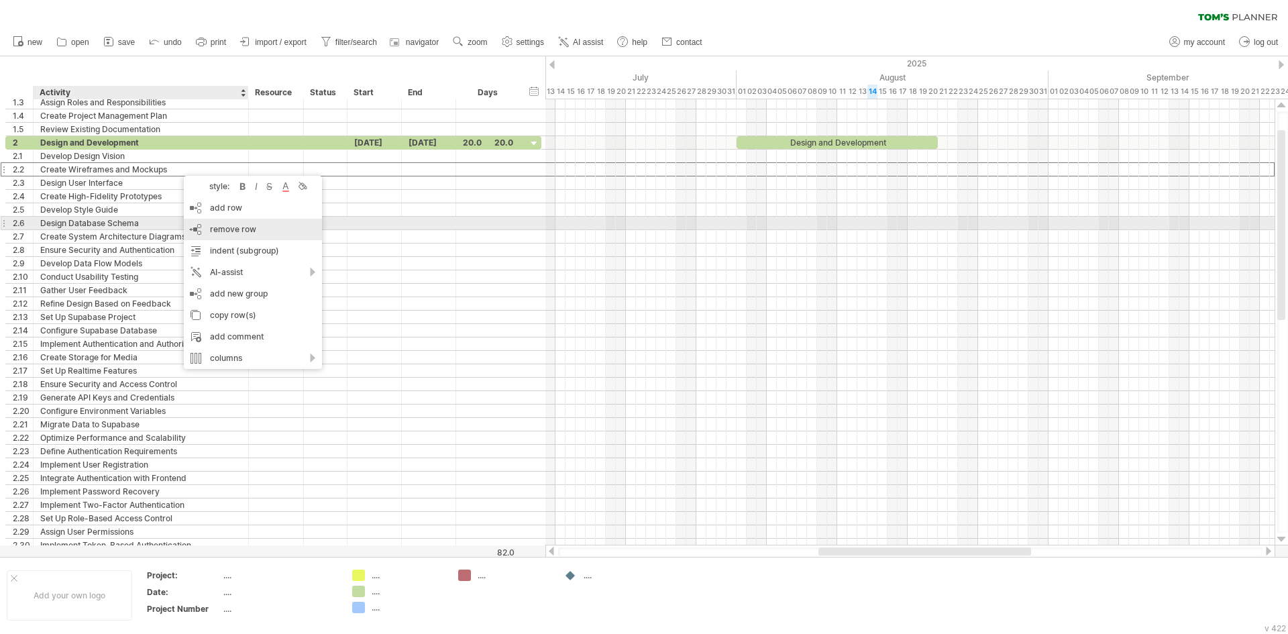
click at [209, 225] on div "remove row remove selected rows" at bounding box center [253, 229] width 138 height 21
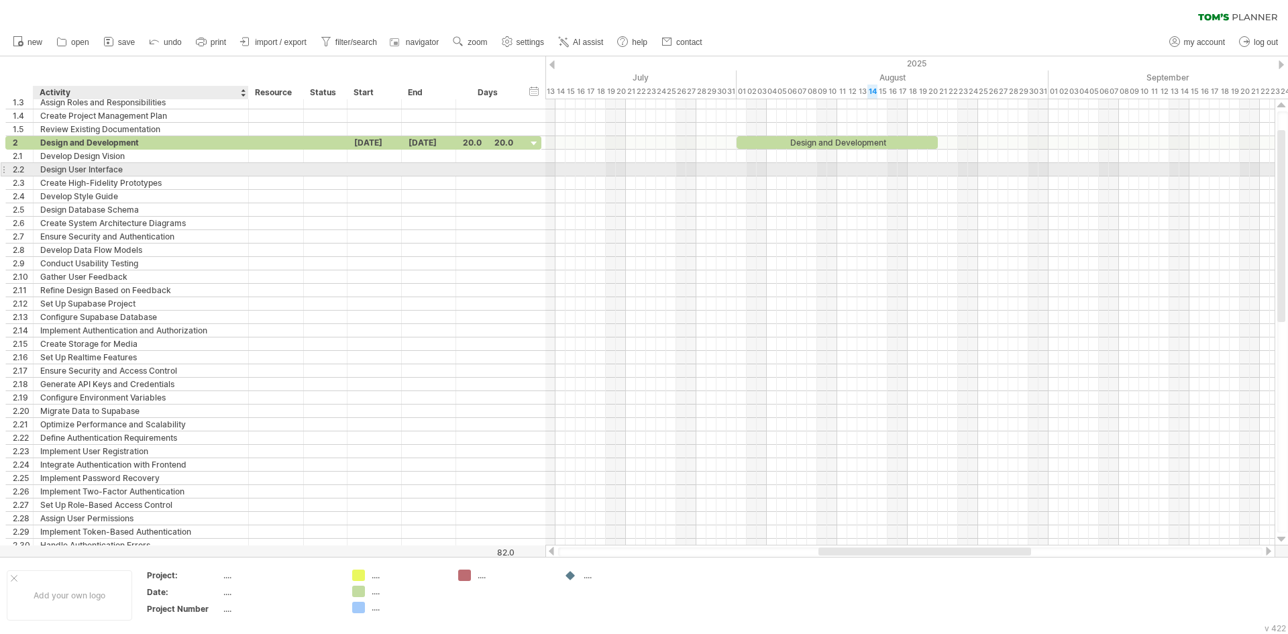
click at [171, 172] on div "Design User Interface" at bounding box center [140, 169] width 201 height 13
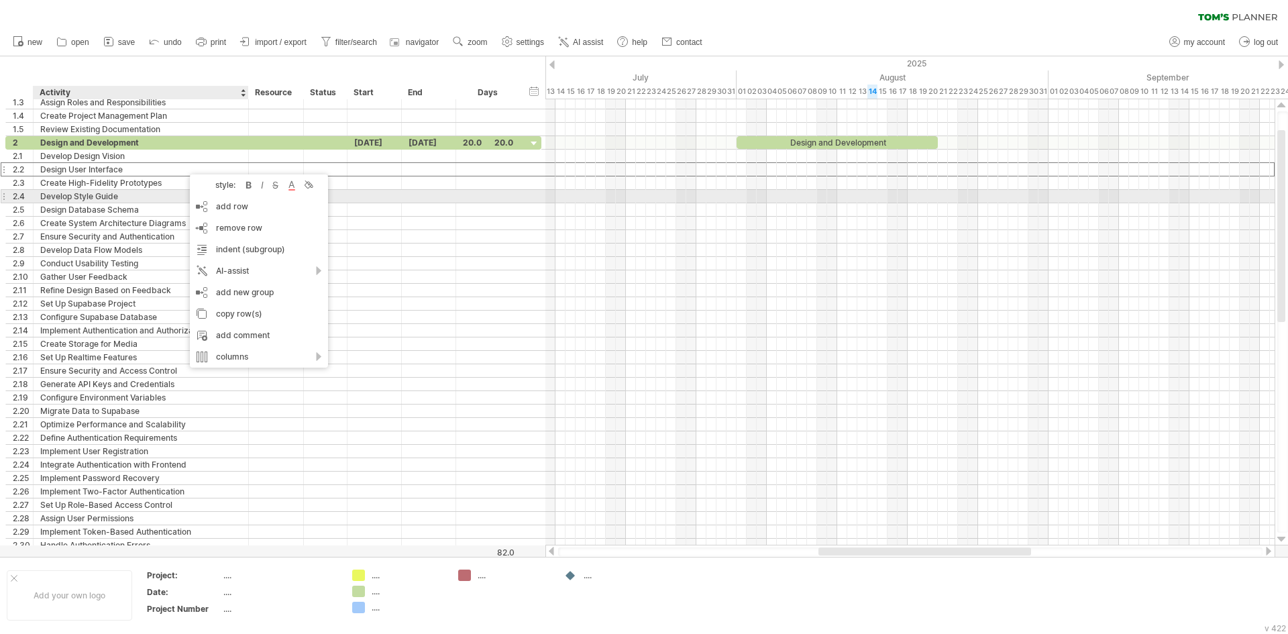
click at [140, 191] on div "Develop Style Guide" at bounding box center [140, 196] width 201 height 13
click at [145, 186] on div "Create High-Fidelity Prototypes" at bounding box center [140, 182] width 201 height 13
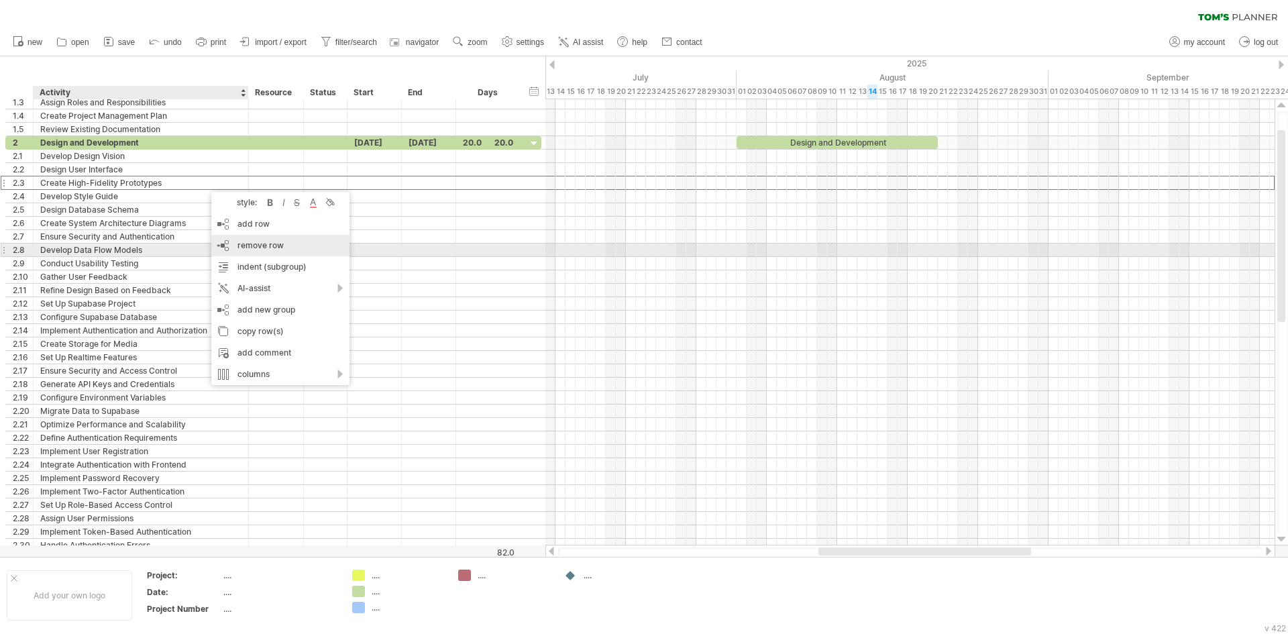
click at [246, 256] on div "remove row remove selected rows" at bounding box center [280, 245] width 138 height 21
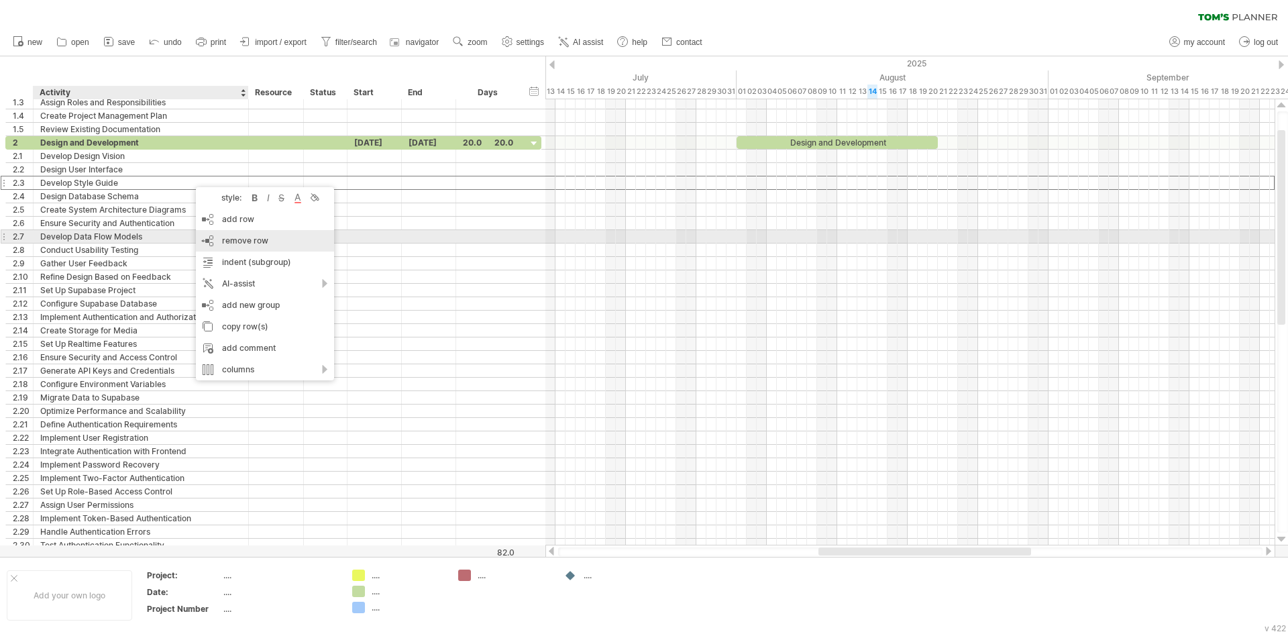
click at [252, 233] on div "remove row remove selected rows" at bounding box center [265, 240] width 138 height 21
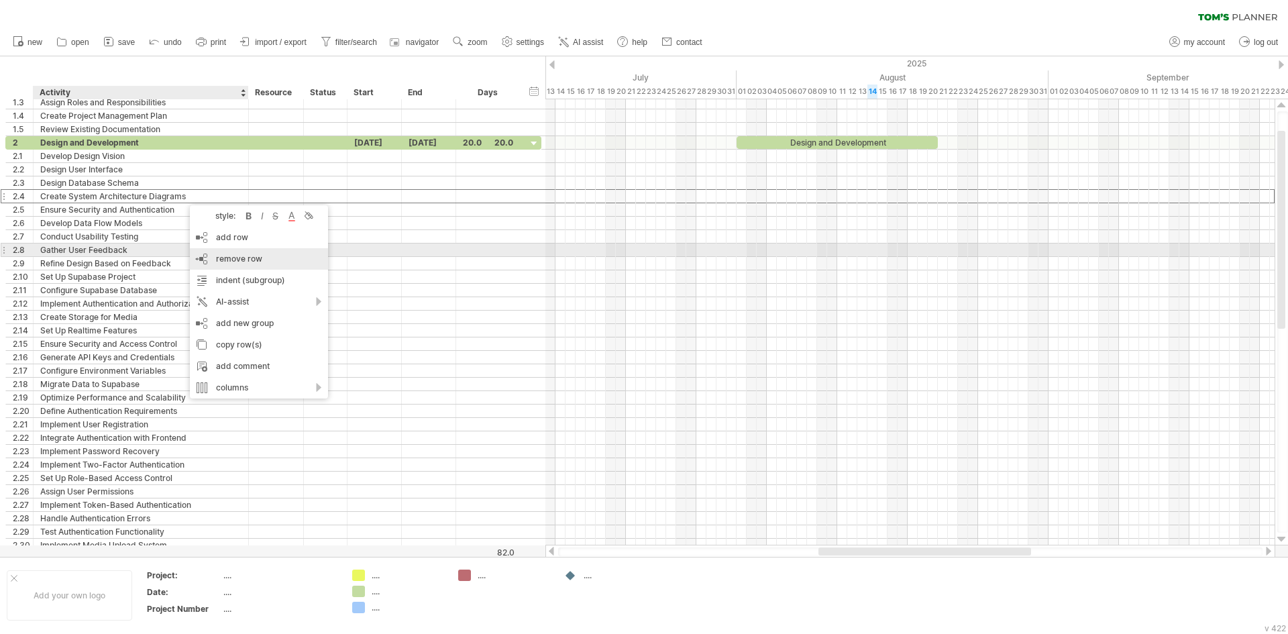
click at [241, 252] on div "remove row remove selected rows" at bounding box center [259, 258] width 138 height 21
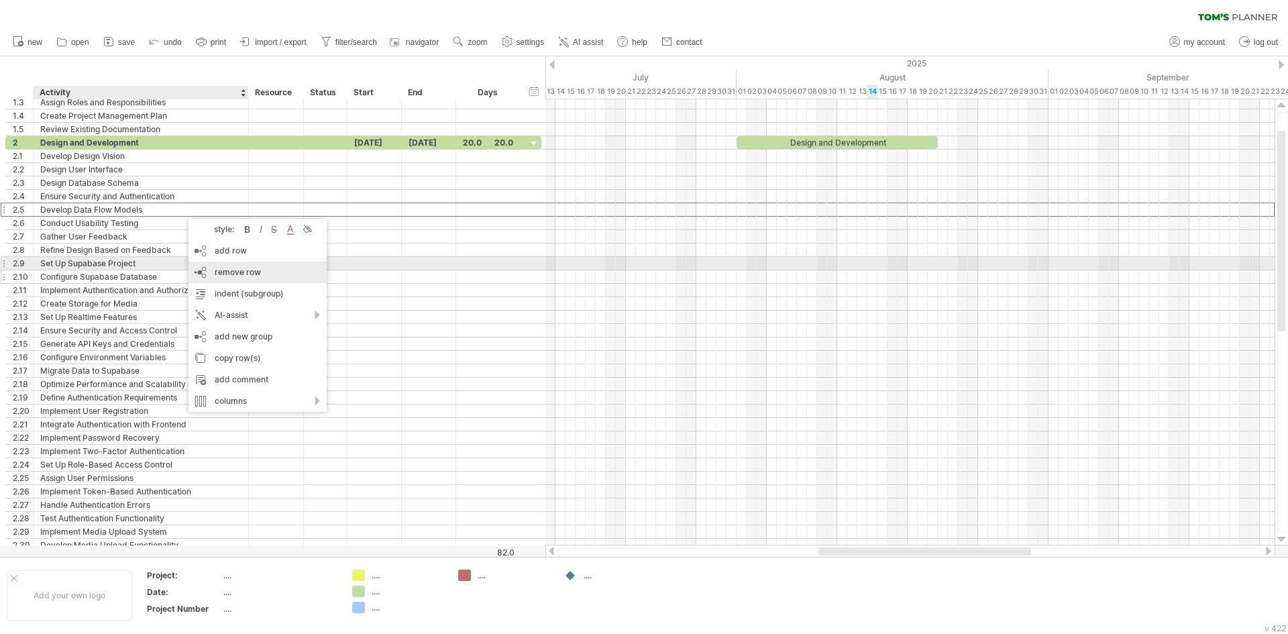
drag, startPoint x: 236, startPoint y: 270, endPoint x: 231, endPoint y: 260, distance: 11.1
click at [237, 270] on span "remove row" at bounding box center [238, 272] width 46 height 10
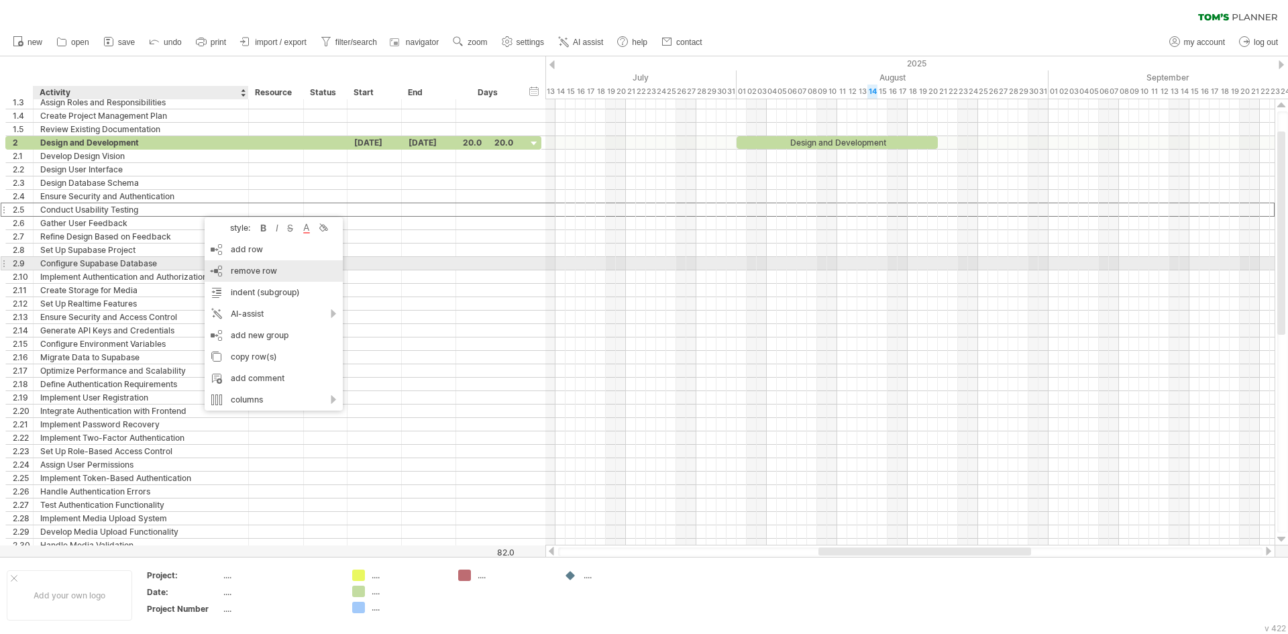
click at [250, 260] on div "remove row remove selected rows" at bounding box center [274, 270] width 138 height 21
click at [240, 266] on div "remove row remove selected rows" at bounding box center [284, 270] width 138 height 21
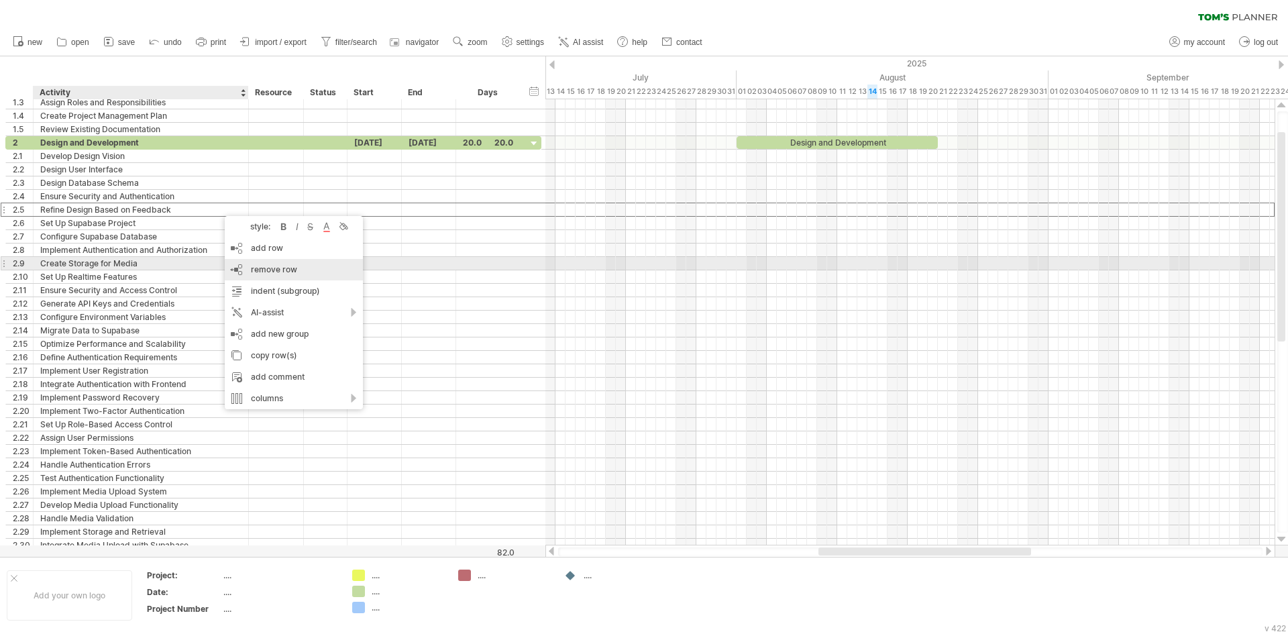
click at [253, 268] on span "remove row" at bounding box center [274, 269] width 46 height 10
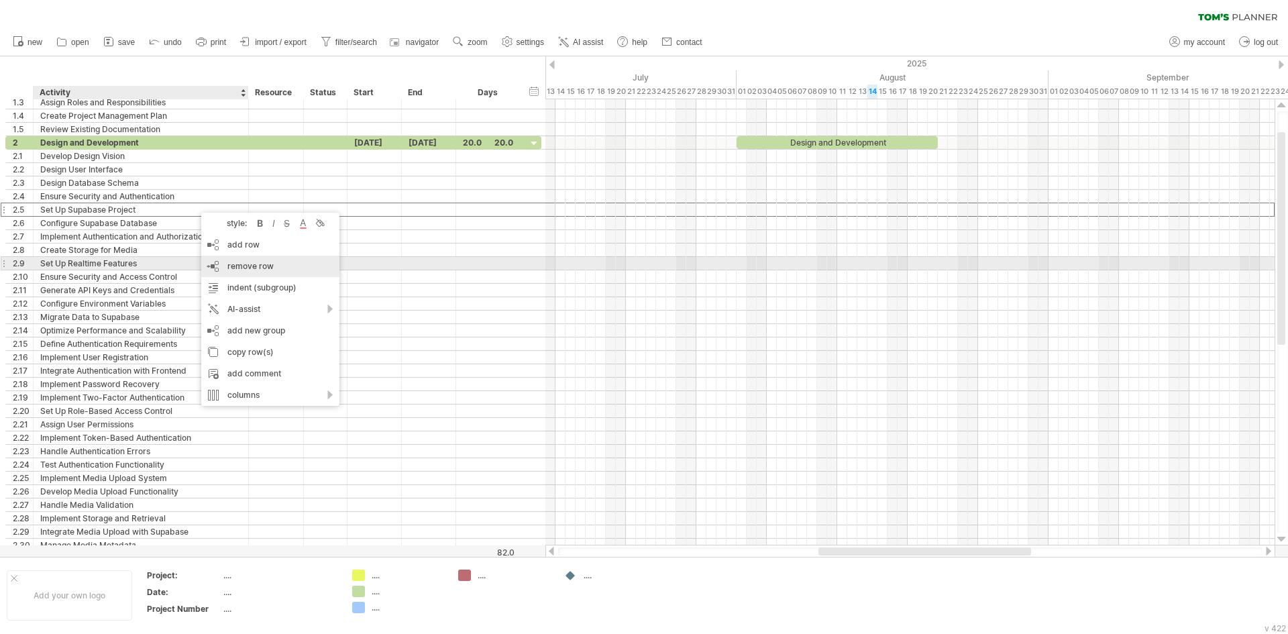
click at [237, 258] on div "remove row remove selected rows" at bounding box center [270, 266] width 138 height 21
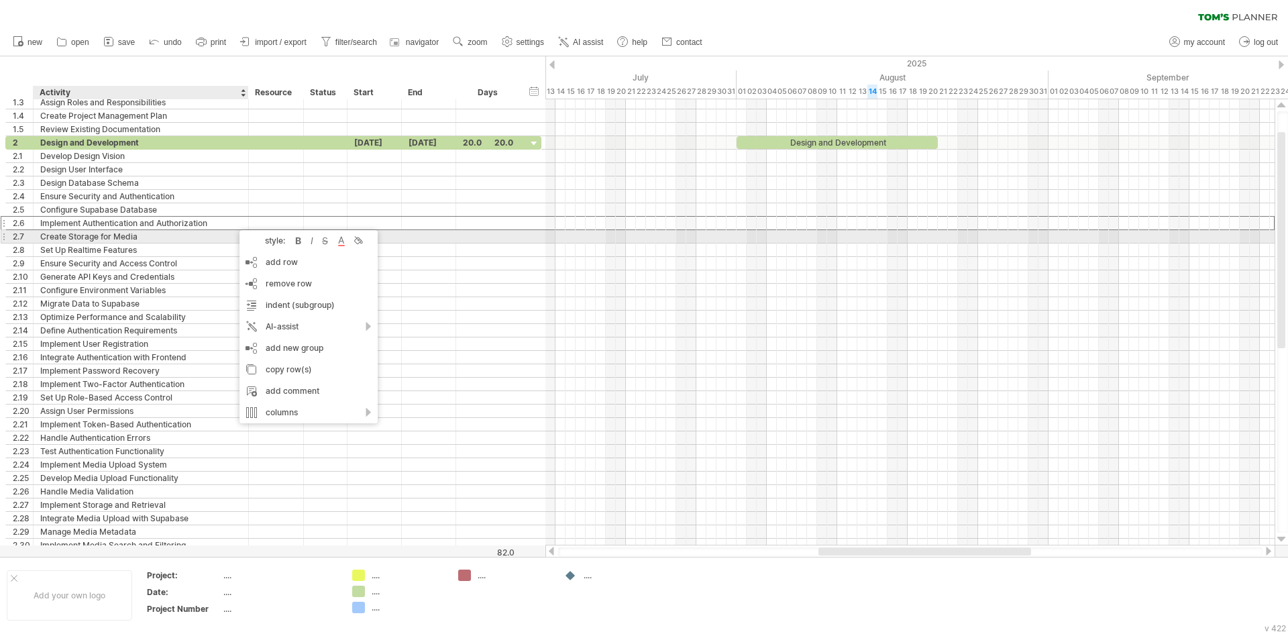
click at [210, 238] on div "Create Storage for Media" at bounding box center [140, 236] width 201 height 13
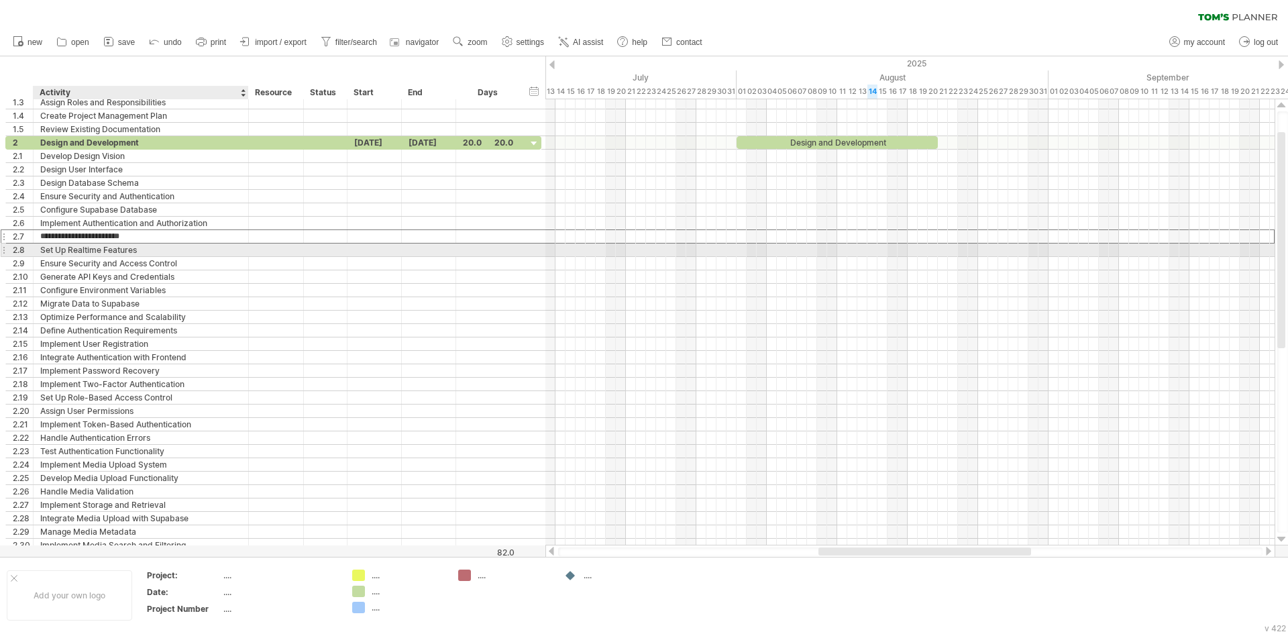
click at [217, 250] on div "Set Up Realtime Features" at bounding box center [140, 250] width 201 height 13
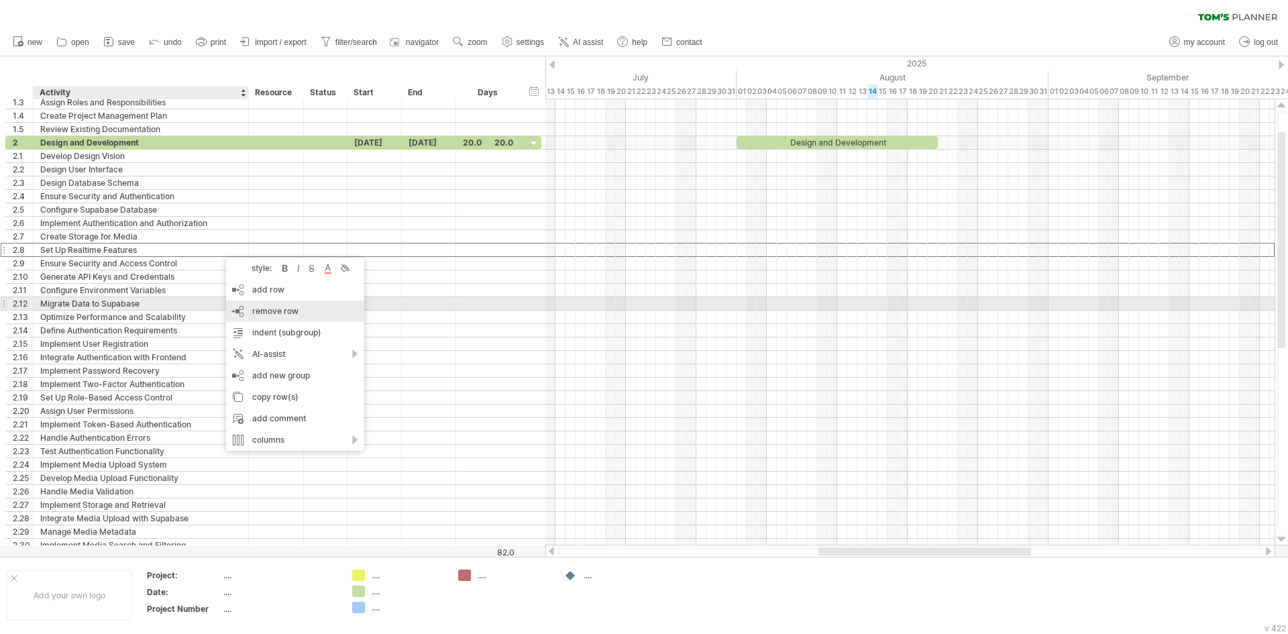
click at [245, 309] on div "remove row remove selected rows" at bounding box center [295, 311] width 138 height 21
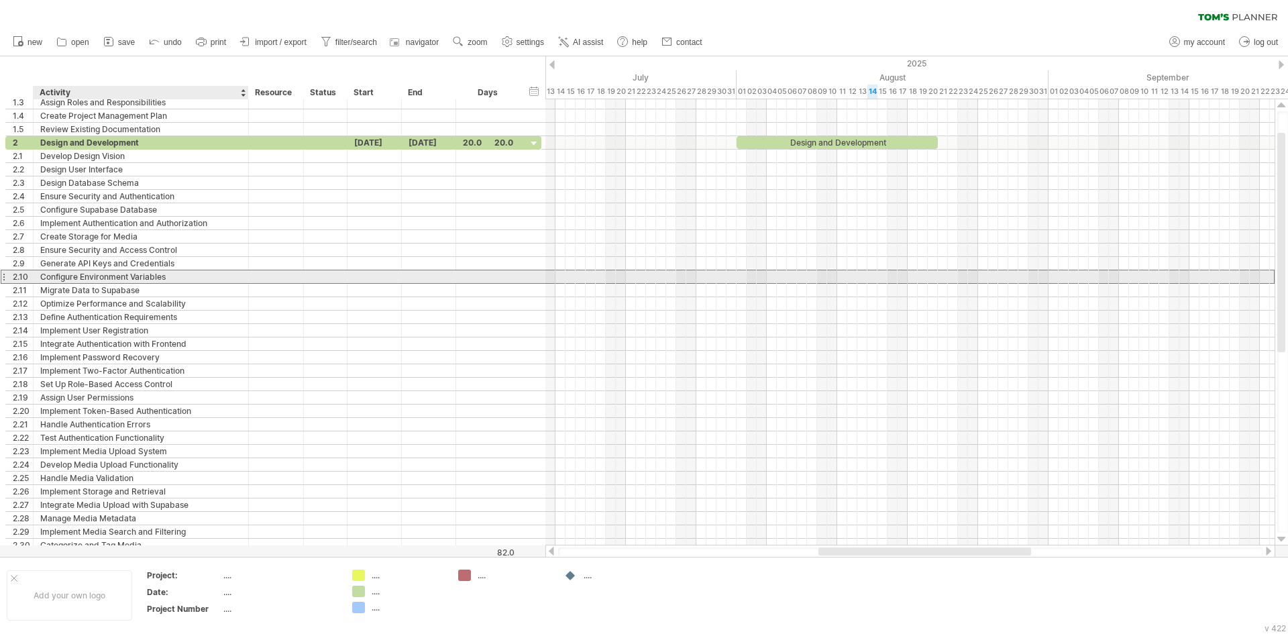
click at [204, 280] on div "Configure Environment Variables" at bounding box center [140, 276] width 201 height 13
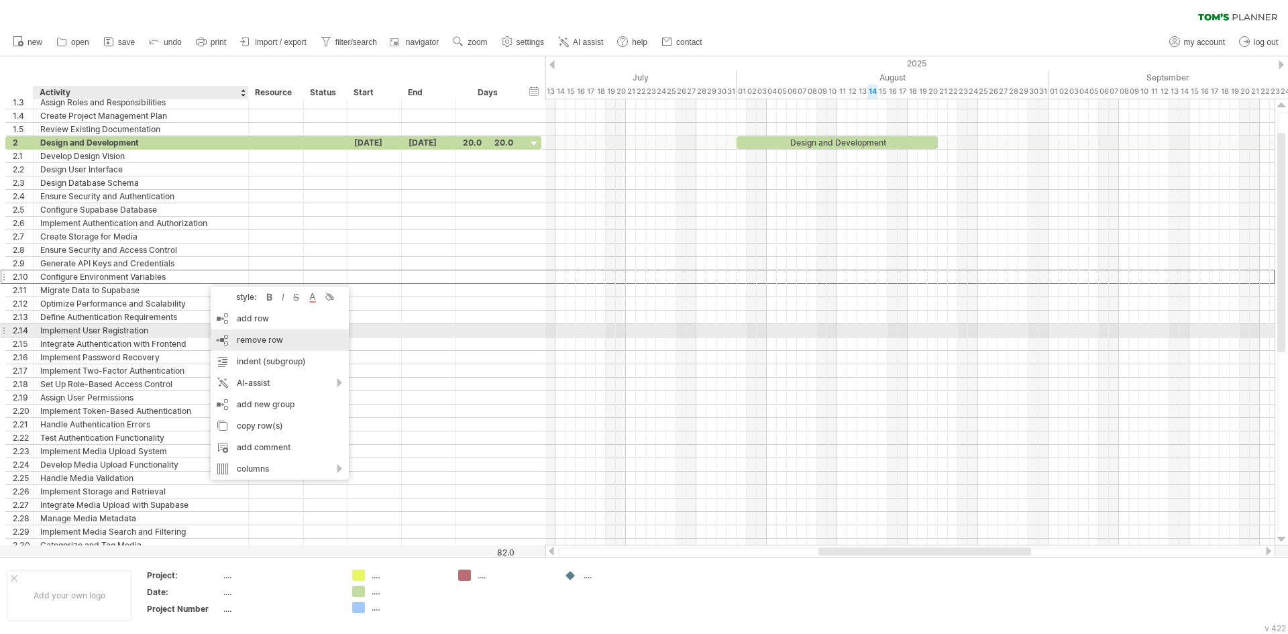
click at [254, 337] on span "remove row" at bounding box center [260, 340] width 46 height 10
click at [258, 343] on span "remove row" at bounding box center [263, 342] width 46 height 10
drag, startPoint x: 289, startPoint y: 333, endPoint x: 284, endPoint y: 322, distance: 12.6
click at [286, 326] on div "remove row remove selected rows" at bounding box center [292, 333] width 138 height 21
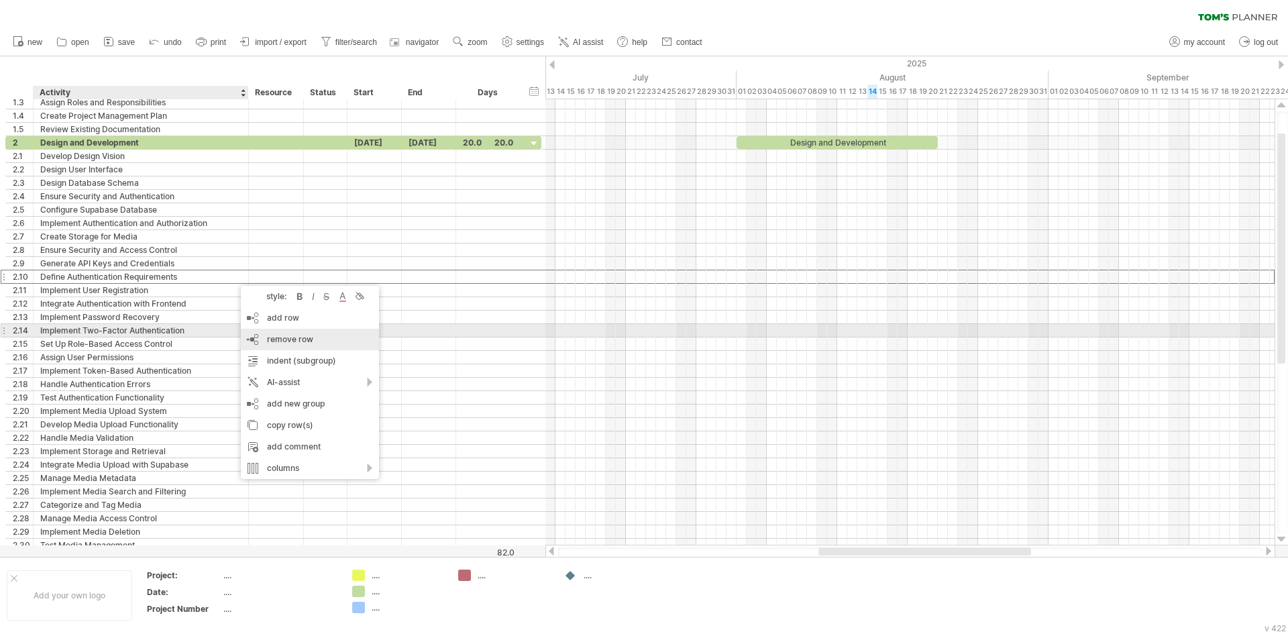
click at [274, 331] on div "remove row remove selected rows" at bounding box center [310, 339] width 138 height 21
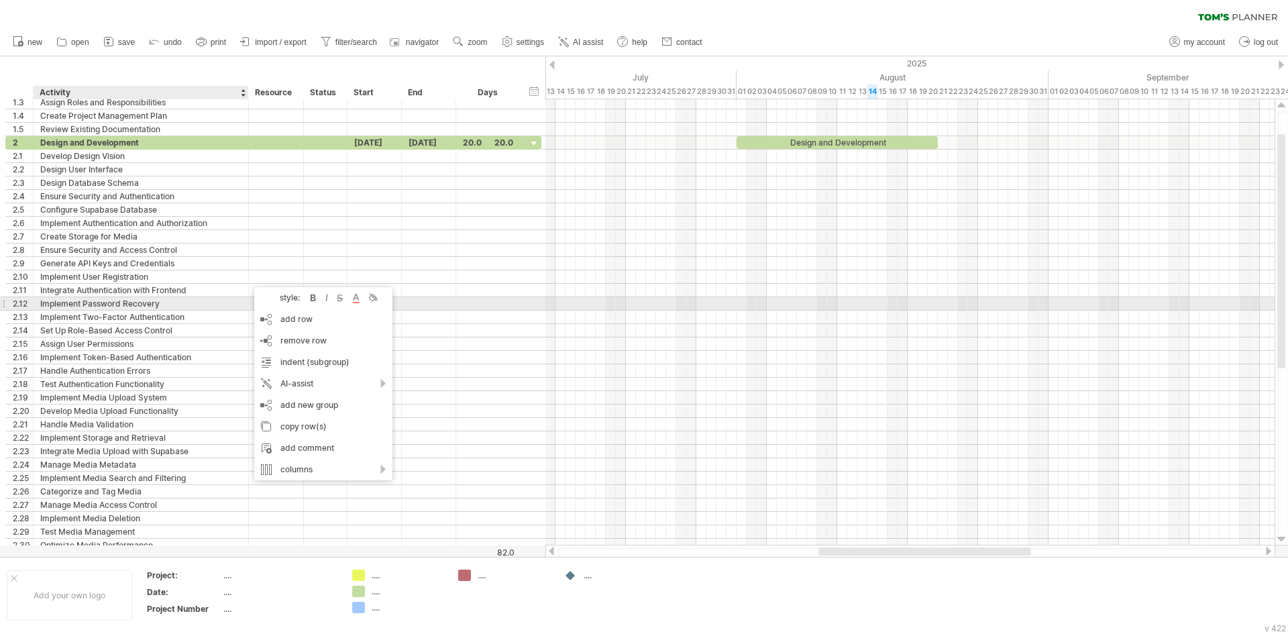
click at [207, 304] on div "Implement Password Recovery" at bounding box center [140, 303] width 201 height 13
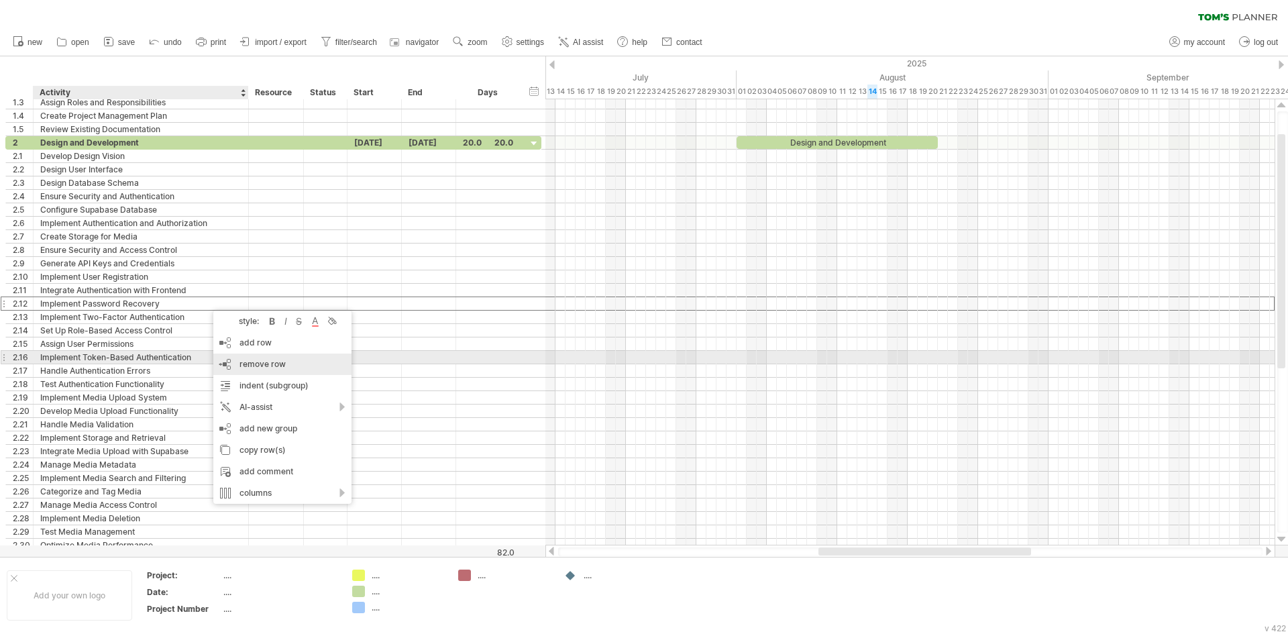
click at [269, 356] on div "remove row remove selected rows" at bounding box center [282, 364] width 138 height 21
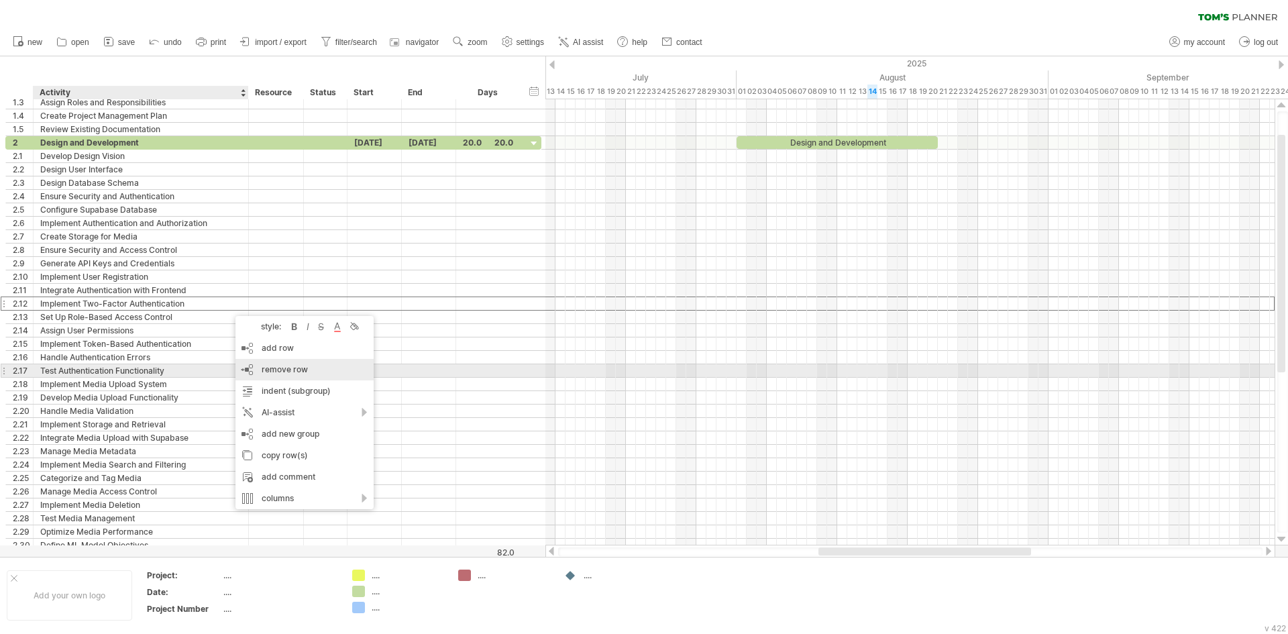
click at [252, 367] on div "remove row remove selected rows" at bounding box center [304, 369] width 138 height 21
click at [254, 366] on span "remove row" at bounding box center [272, 366] width 46 height 10
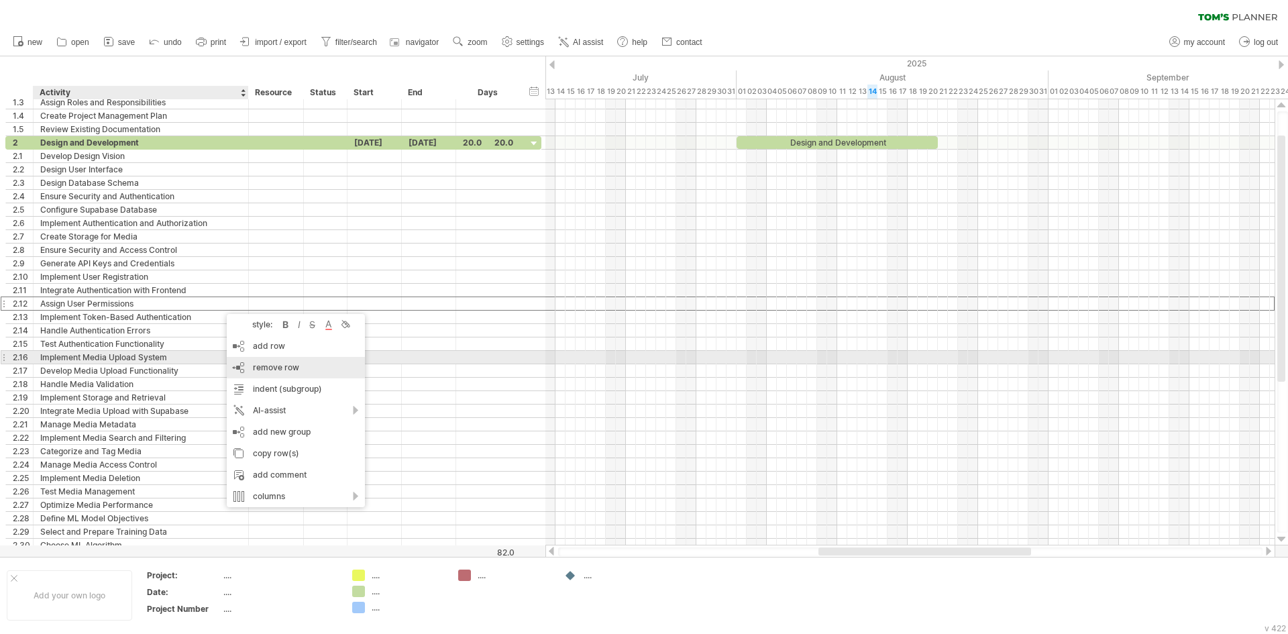
click at [258, 360] on div "remove row remove selected rows" at bounding box center [296, 367] width 138 height 21
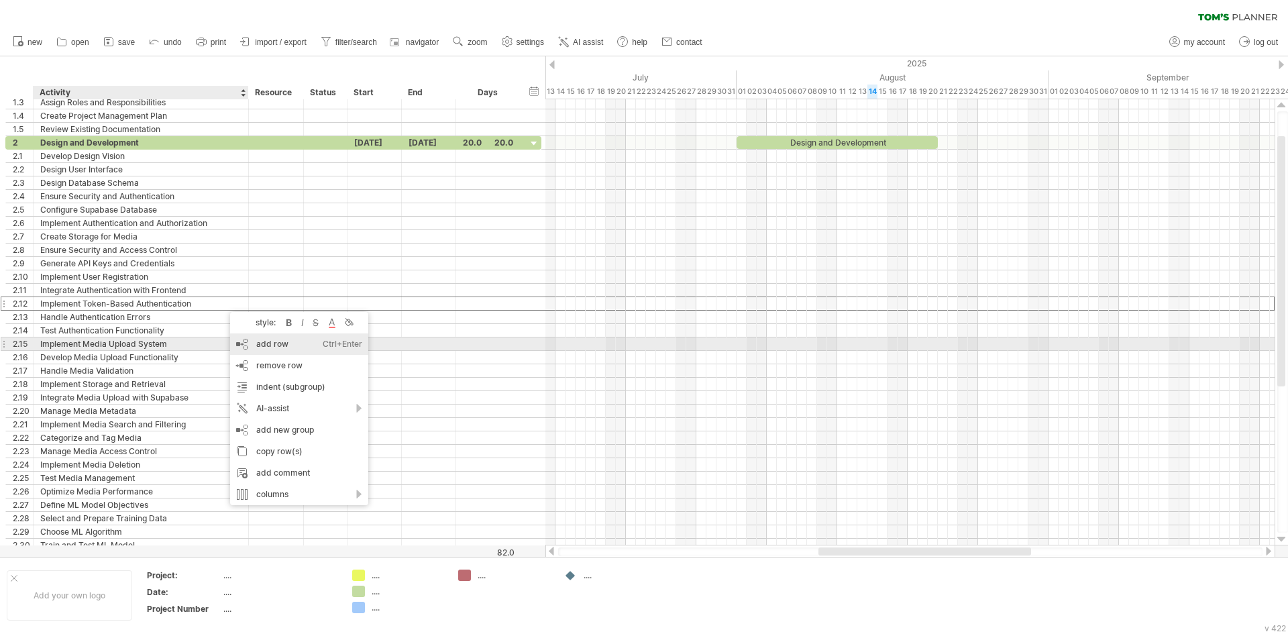
click at [261, 362] on span "remove row" at bounding box center [279, 365] width 46 height 10
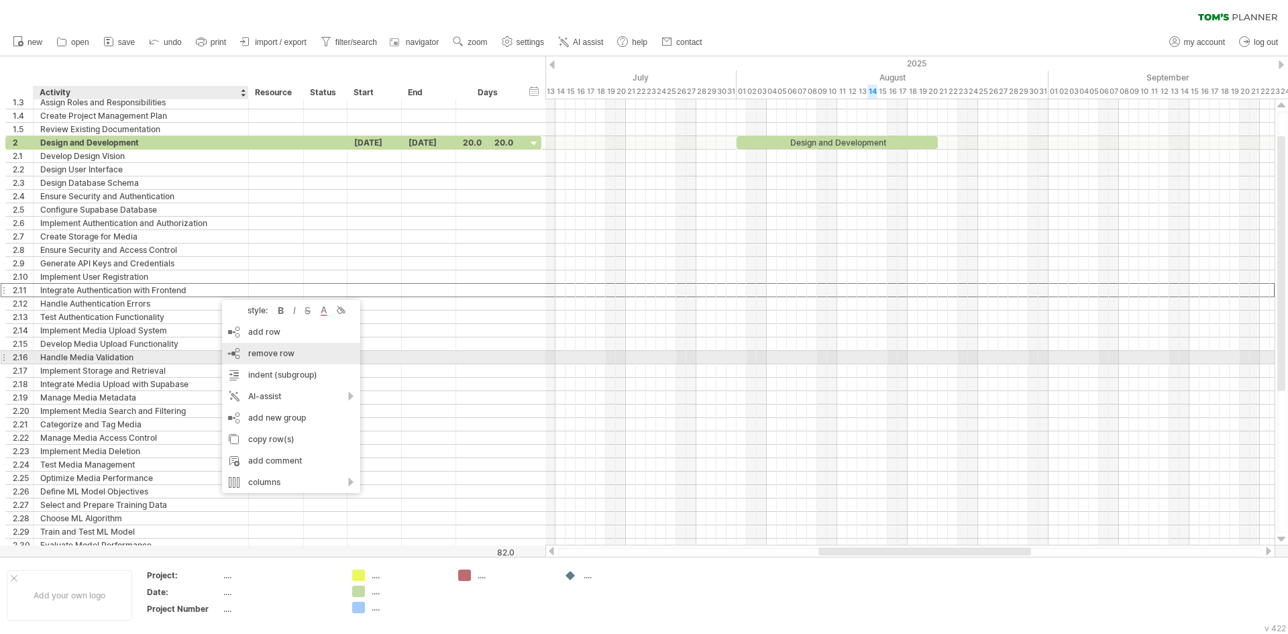
click at [256, 352] on span "remove row" at bounding box center [271, 353] width 46 height 10
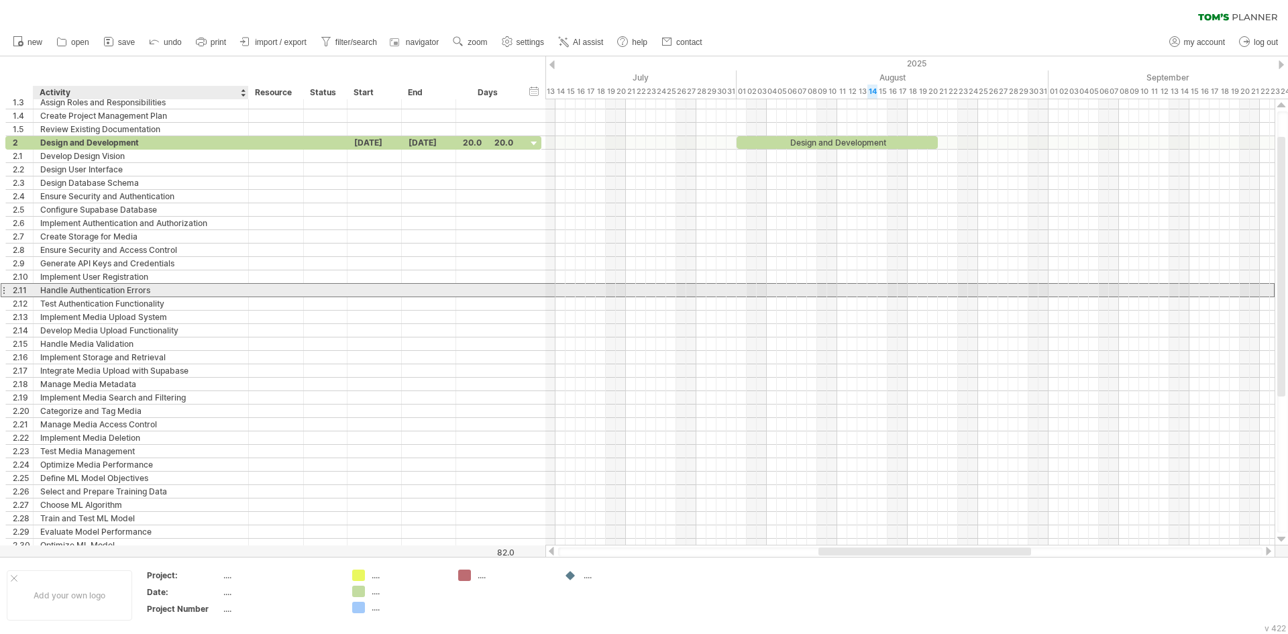
click at [196, 292] on div "Handle Authentication Errors" at bounding box center [140, 290] width 201 height 13
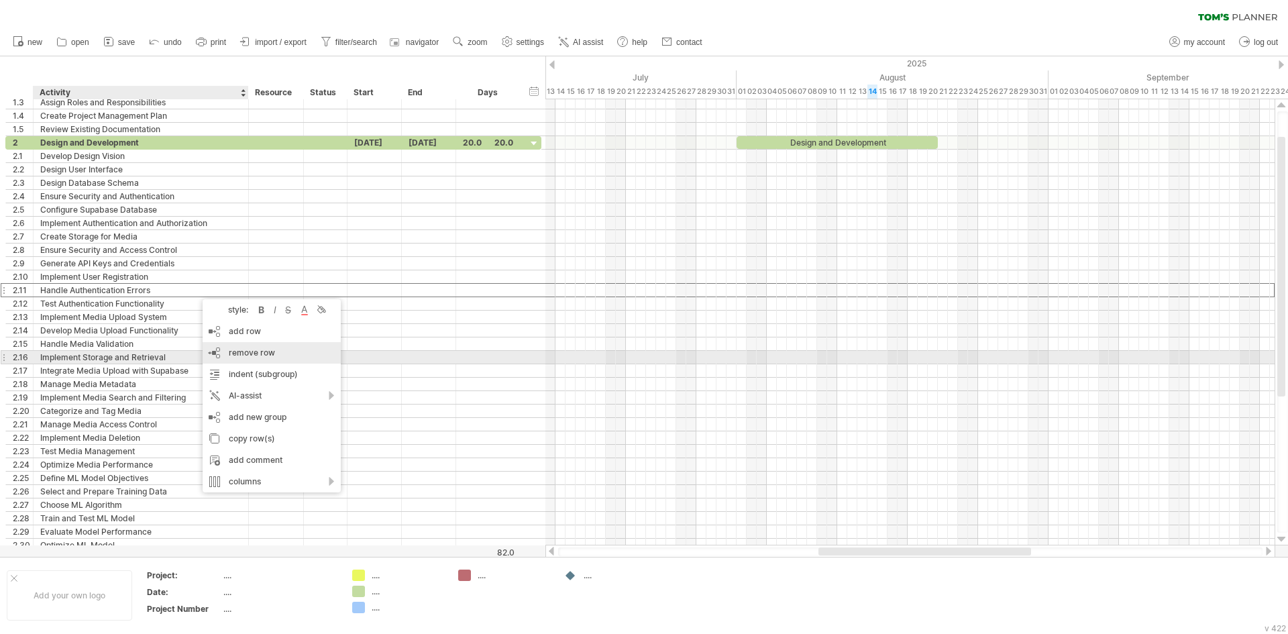
click at [256, 353] on span "remove row" at bounding box center [252, 352] width 46 height 10
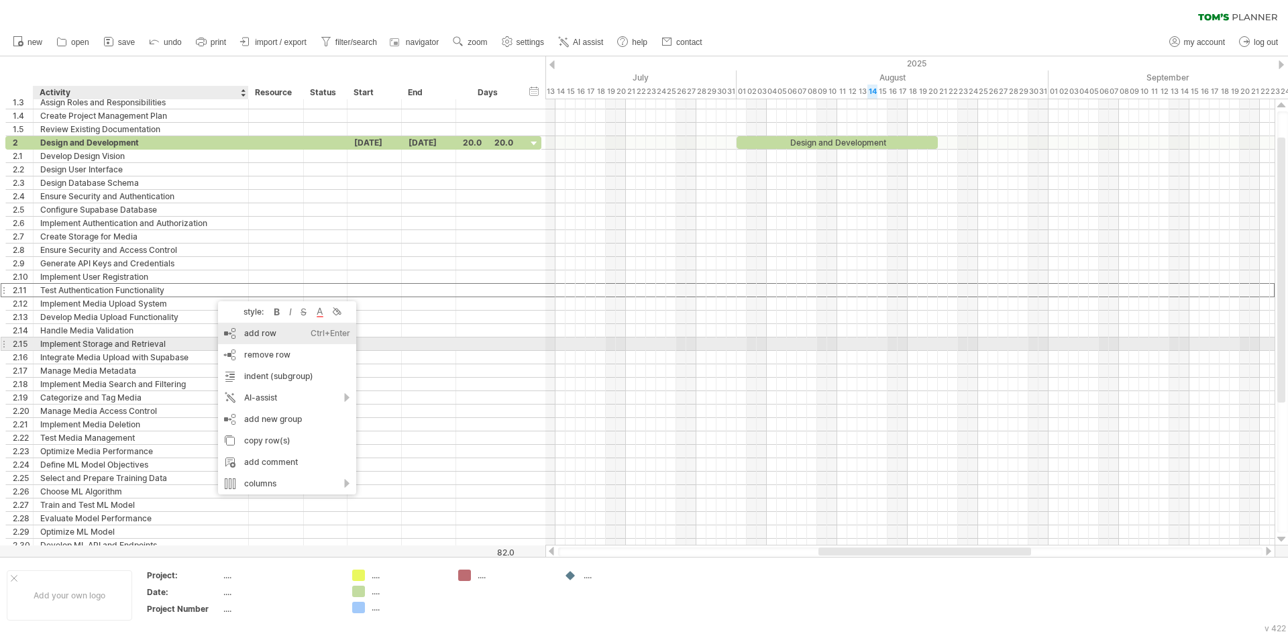
click at [248, 354] on span "remove row" at bounding box center [267, 355] width 46 height 10
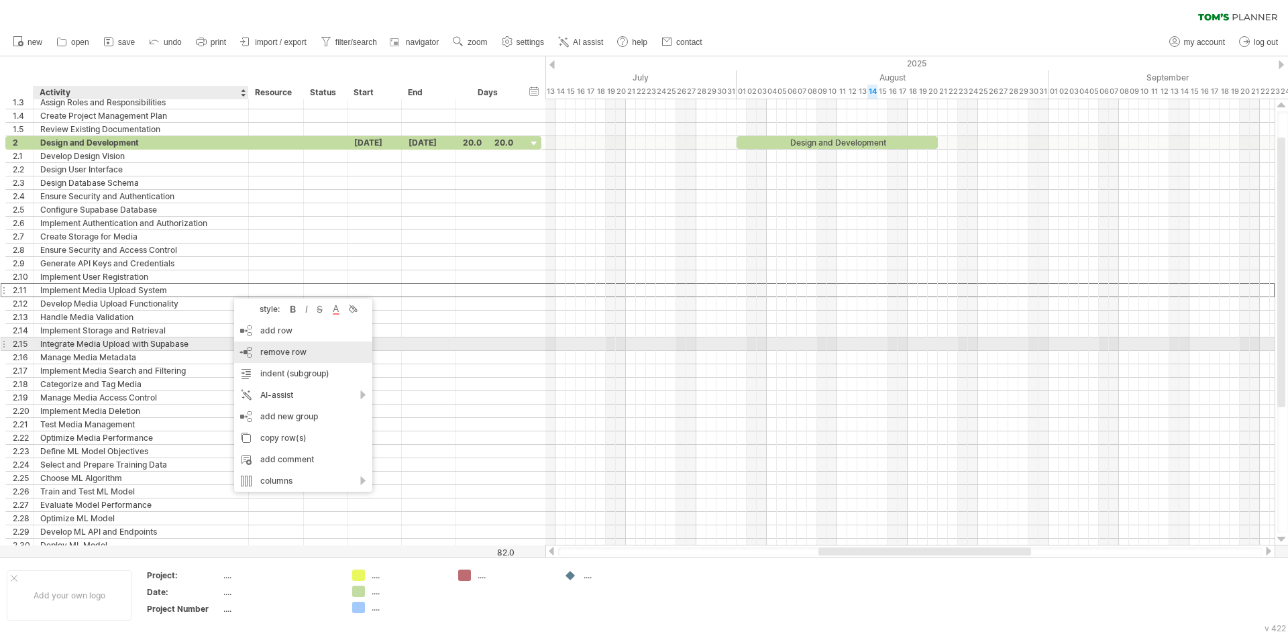
click at [269, 349] on span "remove row" at bounding box center [283, 352] width 46 height 10
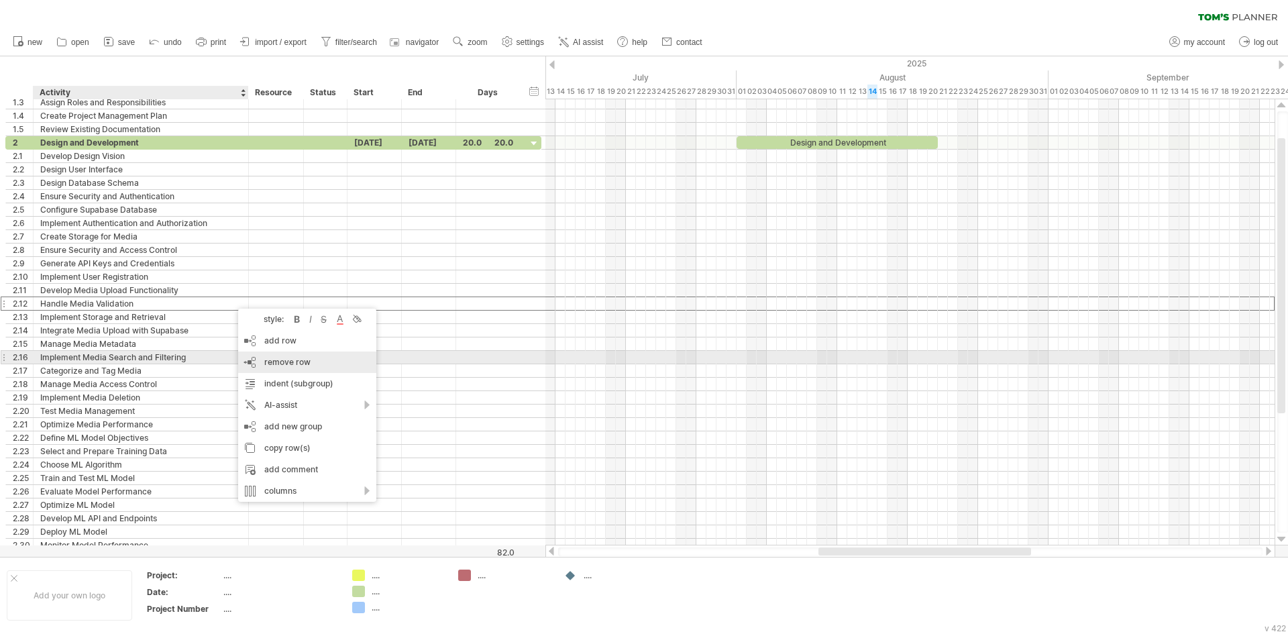
click at [262, 356] on div "remove row remove selected rows" at bounding box center [307, 362] width 138 height 21
click at [259, 361] on div "remove row remove selected rows" at bounding box center [300, 366] width 138 height 21
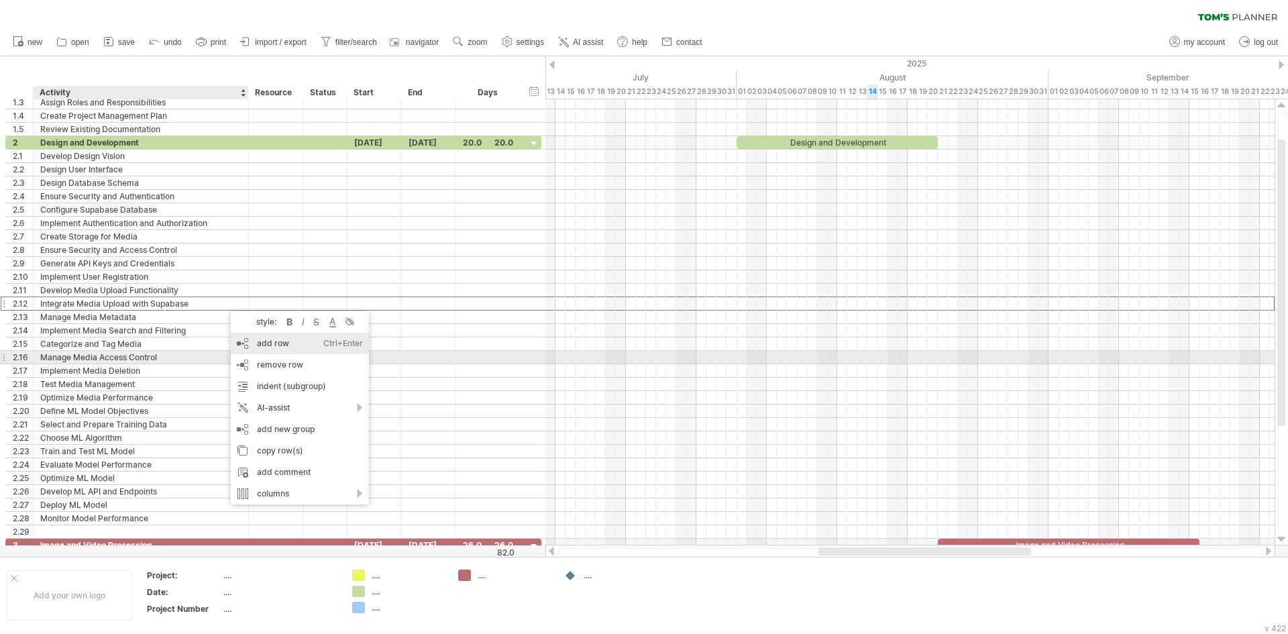
click at [268, 356] on div "remove row remove selected rows" at bounding box center [300, 364] width 138 height 21
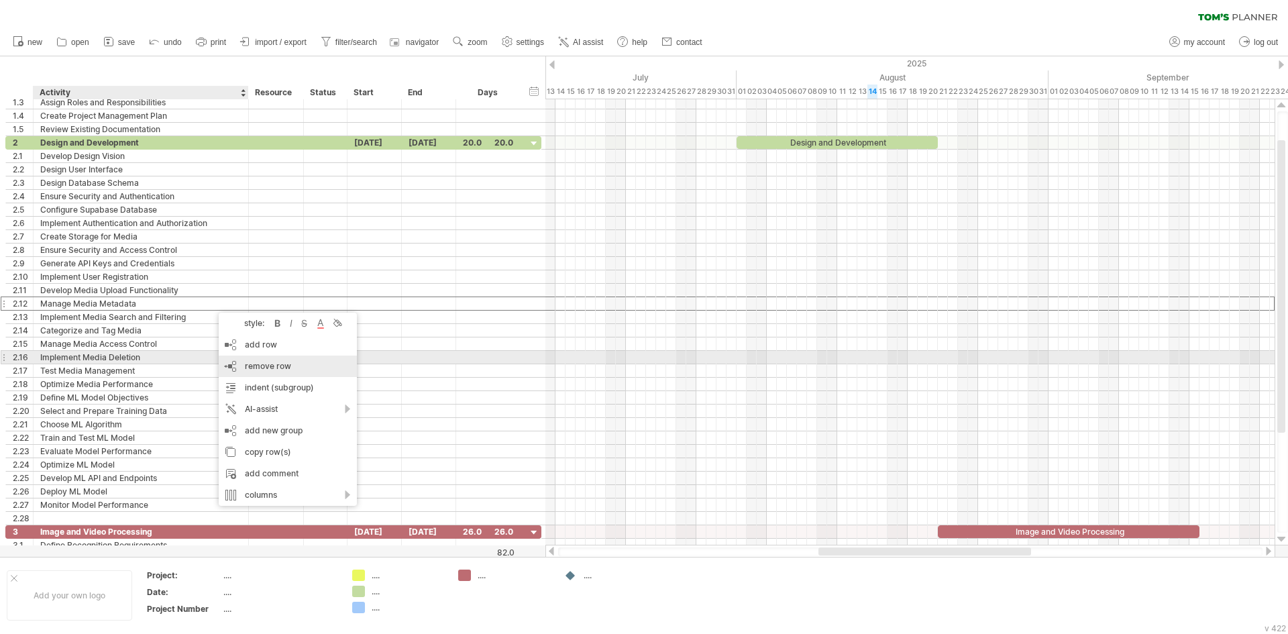
click at [251, 363] on span "remove row" at bounding box center [268, 366] width 46 height 10
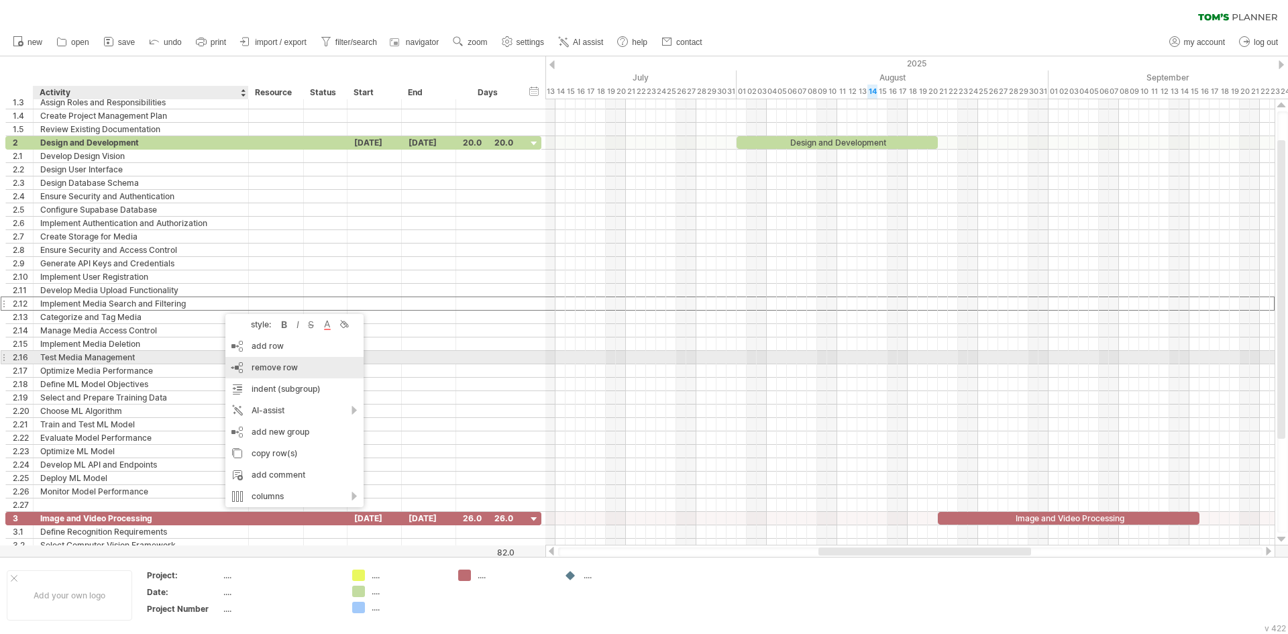
drag, startPoint x: 259, startPoint y: 358, endPoint x: 235, endPoint y: 337, distance: 31.4
click at [259, 359] on div "remove row remove selected rows" at bounding box center [294, 367] width 138 height 21
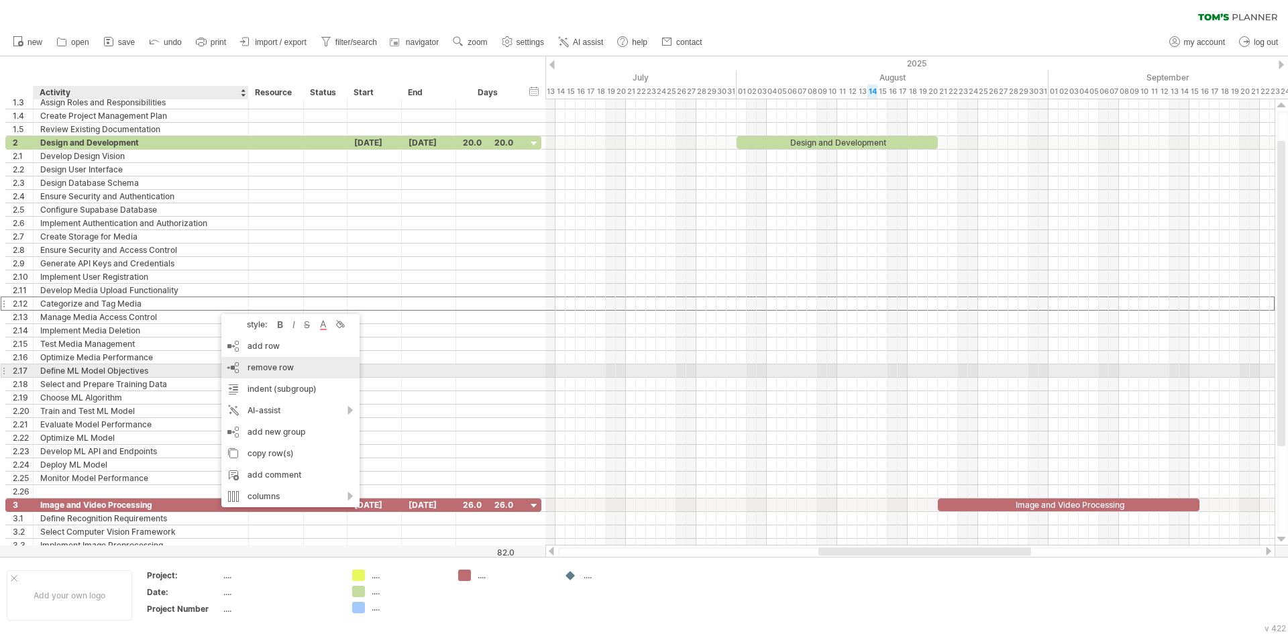
click at [269, 369] on span "remove row" at bounding box center [271, 367] width 46 height 10
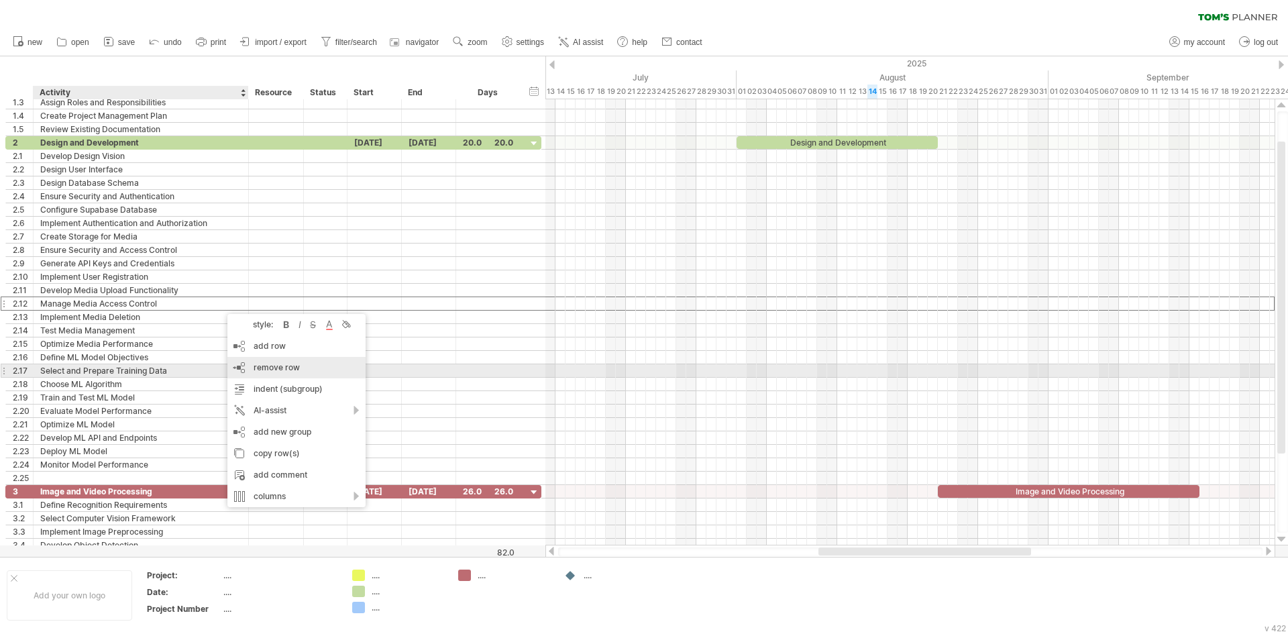
click at [272, 369] on span "remove row" at bounding box center [277, 367] width 46 height 10
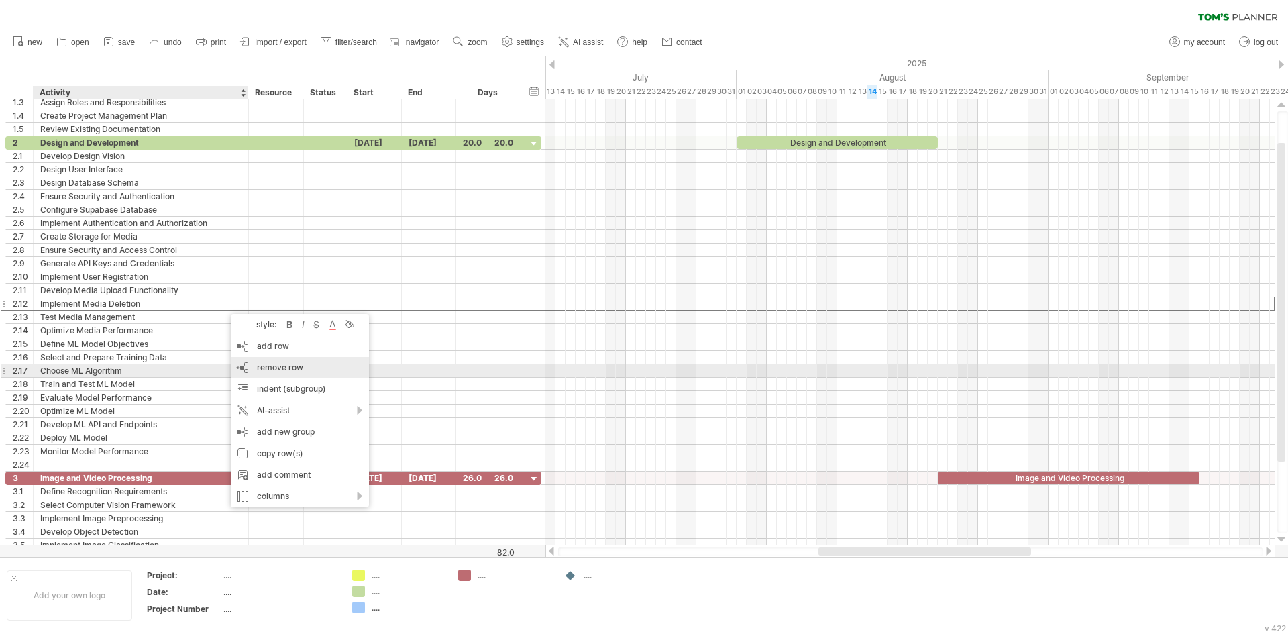
click at [268, 374] on div "remove row remove selected rows" at bounding box center [300, 367] width 138 height 21
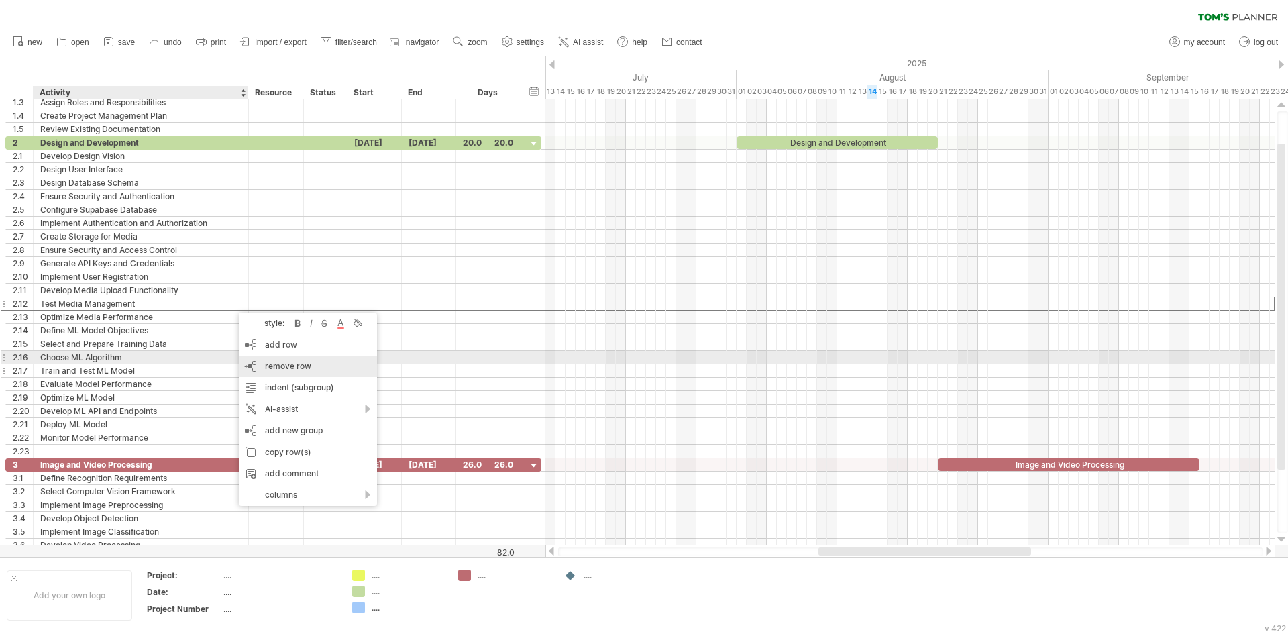
click at [271, 359] on div "remove row remove selected rows" at bounding box center [308, 366] width 138 height 21
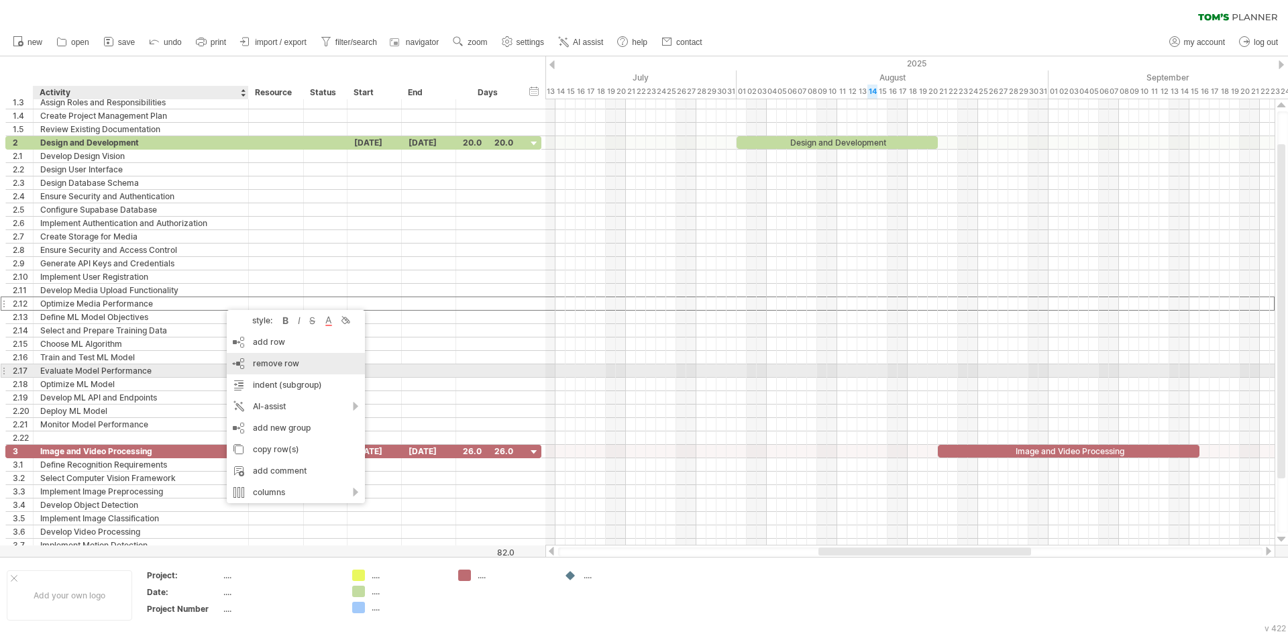
click at [262, 369] on div "remove row remove selected rows" at bounding box center [296, 363] width 138 height 21
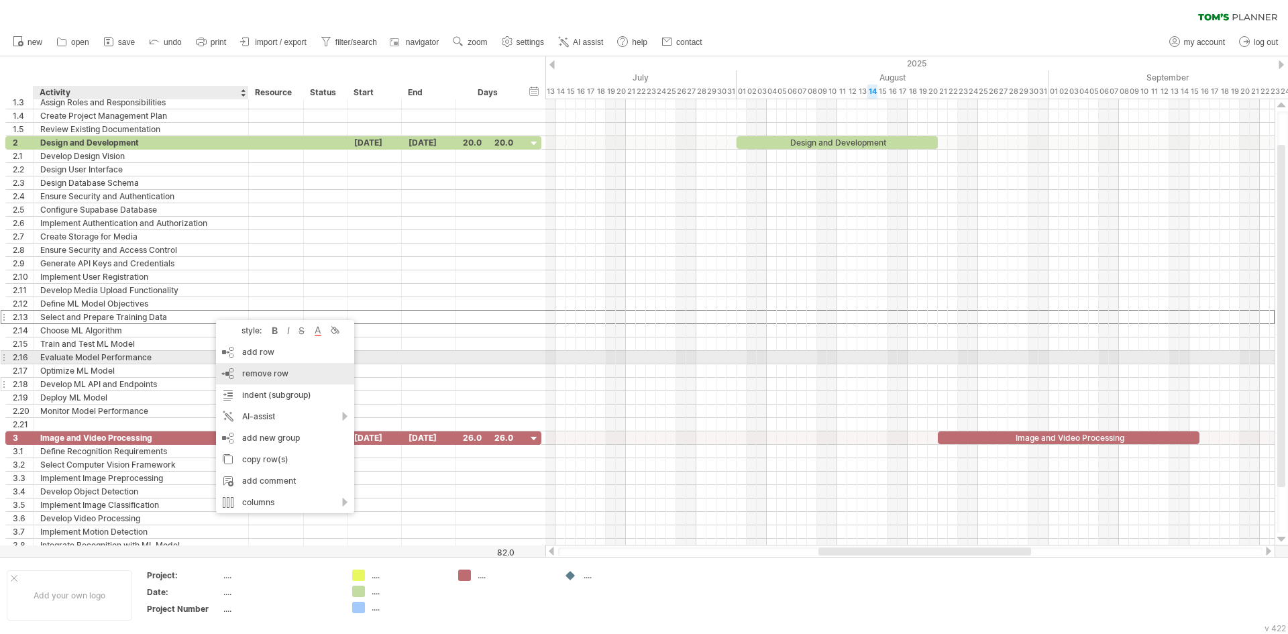
click at [246, 369] on span "remove row" at bounding box center [265, 373] width 46 height 10
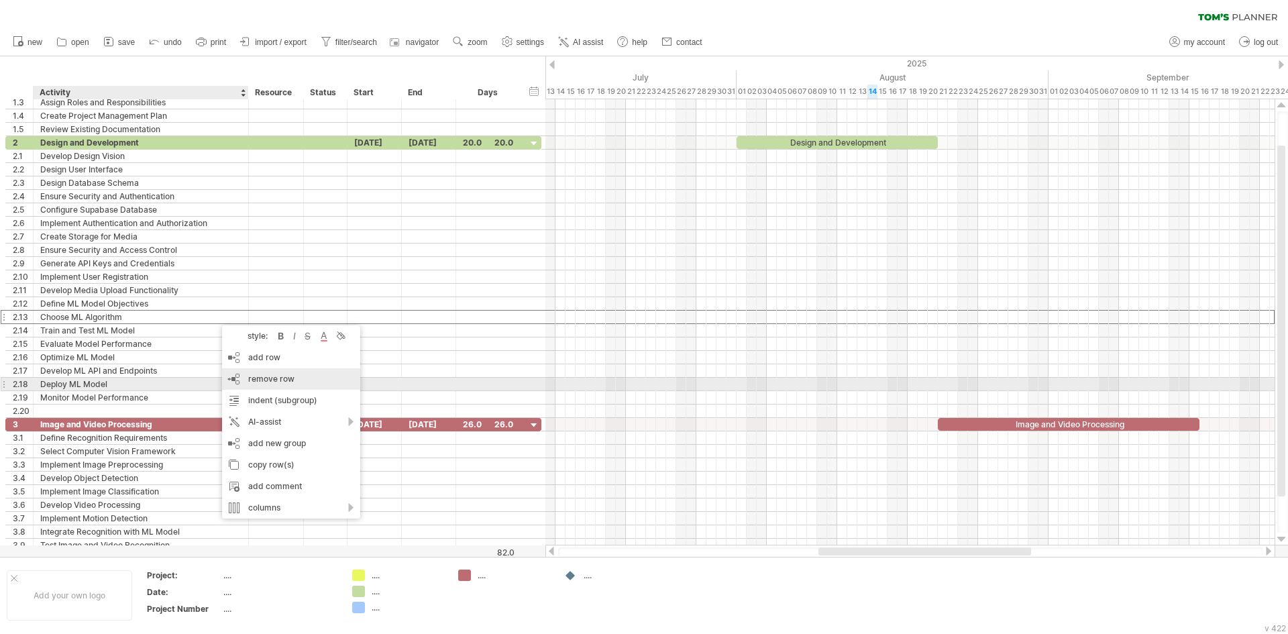
click at [246, 382] on div "remove row remove selected rows" at bounding box center [291, 378] width 138 height 21
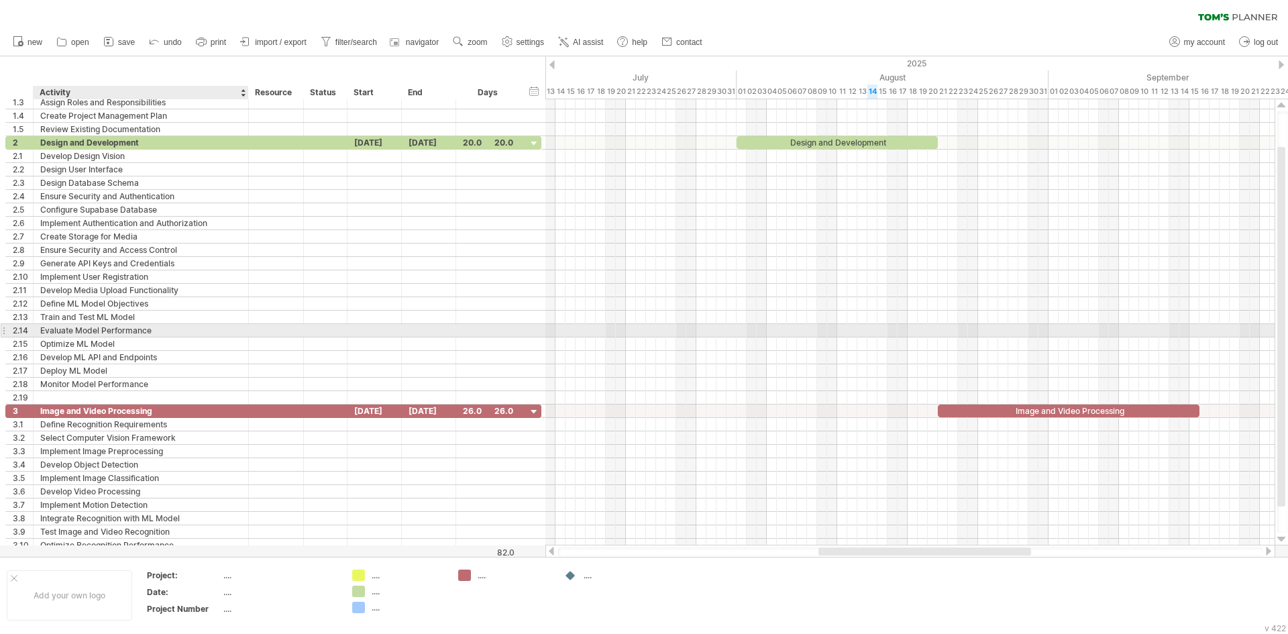
click at [219, 332] on div "Evaluate Model Performance" at bounding box center [140, 330] width 201 height 13
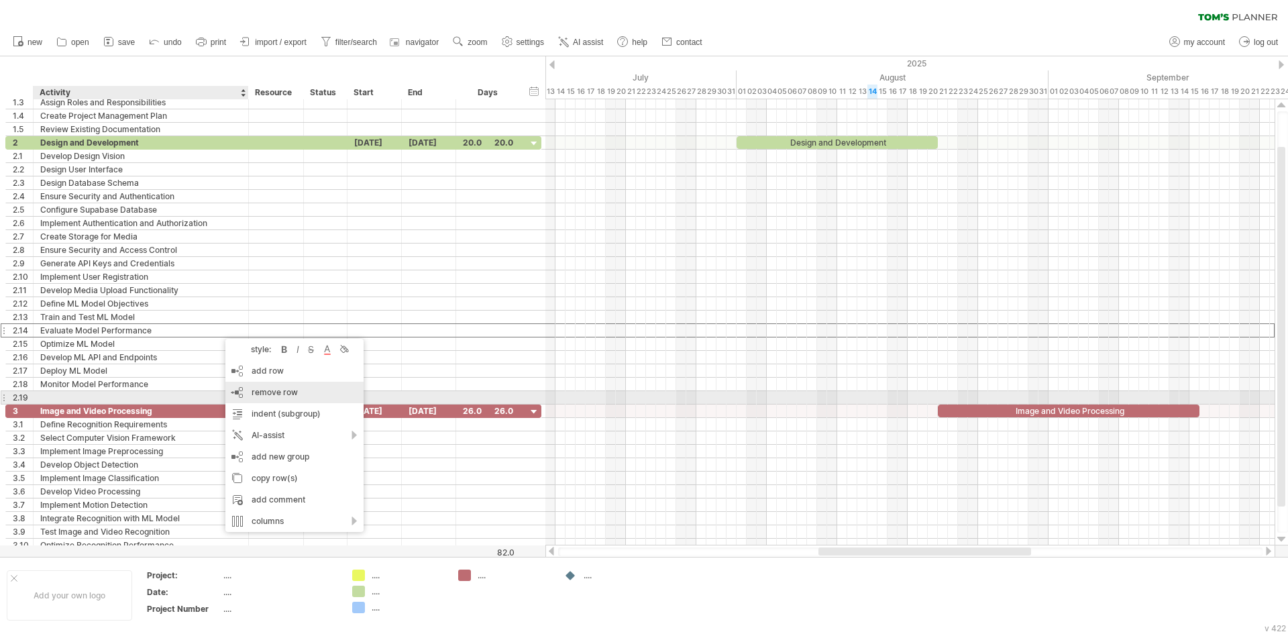
click at [270, 394] on span "remove row" at bounding box center [275, 392] width 46 height 10
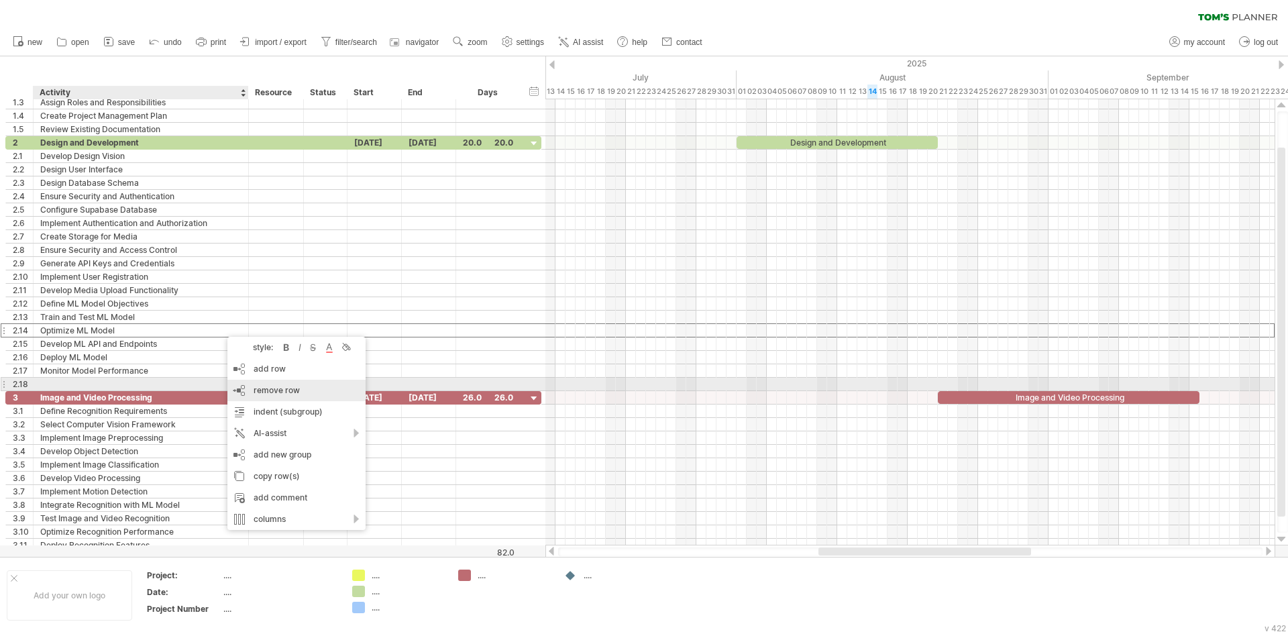
drag, startPoint x: 270, startPoint y: 384, endPoint x: 242, endPoint y: 365, distance: 33.7
click at [270, 384] on div "remove row remove selected rows" at bounding box center [296, 390] width 138 height 21
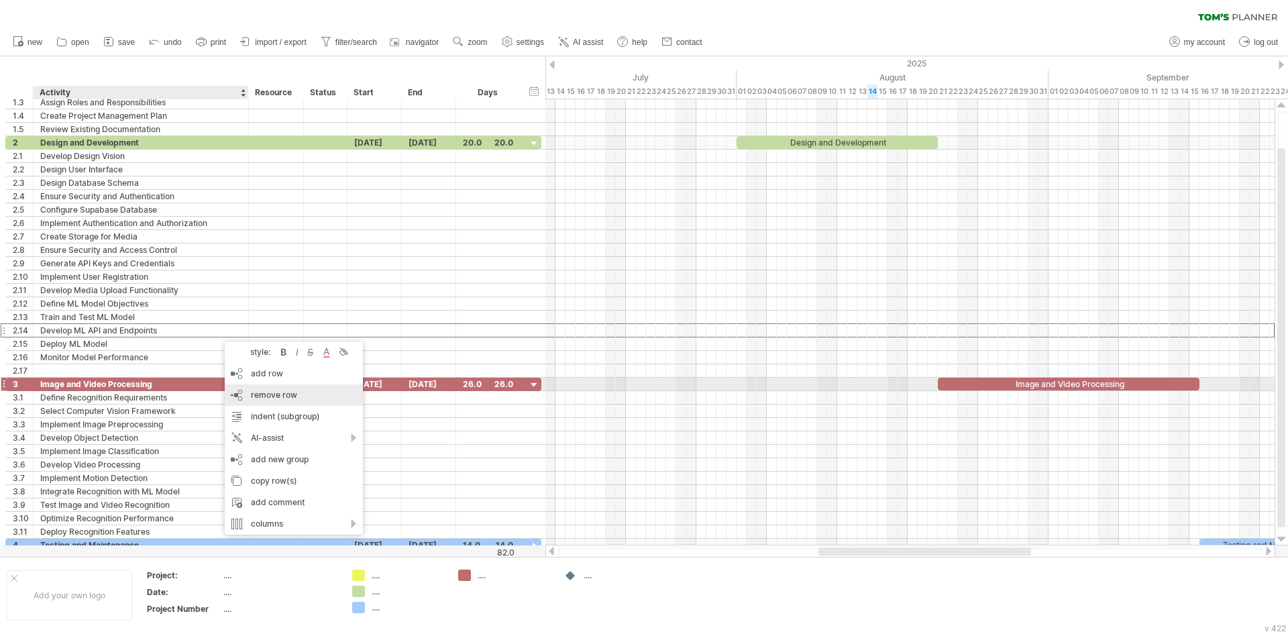
click at [274, 389] on div "remove row remove selected rows" at bounding box center [294, 394] width 138 height 21
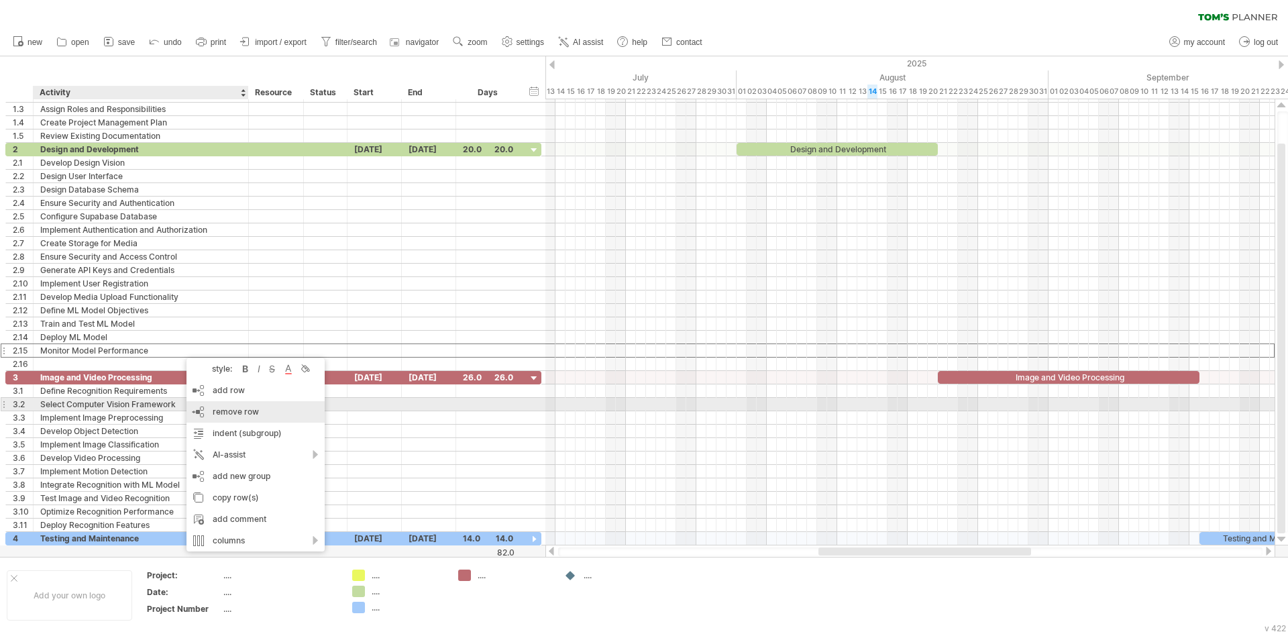
click at [256, 407] on span "remove row" at bounding box center [236, 412] width 46 height 10
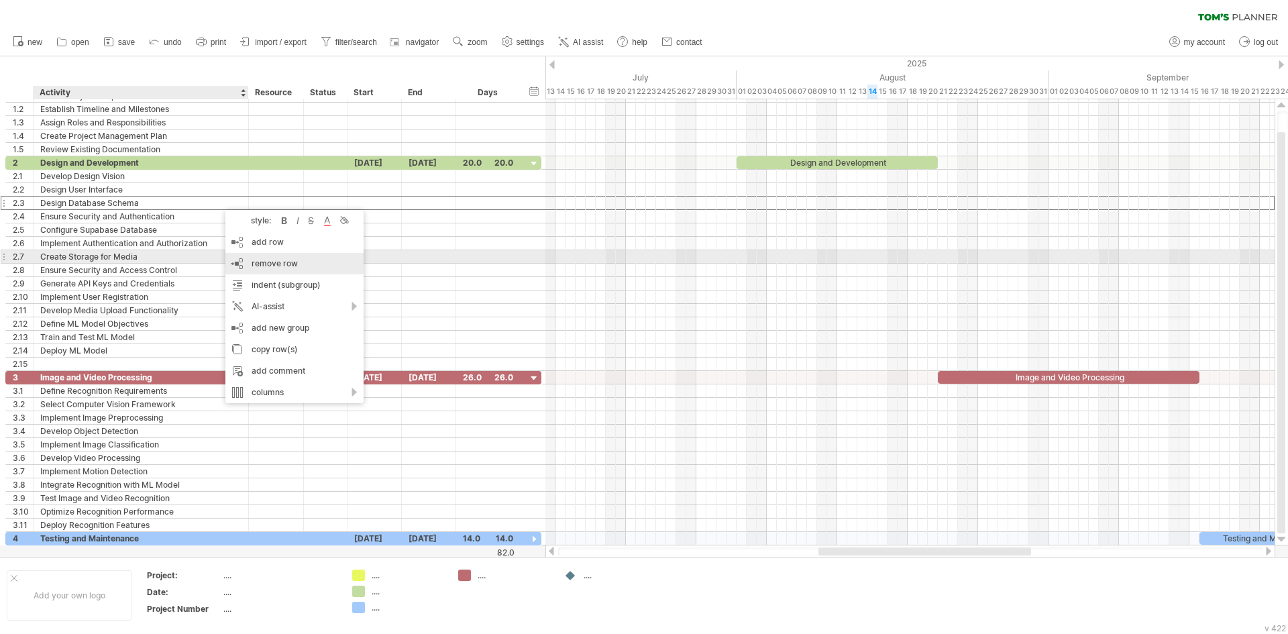
click at [258, 261] on span "remove row" at bounding box center [275, 263] width 46 height 10
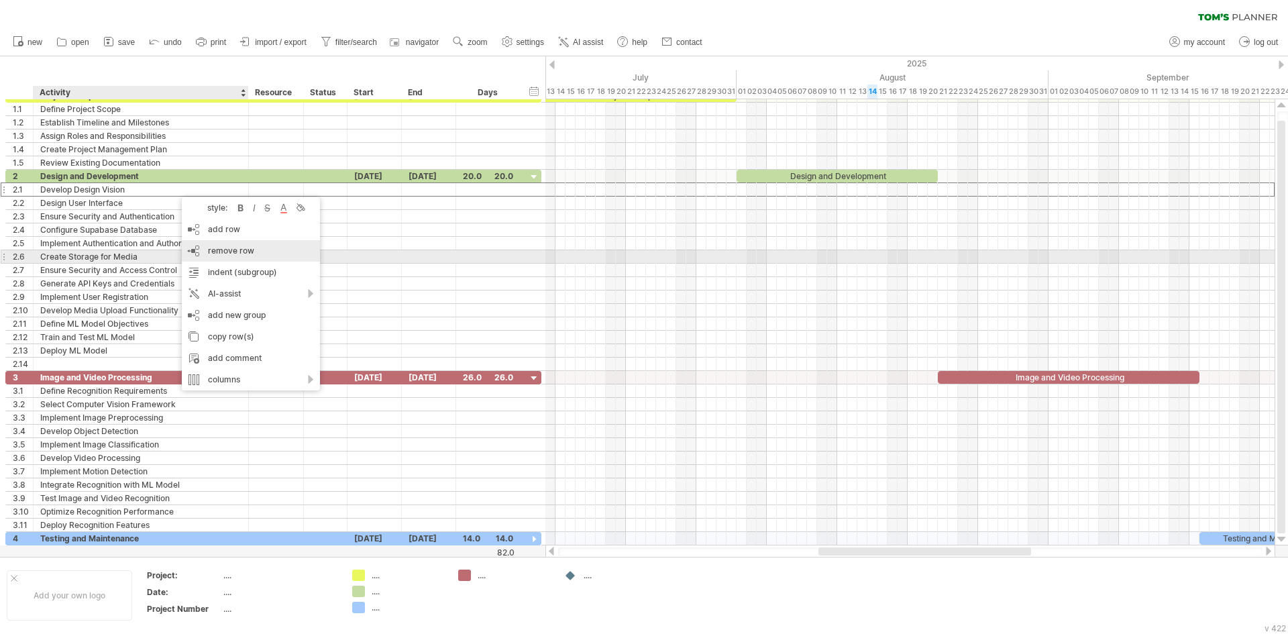
click at [263, 254] on div "remove row remove selected rows" at bounding box center [251, 250] width 138 height 21
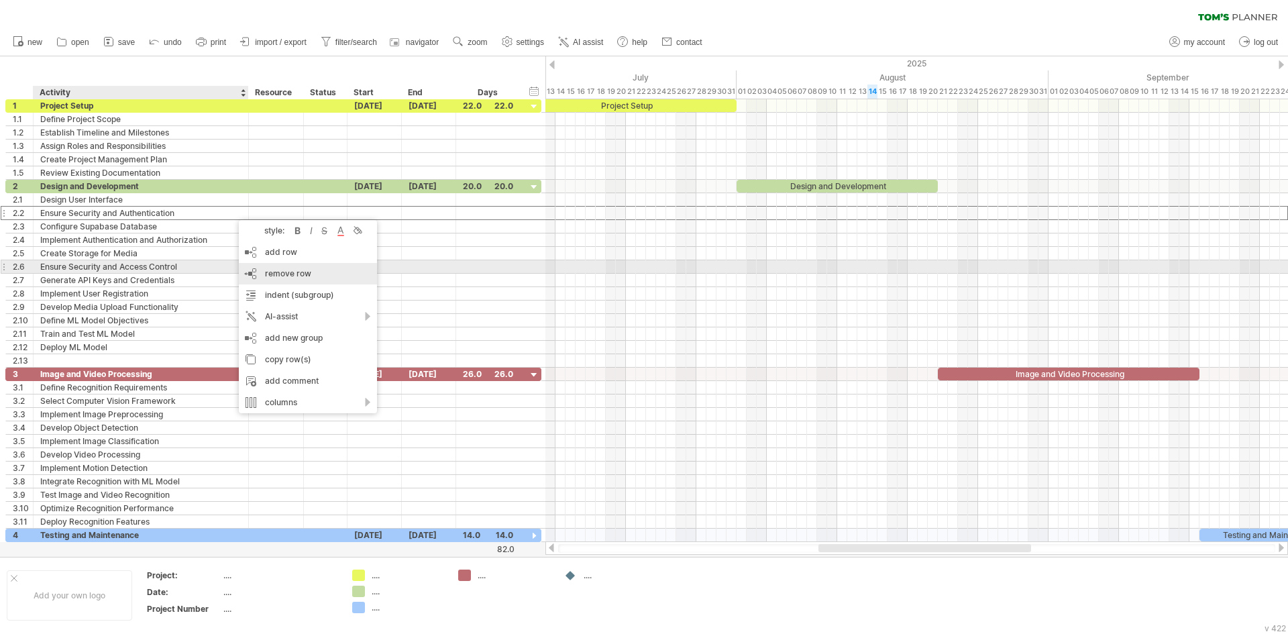
click at [267, 271] on span "remove row" at bounding box center [288, 273] width 46 height 10
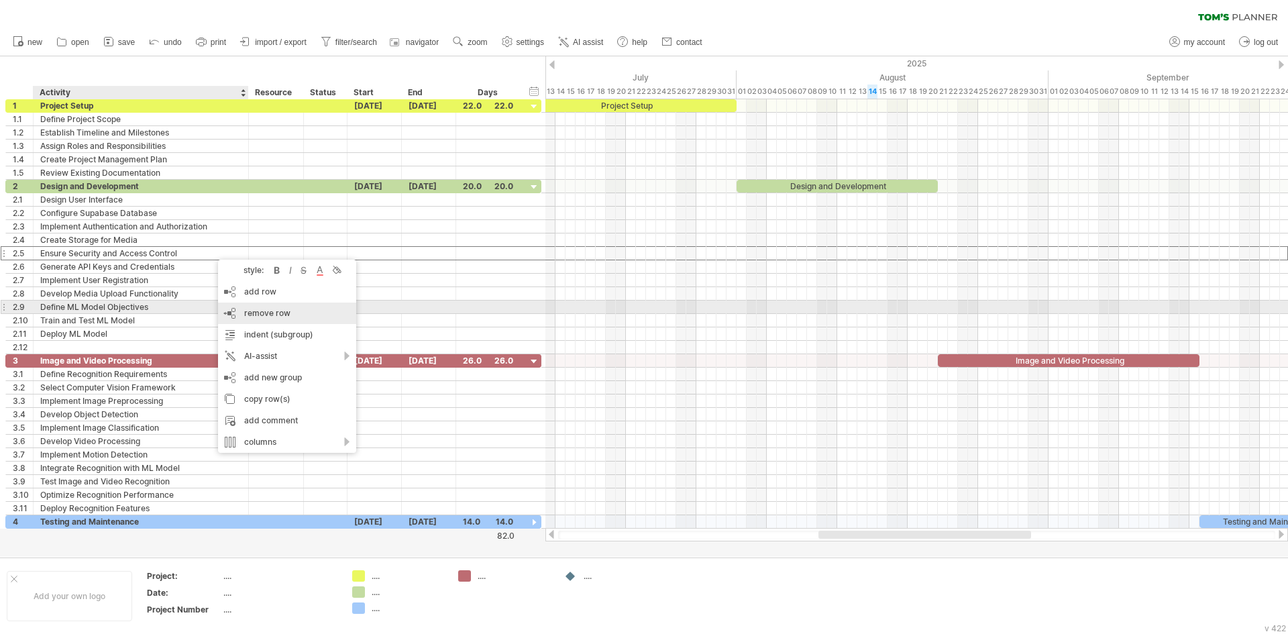
click at [250, 307] on div "remove row remove selected rows" at bounding box center [287, 313] width 138 height 21
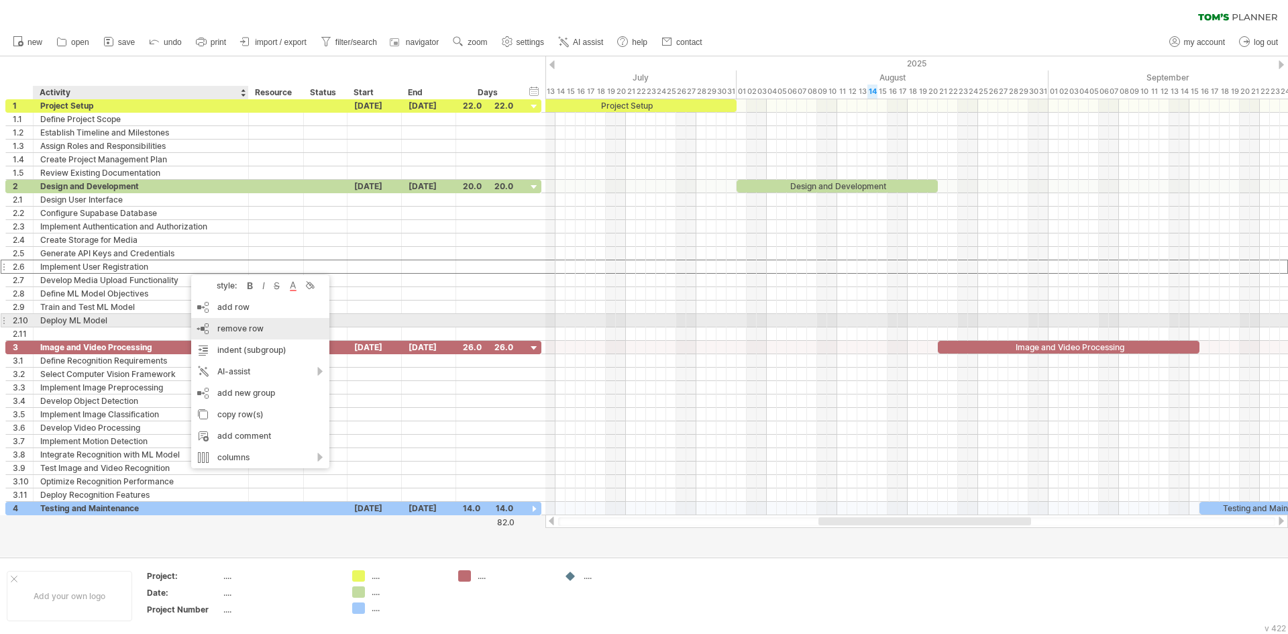
click at [222, 324] on span "remove row" at bounding box center [240, 328] width 46 height 10
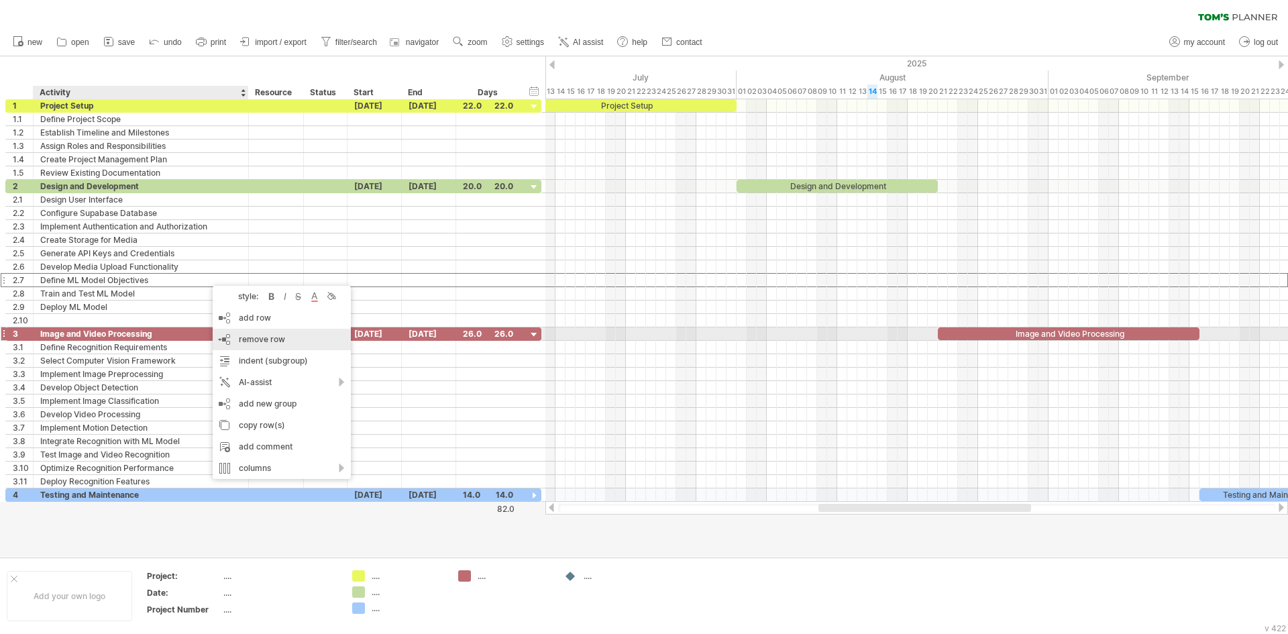
click at [263, 335] on span "remove row" at bounding box center [262, 339] width 46 height 10
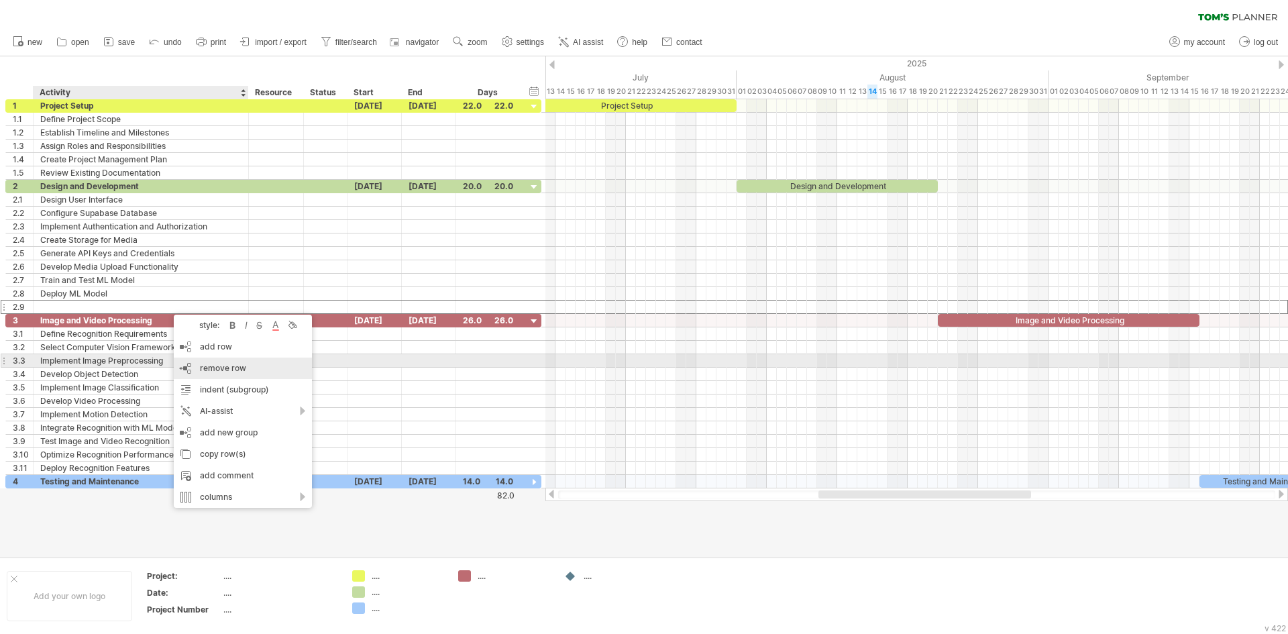
click at [237, 362] on div "remove row remove selected rows" at bounding box center [243, 368] width 138 height 21
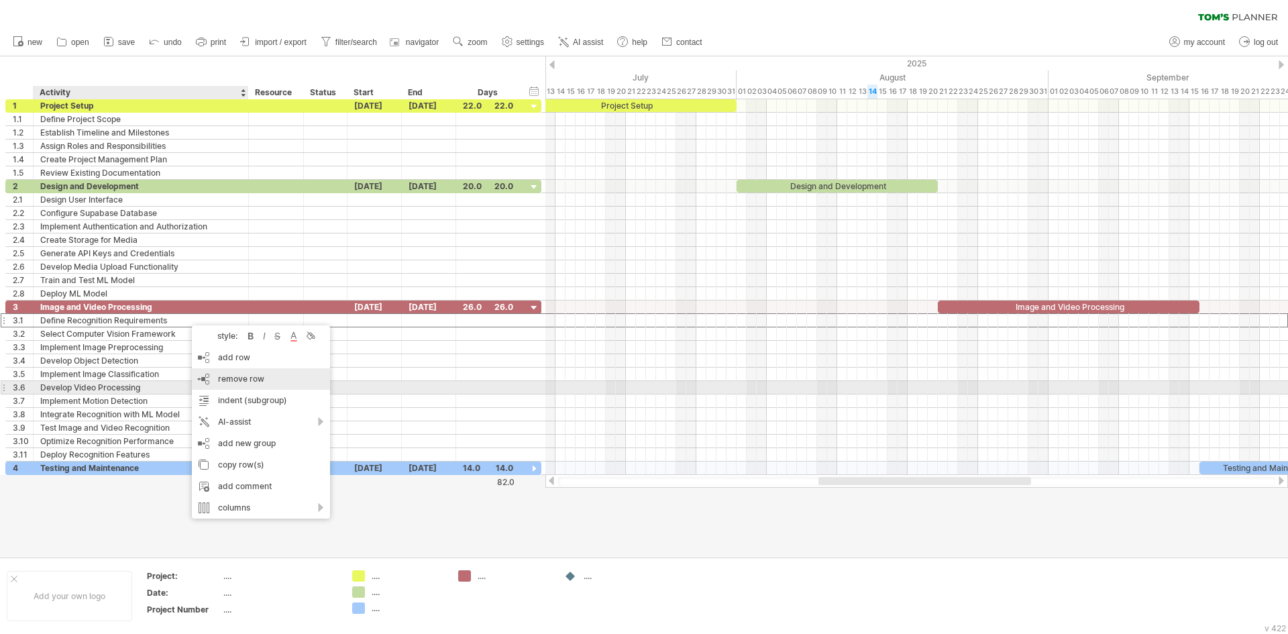
click at [227, 381] on span "remove row" at bounding box center [241, 379] width 46 height 10
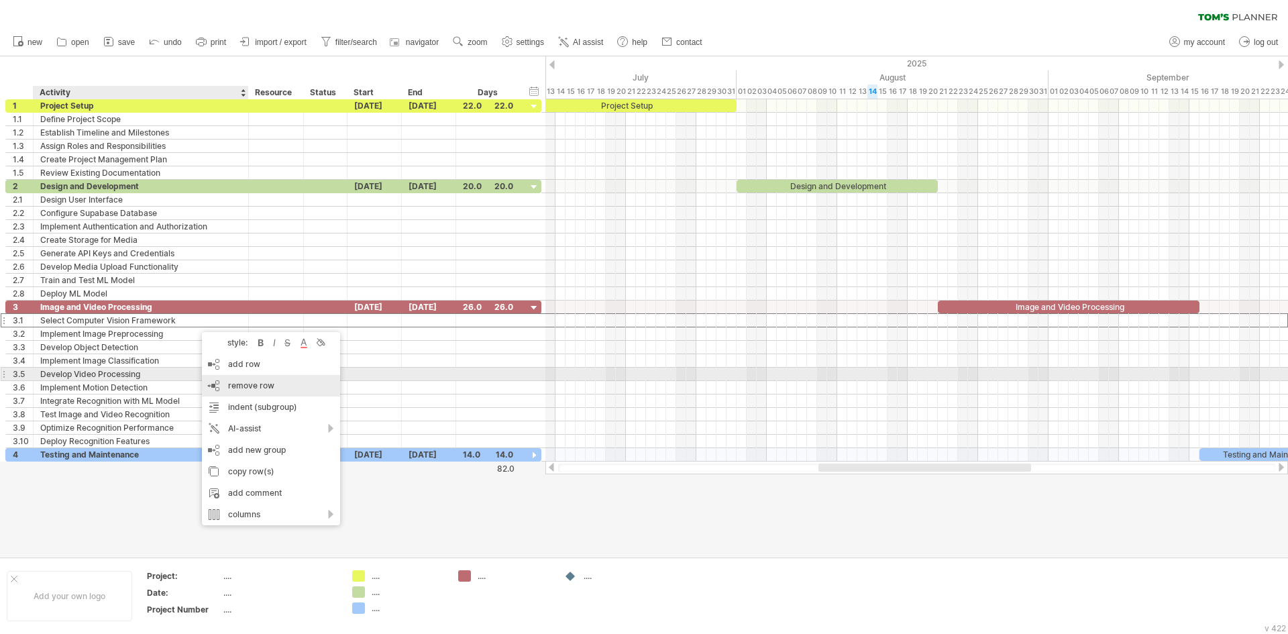
click at [236, 378] on div "remove row remove selected rows" at bounding box center [271, 385] width 138 height 21
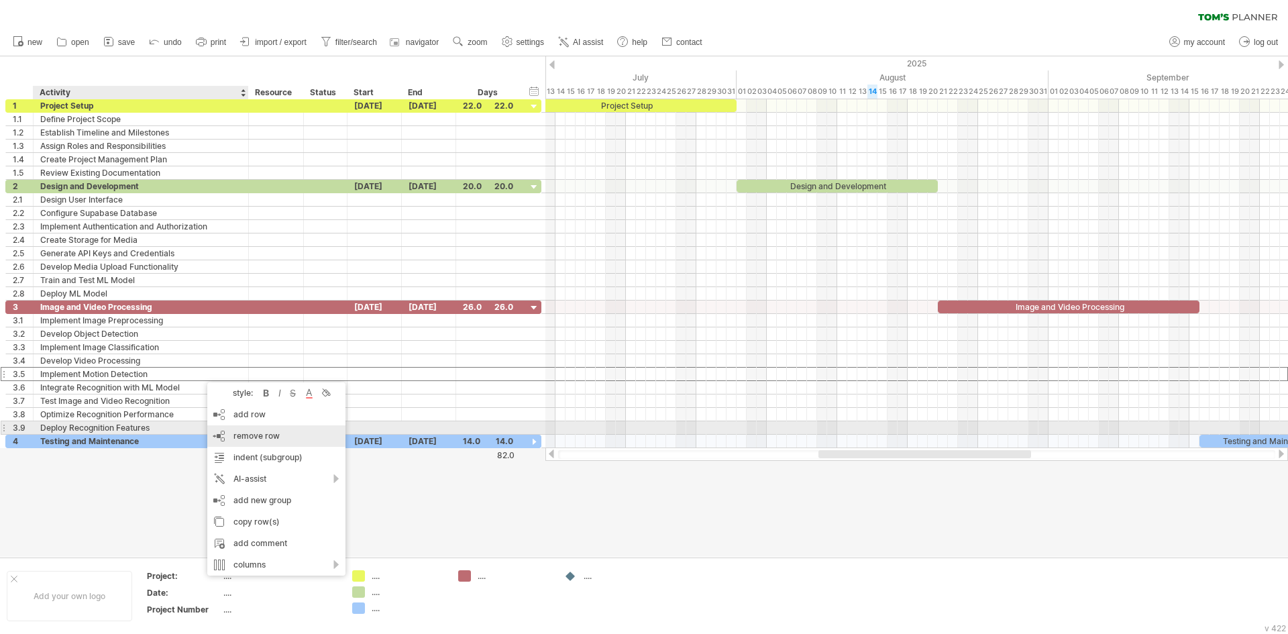
click at [254, 433] on span "remove row" at bounding box center [256, 436] width 46 height 10
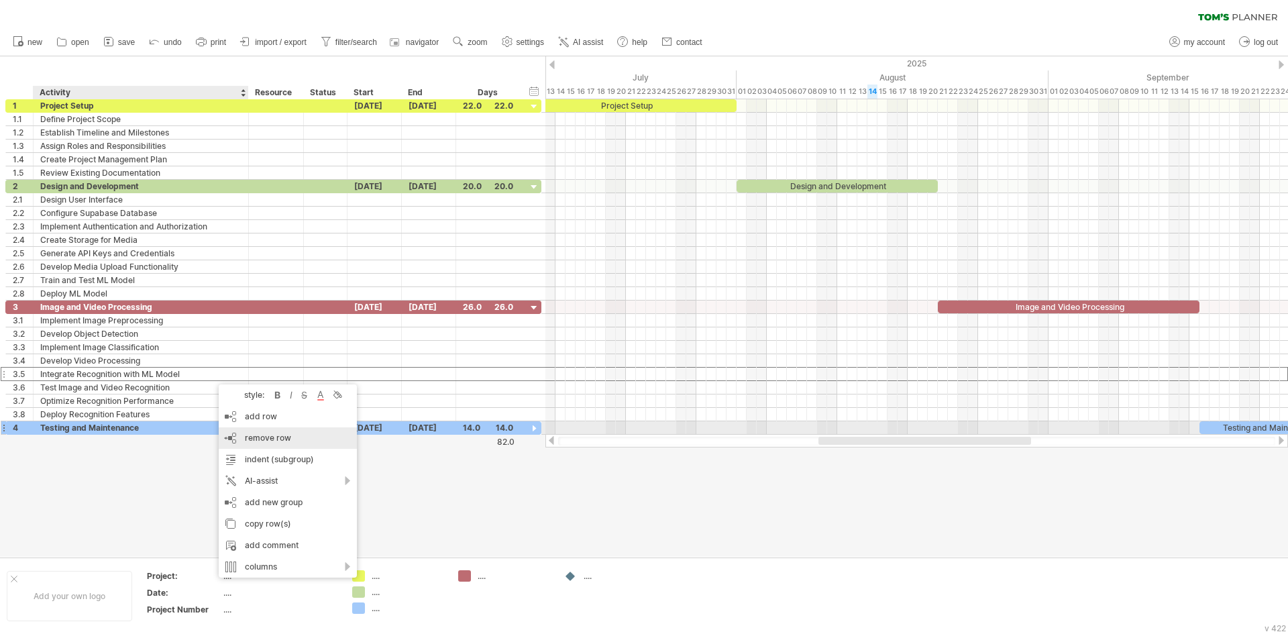
click at [256, 433] on span "remove row" at bounding box center [268, 438] width 46 height 10
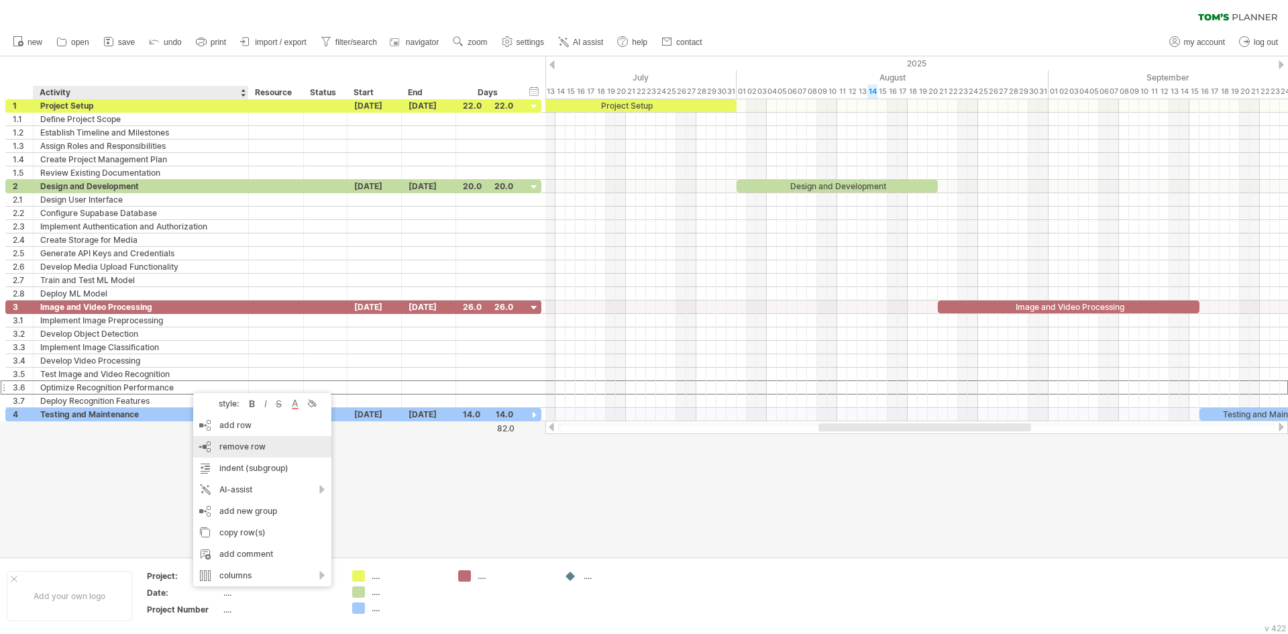
click at [285, 447] on div "remove row remove selected rows" at bounding box center [262, 446] width 138 height 21
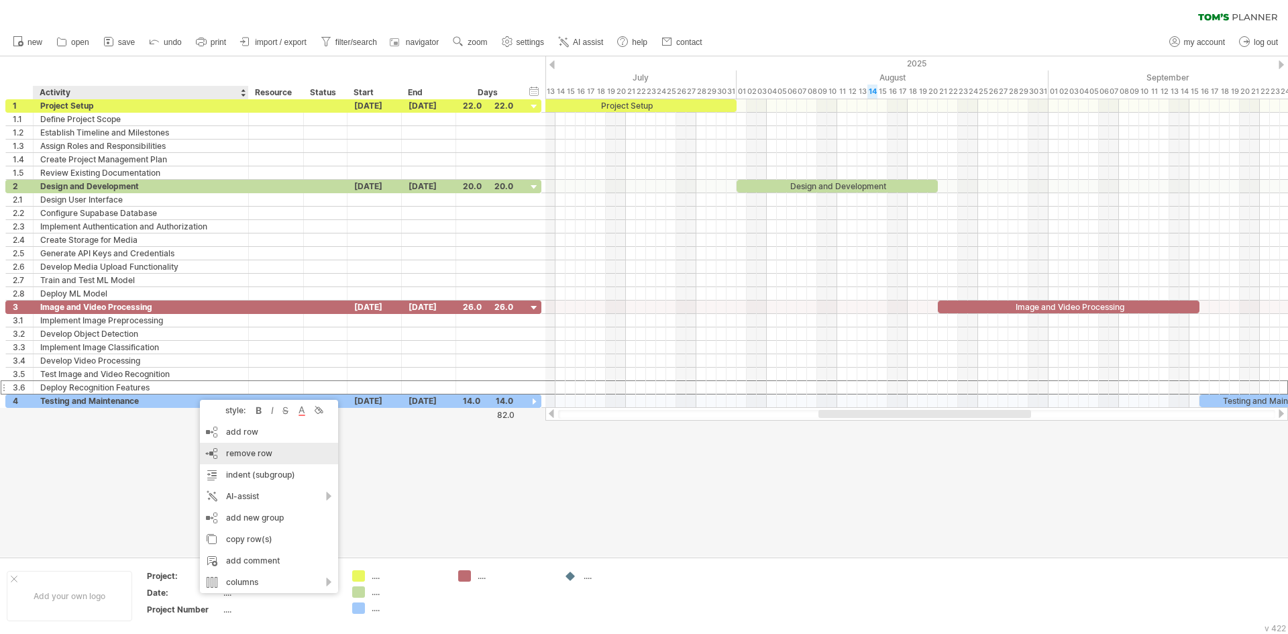
click at [275, 460] on div "remove row remove selected rows" at bounding box center [269, 453] width 138 height 21
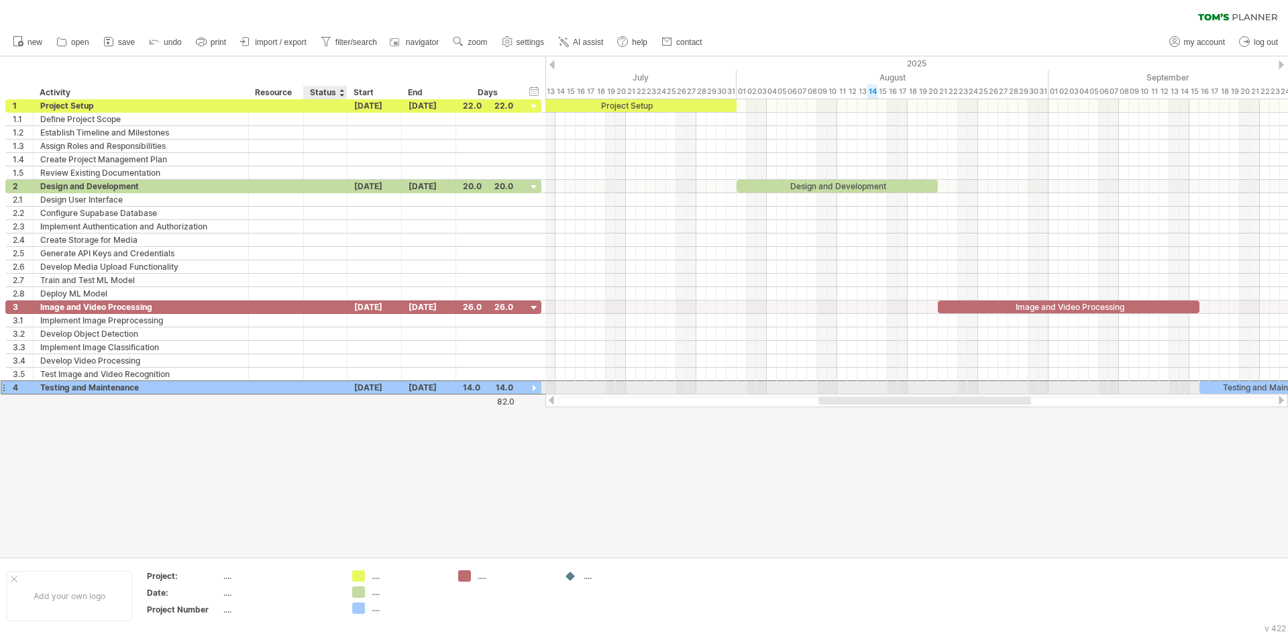
click at [352, 390] on div "[DATE]" at bounding box center [374, 387] width 54 height 13
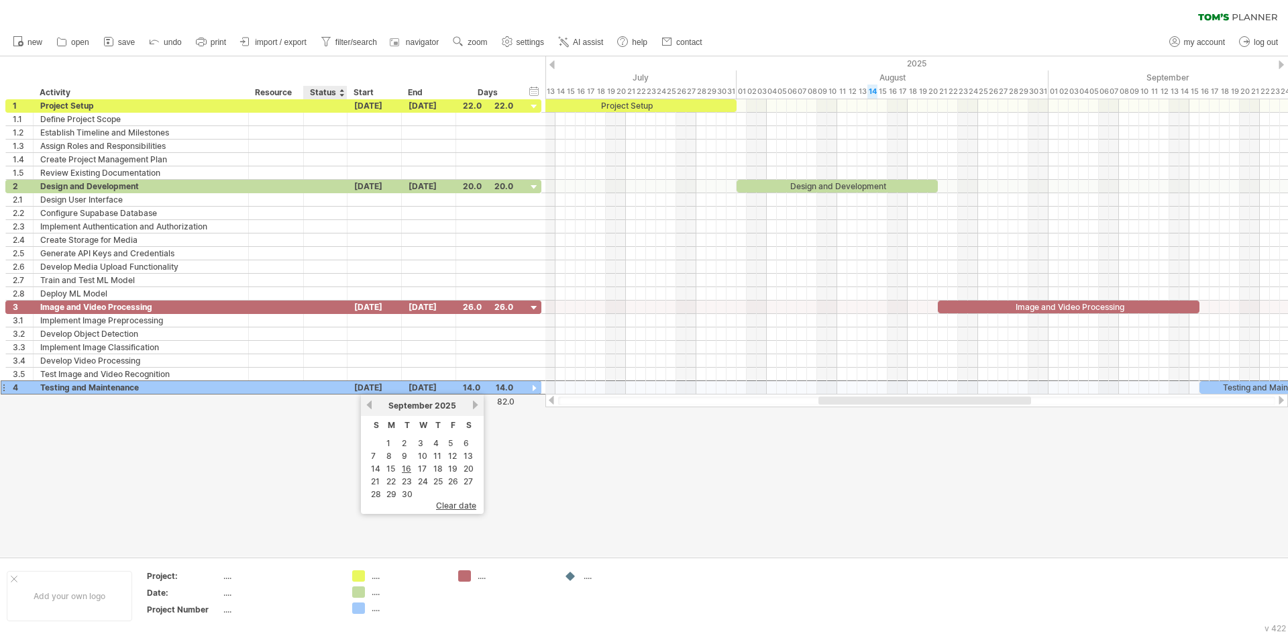
click at [323, 399] on div at bounding box center [644, 306] width 1288 height 500
click at [535, 388] on div at bounding box center [534, 388] width 13 height 13
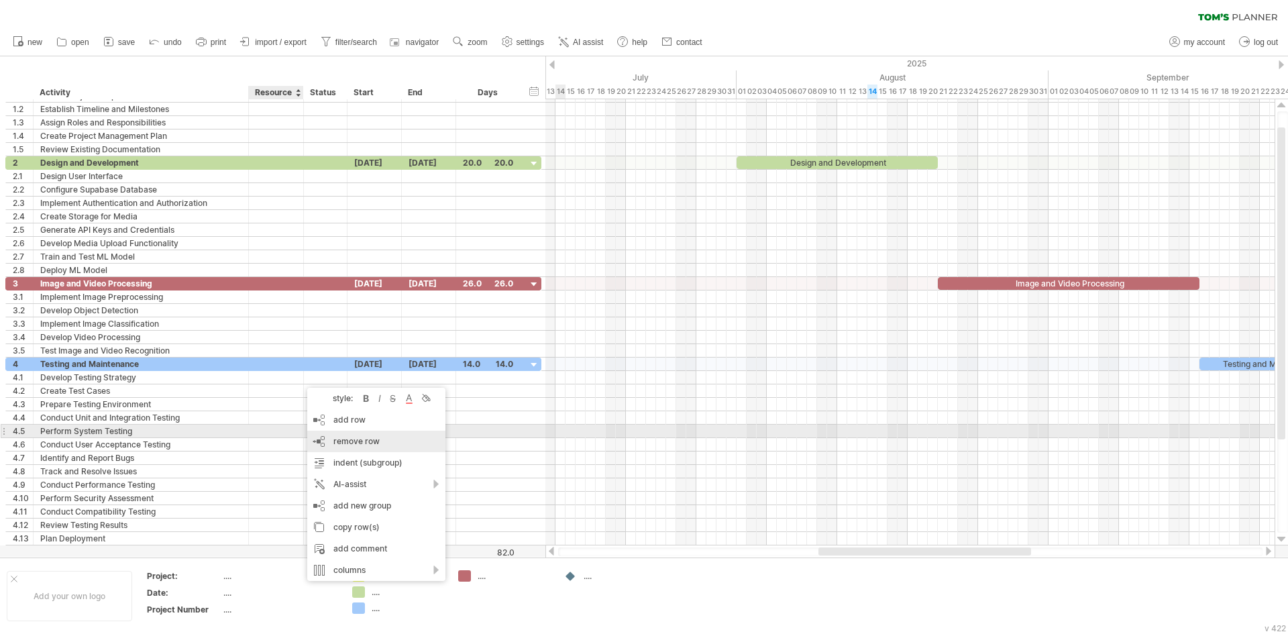
click at [352, 435] on div "remove row remove selected rows" at bounding box center [376, 441] width 138 height 21
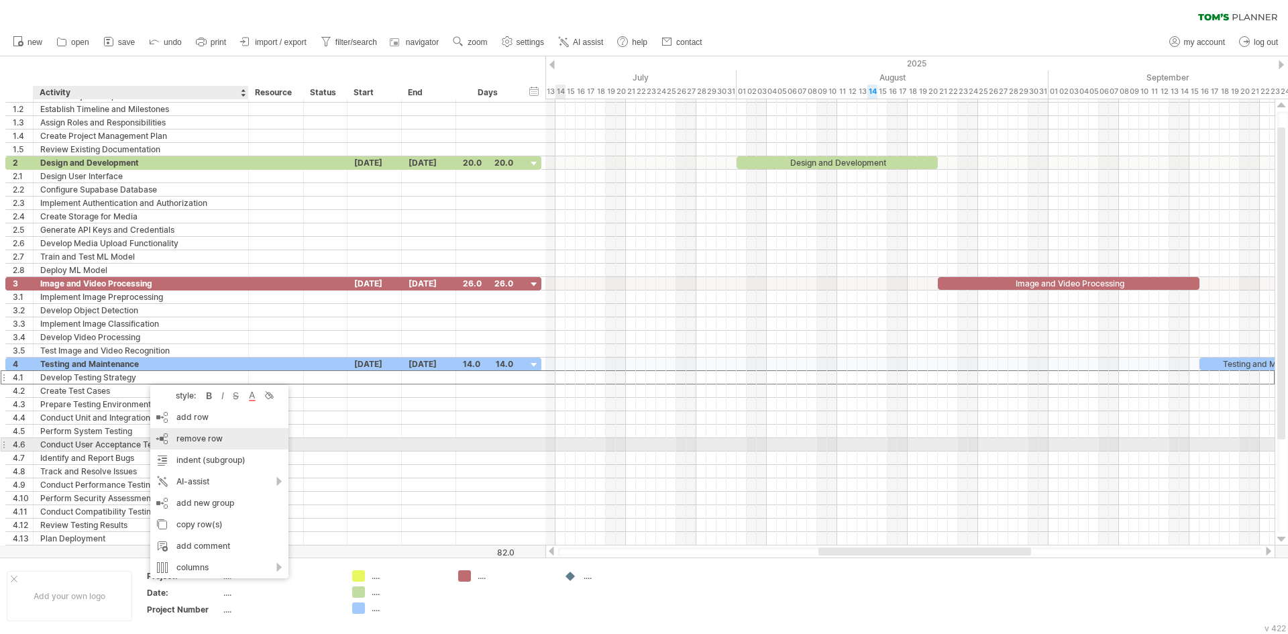
click at [195, 439] on span "remove row" at bounding box center [199, 438] width 46 height 10
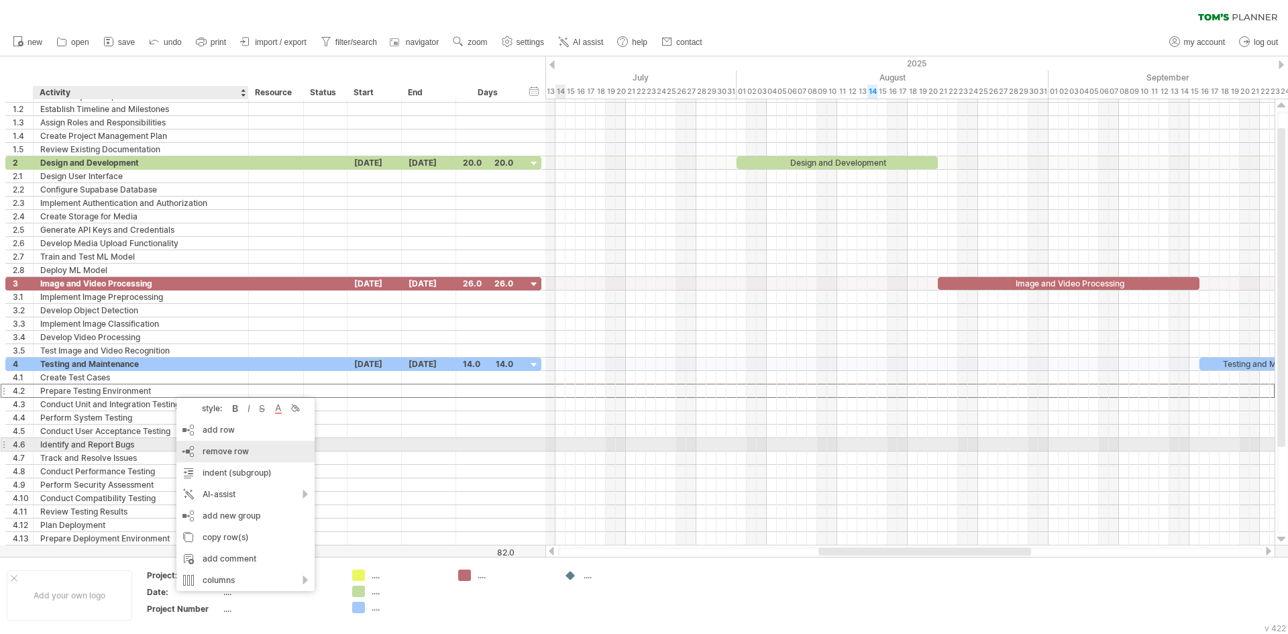
click at [201, 448] on div "remove row remove selected rows" at bounding box center [245, 451] width 138 height 21
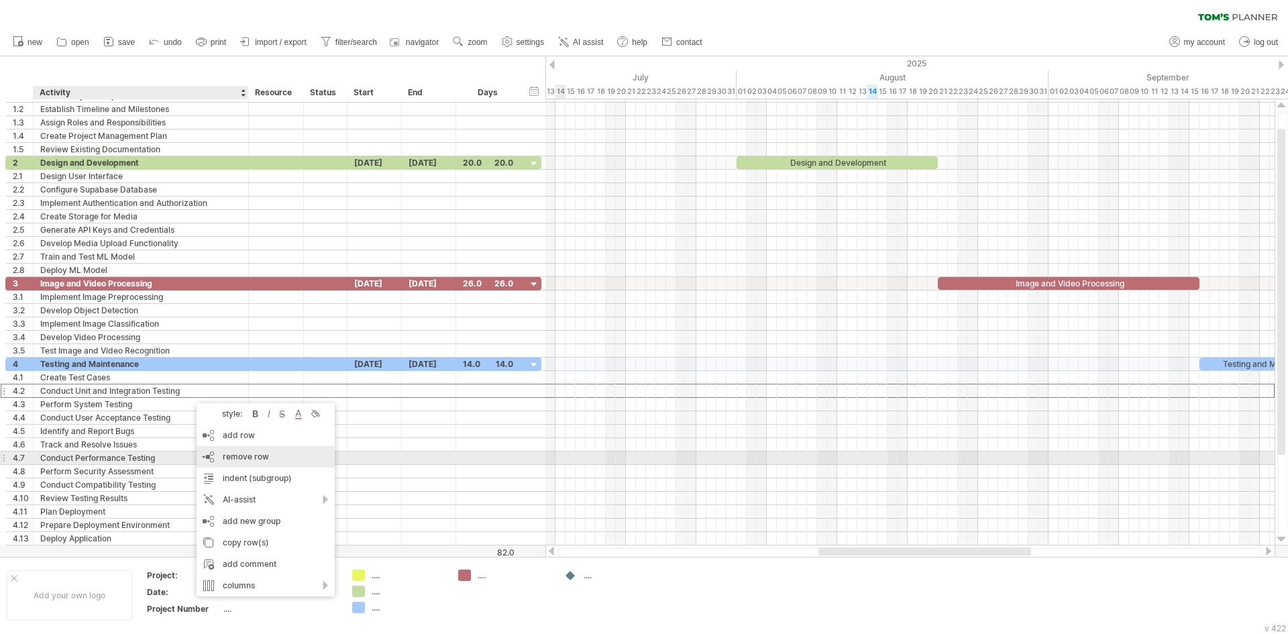
click at [206, 460] on div "remove row remove selected rows" at bounding box center [266, 456] width 138 height 21
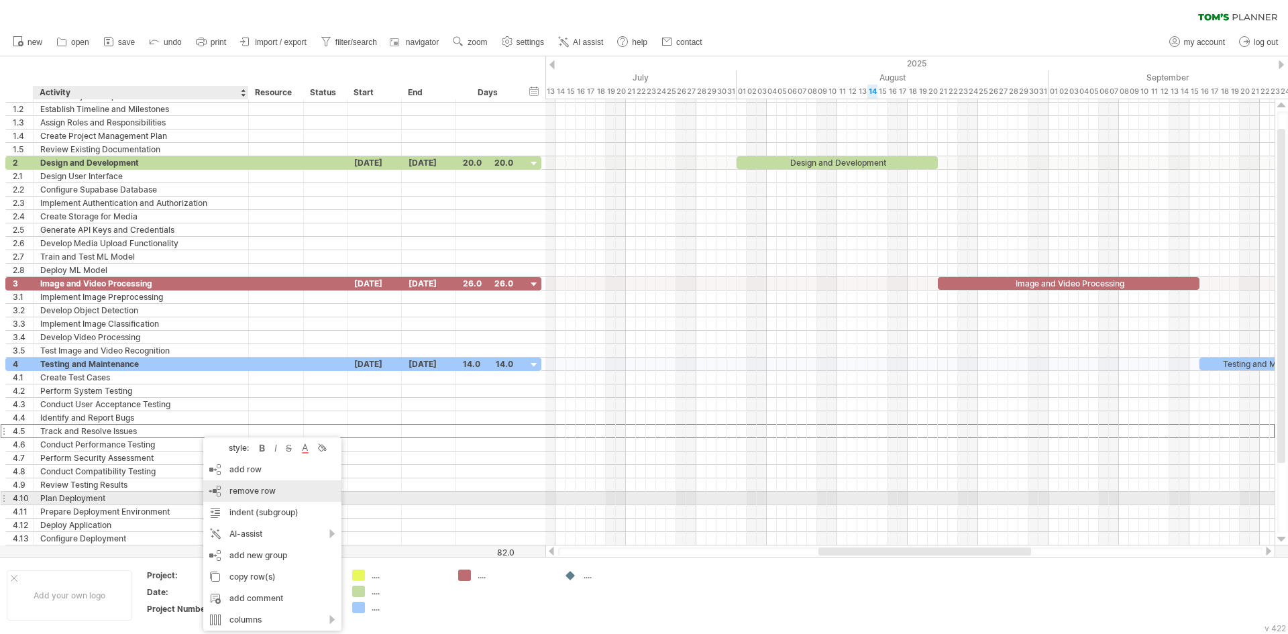
click at [254, 496] on div "remove row remove selected rows" at bounding box center [272, 490] width 138 height 21
drag, startPoint x: 237, startPoint y: 495, endPoint x: 233, endPoint y: 482, distance: 14.2
click at [237, 495] on div "remove row remove selected rows" at bounding box center [287, 494] width 138 height 21
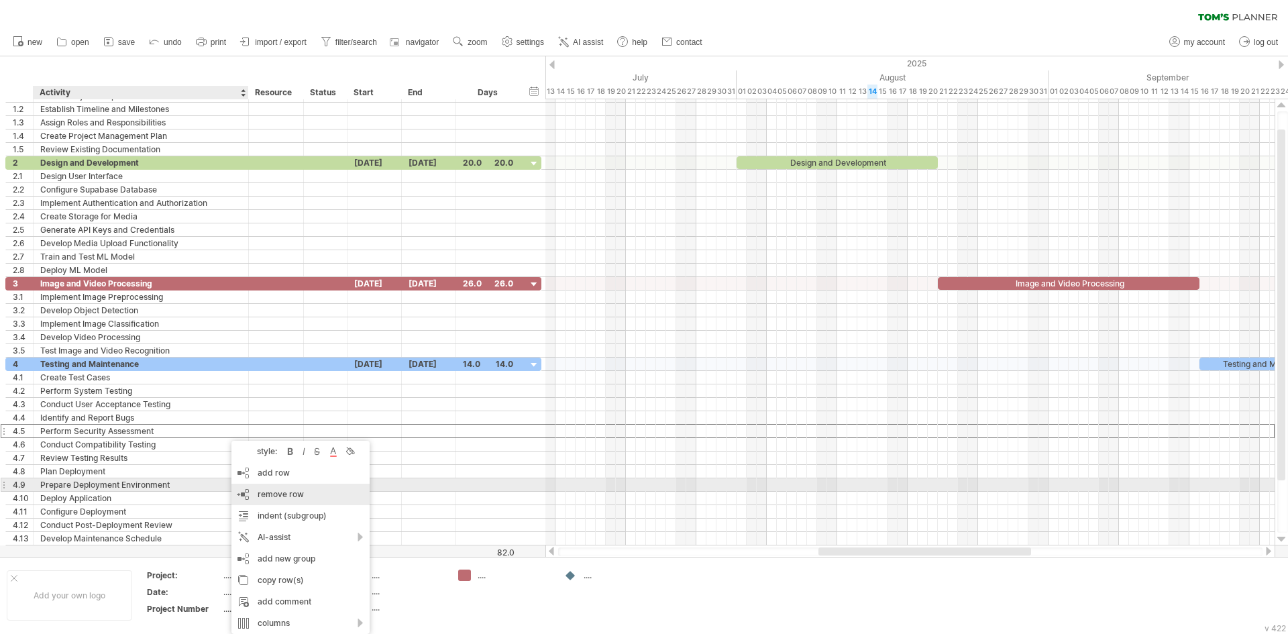
click at [257, 490] on div "remove row remove selected rows" at bounding box center [300, 494] width 138 height 21
click at [234, 485] on div "remove row remove selected rows" at bounding box center [278, 491] width 138 height 21
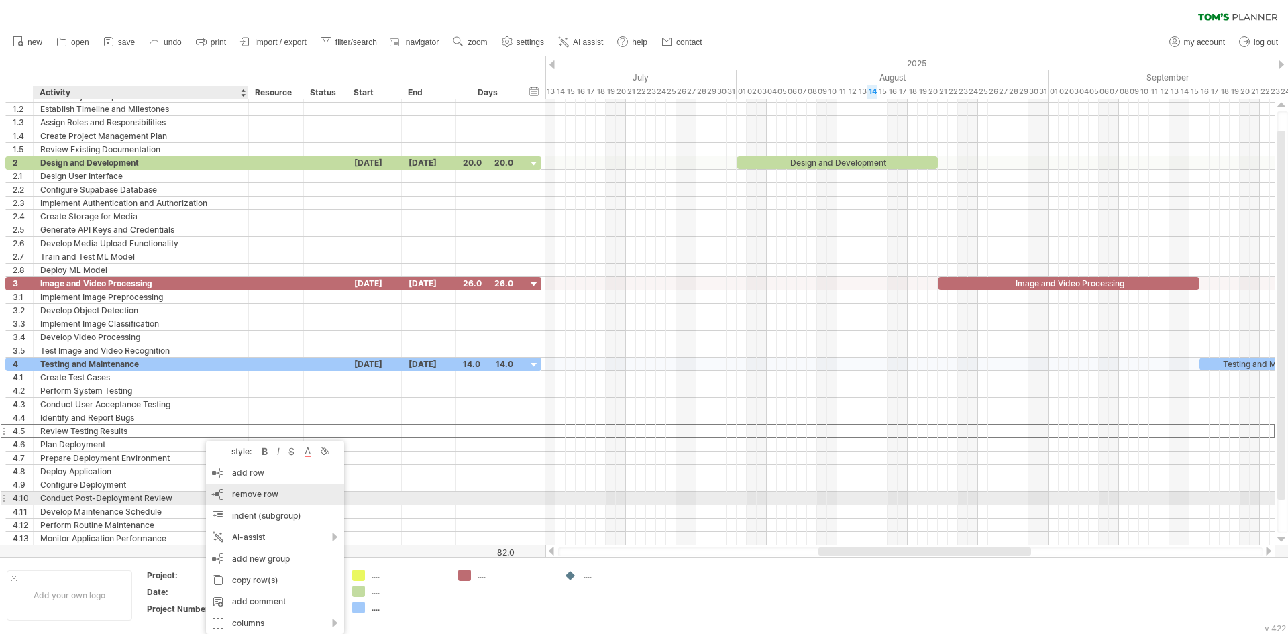
click at [232, 500] on div "remove row remove selected rows" at bounding box center [275, 494] width 138 height 21
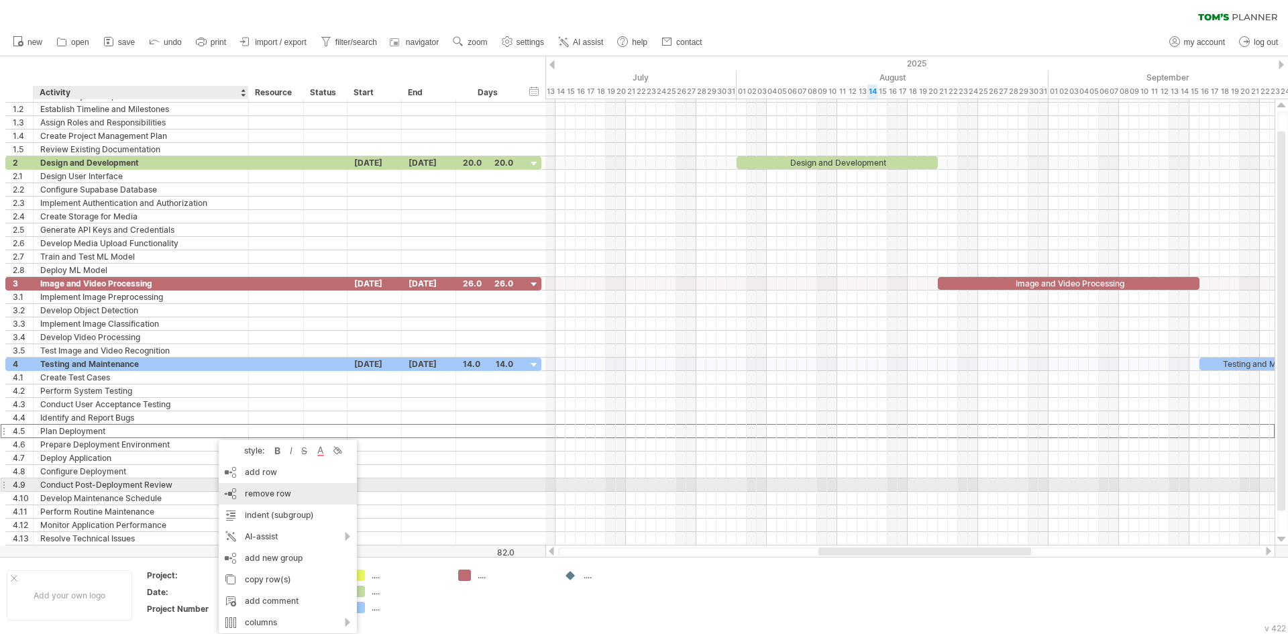
click at [227, 490] on div "remove row remove selected rows" at bounding box center [288, 493] width 138 height 21
drag, startPoint x: 264, startPoint y: 492, endPoint x: 276, endPoint y: 490, distance: 12.2
click at [273, 491] on span "remove row" at bounding box center [268, 494] width 46 height 10
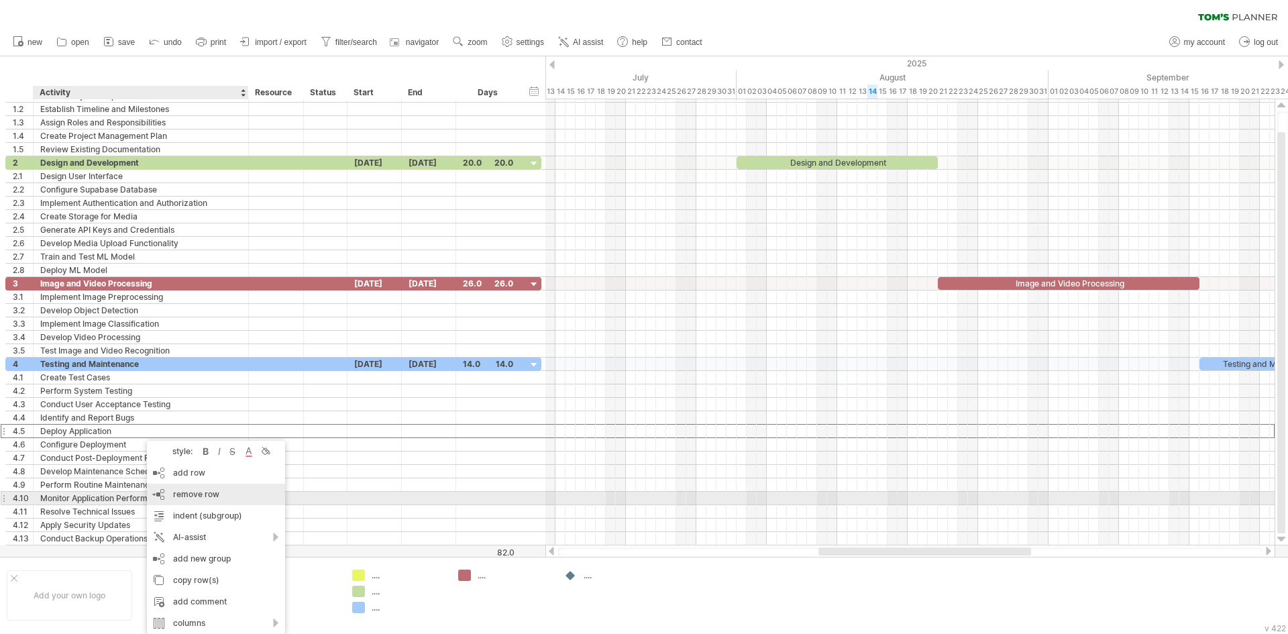
click at [174, 492] on span "remove row" at bounding box center [196, 494] width 46 height 10
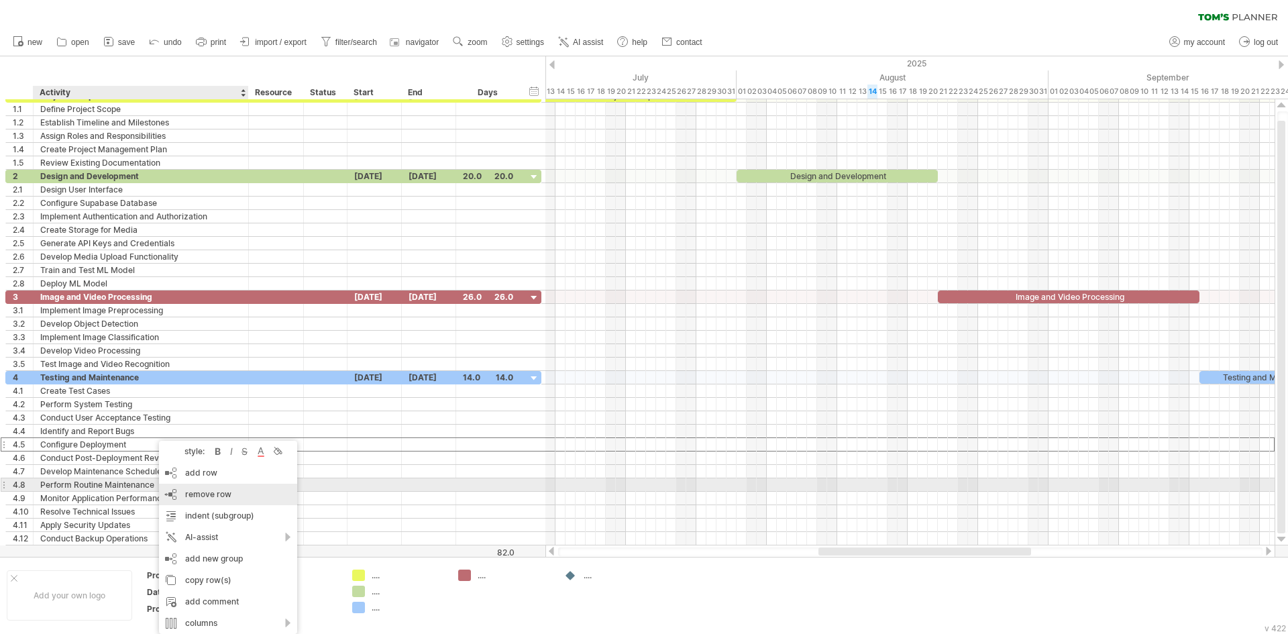
click at [176, 490] on div "remove row remove selected rows" at bounding box center [228, 494] width 138 height 21
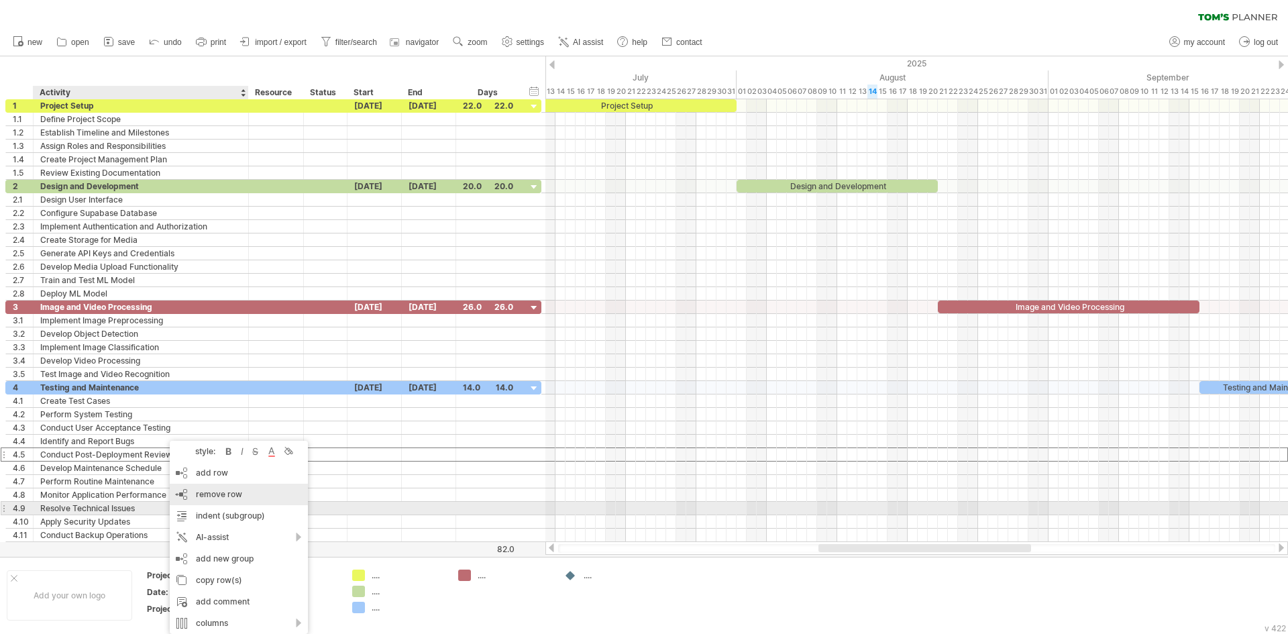
click at [193, 504] on div "remove row remove selected rows" at bounding box center [239, 494] width 138 height 21
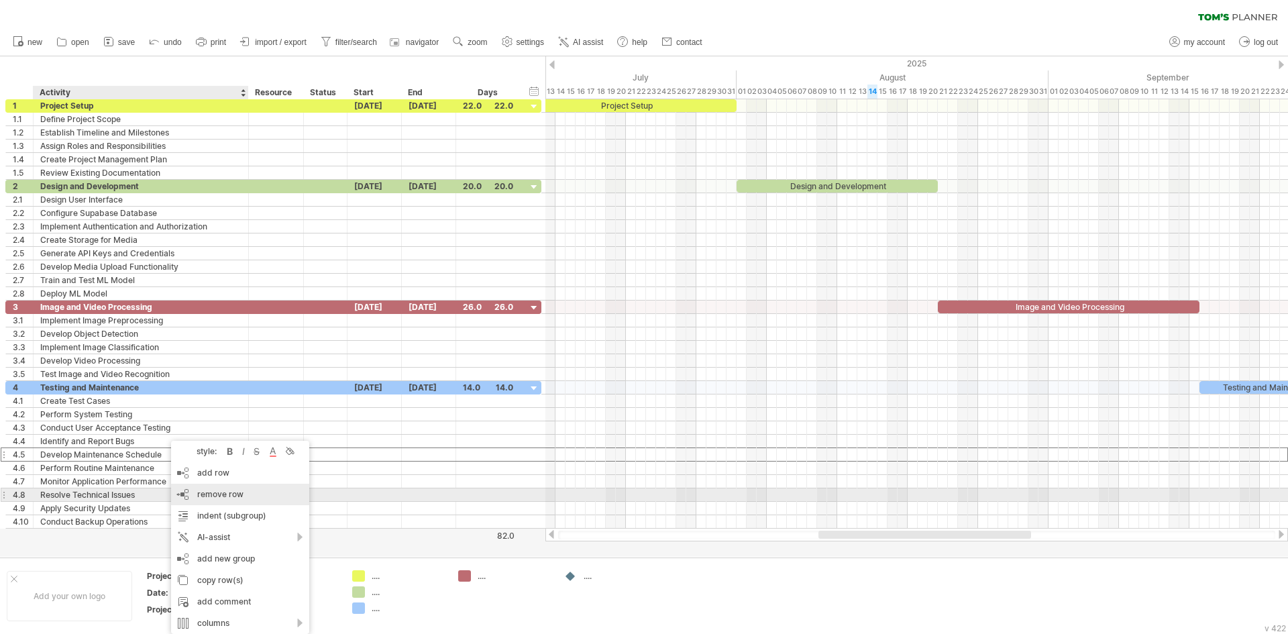
click at [190, 499] on div "remove row remove selected rows" at bounding box center [240, 494] width 138 height 21
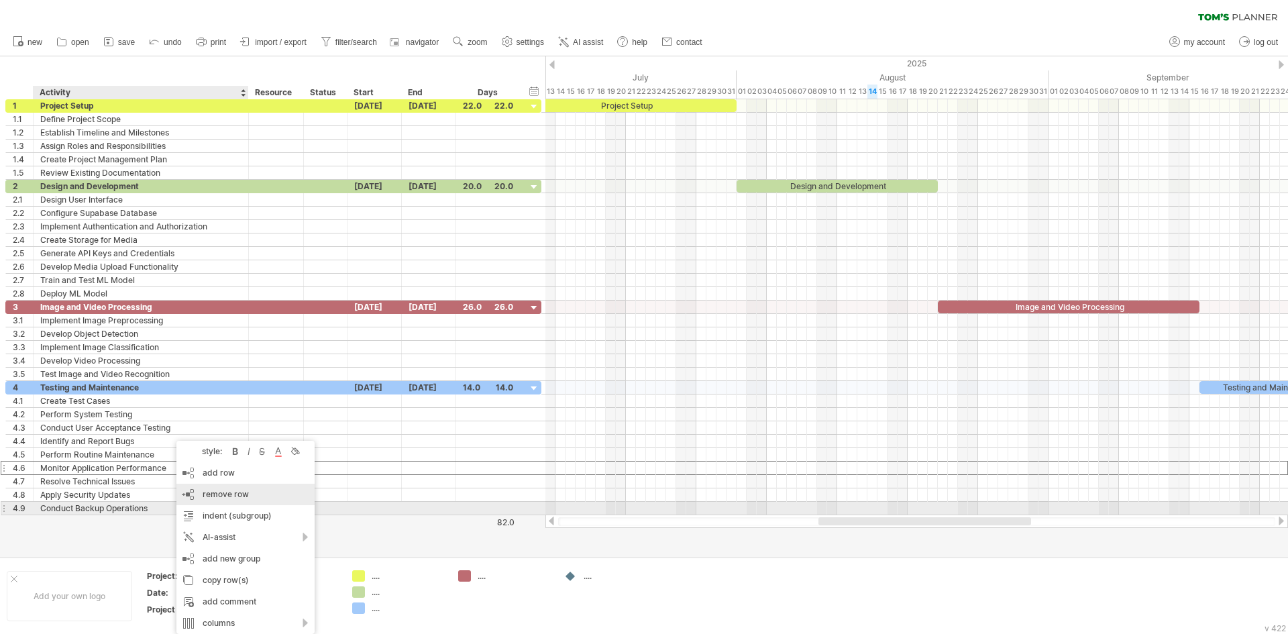
click at [209, 506] on div "indent (subgroup) Ctrl+► Cmd+►" at bounding box center [245, 515] width 138 height 21
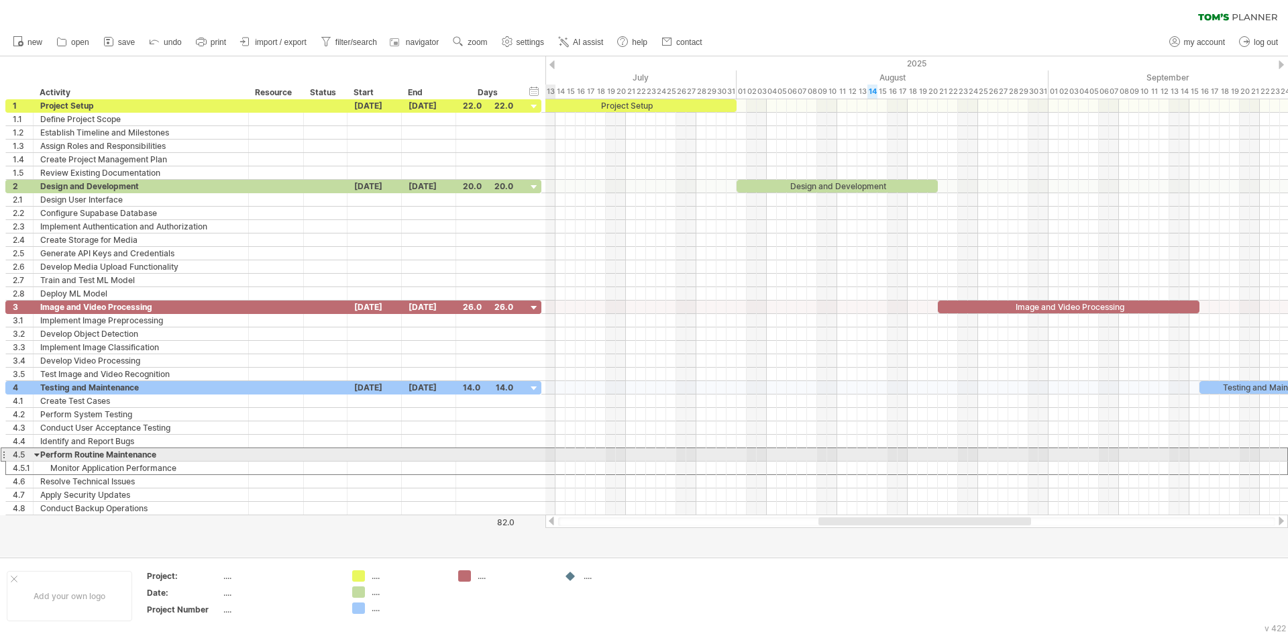
click at [189, 456] on div "Perform Routine Maintenance" at bounding box center [140, 454] width 201 height 13
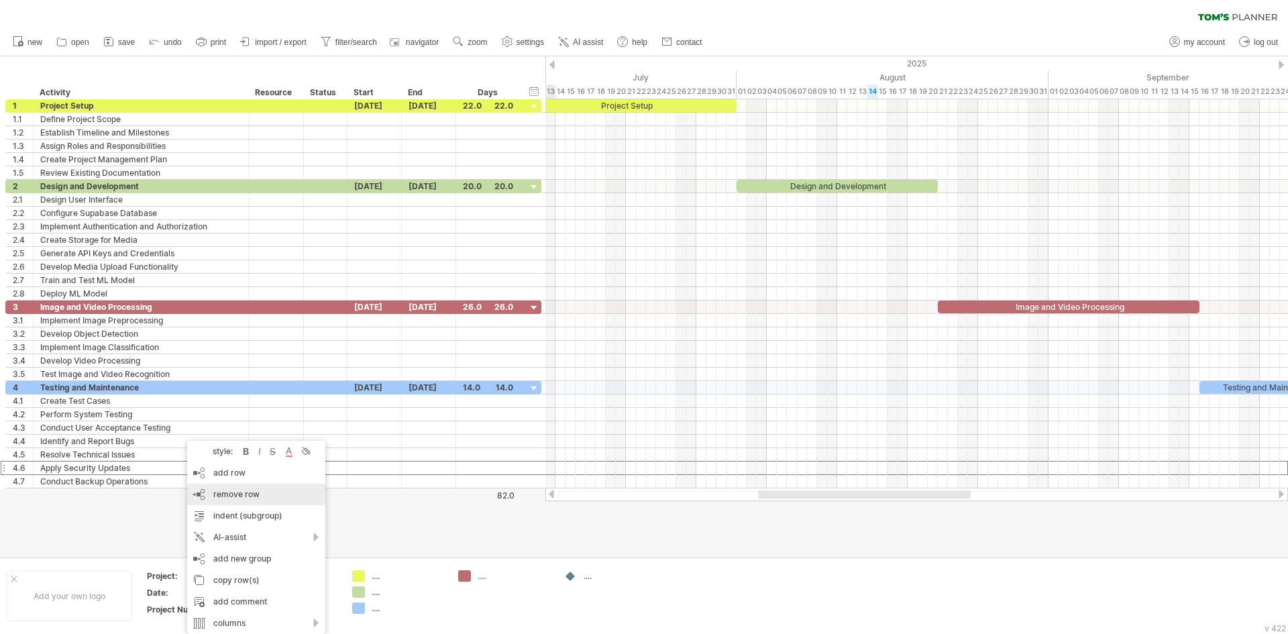
click at [238, 493] on span "remove row" at bounding box center [236, 494] width 46 height 10
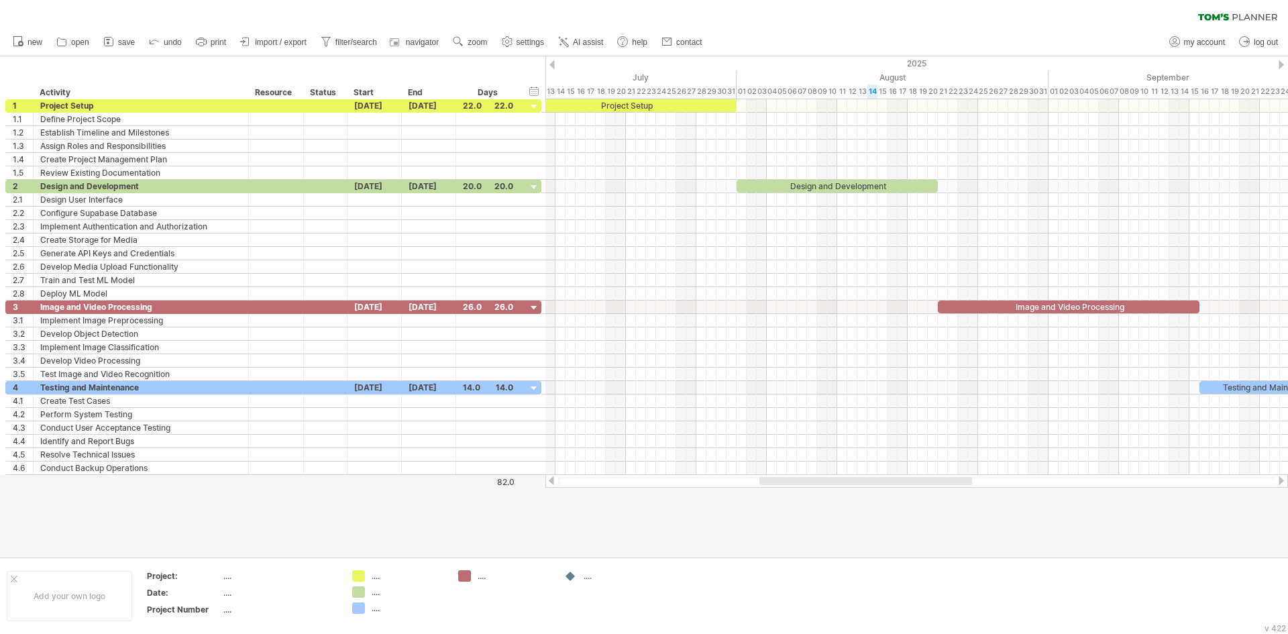
click at [881, 483] on div at bounding box center [865, 481] width 213 height 8
click at [712, 518] on div at bounding box center [644, 306] width 1288 height 500
click at [470, 36] on link "zoom" at bounding box center [470, 42] width 42 height 17
click at [507, 97] on div "Day" at bounding box center [514, 95] width 74 height 21
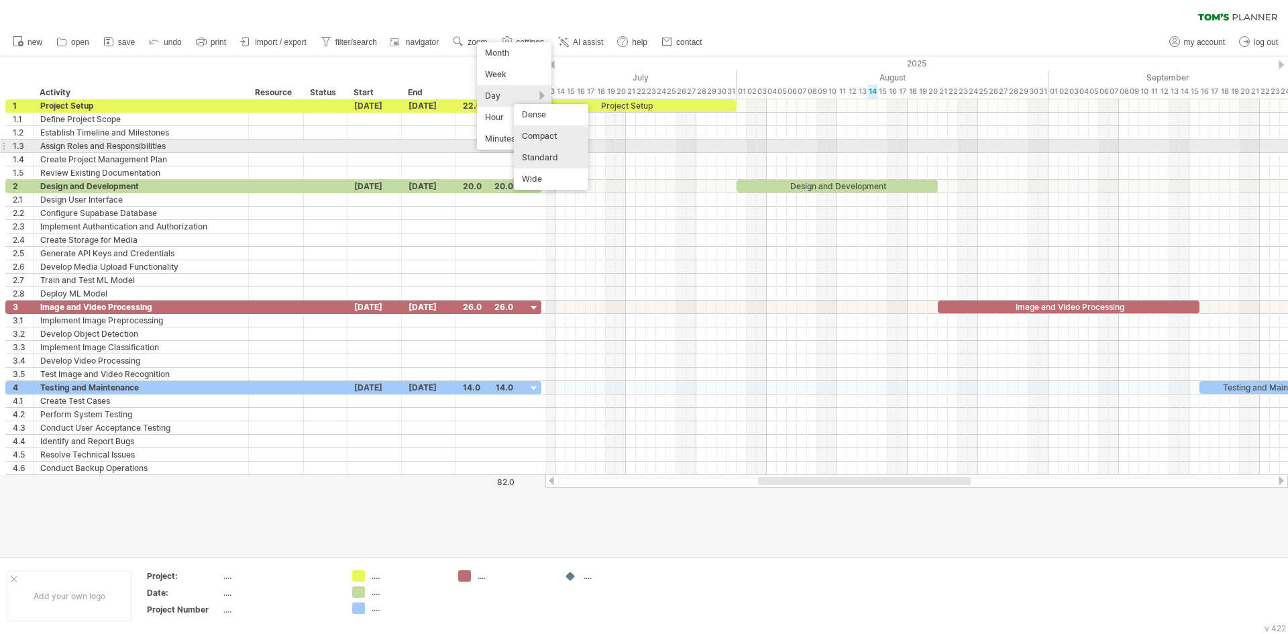
click at [553, 150] on div "Standard" at bounding box center [551, 157] width 74 height 21
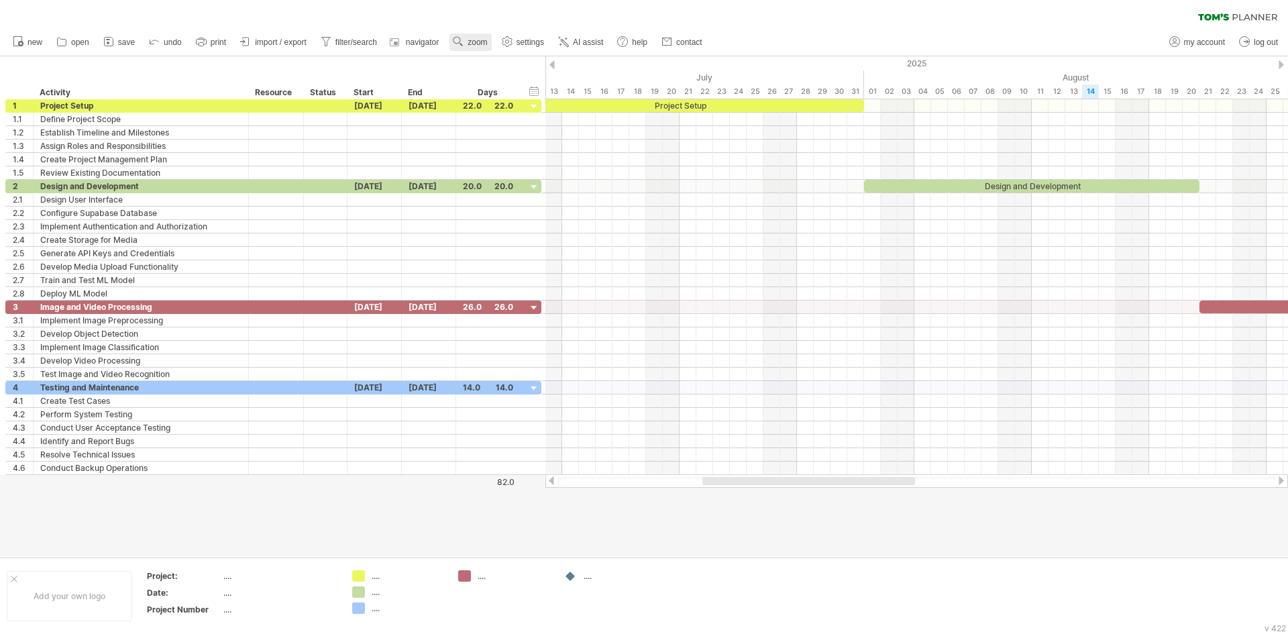
click at [466, 43] on link "zoom" at bounding box center [470, 42] width 42 height 17
click at [488, 99] on div "Day" at bounding box center [510, 103] width 74 height 21
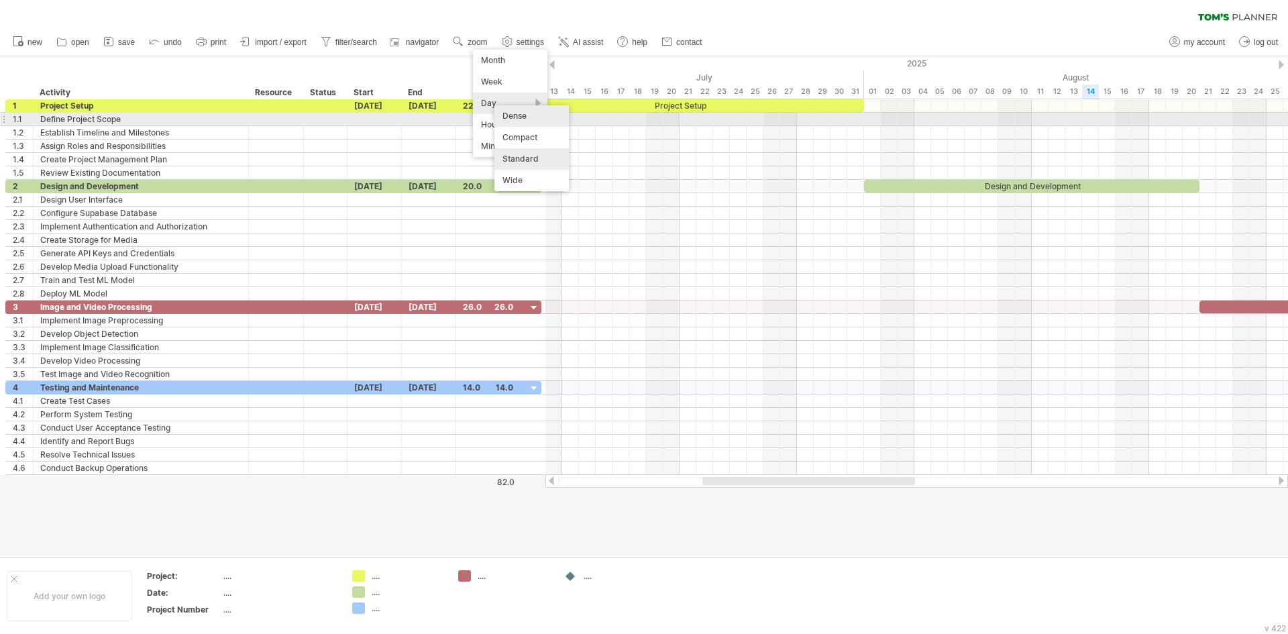
click at [535, 116] on div "Dense" at bounding box center [531, 115] width 74 height 21
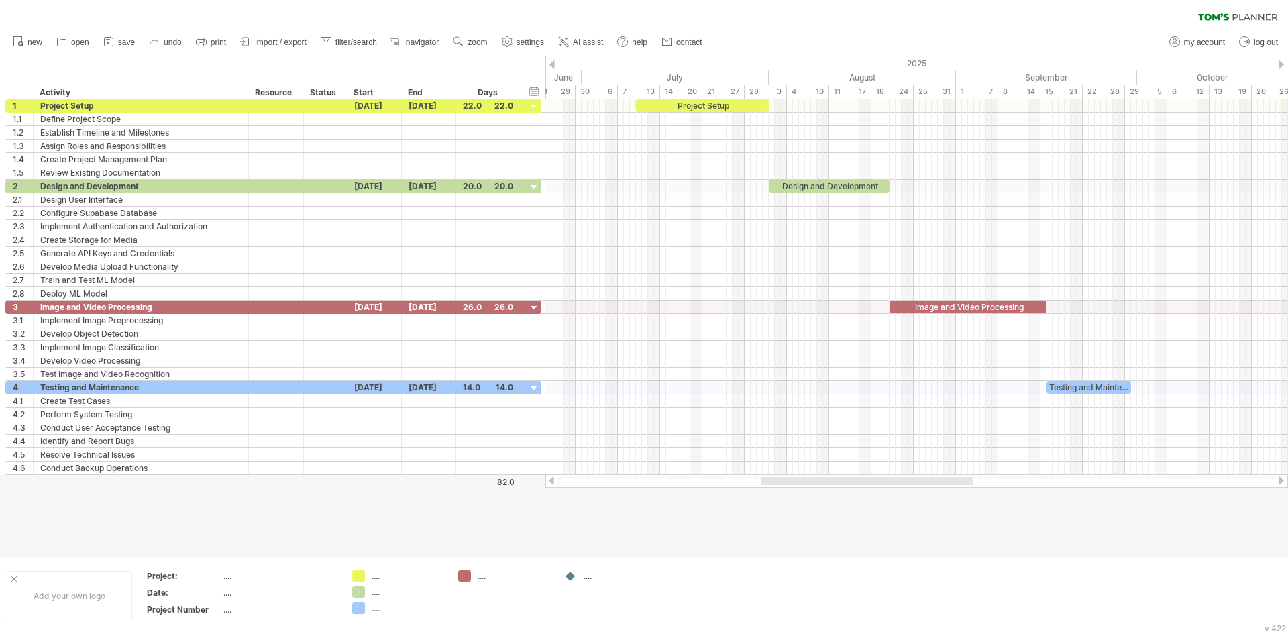
drag, startPoint x: 812, startPoint y: 480, endPoint x: 781, endPoint y: 479, distance: 31.5
click at [781, 479] on div at bounding box center [867, 481] width 213 height 8
click at [462, 44] on rect at bounding box center [461, 44] width 3 height 3
click at [502, 102] on div "Day" at bounding box center [505, 103] width 74 height 21
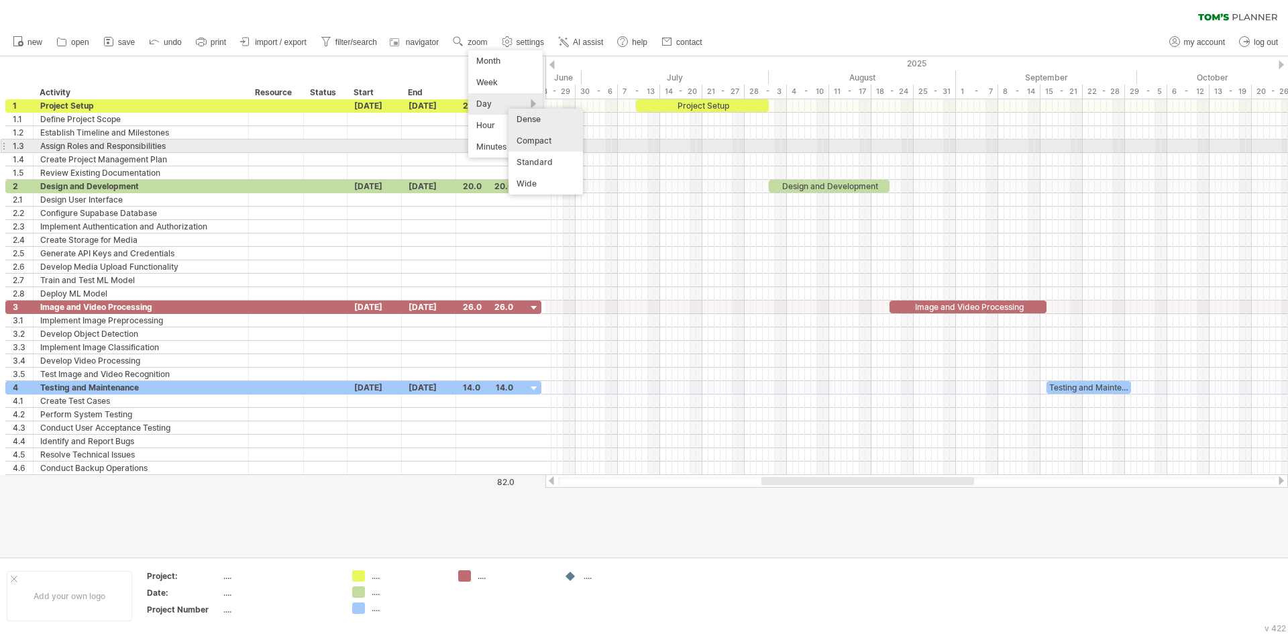
click at [519, 146] on div "Compact" at bounding box center [545, 140] width 74 height 21
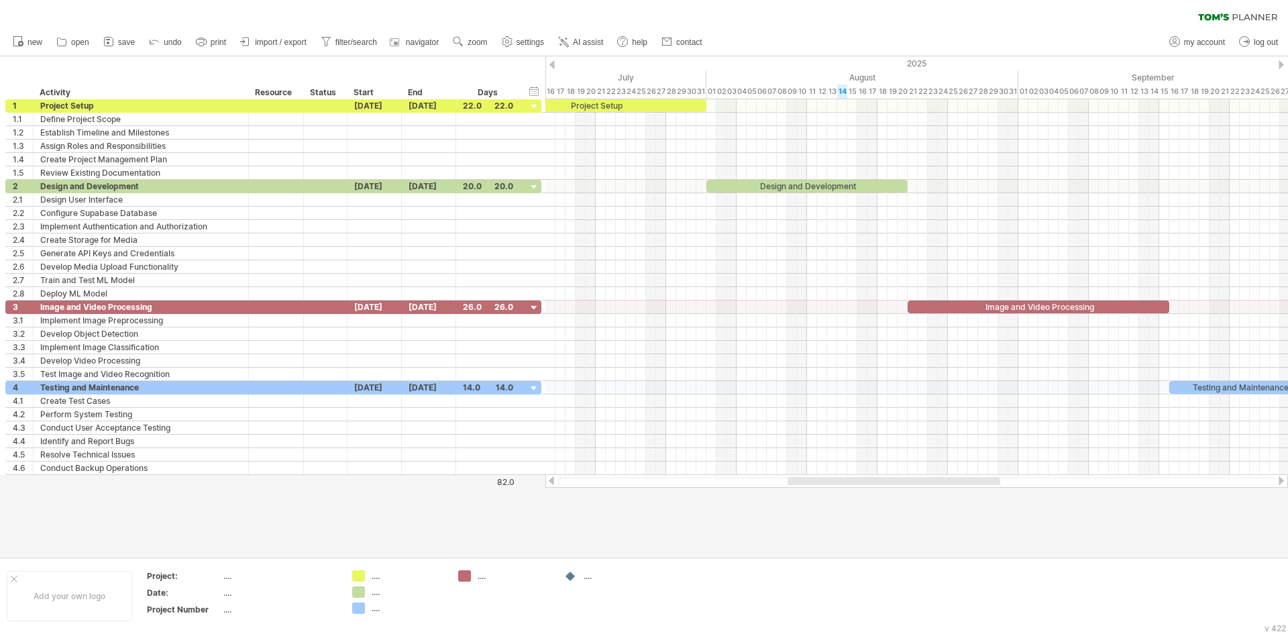
drag, startPoint x: 795, startPoint y: 481, endPoint x: 855, endPoint y: 490, distance: 61.1
click at [855, 490] on div "Trying to reach [DOMAIN_NAME] Connected again... 0% clear filter new 1" at bounding box center [644, 317] width 1288 height 634
click at [470, 42] on span "zoom" at bounding box center [477, 42] width 19 height 9
click at [506, 111] on div "Day" at bounding box center [513, 101] width 74 height 21
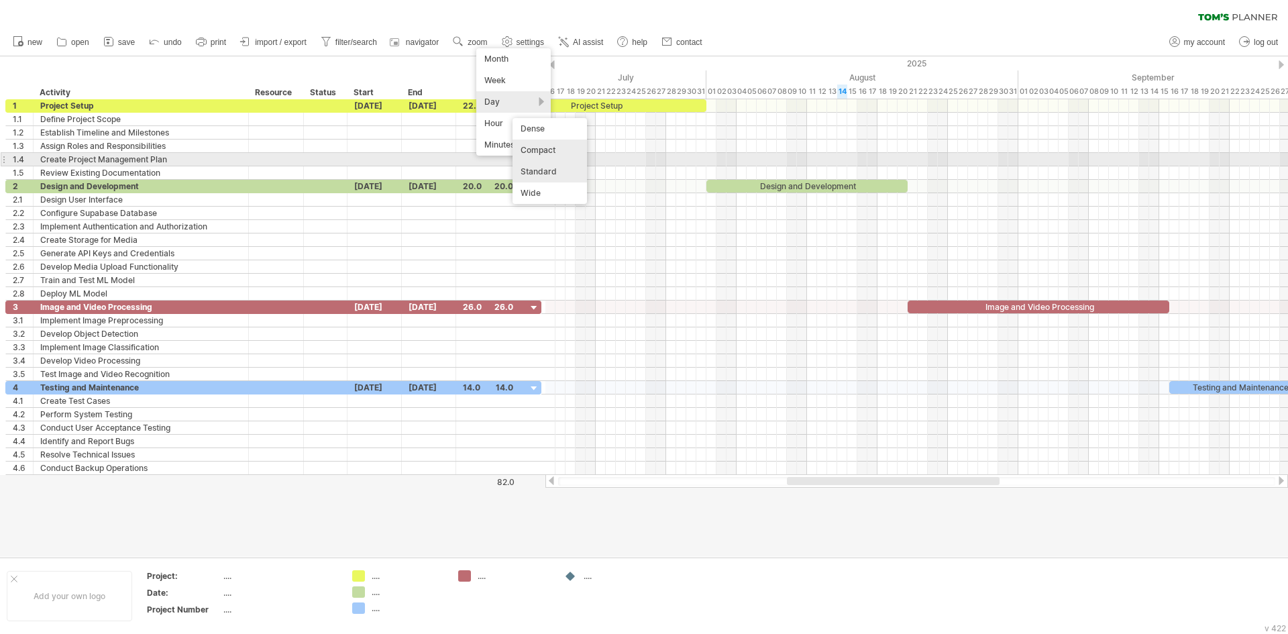
click at [541, 170] on div "Standard" at bounding box center [550, 171] width 74 height 21
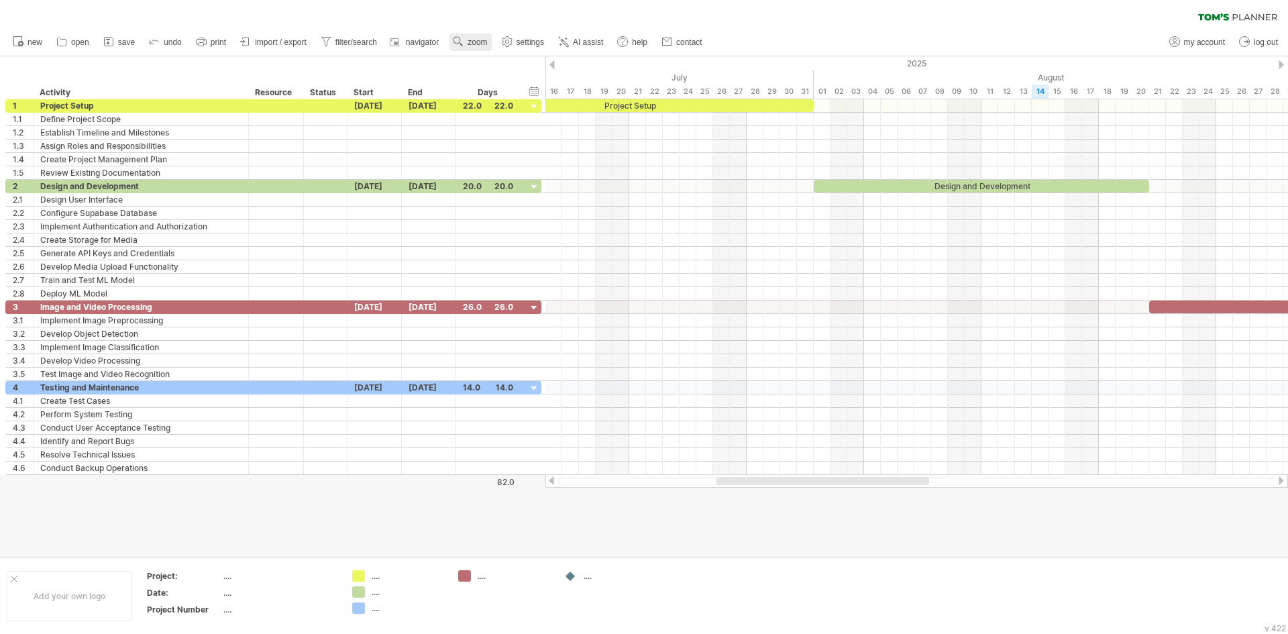
click at [480, 38] on link "zoom" at bounding box center [470, 42] width 42 height 17
click at [523, 101] on div "Day" at bounding box center [523, 97] width 74 height 21
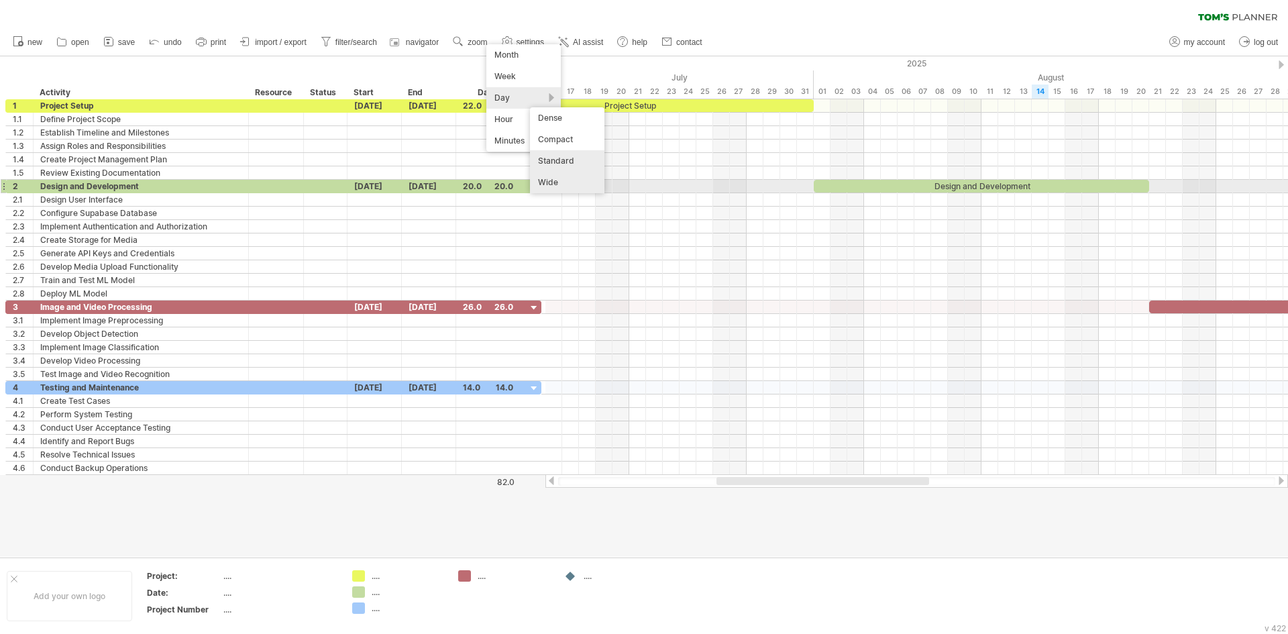
click at [568, 185] on div "Wide" at bounding box center [567, 182] width 74 height 21
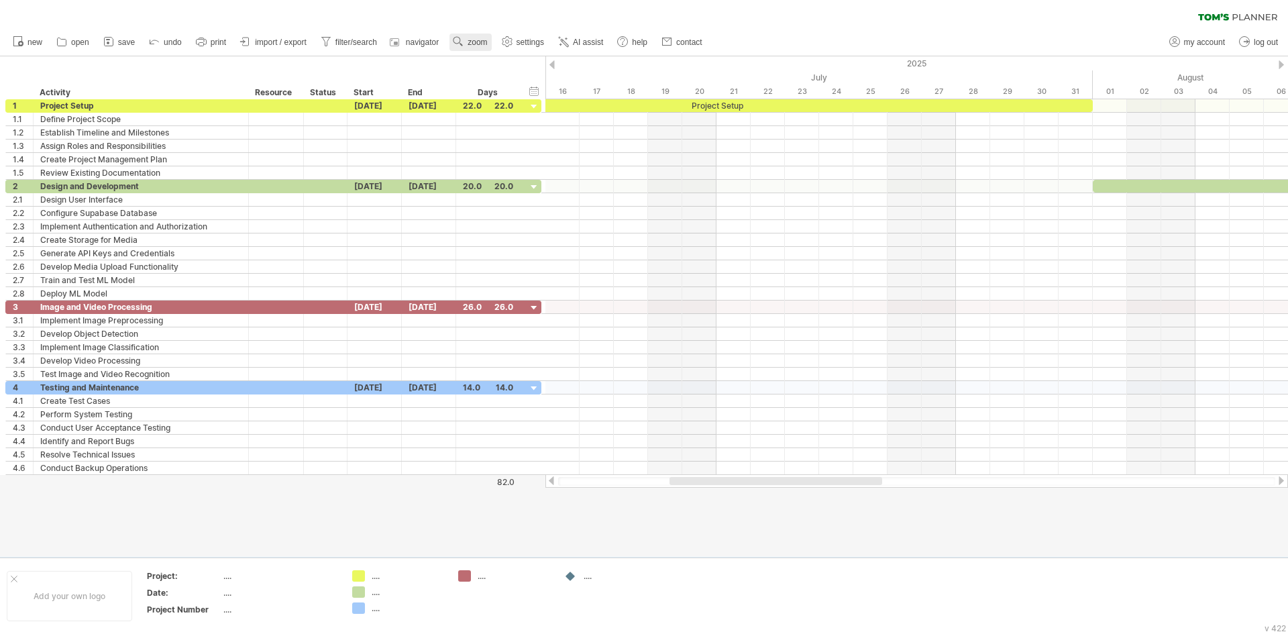
click at [482, 42] on span "zoom" at bounding box center [477, 42] width 19 height 9
click at [520, 112] on div "Day" at bounding box center [526, 101] width 74 height 21
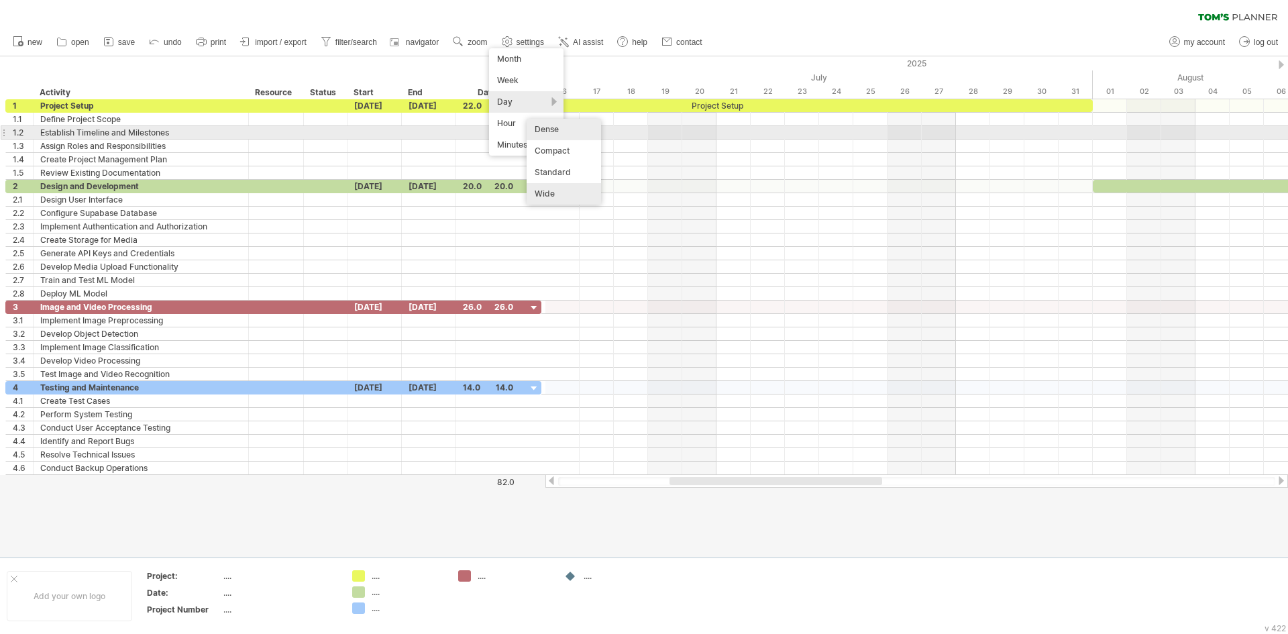
click at [553, 133] on div "Dense" at bounding box center [564, 129] width 74 height 21
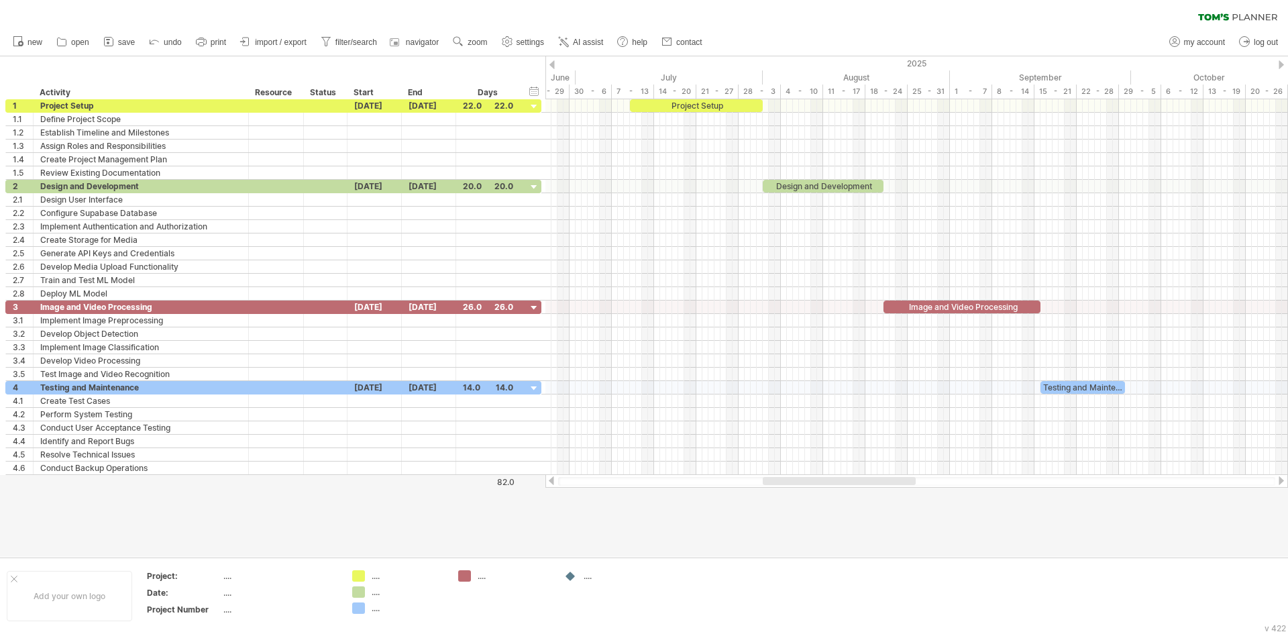
drag, startPoint x: 833, startPoint y: 481, endPoint x: 813, endPoint y: 498, distance: 25.7
click at [813, 498] on div "Trying to reach [DOMAIN_NAME] Connected again... 0% clear filter new 1" at bounding box center [644, 317] width 1288 height 634
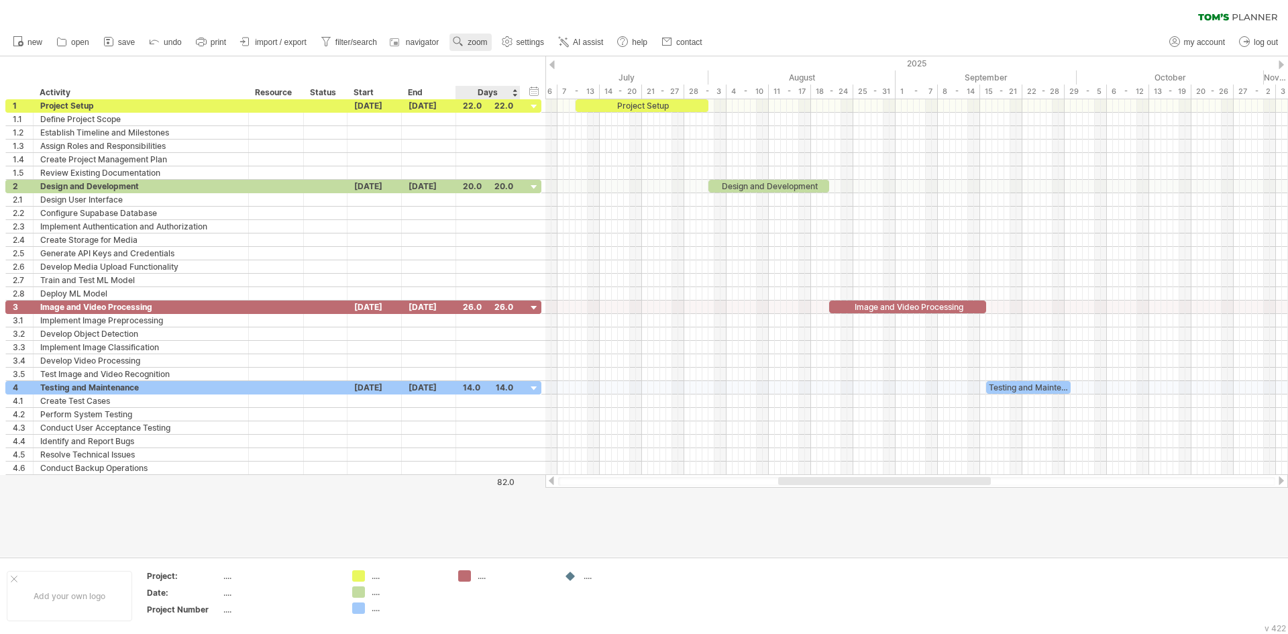
click at [482, 48] on link "zoom" at bounding box center [470, 42] width 42 height 17
click at [525, 69] on div "Month" at bounding box center [526, 64] width 74 height 21
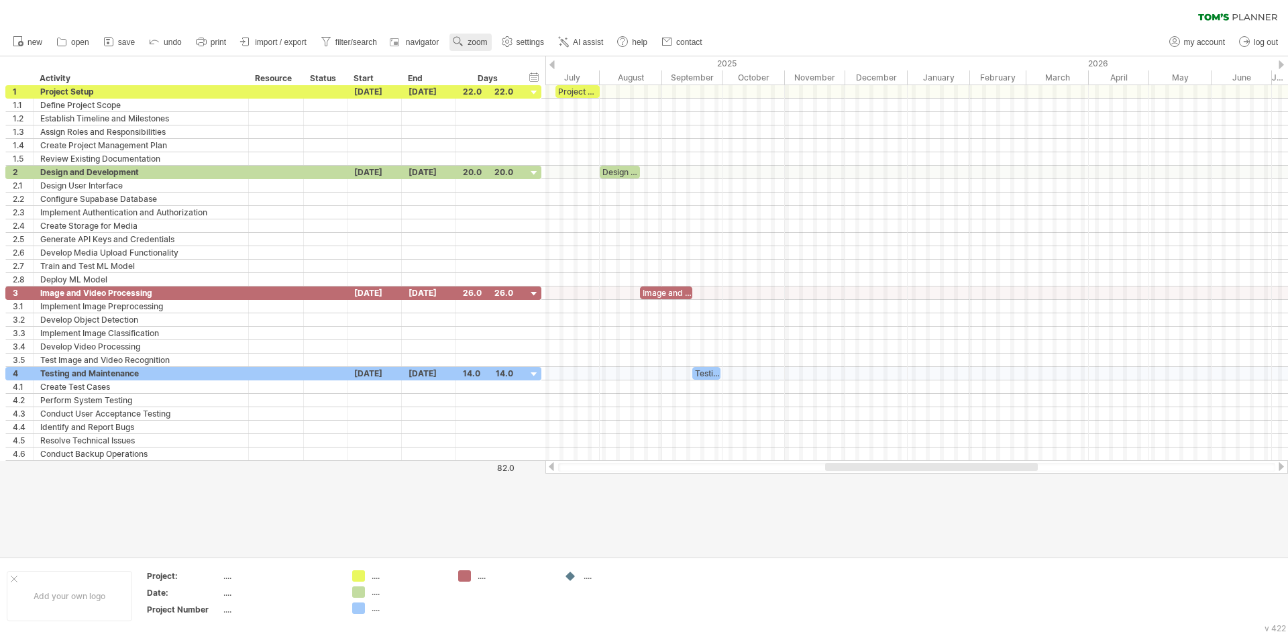
click at [480, 38] on span "zoom" at bounding box center [477, 42] width 19 height 9
click at [501, 72] on div "Week" at bounding box center [524, 76] width 74 height 21
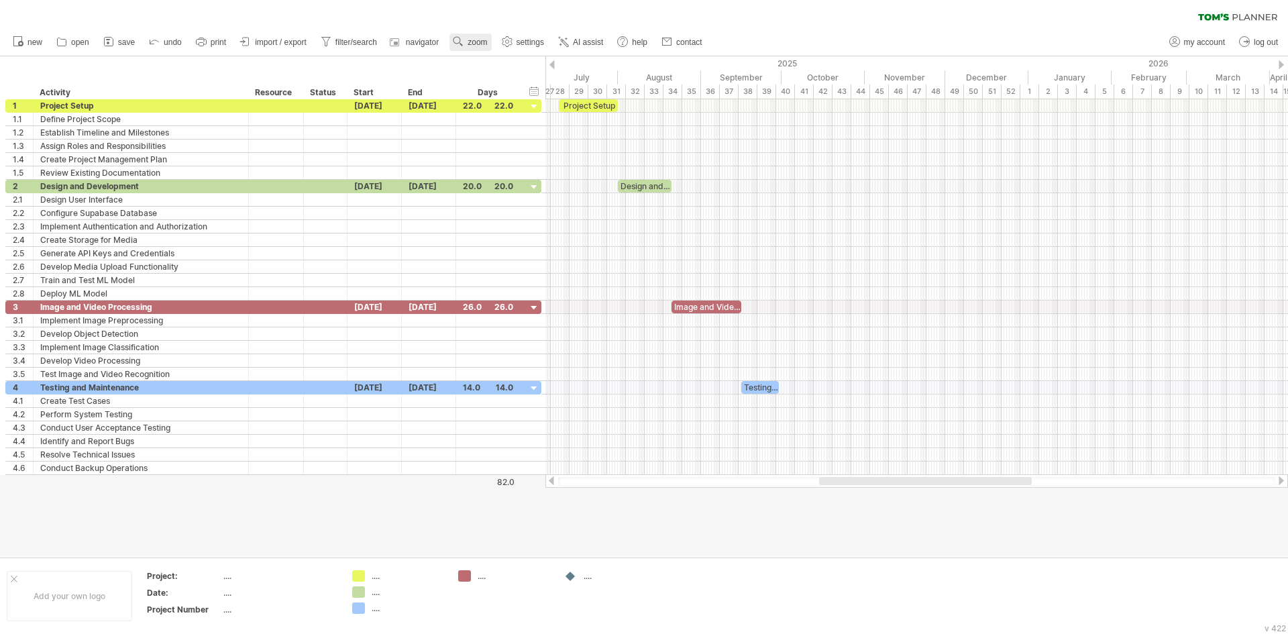
click at [480, 48] on link "zoom" at bounding box center [470, 42] width 42 height 17
click at [496, 109] on div "Day" at bounding box center [523, 107] width 74 height 21
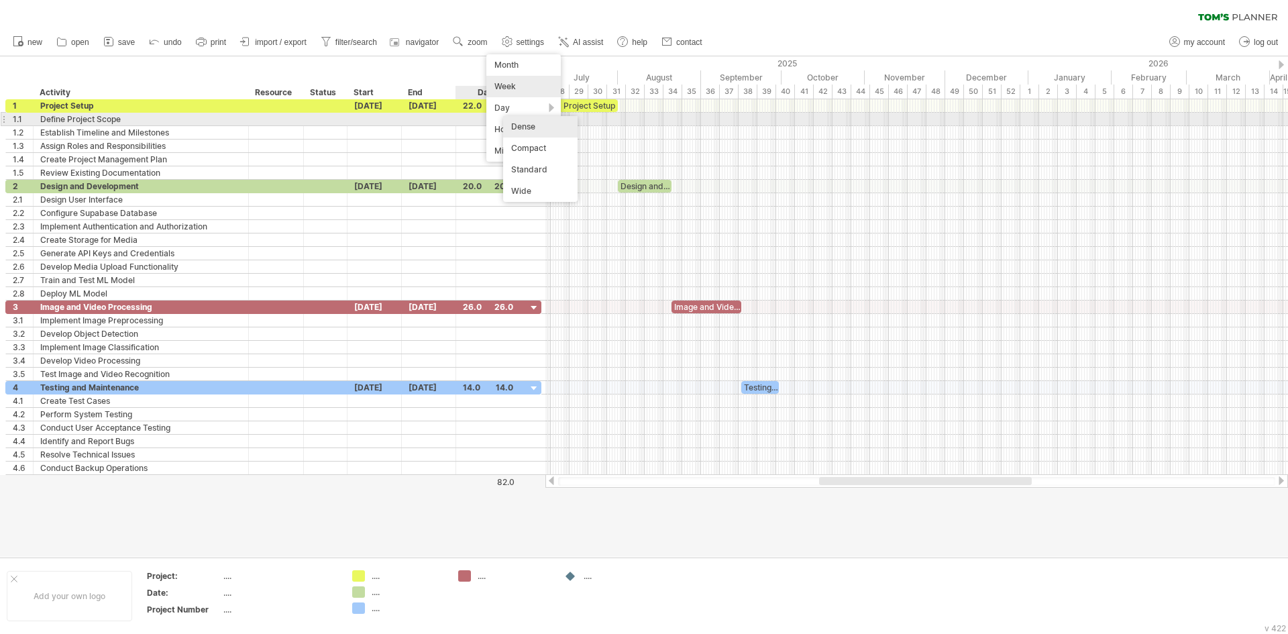
click at [557, 116] on div "Dense" at bounding box center [540, 126] width 74 height 21
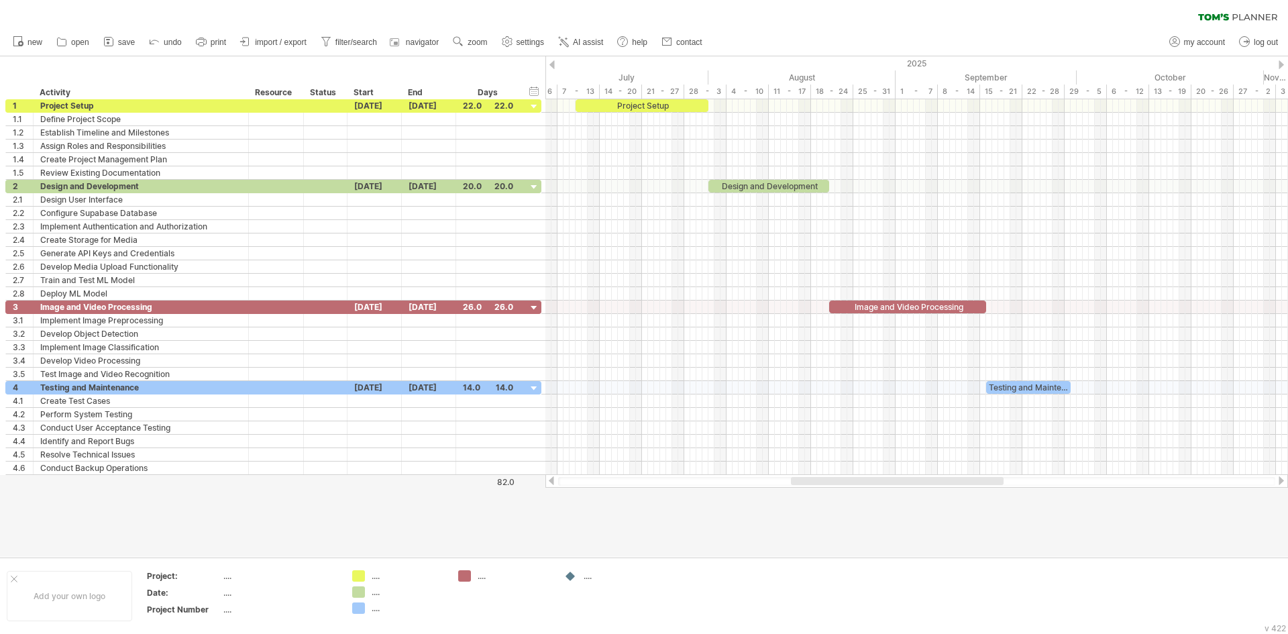
drag, startPoint x: 817, startPoint y: 485, endPoint x: 787, endPoint y: 484, distance: 30.2
click at [787, 484] on div at bounding box center [916, 481] width 717 height 9
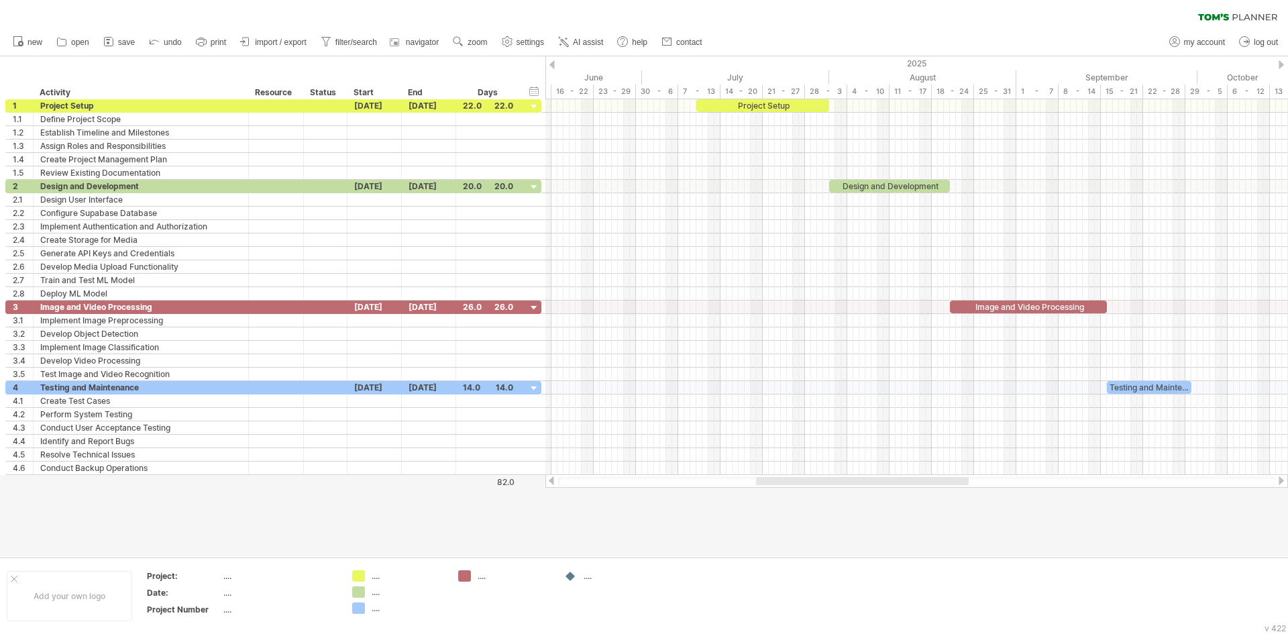
drag, startPoint x: 810, startPoint y: 485, endPoint x: 772, endPoint y: 492, distance: 38.2
click at [775, 492] on div "Trying to reach [DOMAIN_NAME] Connected again... 0% clear filter new 1" at bounding box center [644, 317] width 1288 height 634
click at [812, 100] on div "Project Setup" at bounding box center [780, 105] width 133 height 13
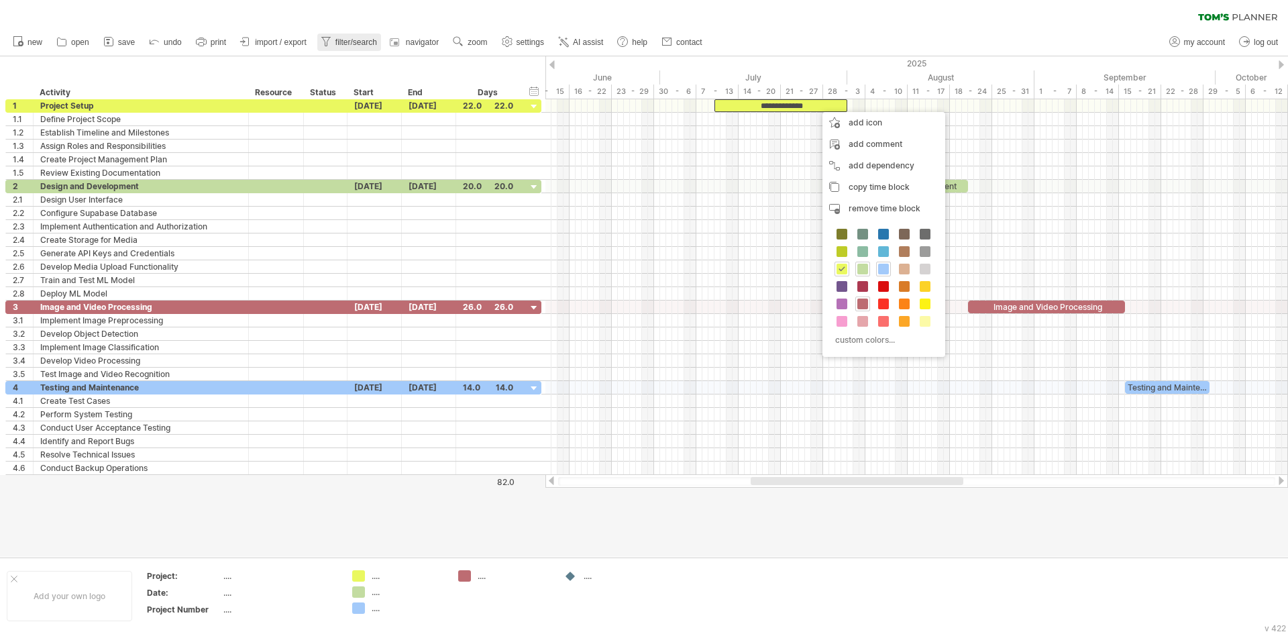
click at [368, 41] on span "filter/search" at bounding box center [356, 42] width 42 height 9
type input "**********"
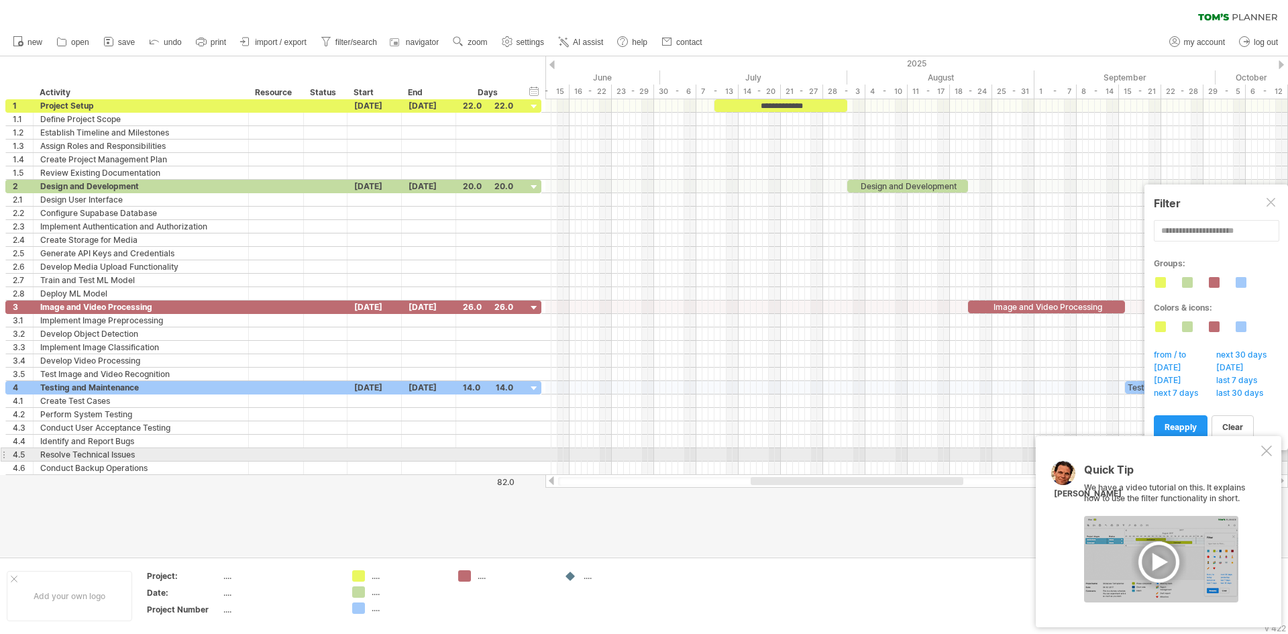
click at [1265, 449] on div at bounding box center [1266, 450] width 11 height 11
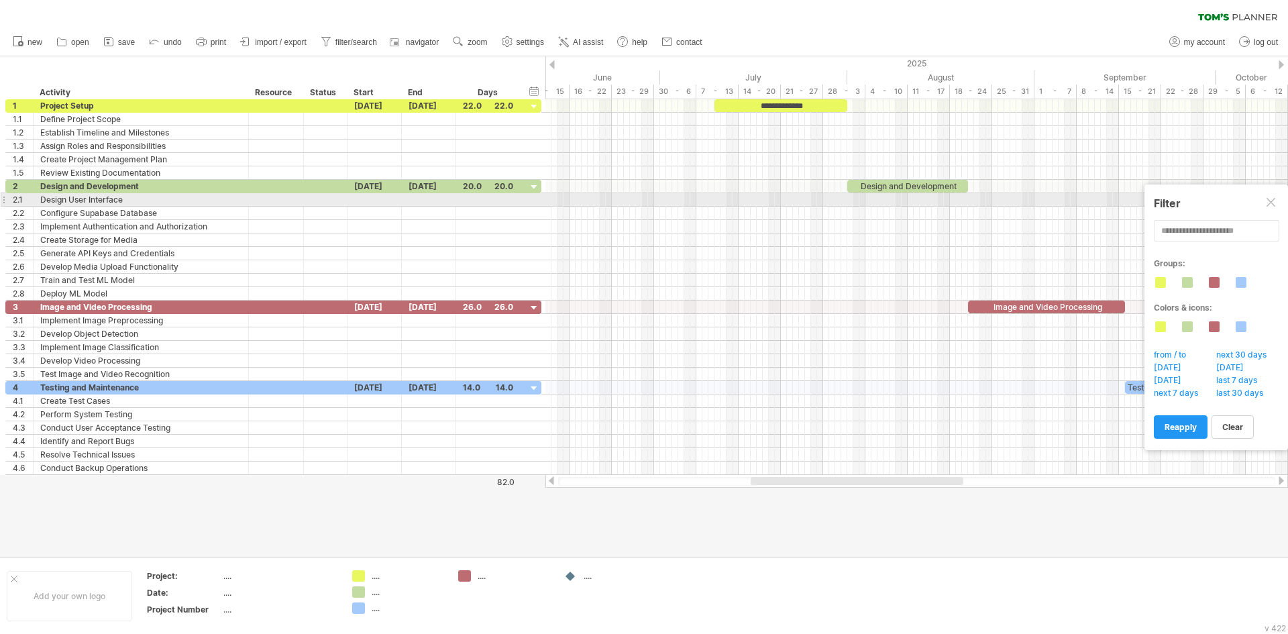
click at [1269, 199] on div at bounding box center [1272, 203] width 11 height 11
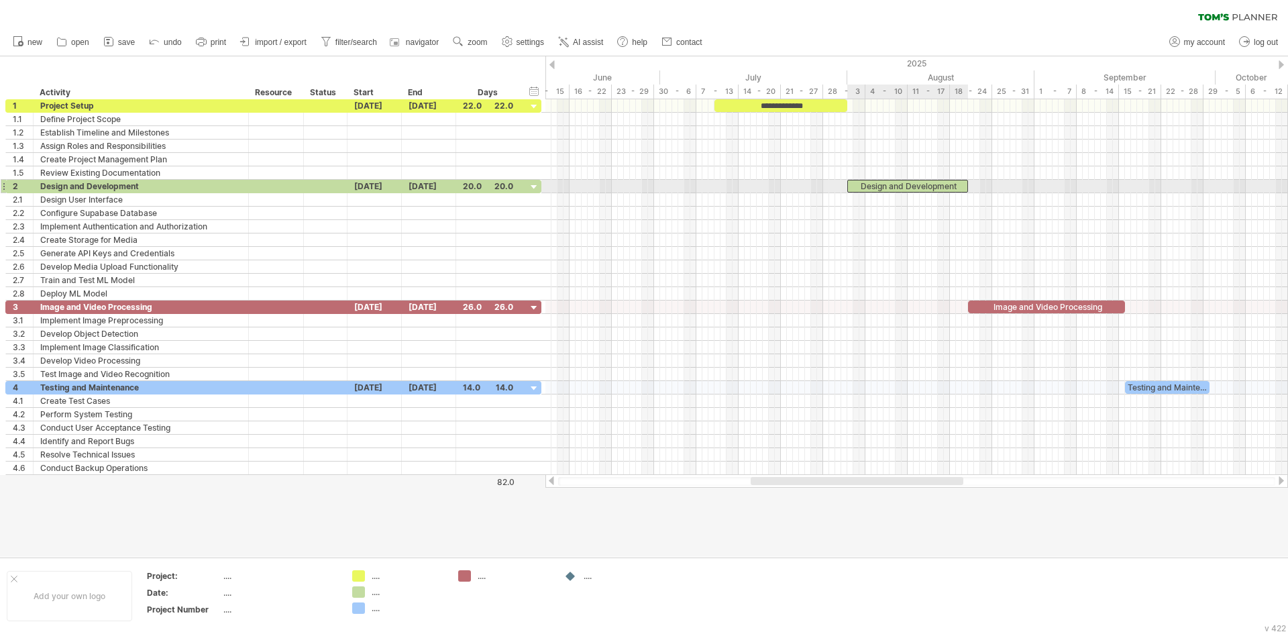
click at [900, 182] on div "Design and Development" at bounding box center [907, 186] width 121 height 13
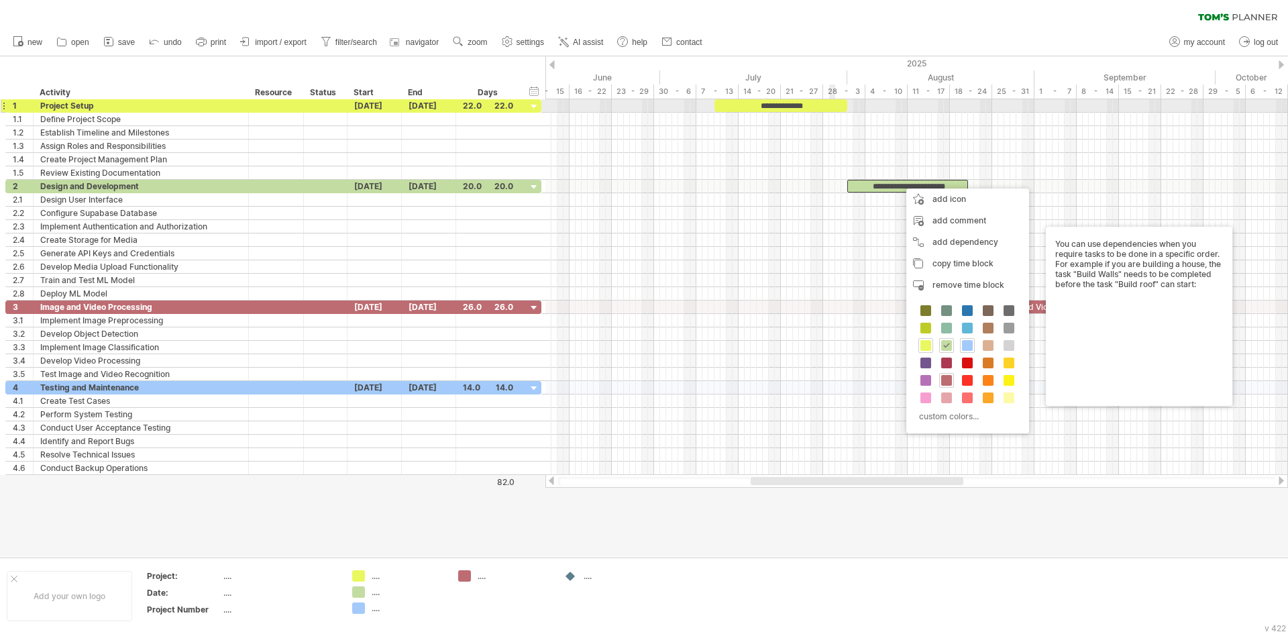
click at [831, 107] on div "**********" at bounding box center [780, 105] width 133 height 13
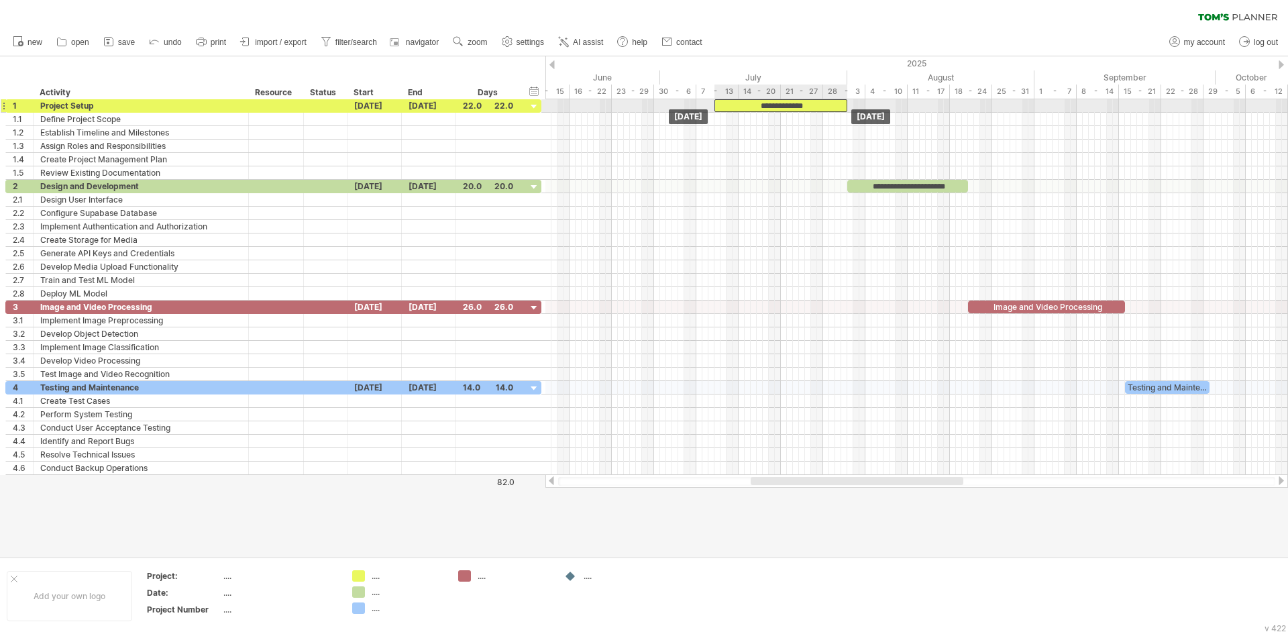
click at [831, 107] on div "**********" at bounding box center [780, 105] width 133 height 13
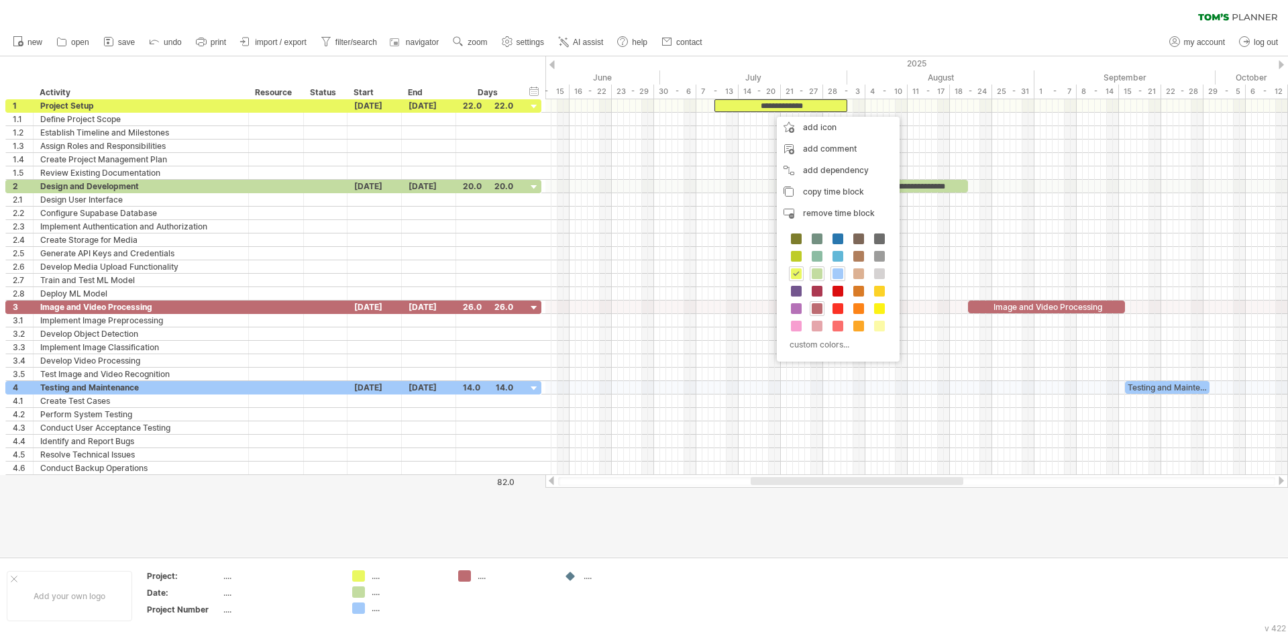
click at [828, 547] on div at bounding box center [644, 306] width 1288 height 500
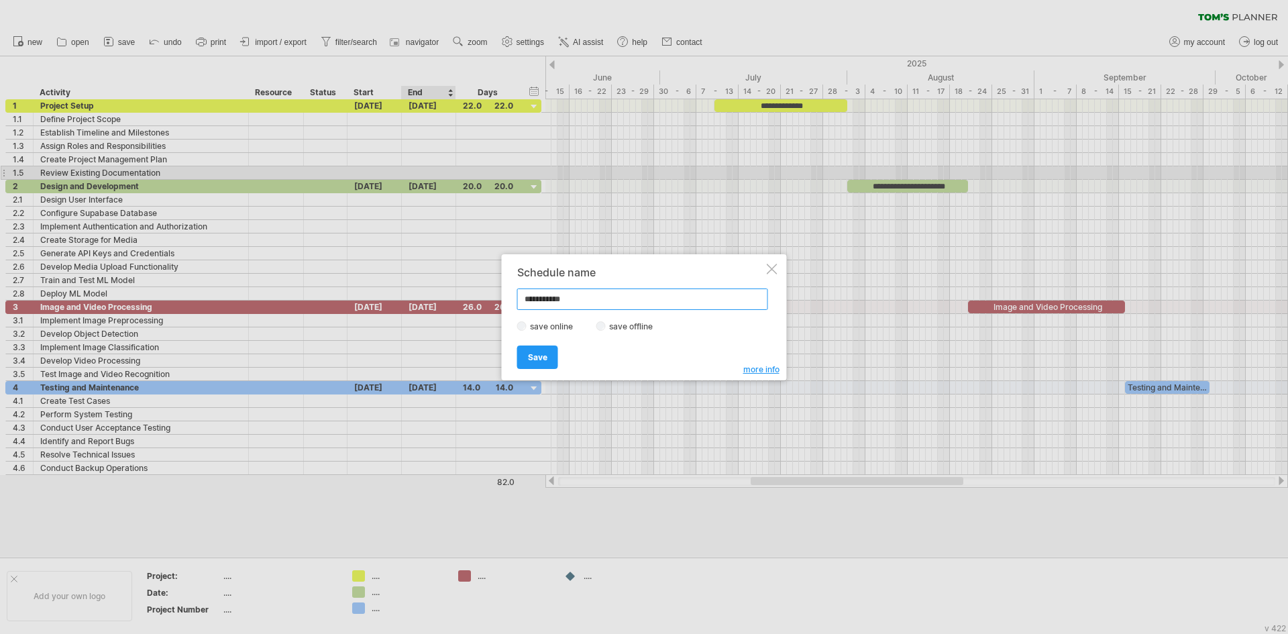
click at [606, 304] on input "**********" at bounding box center [642, 298] width 251 height 21
type input "*********"
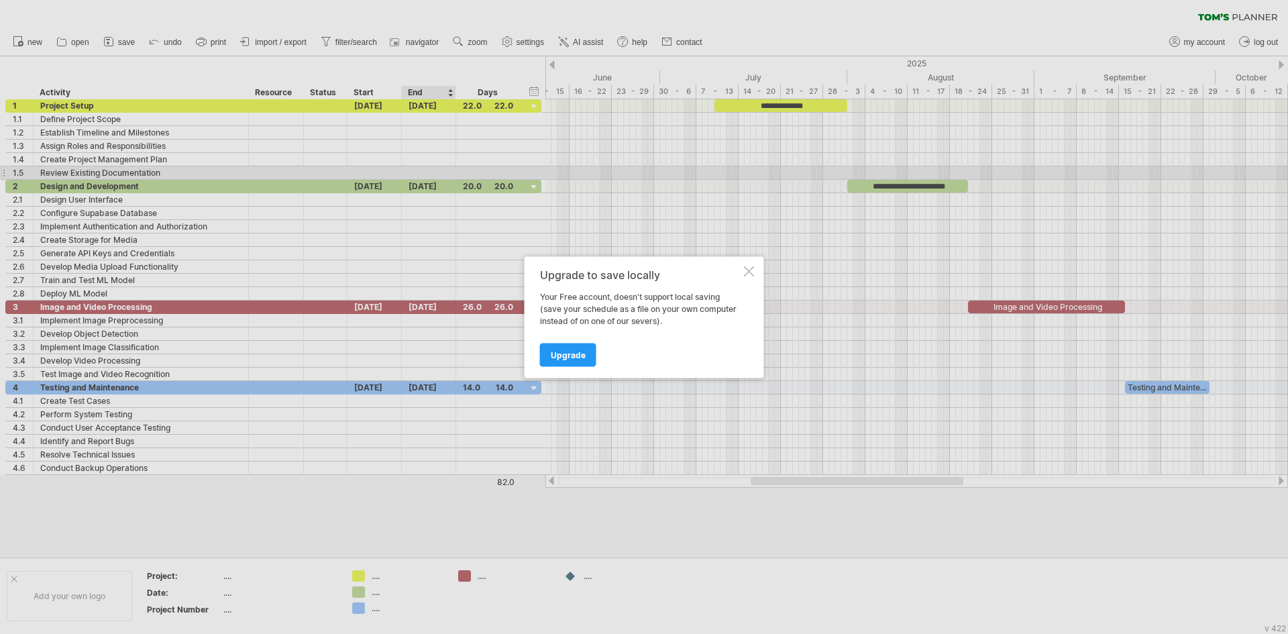
click at [756, 271] on div "Upgrade to save locally Your Free account, doesn't support local saving (save y…" at bounding box center [644, 316] width 239 height 121
click at [751, 273] on div at bounding box center [749, 271] width 11 height 11
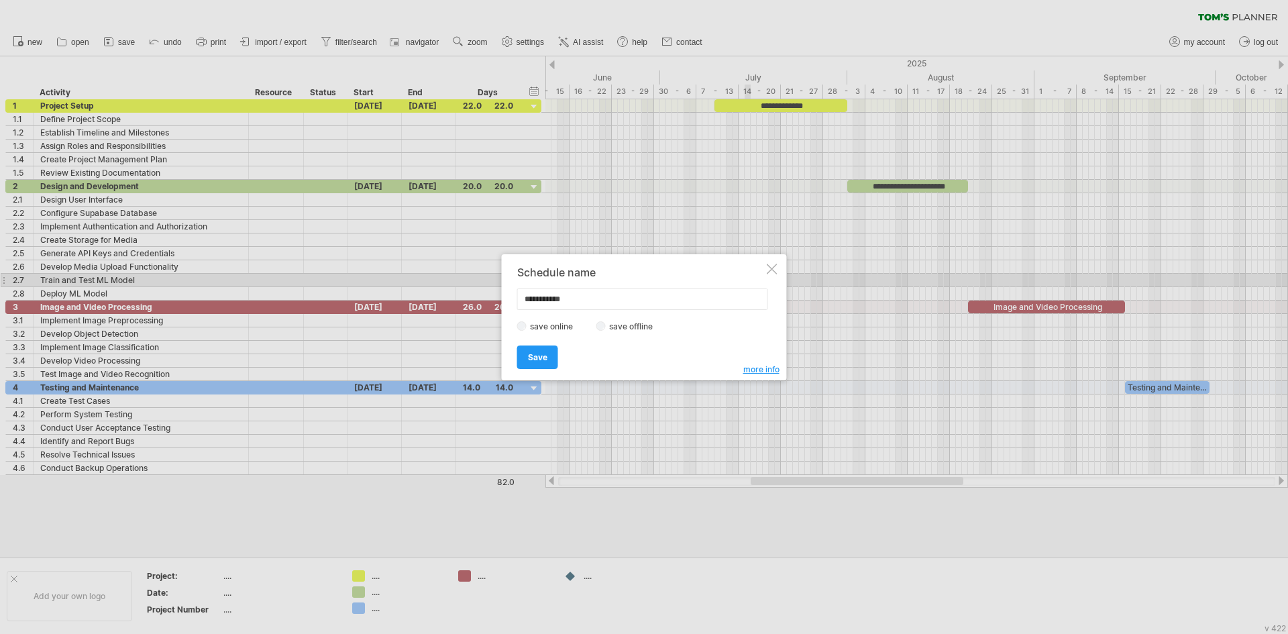
drag, startPoint x: 588, startPoint y: 300, endPoint x: 513, endPoint y: 313, distance: 76.3
click at [514, 314] on div "**********" at bounding box center [644, 317] width 285 height 126
type input "*********"
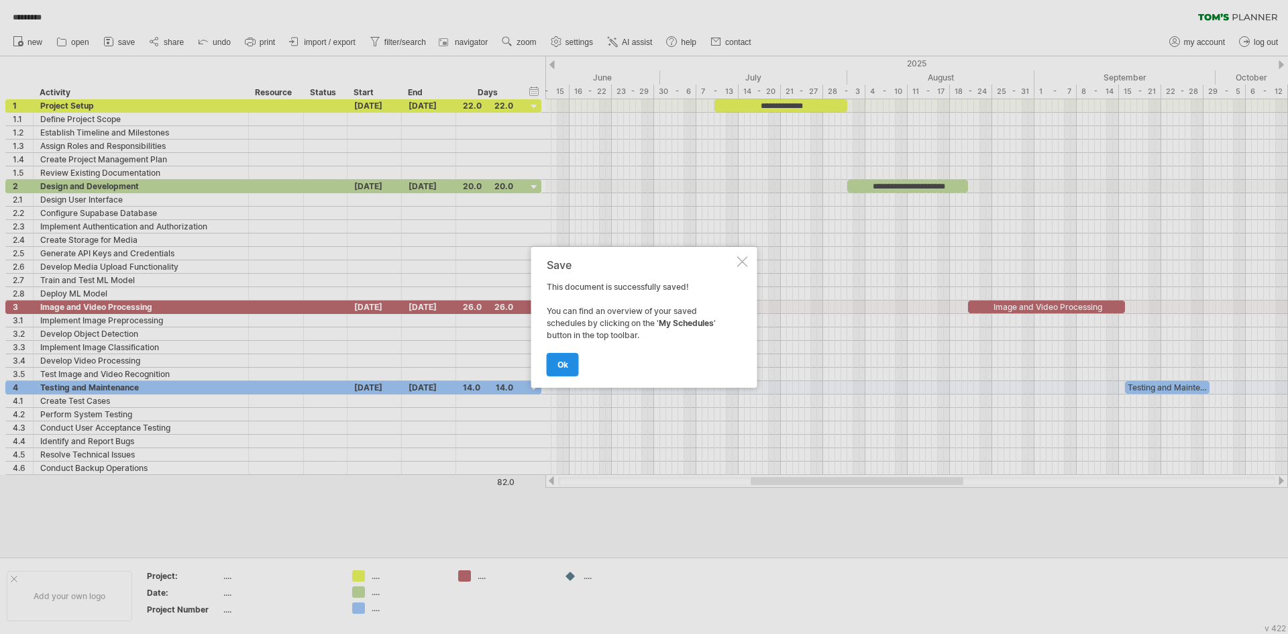
click at [560, 361] on span "ok" at bounding box center [562, 365] width 11 height 10
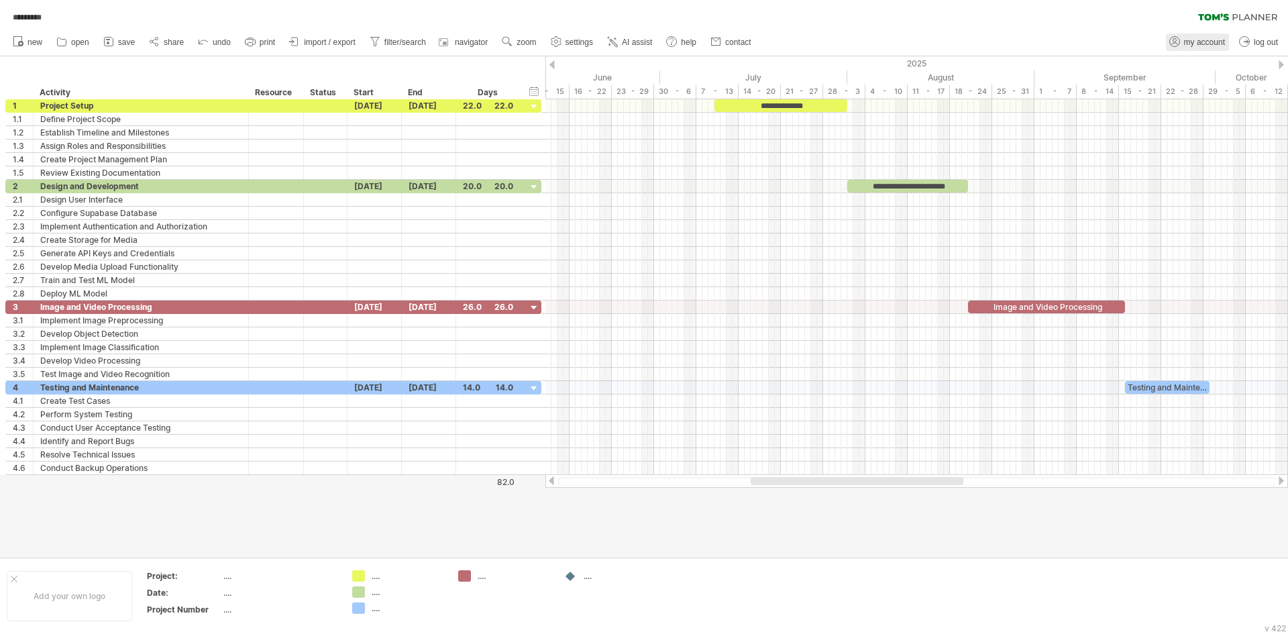
click at [1199, 41] on span "my account" at bounding box center [1204, 42] width 41 height 9
type input "**********"
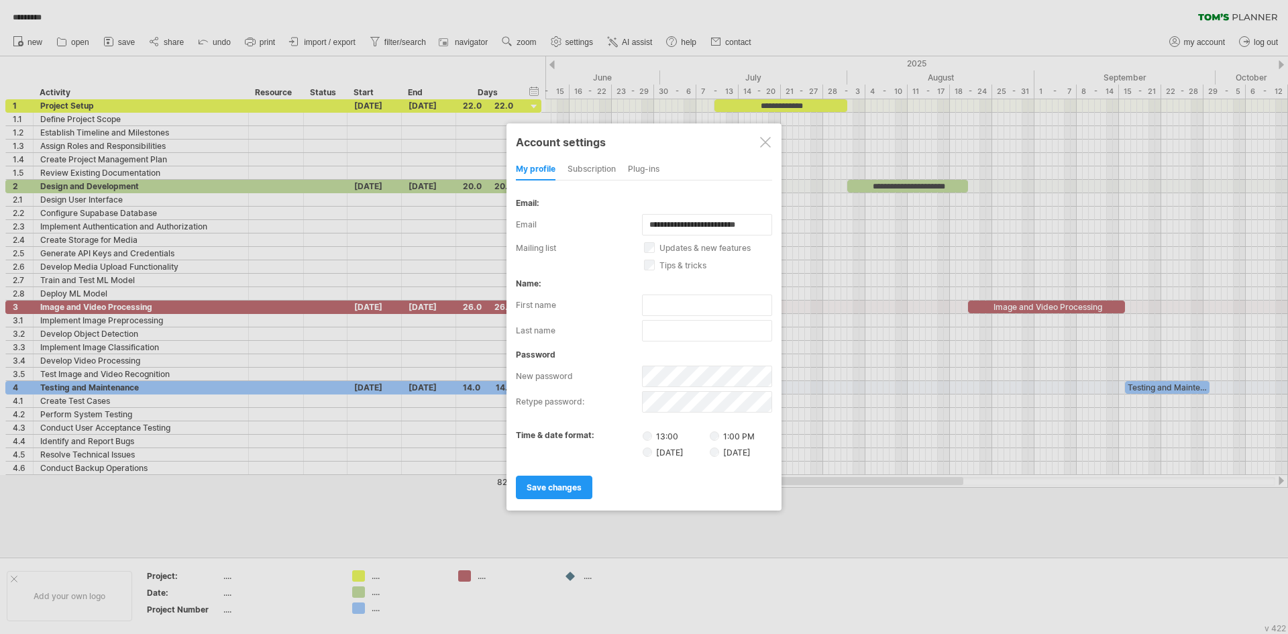
click at [767, 138] on div at bounding box center [765, 142] width 11 height 11
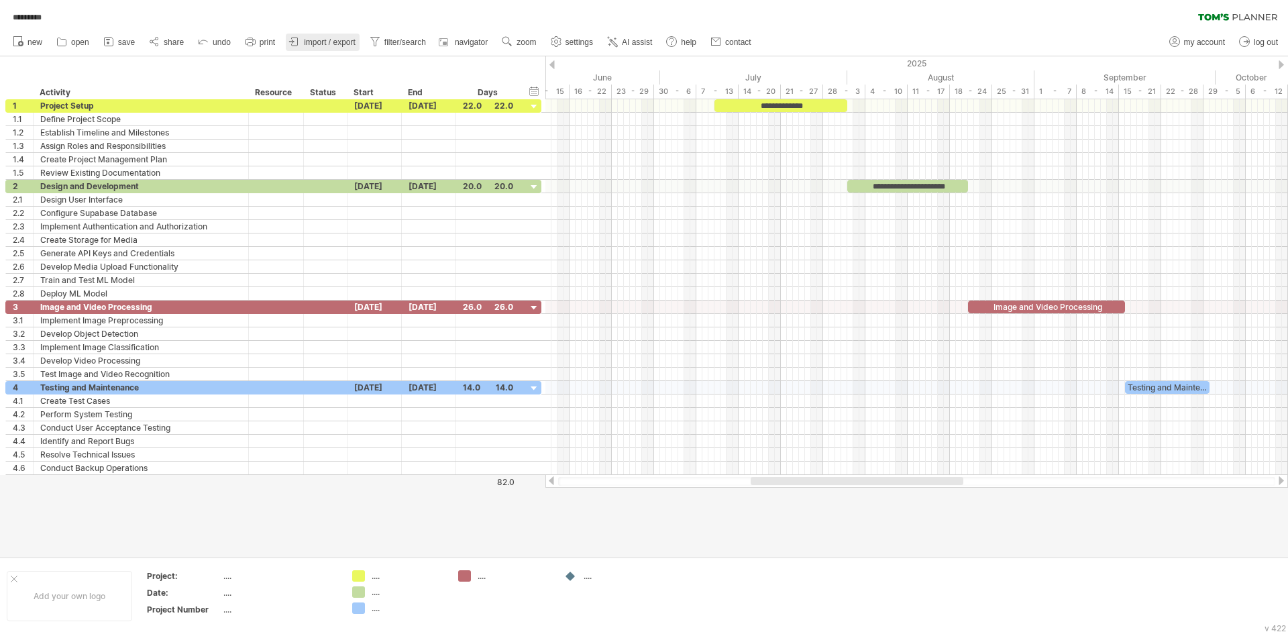
click at [311, 46] on span "import / export" at bounding box center [330, 42] width 52 height 9
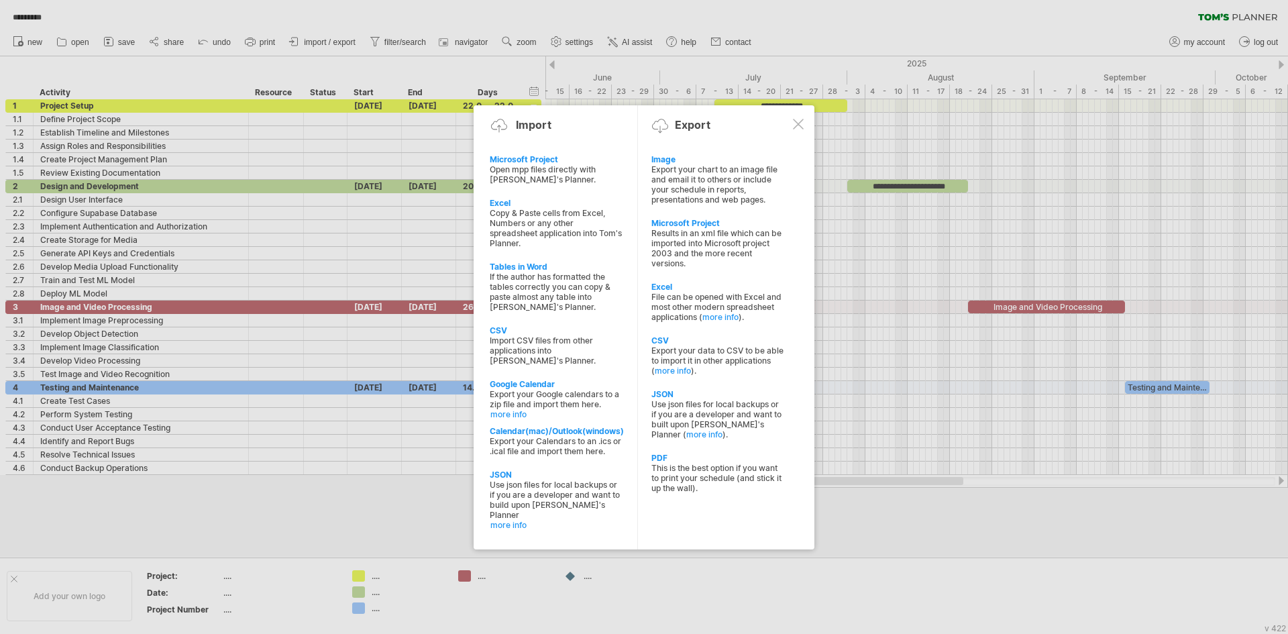
click at [802, 123] on div at bounding box center [798, 124] width 11 height 11
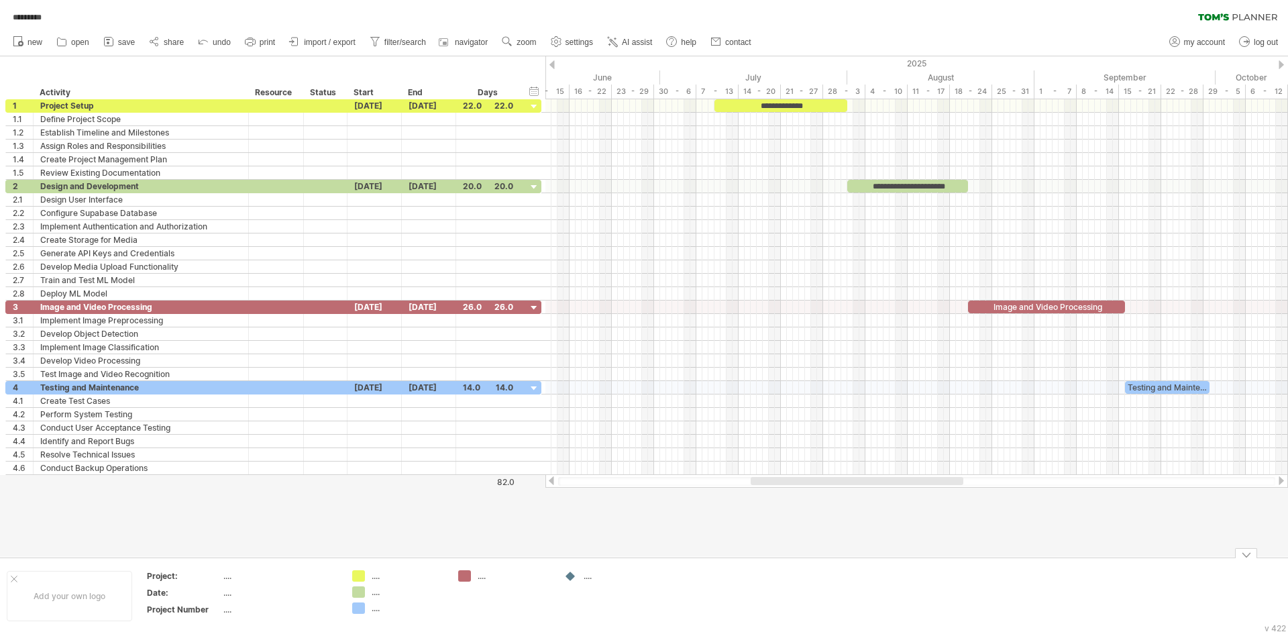
click at [618, 539] on div at bounding box center [644, 306] width 1288 height 500
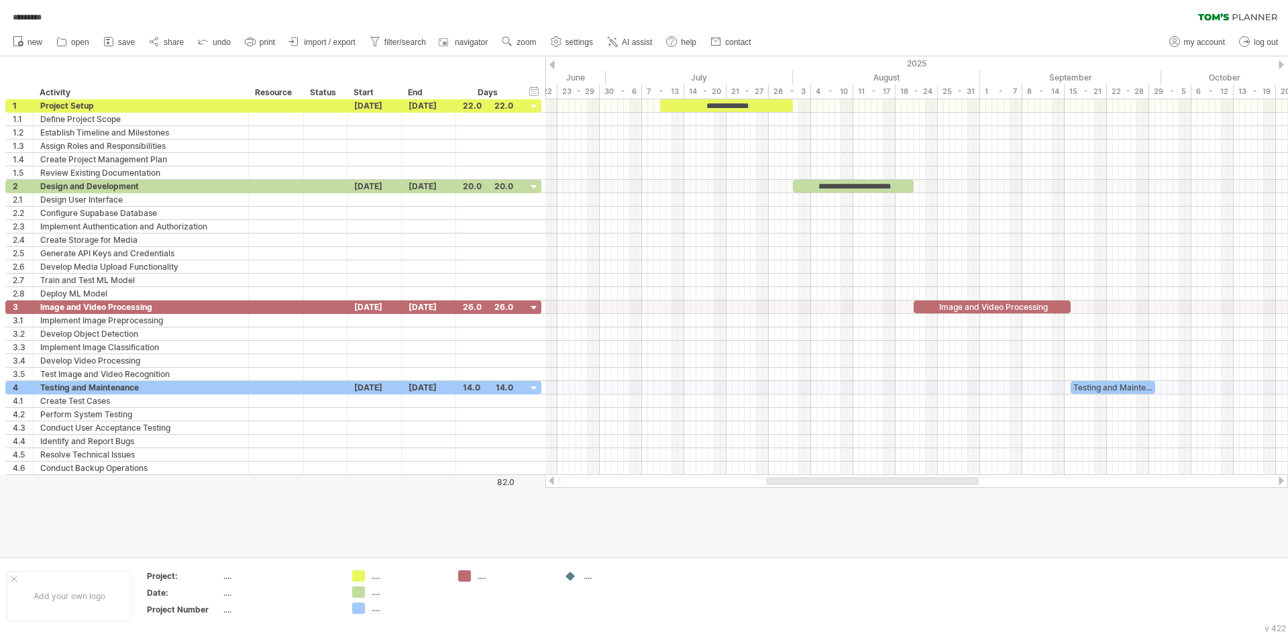
drag, startPoint x: 882, startPoint y: 478, endPoint x: 898, endPoint y: 478, distance: 15.4
click at [898, 478] on div at bounding box center [872, 481] width 213 height 8
click at [518, 36] on link "zoom" at bounding box center [519, 42] width 42 height 17
click at [527, 50] on div "Month" at bounding box center [562, 52] width 74 height 21
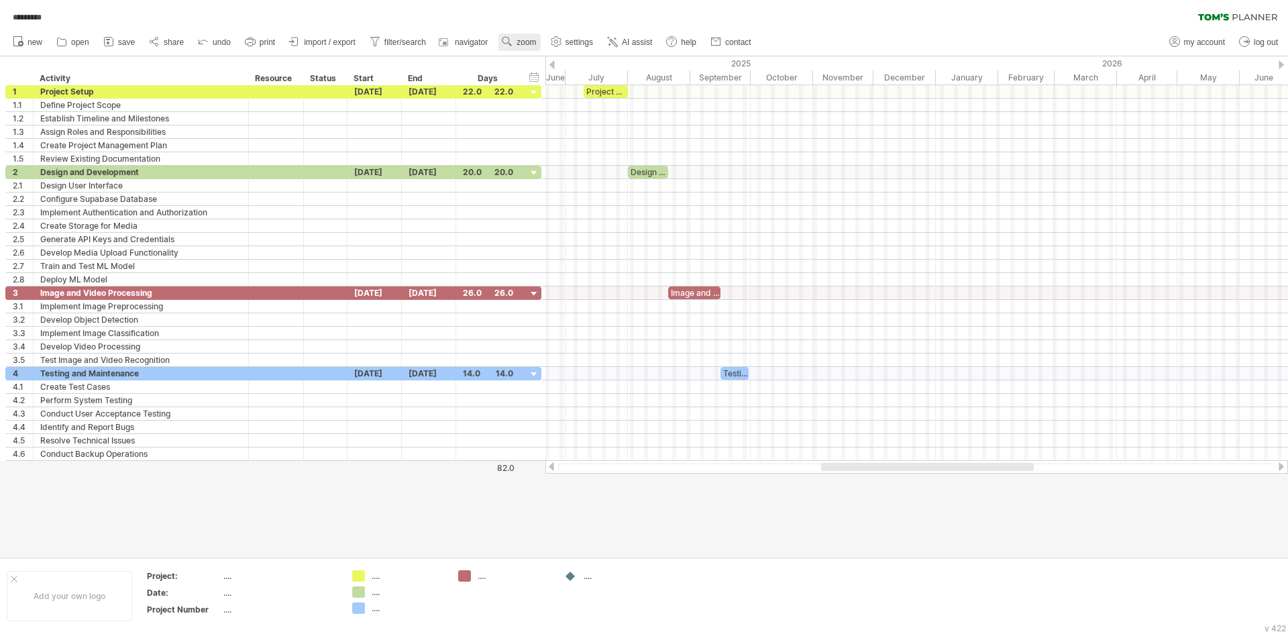
click at [521, 36] on link "zoom" at bounding box center [519, 42] width 42 height 17
click at [546, 81] on div "Week" at bounding box center [564, 74] width 74 height 21
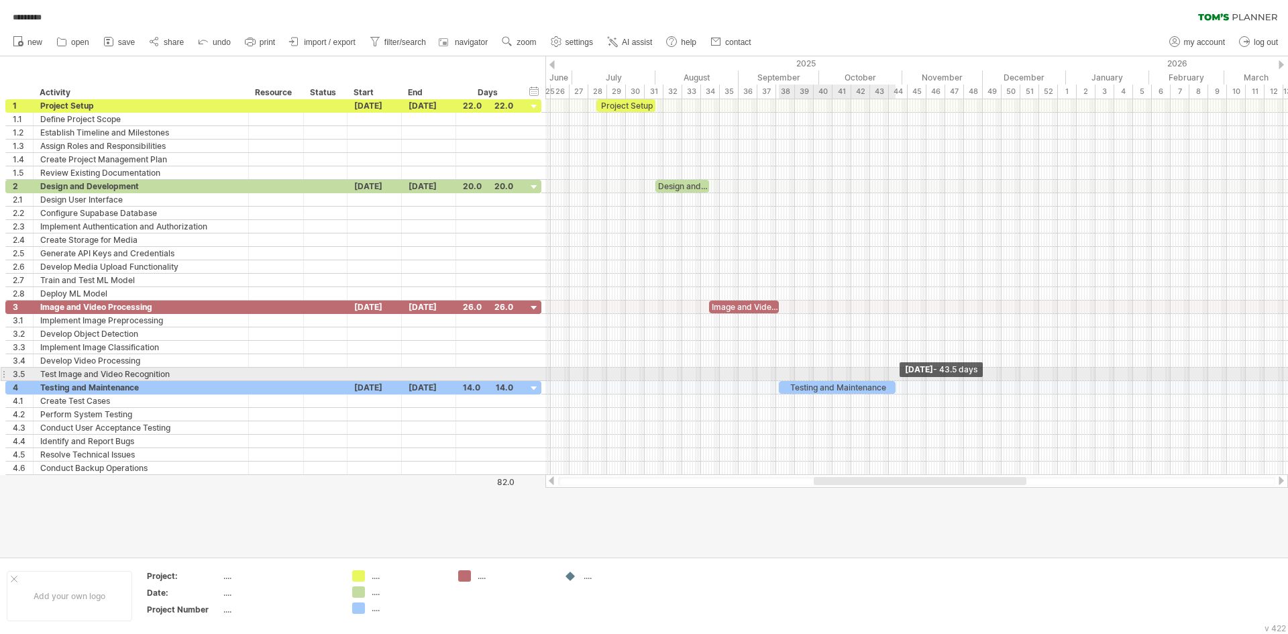
drag, startPoint x: 814, startPoint y: 387, endPoint x: 894, endPoint y: 381, distance: 79.4
click at [894, 381] on span at bounding box center [895, 387] width 5 height 13
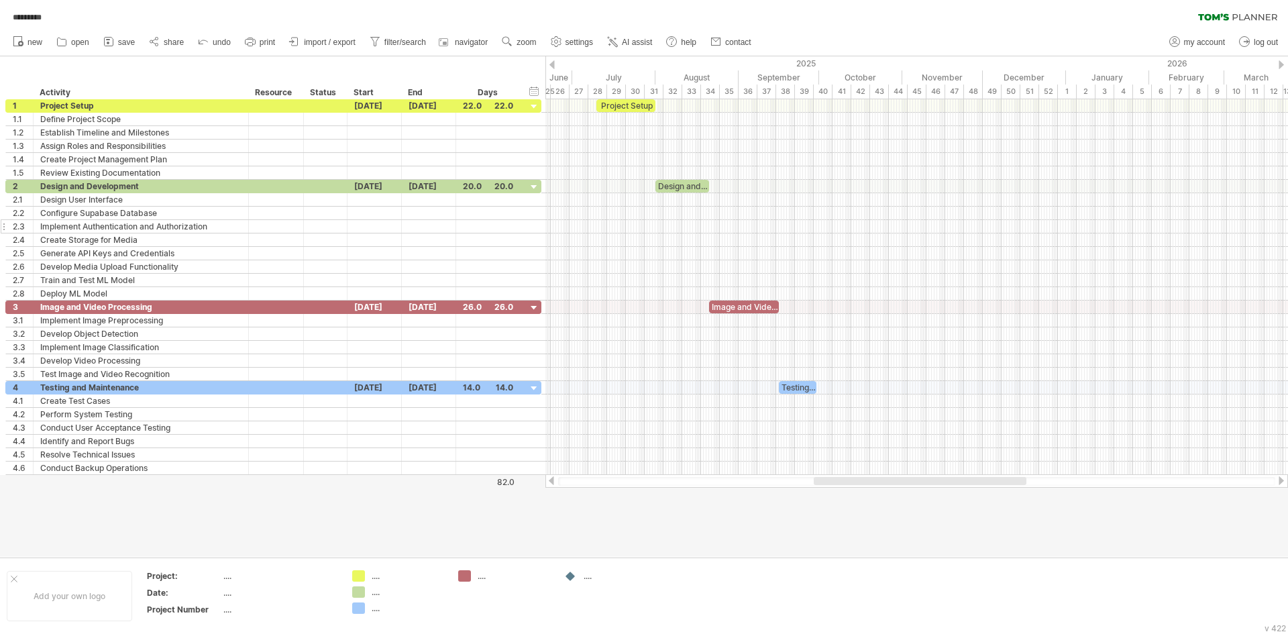
drag, startPoint x: 800, startPoint y: 513, endPoint x: 394, endPoint y: 225, distance: 498.1
click at [792, 519] on div at bounding box center [644, 306] width 1288 height 500
click at [525, 44] on span "zoom" at bounding box center [526, 42] width 19 height 9
click at [599, 99] on div "Day" at bounding box center [568, 103] width 74 height 21
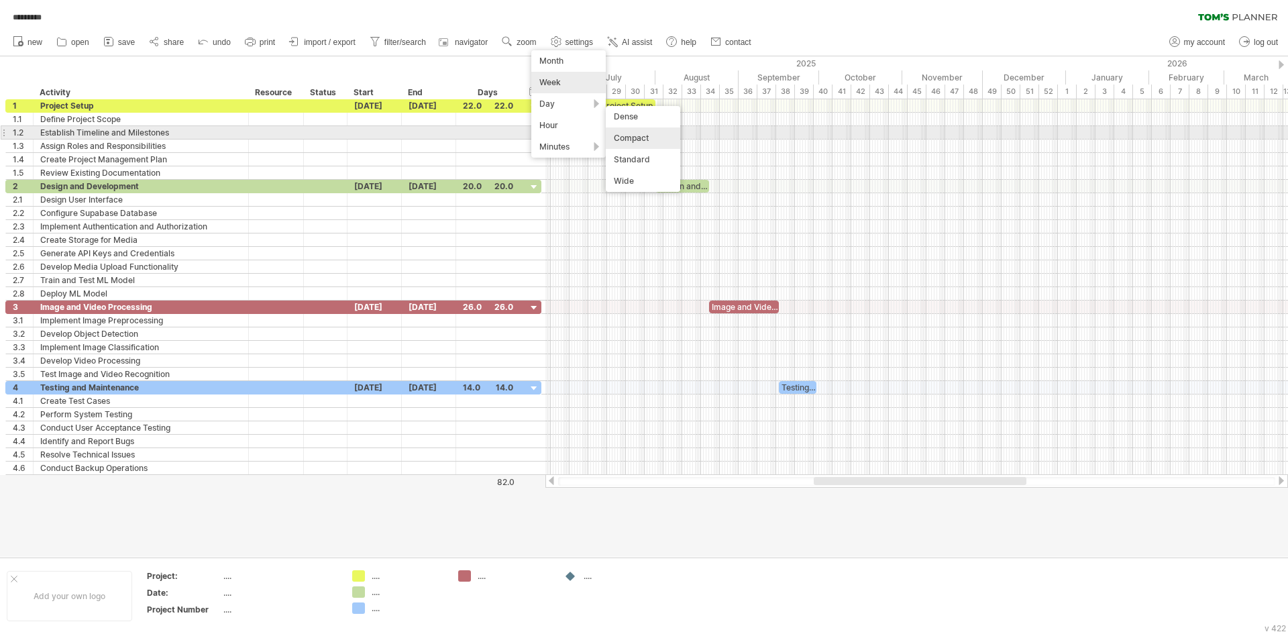
click at [637, 136] on div "Compact" at bounding box center [643, 137] width 74 height 21
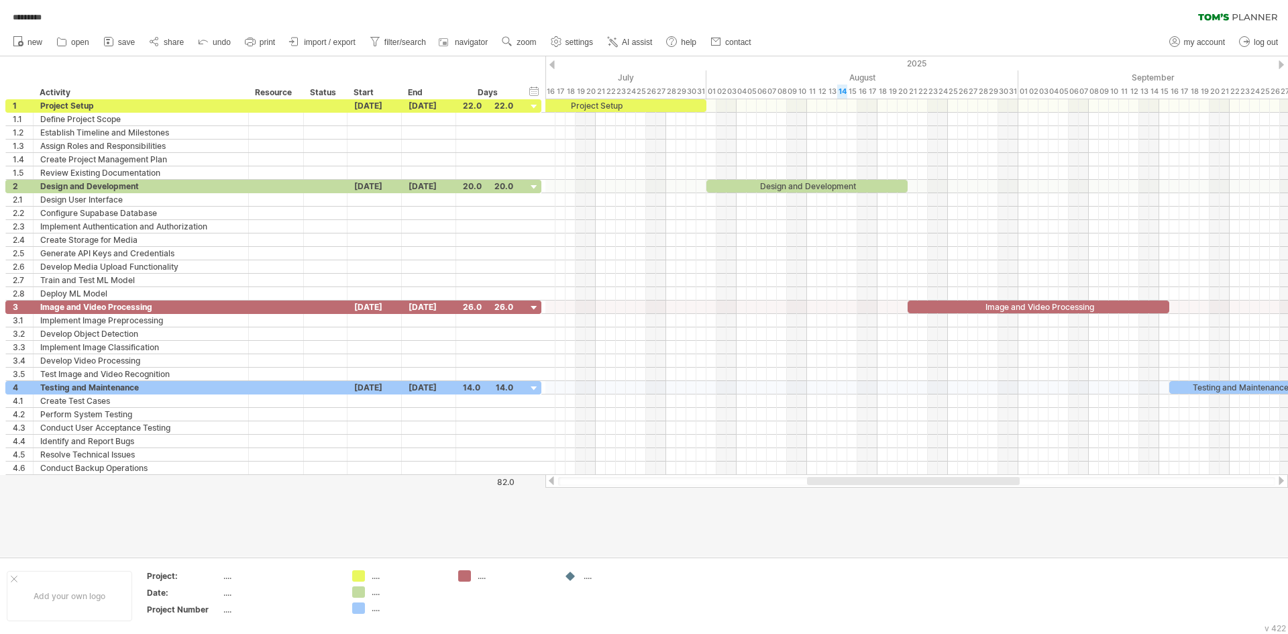
drag, startPoint x: 835, startPoint y: 482, endPoint x: 906, endPoint y: 492, distance: 71.8
click at [906, 492] on div "Trying to reach plan.tomsplanner.com Connected again... 0% ********* clear filt…" at bounding box center [644, 317] width 1288 height 634
click at [922, 484] on div at bounding box center [916, 481] width 213 height 8
click at [906, 485] on div at bounding box center [916, 481] width 717 height 9
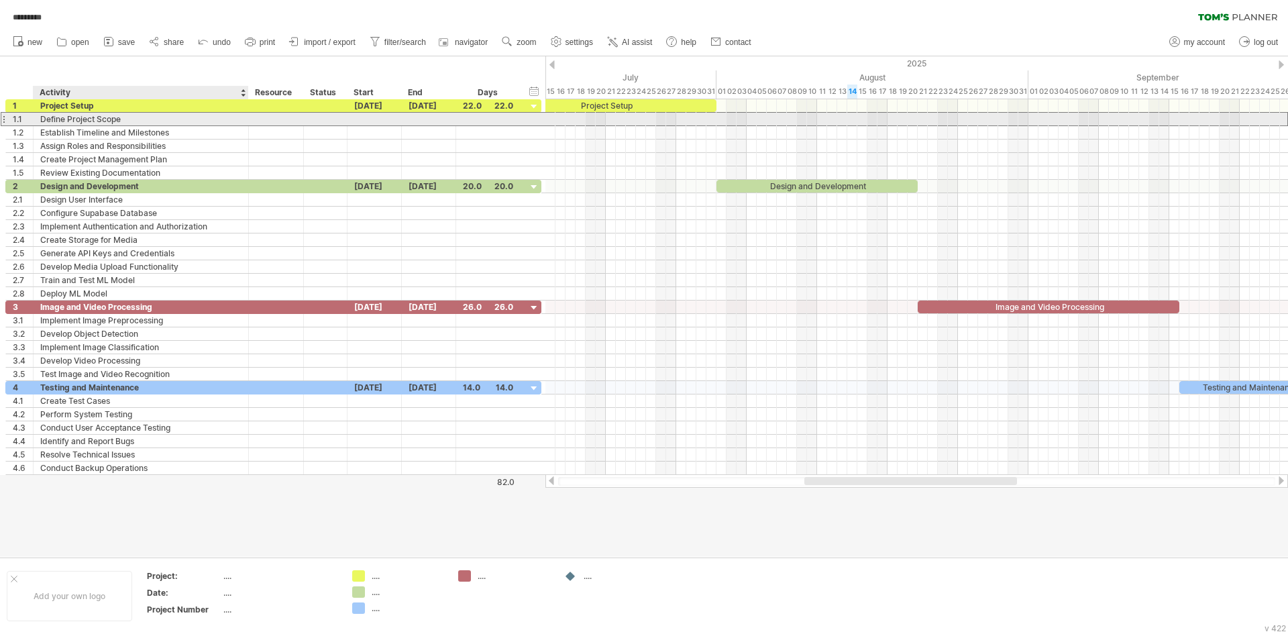
click at [157, 122] on div "Define Project Scope" at bounding box center [140, 119] width 201 height 13
click at [0, 0] on input "**********" at bounding box center [0, 0] width 0 height 0
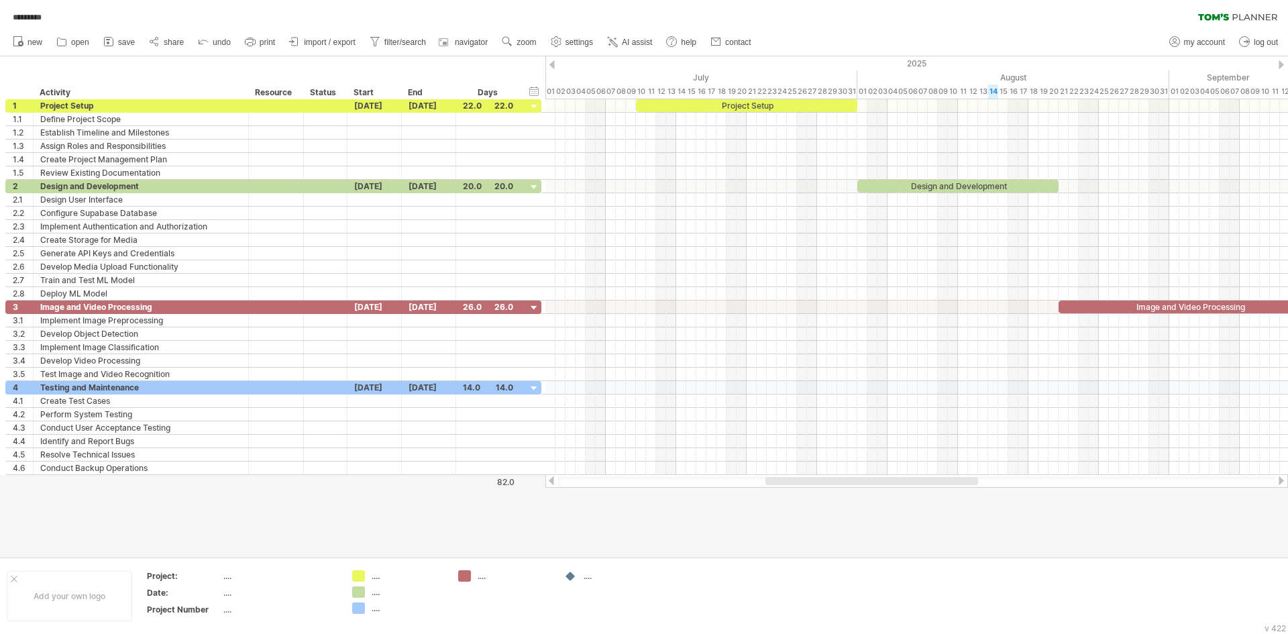
drag, startPoint x: 864, startPoint y: 478, endPoint x: 825, endPoint y: 488, distance: 40.4
click at [825, 488] on div "Trying to reach plan.tomsplanner.com Connected again... 0% autosave... ********…" at bounding box center [644, 317] width 1288 height 634
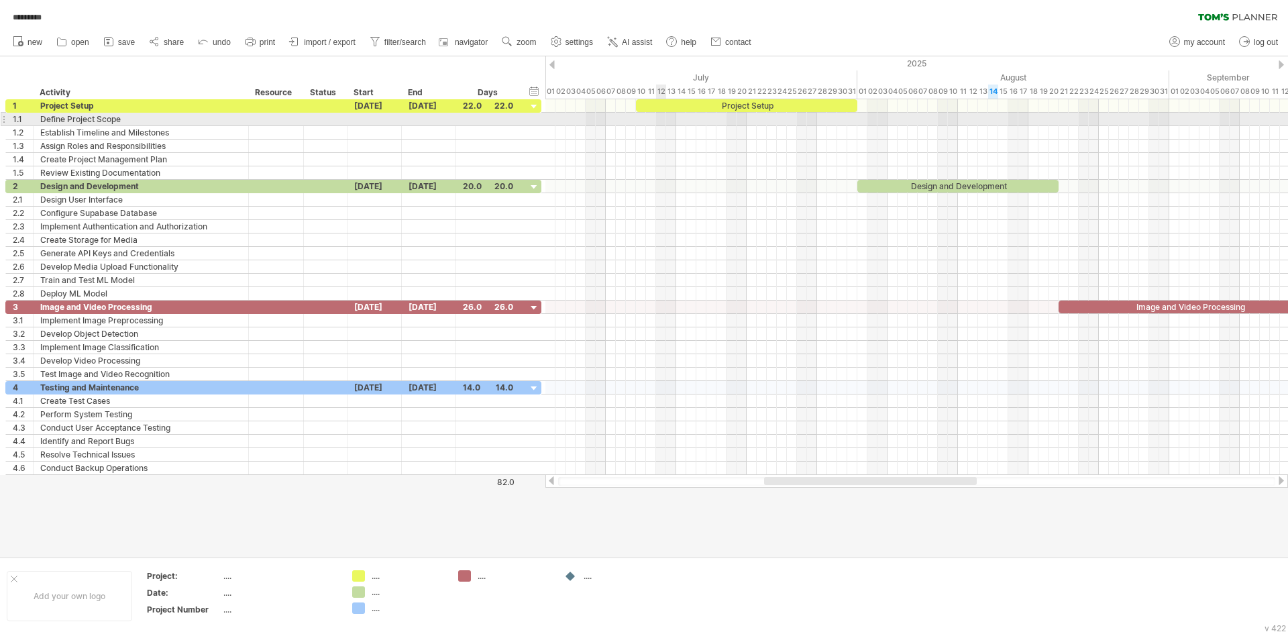
click at [663, 118] on div at bounding box center [916, 119] width 743 height 13
click at [658, 121] on div at bounding box center [916, 119] width 743 height 13
click at [660, 121] on div at bounding box center [916, 119] width 743 height 13
click at [680, 112] on div at bounding box center [916, 105] width 743 height 13
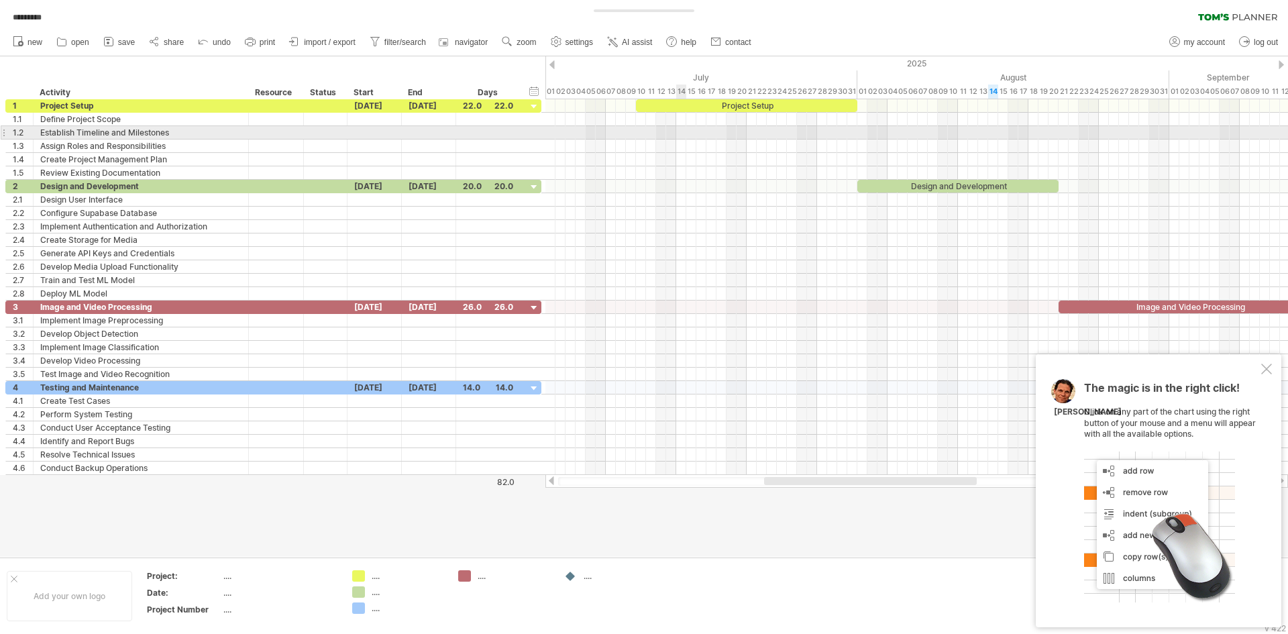
click at [682, 131] on div at bounding box center [916, 132] width 743 height 13
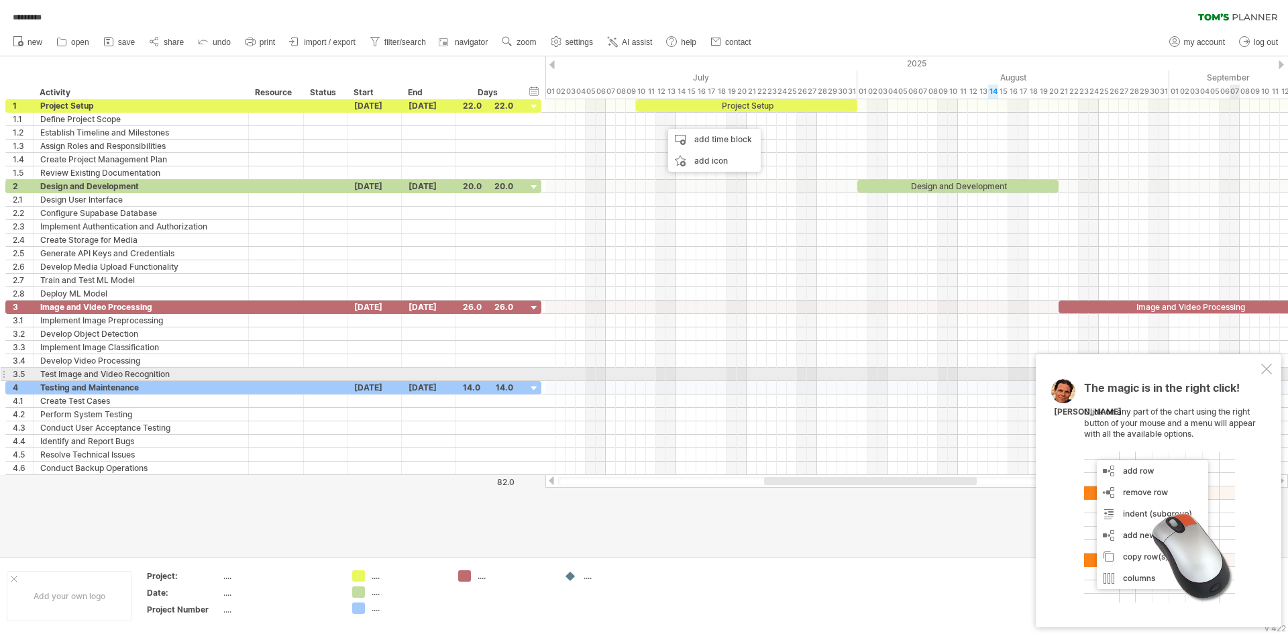
click at [1273, 373] on div "The magic is in the right click! Click on any part of the chart using the right…" at bounding box center [1159, 490] width 246 height 273
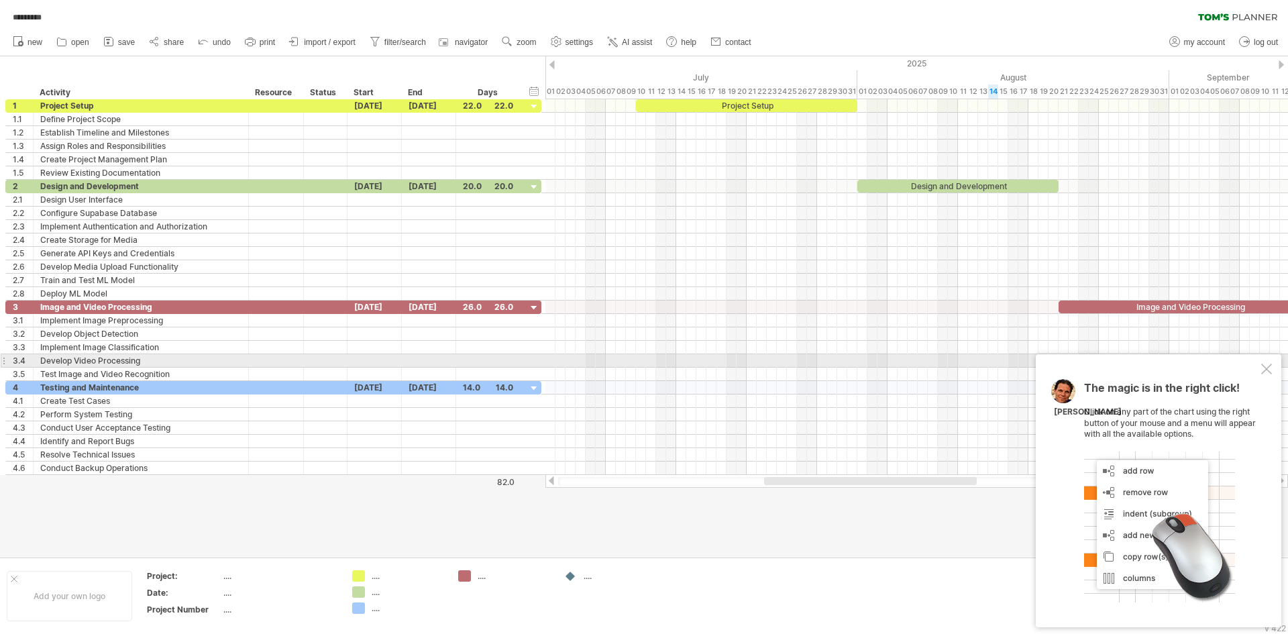
click at [1273, 369] on div "The magic is in the right click! Click on any part of the chart using the right…" at bounding box center [1159, 490] width 246 height 273
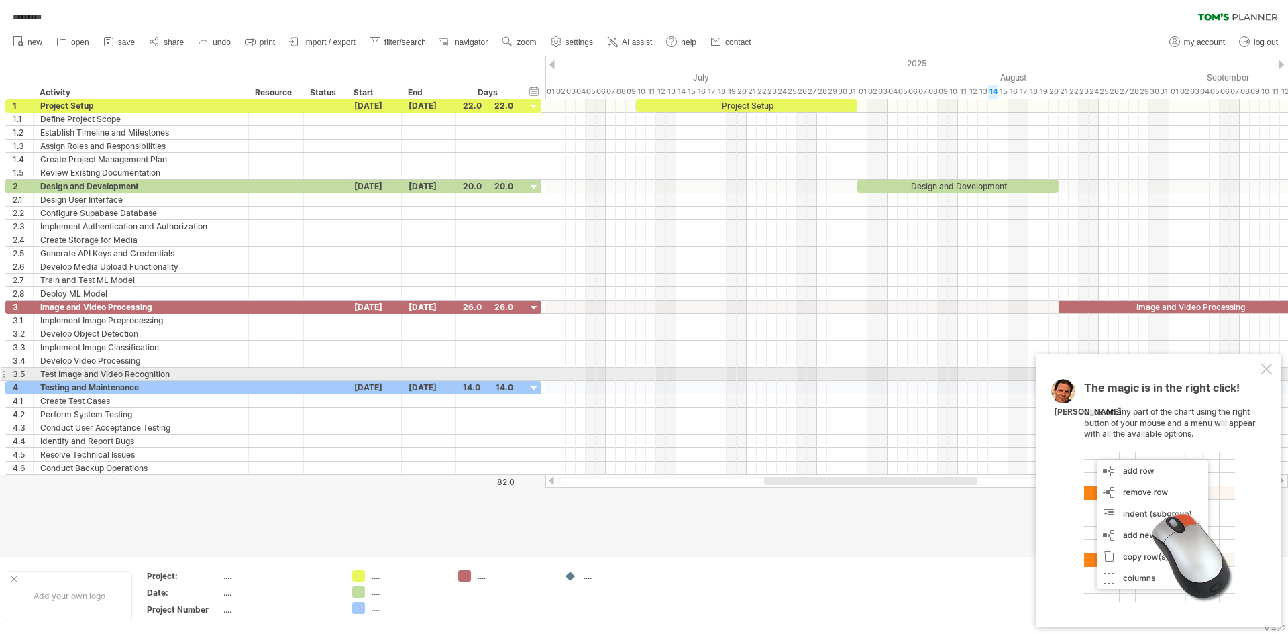
click at [1267, 373] on div at bounding box center [1266, 369] width 11 height 11
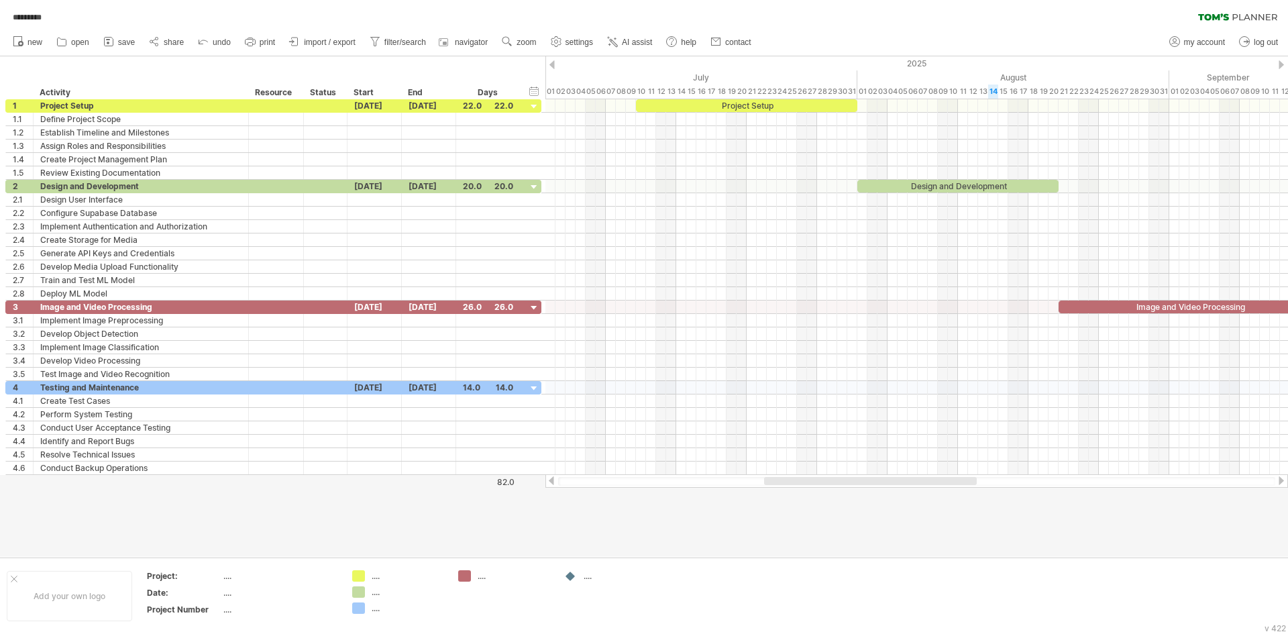
click at [1143, 533] on div at bounding box center [644, 306] width 1288 height 500
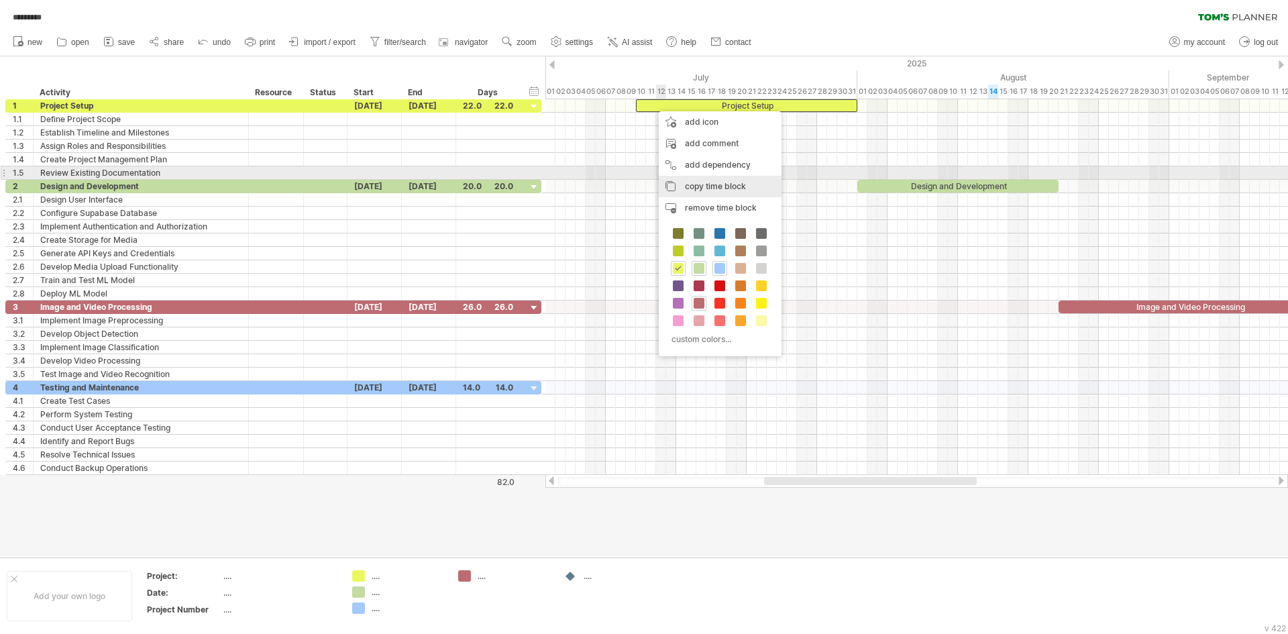
click at [712, 177] on div "copy time block copy time blocks/icons" at bounding box center [720, 186] width 123 height 21
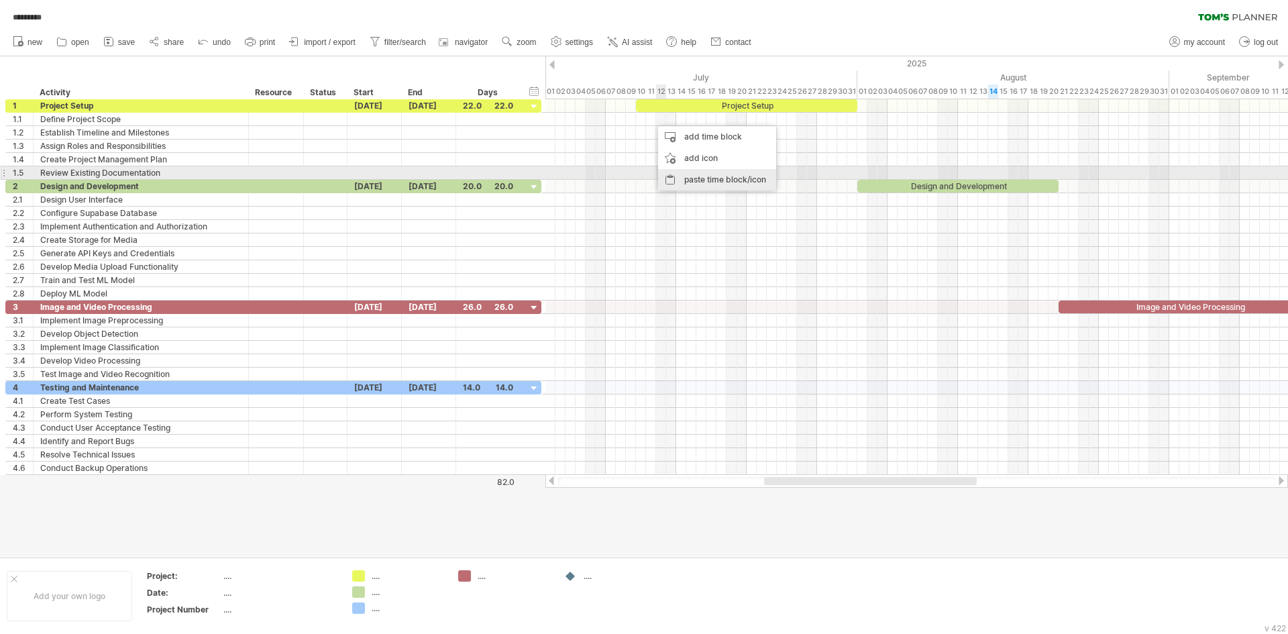
click at [700, 170] on div "paste time block/icon" at bounding box center [717, 179] width 118 height 21
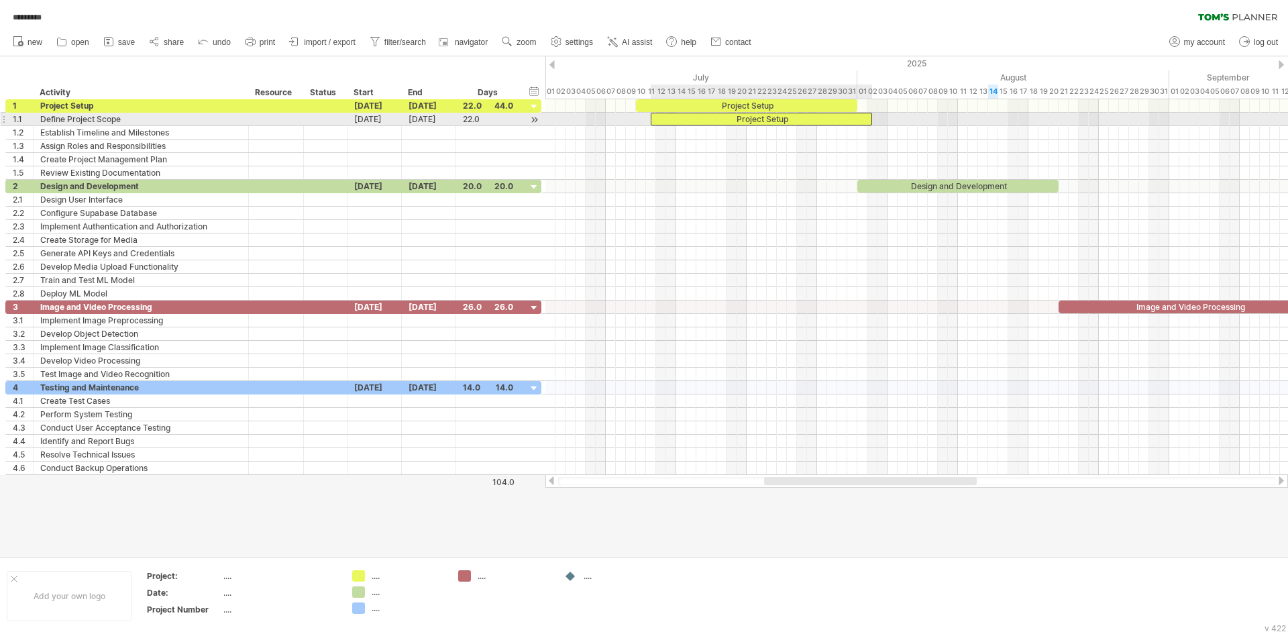
click at [818, 121] on div "Project Setup" at bounding box center [761, 119] width 221 height 13
drag, startPoint x: 872, startPoint y: 117, endPoint x: 696, endPoint y: 124, distance: 175.9
click at [696, 124] on span at bounding box center [696, 119] width 5 height 13
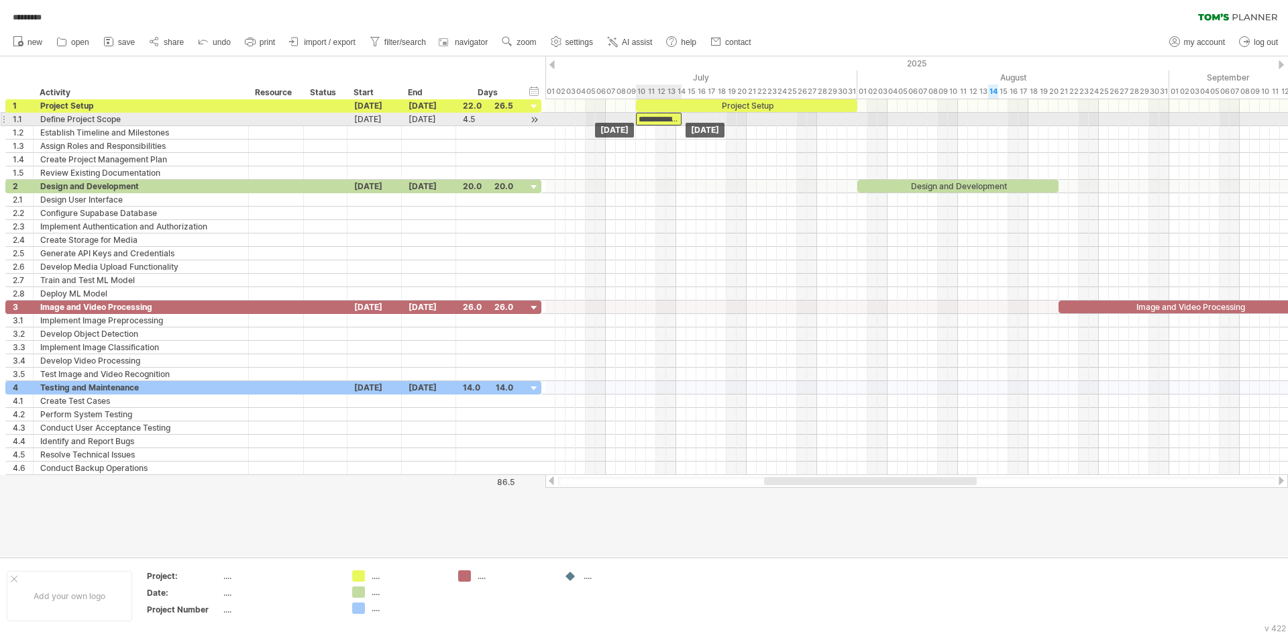
drag, startPoint x: 684, startPoint y: 121, endPoint x: 667, endPoint y: 123, distance: 16.8
click at [667, 123] on div "**********" at bounding box center [659, 119] width 46 height 13
click at [668, 117] on div "**********" at bounding box center [659, 119] width 46 height 13
paste div
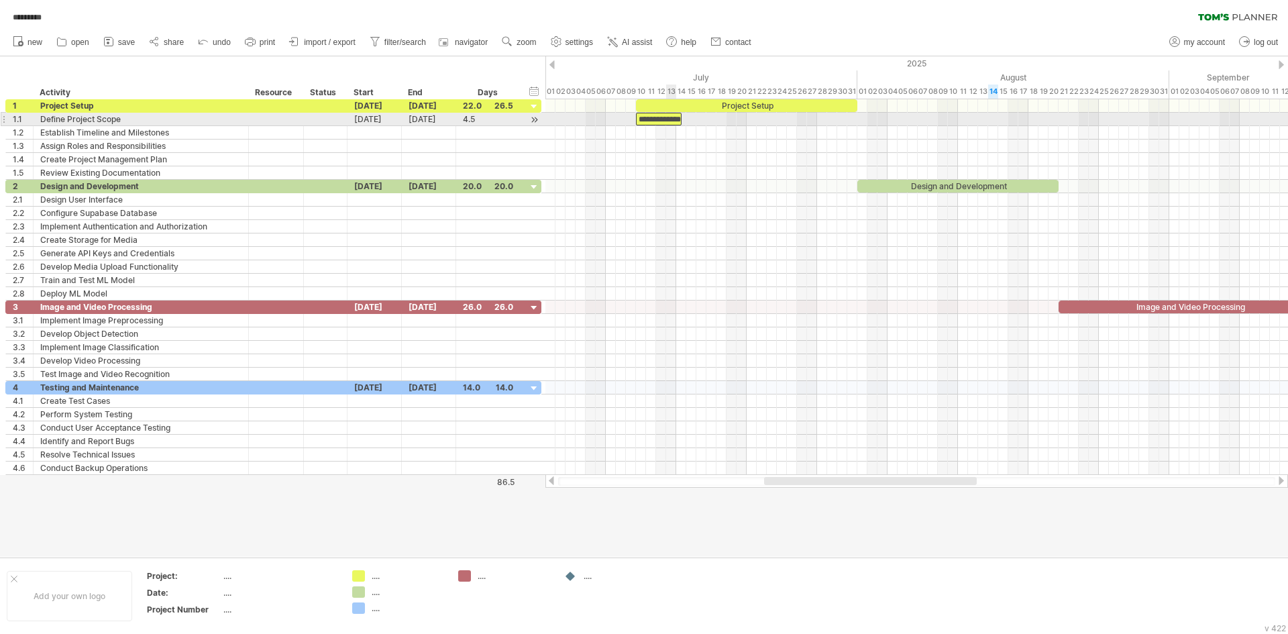
scroll to position [0, 39]
click at [690, 120] on div at bounding box center [916, 119] width 743 height 13
click at [661, 118] on div "**********" at bounding box center [659, 119] width 46 height 13
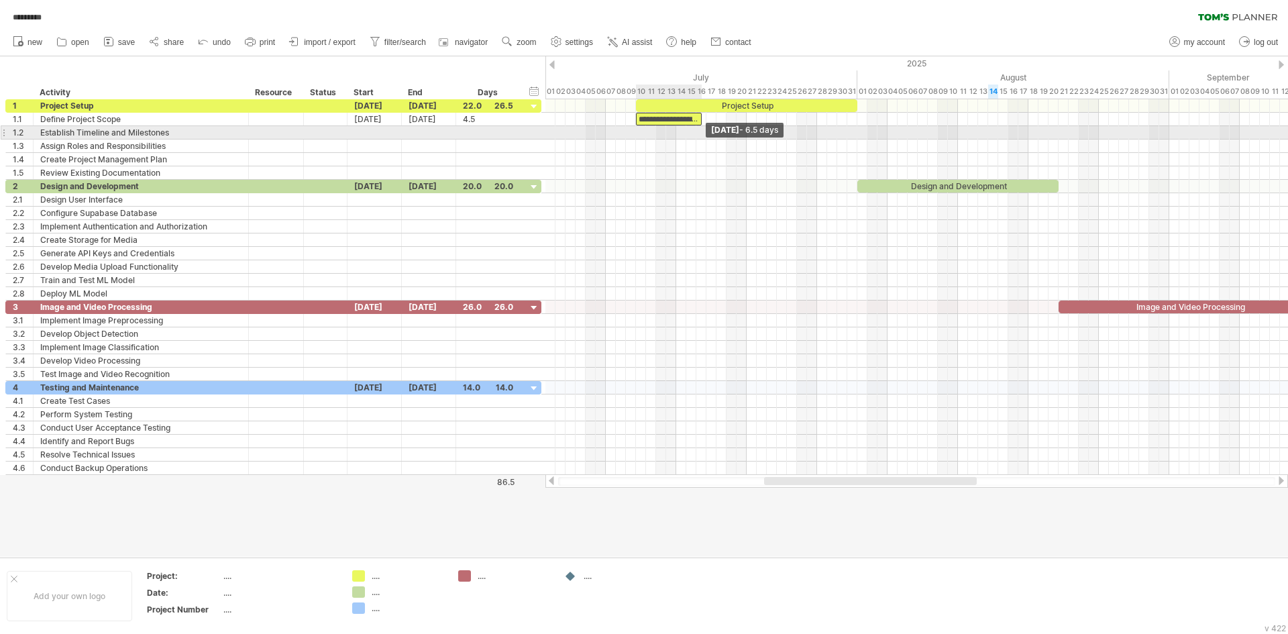
drag, startPoint x: 680, startPoint y: 117, endPoint x: 700, endPoint y: 131, distance: 24.2
click at [700, 131] on div "**********" at bounding box center [916, 287] width 743 height 376
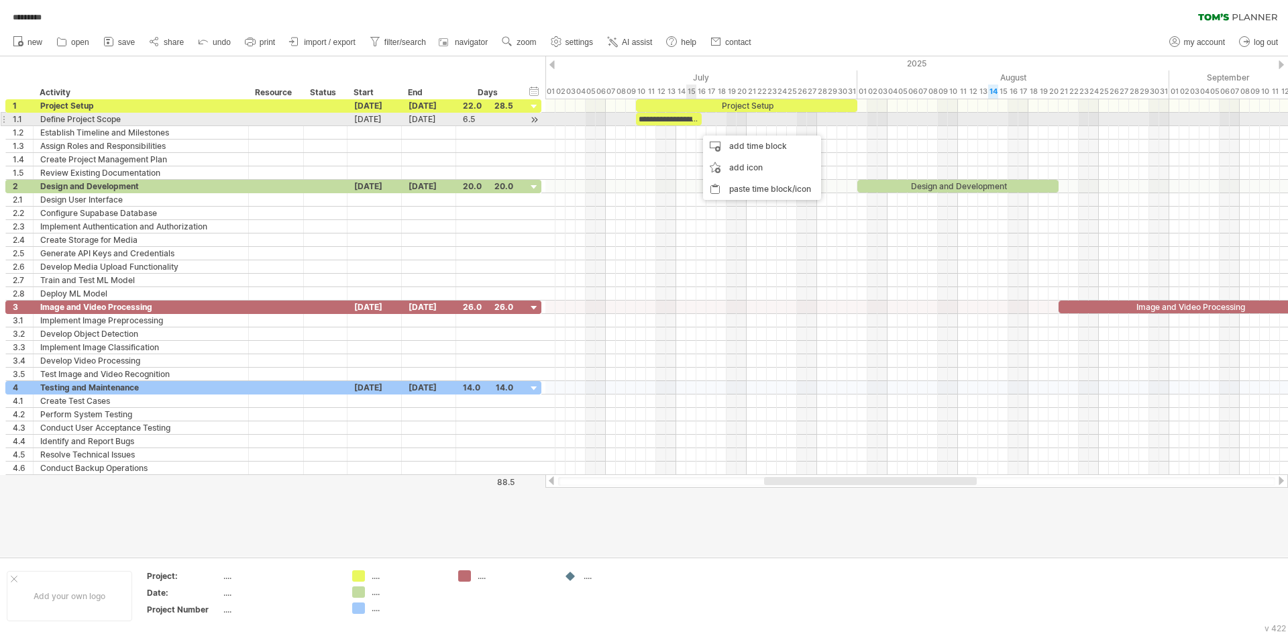
click at [691, 121] on div "**********" at bounding box center [669, 119] width 66 height 13
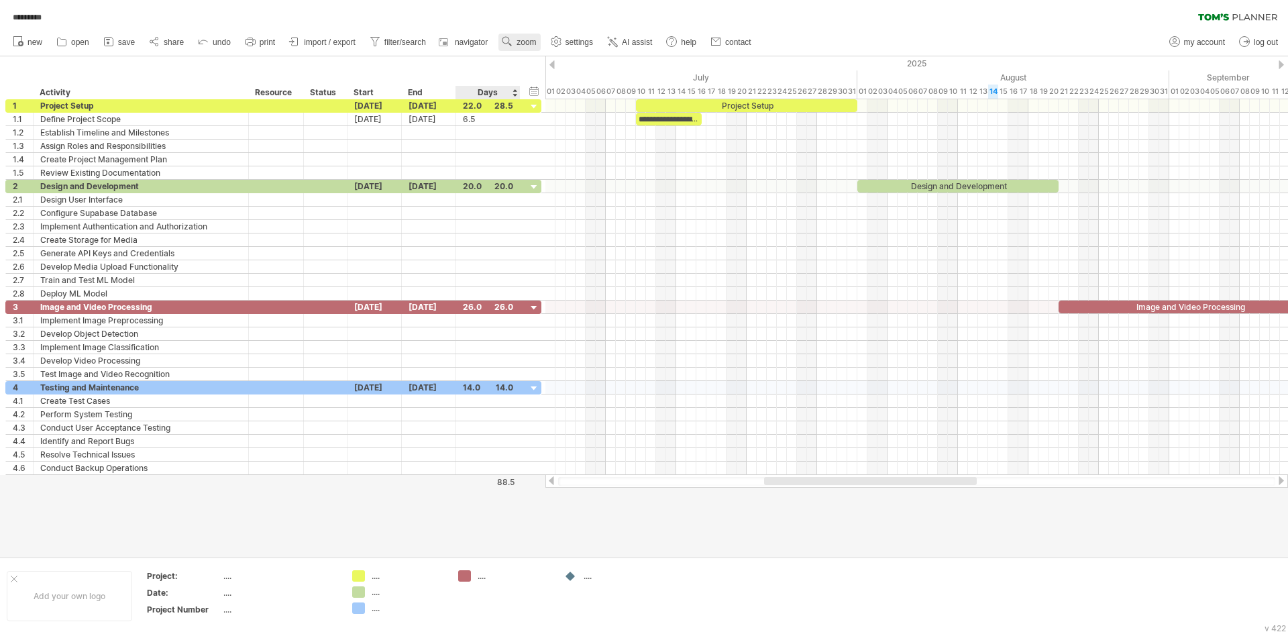
click at [518, 48] on link "zoom" at bounding box center [519, 42] width 42 height 17
click at [576, 102] on div "Day" at bounding box center [562, 107] width 74 height 21
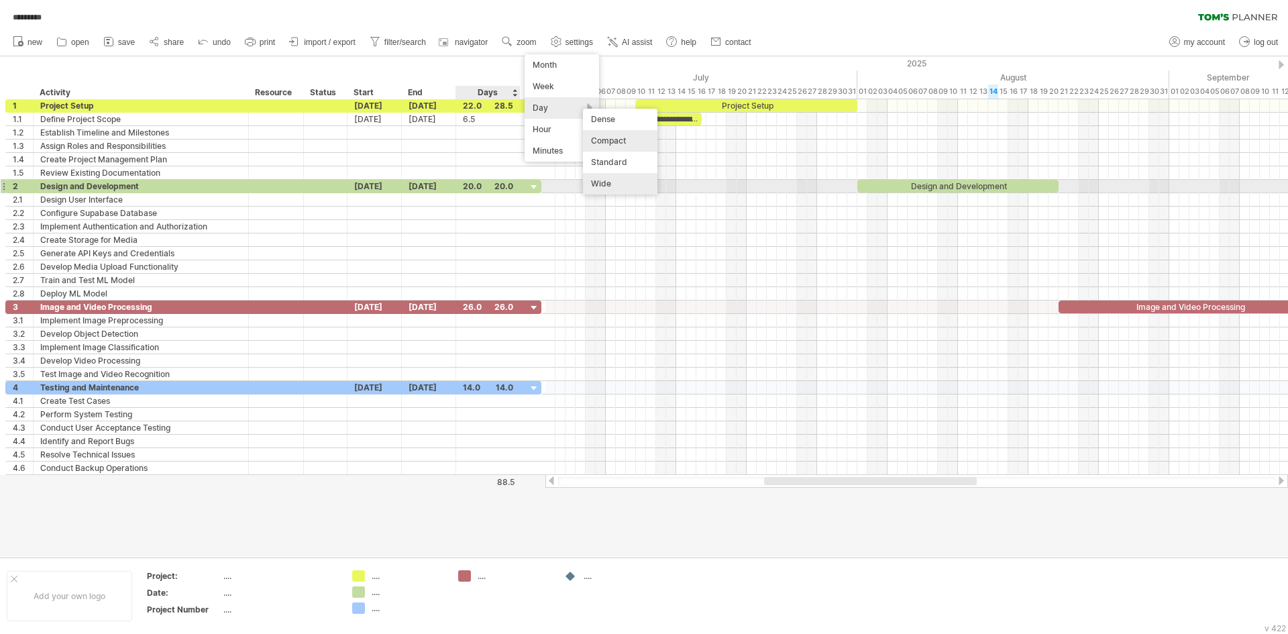
click at [615, 182] on div "Wide" at bounding box center [620, 183] width 74 height 21
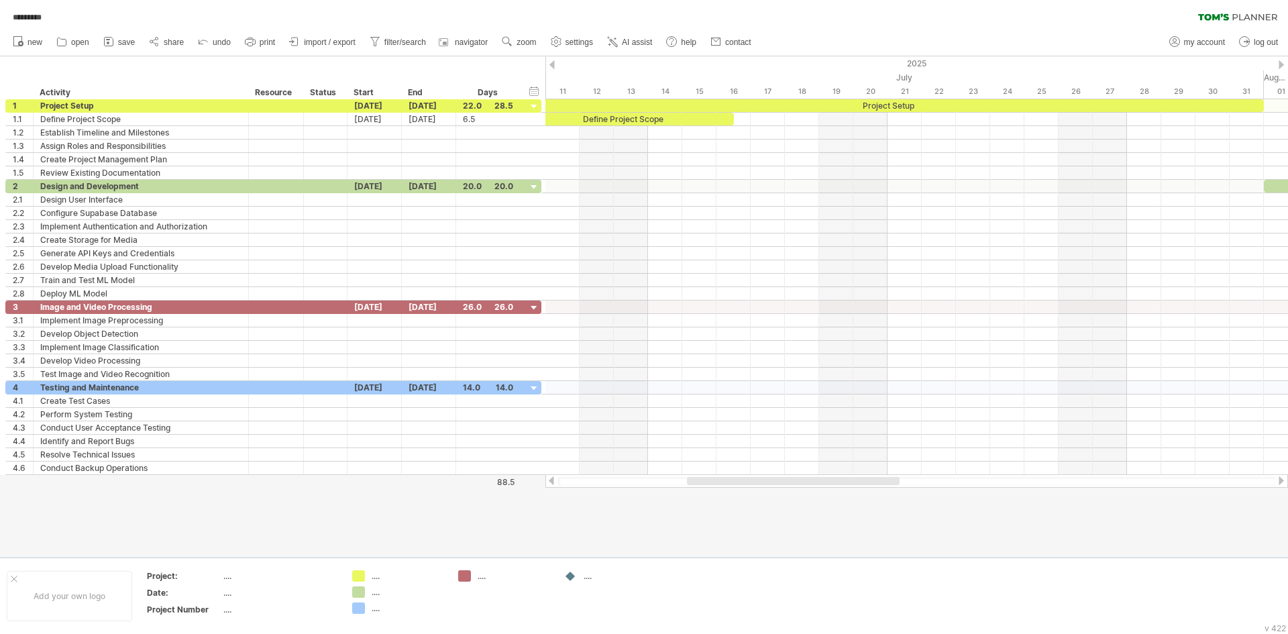
drag, startPoint x: 735, startPoint y: 480, endPoint x: 800, endPoint y: 486, distance: 65.4
click at [800, 486] on div at bounding box center [916, 480] width 743 height 13
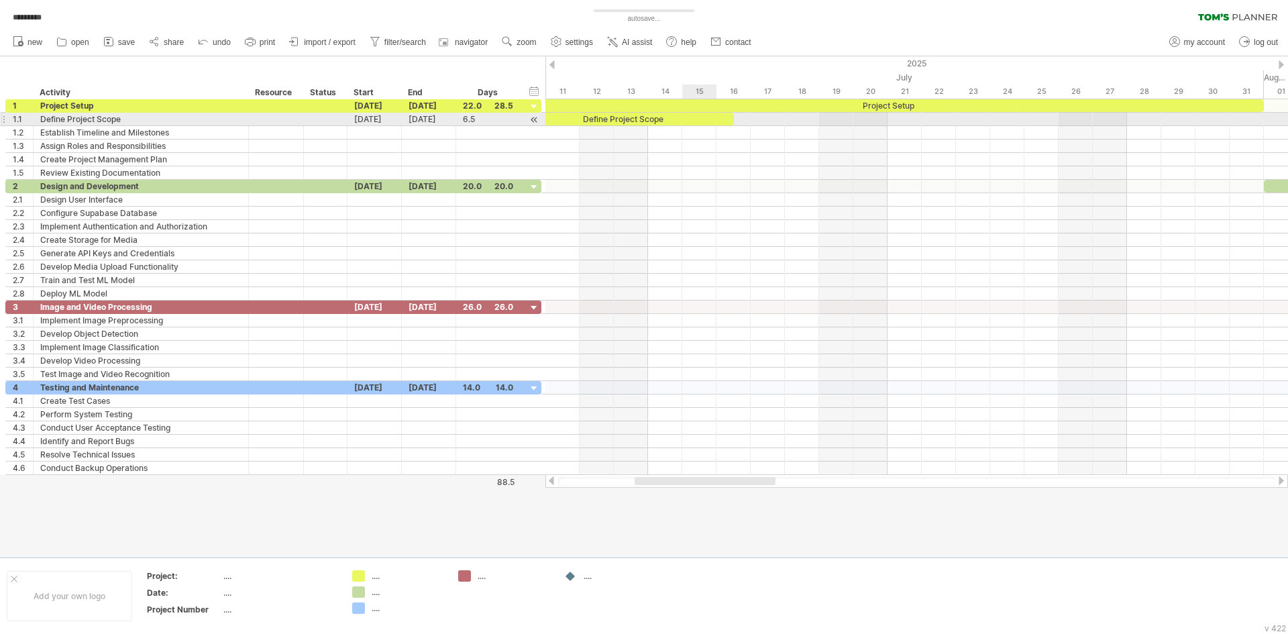
click at [688, 119] on div "Define Project Scope" at bounding box center [622, 119] width 223 height 13
drag, startPoint x: 734, startPoint y: 116, endPoint x: 636, endPoint y: 123, distance: 98.2
click at [636, 123] on div "**********" at bounding box center [916, 287] width 743 height 376
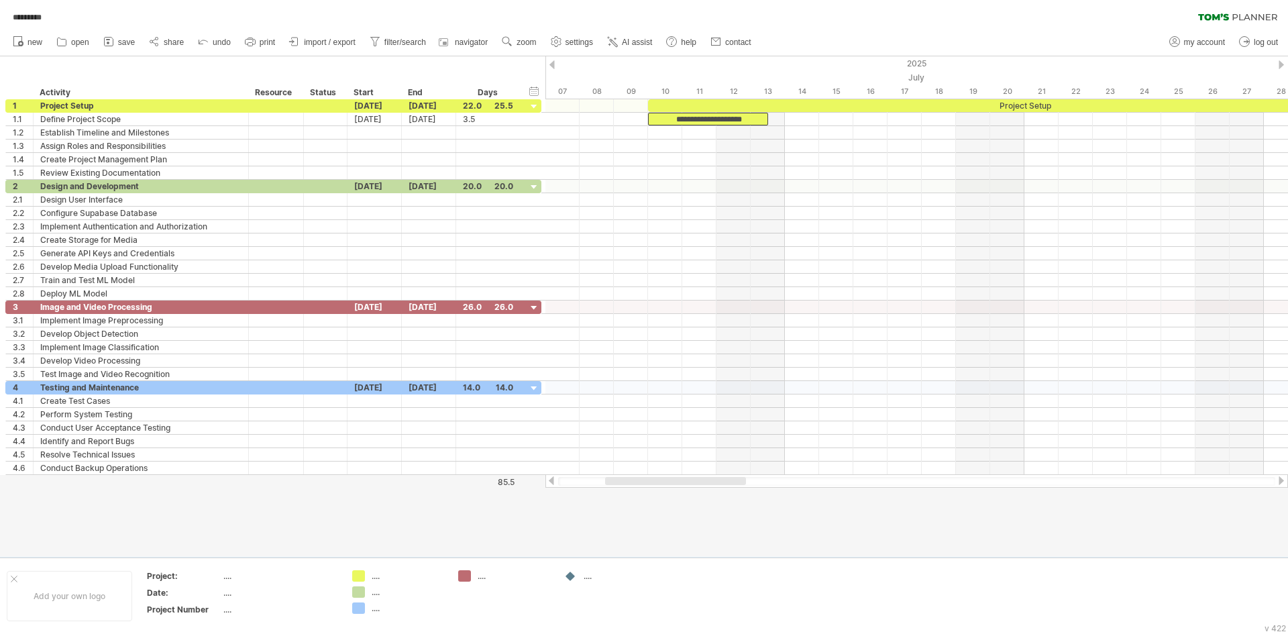
drag, startPoint x: 720, startPoint y: 480, endPoint x: 691, endPoint y: 476, distance: 29.8
click at [691, 476] on div at bounding box center [916, 480] width 743 height 13
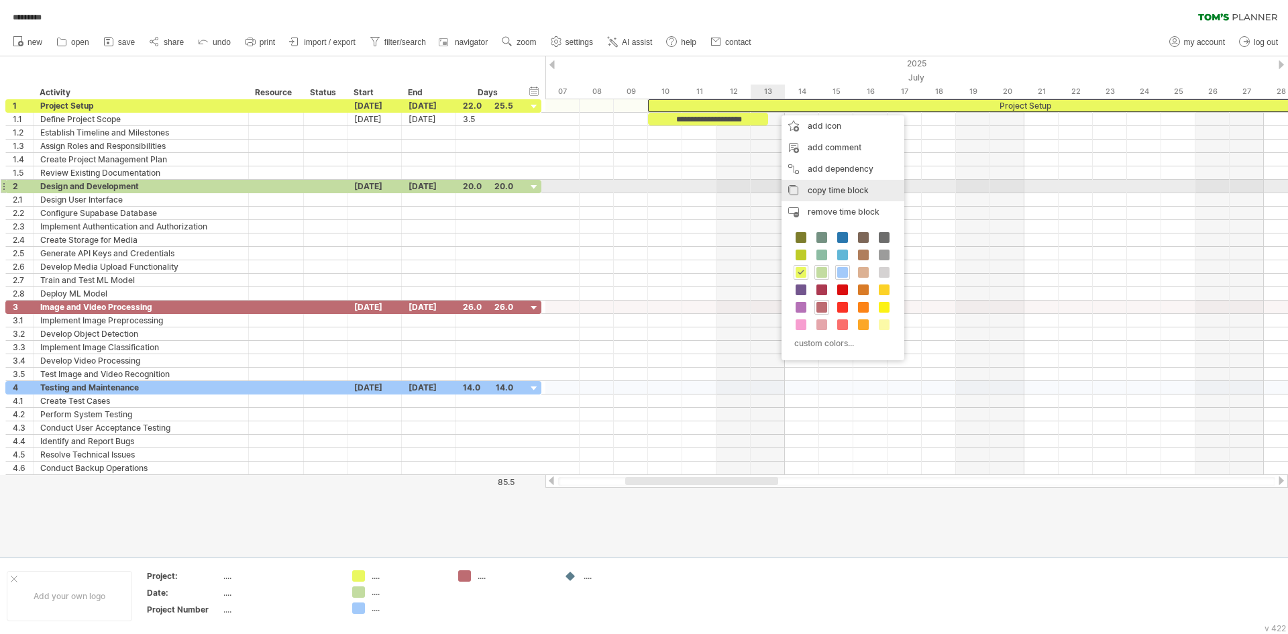
click at [815, 192] on span "copy time block" at bounding box center [838, 190] width 61 height 10
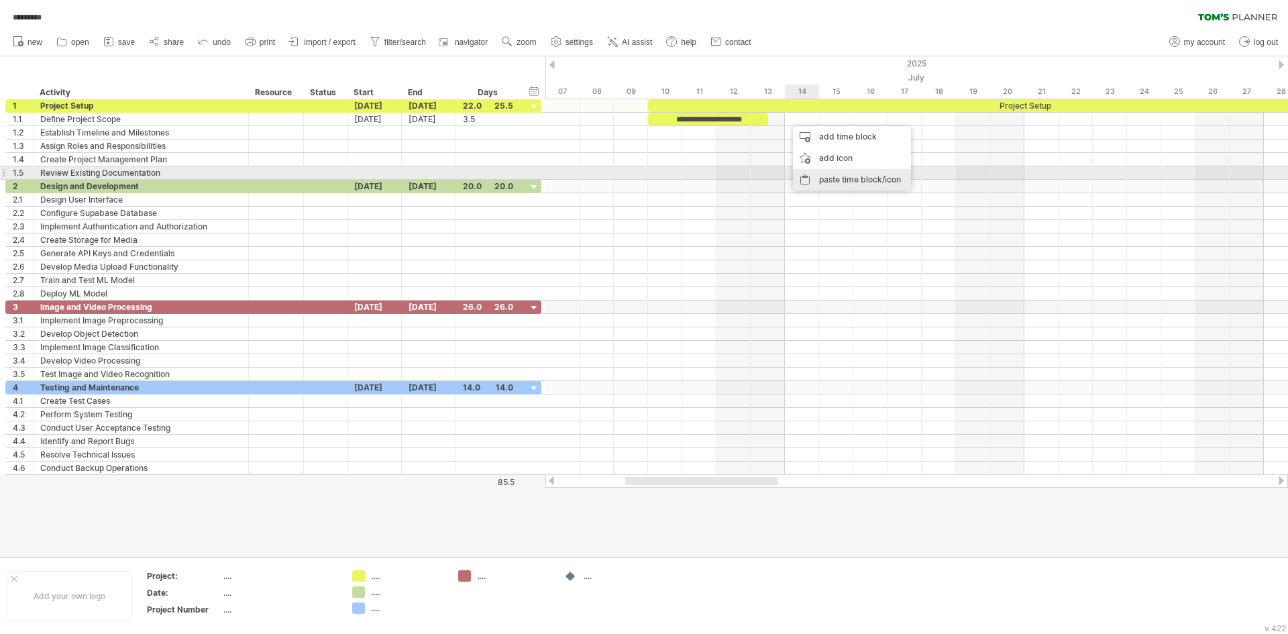
click at [837, 175] on div "paste time block/icon" at bounding box center [852, 179] width 118 height 21
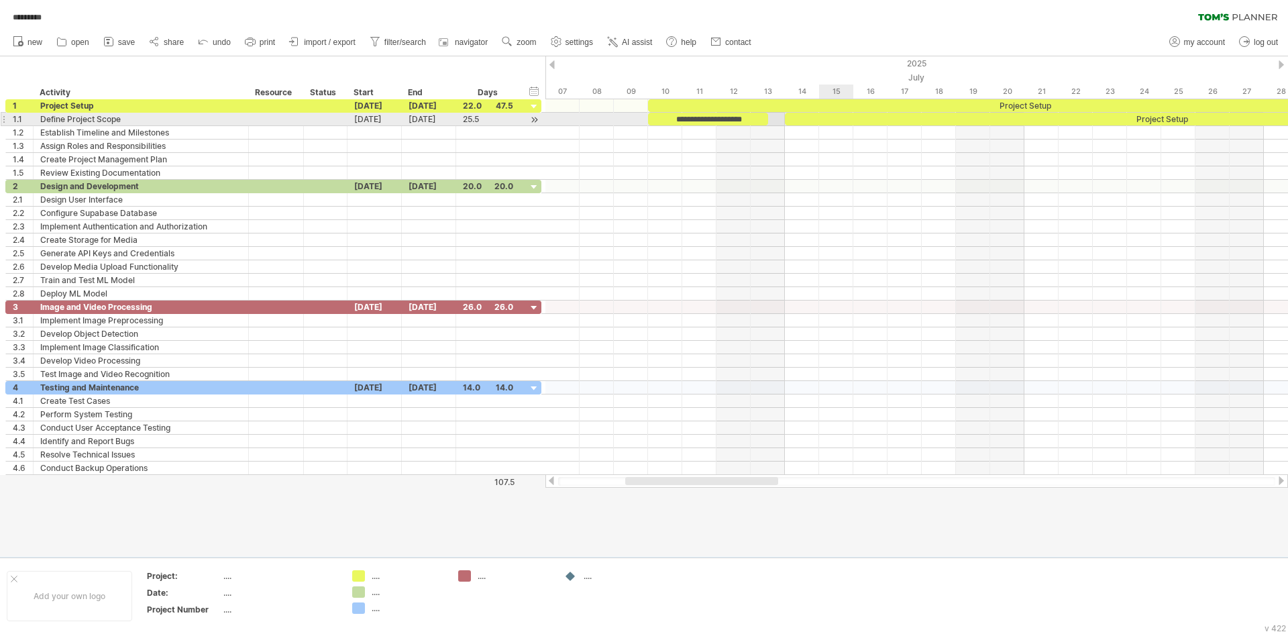
click at [838, 117] on div "Project Setup" at bounding box center [1161, 119] width 753 height 13
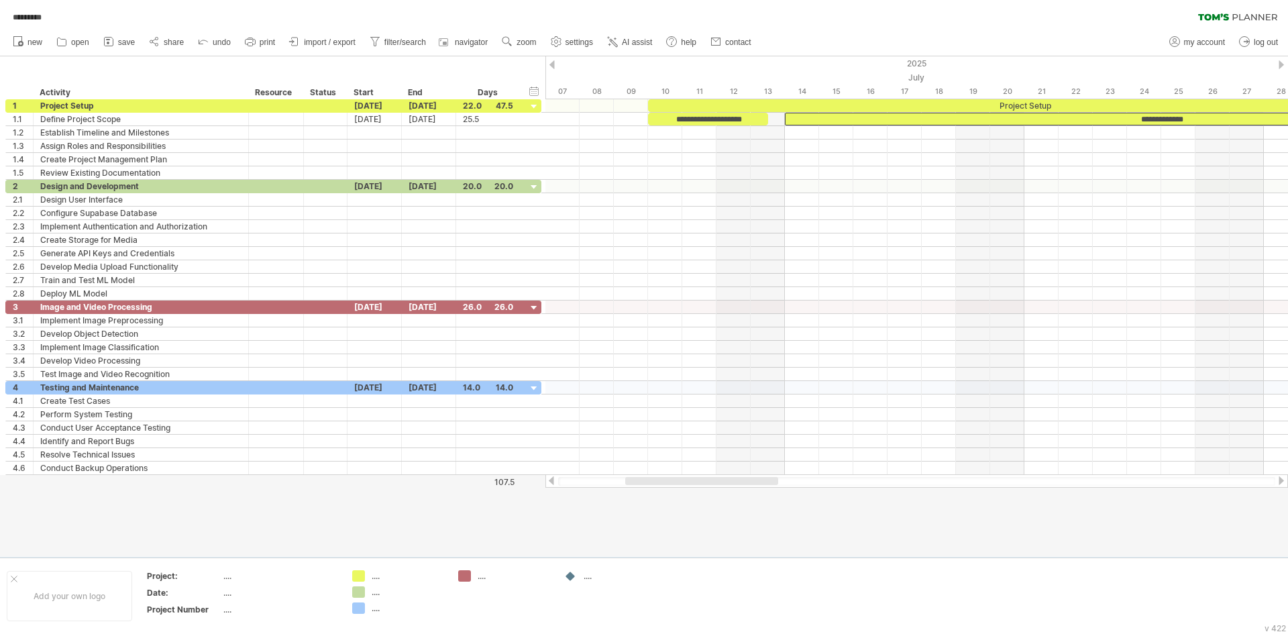
click at [738, 476] on div at bounding box center [916, 480] width 743 height 13
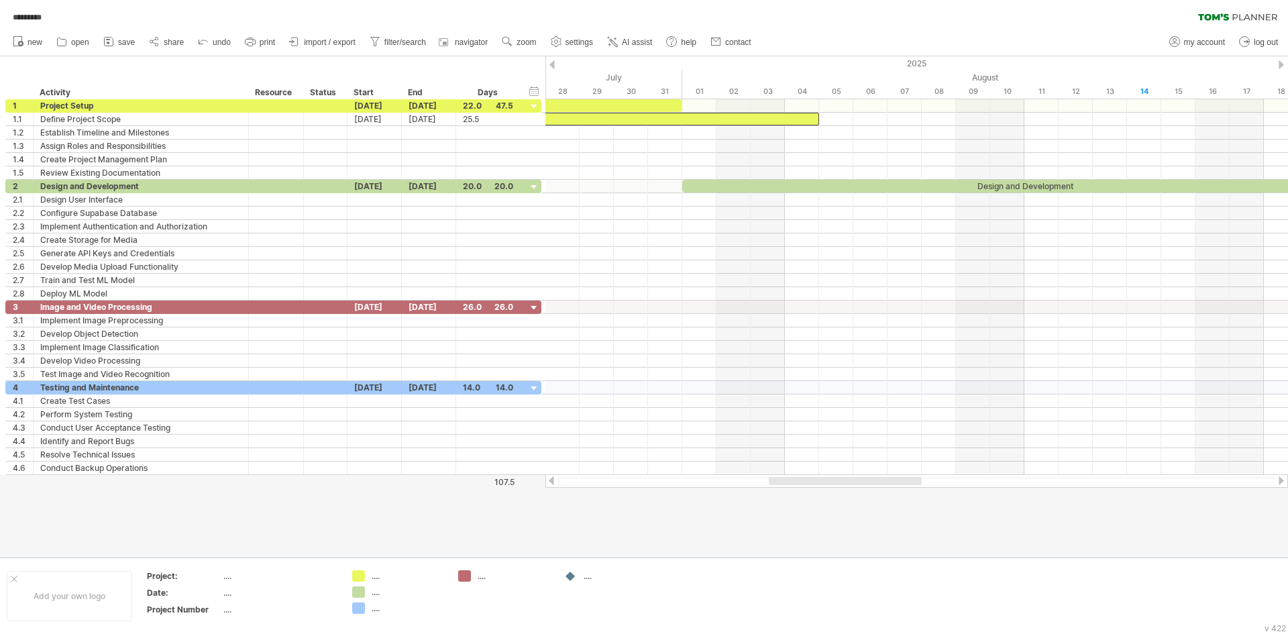
drag, startPoint x: 740, startPoint y: 481, endPoint x: 883, endPoint y: 502, distance: 145.1
click at [883, 502] on div "Trying to reach plan.tomsplanner.com Connected again... 0% autosave... ********…" at bounding box center [644, 317] width 1288 height 634
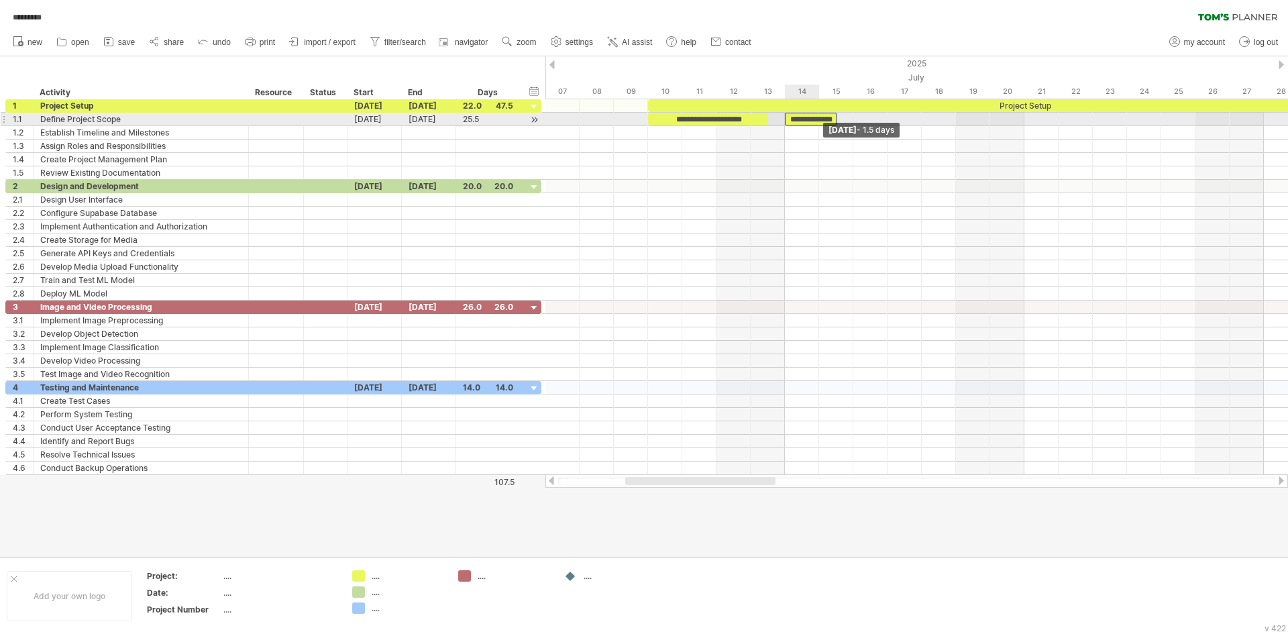
drag, startPoint x: 818, startPoint y: 115, endPoint x: 826, endPoint y: 119, distance: 9.6
click at [826, 119] on div "**********" at bounding box center [811, 119] width 52 height 13
click at [813, 119] on div "**********" at bounding box center [811, 119] width 52 height 13
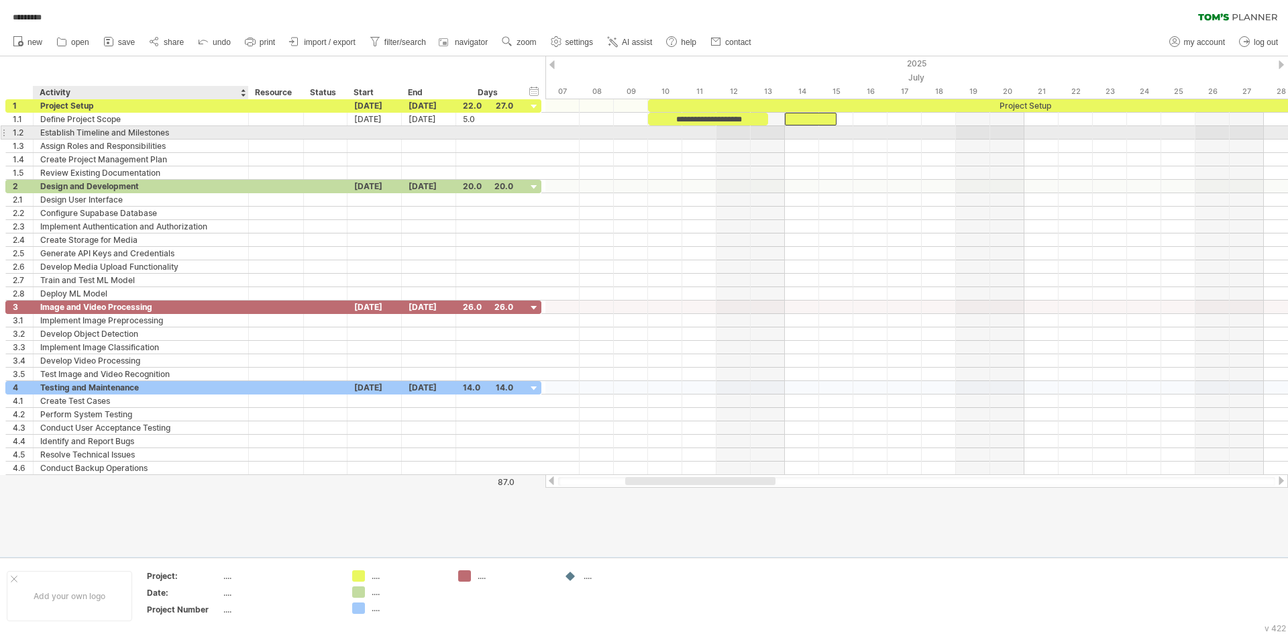
click at [96, 133] on div "Establish Timeline and Milestones" at bounding box center [140, 132] width 201 height 13
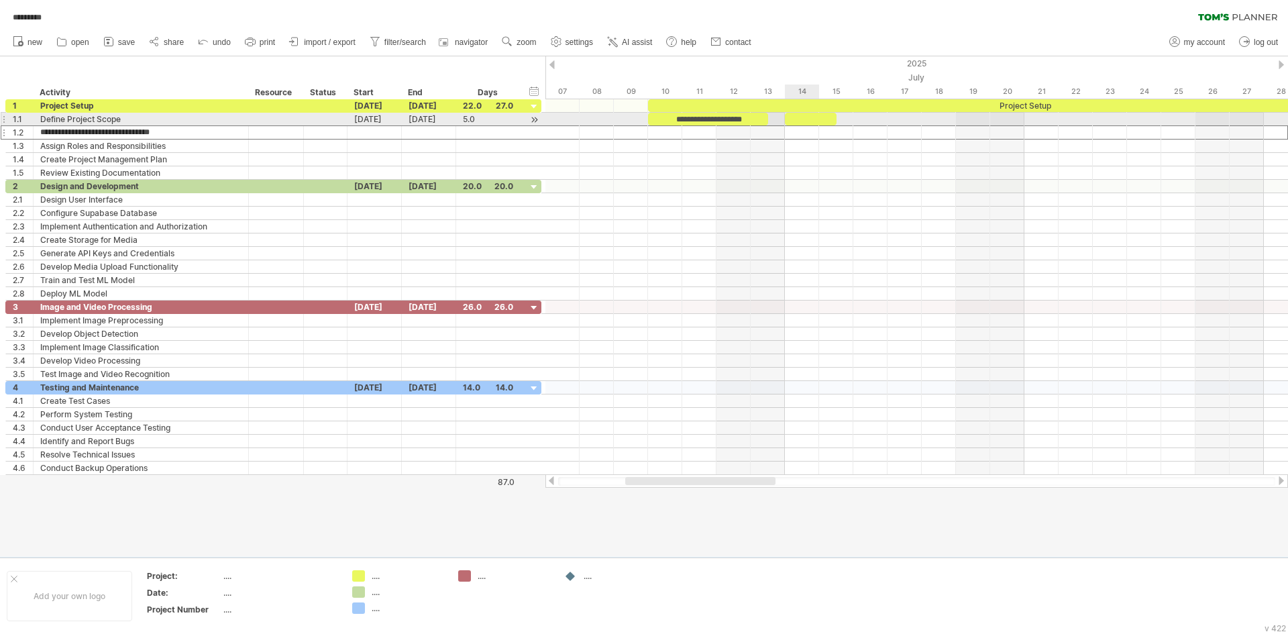
click at [808, 118] on div at bounding box center [811, 119] width 52 height 13
drag, startPoint x: 786, startPoint y: 118, endPoint x: 767, endPoint y: 119, distance: 18.2
click at [767, 119] on span at bounding box center [767, 119] width 5 height 13
click at [892, 121] on div at bounding box center [916, 119] width 743 height 13
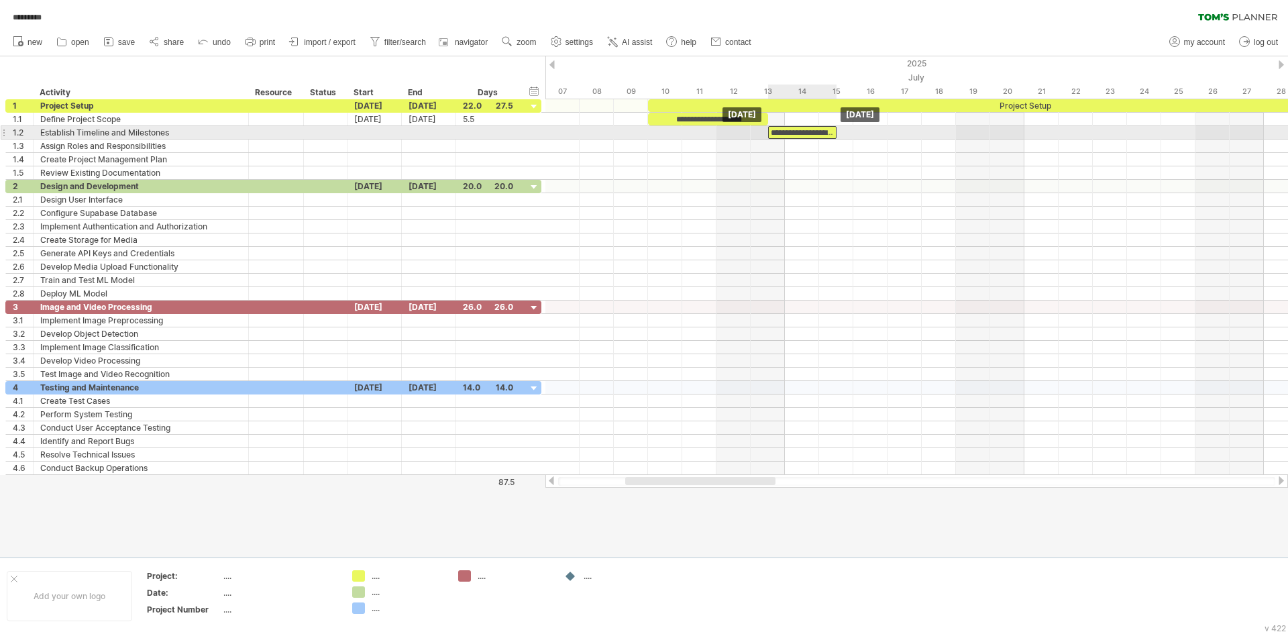
drag, startPoint x: 806, startPoint y: 119, endPoint x: 805, endPoint y: 130, distance: 10.8
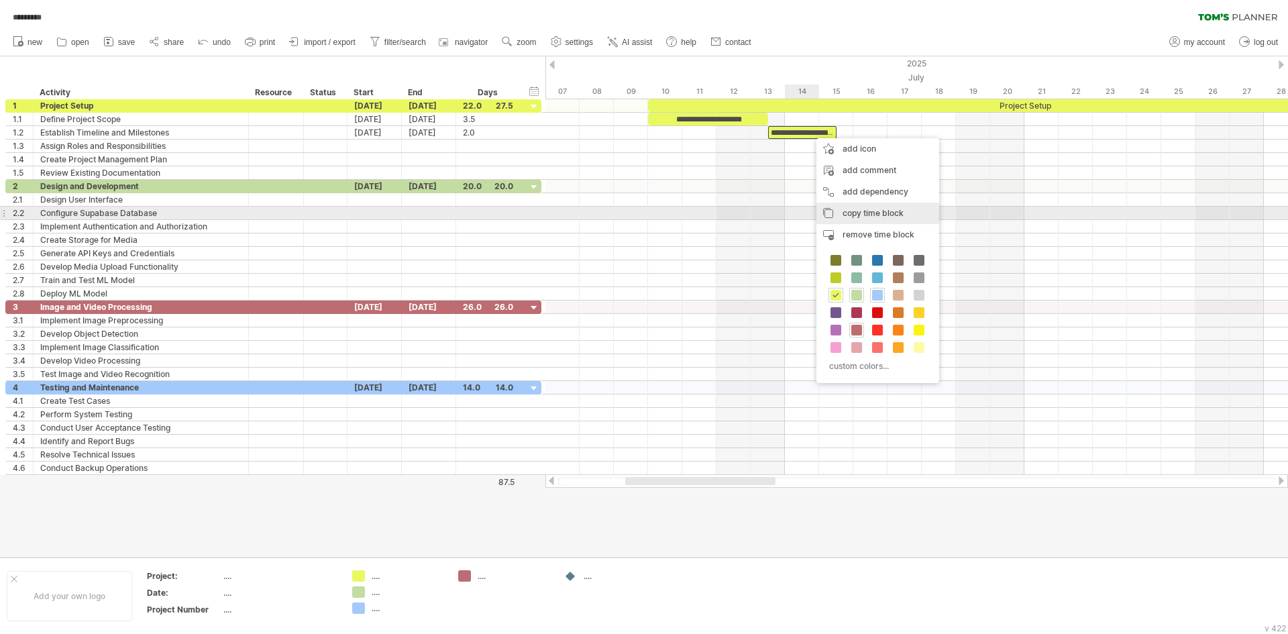
click at [862, 217] on span "copy time block" at bounding box center [873, 213] width 61 height 10
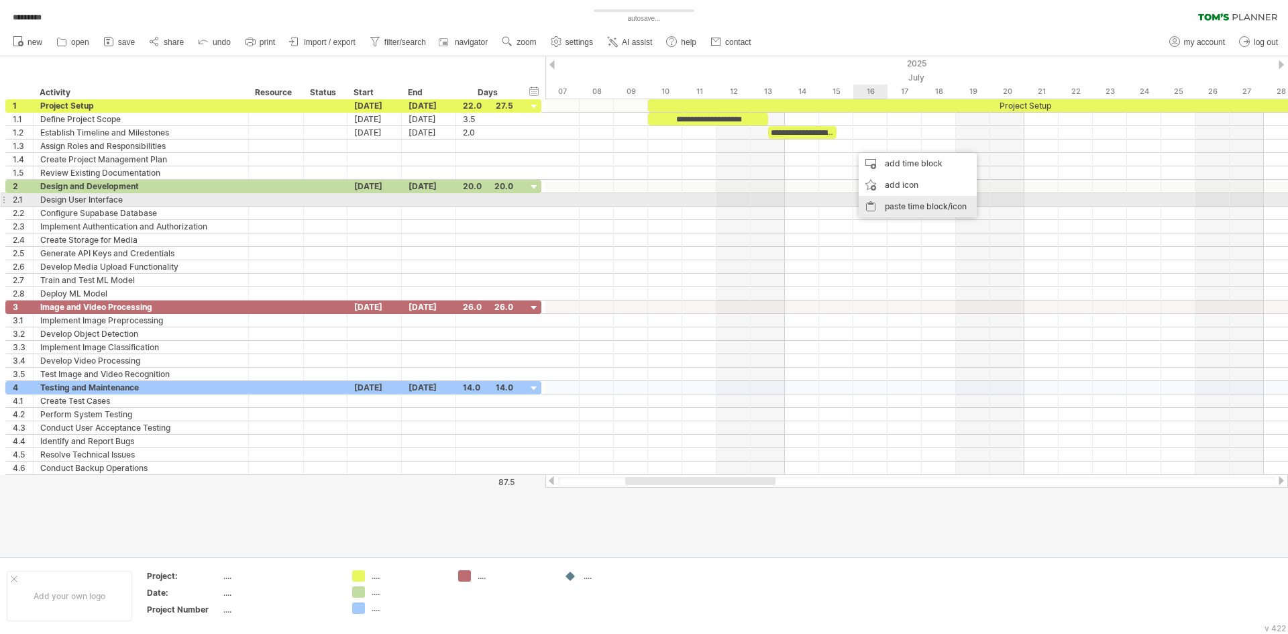
click at [894, 197] on div "paste time block/icon" at bounding box center [918, 206] width 118 height 21
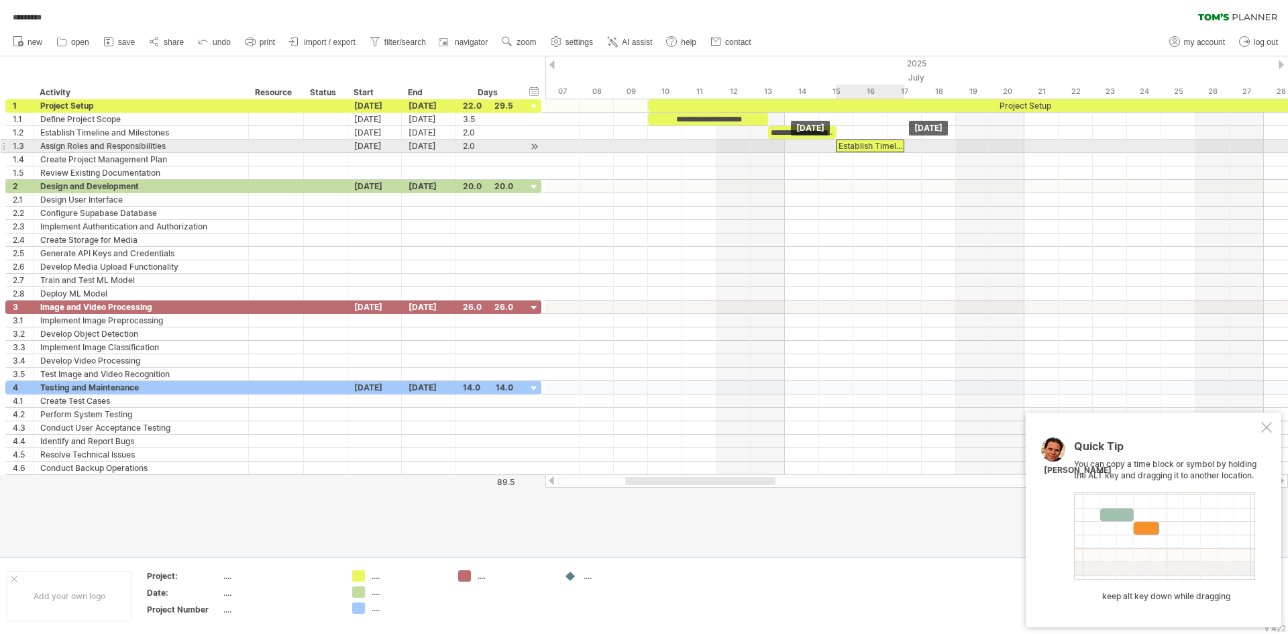
drag, startPoint x: 877, startPoint y: 146, endPoint x: 862, endPoint y: 141, distance: 16.3
click at [862, 141] on div "Establish Timeline and Milestones" at bounding box center [870, 146] width 68 height 13
click at [871, 152] on div "Establish Timeline and Milestones" at bounding box center [870, 146] width 68 height 13
click at [871, 149] on div "**********" at bounding box center [870, 146] width 68 height 13
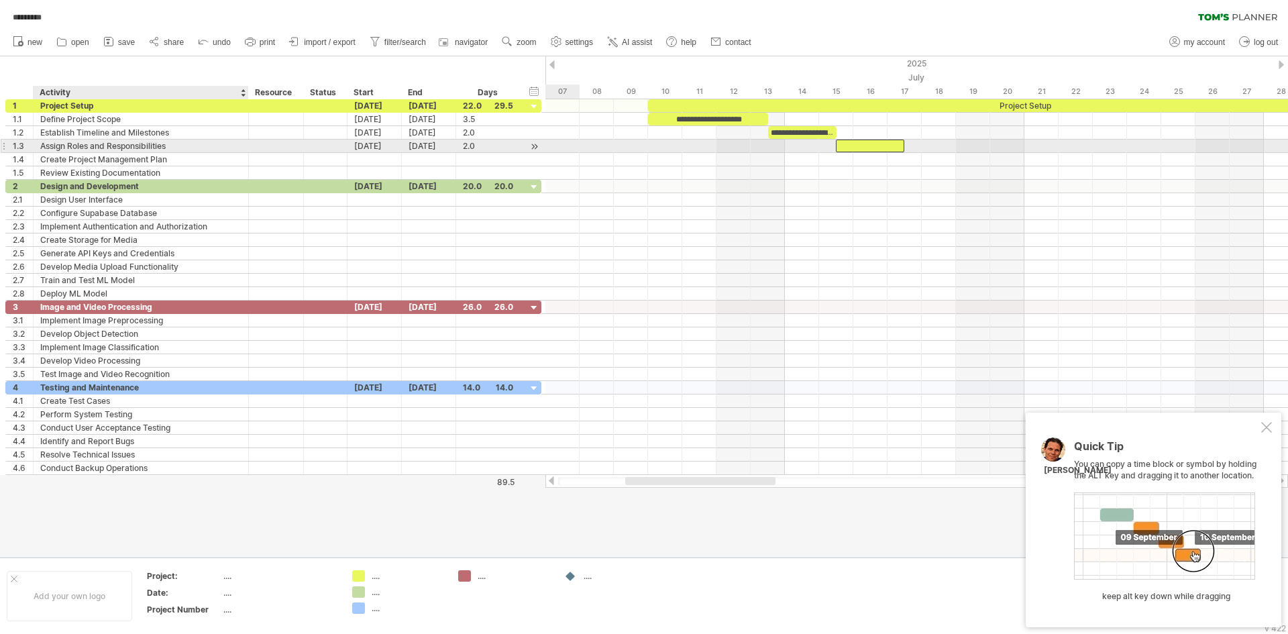
click at [119, 150] on div "Assign Roles and Responsibilities" at bounding box center [140, 146] width 201 height 13
click at [119, 150] on input "**********" at bounding box center [140, 146] width 201 height 13
click at [867, 146] on div at bounding box center [870, 146] width 68 height 13
click at [916, 142] on div at bounding box center [916, 146] width 743 height 13
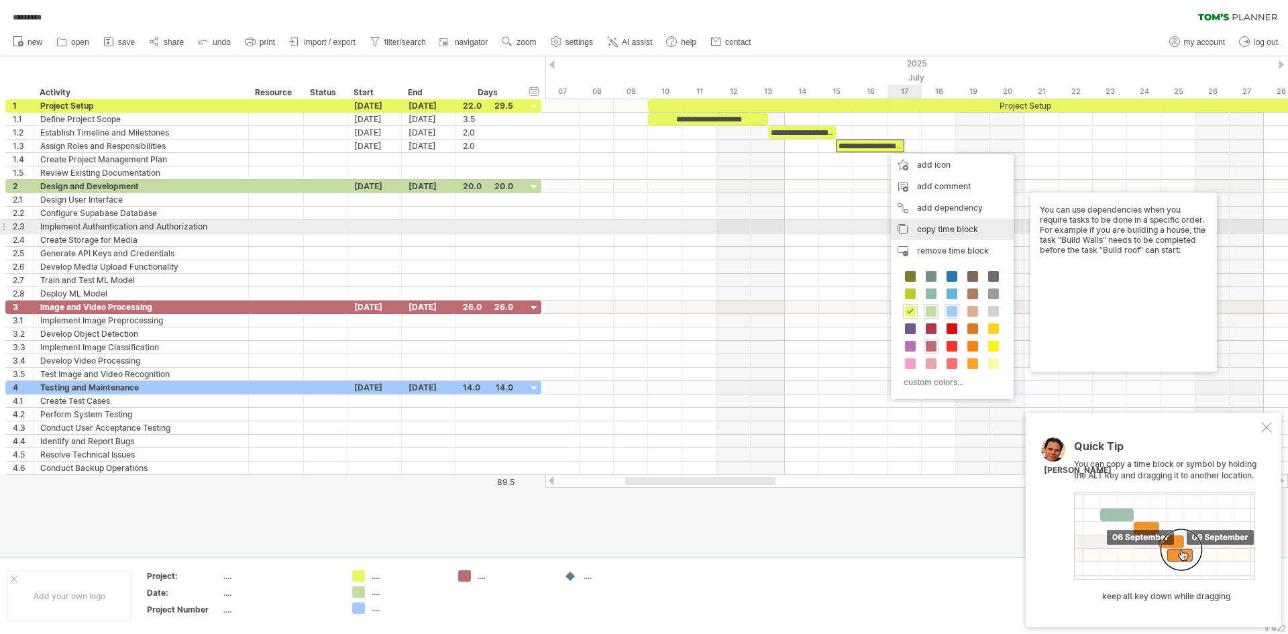
click at [938, 226] on span "copy time block" at bounding box center [947, 229] width 61 height 10
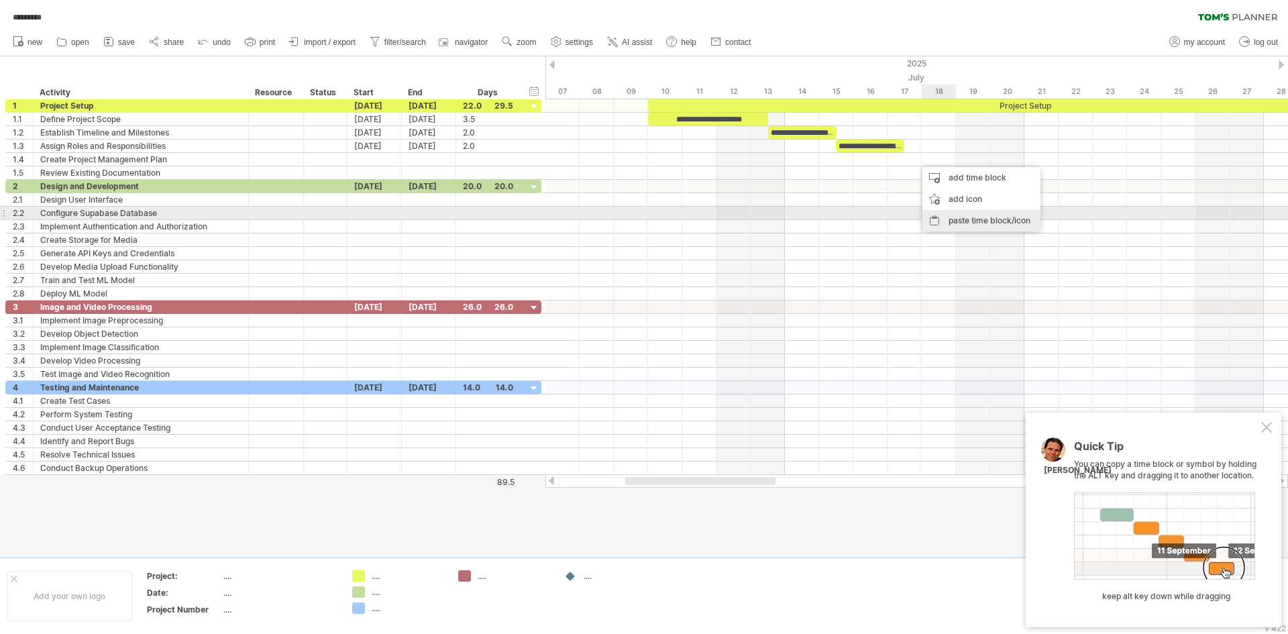
click at [969, 216] on div "paste time block/icon" at bounding box center [981, 220] width 118 height 21
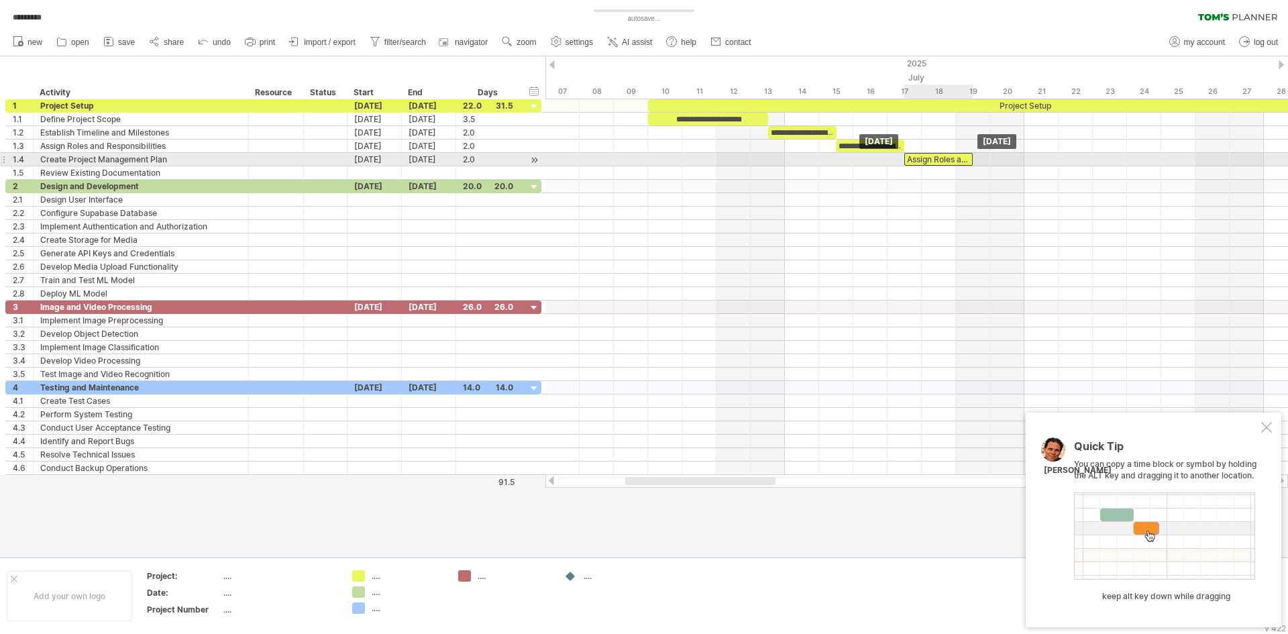
drag, startPoint x: 940, startPoint y: 158, endPoint x: 924, endPoint y: 156, distance: 15.6
click at [924, 156] on div "Assign Roles and Responsibilities" at bounding box center [938, 159] width 68 height 13
click at [953, 158] on div "Assign Roles and Responsibilities" at bounding box center [938, 159] width 68 height 13
click at [953, 158] on div "**********" at bounding box center [938, 159] width 68 height 13
click at [953, 155] on div "**********" at bounding box center [938, 159] width 68 height 13
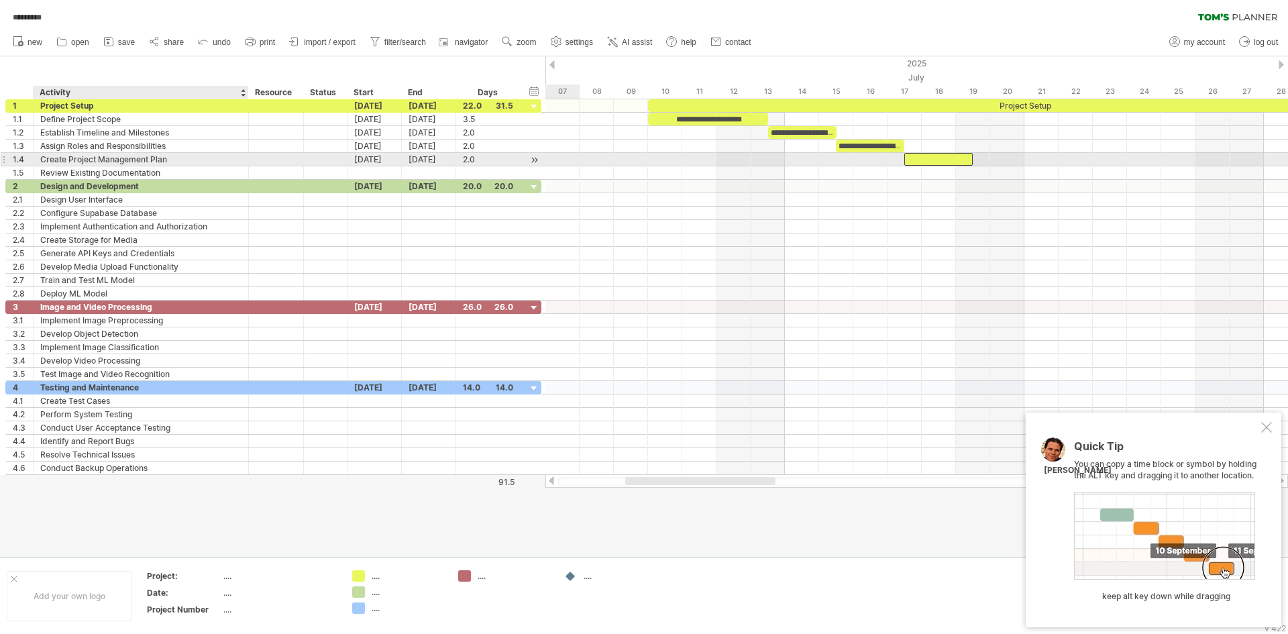
click at [156, 154] on div "Create Project Management Plan" at bounding box center [140, 159] width 201 height 13
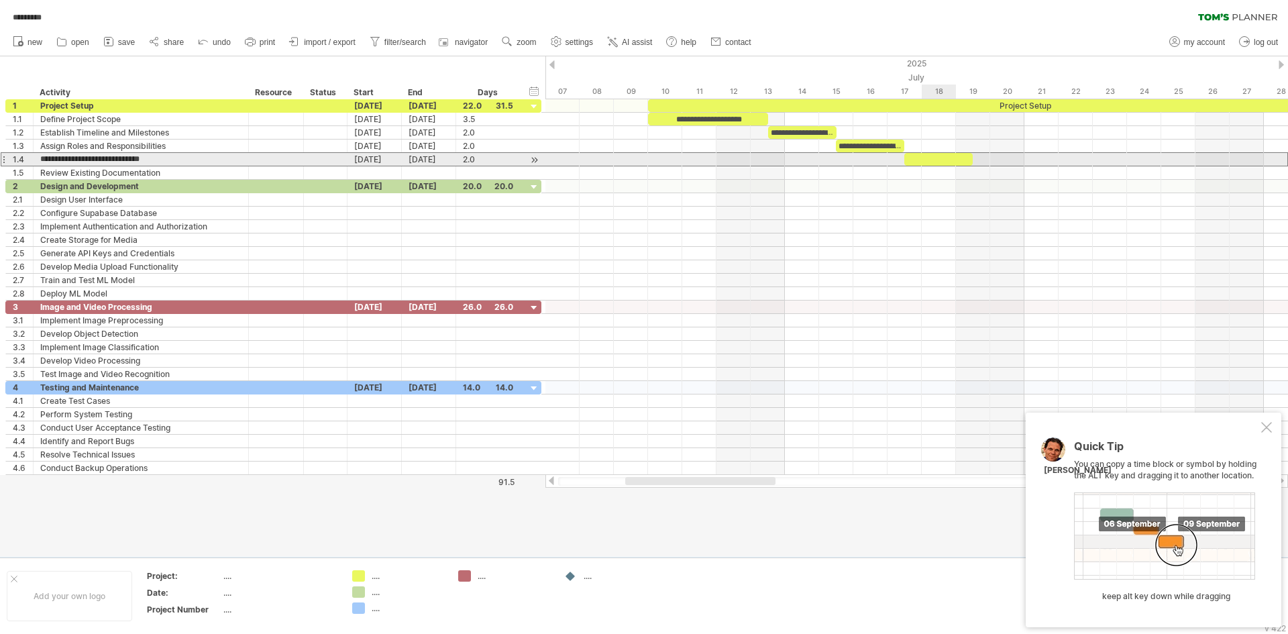
click at [946, 155] on div at bounding box center [938, 159] width 68 height 13
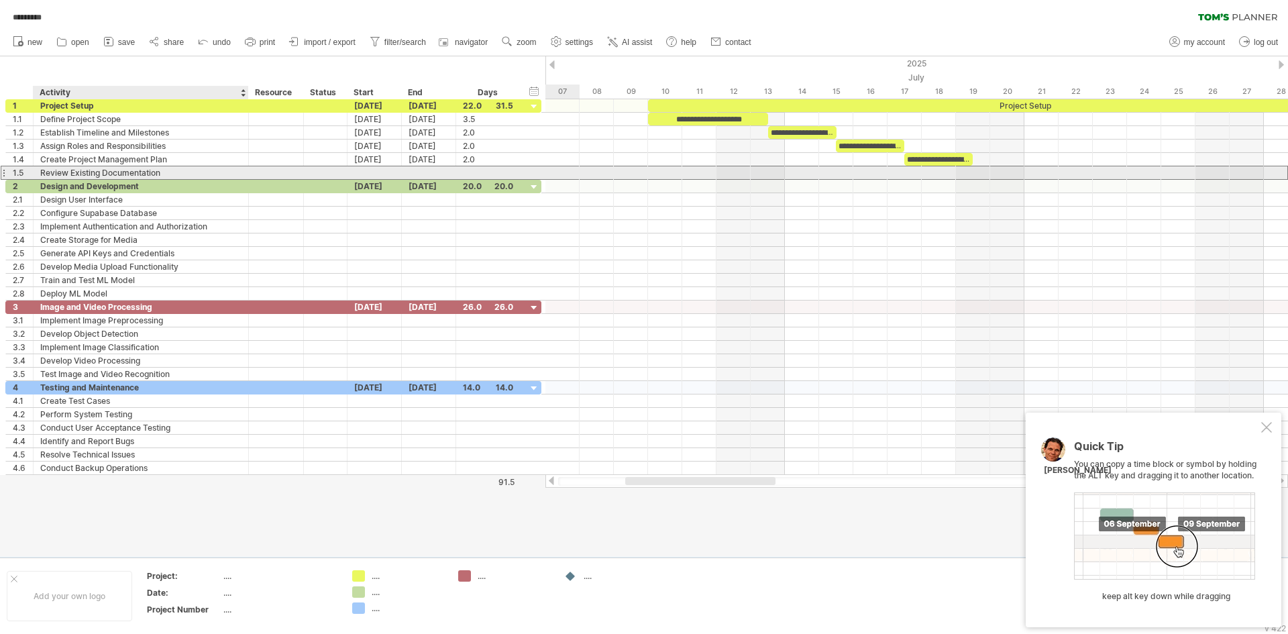
click at [234, 168] on div "Review Existing Documentation" at bounding box center [140, 172] width 201 height 13
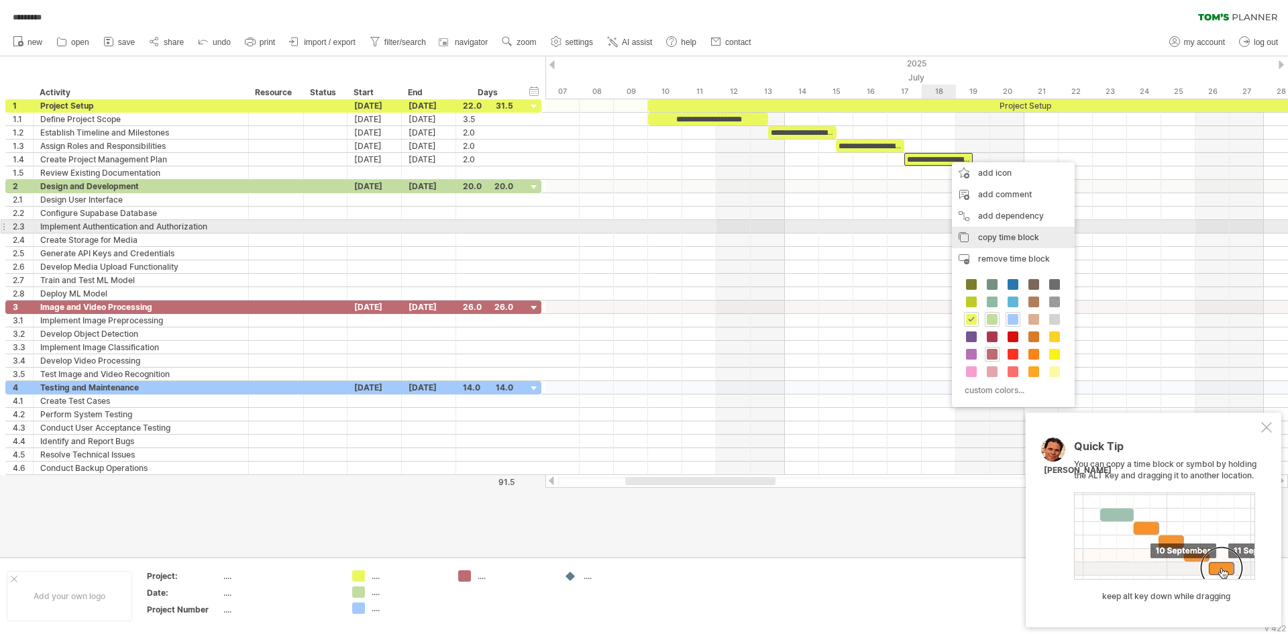
click at [981, 229] on div "copy time block copy time blocks/icons" at bounding box center [1013, 237] width 123 height 21
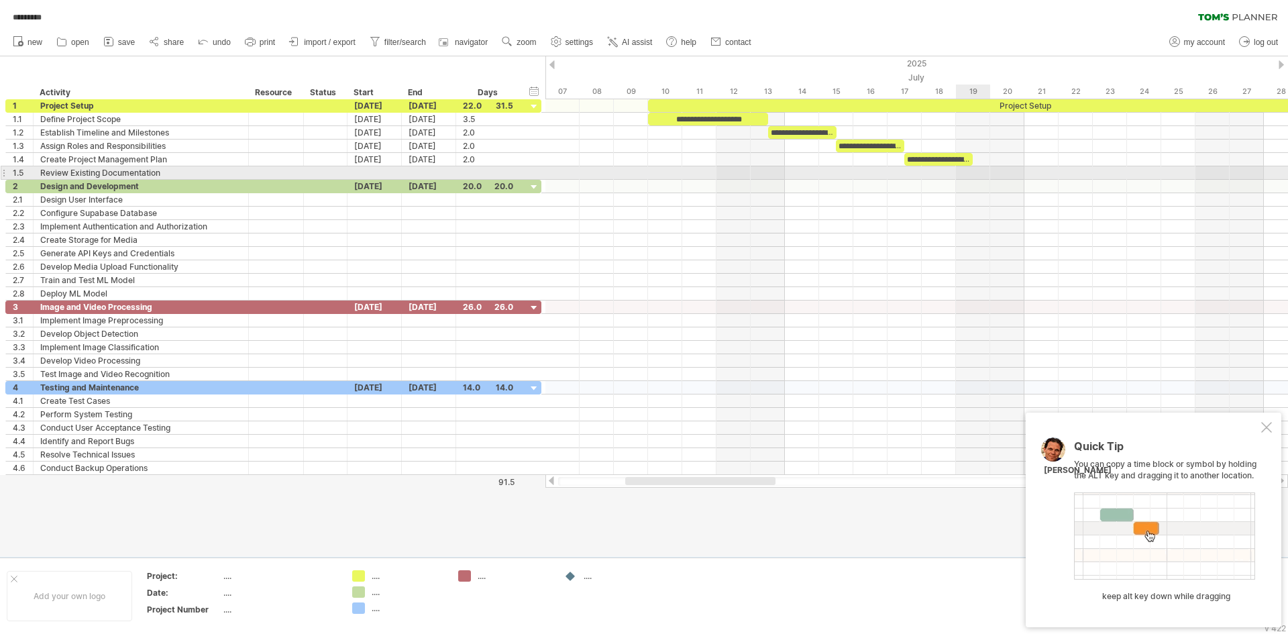
click at [979, 170] on div at bounding box center [916, 172] width 743 height 13
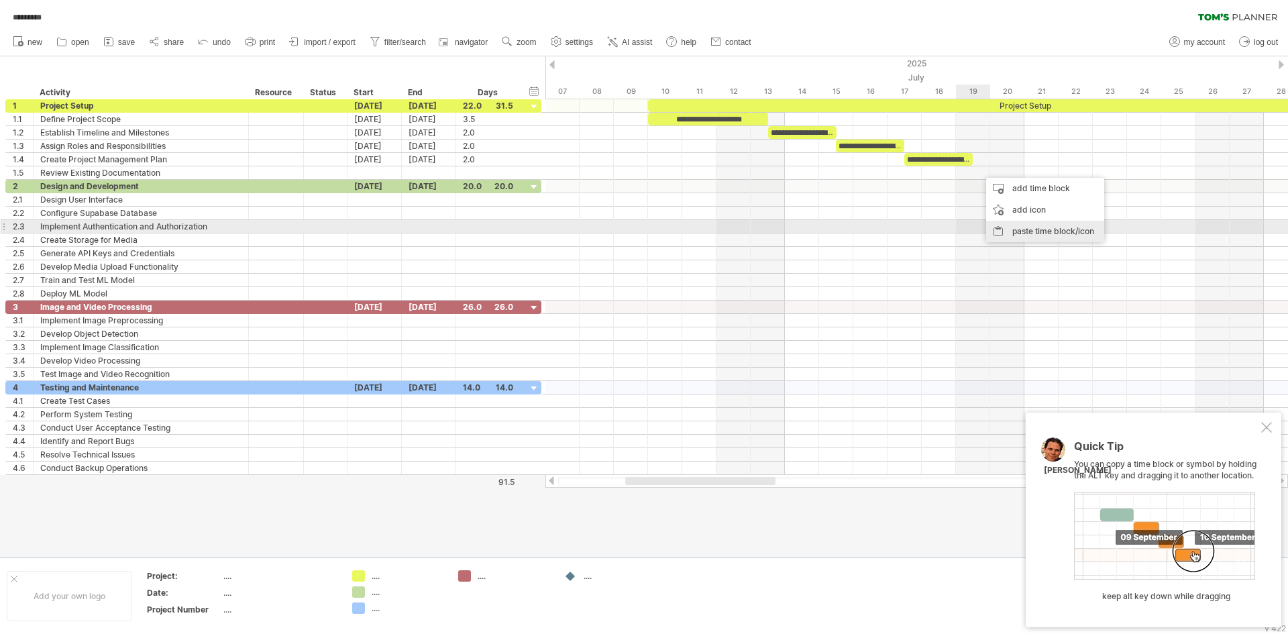
click at [1008, 225] on div "paste time block/icon" at bounding box center [1045, 231] width 118 height 21
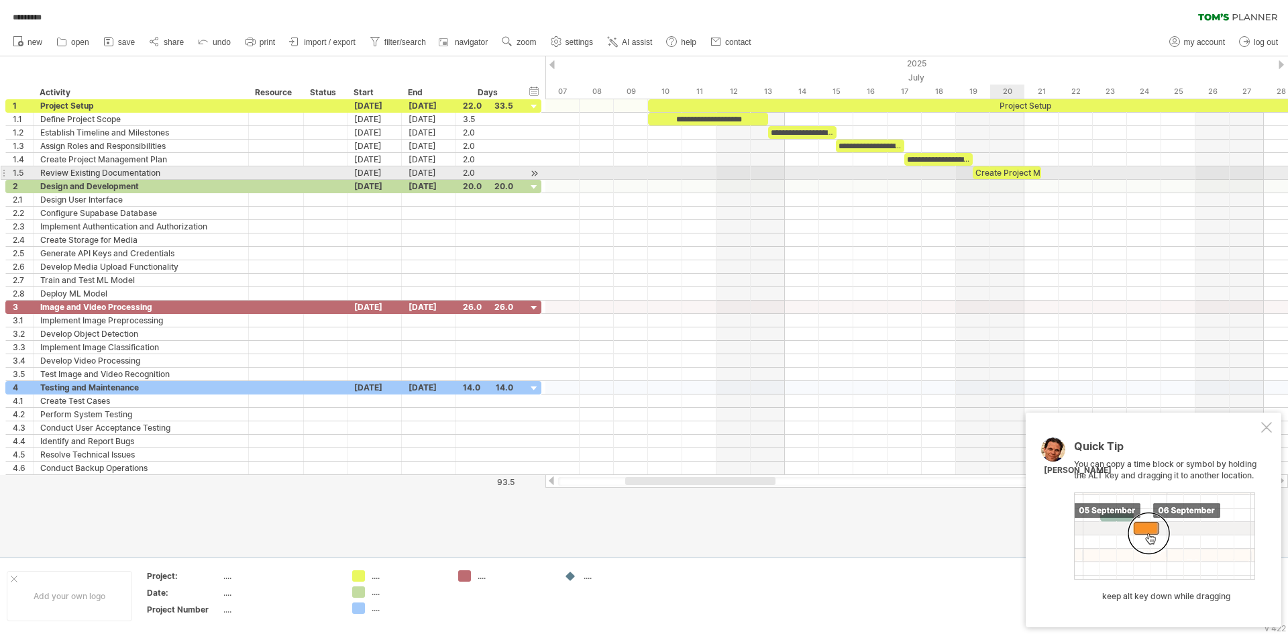
click at [997, 169] on div "Create Project Management Plan" at bounding box center [1007, 172] width 68 height 13
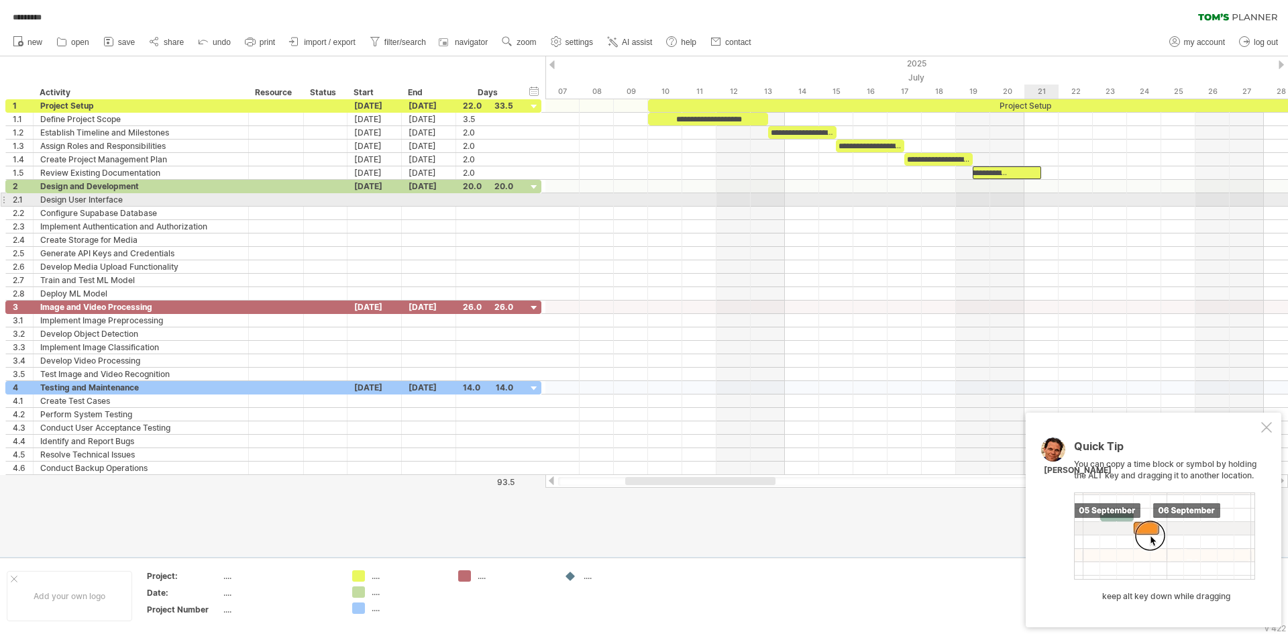
click at [1044, 203] on div at bounding box center [916, 199] width 743 height 13
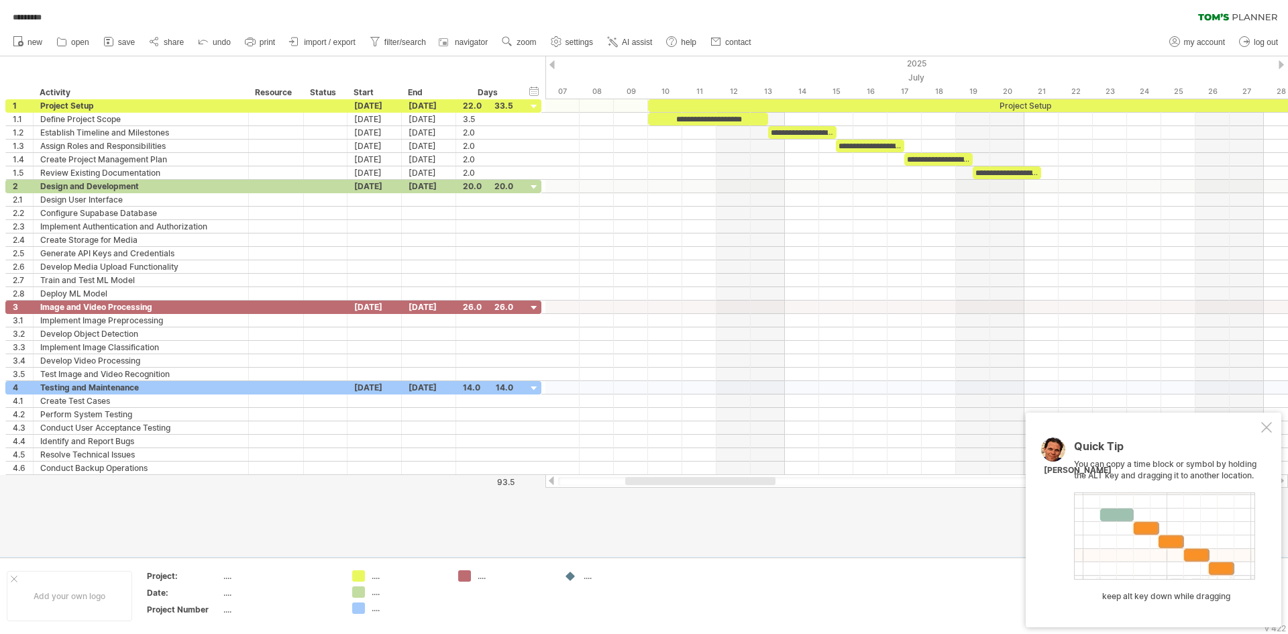
click at [702, 476] on div at bounding box center [916, 480] width 743 height 13
click at [704, 476] on div at bounding box center [916, 480] width 743 height 13
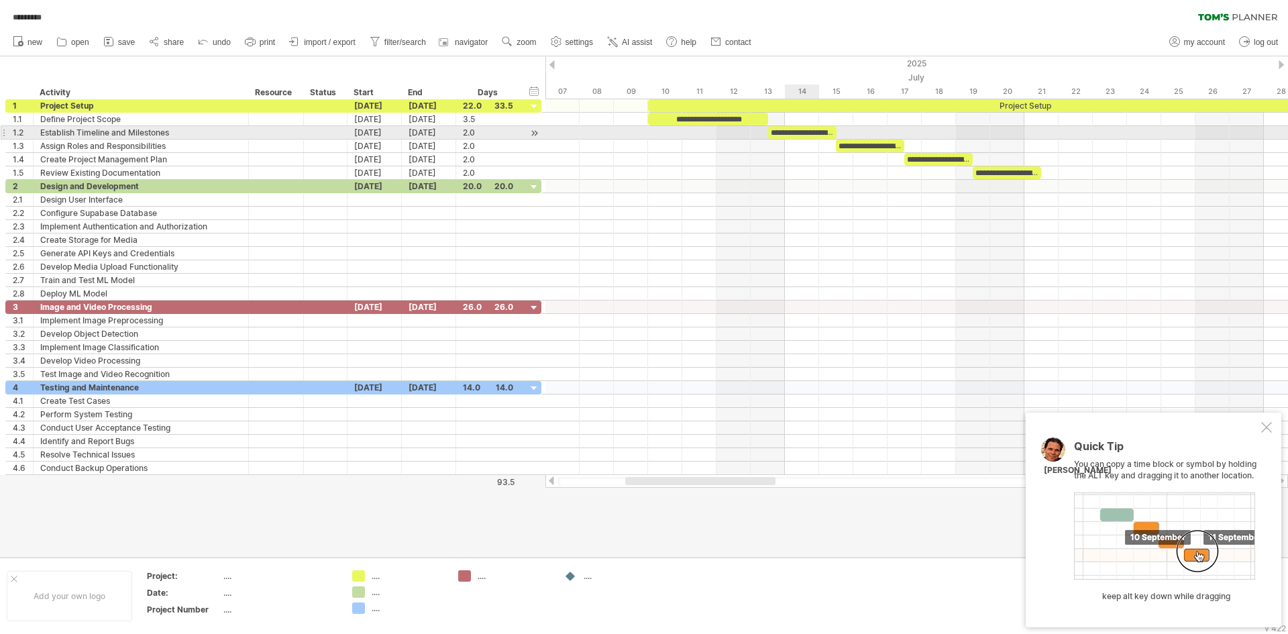
click at [813, 127] on div "**********" at bounding box center [802, 132] width 68 height 13
click at [822, 133] on div "**********" at bounding box center [802, 132] width 68 height 13
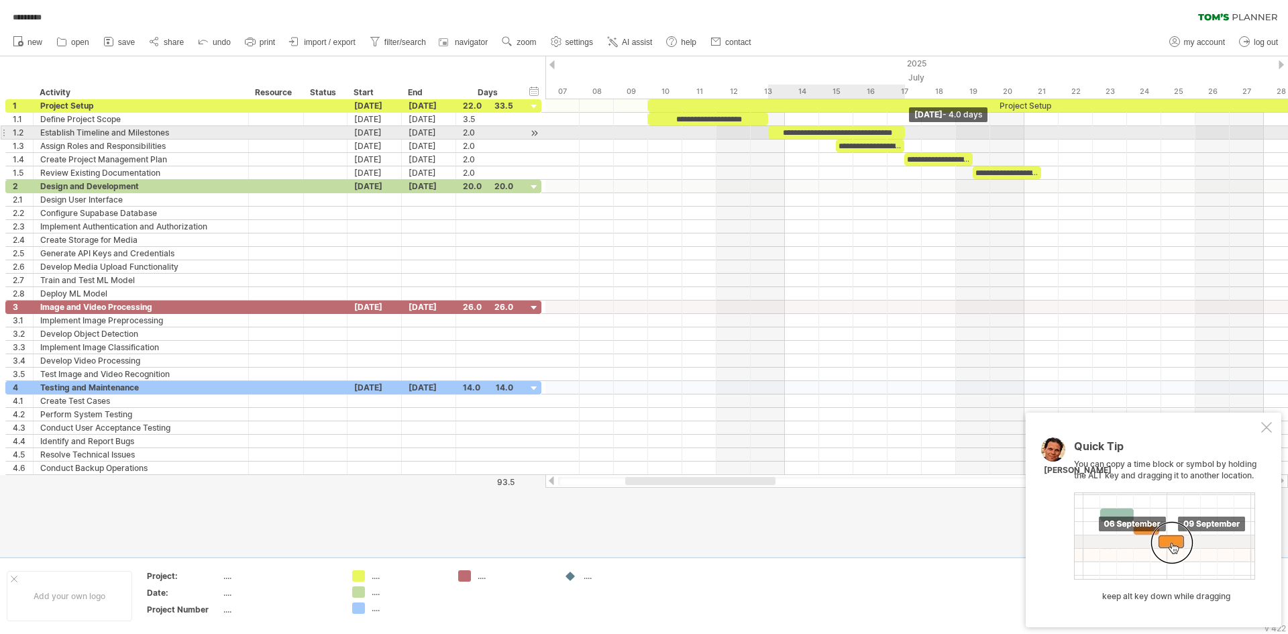
drag, startPoint x: 834, startPoint y: 129, endPoint x: 898, endPoint y: 136, distance: 64.0
click at [898, 136] on div "**********" at bounding box center [836, 132] width 137 height 13
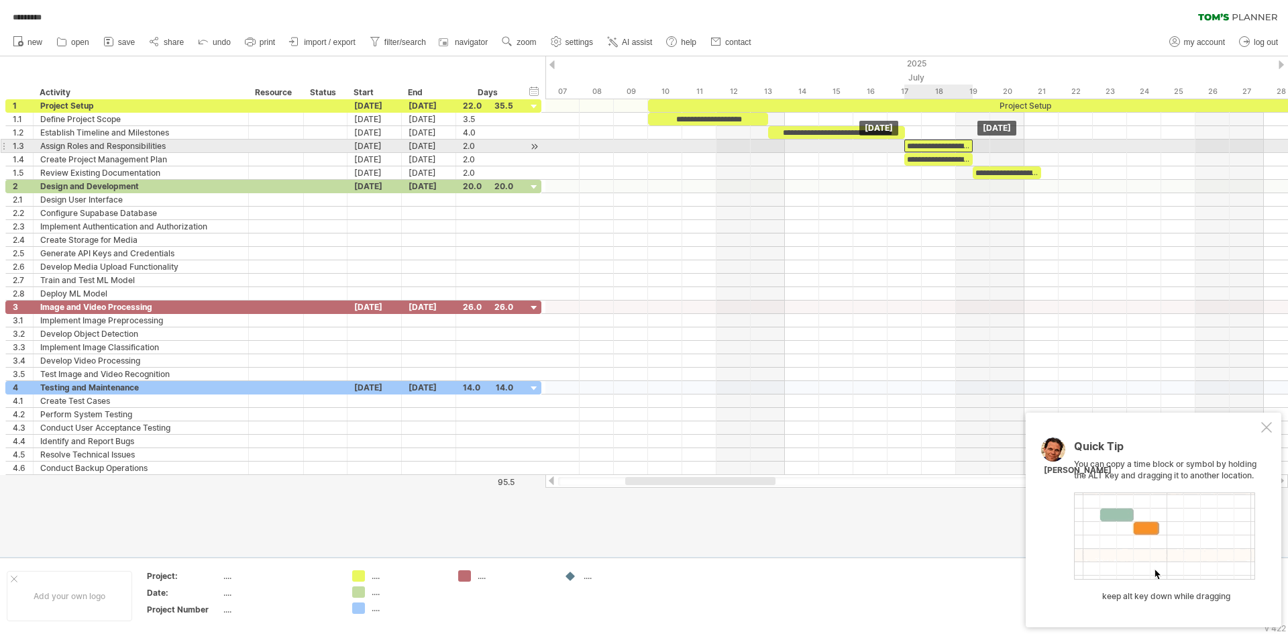
drag, startPoint x: 875, startPoint y: 144, endPoint x: 940, endPoint y: 144, distance: 65.1
click at [940, 144] on div "**********" at bounding box center [938, 146] width 68 height 13
click at [965, 142] on div "**********" at bounding box center [938, 146] width 68 height 13
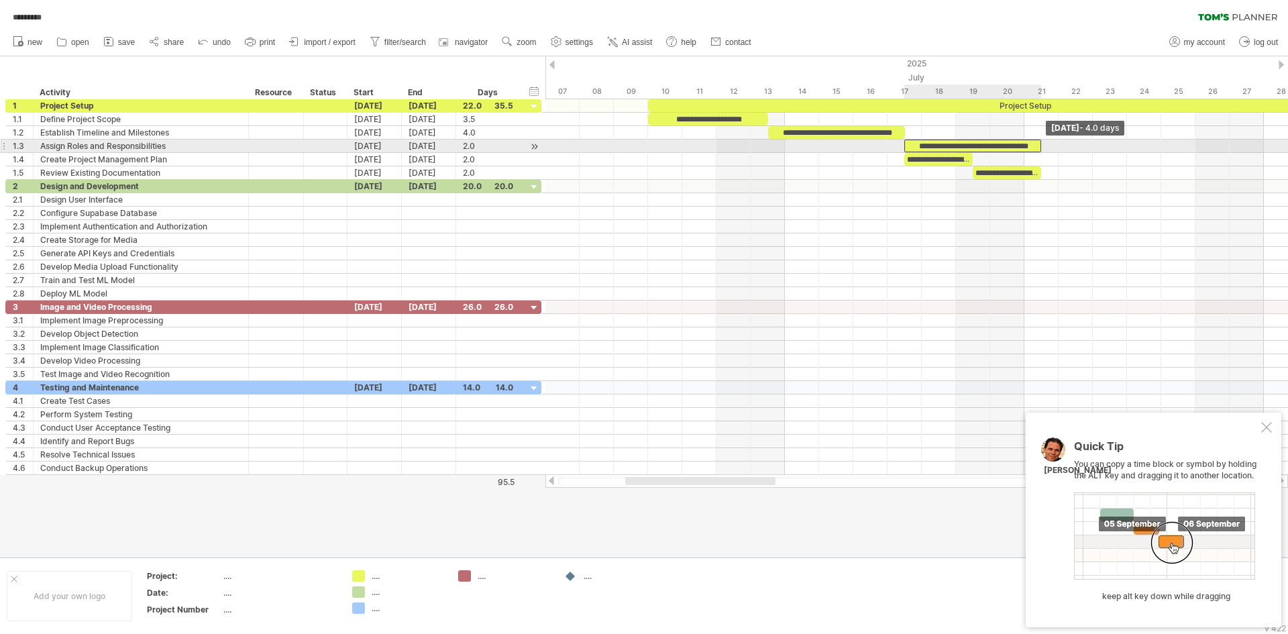
drag, startPoint x: 971, startPoint y: 145, endPoint x: 1034, endPoint y: 148, distance: 62.5
click at [1034, 148] on div "**********" at bounding box center [972, 146] width 137 height 13
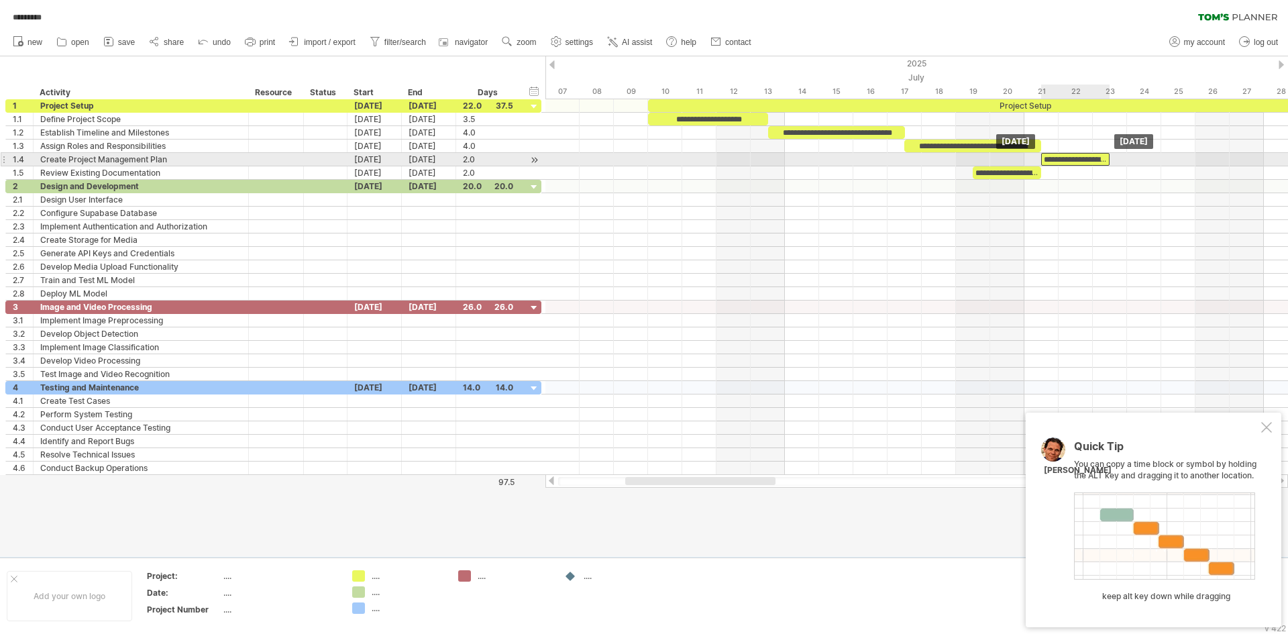
drag, startPoint x: 943, startPoint y: 161, endPoint x: 1074, endPoint y: 158, distance: 130.9
click at [1074, 158] on div "**********" at bounding box center [1075, 159] width 68 height 13
click at [1098, 157] on div "**********" at bounding box center [1075, 159] width 68 height 13
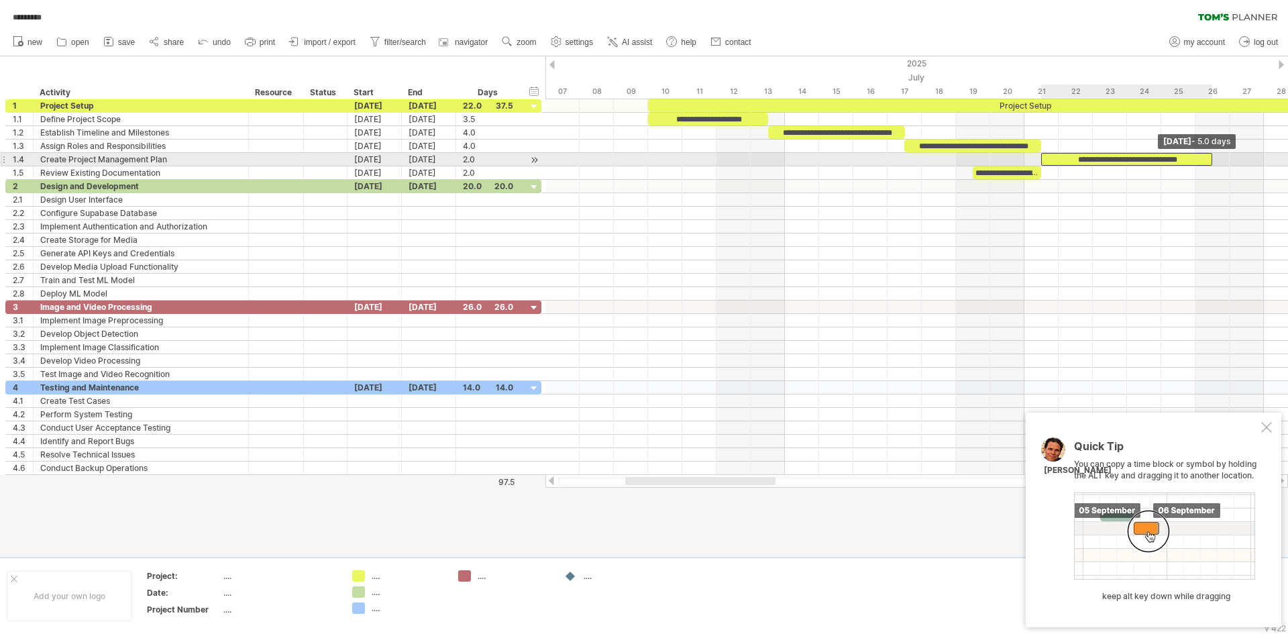
drag, startPoint x: 1108, startPoint y: 158, endPoint x: 1208, endPoint y: 161, distance: 100.7
click at [1208, 161] on div "**********" at bounding box center [1126, 159] width 171 height 13
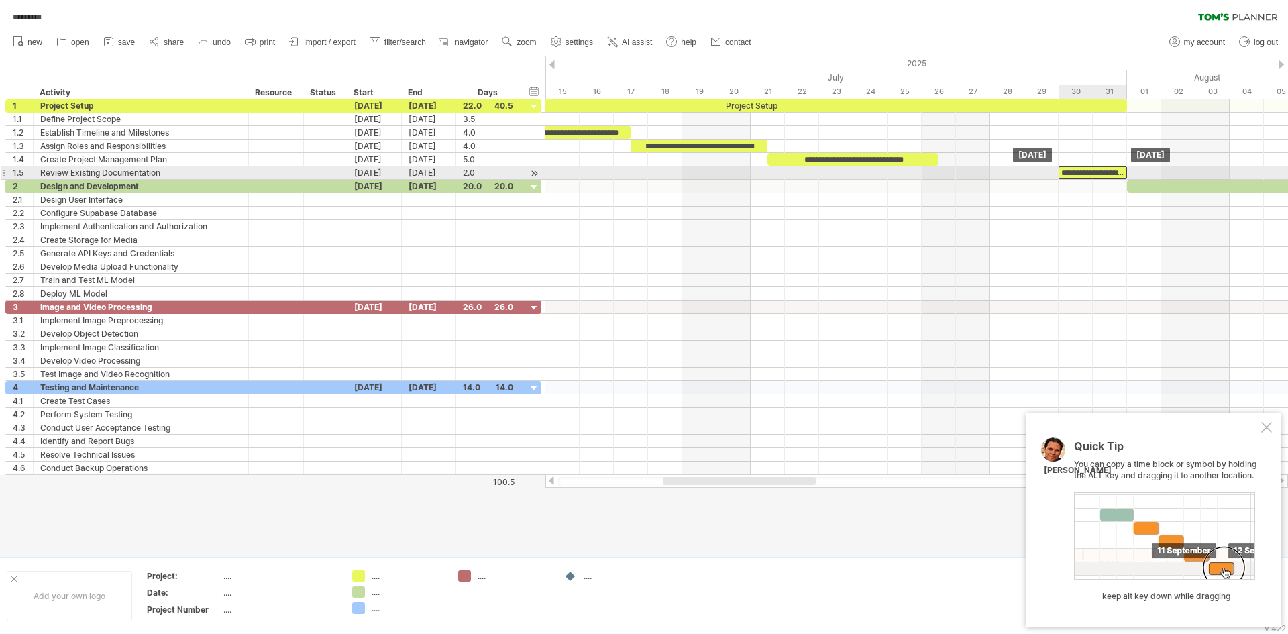
drag, startPoint x: 1014, startPoint y: 172, endPoint x: 1092, endPoint y: 173, distance: 78.5
click at [1092, 173] on div "**********" at bounding box center [1093, 172] width 68 height 13
click at [1062, 172] on div "**********" at bounding box center [1093, 172] width 68 height 13
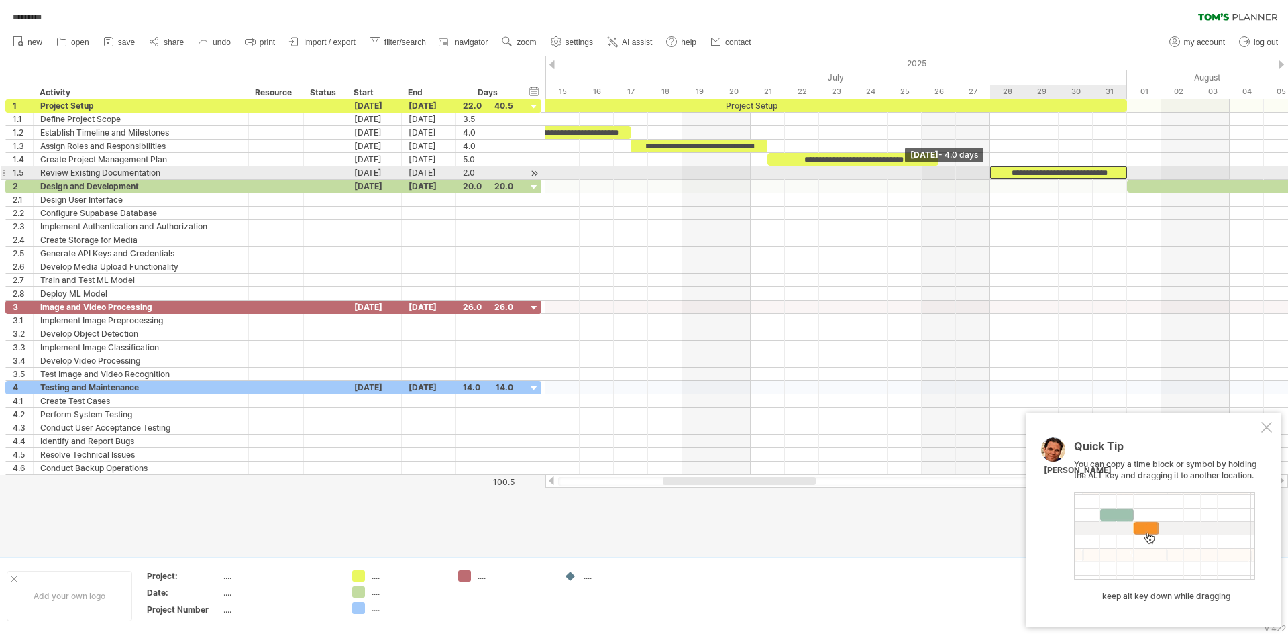
drag, startPoint x: 1058, startPoint y: 170, endPoint x: 991, endPoint y: 169, distance: 66.4
click at [991, 169] on span at bounding box center [989, 172] width 5 height 13
drag, startPoint x: 989, startPoint y: 172, endPoint x: 955, endPoint y: 172, distance: 34.2
click at [955, 172] on span at bounding box center [955, 172] width 5 height 13
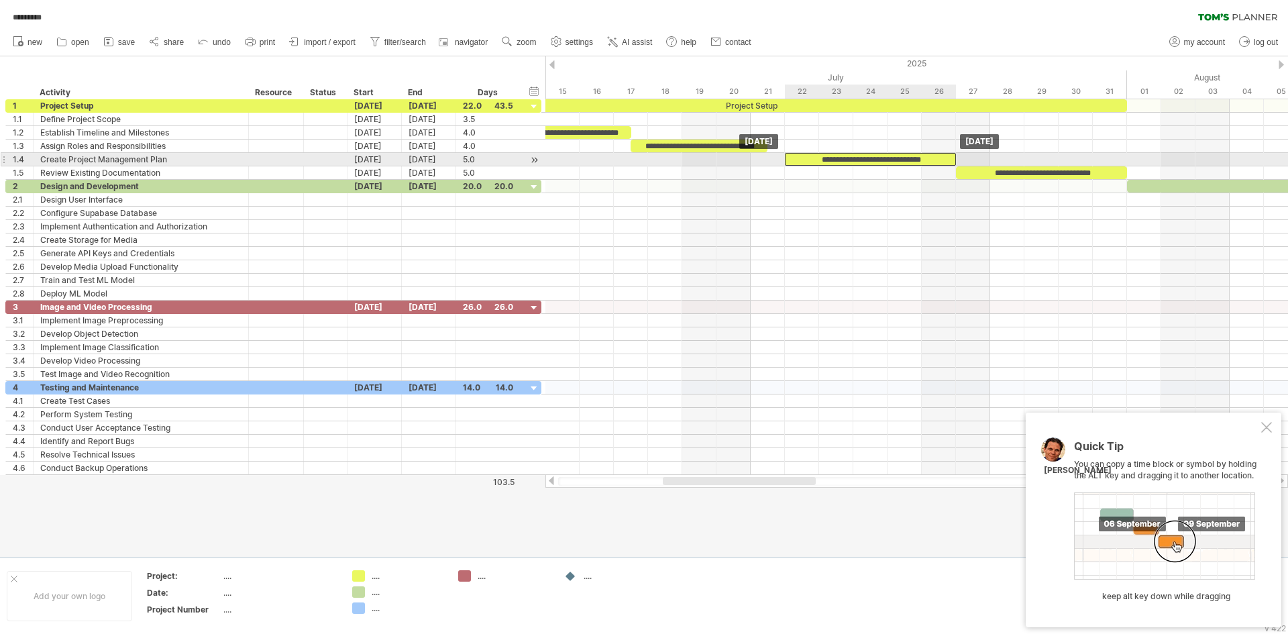
drag, startPoint x: 918, startPoint y: 157, endPoint x: 941, endPoint y: 159, distance: 22.9
click at [941, 159] on div "**********" at bounding box center [870, 159] width 171 height 13
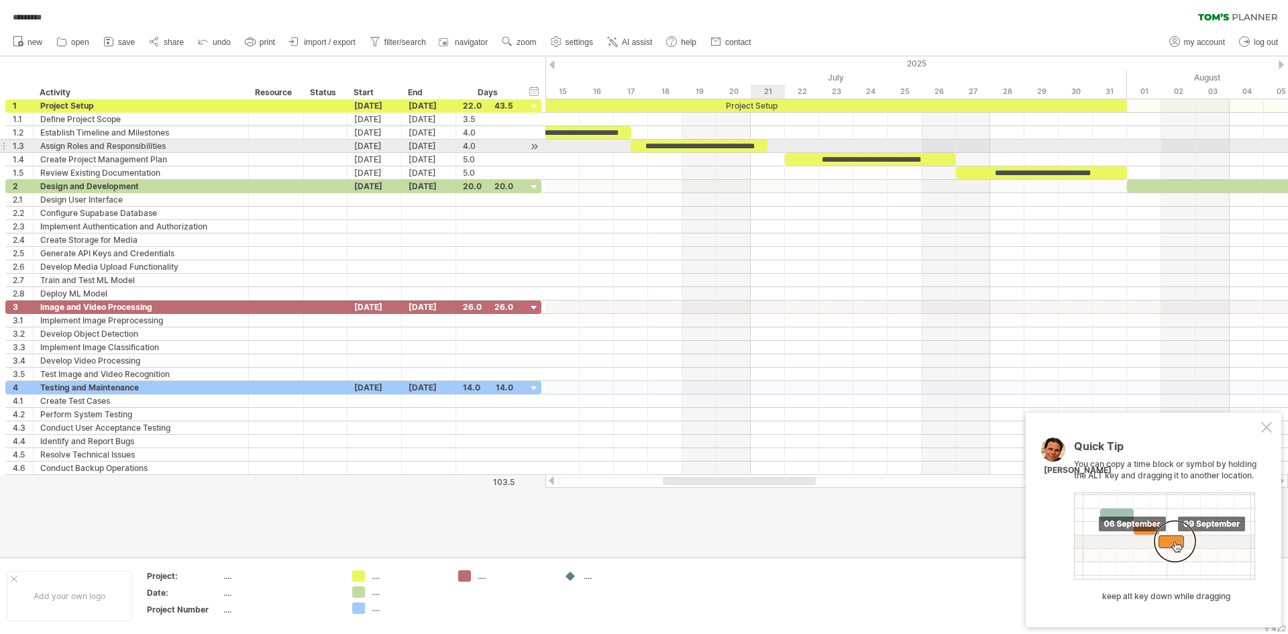
click at [757, 148] on div "**********" at bounding box center [699, 146] width 137 height 13
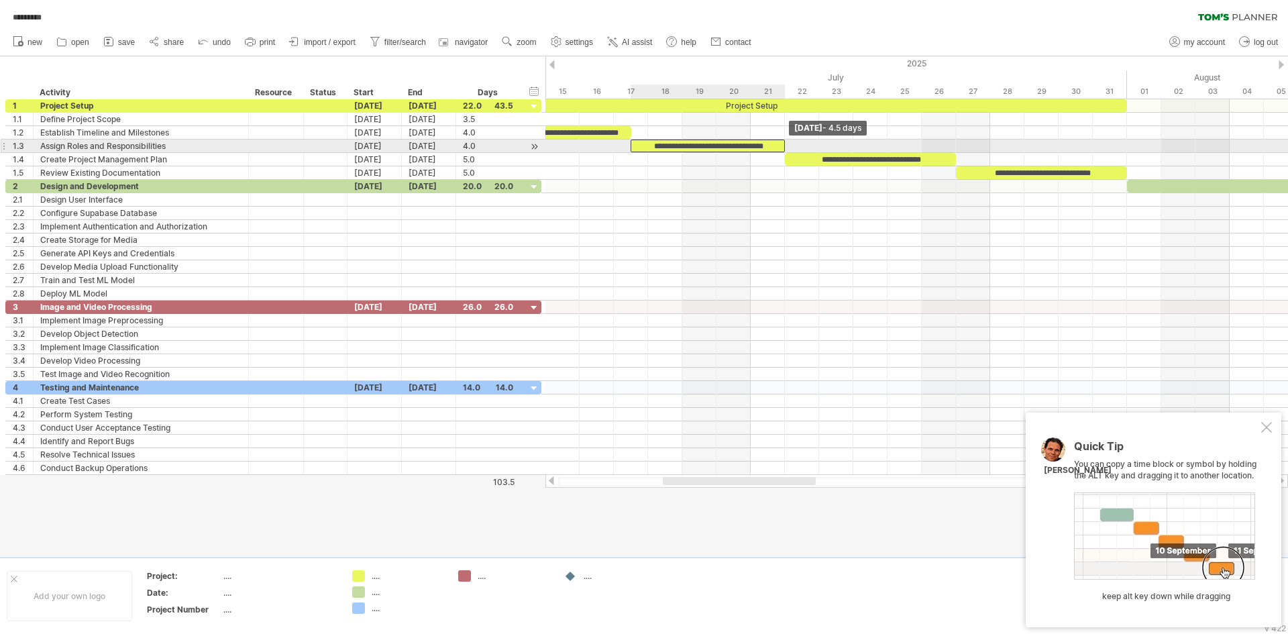
drag, startPoint x: 768, startPoint y: 145, endPoint x: 792, endPoint y: 148, distance: 23.6
click at [792, 148] on div "**********" at bounding box center [916, 287] width 743 height 376
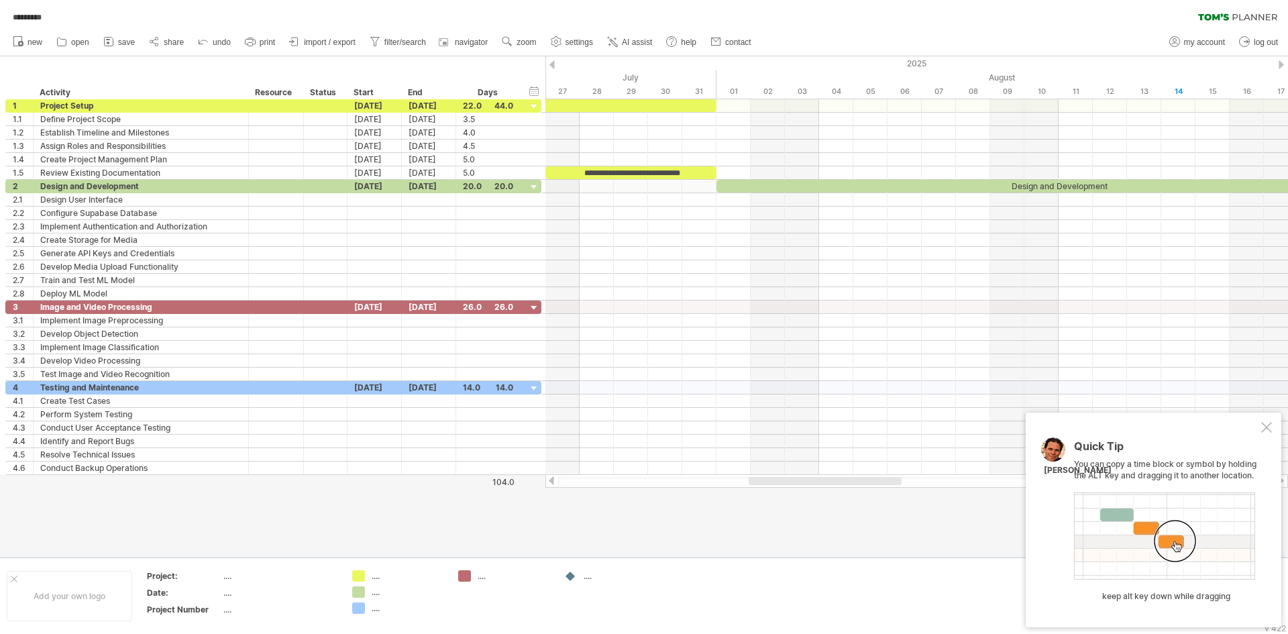
drag, startPoint x: 705, startPoint y: 480, endPoint x: 789, endPoint y: 470, distance: 84.5
click at [791, 480] on div at bounding box center [825, 481] width 153 height 8
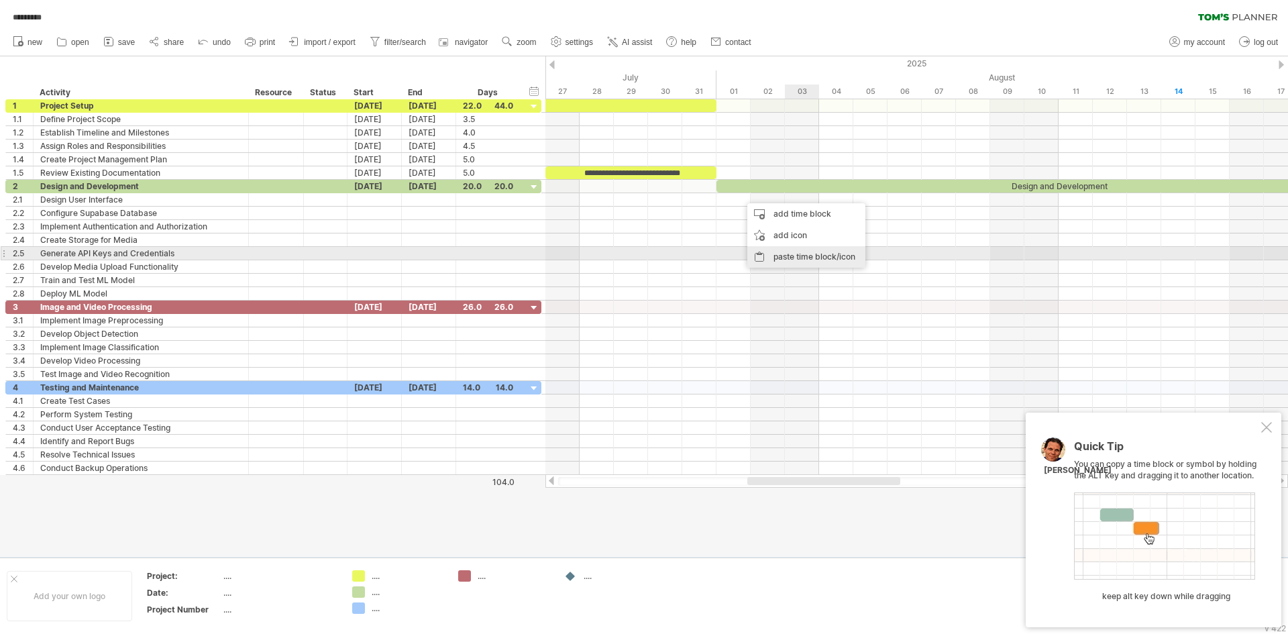
click at [792, 256] on div "paste time block/icon" at bounding box center [806, 256] width 118 height 21
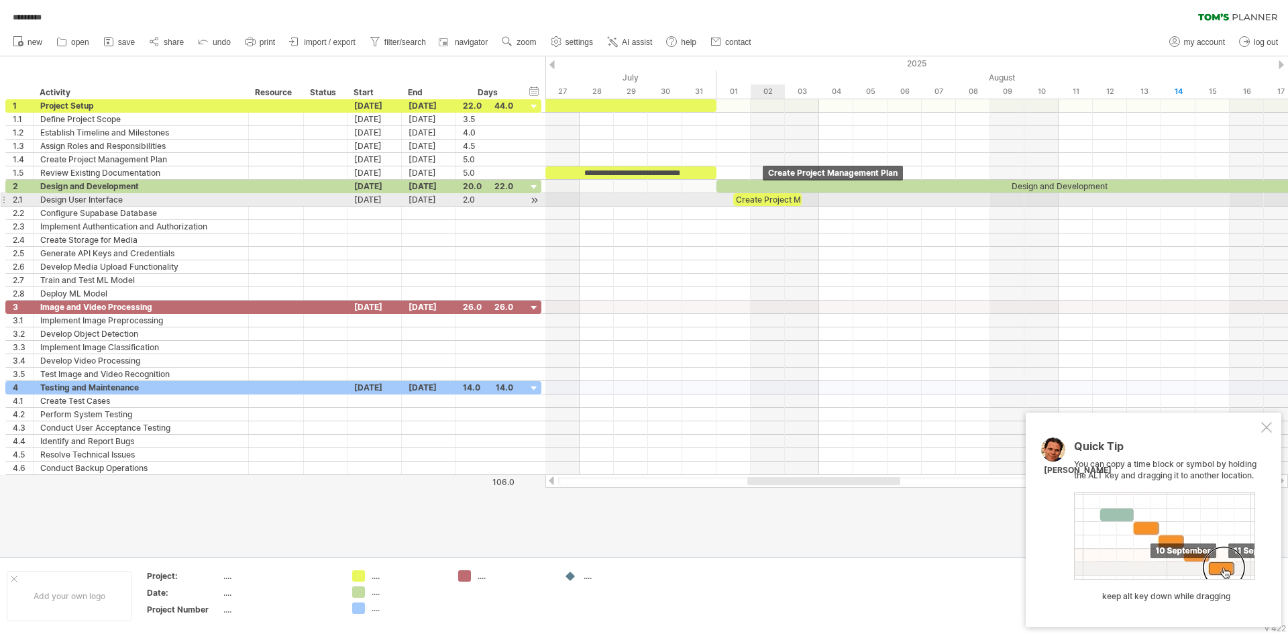
click at [771, 199] on div "Create Project Management Plan" at bounding box center [767, 199] width 68 height 13
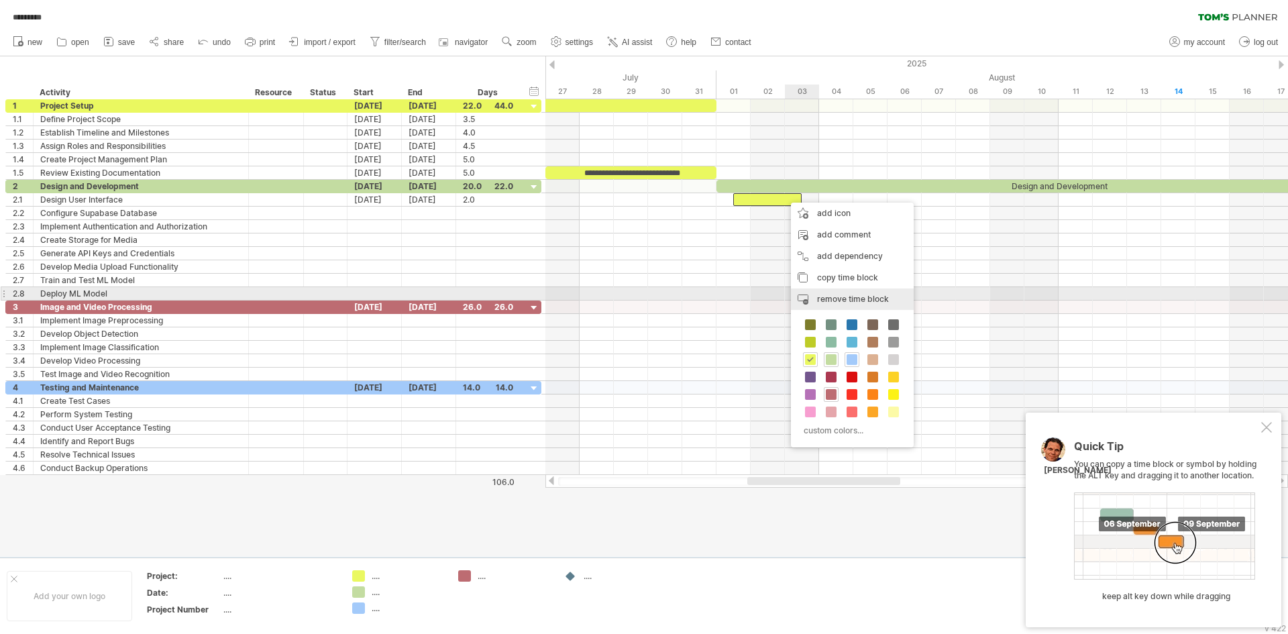
click at [839, 292] on div "remove time block remove selected items" at bounding box center [852, 298] width 123 height 21
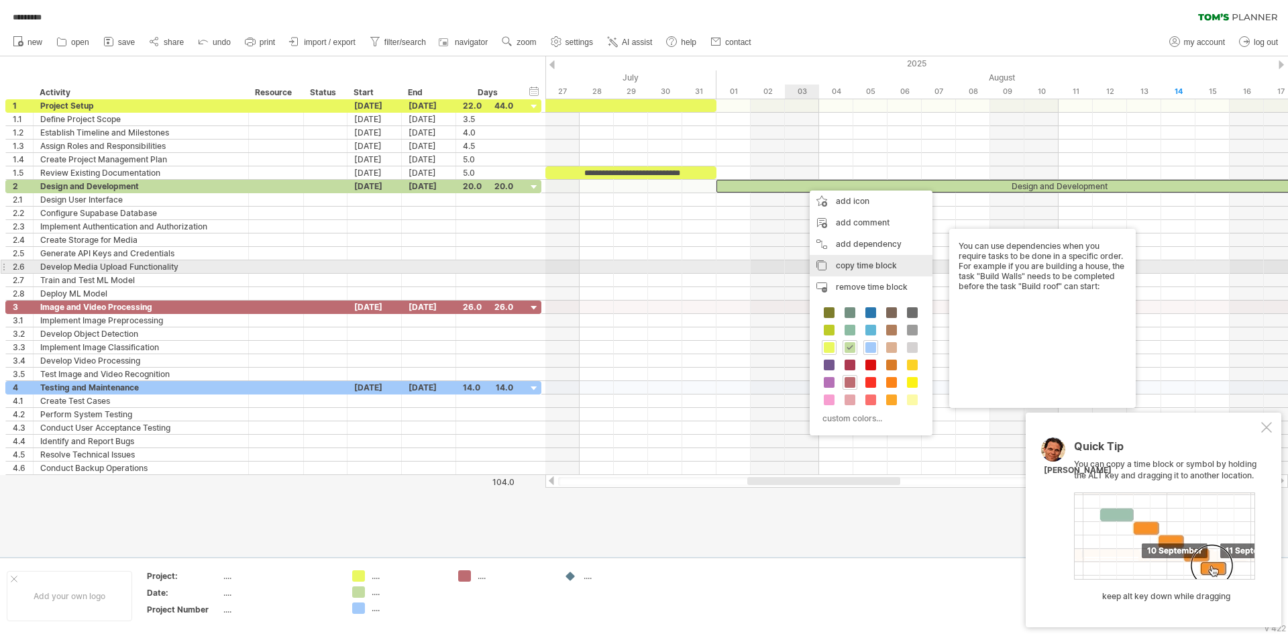
click at [853, 270] on div "copy time block copy time blocks/icons" at bounding box center [871, 265] width 123 height 21
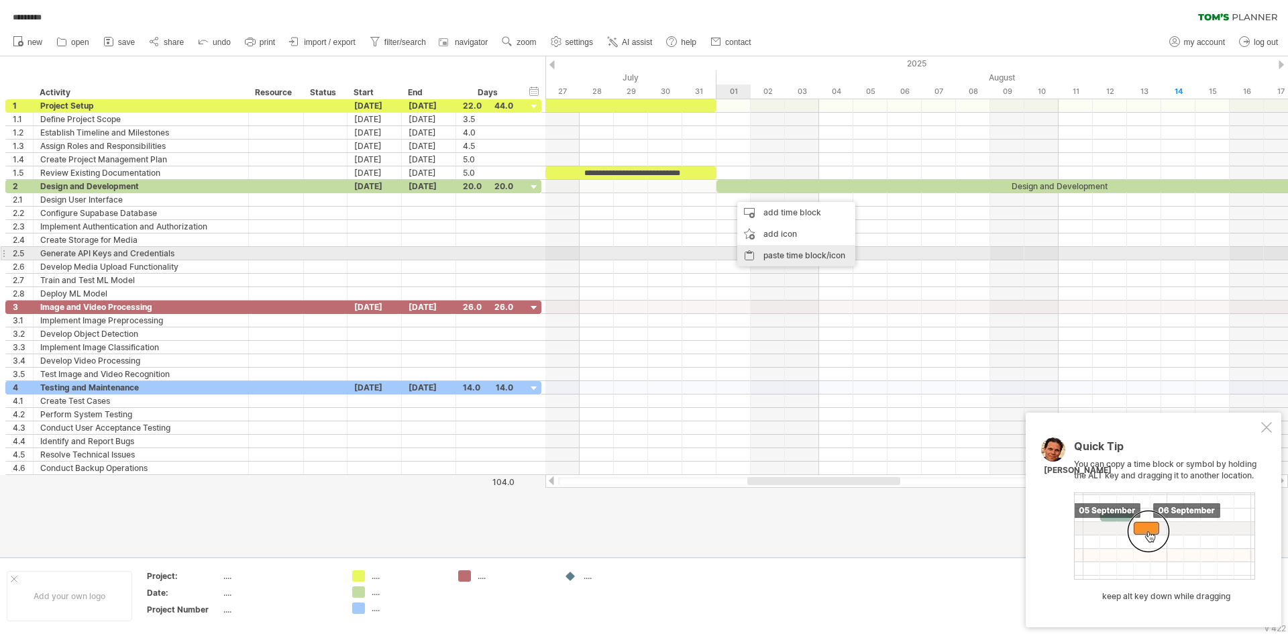
click at [781, 248] on div "paste time block/icon" at bounding box center [796, 255] width 118 height 21
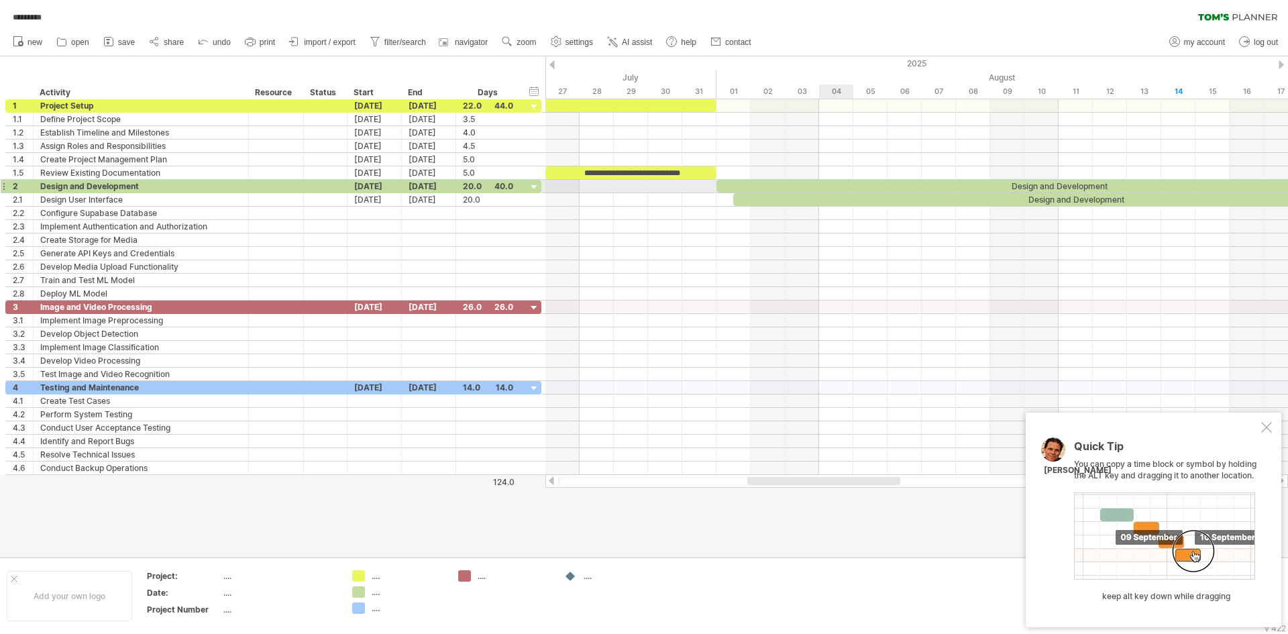
click at [835, 193] on div at bounding box center [916, 186] width 743 height 13
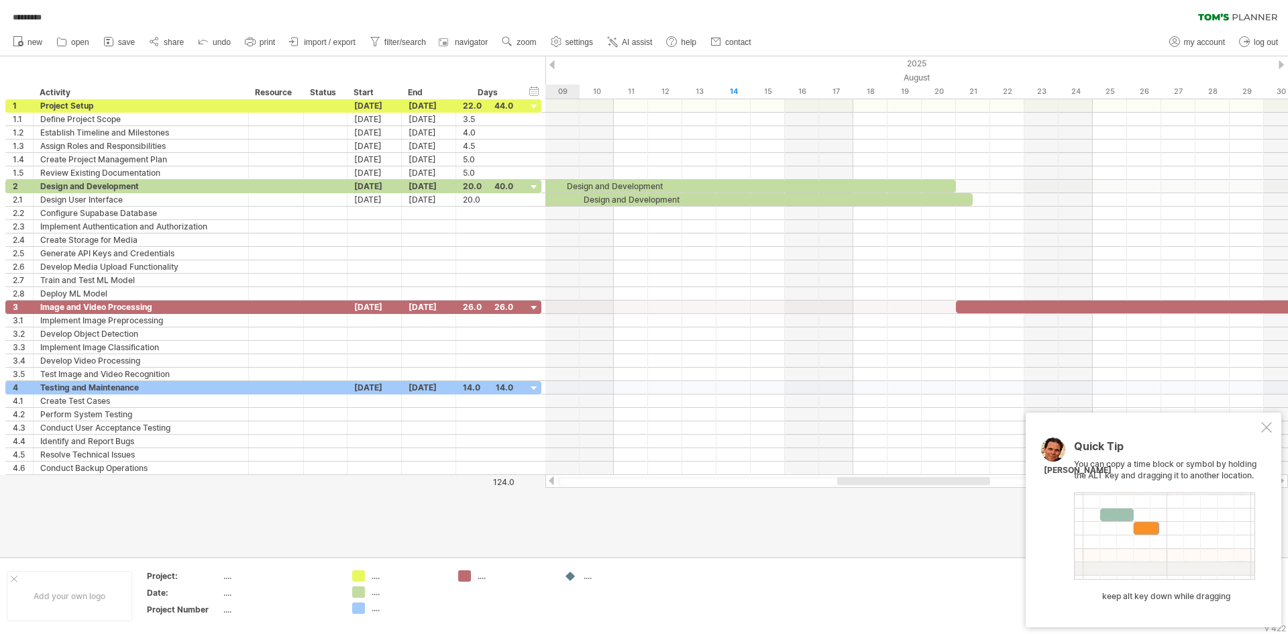
drag, startPoint x: 822, startPoint y: 479, endPoint x: 912, endPoint y: 483, distance: 90.0
click at [912, 483] on div at bounding box center [913, 481] width 153 height 8
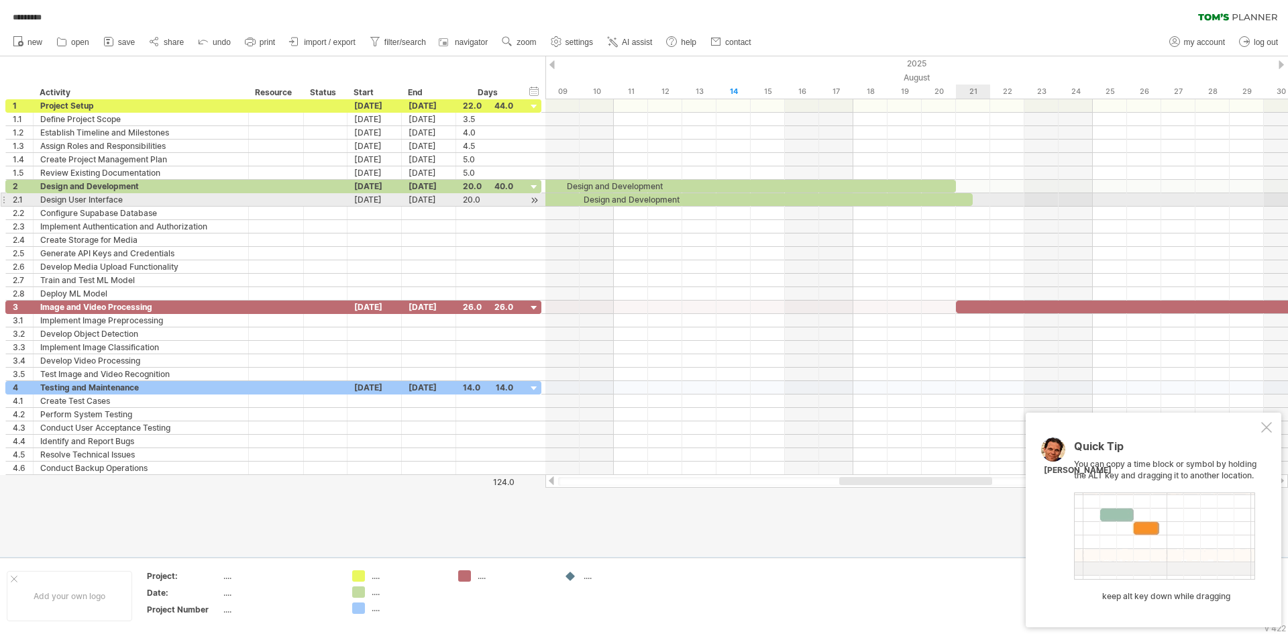
click at [964, 198] on div "Design and Development" at bounding box center [630, 199] width 684 height 13
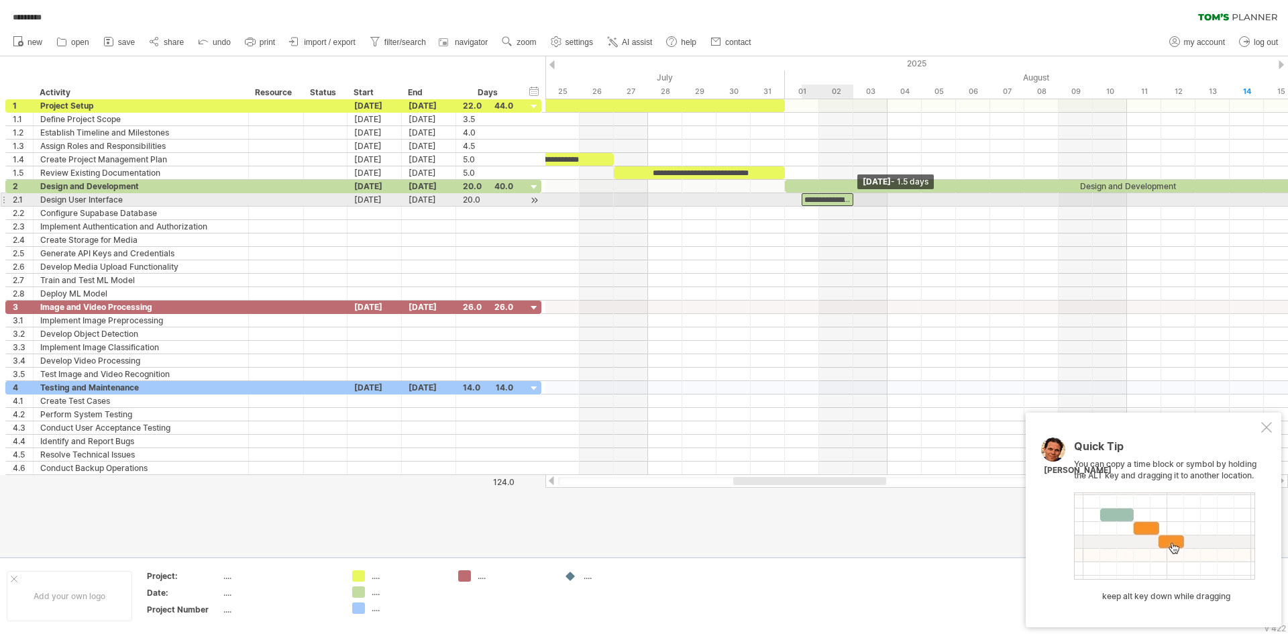
drag, startPoint x: 971, startPoint y: 198, endPoint x: 834, endPoint y: 203, distance: 137.6
click at [846, 205] on div "**********" at bounding box center [828, 199] width 52 height 13
drag, startPoint x: 824, startPoint y: 199, endPoint x: 806, endPoint y: 197, distance: 19.0
click at [806, 197] on div "**********" at bounding box center [811, 199] width 52 height 13
drag, startPoint x: 835, startPoint y: 201, endPoint x: 857, endPoint y: 203, distance: 22.3
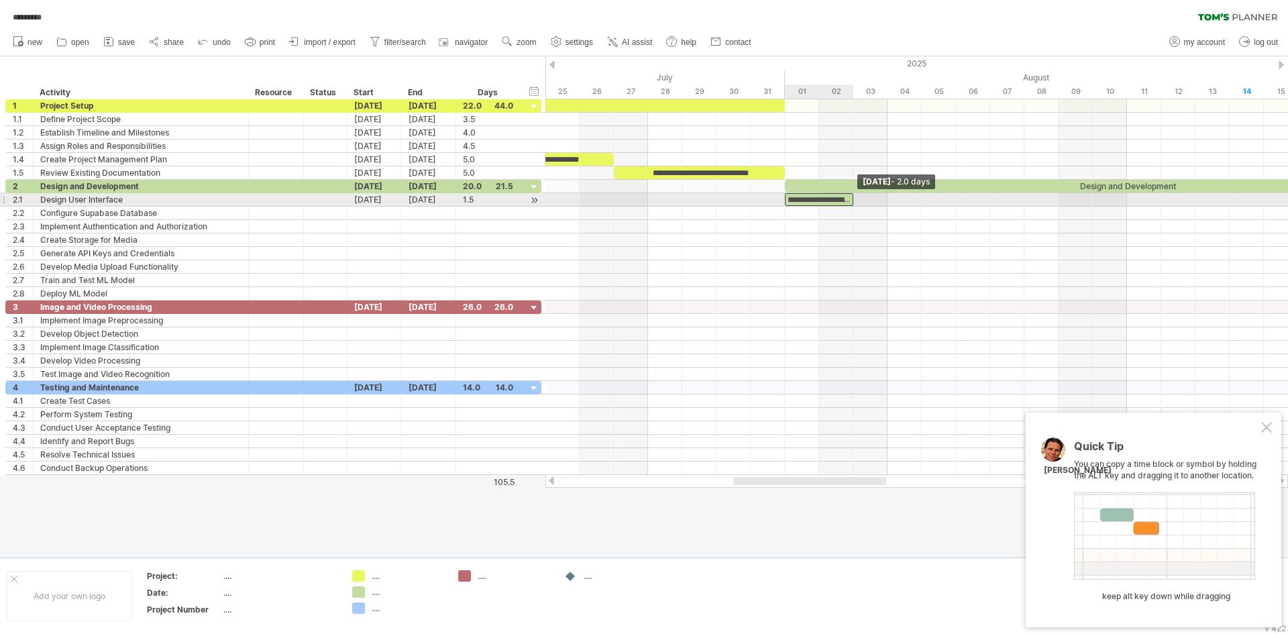
click at [857, 203] on div "**********" at bounding box center [916, 287] width 743 height 376
click at [830, 201] on div "**********" at bounding box center [819, 199] width 68 height 13
click at [80, 196] on div "Design User Interface" at bounding box center [140, 199] width 201 height 13
click at [80, 196] on input "**********" at bounding box center [140, 199] width 201 height 13
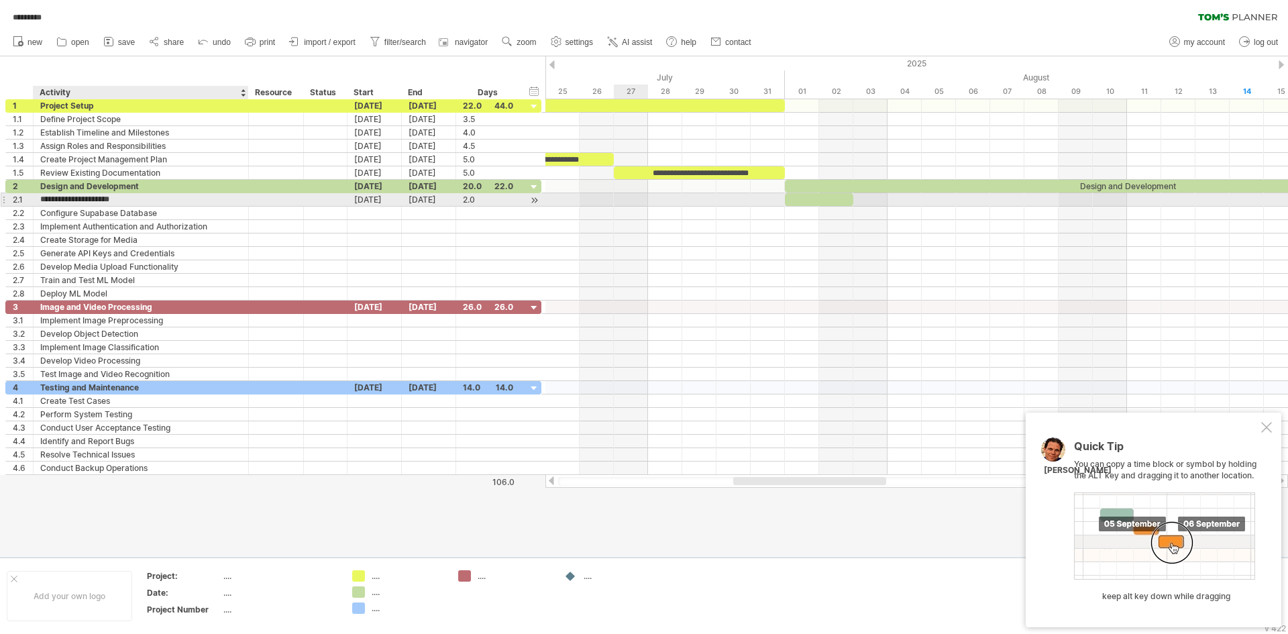
type input "**********"
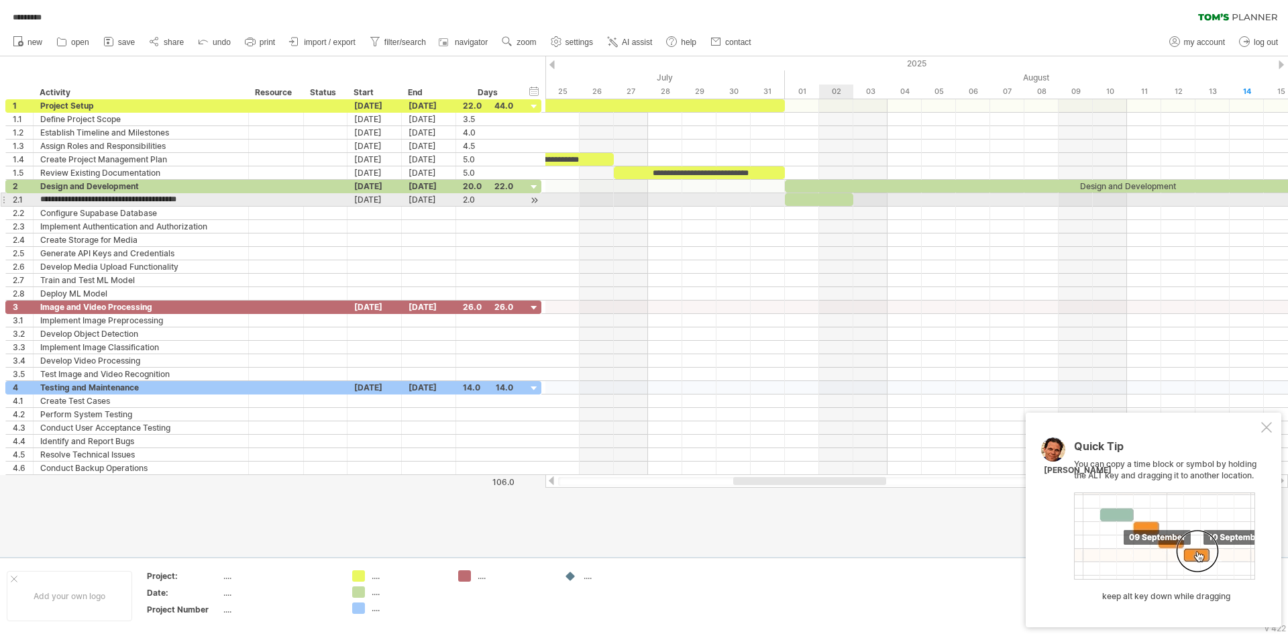
click at [824, 199] on div at bounding box center [819, 199] width 68 height 13
click at [817, 198] on div at bounding box center [819, 199] width 68 height 13
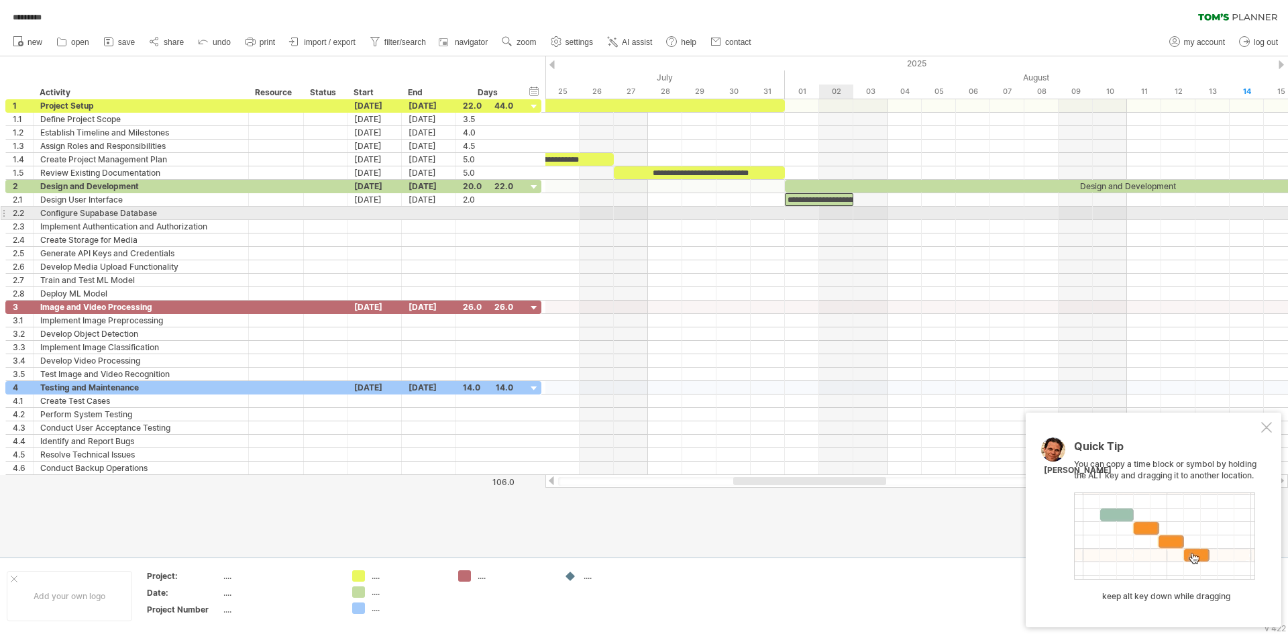
scroll to position [0, 18]
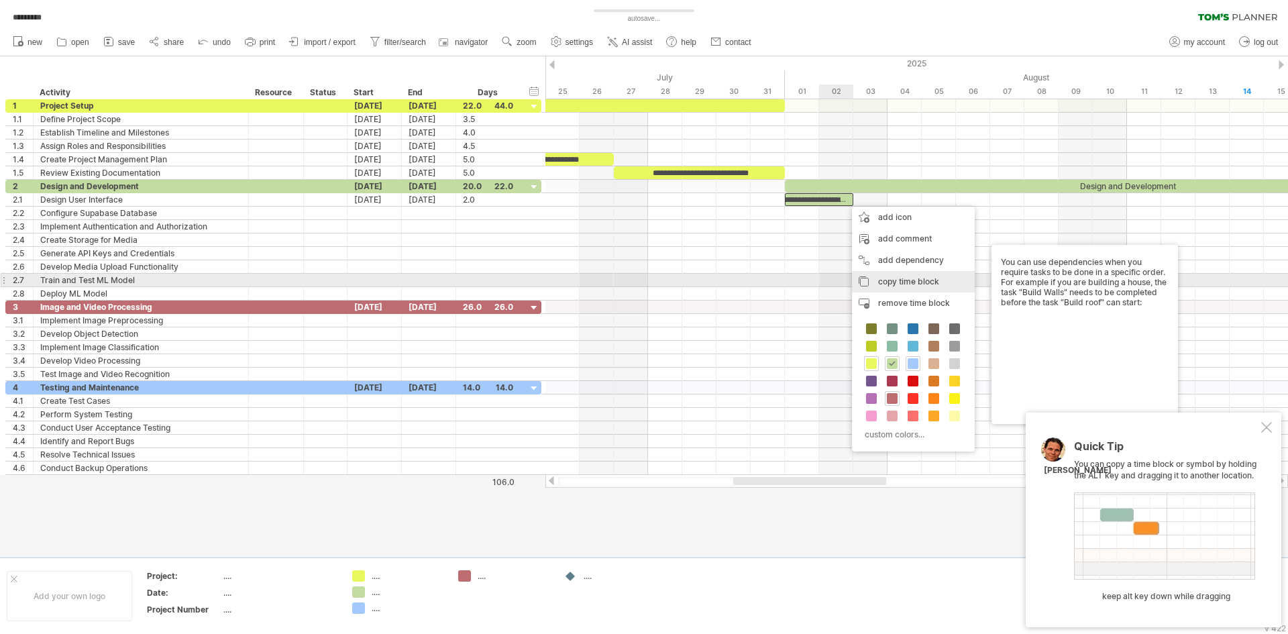
click at [898, 284] on span "copy time block" at bounding box center [908, 281] width 61 height 10
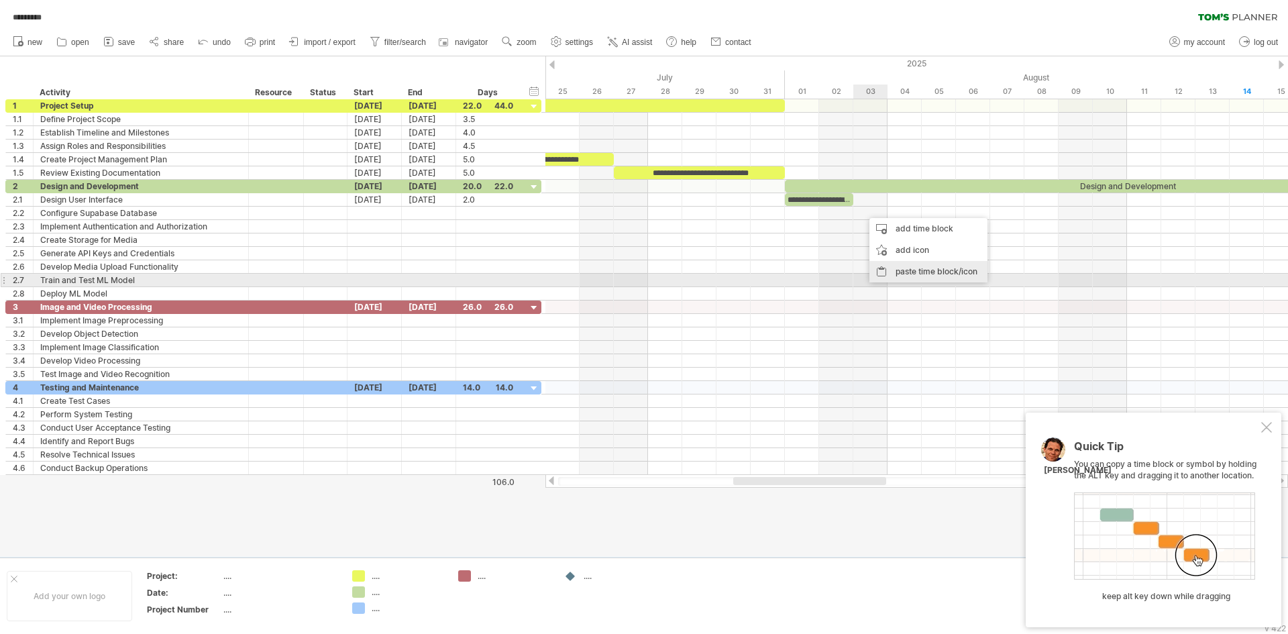
click at [902, 277] on div "paste time block/icon" at bounding box center [928, 271] width 118 height 21
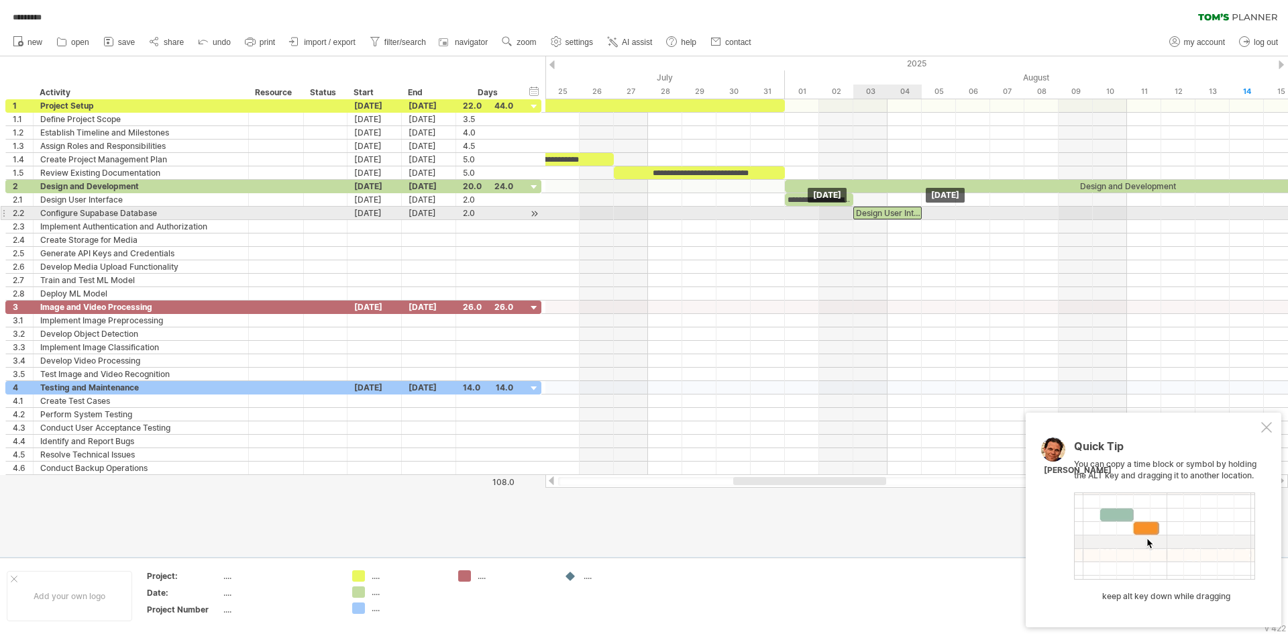
drag, startPoint x: 892, startPoint y: 213, endPoint x: 870, endPoint y: 211, distance: 21.6
click at [870, 211] on div "Design User Interface" at bounding box center [887, 213] width 68 height 13
click at [876, 213] on div "Design User Interface" at bounding box center [887, 213] width 68 height 13
click at [877, 213] on div "Design User Interface" at bounding box center [887, 213] width 68 height 13
click at [885, 214] on div "**********" at bounding box center [887, 213] width 68 height 13
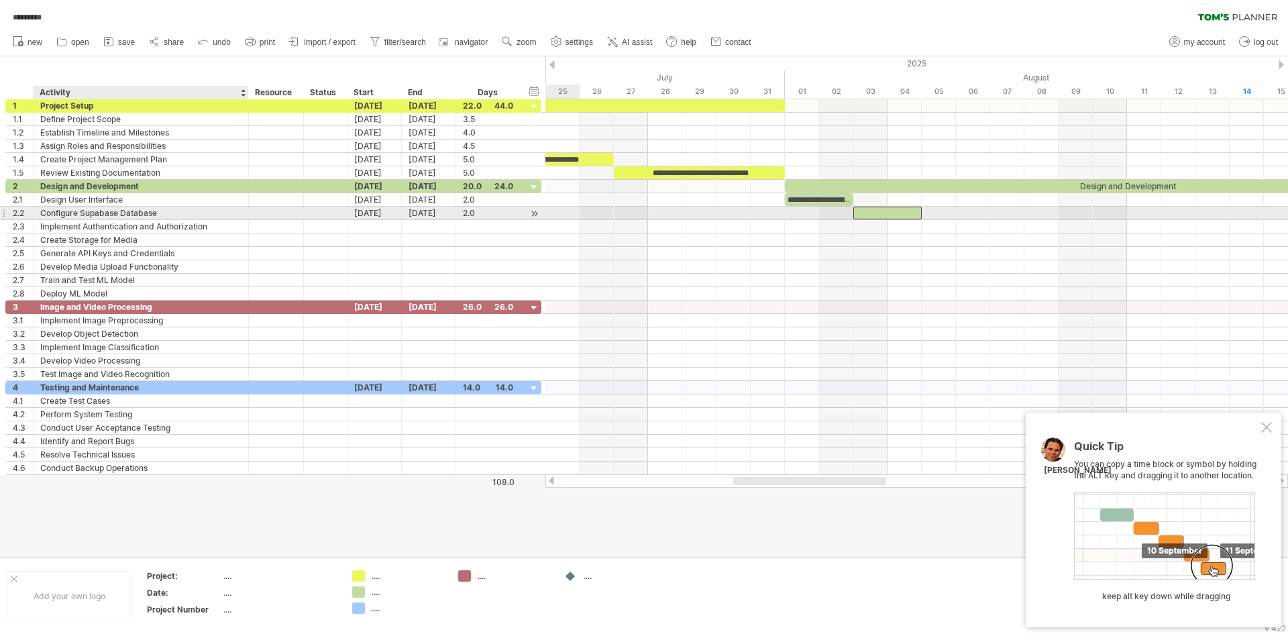
click at [158, 213] on div "Configure Supabase Database" at bounding box center [140, 213] width 201 height 13
click at [161, 213] on input "**********" at bounding box center [140, 213] width 201 height 13
type input "*"
type input "**********"
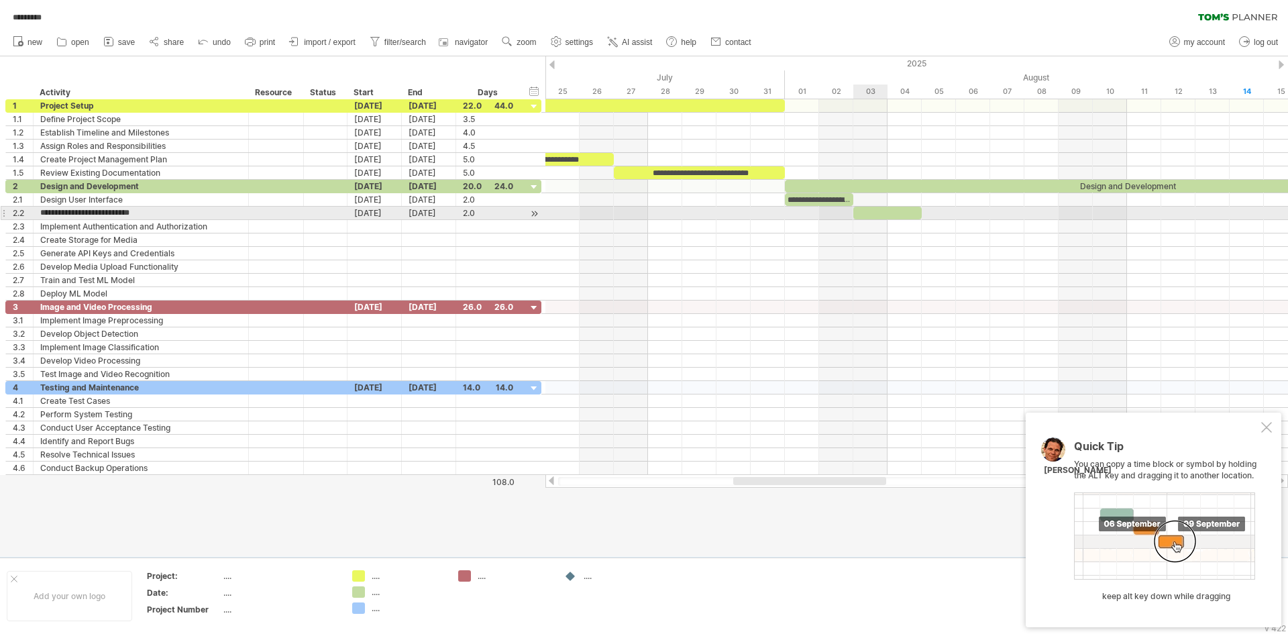
click at [888, 212] on div at bounding box center [887, 213] width 68 height 13
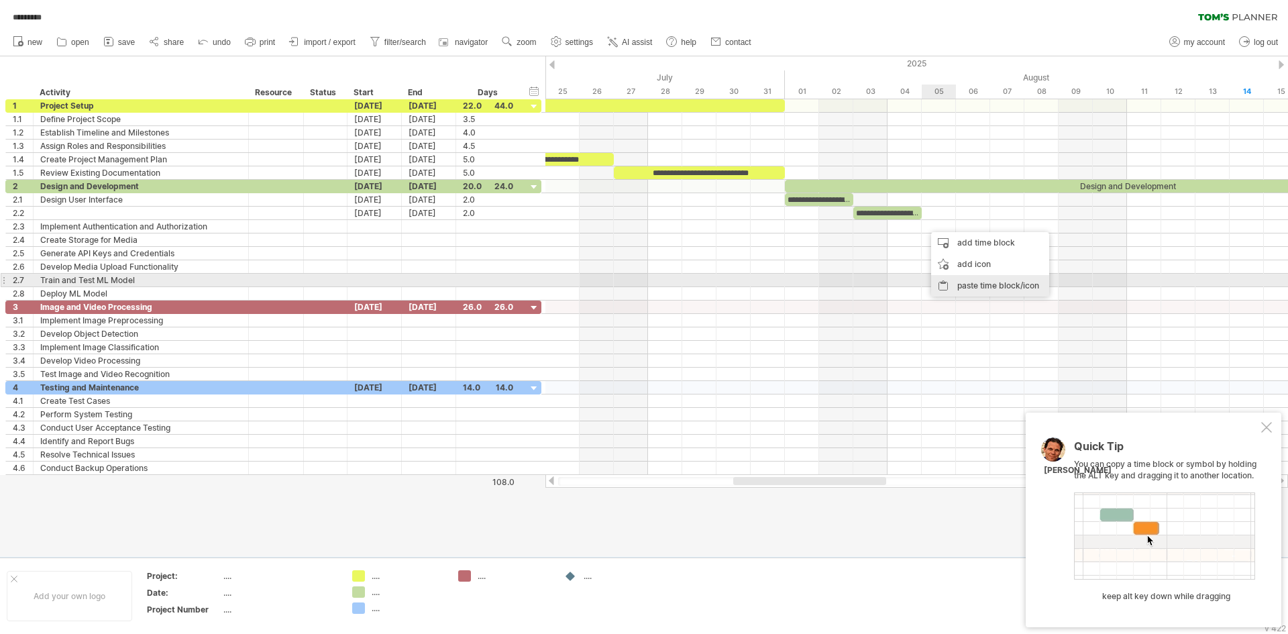
click at [963, 280] on div "paste time block/icon" at bounding box center [990, 285] width 118 height 21
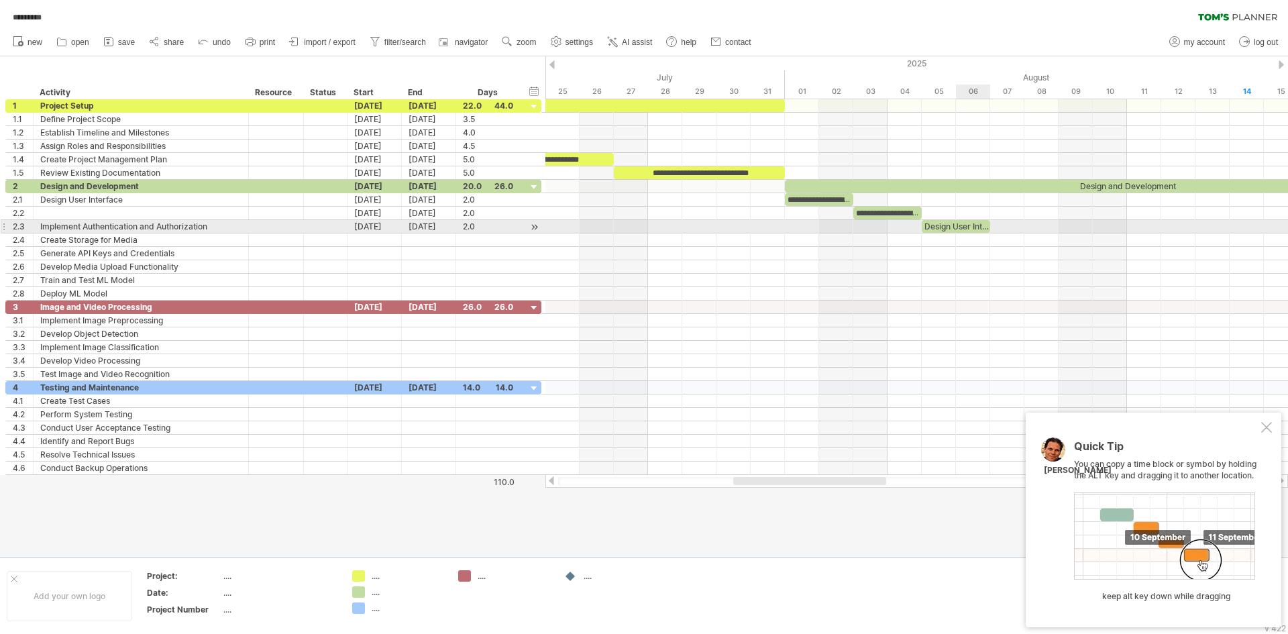
click at [972, 221] on div "Design User Interface" at bounding box center [956, 226] width 68 height 13
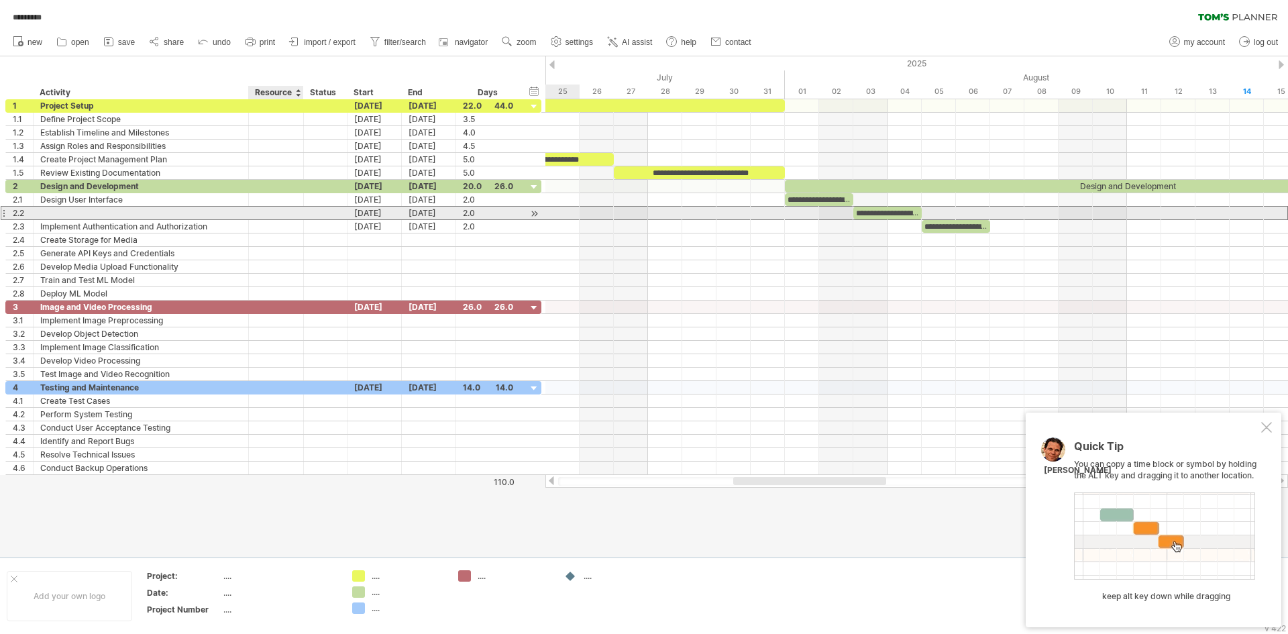
click at [257, 215] on div at bounding box center [276, 213] width 41 height 13
paste input "**********"
type input "**********"
click at [876, 209] on div "**********" at bounding box center [887, 213] width 68 height 13
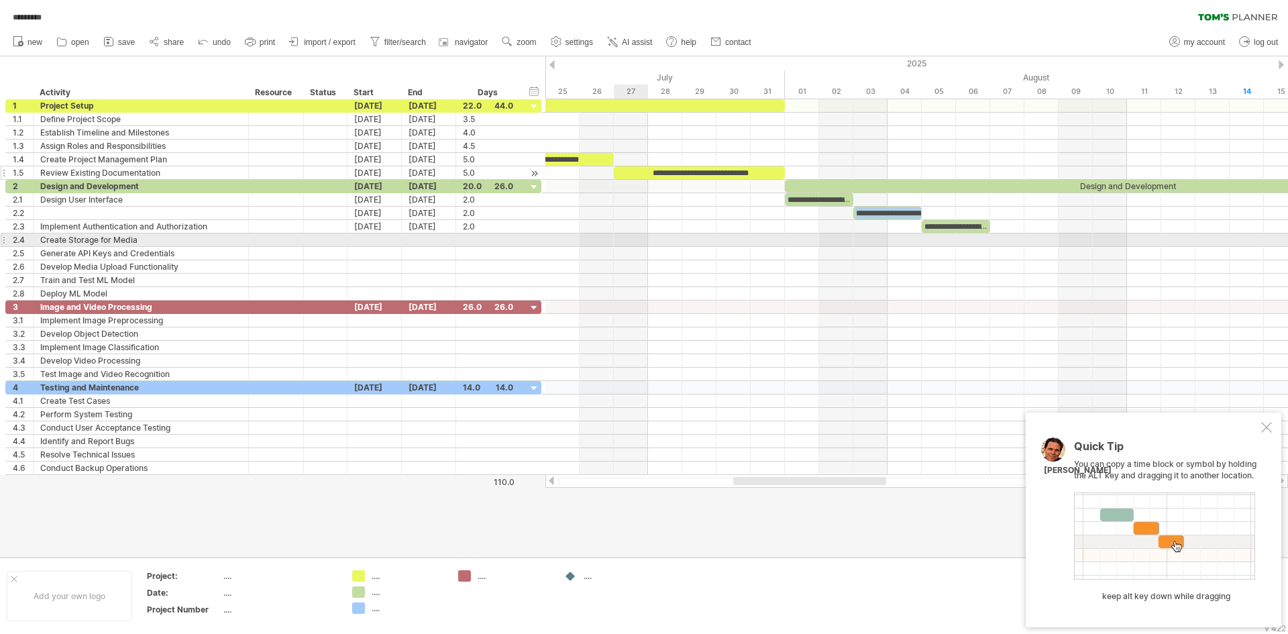
copy div "**********"
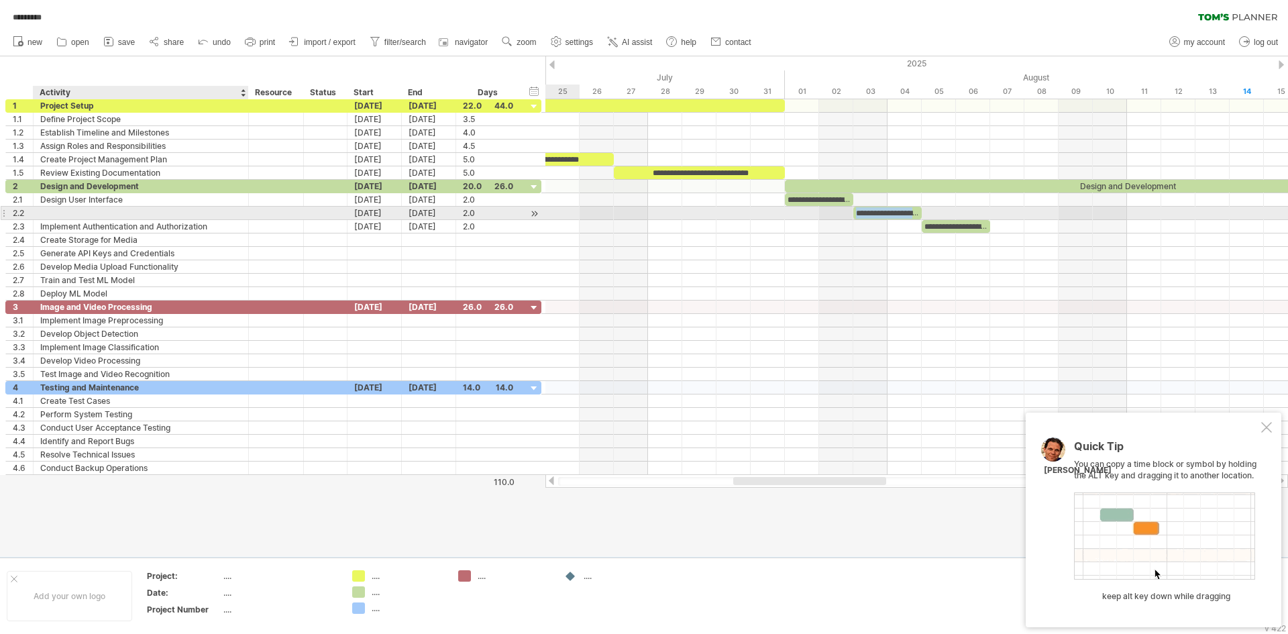
click at [81, 215] on div at bounding box center [140, 213] width 201 height 13
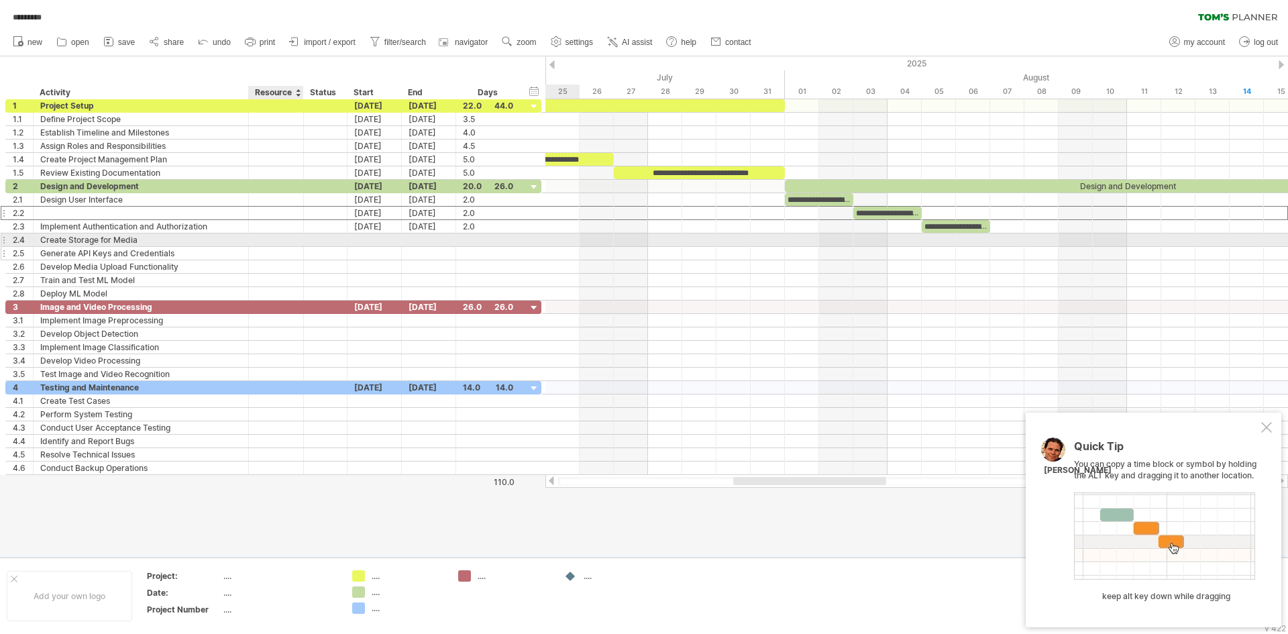
paste input "**********"
type input "**********"
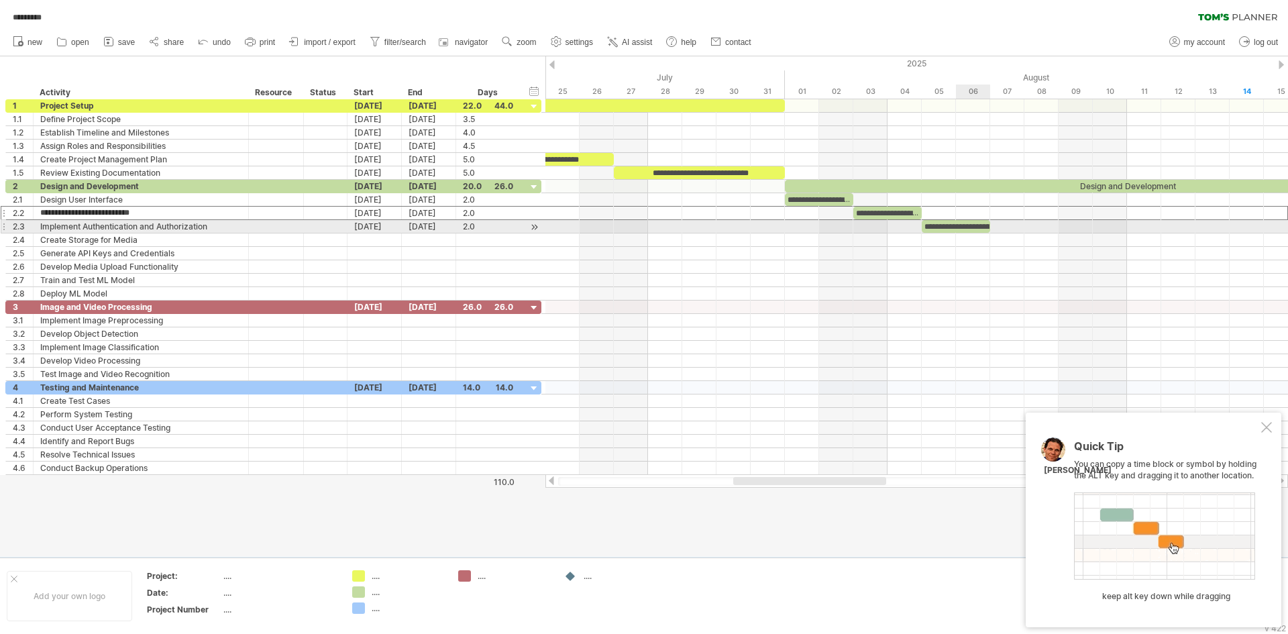
click at [969, 220] on div "**********" at bounding box center [956, 226] width 68 height 13
click at [52, 227] on div "Implement Authentication and Authorization" at bounding box center [140, 226] width 201 height 13
click at [954, 225] on div at bounding box center [956, 226] width 68 height 13
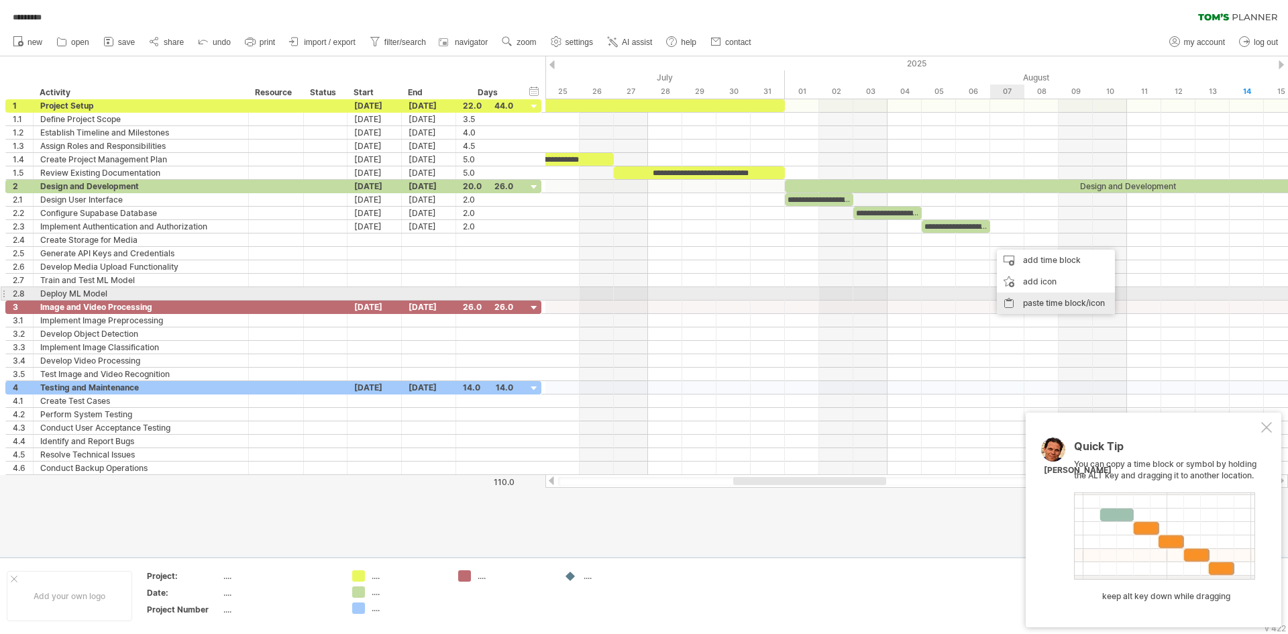
click at [1032, 297] on div "paste time block/icon" at bounding box center [1056, 302] width 118 height 21
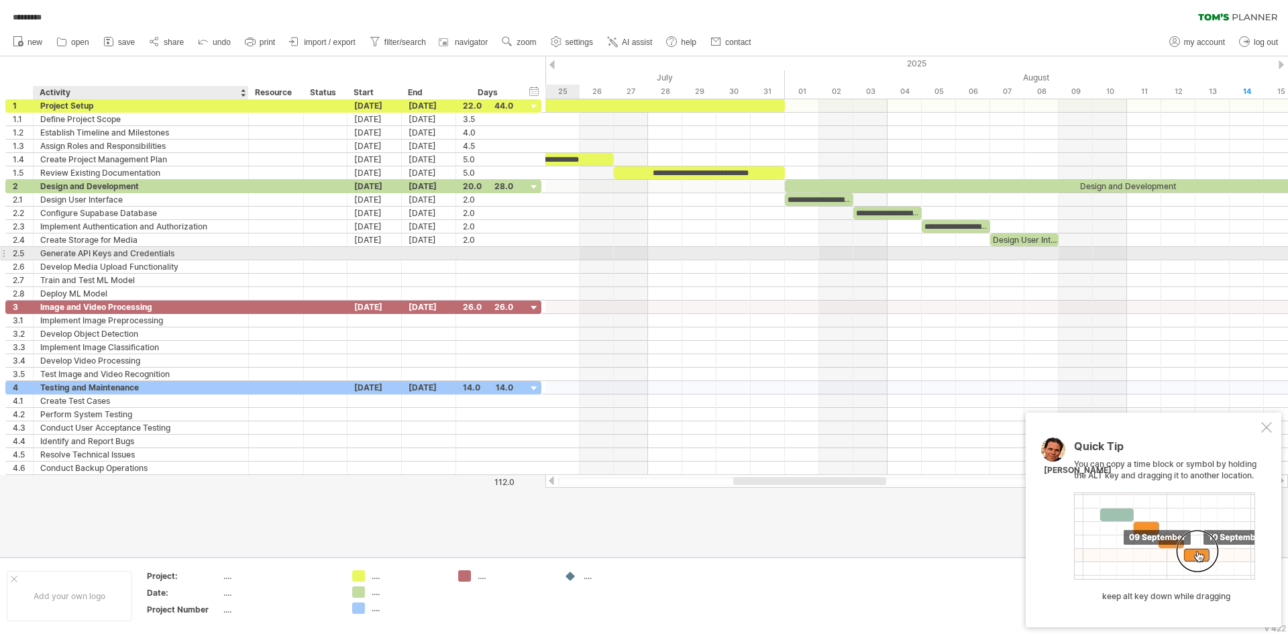
click at [193, 254] on div "Generate API Keys and Credentials" at bounding box center [140, 253] width 201 height 13
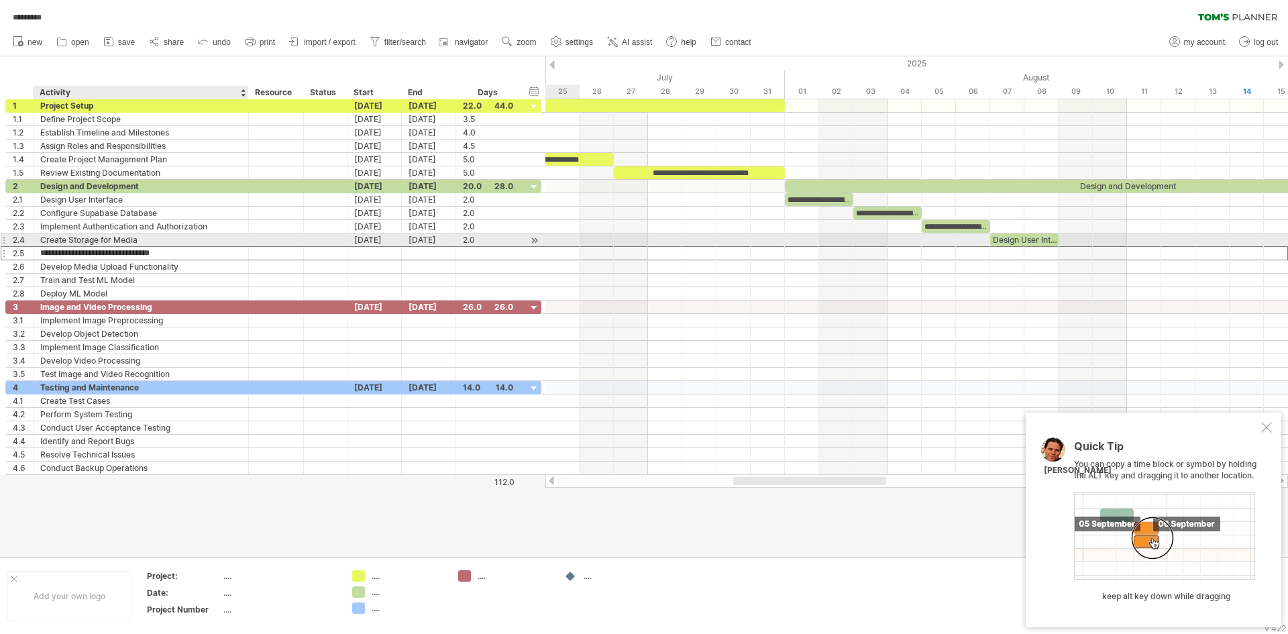
click at [197, 239] on div "Create Storage for Media" at bounding box center [140, 239] width 201 height 13
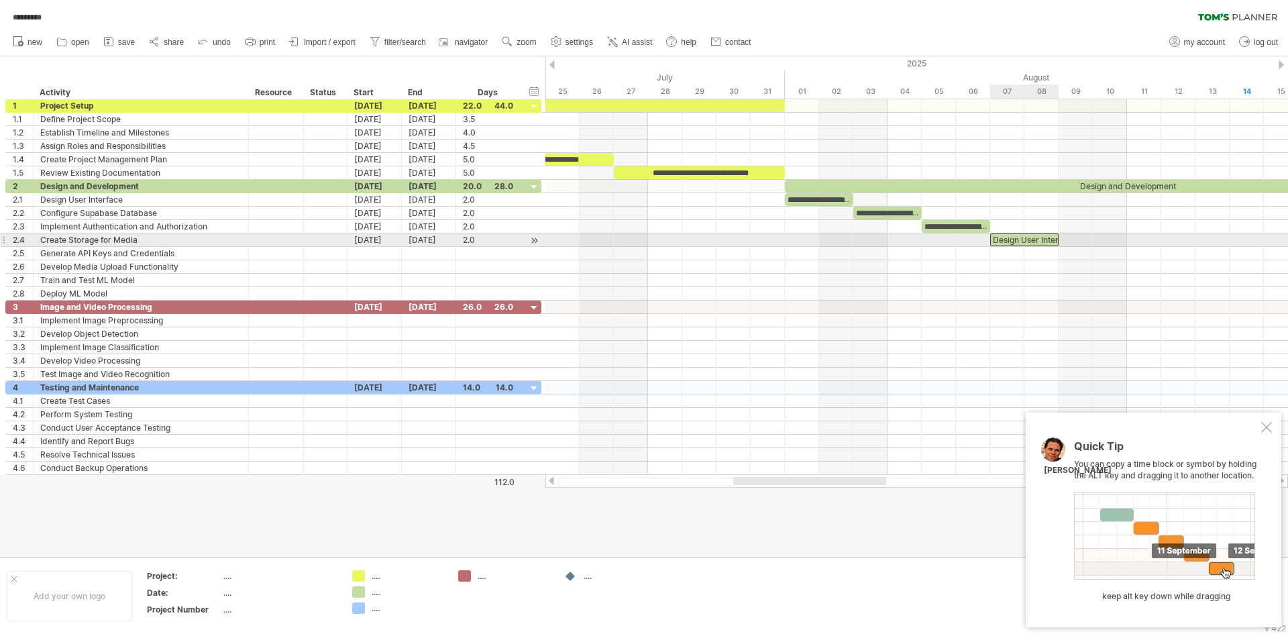
click at [1018, 239] on div "Design User Interface" at bounding box center [1024, 239] width 68 height 13
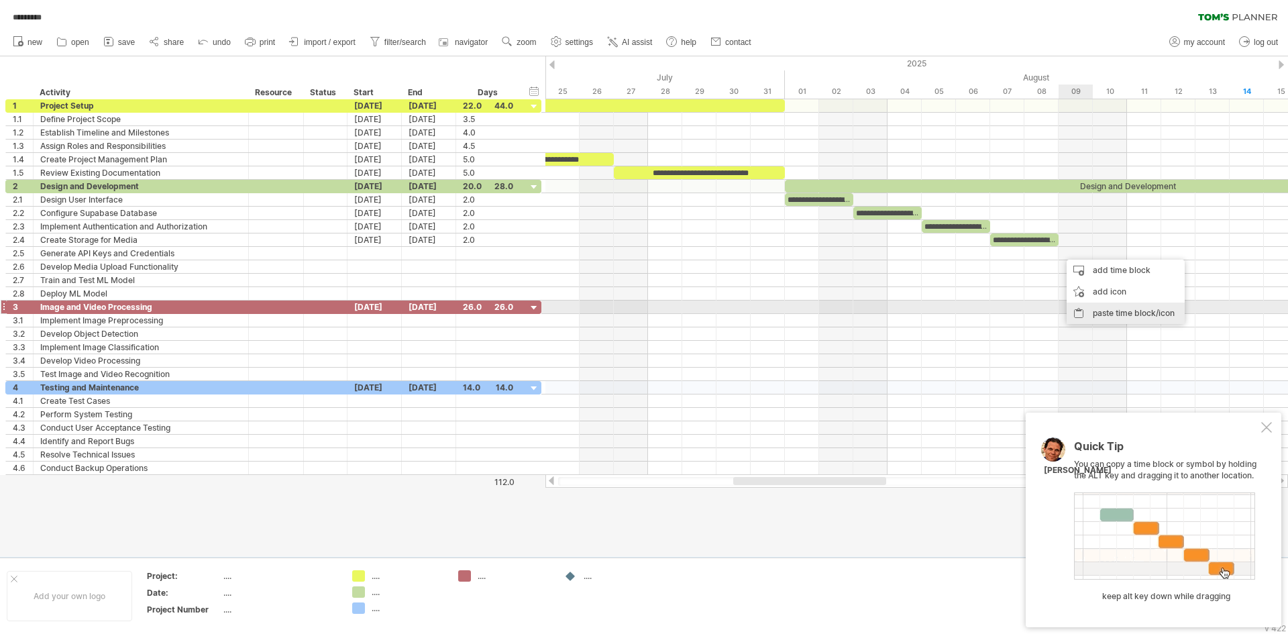
click at [1084, 307] on div "paste time block/icon" at bounding box center [1126, 313] width 118 height 21
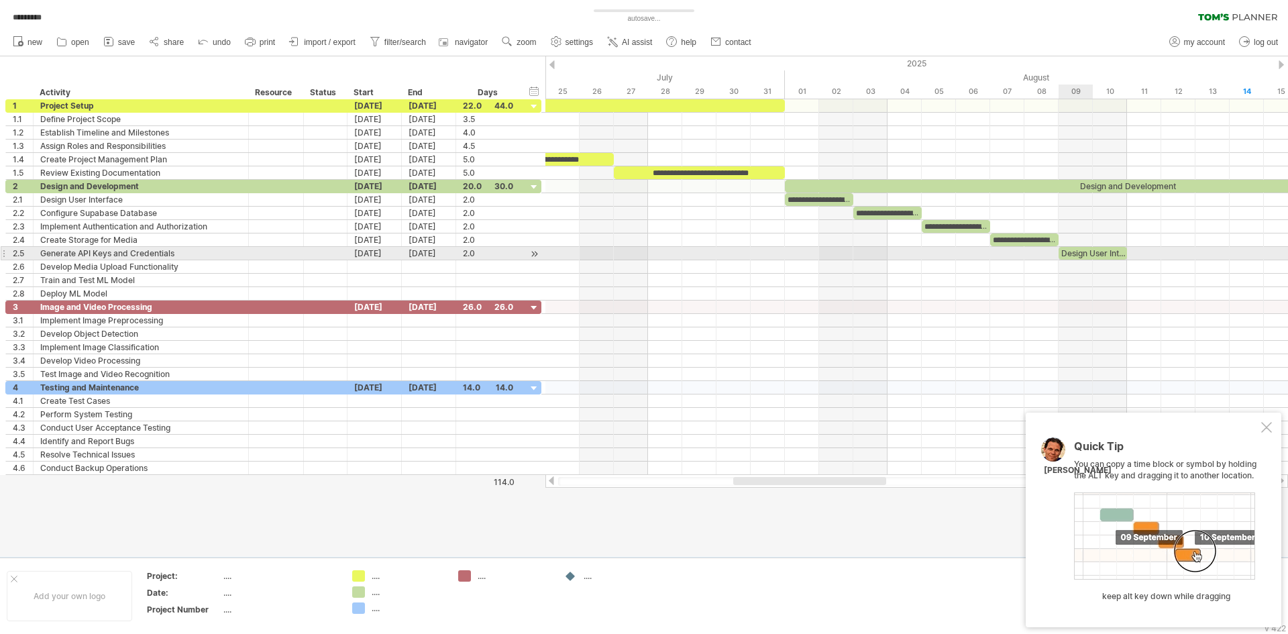
click at [1077, 255] on div "Design User Interface" at bounding box center [1093, 253] width 68 height 13
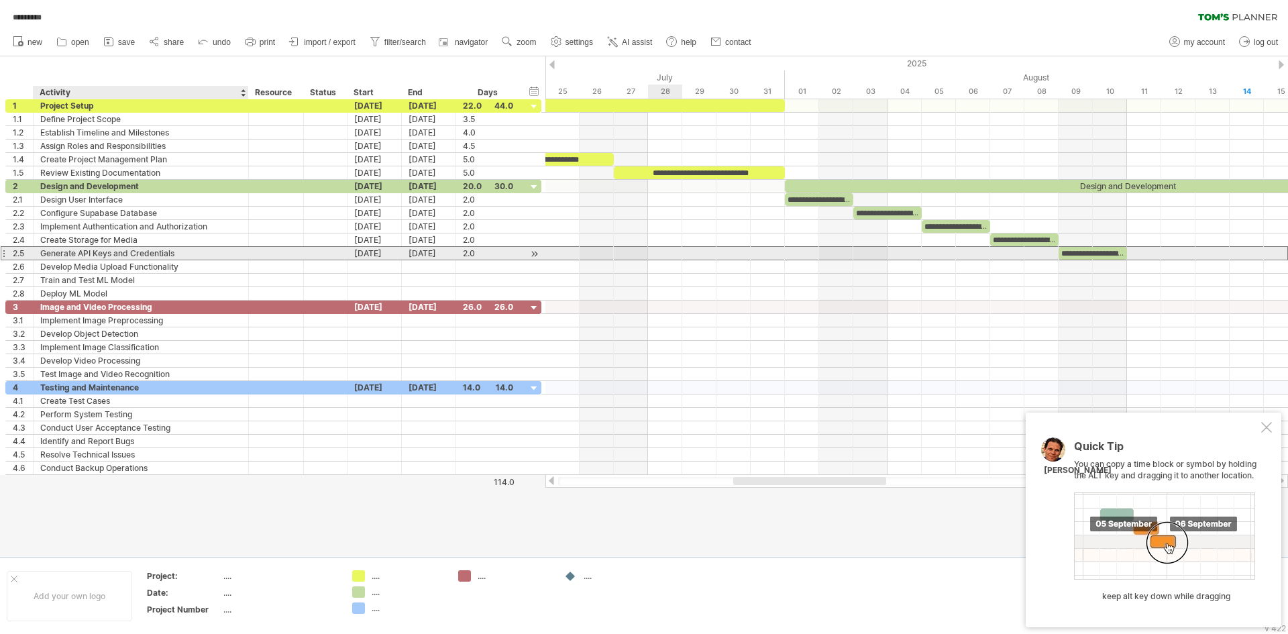
click at [175, 252] on div "Generate API Keys and Credentials" at bounding box center [140, 253] width 201 height 13
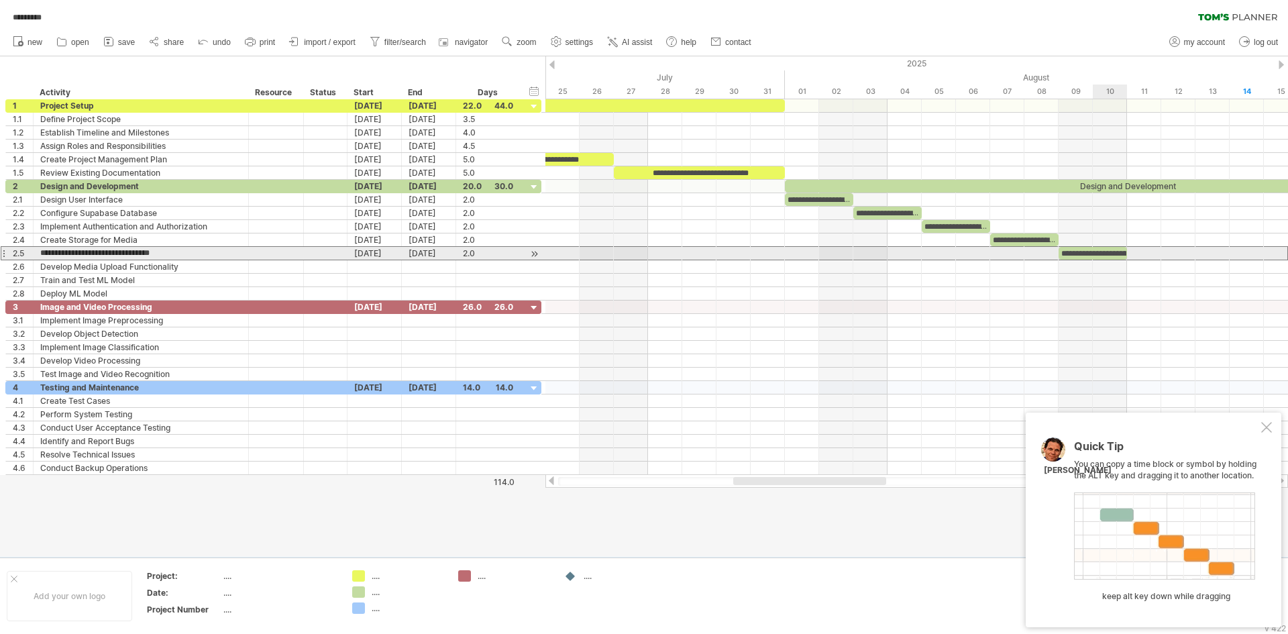
click at [1113, 252] on div "**********" at bounding box center [1093, 253] width 68 height 13
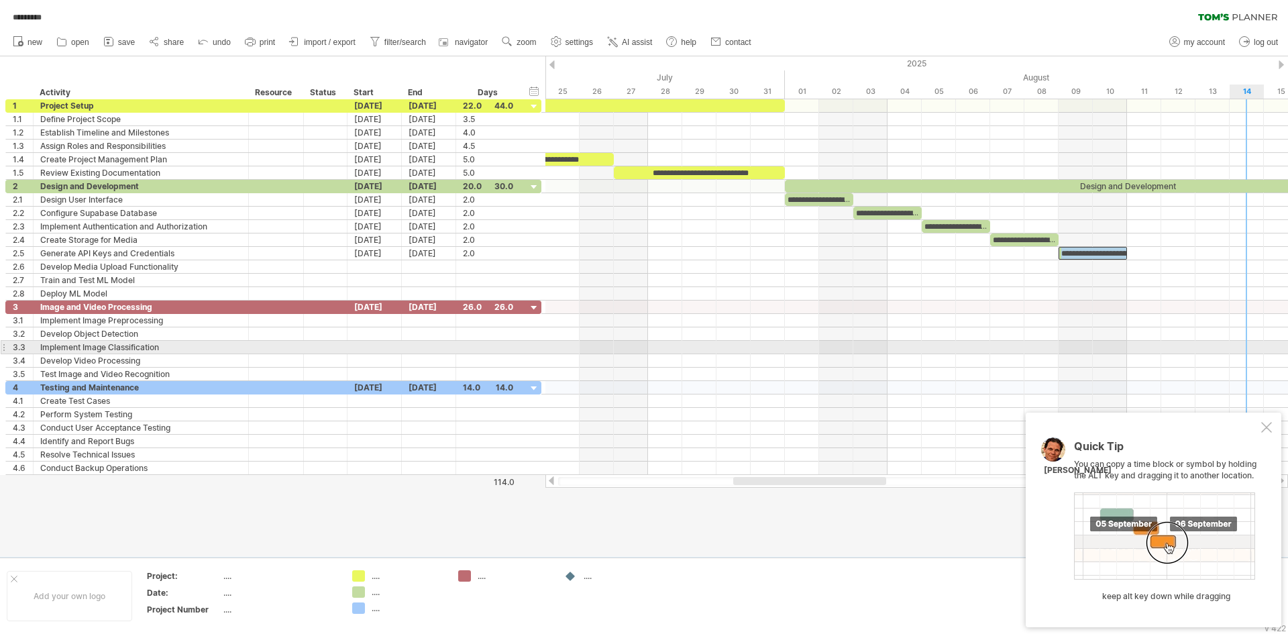
paste div
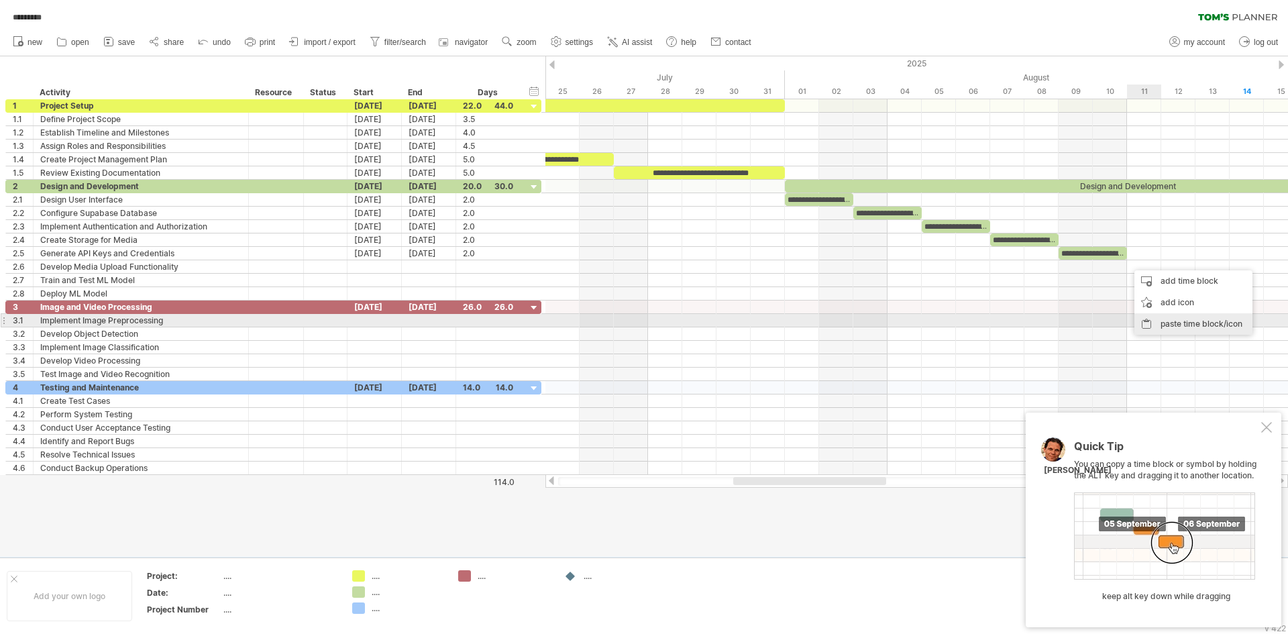
click at [1168, 325] on div "paste time block/icon" at bounding box center [1193, 323] width 118 height 21
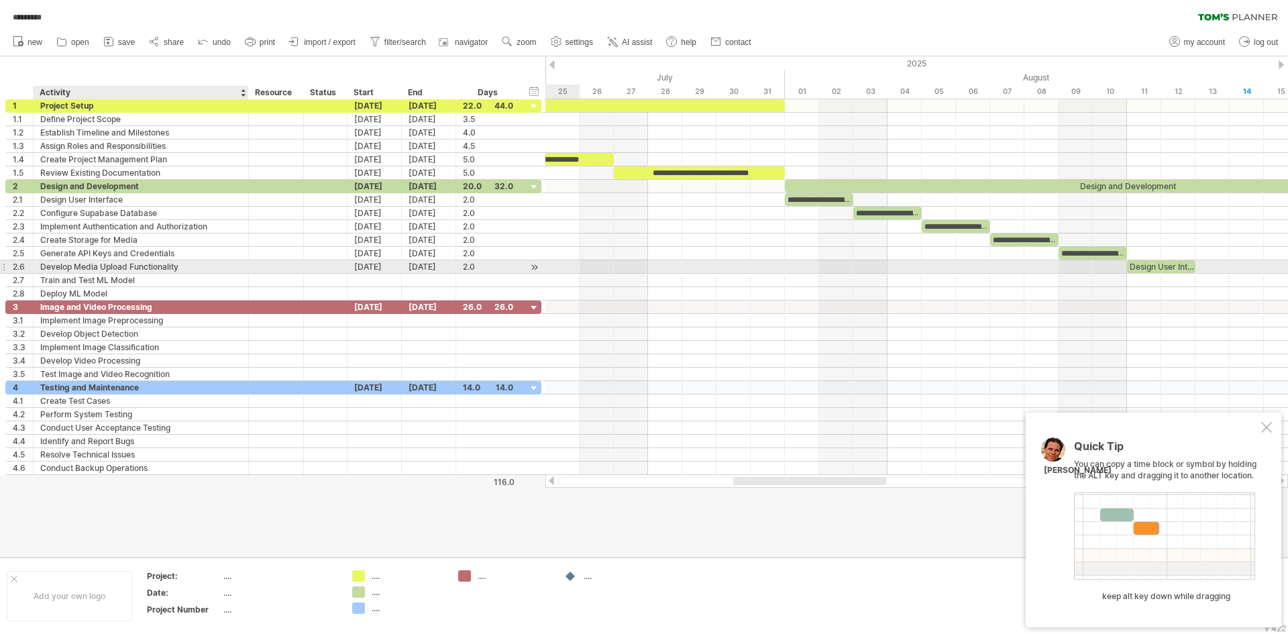
click at [213, 264] on div "Develop Media Upload Functionality" at bounding box center [140, 266] width 201 height 13
click at [1158, 262] on div "Design User Interface" at bounding box center [1161, 266] width 68 height 13
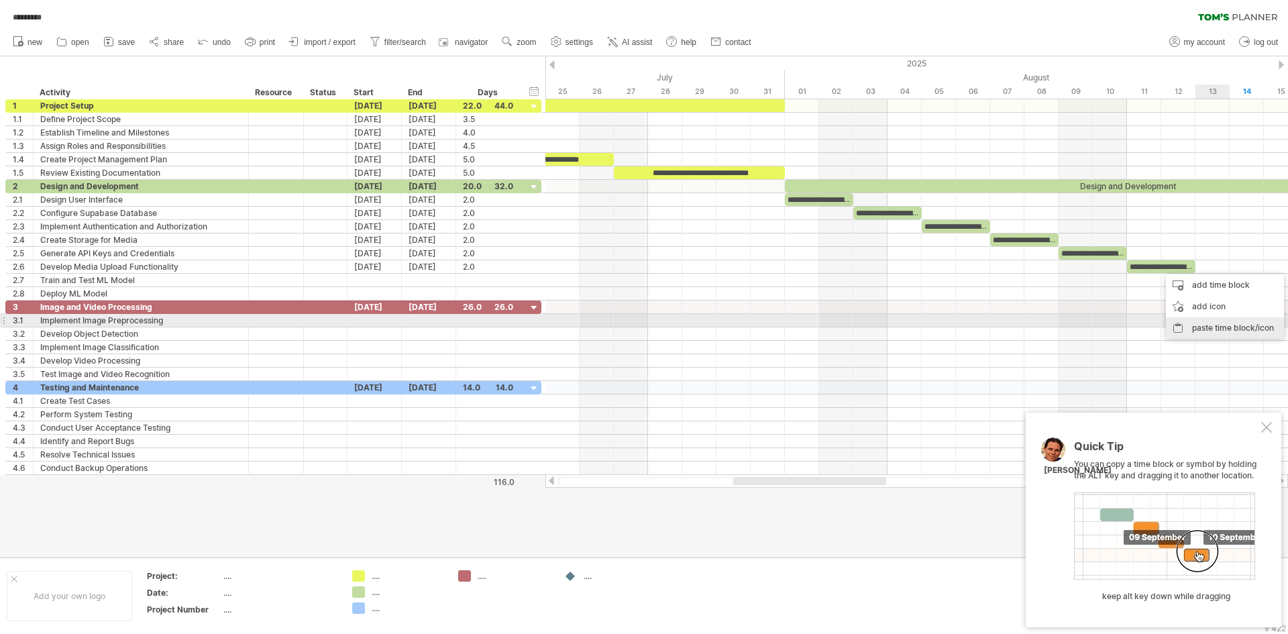
click at [1199, 321] on div "paste time block/icon" at bounding box center [1225, 327] width 118 height 21
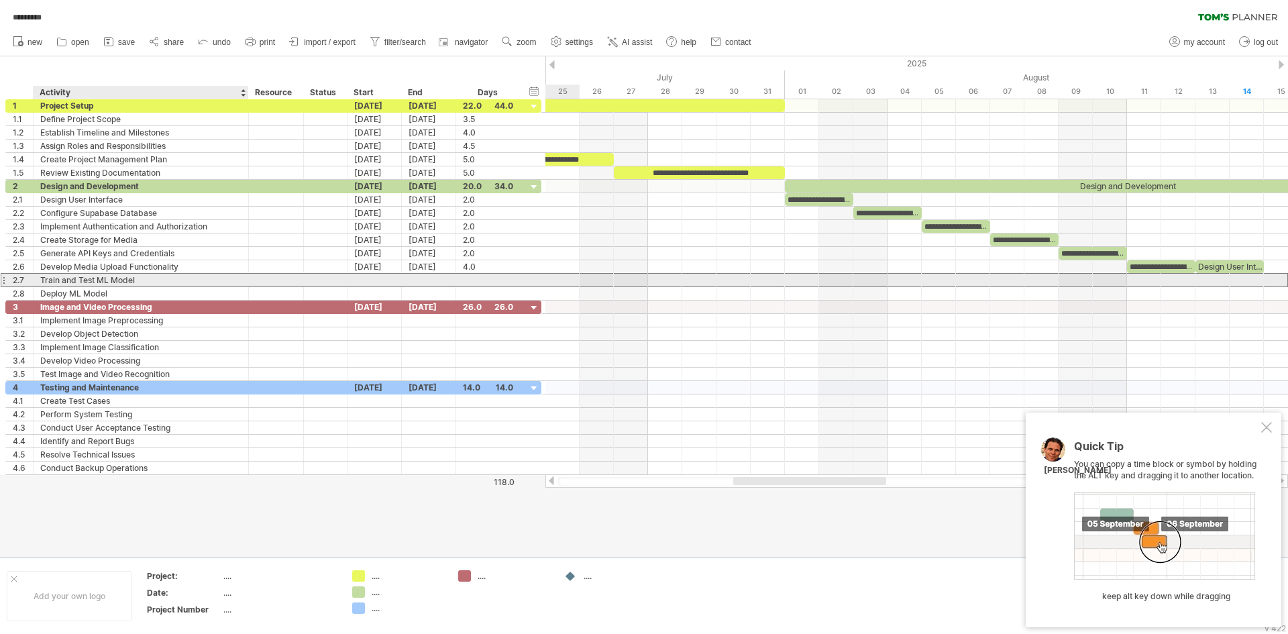
click at [210, 278] on div "Train and Test ML Model" at bounding box center [140, 280] width 201 height 13
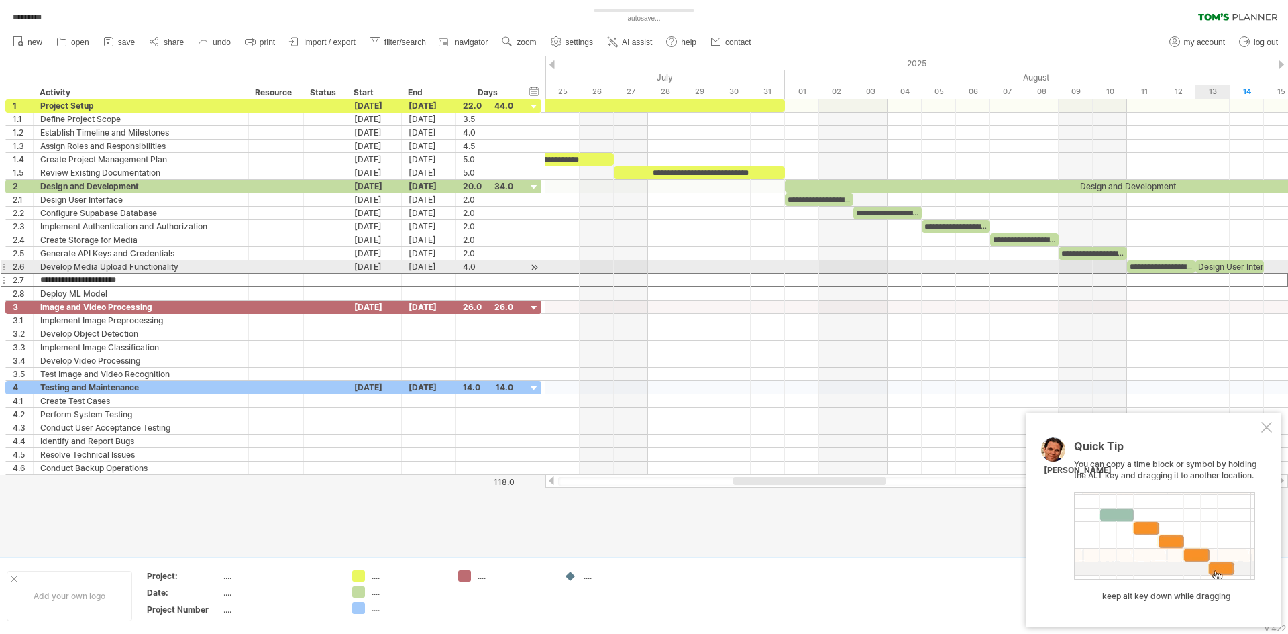
click at [1228, 262] on div "Design User Interface" at bounding box center [1229, 266] width 68 height 13
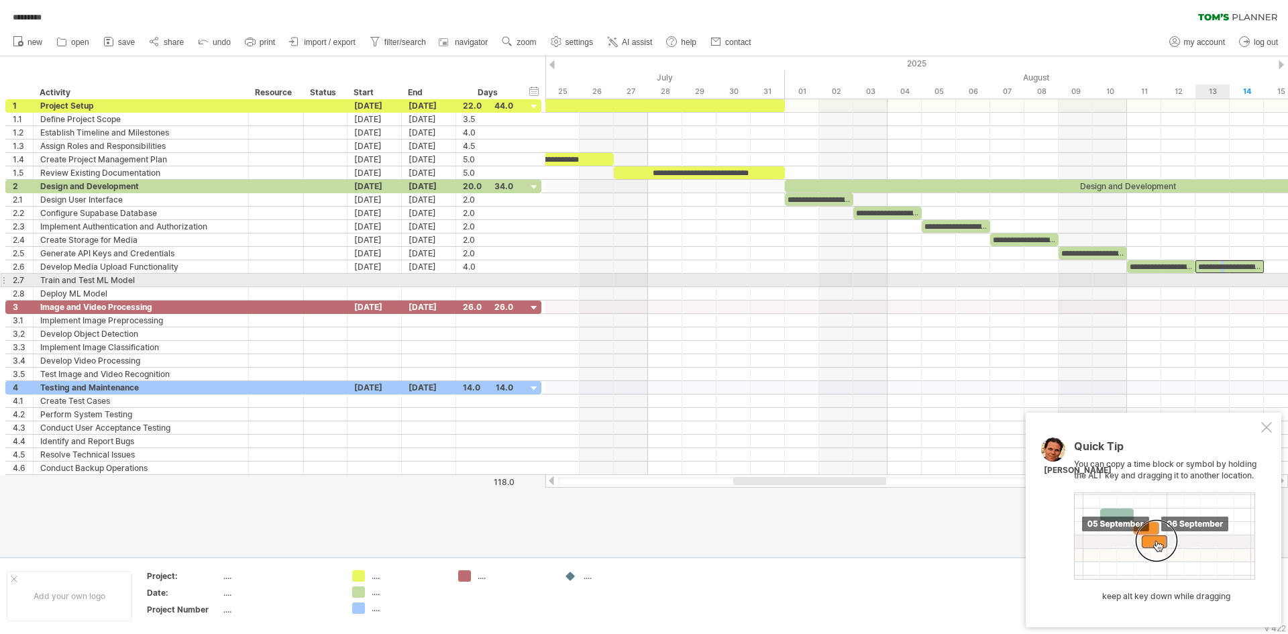
drag, startPoint x: 1232, startPoint y: 264, endPoint x: 1229, endPoint y: 278, distance: 14.5
click at [1229, 278] on div "**********" at bounding box center [916, 287] width 743 height 376
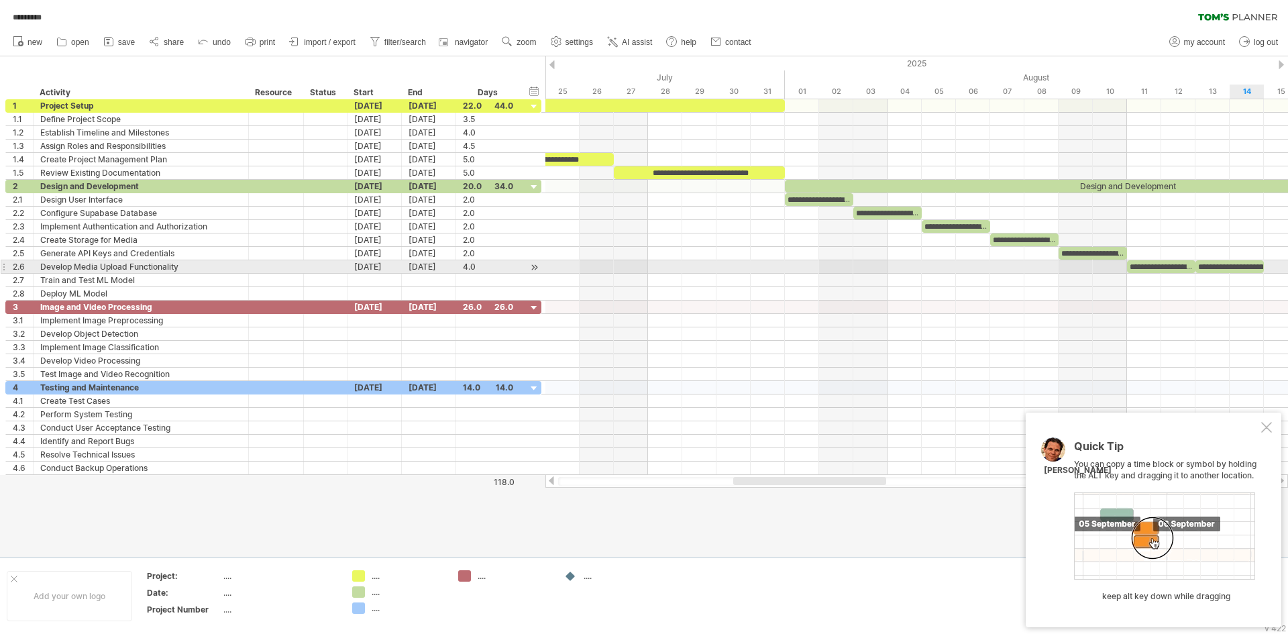
click at [1230, 266] on div "**********" at bounding box center [1229, 266] width 68 height 13
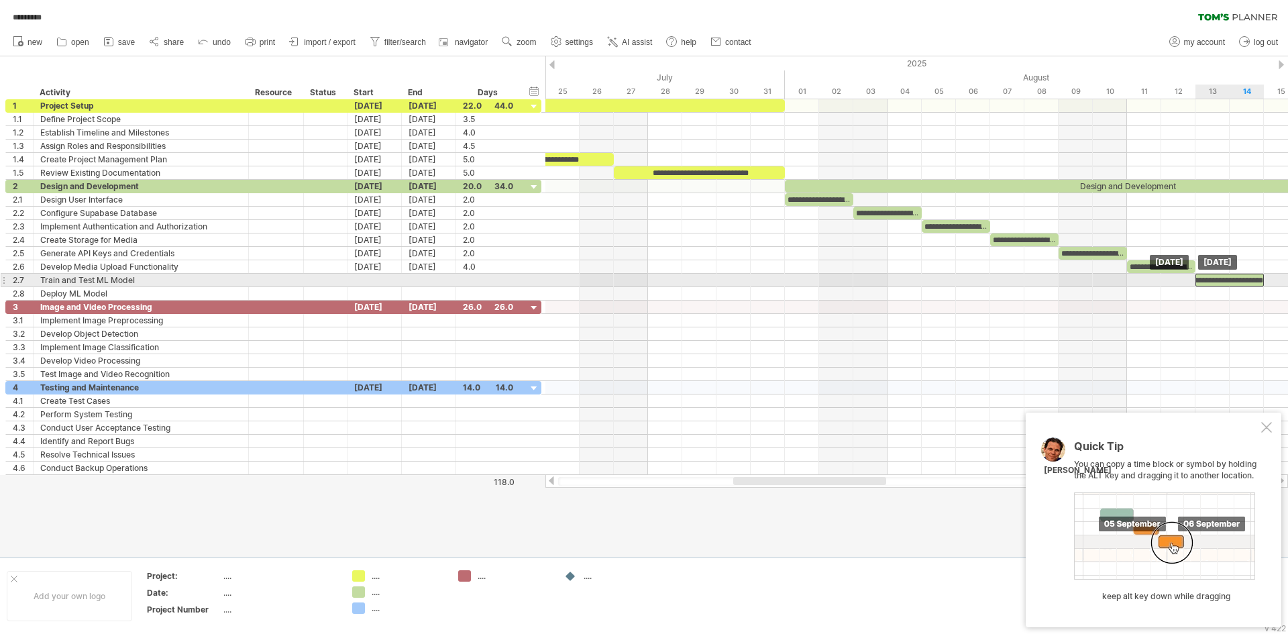
drag, startPoint x: 1218, startPoint y: 260, endPoint x: 1214, endPoint y: 276, distance: 15.9
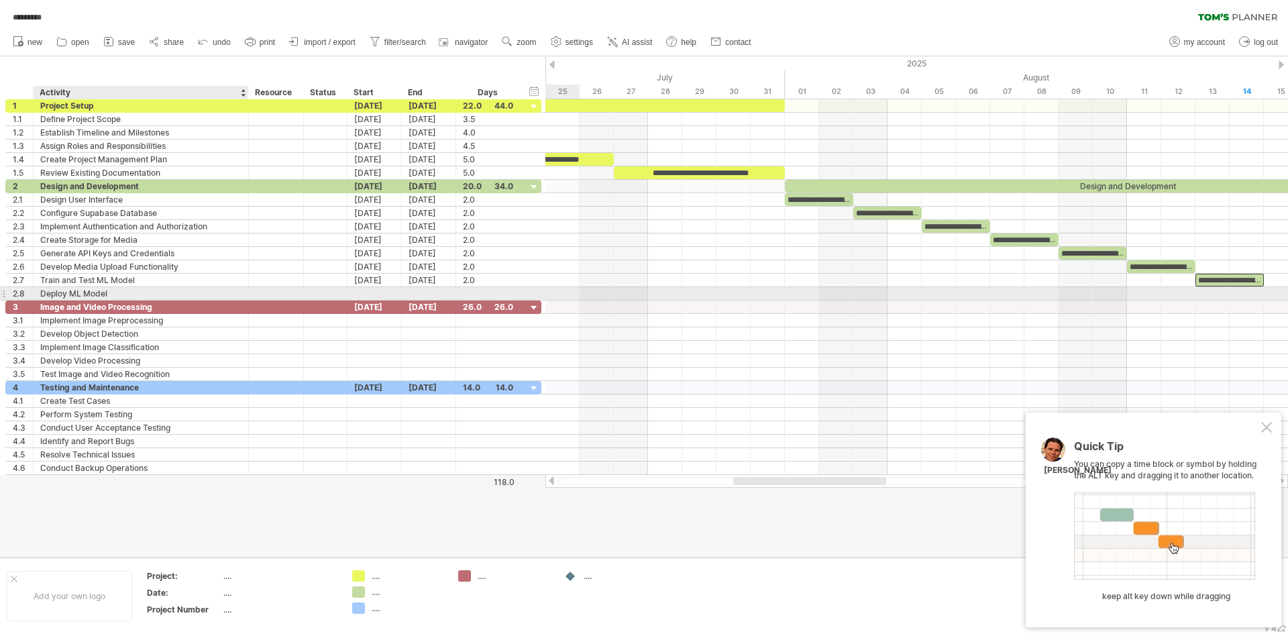
click at [101, 294] on div "Deploy ML Model" at bounding box center [140, 293] width 201 height 13
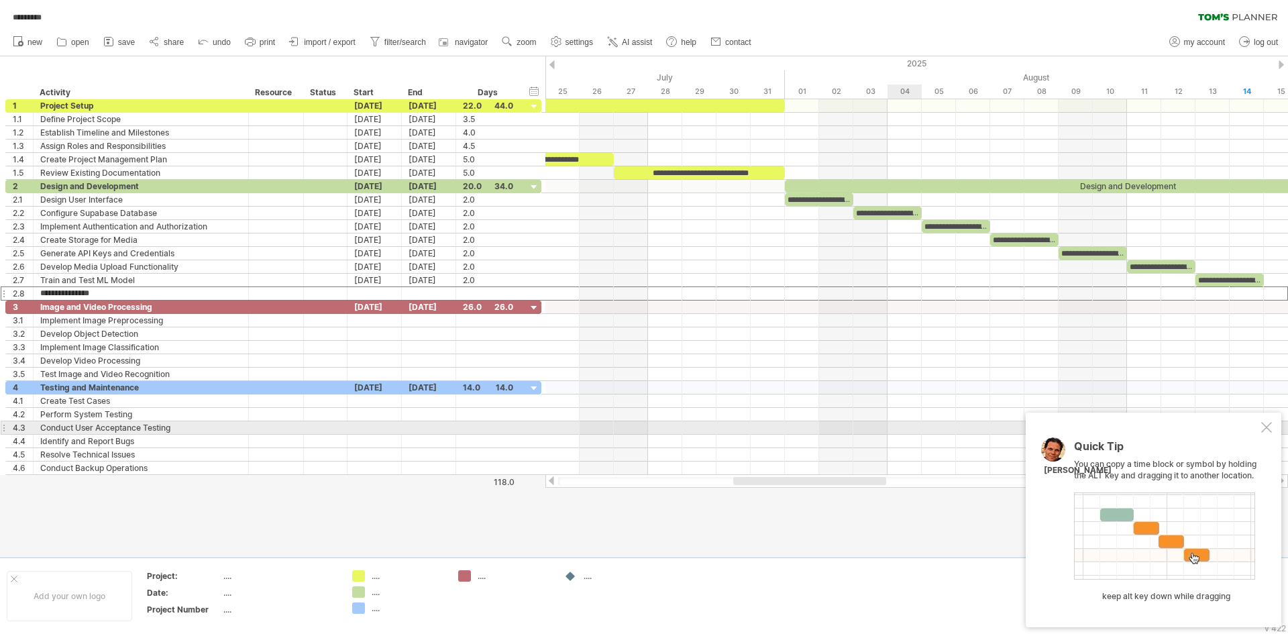
type input "**********"
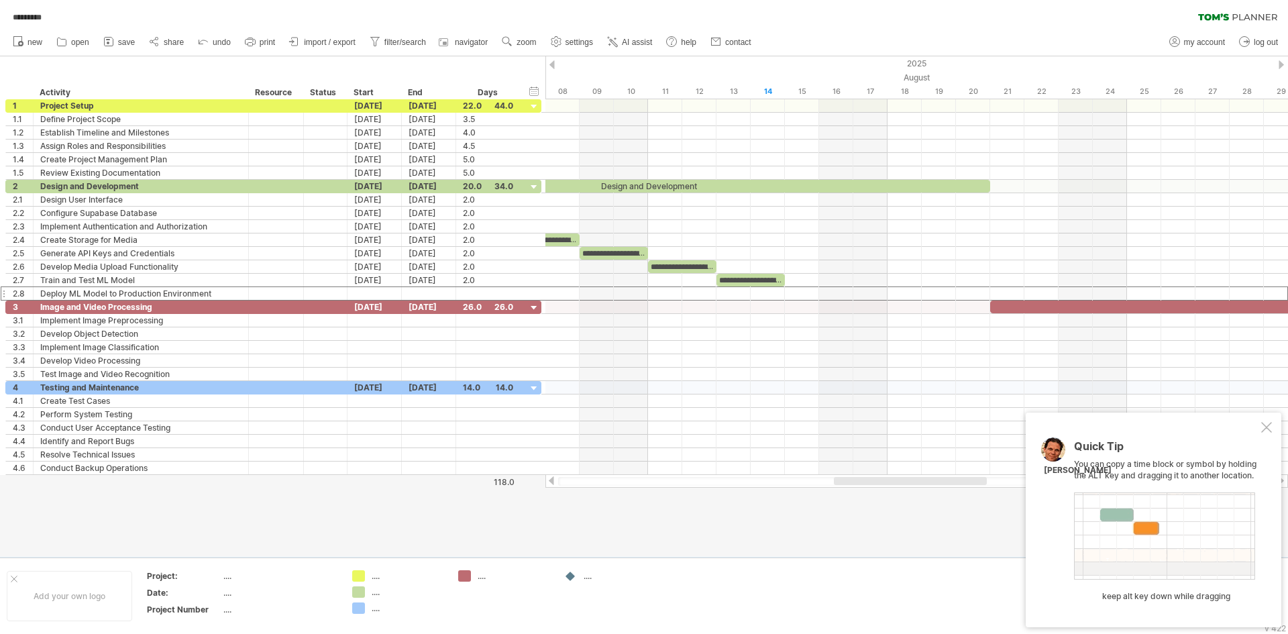
drag, startPoint x: 825, startPoint y: 480, endPoint x: 925, endPoint y: 496, distance: 101.1
click at [925, 496] on div "Trying to reach plan.tomsplanner.com Connected again... 0% autosave... ********…" at bounding box center [644, 317] width 1288 height 634
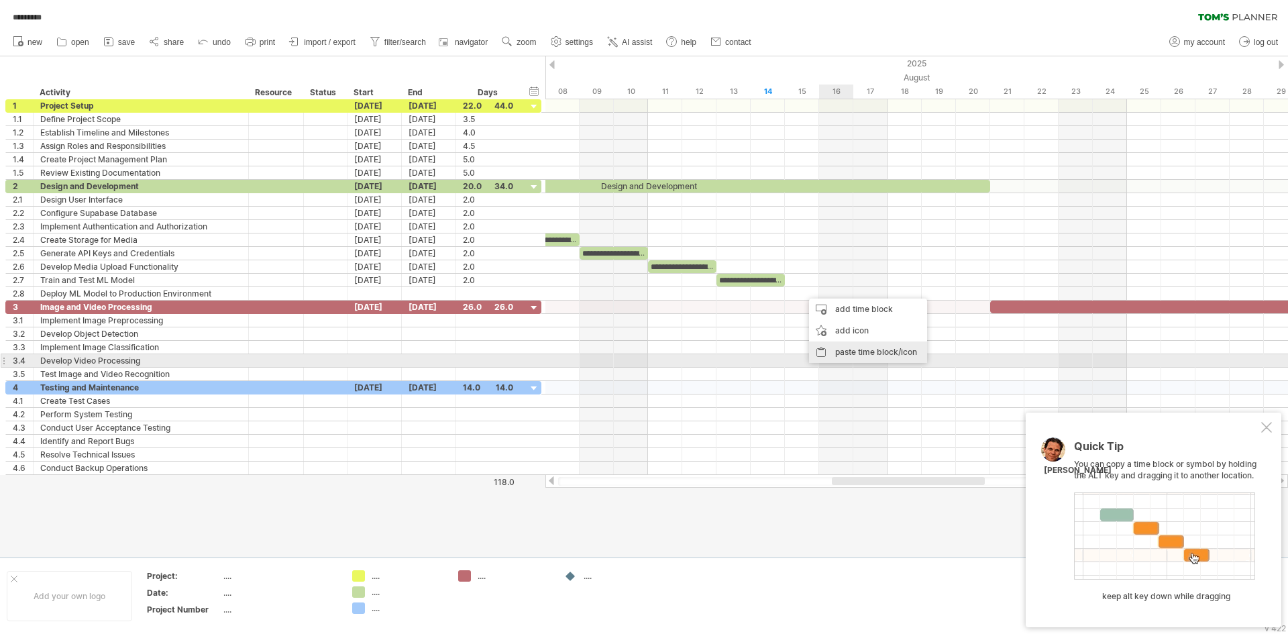
click at [849, 356] on div "paste time block/icon" at bounding box center [868, 351] width 118 height 21
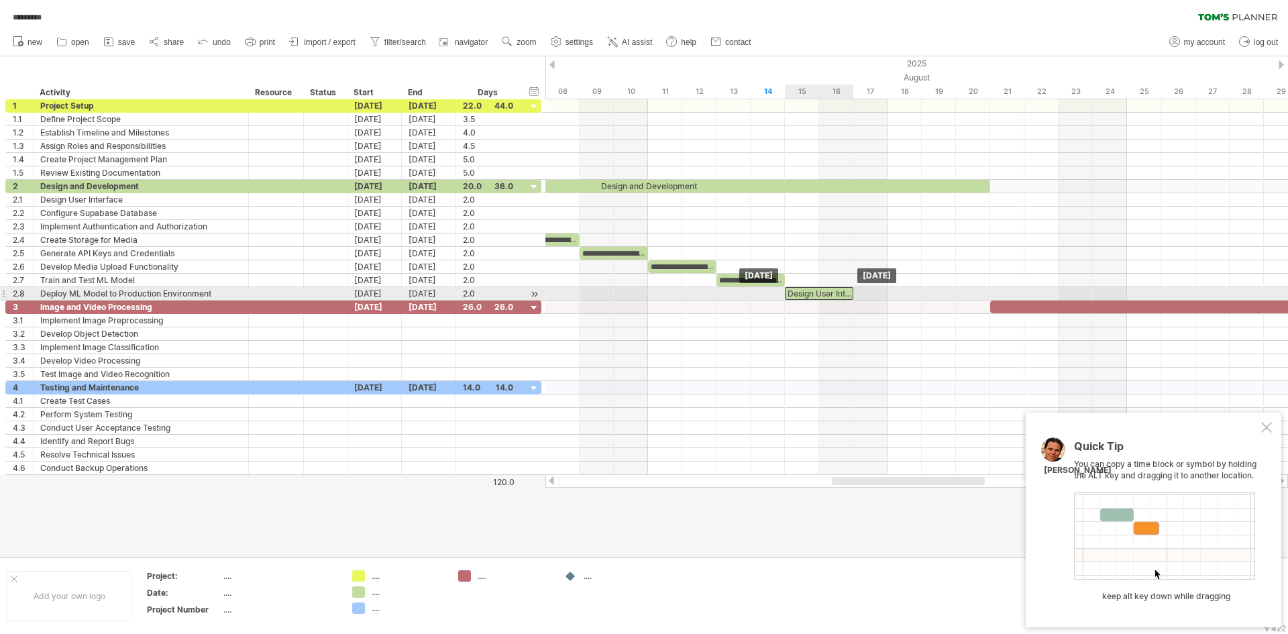
click at [804, 288] on div "Design User Interface" at bounding box center [819, 293] width 68 height 13
click at [839, 288] on div "Design User Interface" at bounding box center [819, 293] width 68 height 13
click at [818, 292] on div "Design User Interface" at bounding box center [819, 293] width 68 height 13
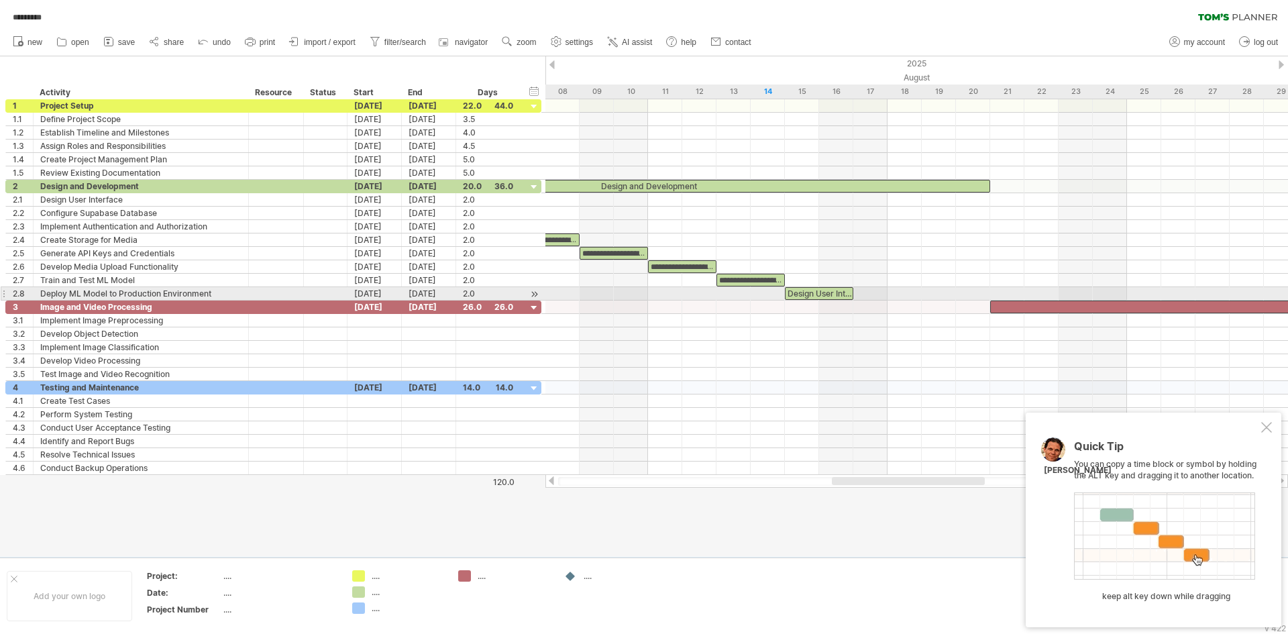
click at [830, 292] on div "Design User Interface" at bounding box center [819, 293] width 68 height 13
click at [793, 288] on div "Design User Interface" at bounding box center [819, 293] width 68 height 13
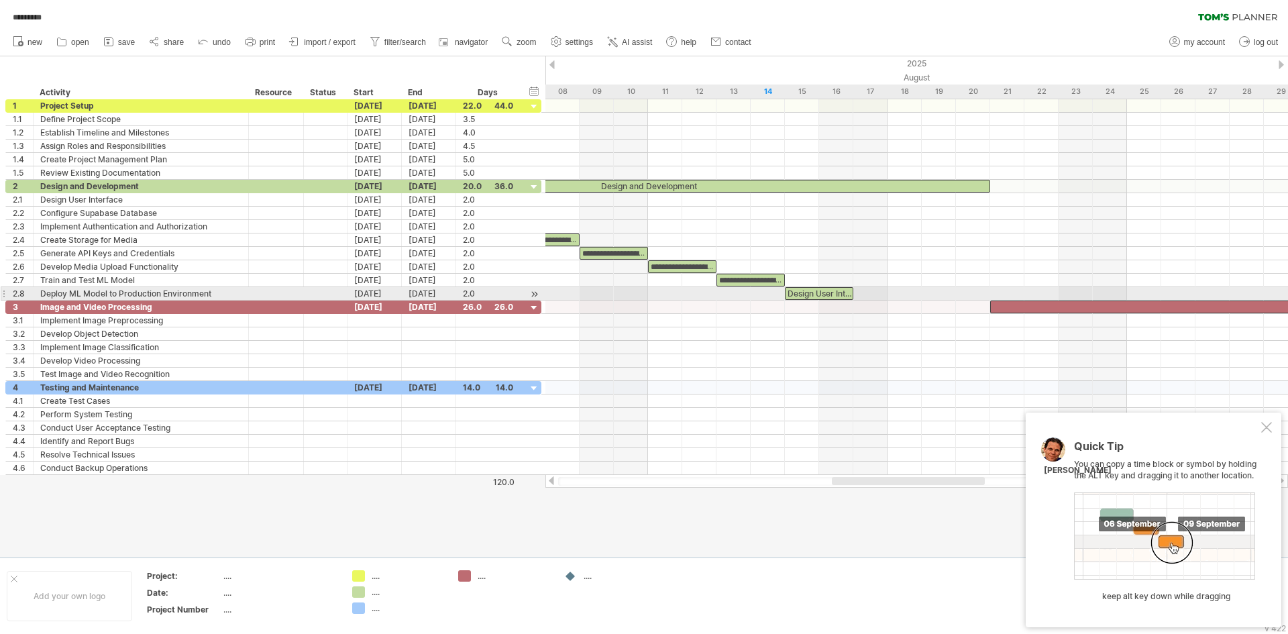
click at [793, 288] on div "Design User Interface" at bounding box center [819, 293] width 68 height 13
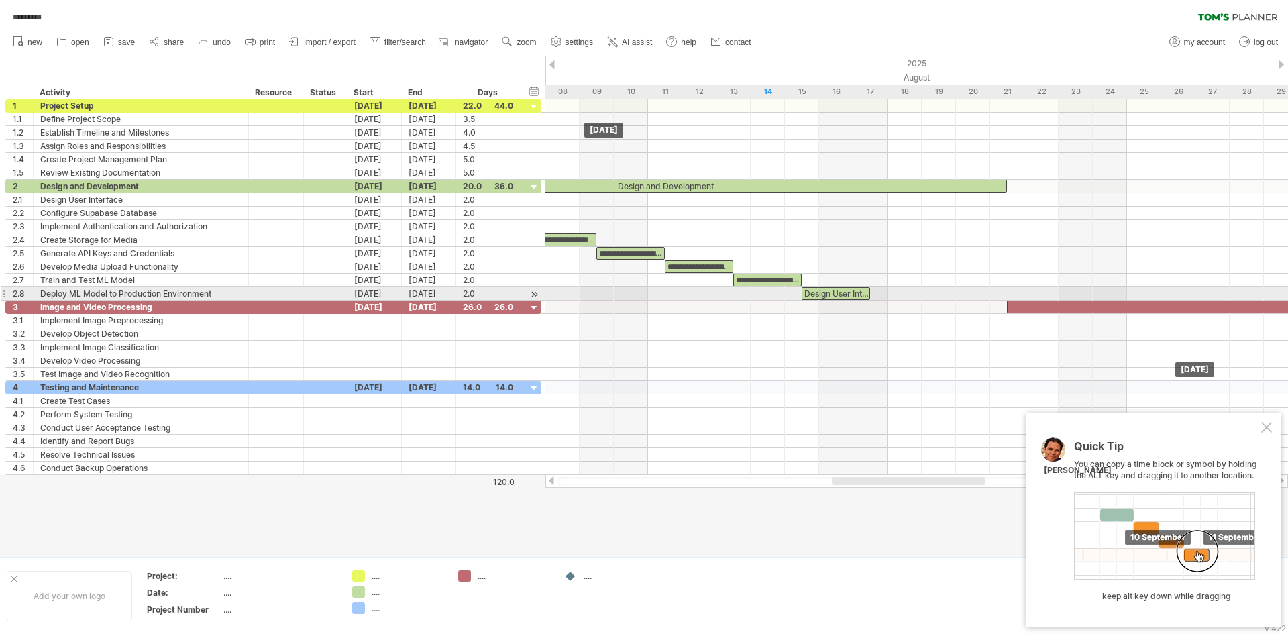
drag, startPoint x: 801, startPoint y: 292, endPoint x: 810, endPoint y: 291, distance: 9.4
click at [810, 291] on div "Design User Interface" at bounding box center [836, 293] width 68 height 13
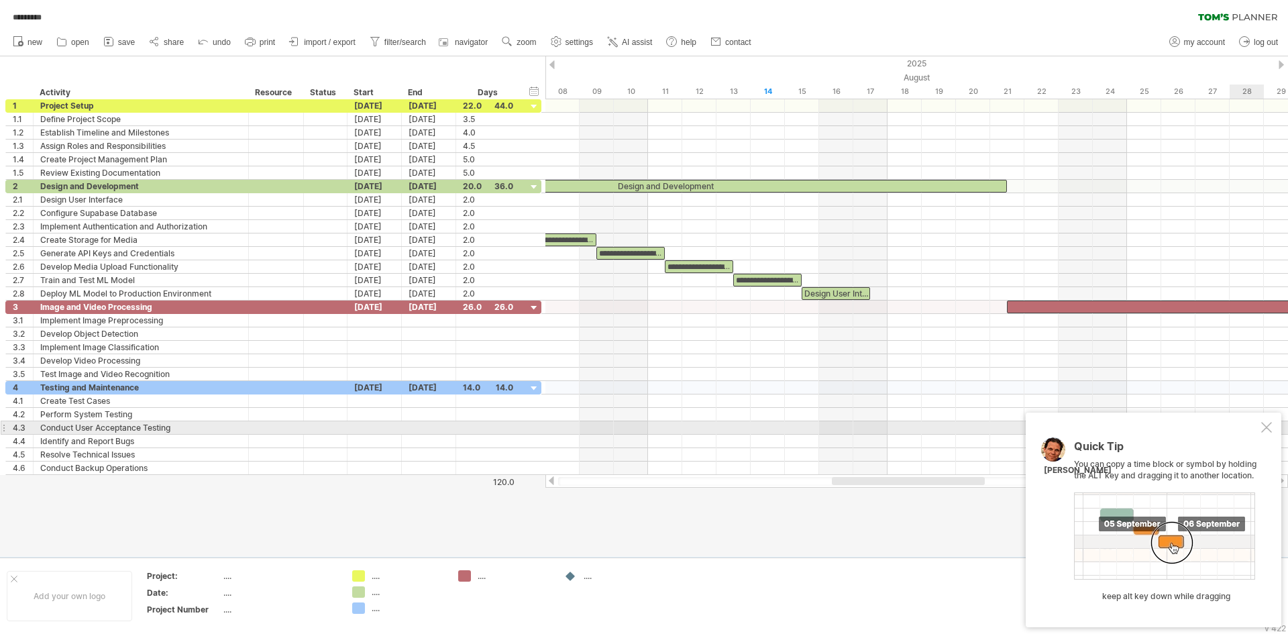
click at [1266, 428] on div at bounding box center [1266, 427] width 11 height 11
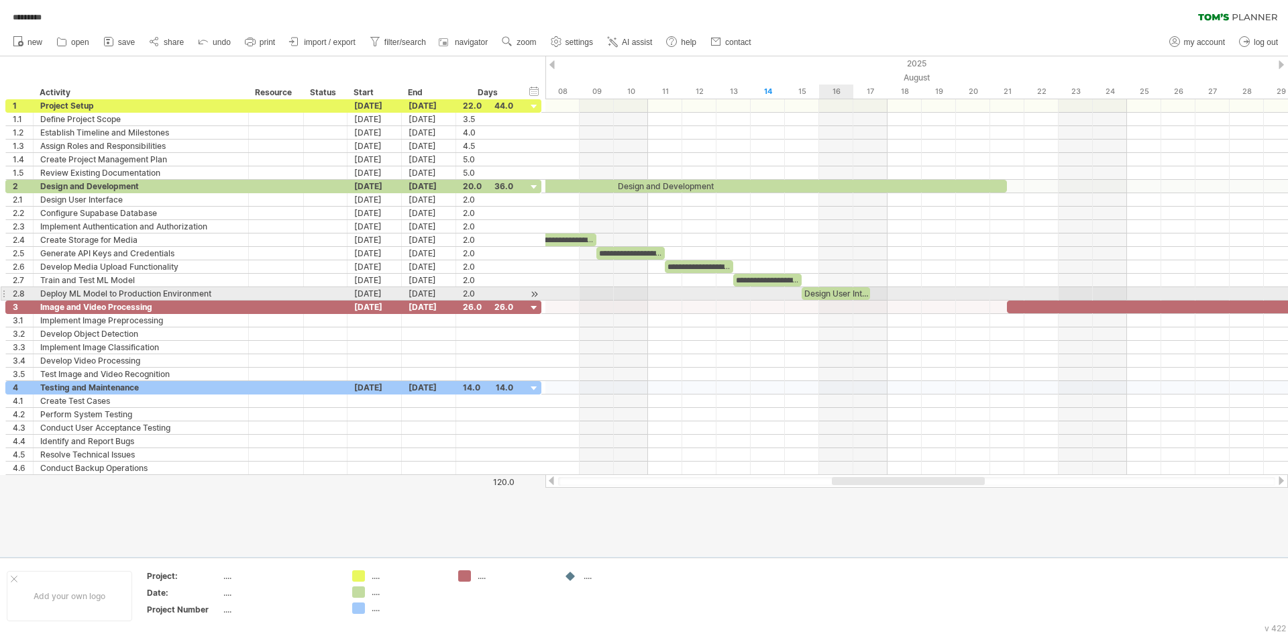
click at [851, 291] on div "Design User Interface" at bounding box center [836, 293] width 68 height 13
click at [851, 291] on div "**********" at bounding box center [836, 293] width 68 height 13
drag, startPoint x: 843, startPoint y: 290, endPoint x: 963, endPoint y: 295, distance: 120.8
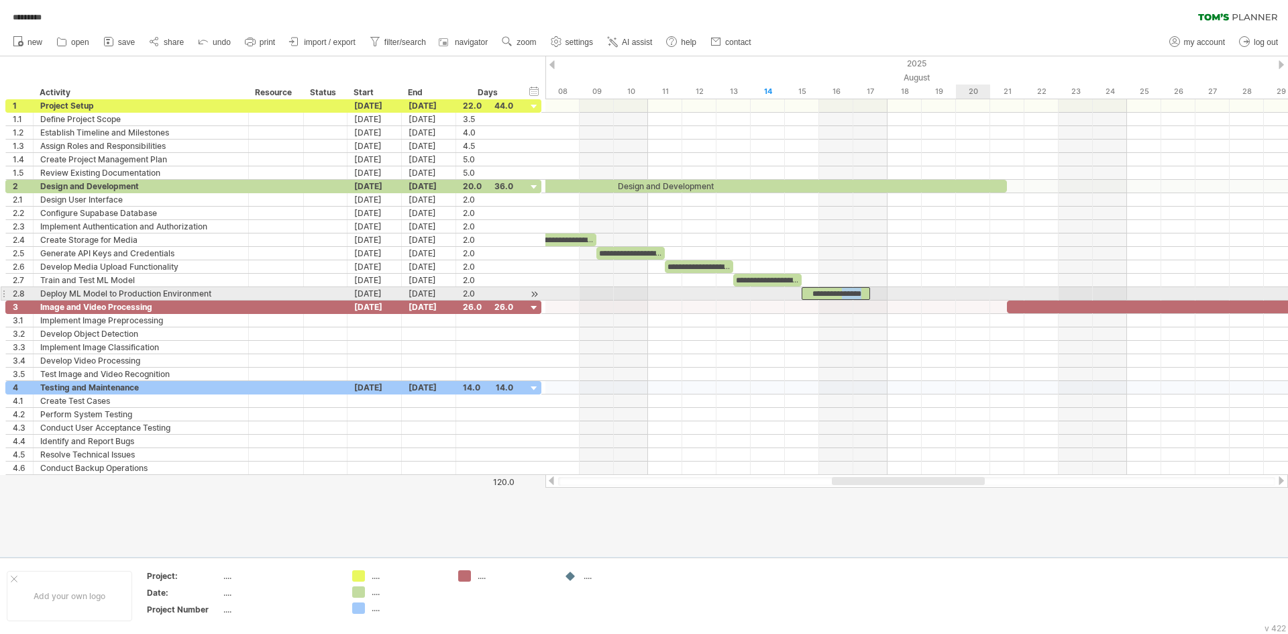
click at [963, 295] on div "**********" at bounding box center [916, 287] width 743 height 376
drag, startPoint x: 839, startPoint y: 292, endPoint x: 975, endPoint y: 296, distance: 136.9
click at [975, 296] on div "**********" at bounding box center [972, 293] width 68 height 13
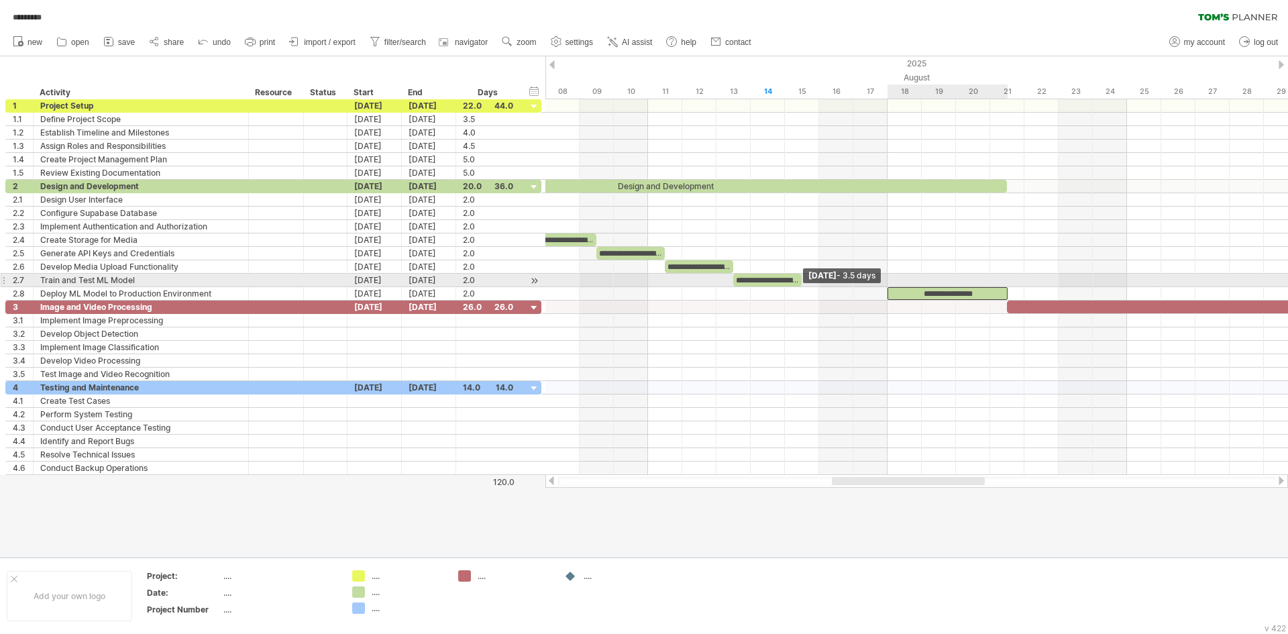
drag, startPoint x: 940, startPoint y: 290, endPoint x: 885, endPoint y: 286, distance: 55.2
click at [885, 286] on div "**********" at bounding box center [916, 287] width 743 height 376
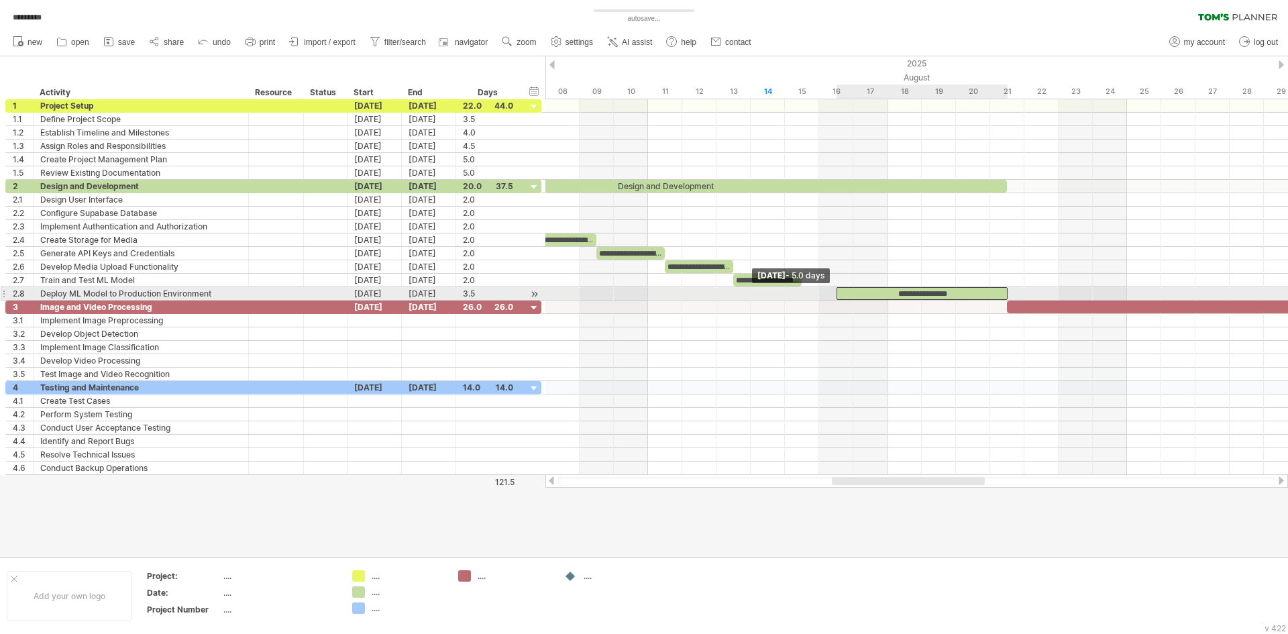
drag, startPoint x: 888, startPoint y: 292, endPoint x: 841, endPoint y: 290, distance: 47.7
click at [841, 290] on div "**********" at bounding box center [922, 293] width 171 height 13
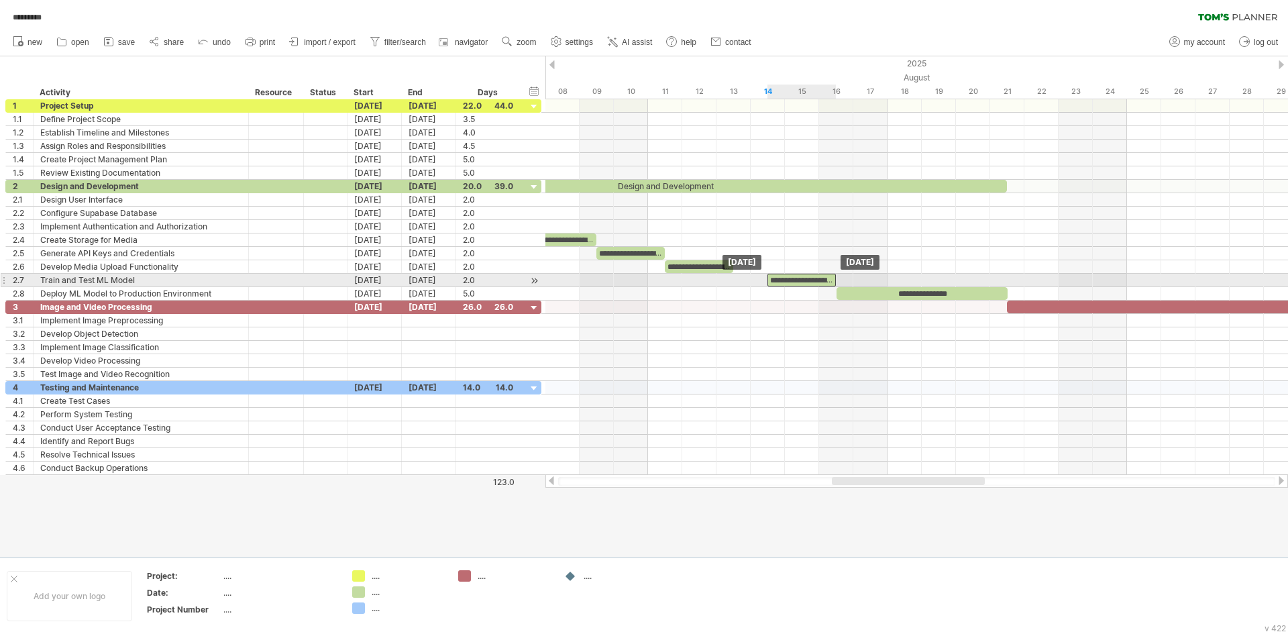
drag, startPoint x: 786, startPoint y: 276, endPoint x: 824, endPoint y: 282, distance: 39.3
click at [824, 282] on div "**********" at bounding box center [801, 280] width 68 height 13
click at [784, 278] on div "**********" at bounding box center [801, 280] width 68 height 13
drag, startPoint x: 768, startPoint y: 278, endPoint x: 735, endPoint y: 277, distance: 33.6
click at [735, 277] on span at bounding box center [733, 280] width 5 height 13
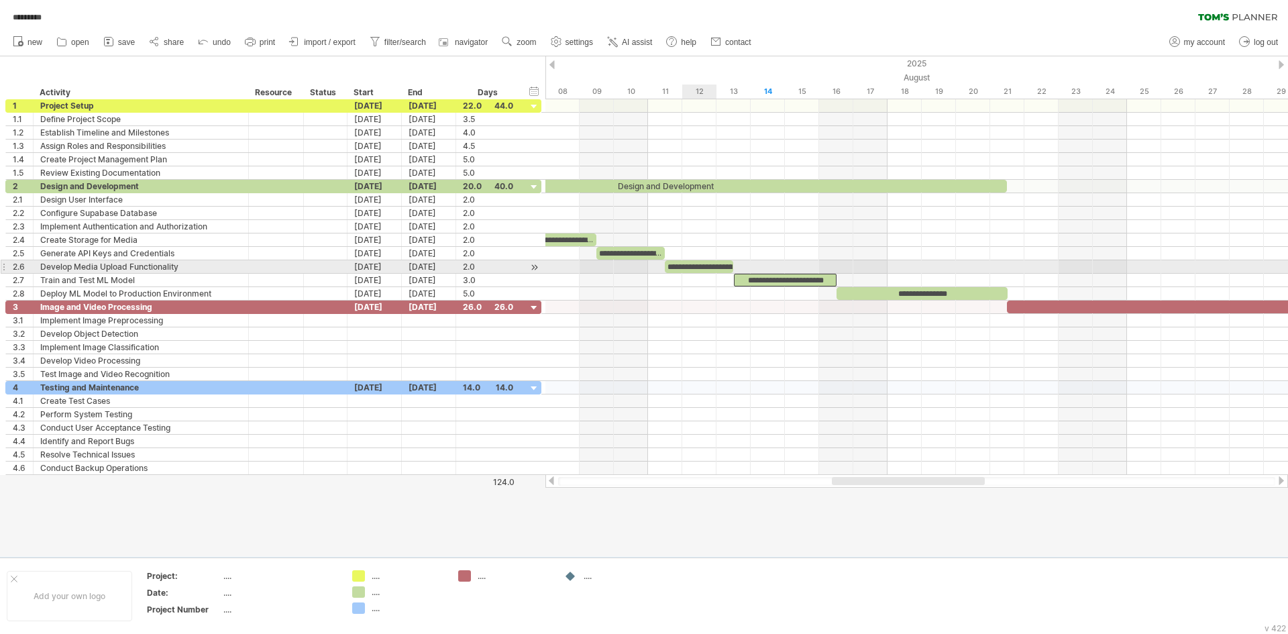
click at [716, 265] on div "**********" at bounding box center [699, 266] width 68 height 13
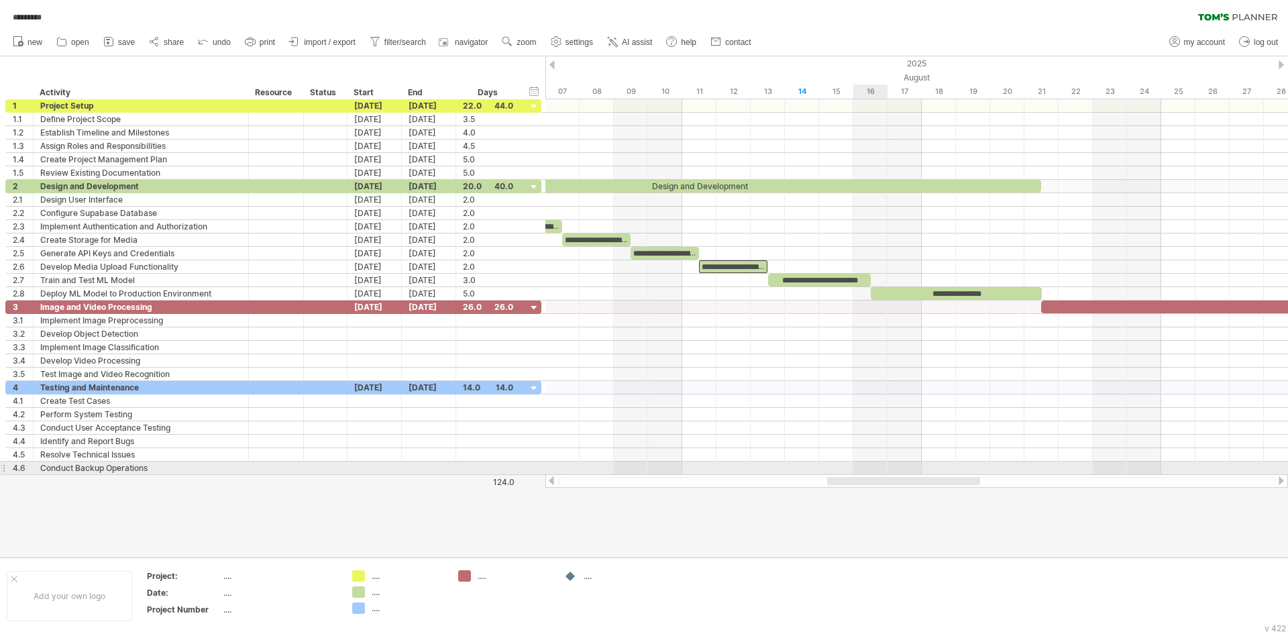
drag, startPoint x: 887, startPoint y: 478, endPoint x: 889, endPoint y: 454, distance: 24.2
click at [883, 468] on div "Trying to reach plan.tomsplanner.com Connected again... 0% autosave... ********…" at bounding box center [644, 317] width 1288 height 634
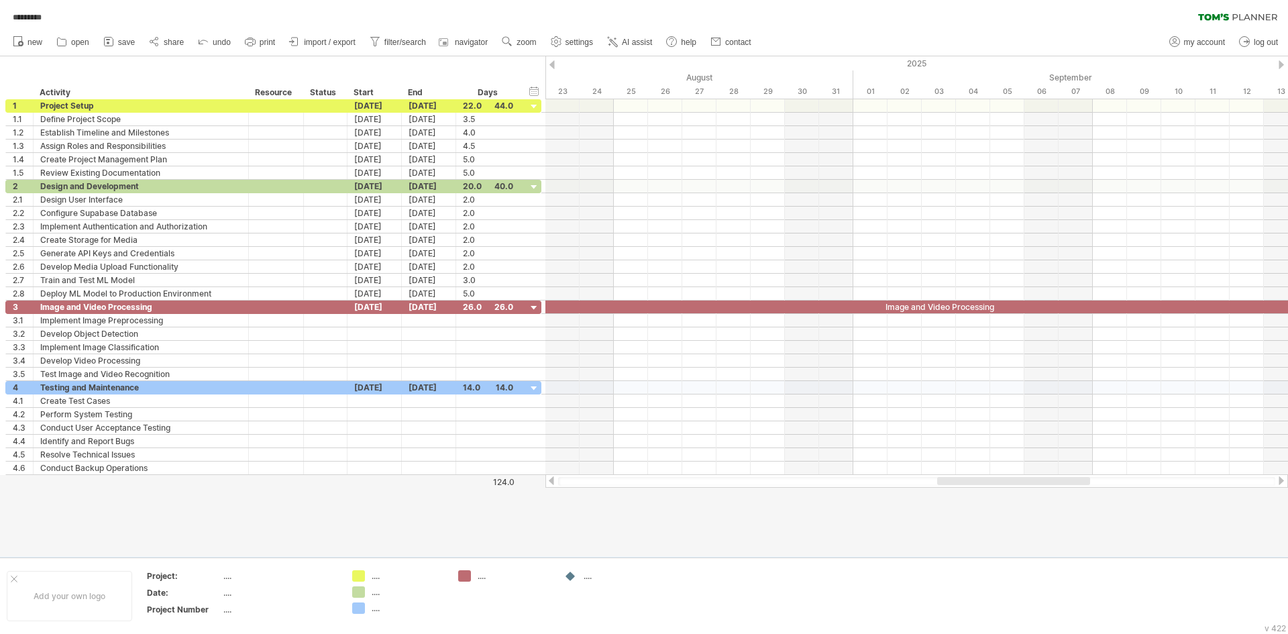
drag, startPoint x: 902, startPoint y: 479, endPoint x: 1010, endPoint y: 489, distance: 108.5
click at [1010, 489] on div "Trying to reach plan.tomsplanner.com Connected again... 0% autosave... ********…" at bounding box center [644, 317] width 1288 height 634
click at [1089, 305] on div "Image and Video Processing" at bounding box center [939, 307] width 890 height 13
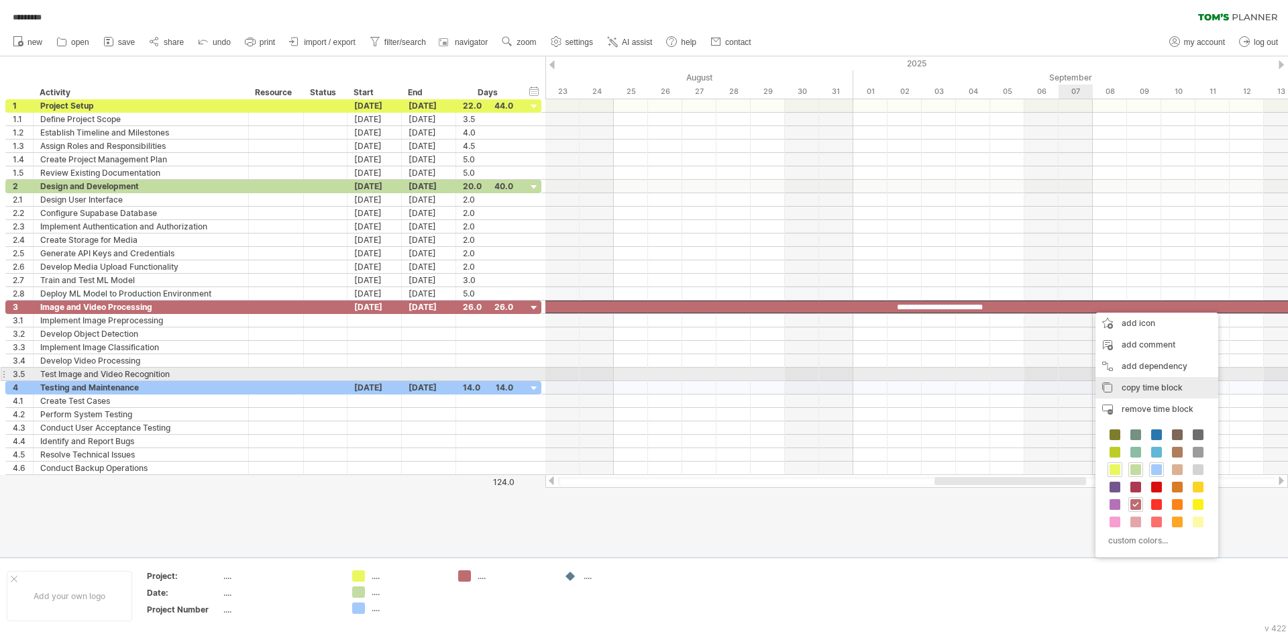
click at [1161, 381] on div "copy time block copy time blocks/icons" at bounding box center [1156, 387] width 123 height 21
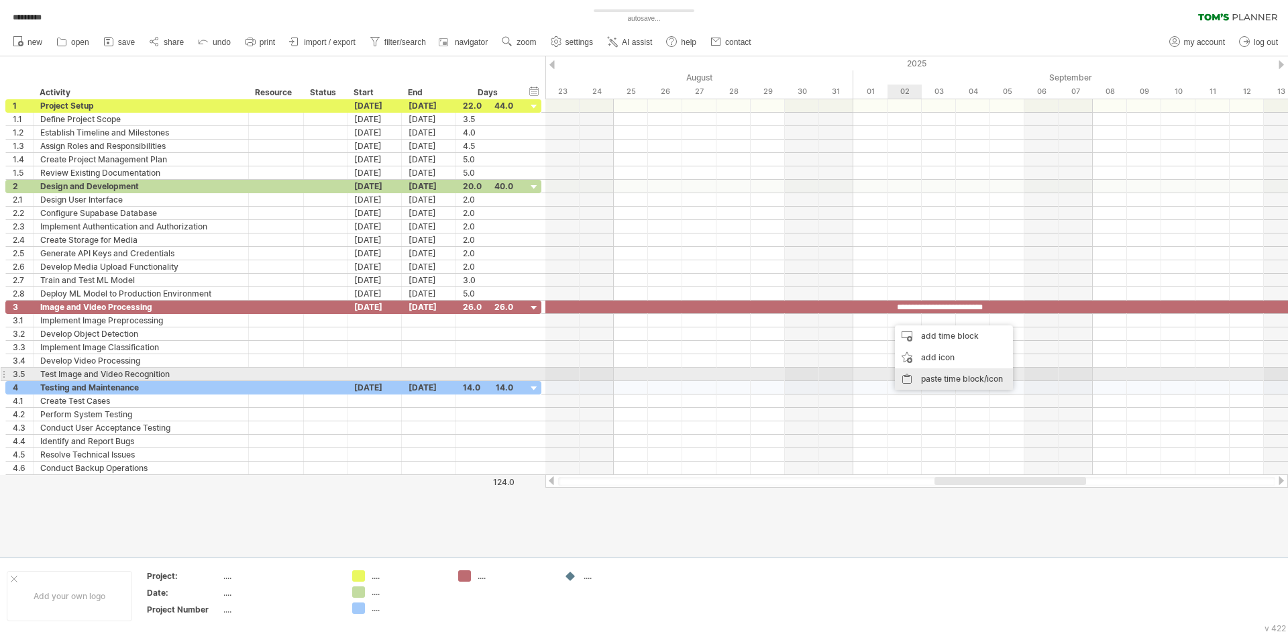
click at [922, 377] on div "paste time block/icon" at bounding box center [954, 378] width 118 height 21
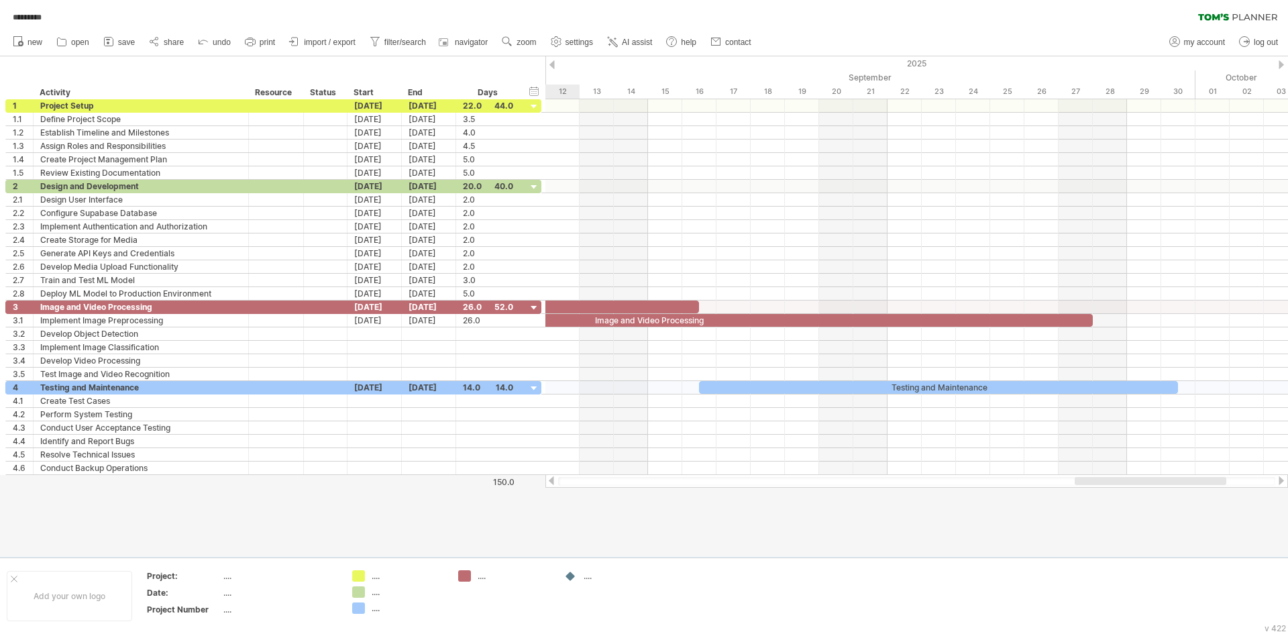
drag, startPoint x: 975, startPoint y: 481, endPoint x: 1115, endPoint y: 479, distance: 140.2
click at [1115, 479] on div at bounding box center [1151, 481] width 152 height 8
click at [1069, 319] on div "Image and Video Processing" at bounding box center [648, 320] width 890 height 13
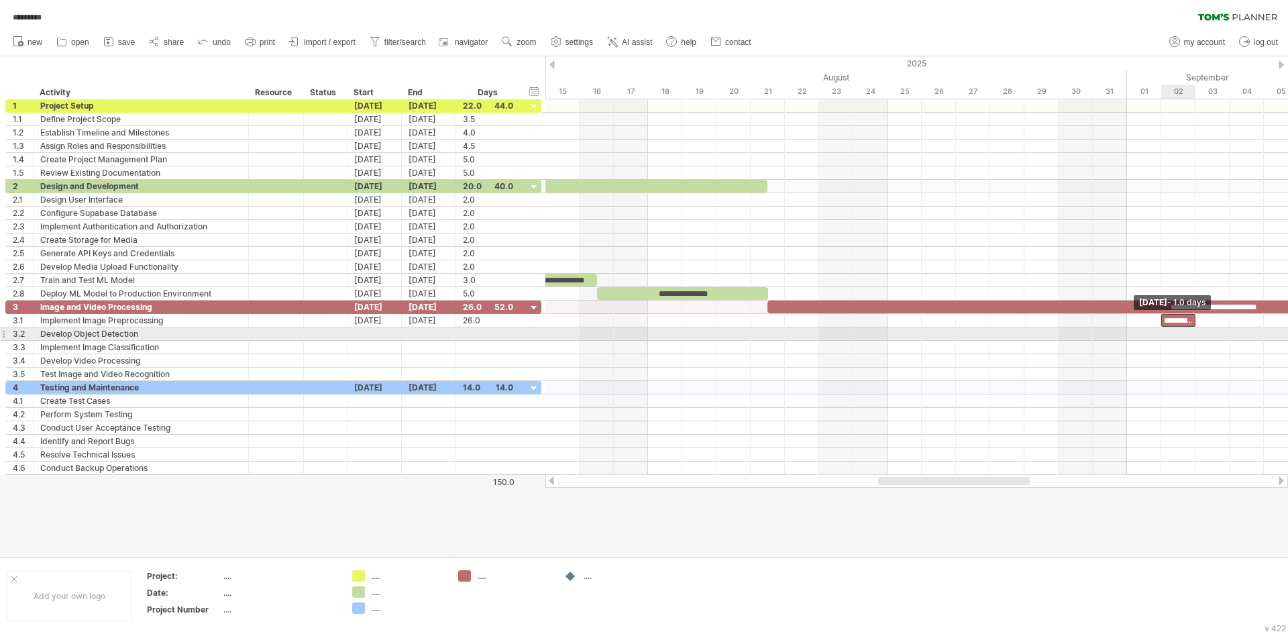
drag, startPoint x: 1091, startPoint y: 318, endPoint x: 1200, endPoint y: 329, distance: 109.9
click at [1200, 329] on div "**********" at bounding box center [916, 287] width 743 height 376
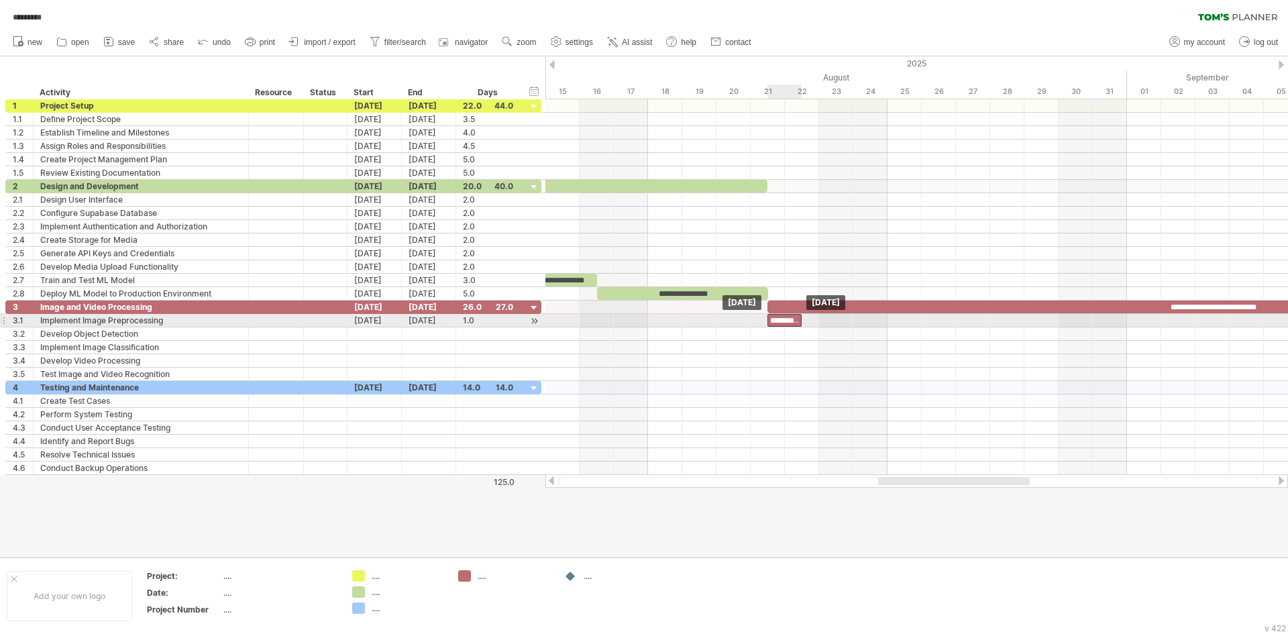
drag, startPoint x: 1176, startPoint y: 321, endPoint x: 786, endPoint y: 326, distance: 389.8
click at [786, 326] on div "**********" at bounding box center [784, 320] width 34 height 13
drag, startPoint x: 801, startPoint y: 318, endPoint x: 828, endPoint y: 318, distance: 27.5
click at [830, 318] on div "**********" at bounding box center [801, 320] width 68 height 13
click at [816, 318] on div "**********" at bounding box center [801, 320] width 68 height 13
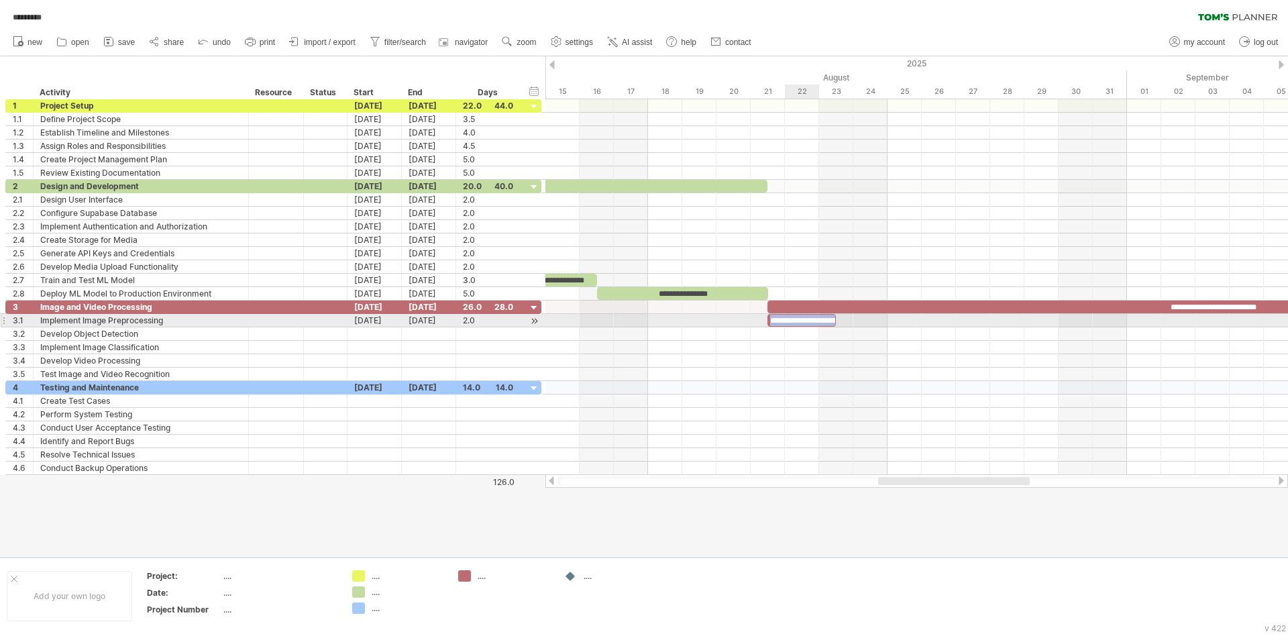
click at [816, 318] on div "**********" at bounding box center [801, 320] width 68 height 13
click at [186, 319] on div "Implement Image Preprocessing" at bounding box center [140, 320] width 201 height 13
click at [796, 322] on div "**********" at bounding box center [801, 320] width 68 height 13
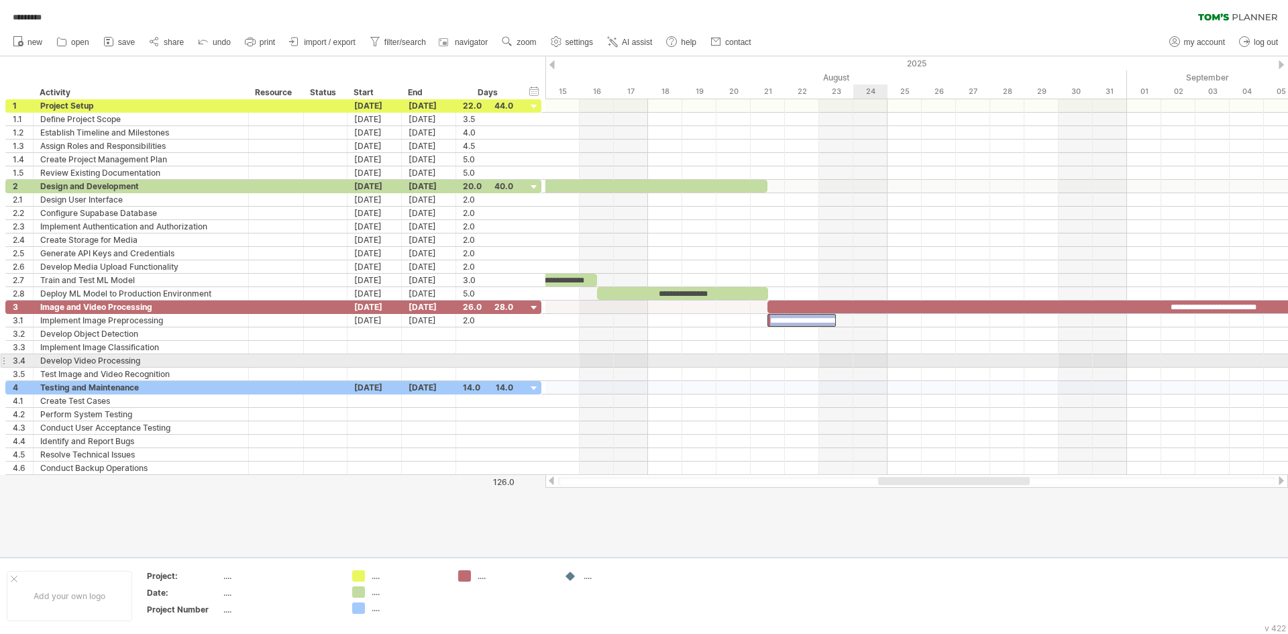
paste div
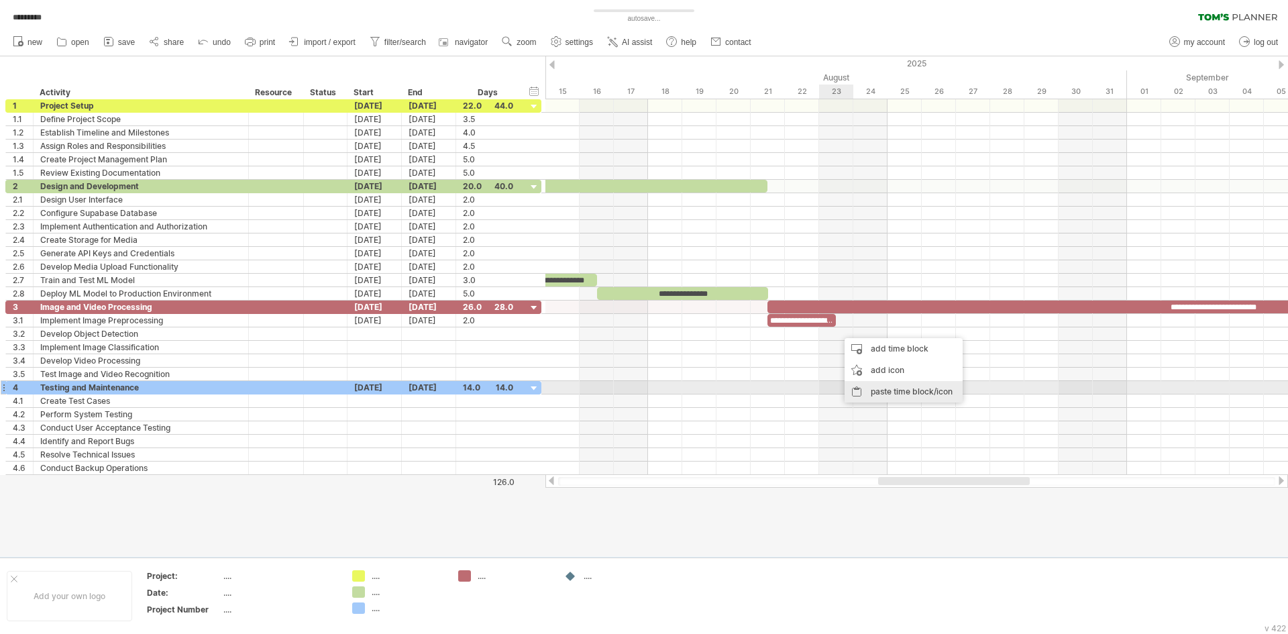
click at [881, 383] on div "paste time block/icon" at bounding box center [904, 391] width 118 height 21
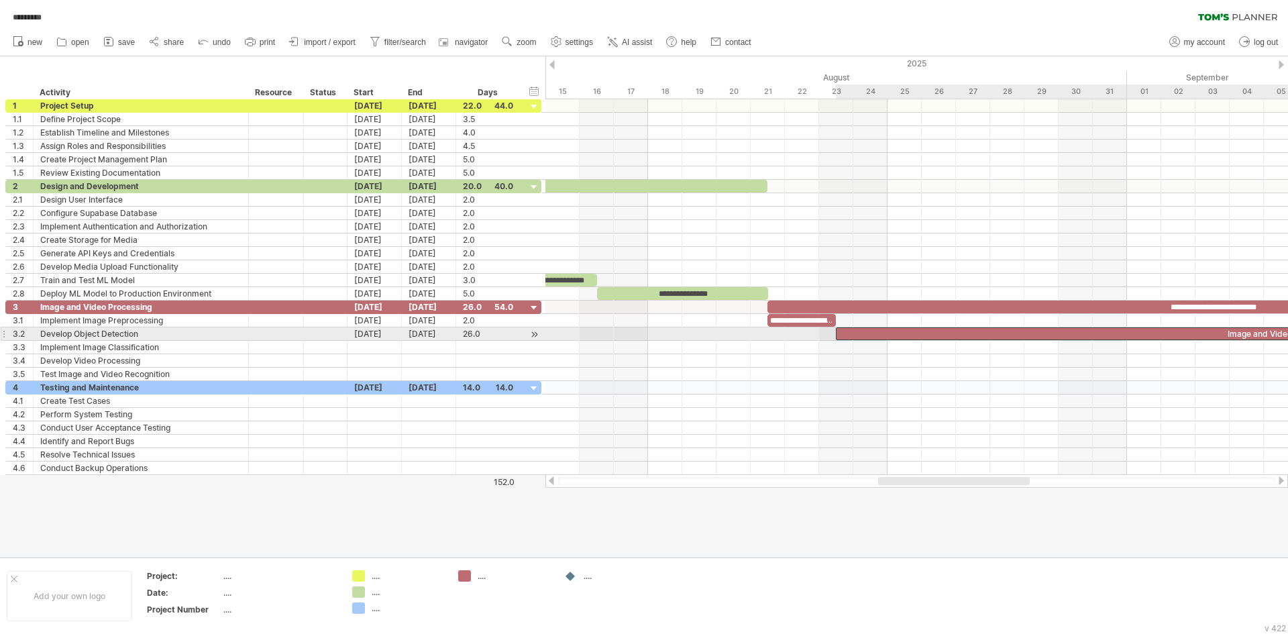
click at [978, 335] on div "Image and Video Processing" at bounding box center [1281, 333] width 890 height 13
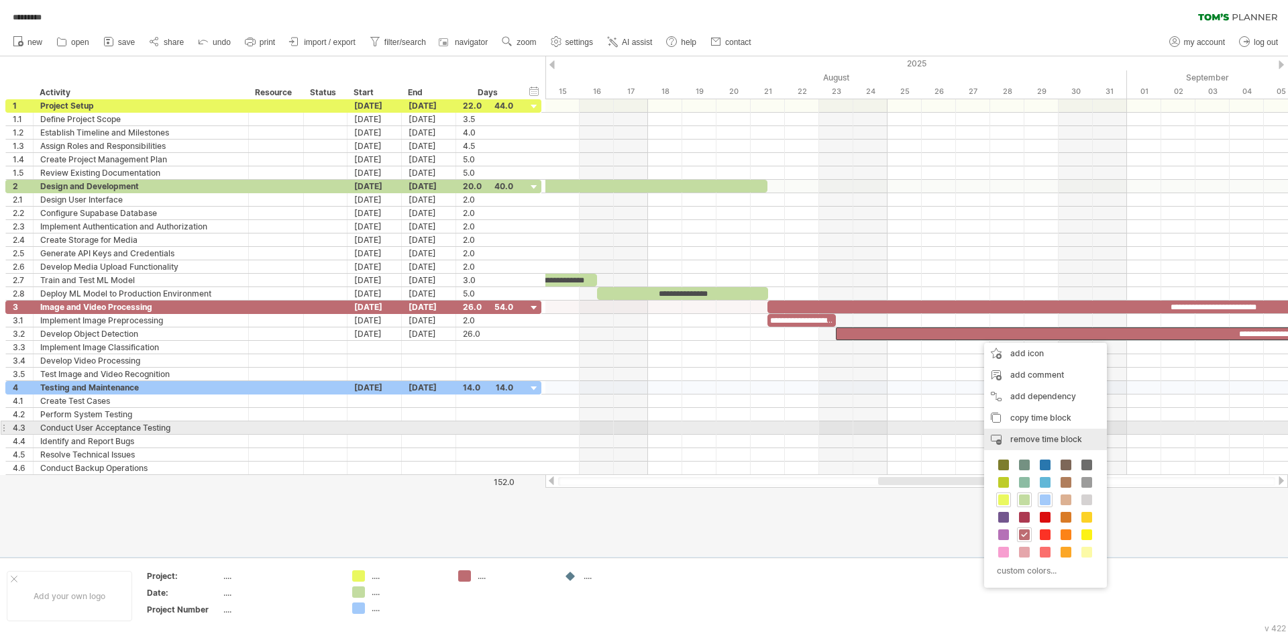
click at [1036, 431] on div "remove time block remove selected items" at bounding box center [1045, 439] width 123 height 21
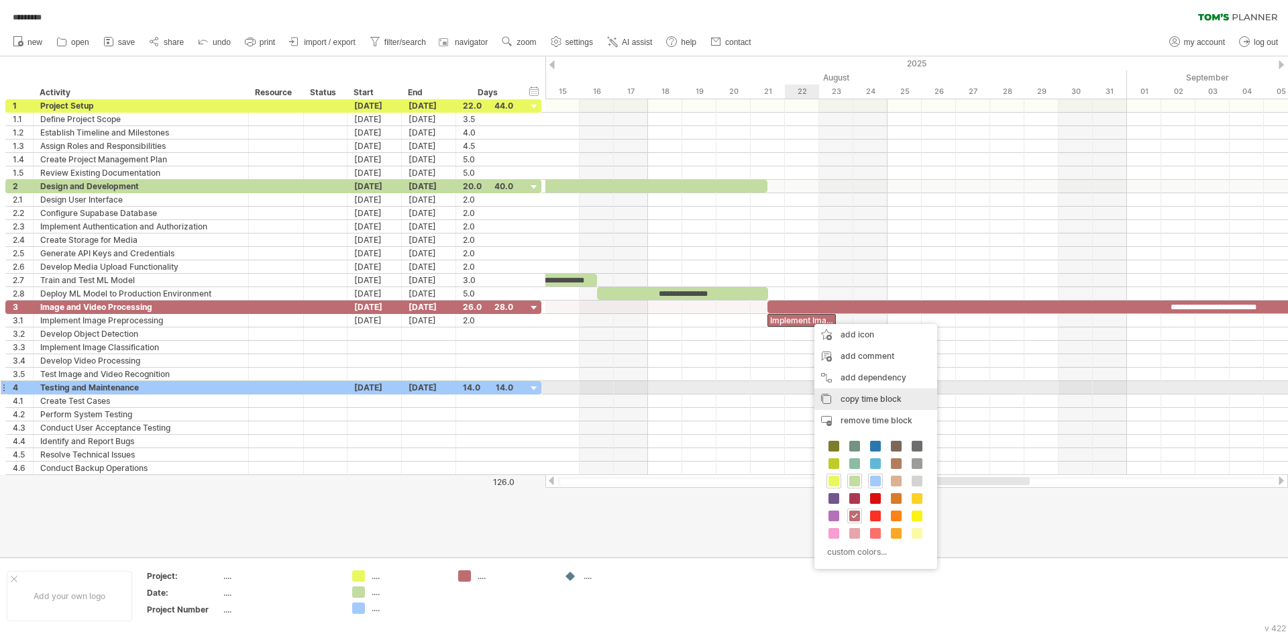
click at [859, 392] on div "copy time block copy time blocks/icons" at bounding box center [875, 398] width 123 height 21
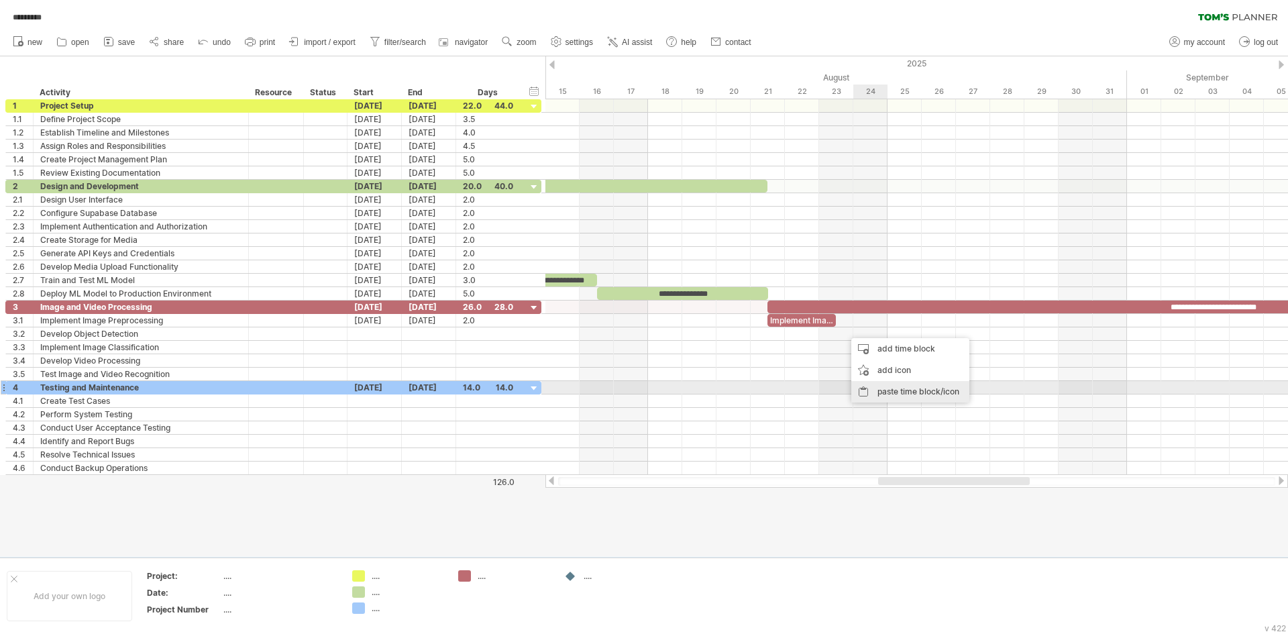
click at [882, 385] on div "paste time block/icon" at bounding box center [910, 391] width 118 height 21
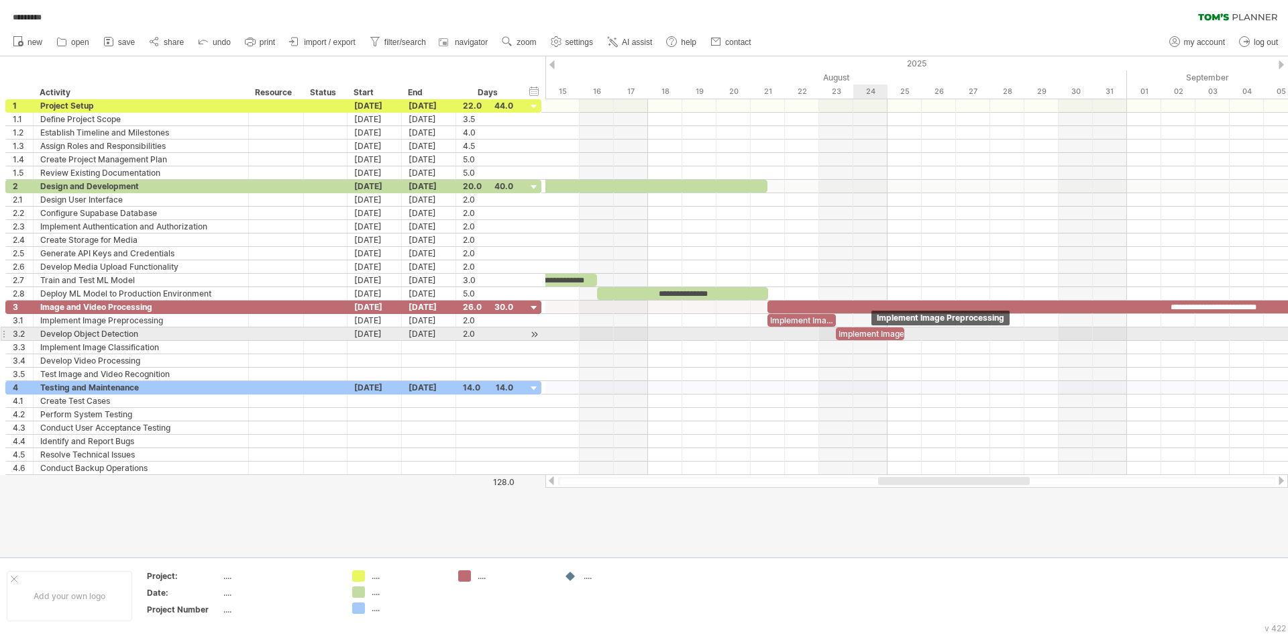
click at [875, 332] on div "Implement Image Preprocessing" at bounding box center [870, 333] width 68 height 13
click at [164, 334] on div "Develop Object Detection" at bounding box center [140, 333] width 201 height 13
click at [867, 335] on div "**********" at bounding box center [870, 333] width 68 height 13
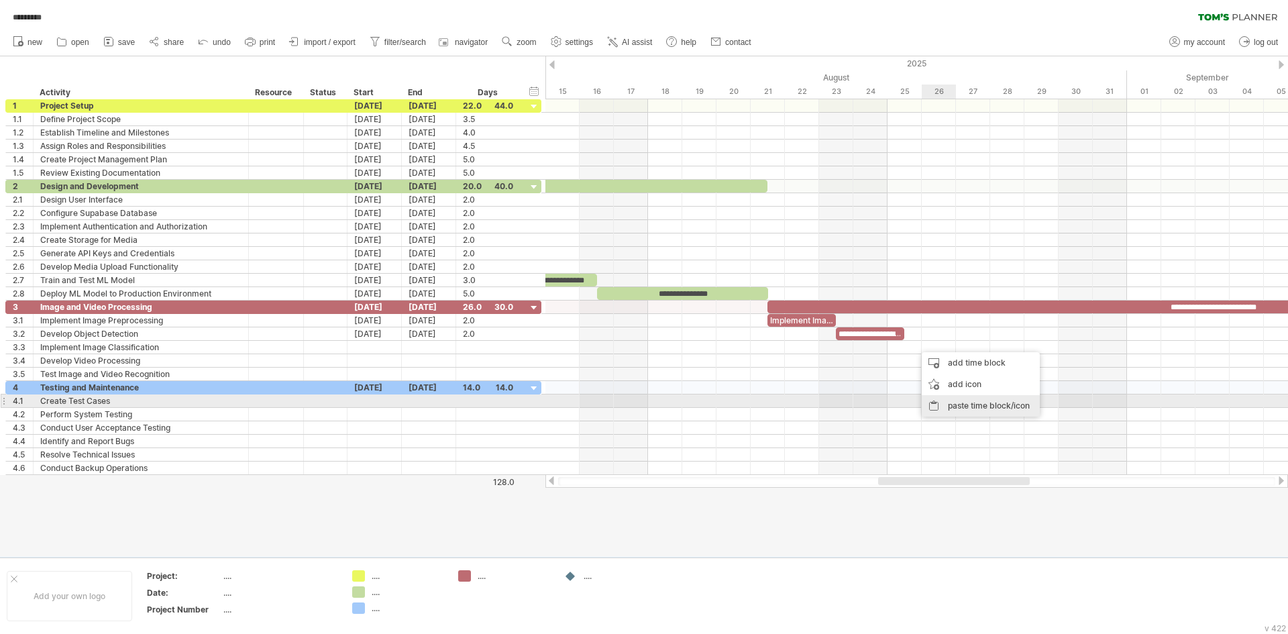
click at [960, 402] on div "paste time block/icon" at bounding box center [981, 405] width 118 height 21
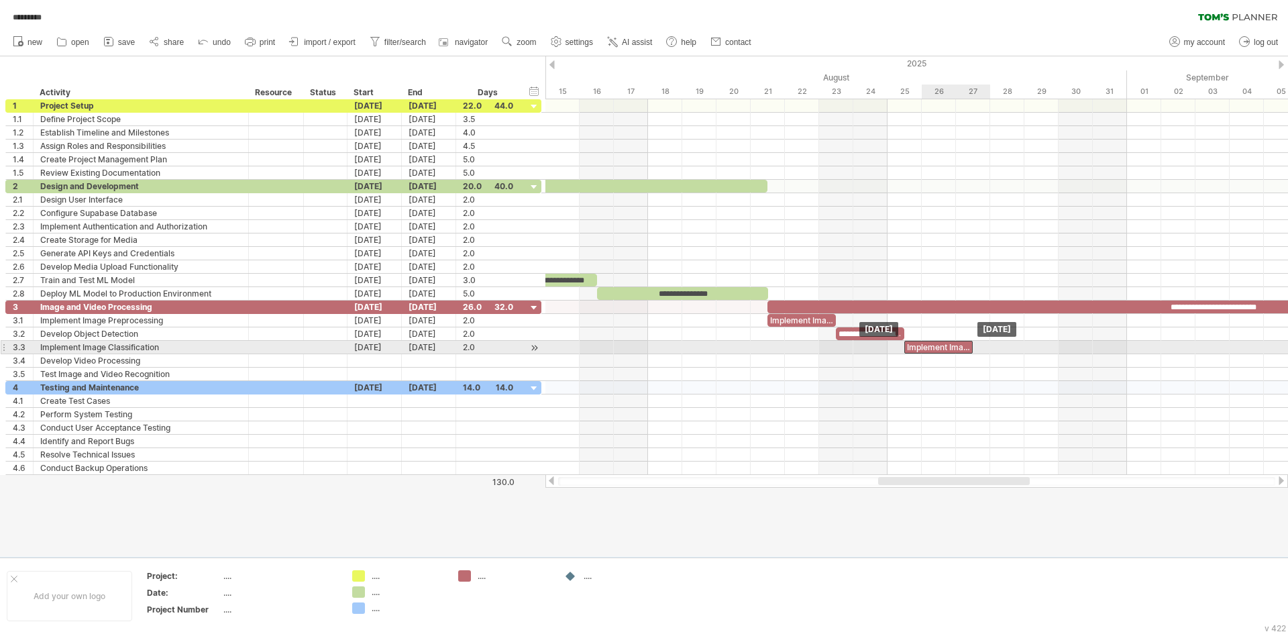
drag, startPoint x: 934, startPoint y: 345, endPoint x: 920, endPoint y: 344, distance: 14.8
click at [920, 344] on div "Implement Image Preprocessing" at bounding box center [938, 347] width 68 height 13
click at [209, 354] on div "Develop Video Processing" at bounding box center [140, 360] width 201 height 13
click at [213, 347] on div "Implement Image Classification" at bounding box center [140, 347] width 201 height 13
click at [946, 347] on div "Implement Image Preprocessing" at bounding box center [938, 347] width 68 height 13
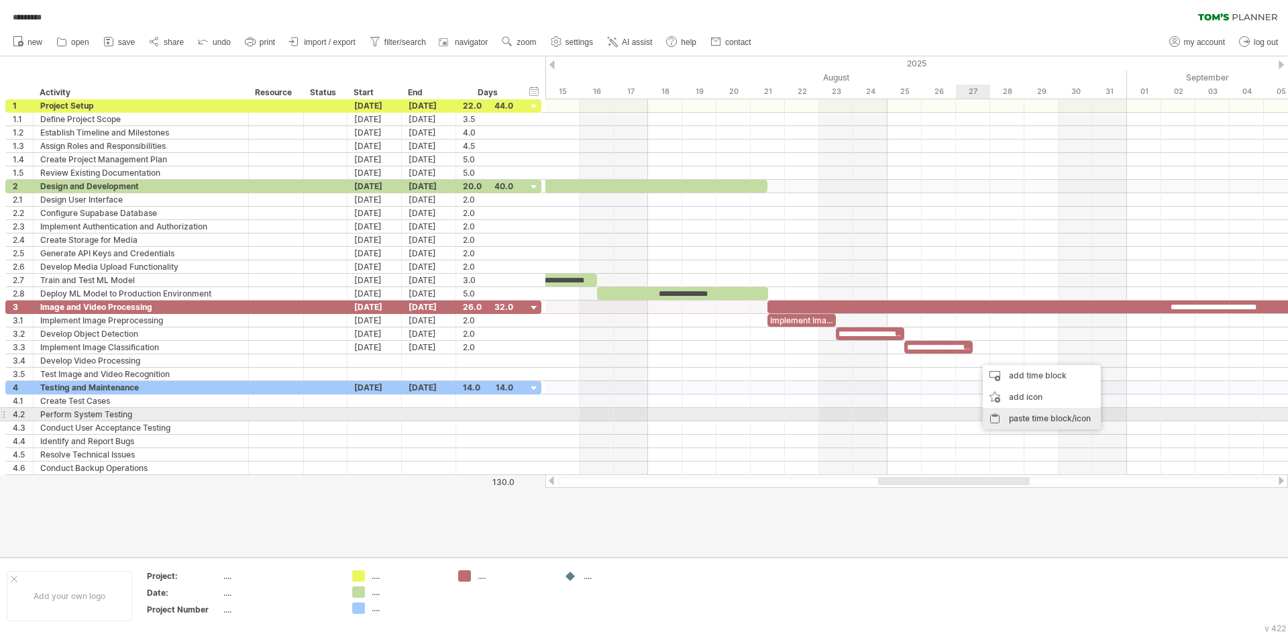
click at [995, 414] on div "paste time block/icon" at bounding box center [1042, 418] width 118 height 21
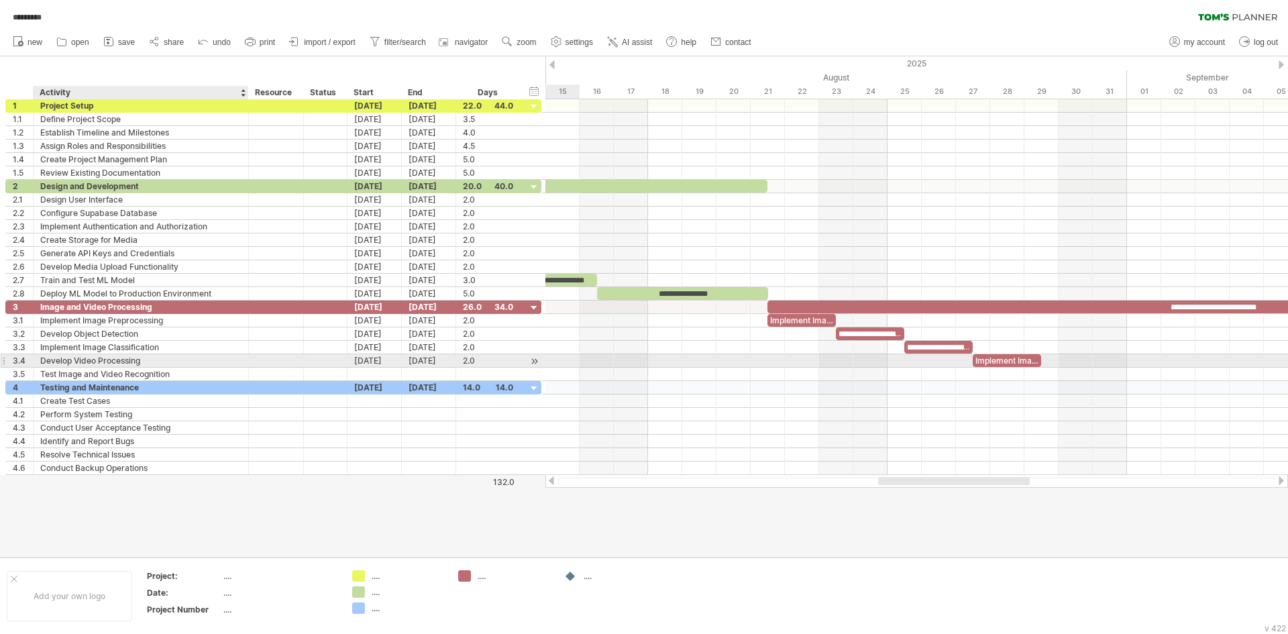
click at [176, 360] on div "Develop Video Processing" at bounding box center [140, 360] width 201 height 13
click at [1012, 356] on div "Implement Image Preprocessing" at bounding box center [1007, 360] width 68 height 13
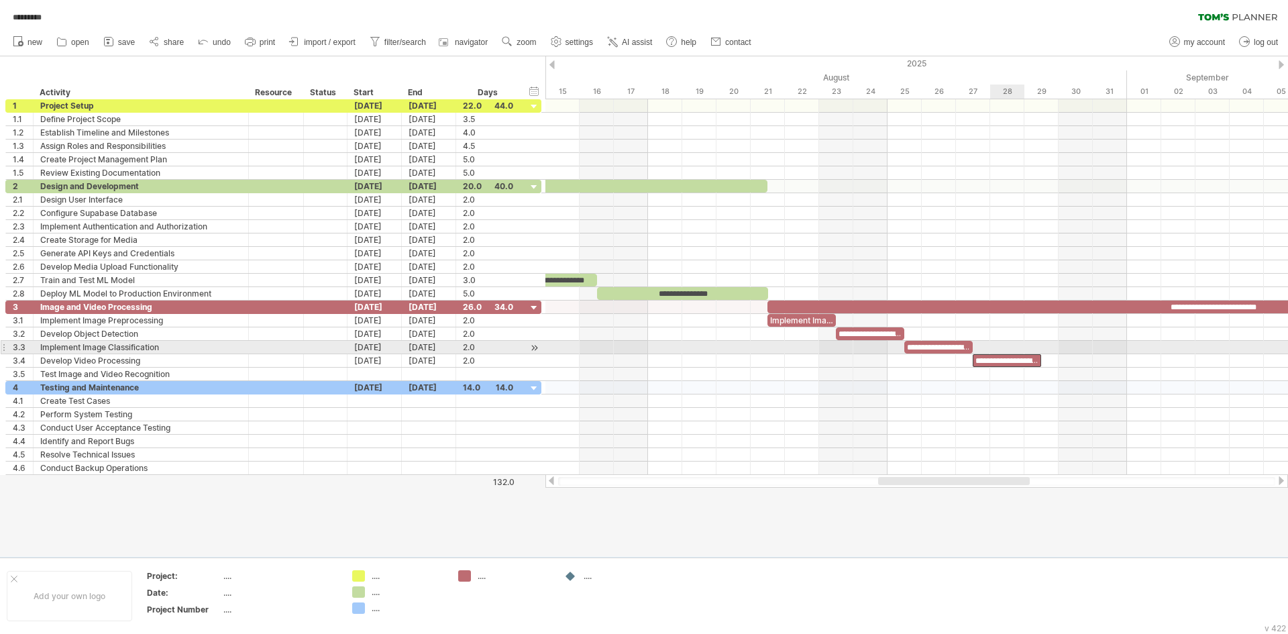
scroll to position [0, 36]
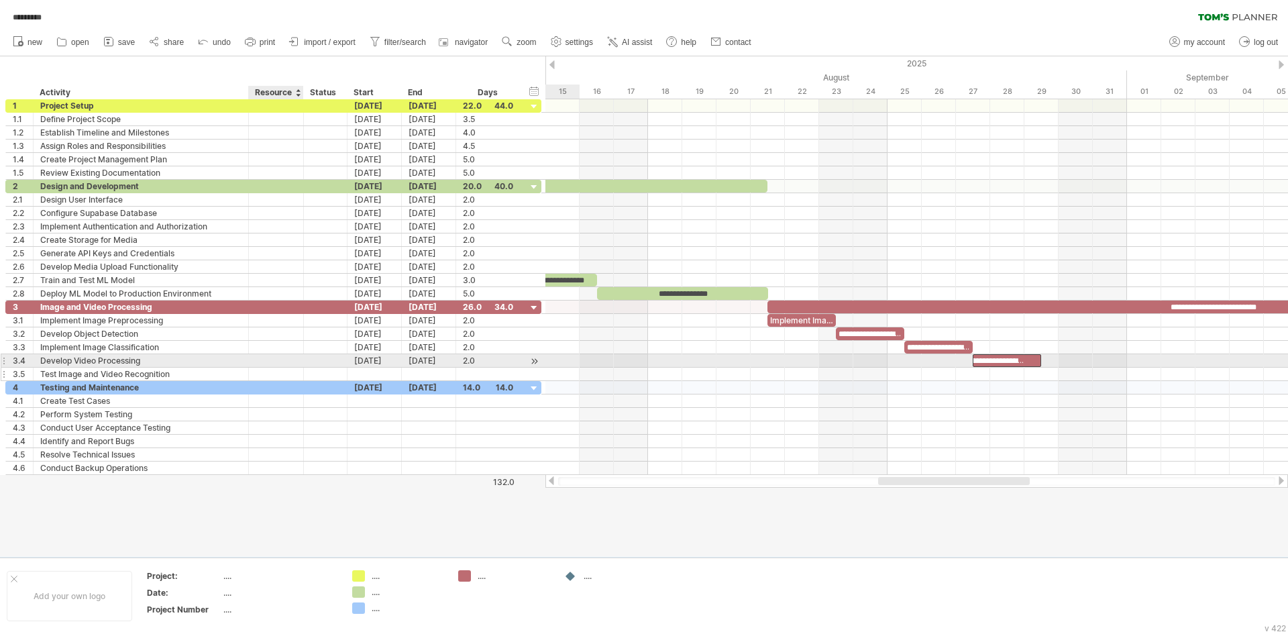
click at [281, 368] on div at bounding box center [276, 374] width 41 height 13
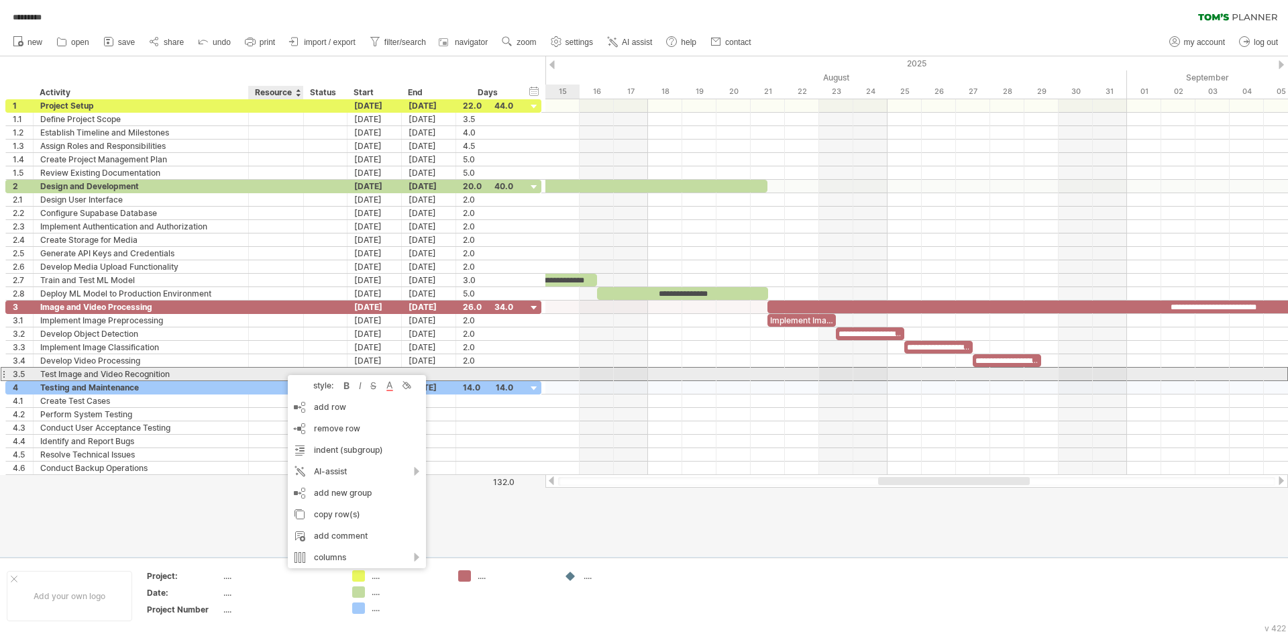
click at [164, 376] on div "Test Image and Video Recognition" at bounding box center [140, 374] width 201 height 13
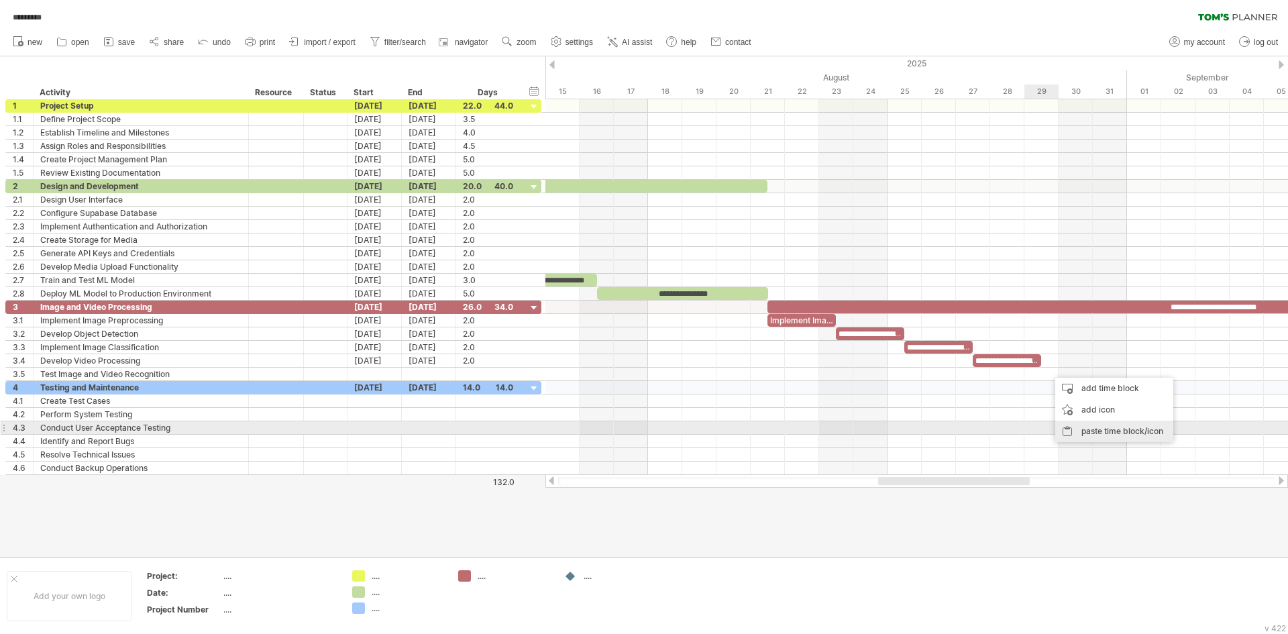
click at [1089, 425] on div "paste time block/icon" at bounding box center [1114, 431] width 118 height 21
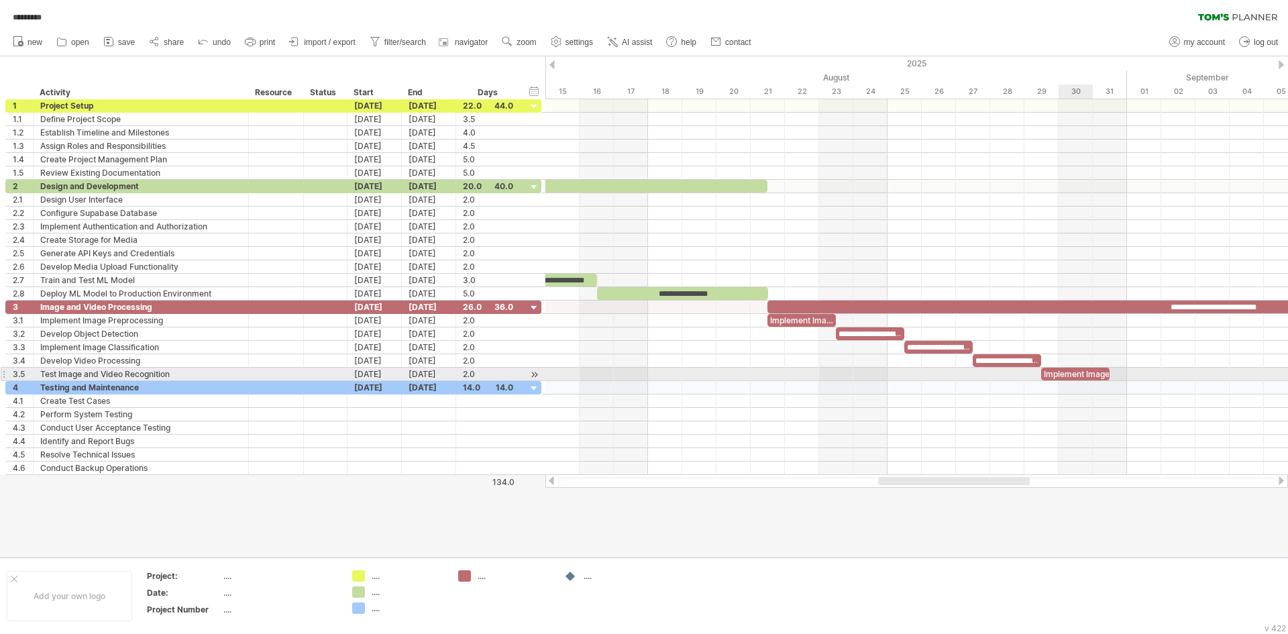
click at [1075, 373] on div "Implement Image Preprocessing" at bounding box center [1075, 374] width 68 height 13
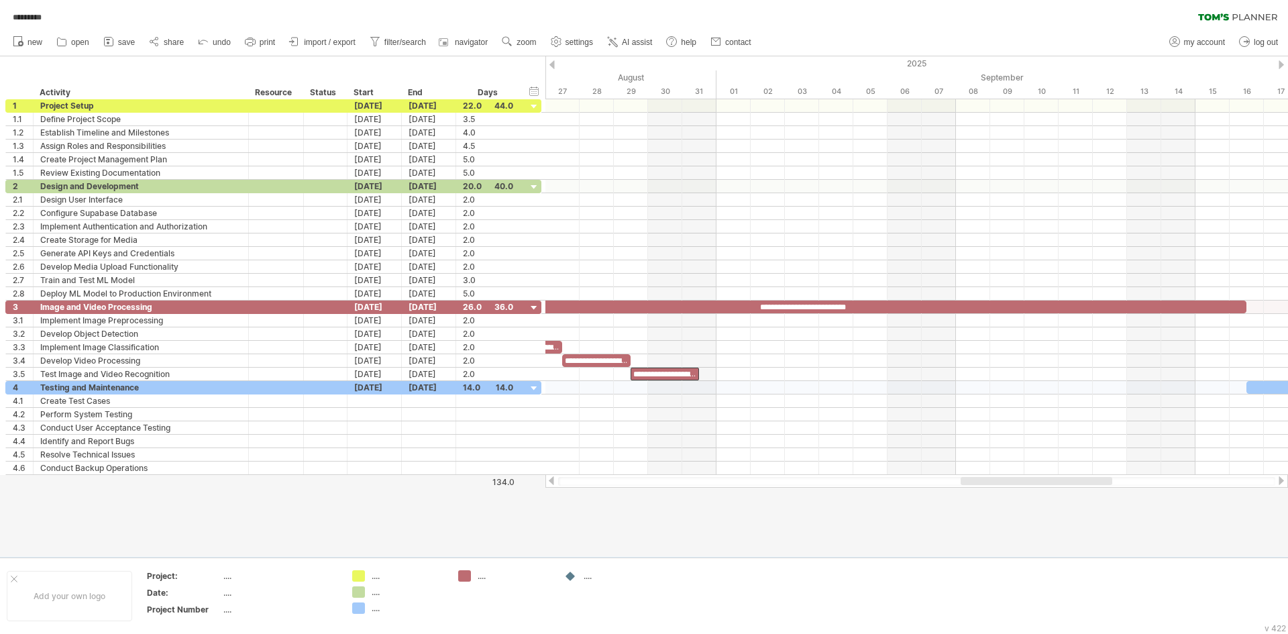
drag, startPoint x: 982, startPoint y: 478, endPoint x: 1034, endPoint y: 482, distance: 52.4
click at [1034, 482] on div at bounding box center [1037, 481] width 152 height 8
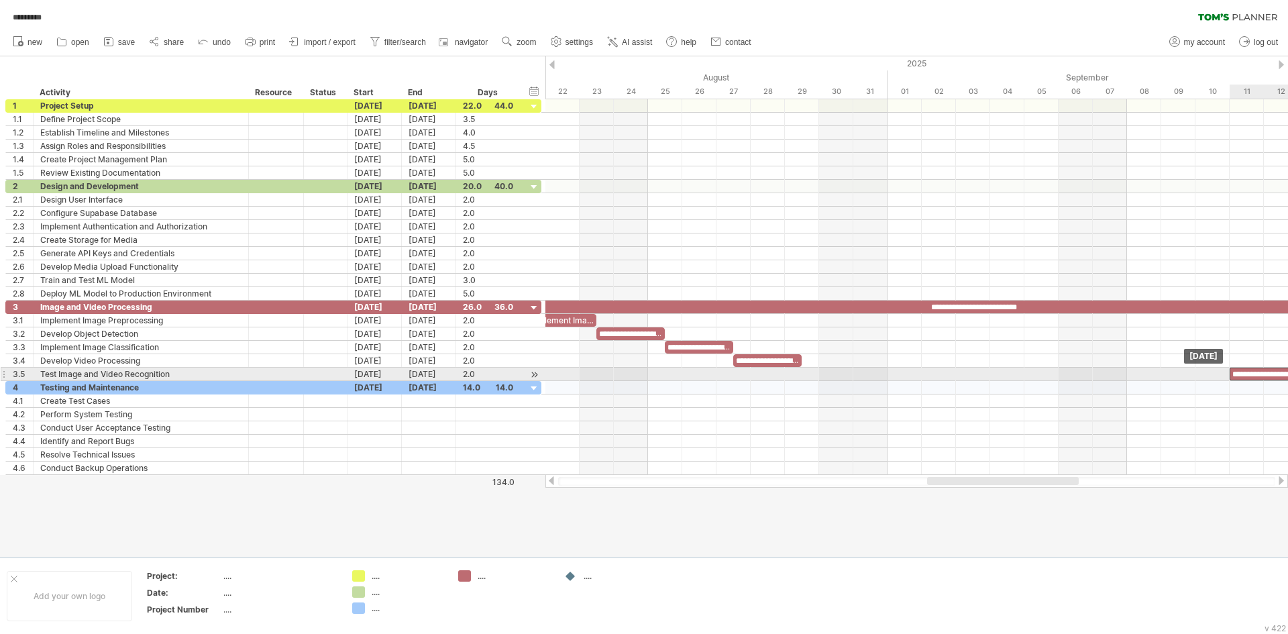
drag, startPoint x: 852, startPoint y: 368, endPoint x: 1271, endPoint y: 371, distance: 418.6
click at [1271, 371] on div "**********" at bounding box center [1264, 374] width 68 height 13
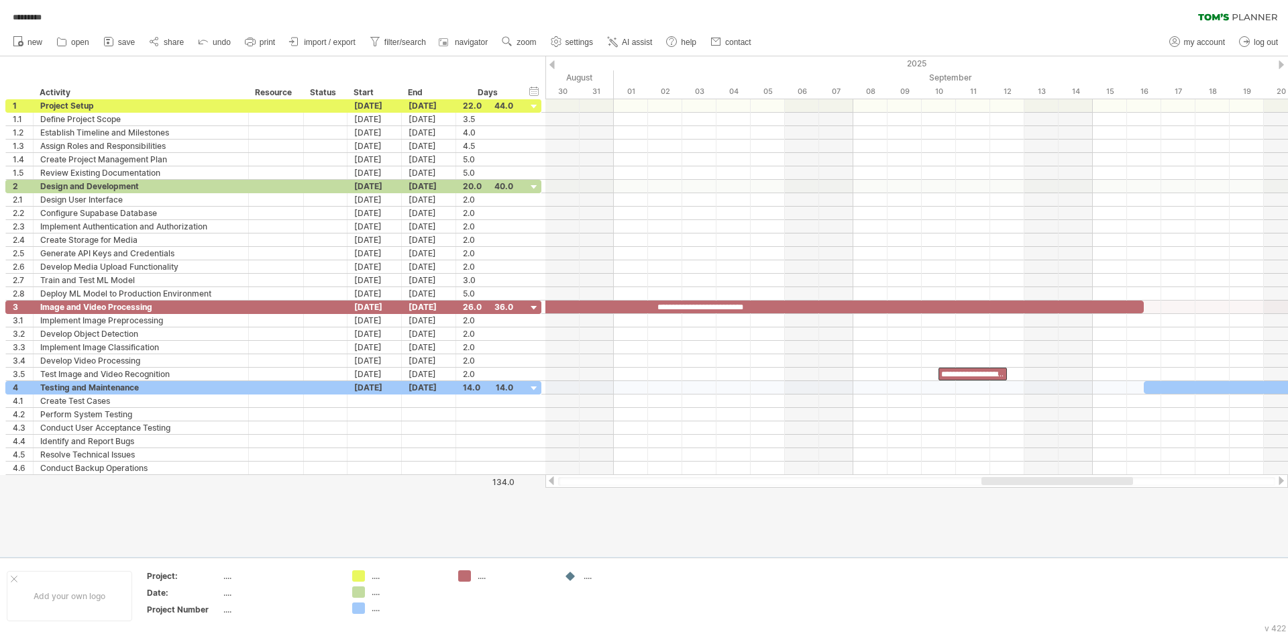
drag, startPoint x: 1027, startPoint y: 480, endPoint x: 1087, endPoint y: 475, distance: 59.9
click at [1089, 480] on div at bounding box center [1057, 481] width 152 height 8
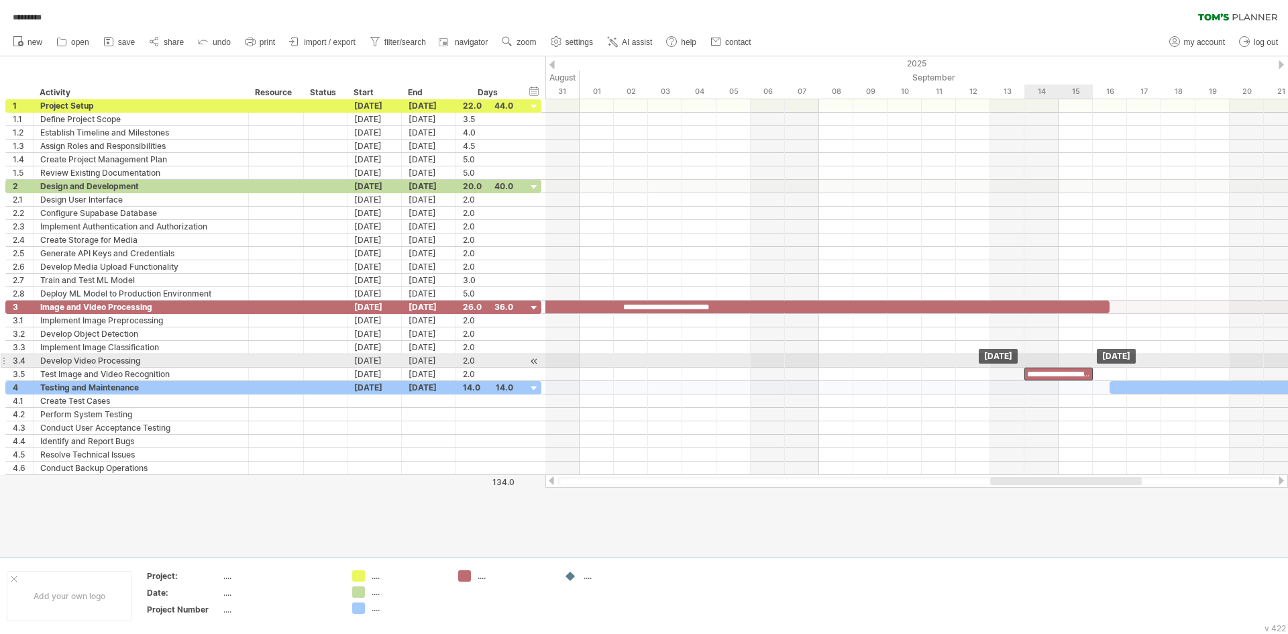
drag, startPoint x: 950, startPoint y: 368, endPoint x: 1069, endPoint y: 366, distance: 119.4
click at [1069, 366] on div "**********" at bounding box center [916, 287] width 743 height 376
drag, startPoint x: 1026, startPoint y: 370, endPoint x: 904, endPoint y: 359, distance: 121.9
click at [904, 359] on div "**********" at bounding box center [916, 287] width 743 height 376
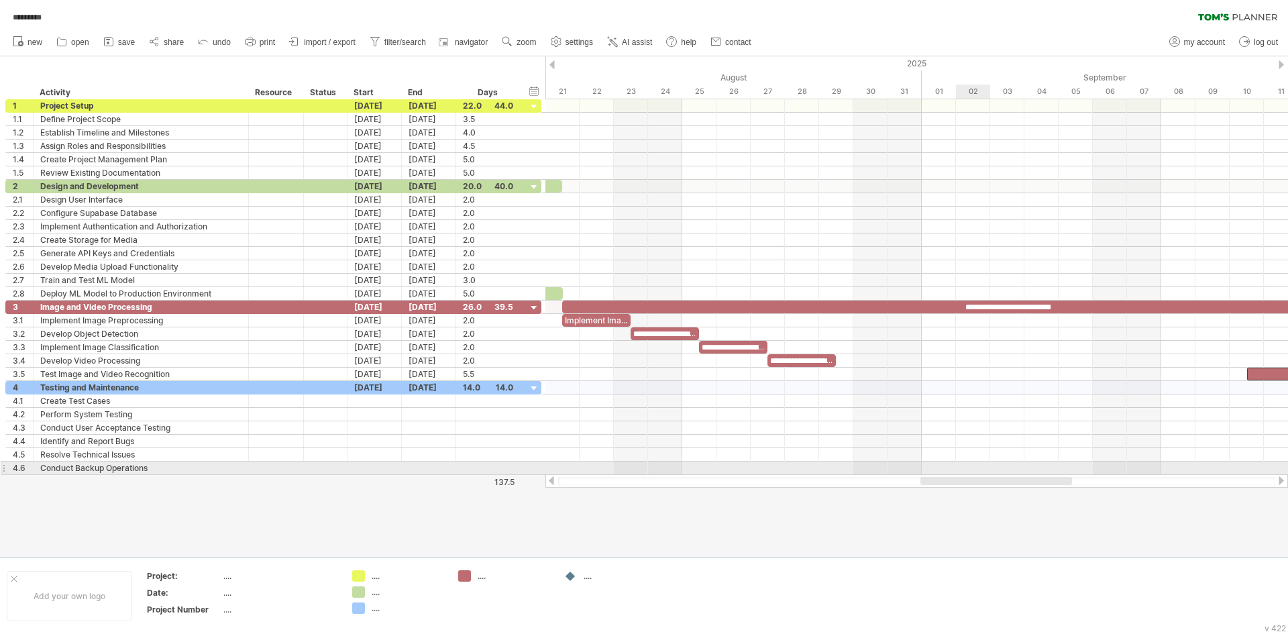
drag, startPoint x: 1053, startPoint y: 484, endPoint x: 983, endPoint y: 474, distance: 70.6
click at [983, 474] on div "Trying to reach plan.tomsplanner.com Connected again... 0% autosave... ********…" at bounding box center [644, 317] width 1288 height 634
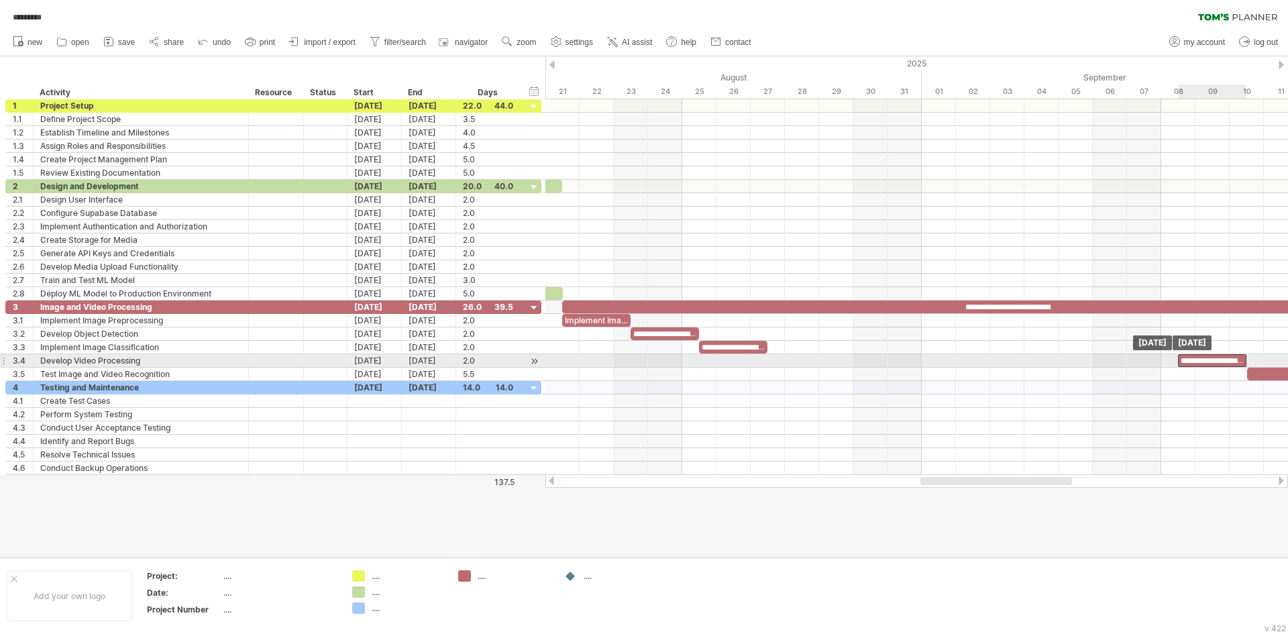
drag, startPoint x: 795, startPoint y: 355, endPoint x: 1200, endPoint y: 358, distance: 405.2
click at [1200, 357] on div "**********" at bounding box center [1212, 360] width 68 height 13
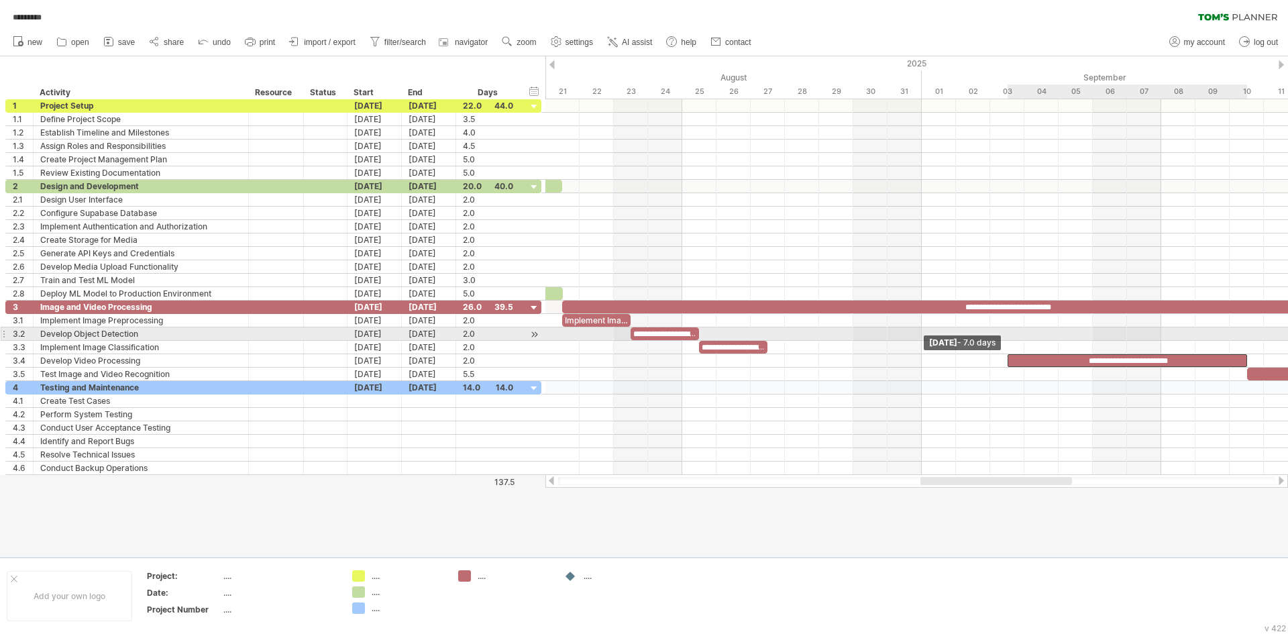
drag, startPoint x: 1179, startPoint y: 357, endPoint x: 1001, endPoint y: 333, distance: 179.4
click at [1001, 333] on div "**********" at bounding box center [916, 287] width 743 height 376
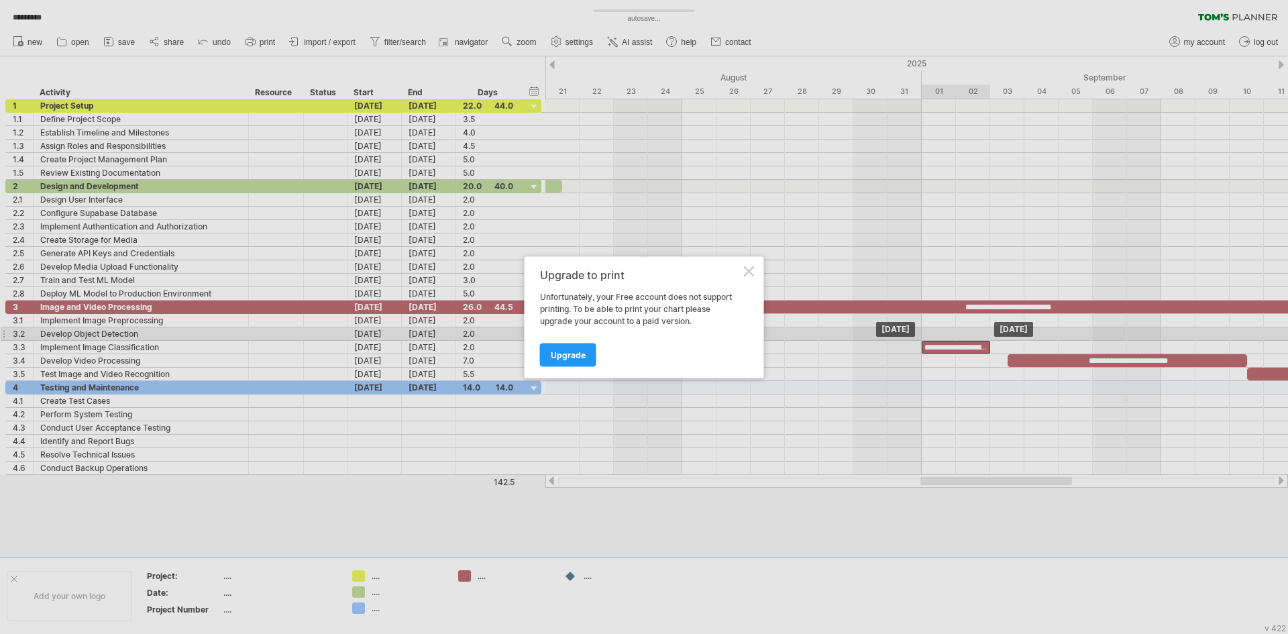
drag, startPoint x: 753, startPoint y: 345, endPoint x: 992, endPoint y: 339, distance: 238.9
click at [992, 339] on div "Trying to reach plan.tomsplanner.com Connected again... 0% autosave... ********…" at bounding box center [644, 317] width 1288 height 634
click at [749, 269] on div at bounding box center [749, 271] width 11 height 11
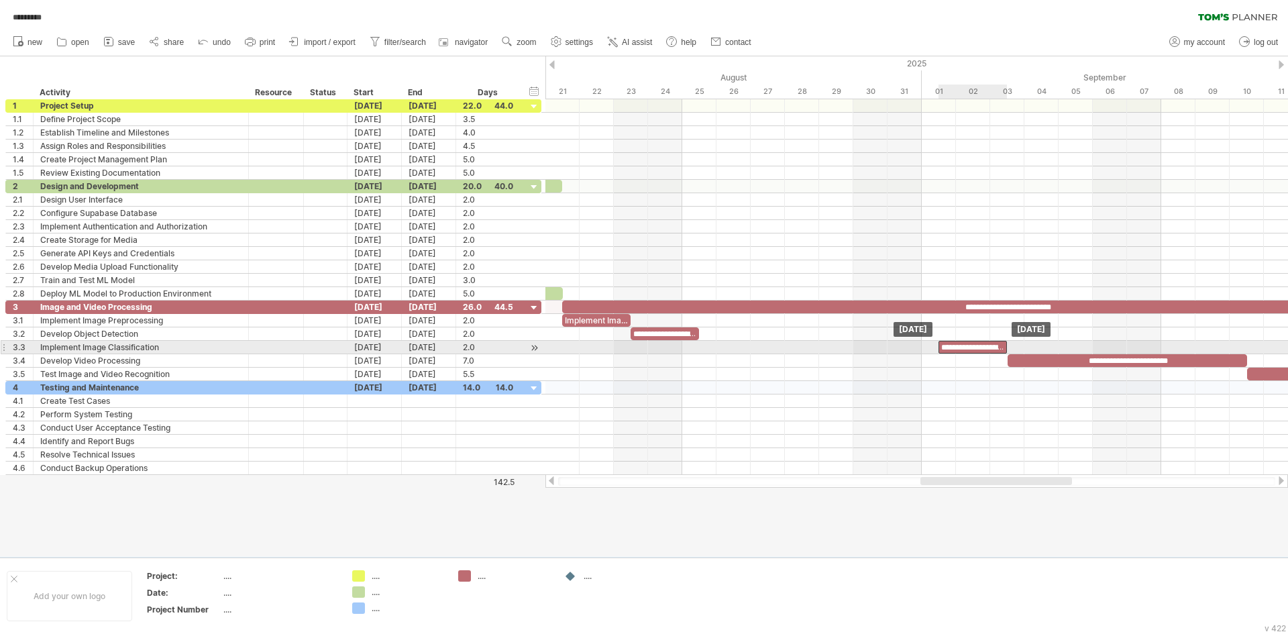
drag, startPoint x: 979, startPoint y: 345, endPoint x: 989, endPoint y: 341, distance: 10.5
click at [989, 341] on div "**********" at bounding box center [972, 347] width 68 height 13
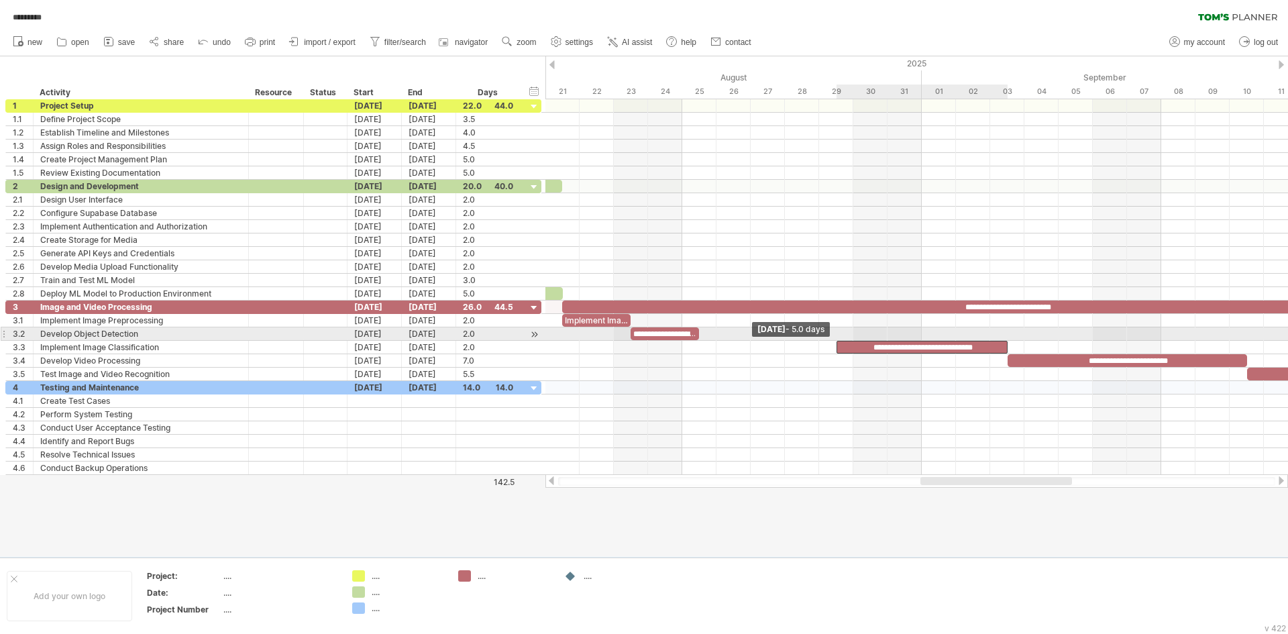
drag, startPoint x: 936, startPoint y: 343, endPoint x: 829, endPoint y: 332, distance: 107.9
click at [829, 332] on div "**********" at bounding box center [916, 287] width 743 height 376
drag, startPoint x: 665, startPoint y: 335, endPoint x: 809, endPoint y: 329, distance: 143.7
click at [809, 329] on div "**********" at bounding box center [801, 333] width 68 height 13
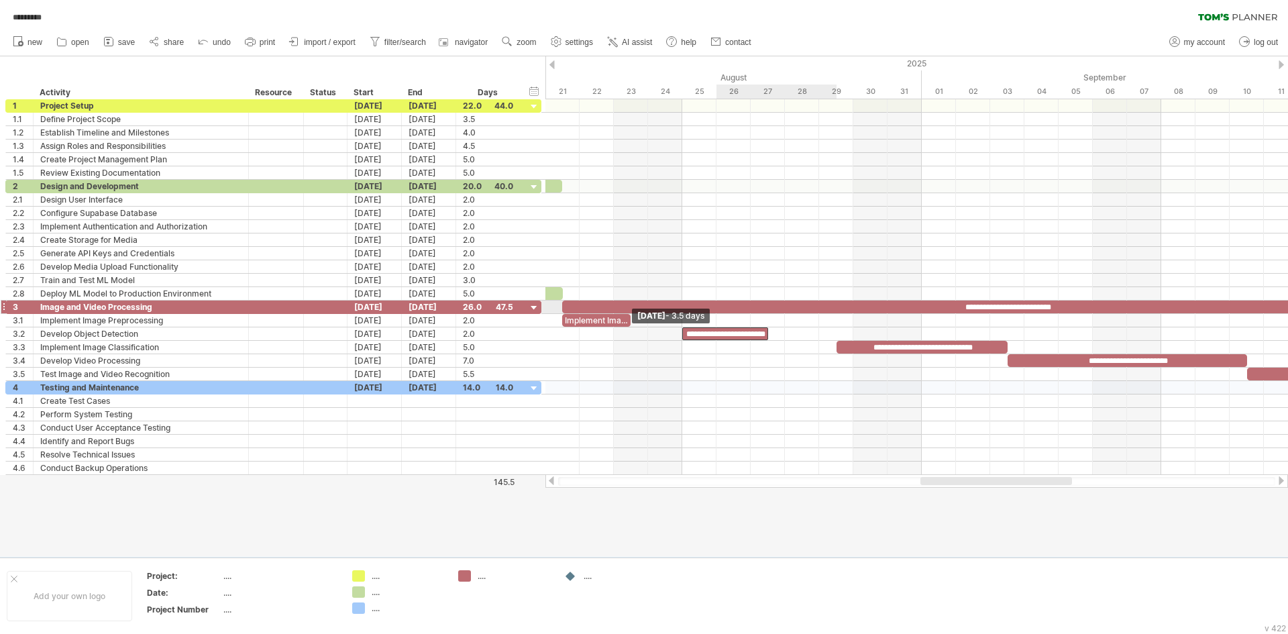
click at [657, 311] on div "**********" at bounding box center [916, 287] width 743 height 376
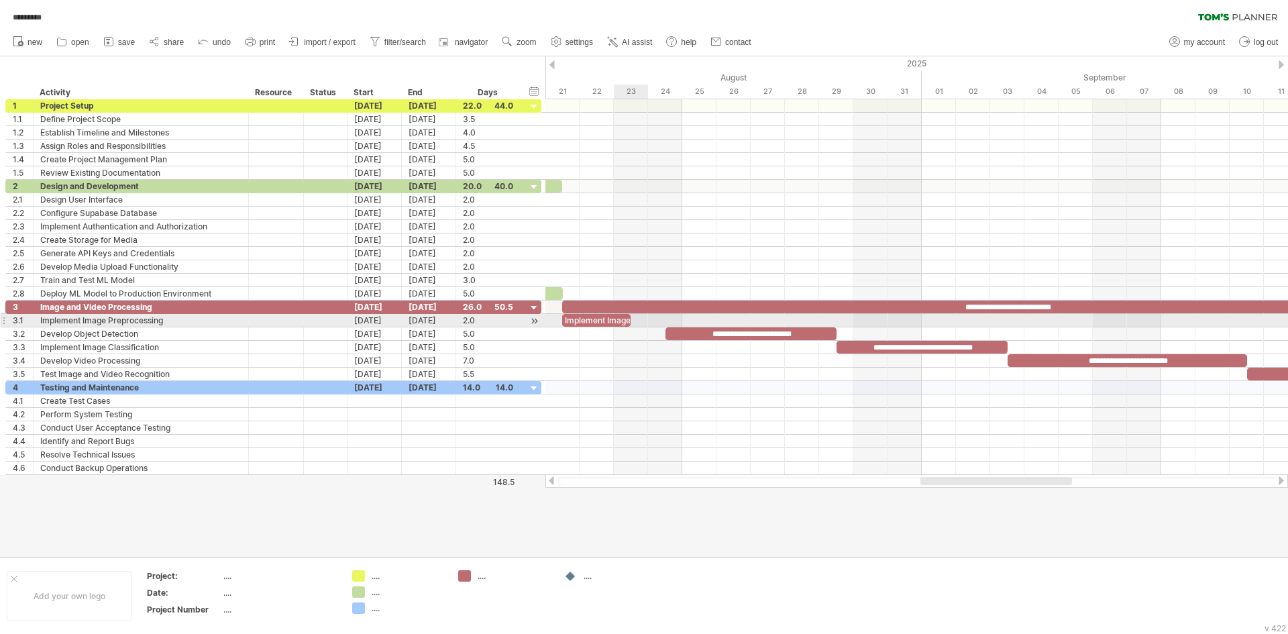
click at [621, 316] on div "Implement Image Preprocessing" at bounding box center [596, 320] width 68 height 13
drag, startPoint x: 630, startPoint y: 319, endPoint x: 667, endPoint y: 321, distance: 37.6
click at [667, 321] on div "**********" at bounding box center [916, 287] width 743 height 376
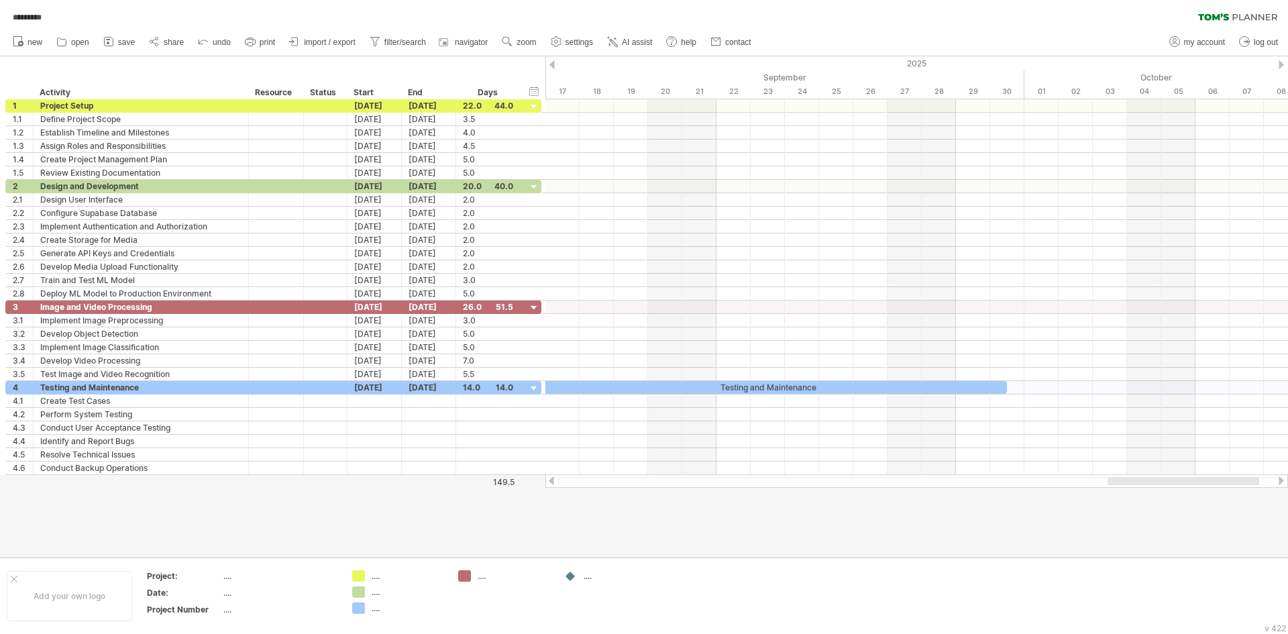
drag, startPoint x: 975, startPoint y: 481, endPoint x: 1163, endPoint y: 483, distance: 187.2
click at [1163, 483] on div at bounding box center [1184, 481] width 152 height 8
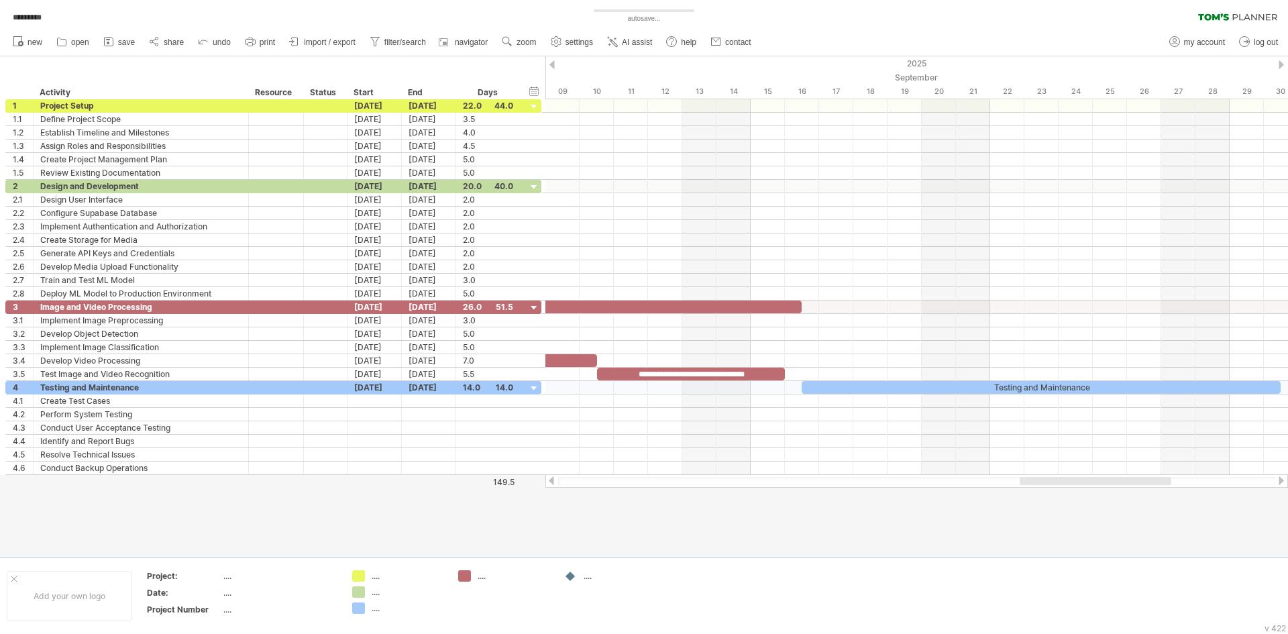
drag, startPoint x: 1096, startPoint y: 480, endPoint x: 1045, endPoint y: 484, distance: 51.2
click at [1045, 484] on div at bounding box center [1096, 481] width 152 height 8
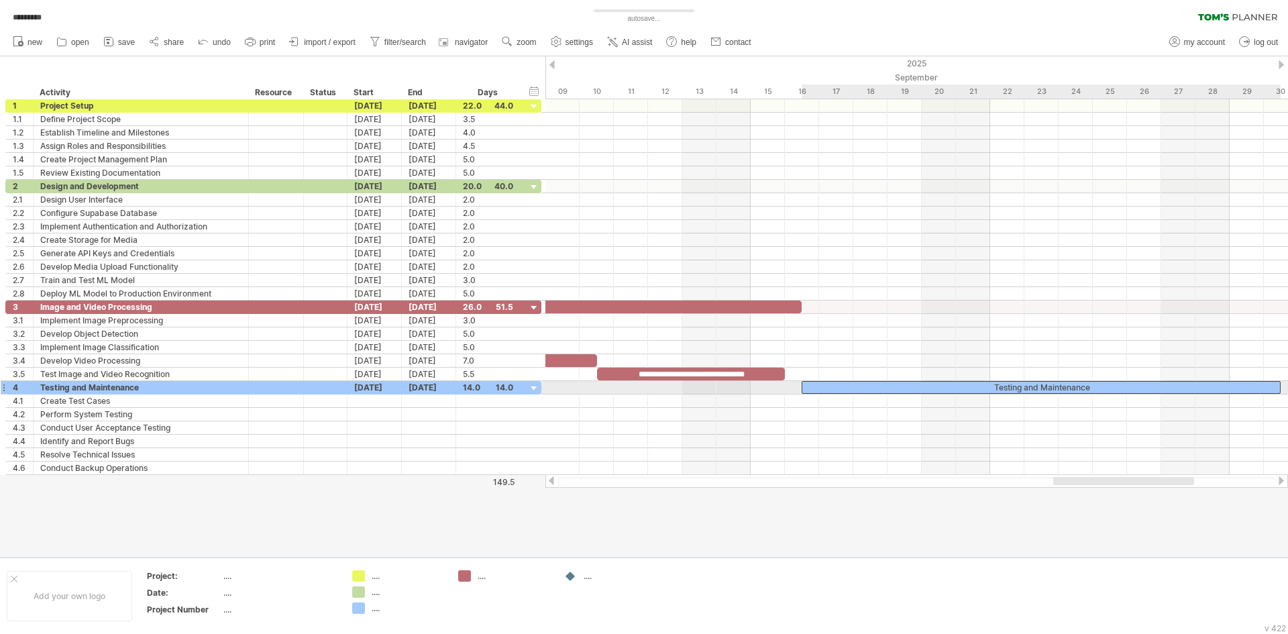
click at [983, 387] on div "Testing and Maintenance" at bounding box center [1041, 387] width 479 height 13
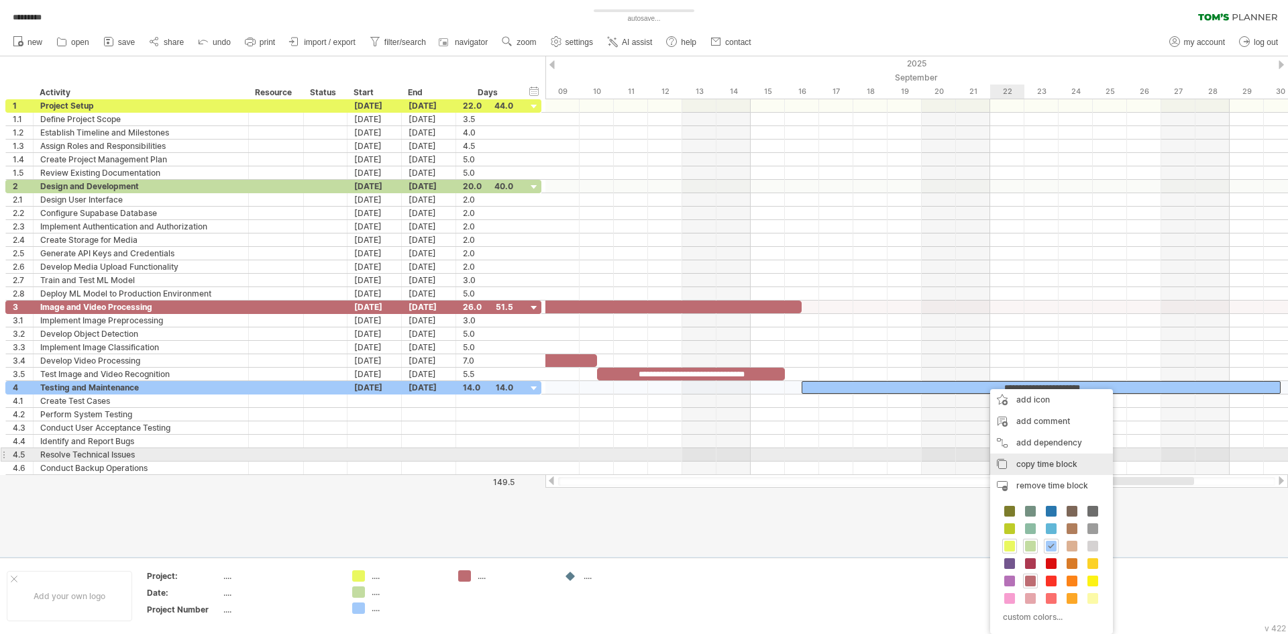
click at [1021, 462] on span "copy time block" at bounding box center [1046, 464] width 61 height 10
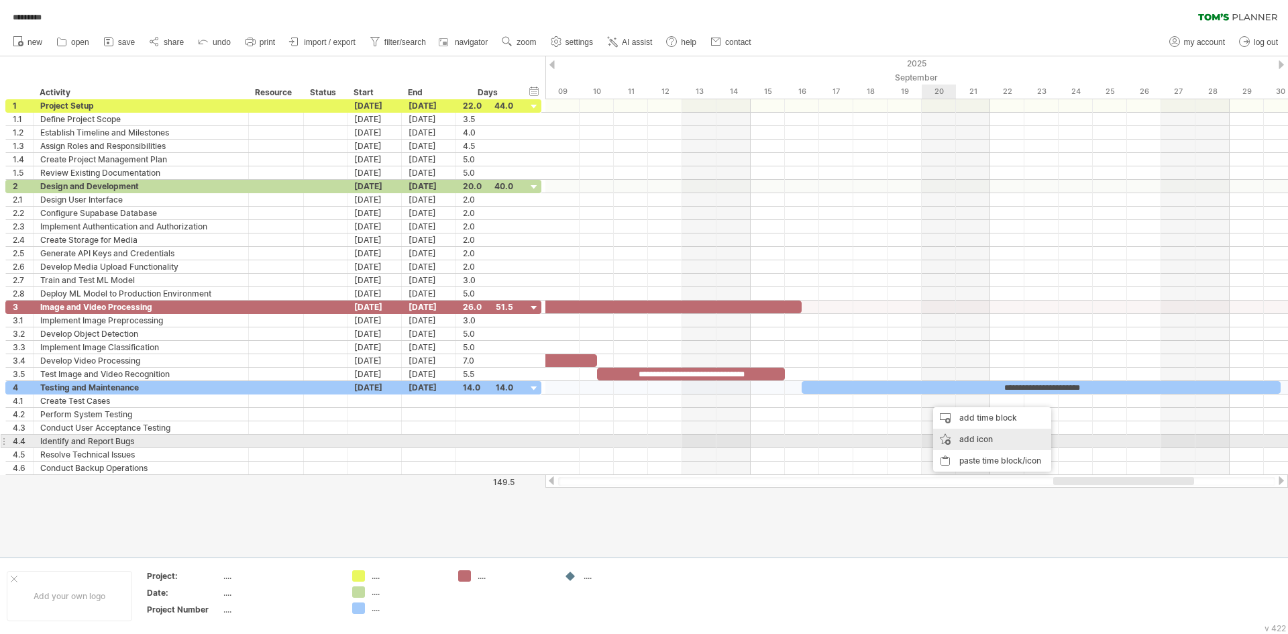
click at [969, 455] on div "paste time block/icon" at bounding box center [992, 460] width 118 height 21
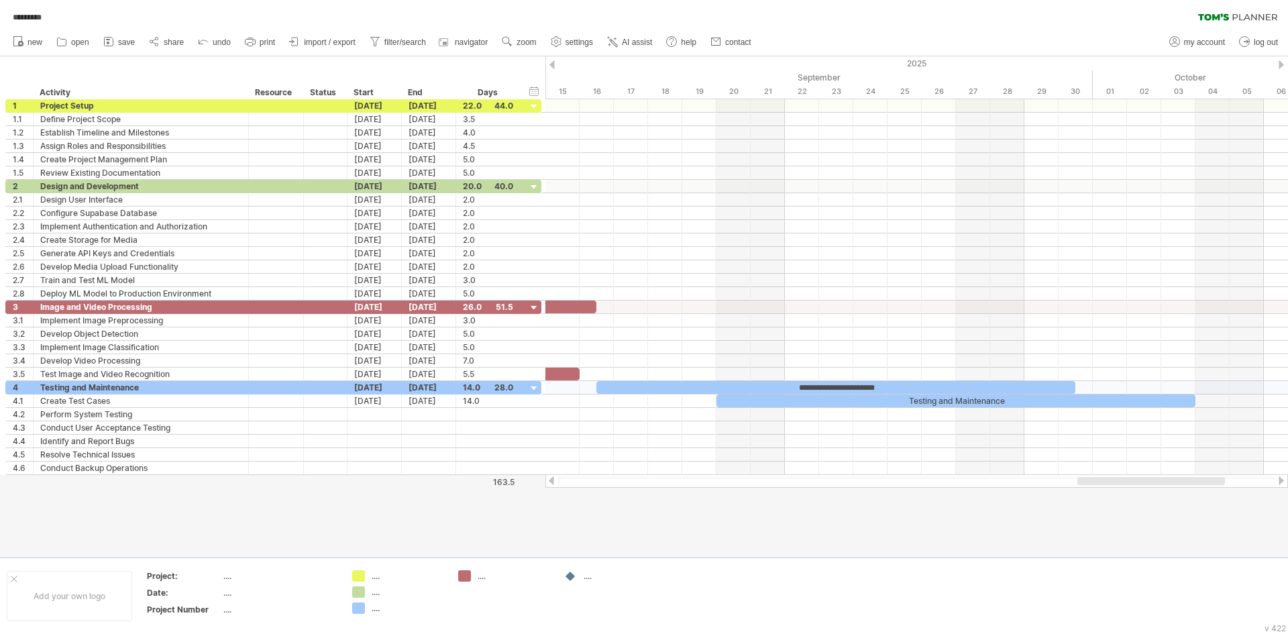
drag, startPoint x: 1114, startPoint y: 484, endPoint x: 1152, endPoint y: 486, distance: 38.3
click at [1152, 486] on div at bounding box center [916, 480] width 743 height 13
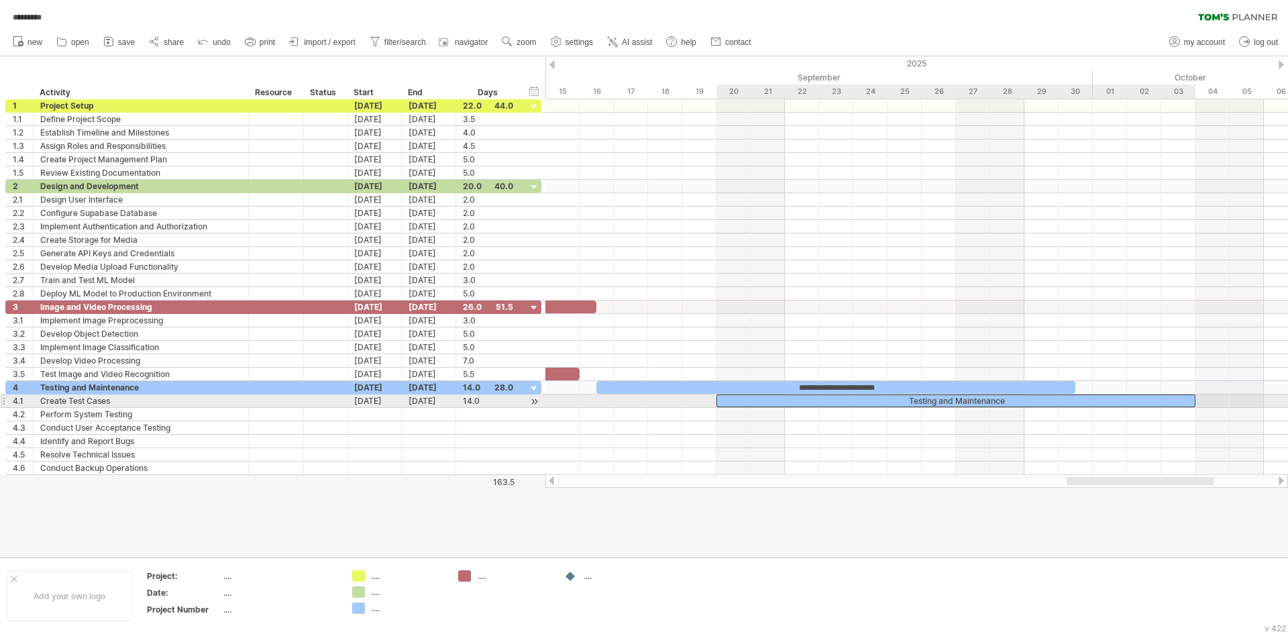
click at [1179, 398] on div "Testing and Maintenance" at bounding box center [955, 400] width 479 height 13
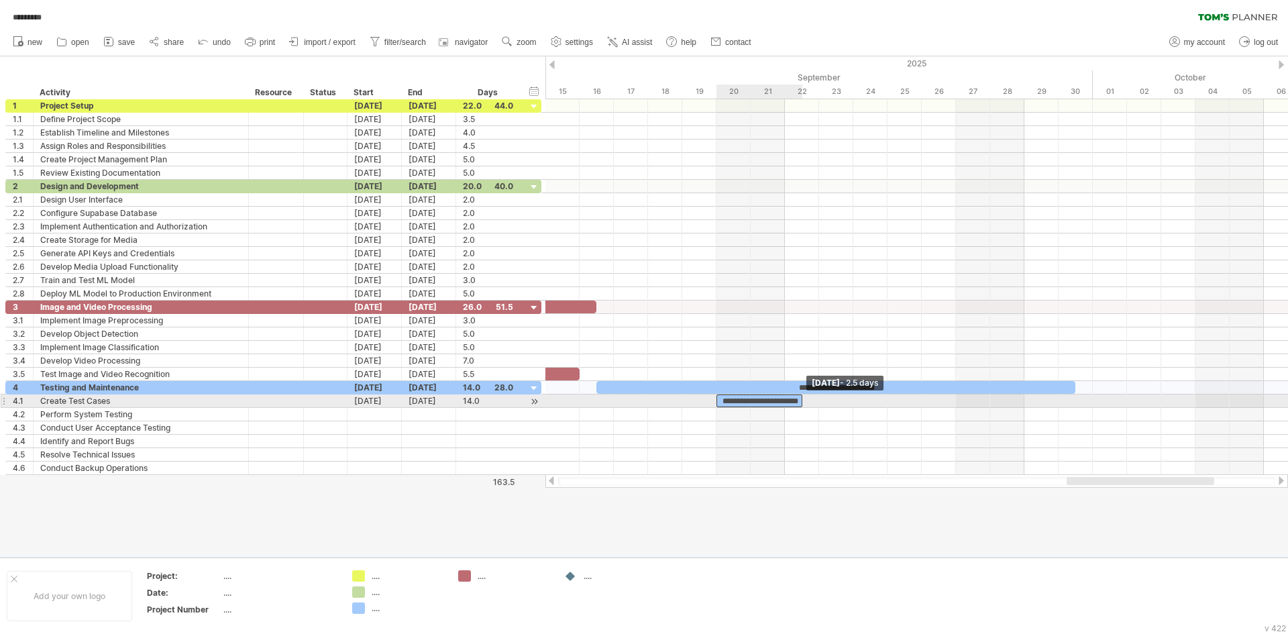
drag, startPoint x: 1195, startPoint y: 402, endPoint x: 798, endPoint y: 401, distance: 396.5
click at [798, 401] on div "**********" at bounding box center [759, 400] width 86 height 13
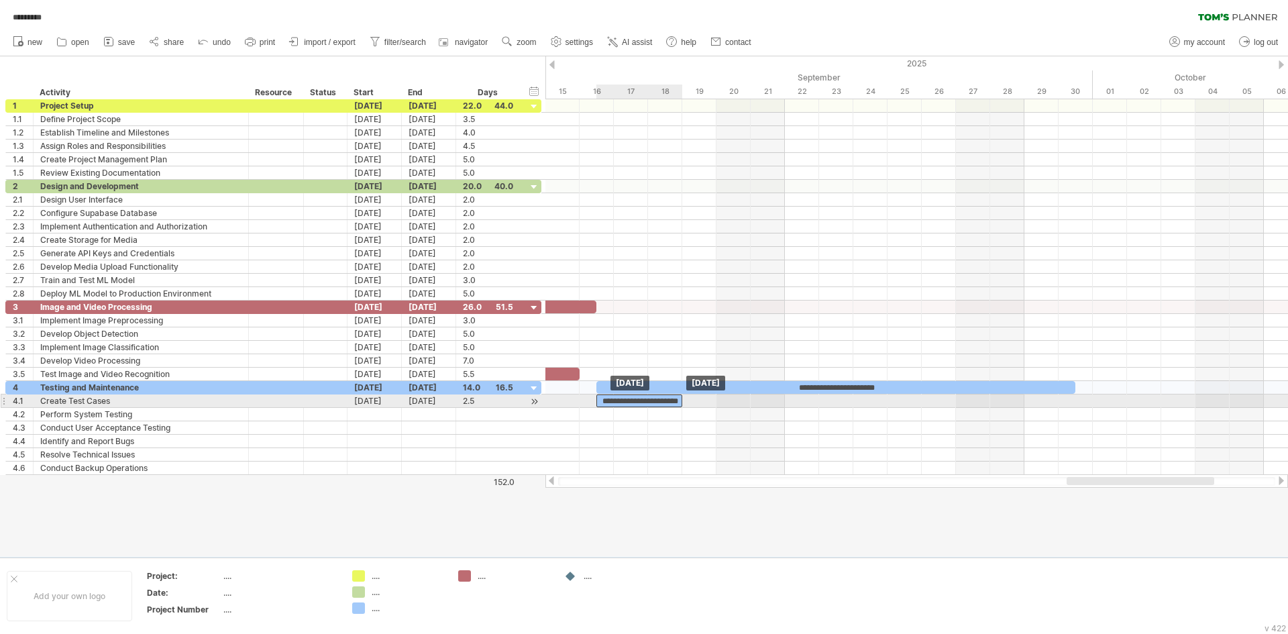
drag, startPoint x: 760, startPoint y: 400, endPoint x: 641, endPoint y: 403, distance: 119.5
click at [641, 403] on div "**********" at bounding box center [639, 400] width 86 height 13
drag, startPoint x: 680, startPoint y: 398, endPoint x: 659, endPoint y: 404, distance: 22.1
click at [659, 404] on div "**********" at bounding box center [630, 400] width 68 height 13
click at [267, 397] on div at bounding box center [276, 400] width 41 height 13
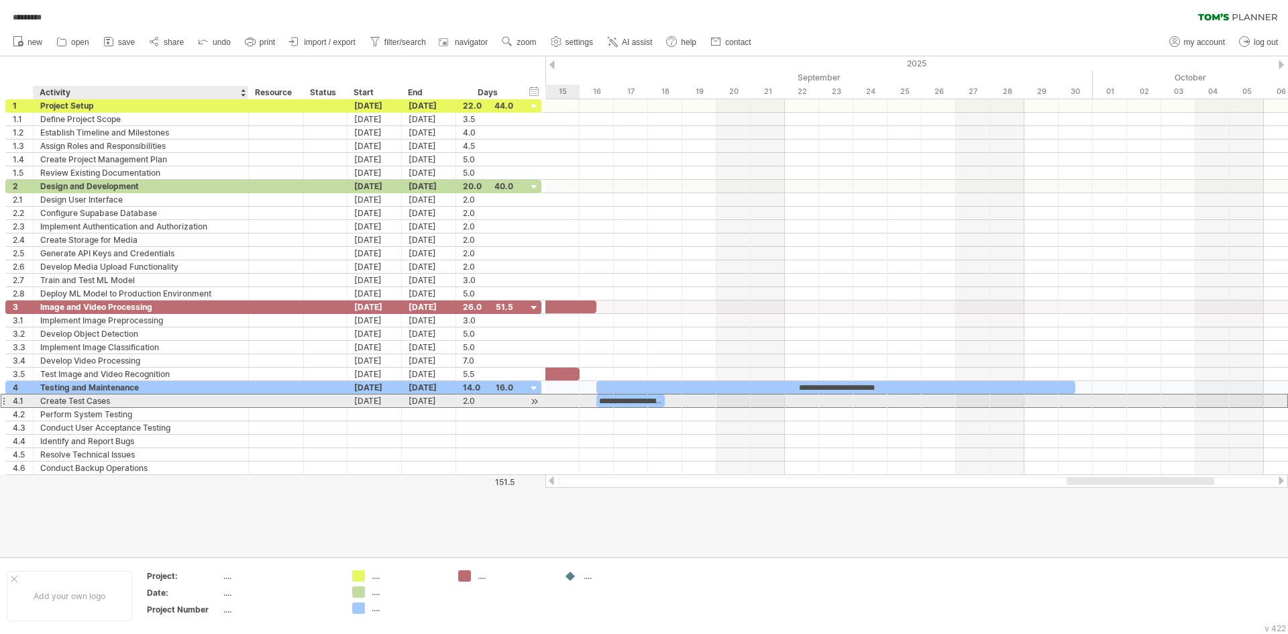
click at [192, 399] on div "Create Test Cases" at bounding box center [140, 400] width 201 height 13
click at [644, 402] on div "**********" at bounding box center [630, 400] width 68 height 13
paste div
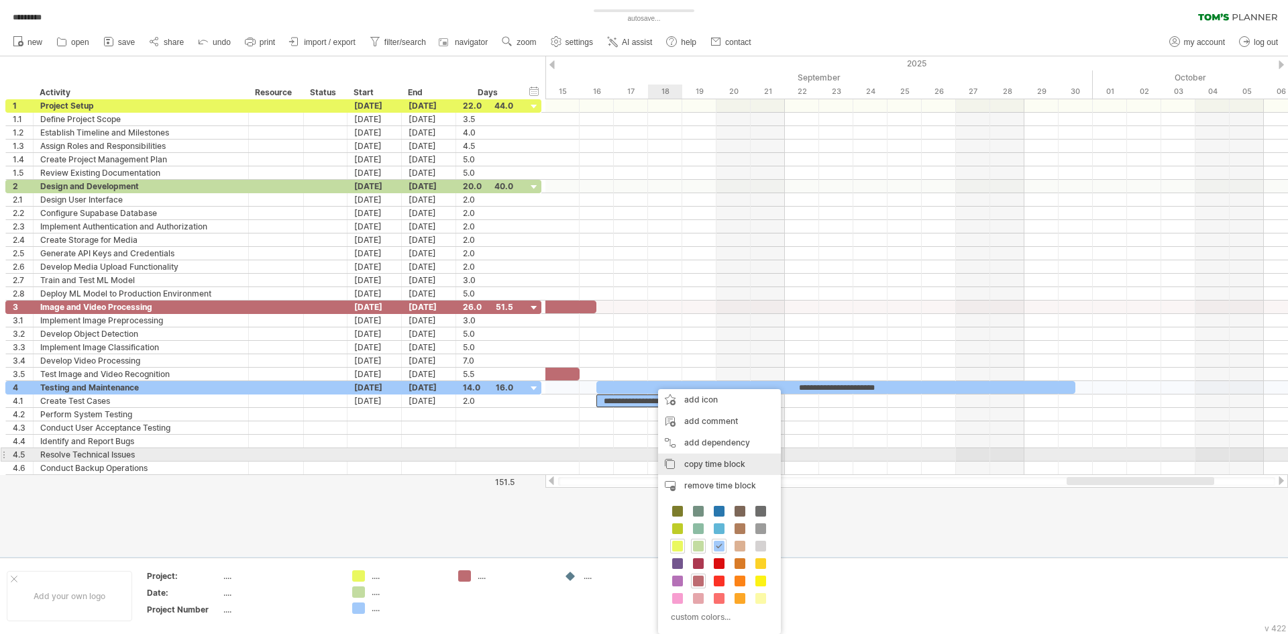
click at [692, 462] on span "copy time block" at bounding box center [714, 464] width 61 height 10
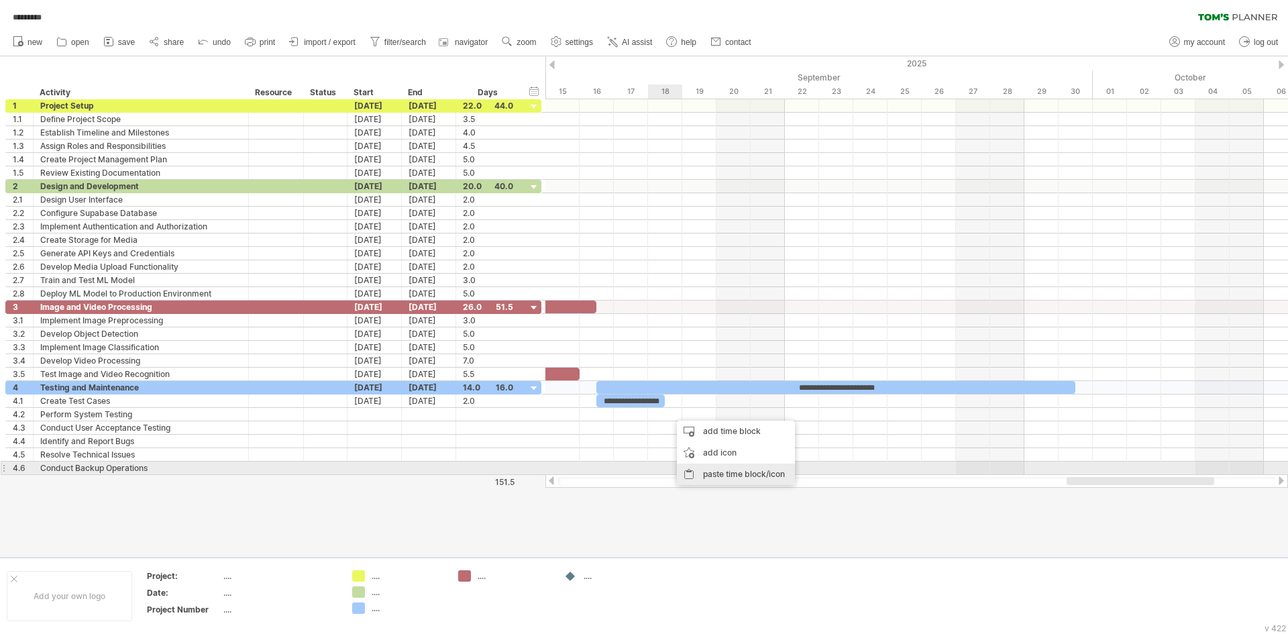
click at [705, 471] on div "paste time block/icon" at bounding box center [736, 474] width 118 height 21
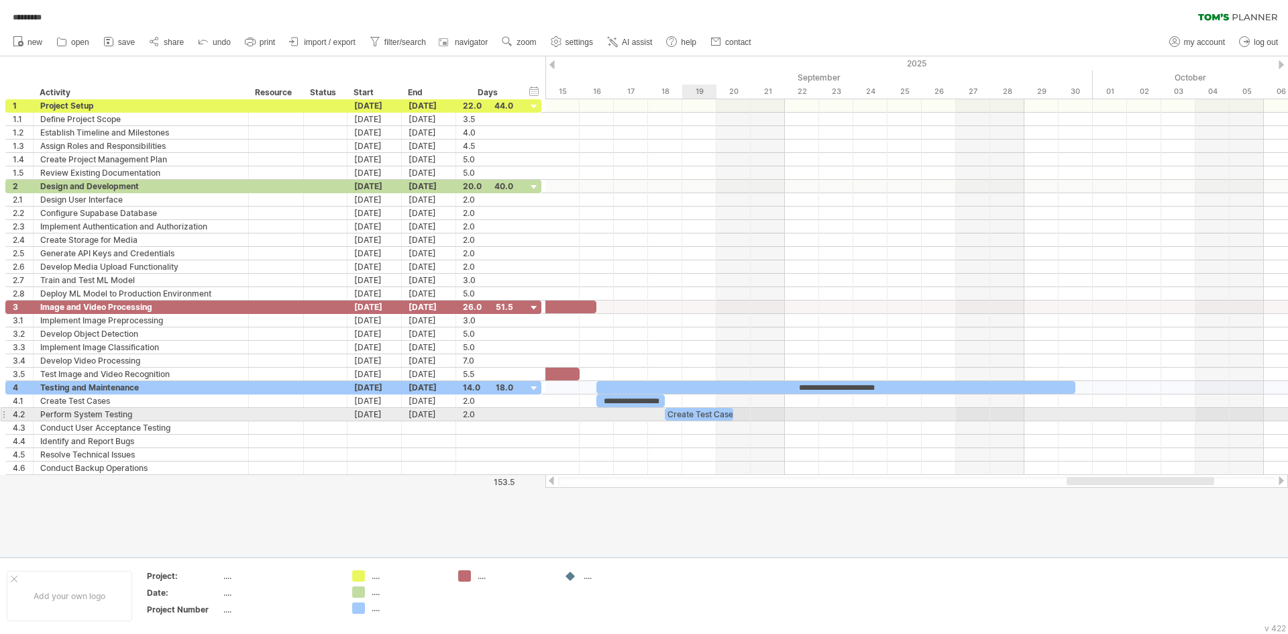
click at [693, 417] on div "Create Test Cases" at bounding box center [699, 414] width 68 height 13
click at [246, 412] on div at bounding box center [247, 414] width 7 height 13
click at [199, 416] on div "Perform System Testing" at bounding box center [140, 414] width 201 height 13
click at [682, 416] on div "**********" at bounding box center [699, 414] width 68 height 13
paste div
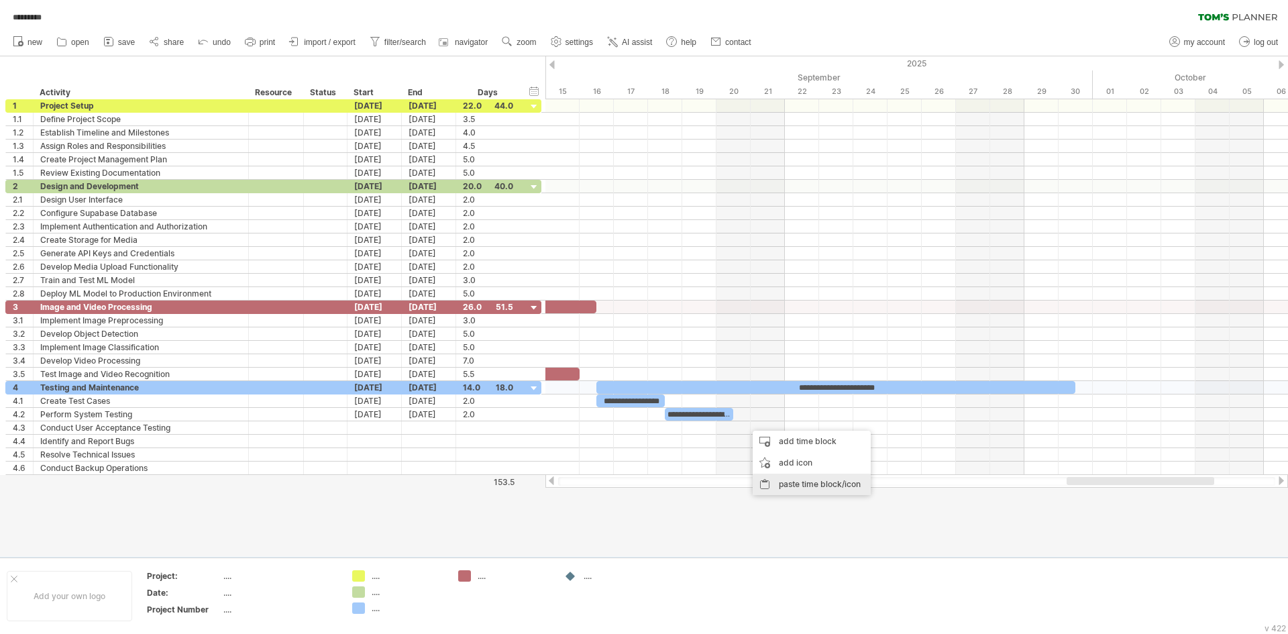
click at [777, 477] on div "paste time block/icon" at bounding box center [812, 484] width 118 height 21
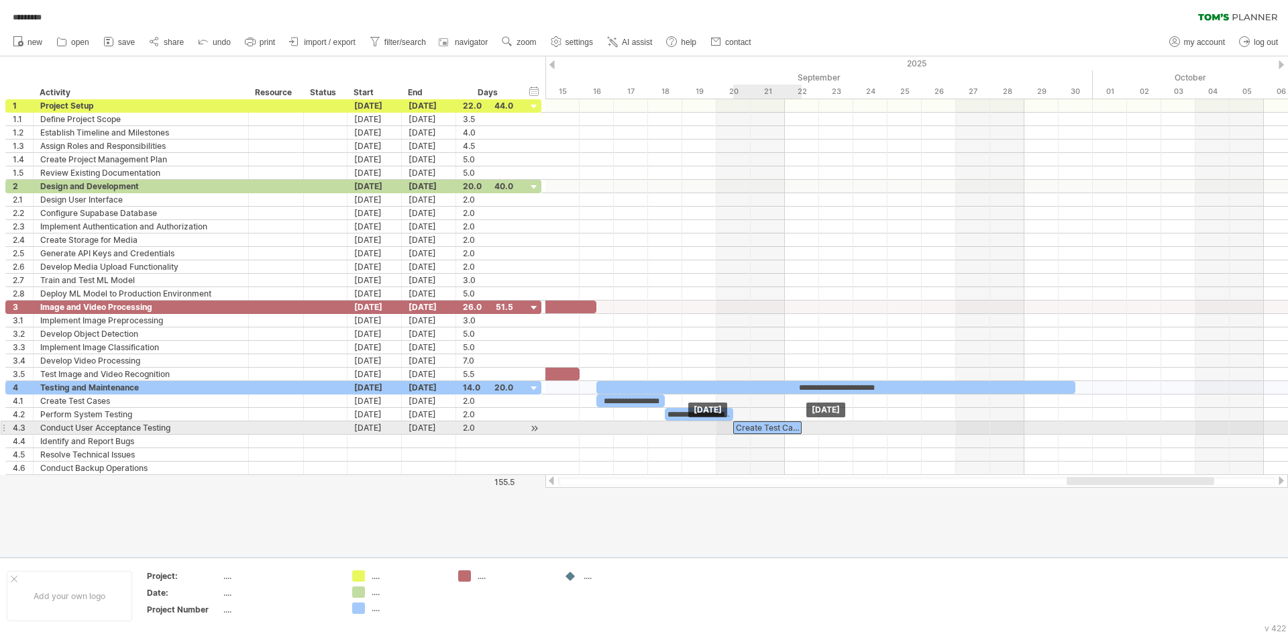
drag, startPoint x: 780, startPoint y: 427, endPoint x: 764, endPoint y: 427, distance: 15.4
click at [764, 427] on div "Create Test Cases" at bounding box center [767, 427] width 68 height 13
click at [759, 432] on div "Create Test Cases" at bounding box center [767, 427] width 68 height 13
click at [287, 431] on div at bounding box center [276, 427] width 41 height 13
click at [205, 429] on div "Conduct User Acceptance Testing" at bounding box center [140, 427] width 201 height 13
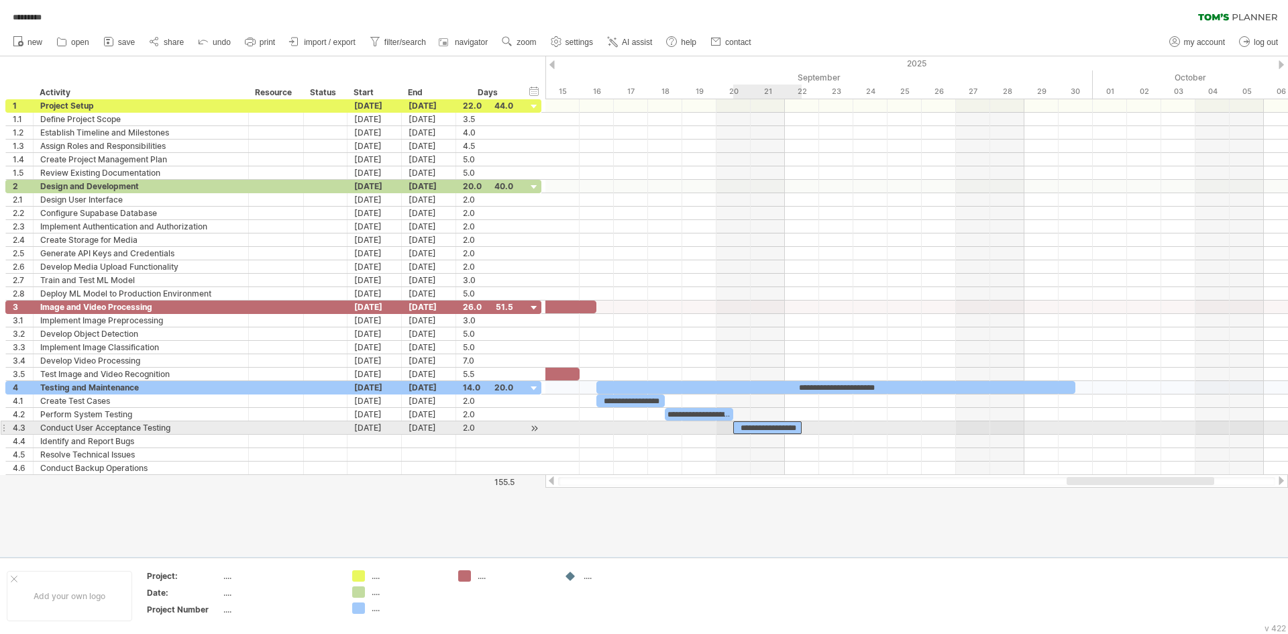
click at [747, 427] on div "**********" at bounding box center [767, 427] width 68 height 13
paste div
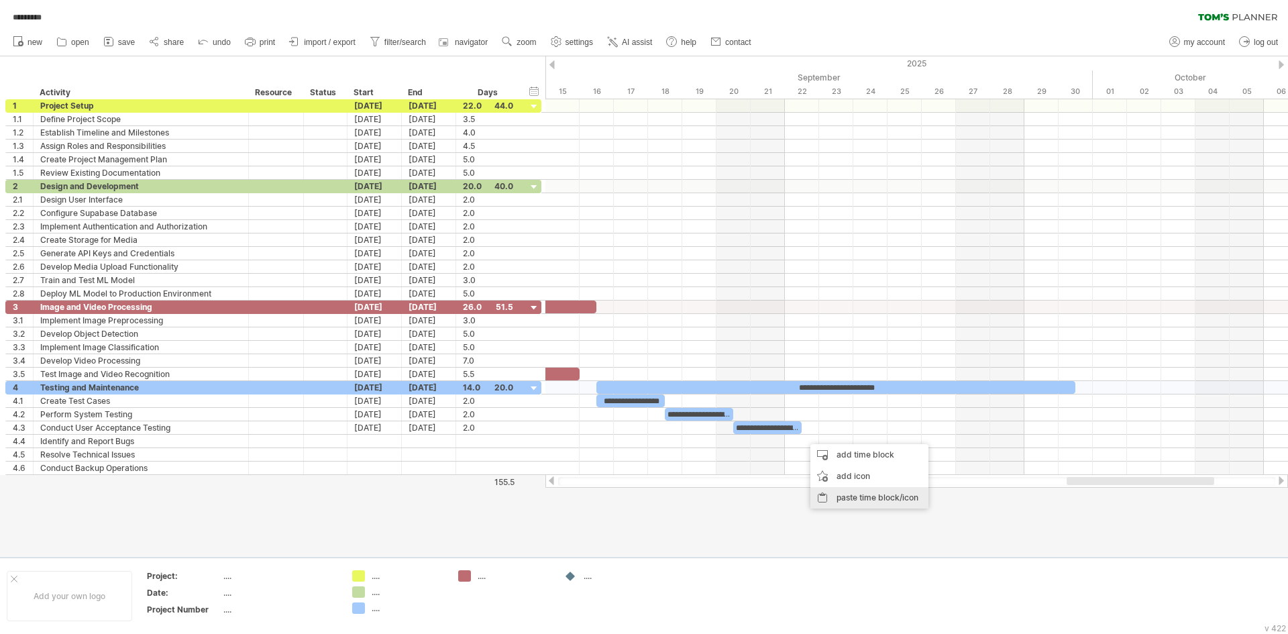
click at [842, 493] on div "paste time block/icon" at bounding box center [869, 497] width 118 height 21
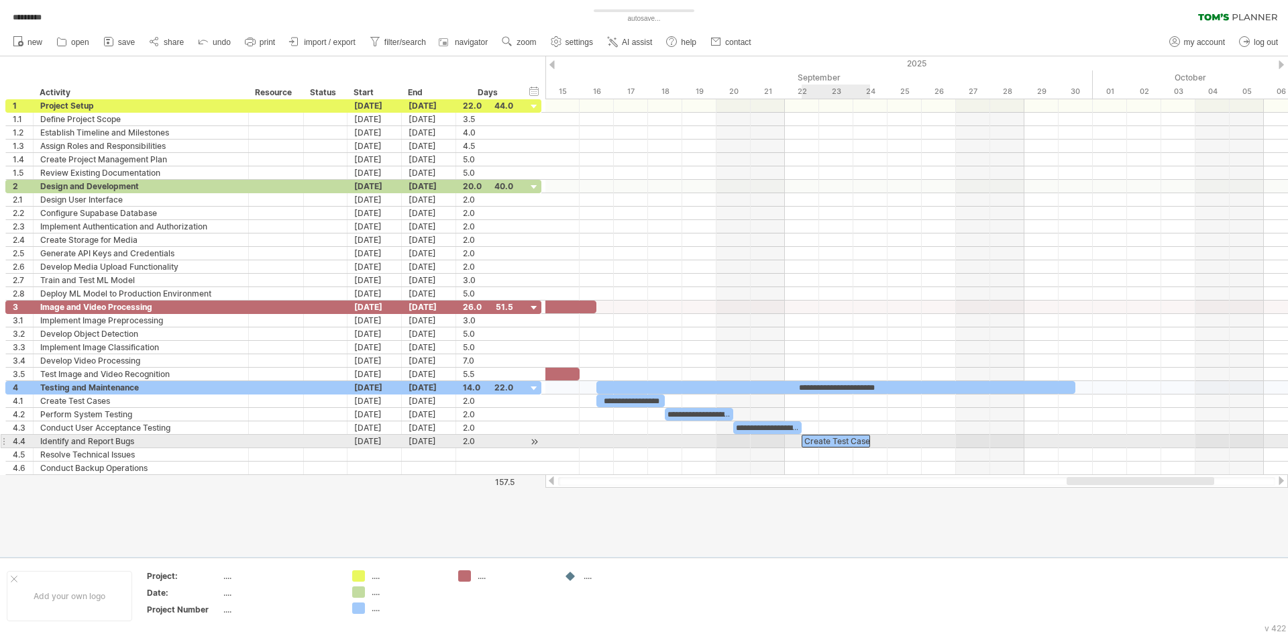
click at [827, 439] on div "Create Test Cases" at bounding box center [836, 441] width 68 height 13
click at [237, 441] on div "Identify and Report Bugs" at bounding box center [140, 441] width 201 height 13
click at [826, 439] on div "**********" at bounding box center [836, 441] width 68 height 13
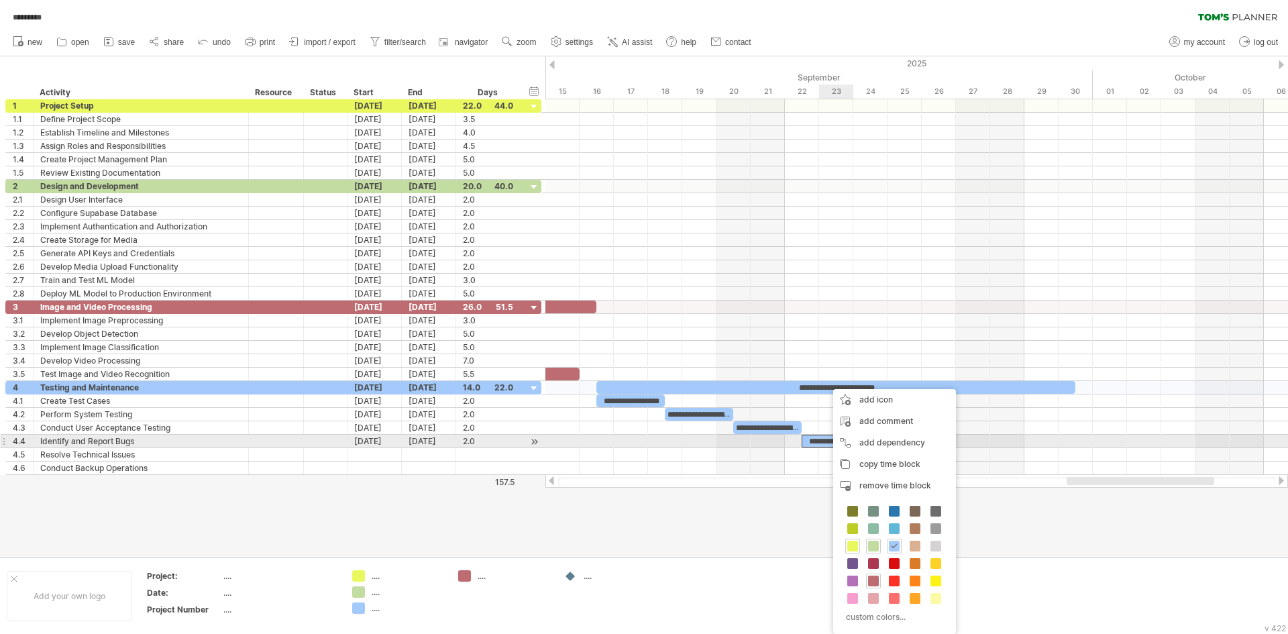
paste div
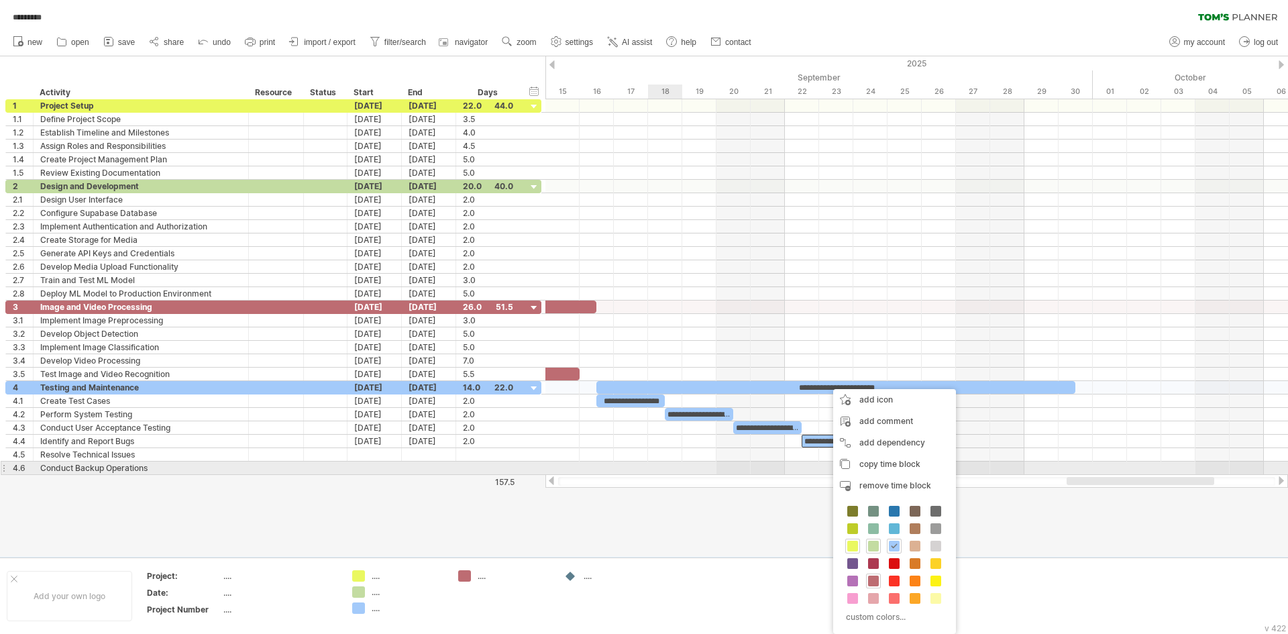
click at [652, 470] on div at bounding box center [916, 468] width 743 height 13
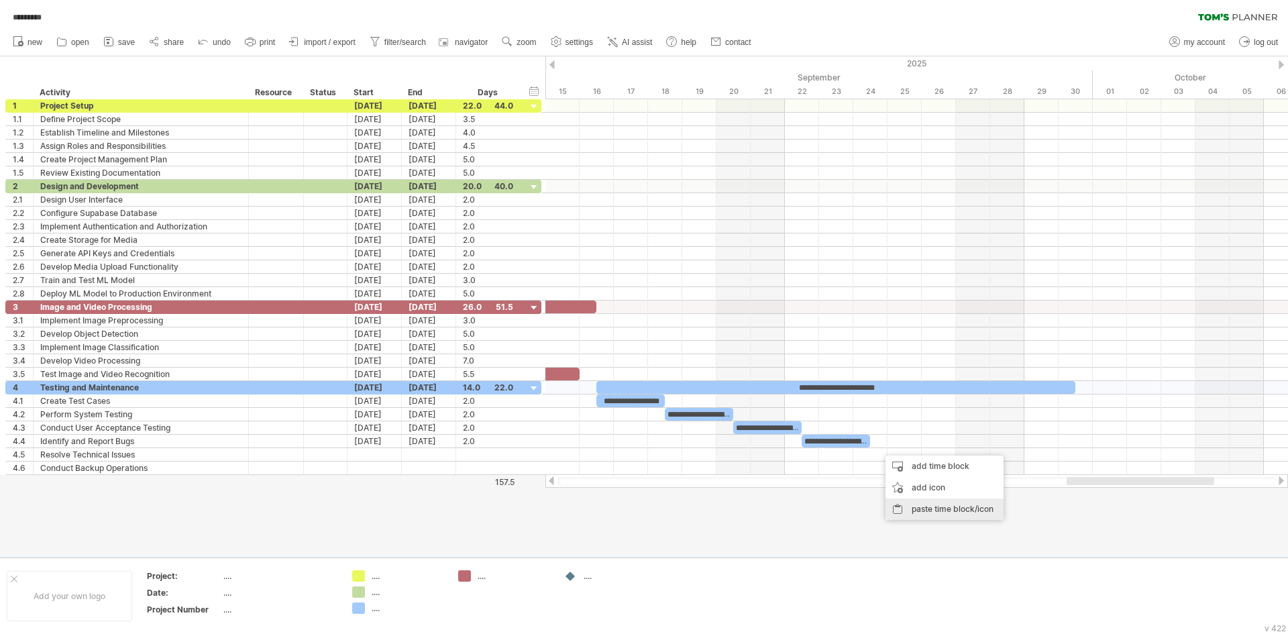
click at [919, 503] on div "paste time block/icon" at bounding box center [944, 508] width 118 height 21
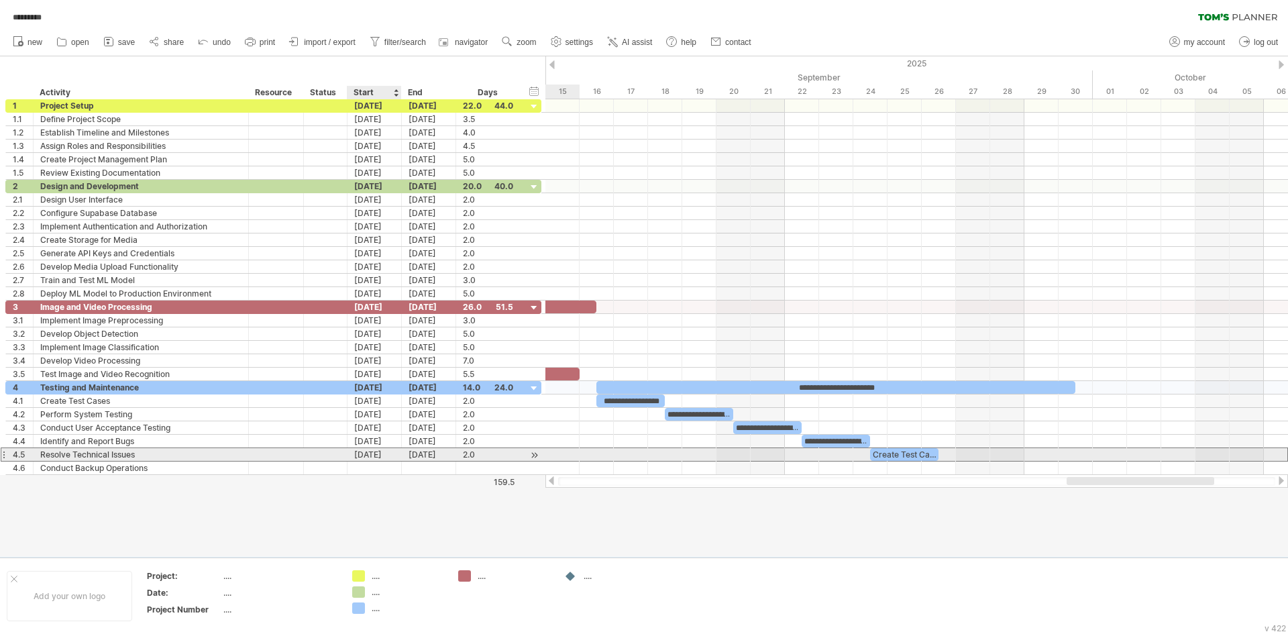
click at [374, 456] on div "24-09-25" at bounding box center [374, 454] width 54 height 13
click at [152, 454] on div "Resolve Technical Issues" at bounding box center [140, 454] width 201 height 13
click at [906, 450] on div "Create Test Cases" at bounding box center [904, 454] width 68 height 13
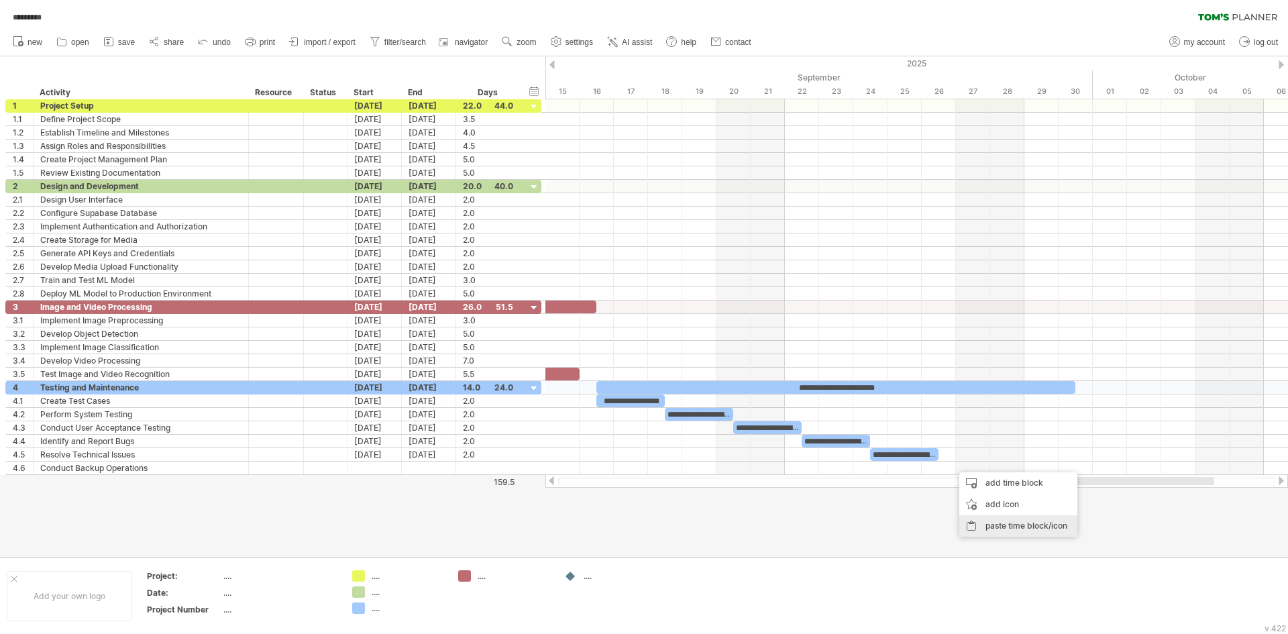
click at [995, 521] on div "paste time block/icon" at bounding box center [1018, 525] width 118 height 21
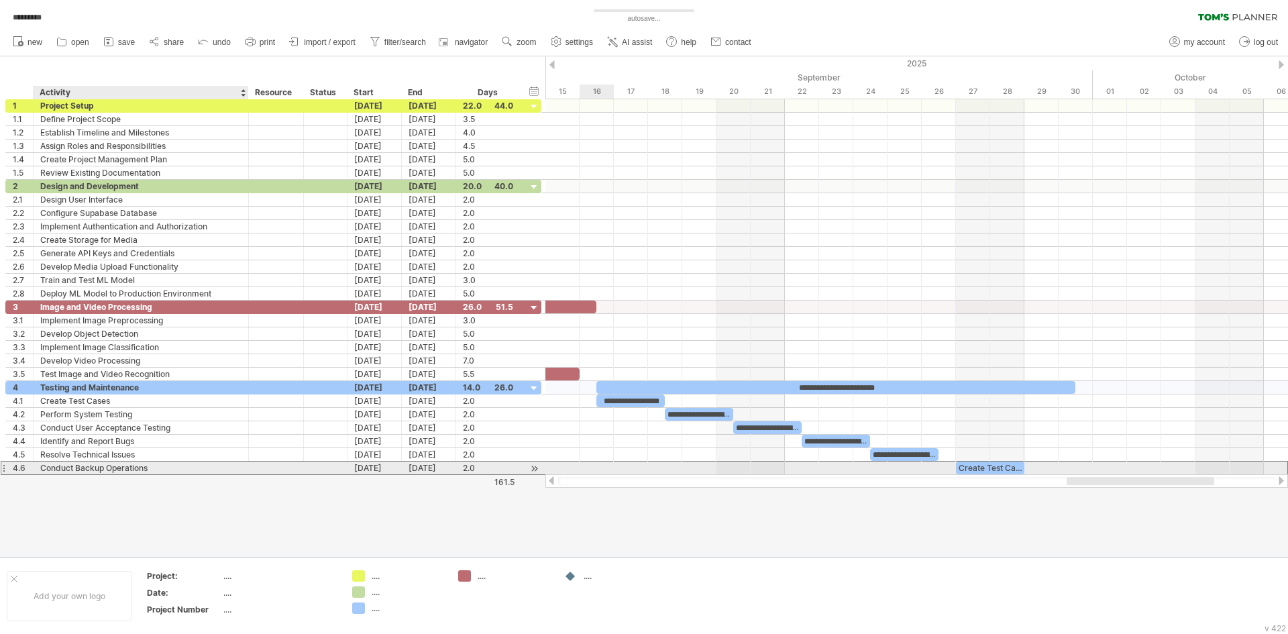
click at [100, 470] on div "Conduct Backup Operations" at bounding box center [140, 468] width 201 height 13
click at [1005, 468] on div "Create Test Cases" at bounding box center [990, 468] width 68 height 13
drag, startPoint x: 1025, startPoint y: 466, endPoint x: 1081, endPoint y: 466, distance: 56.4
click at [1081, 466] on div "**********" at bounding box center [916, 287] width 743 height 376
click at [960, 468] on div "**********" at bounding box center [1016, 468] width 120 height 13
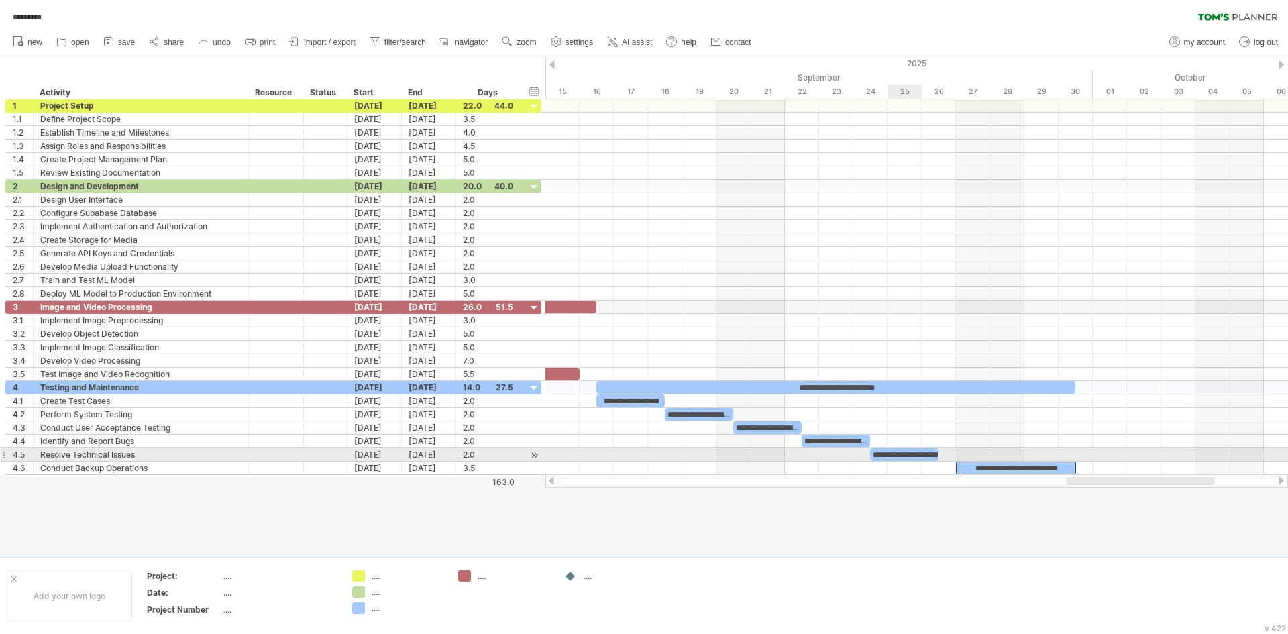
click at [910, 448] on div "**********" at bounding box center [904, 454] width 68 height 13
drag, startPoint x: 936, startPoint y: 452, endPoint x: 959, endPoint y: 455, distance: 22.3
click at [959, 455] on div "**********" at bounding box center [916, 287] width 743 height 376
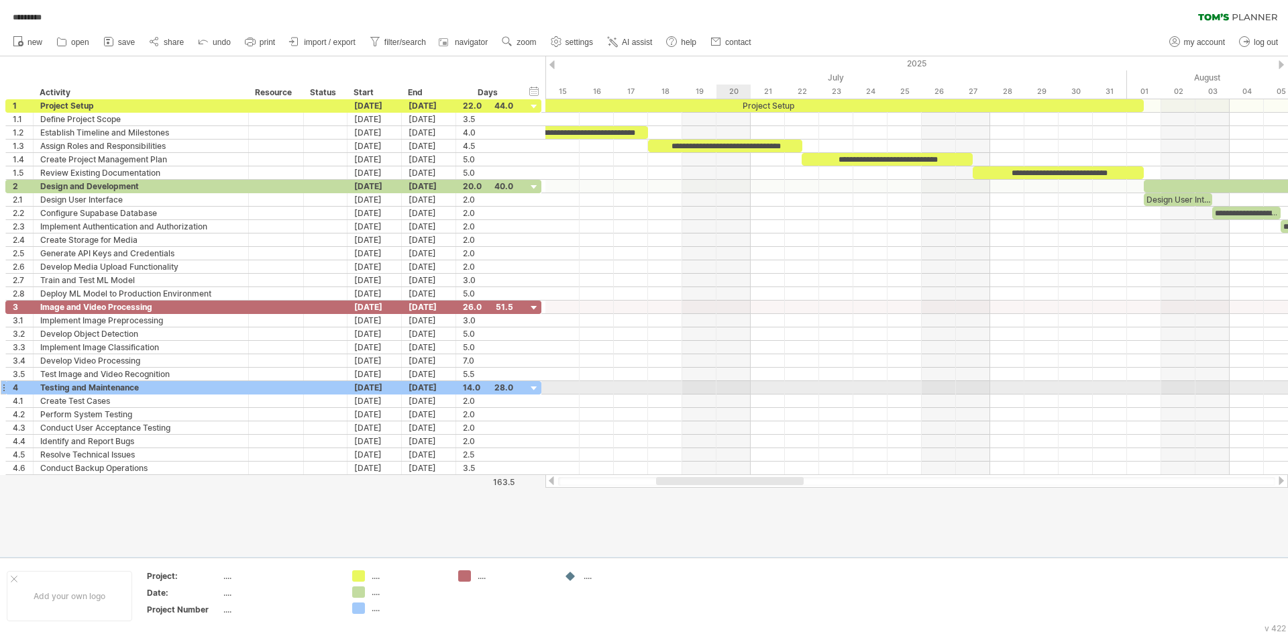
drag, startPoint x: 1140, startPoint y: 482, endPoint x: 729, endPoint y: 392, distance: 420.4
click at [729, 392] on div "Trying to reach plan.tomsplanner.com Connected again... 0% autosave... ********…" at bounding box center [644, 317] width 1288 height 634
click at [508, 37] on circle at bounding box center [505, 40] width 9 height 9
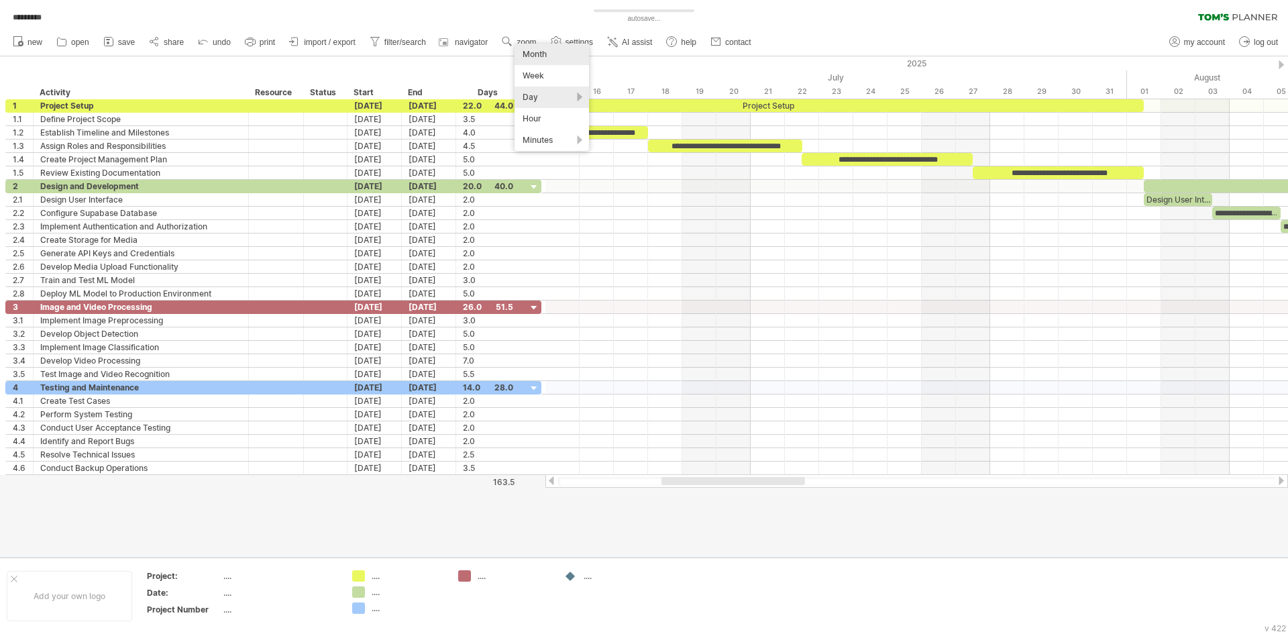
click at [541, 60] on div "Month" at bounding box center [552, 54] width 74 height 21
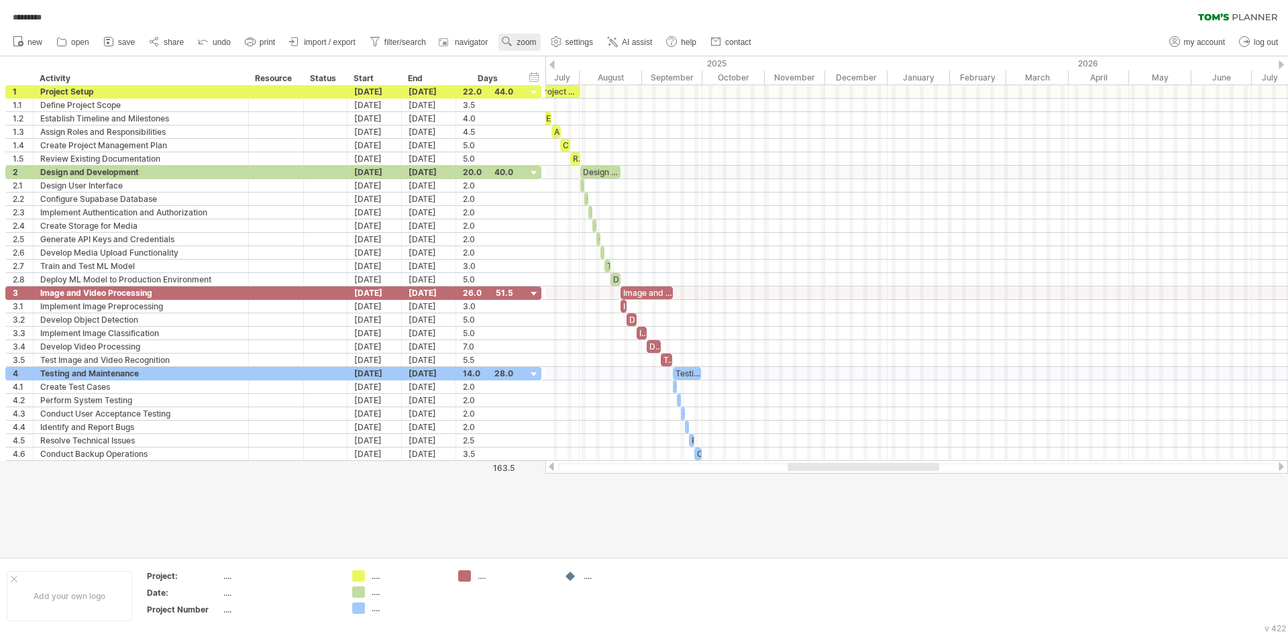
click at [539, 43] on link "zoom" at bounding box center [519, 42] width 42 height 17
click at [567, 83] on div "Week" at bounding box center [582, 81] width 74 height 21
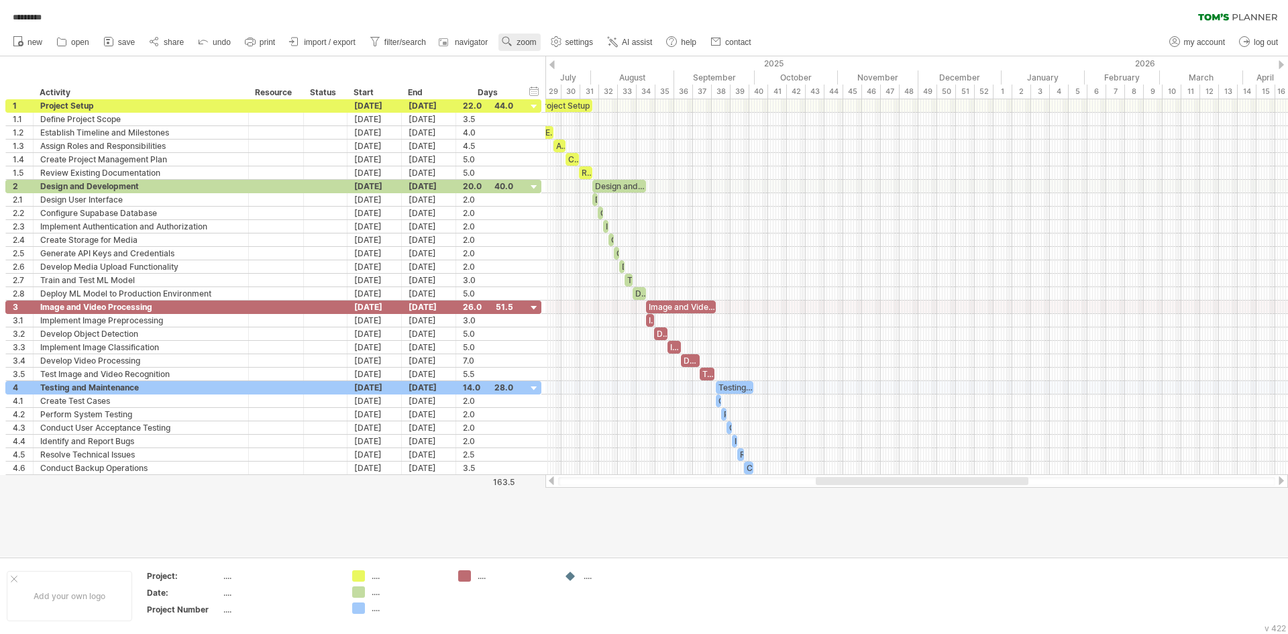
click at [513, 46] on use at bounding box center [506, 41] width 13 height 13
click at [548, 112] on div "Day" at bounding box center [557, 105] width 74 height 21
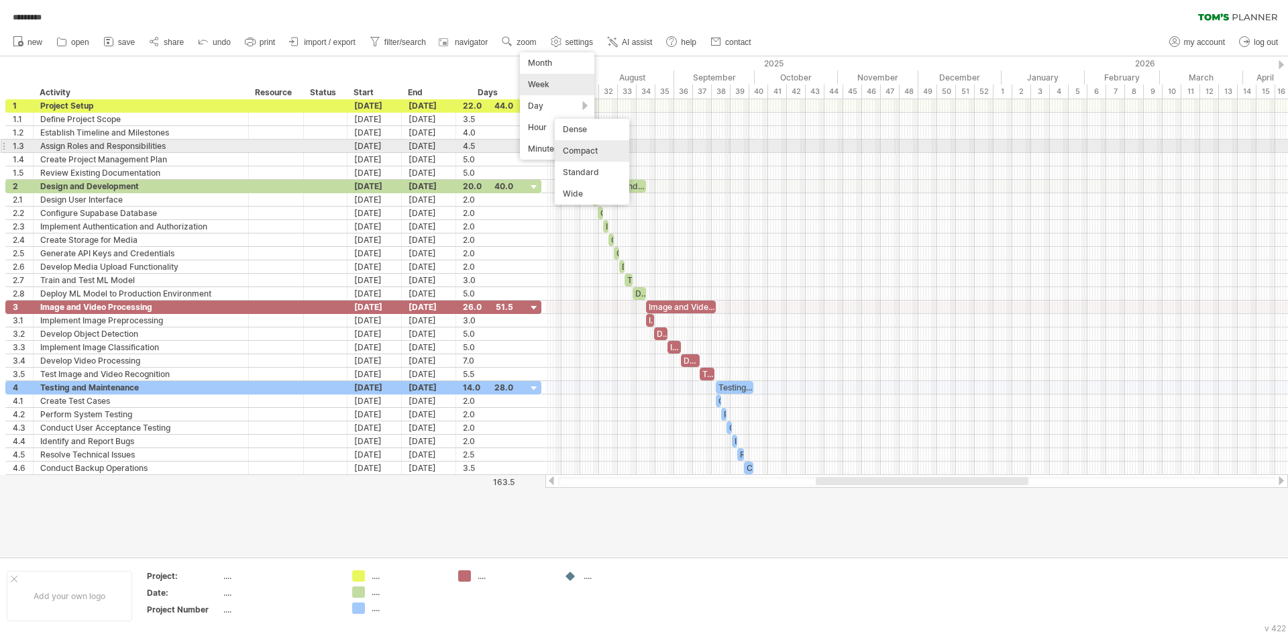
click at [602, 151] on div "Compact" at bounding box center [592, 150] width 74 height 21
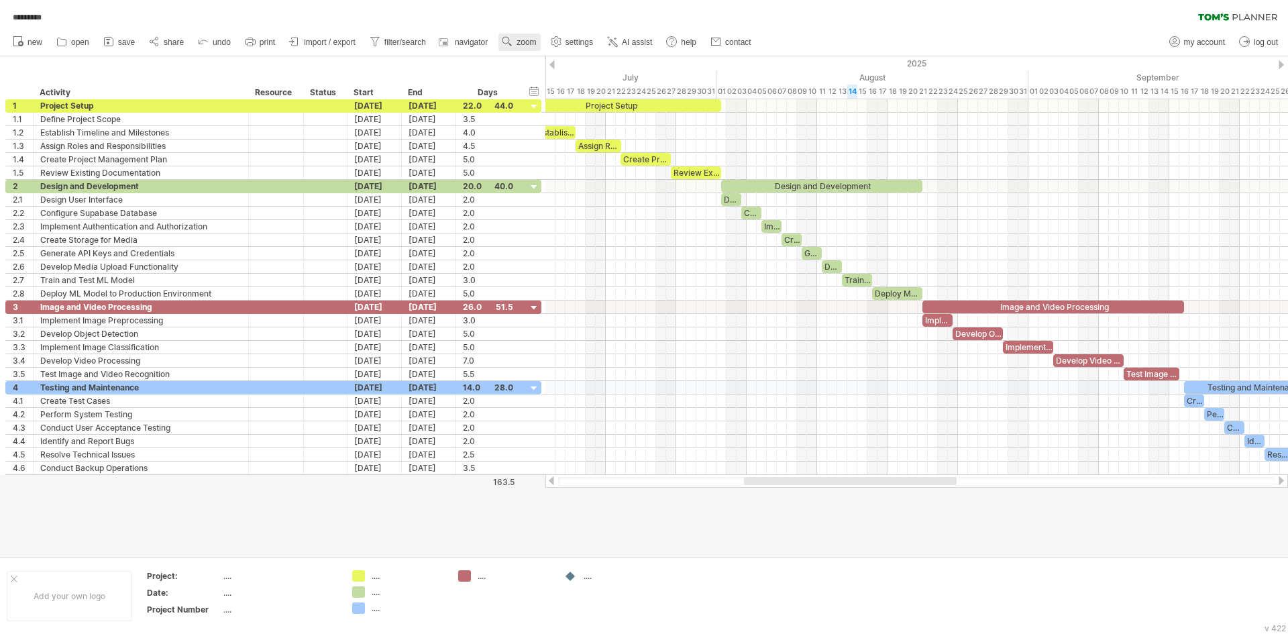
click at [540, 40] on link "zoom" at bounding box center [519, 42] width 42 height 17
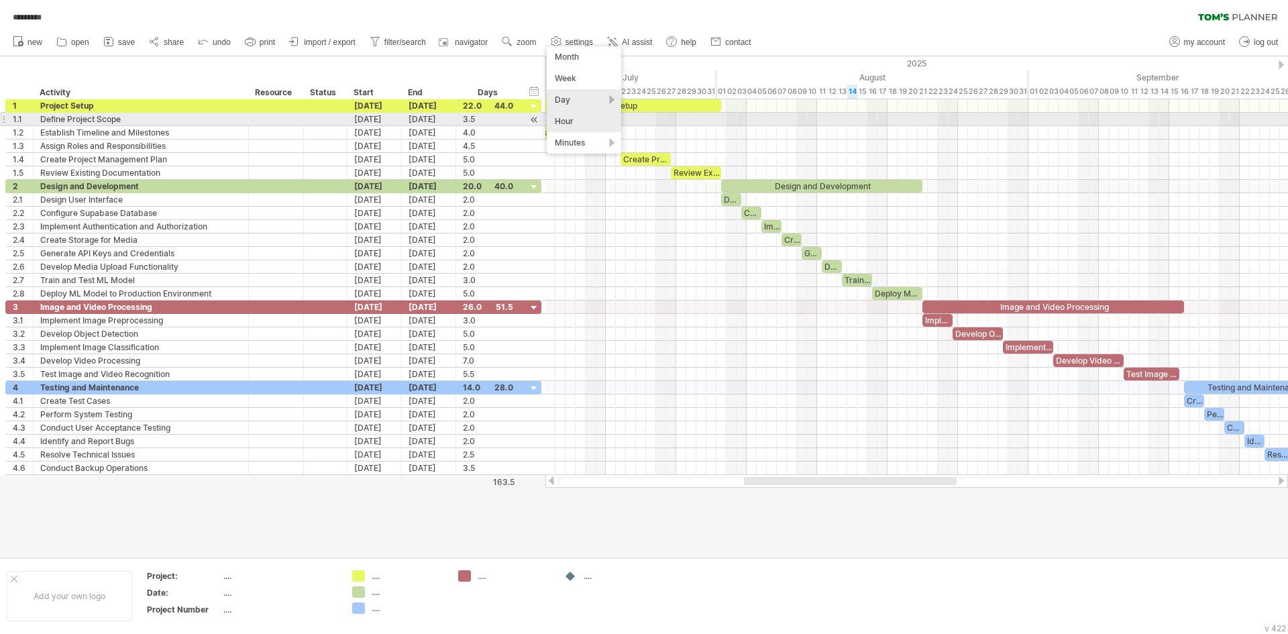
click at [591, 121] on div "Hour" at bounding box center [584, 121] width 74 height 21
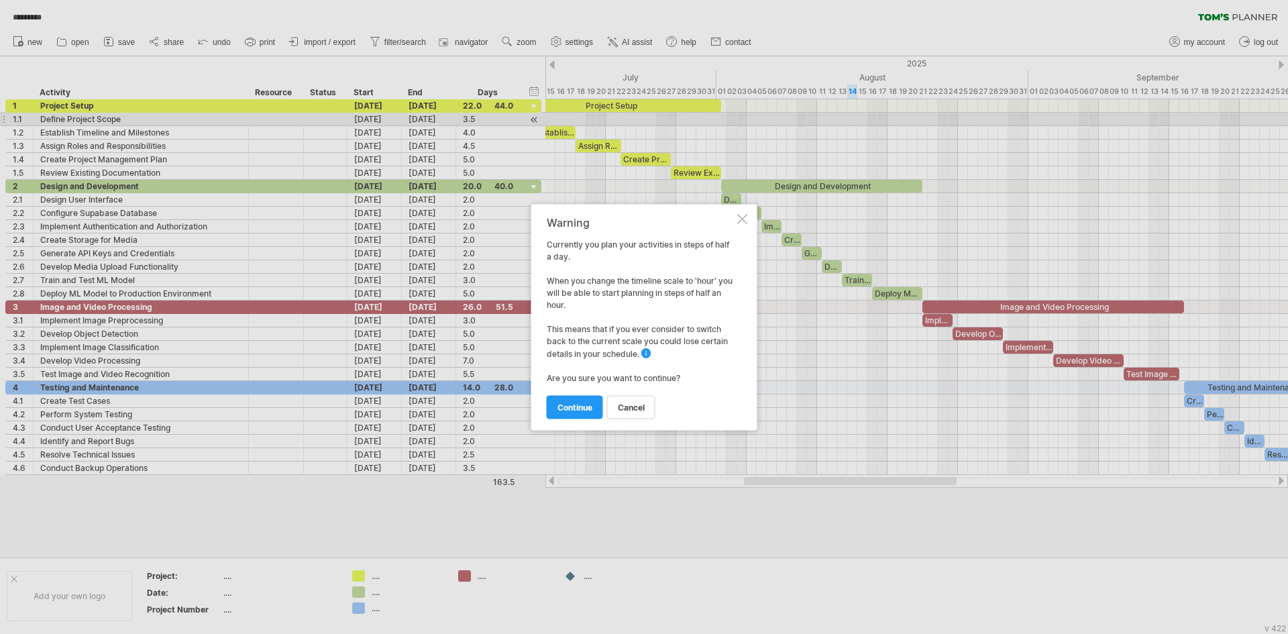
click at [741, 216] on div at bounding box center [742, 218] width 11 height 11
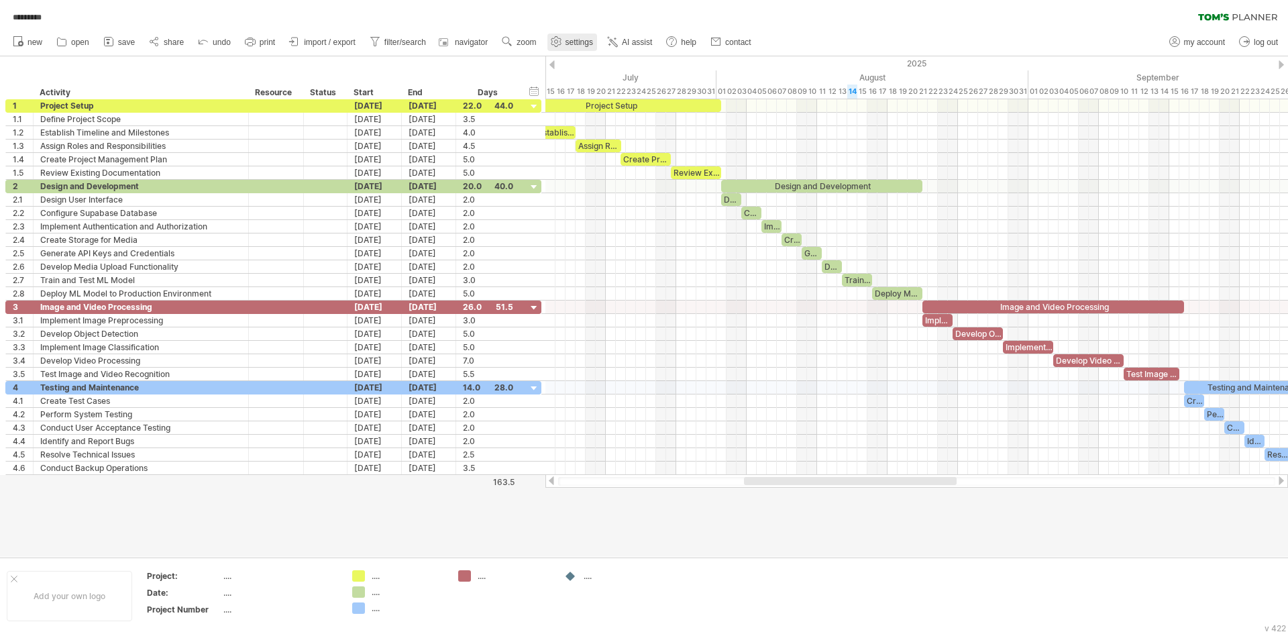
click at [560, 44] on use at bounding box center [555, 41] width 13 height 13
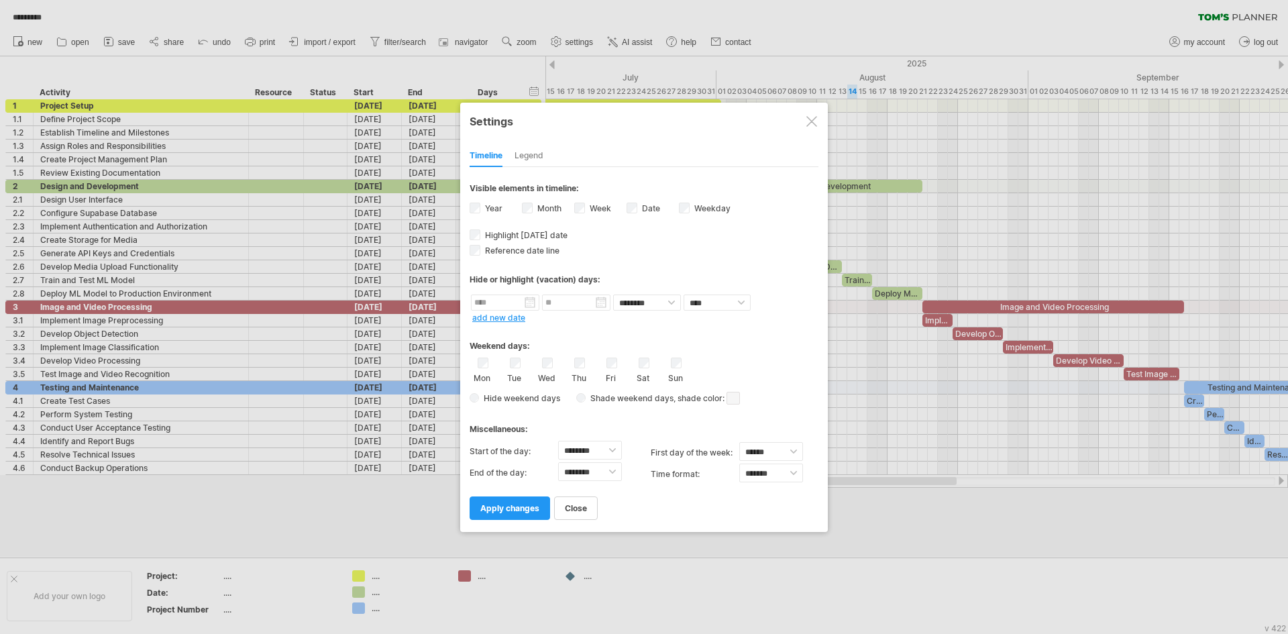
drag, startPoint x: 812, startPoint y: 119, endPoint x: 792, endPoint y: 113, distance: 20.4
click at [812, 119] on div at bounding box center [811, 121] width 11 height 11
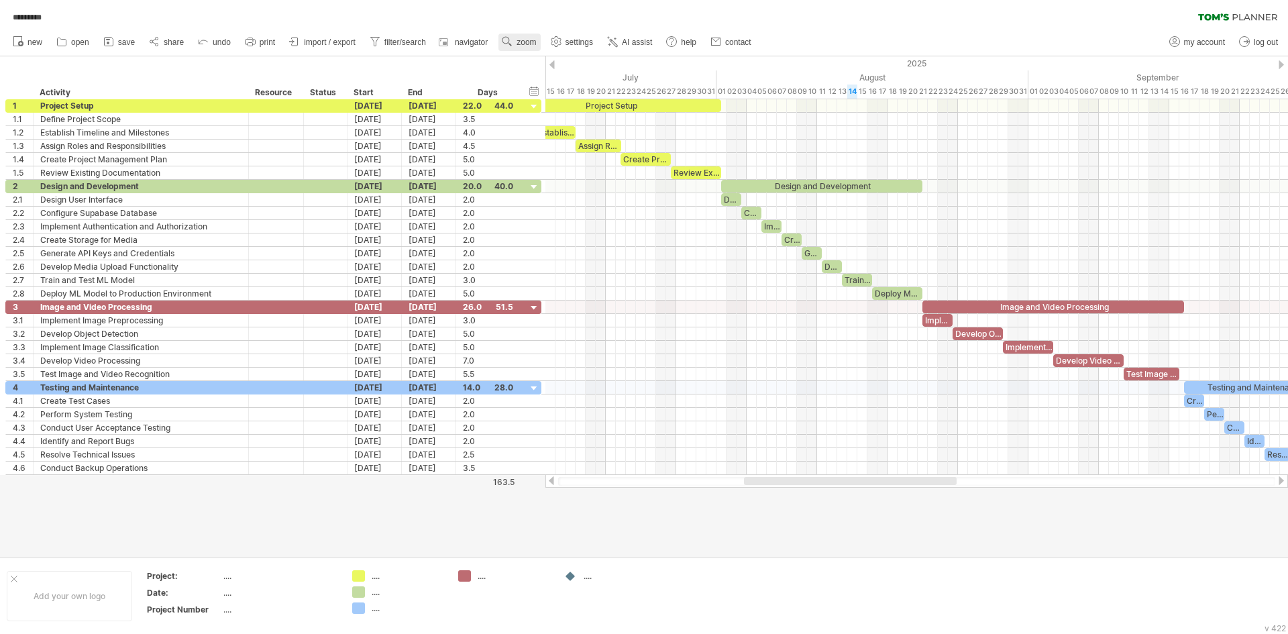
click at [527, 38] on span "zoom" at bounding box center [526, 42] width 19 height 9
click at [602, 95] on div "Day" at bounding box center [570, 97] width 74 height 21
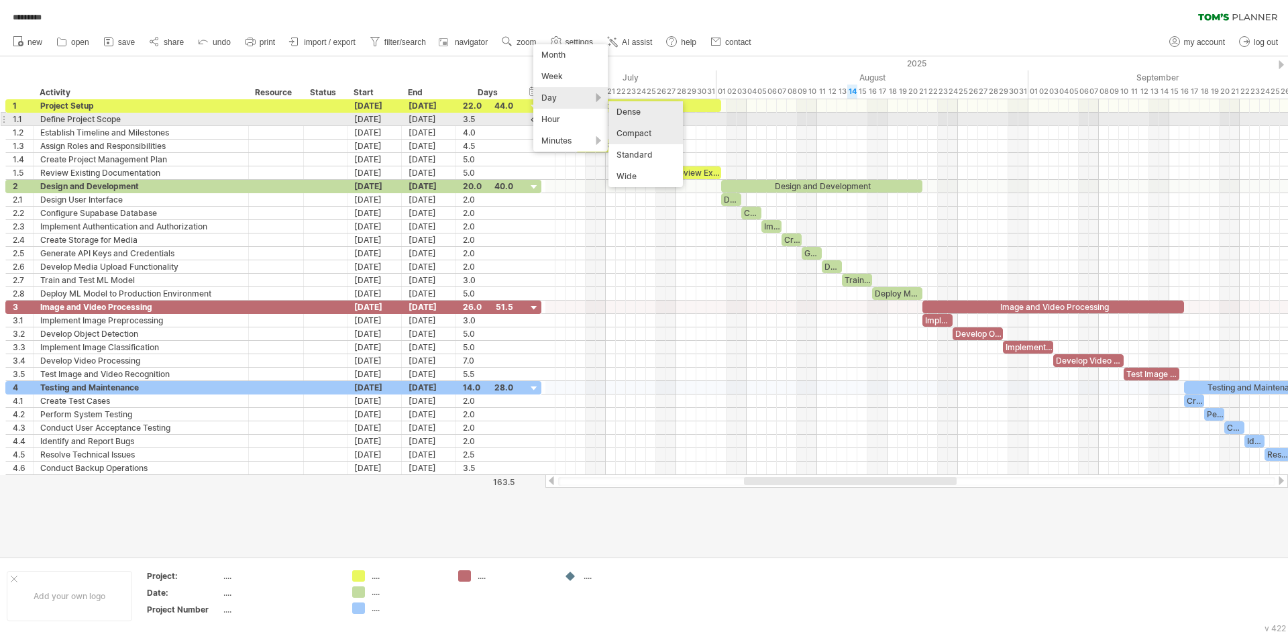
click at [631, 114] on div "Dense" at bounding box center [645, 111] width 74 height 21
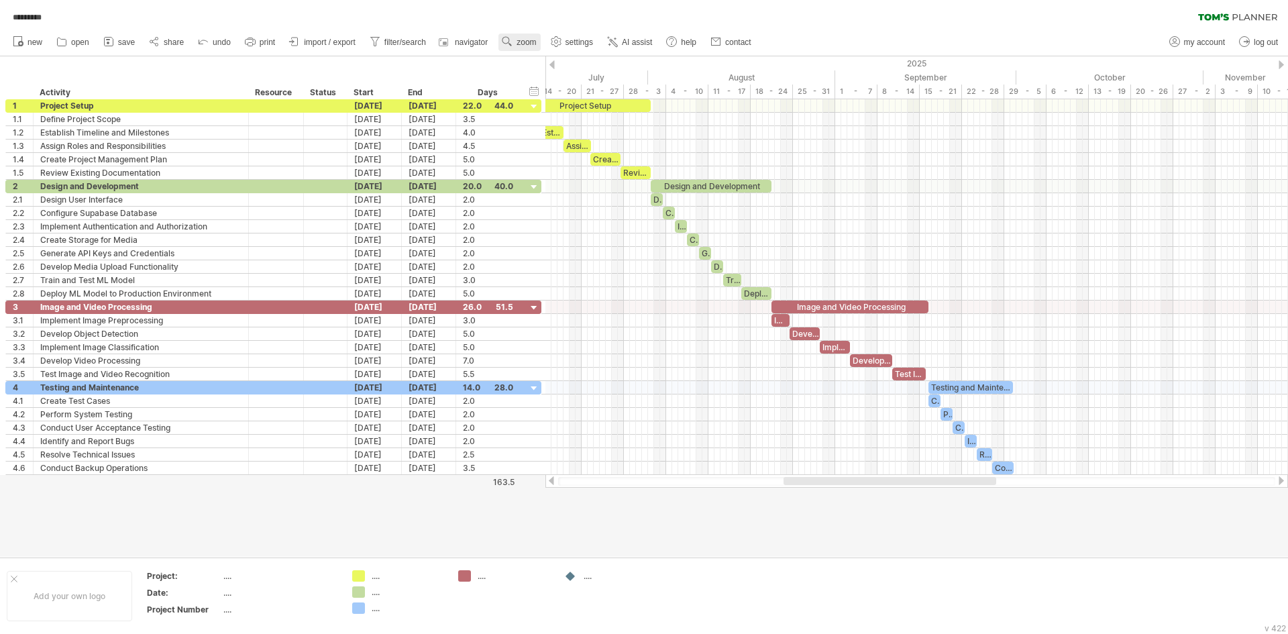
click at [526, 46] on span "zoom" at bounding box center [526, 42] width 19 height 9
click at [598, 109] on div "Day" at bounding box center [570, 105] width 74 height 21
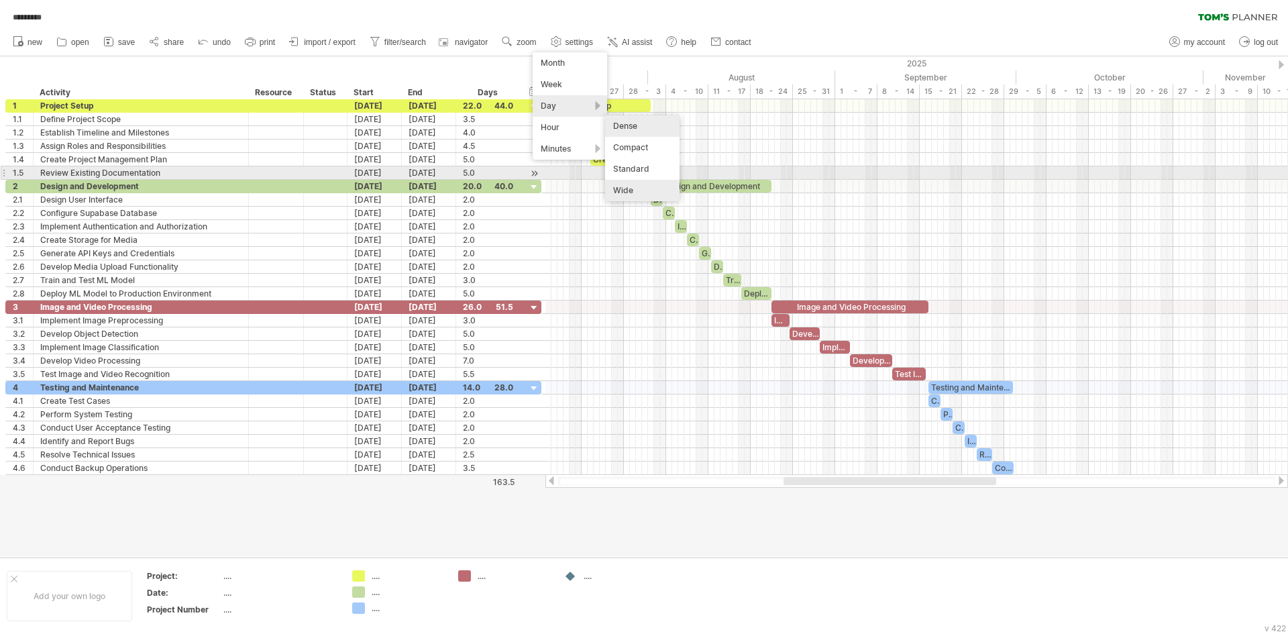
click at [645, 181] on div "Wide" at bounding box center [642, 190] width 74 height 21
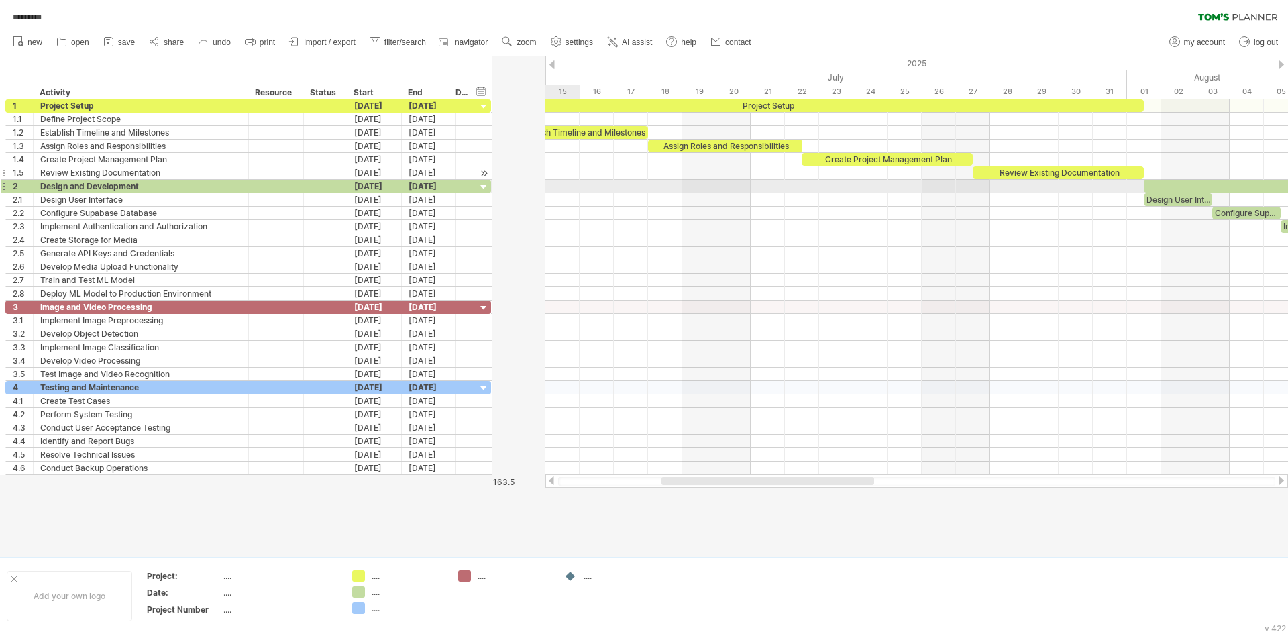
drag, startPoint x: 540, startPoint y: 180, endPoint x: 443, endPoint y: 177, distance: 96.6
click at [443, 177] on div "**********" at bounding box center [248, 287] width 486 height 376
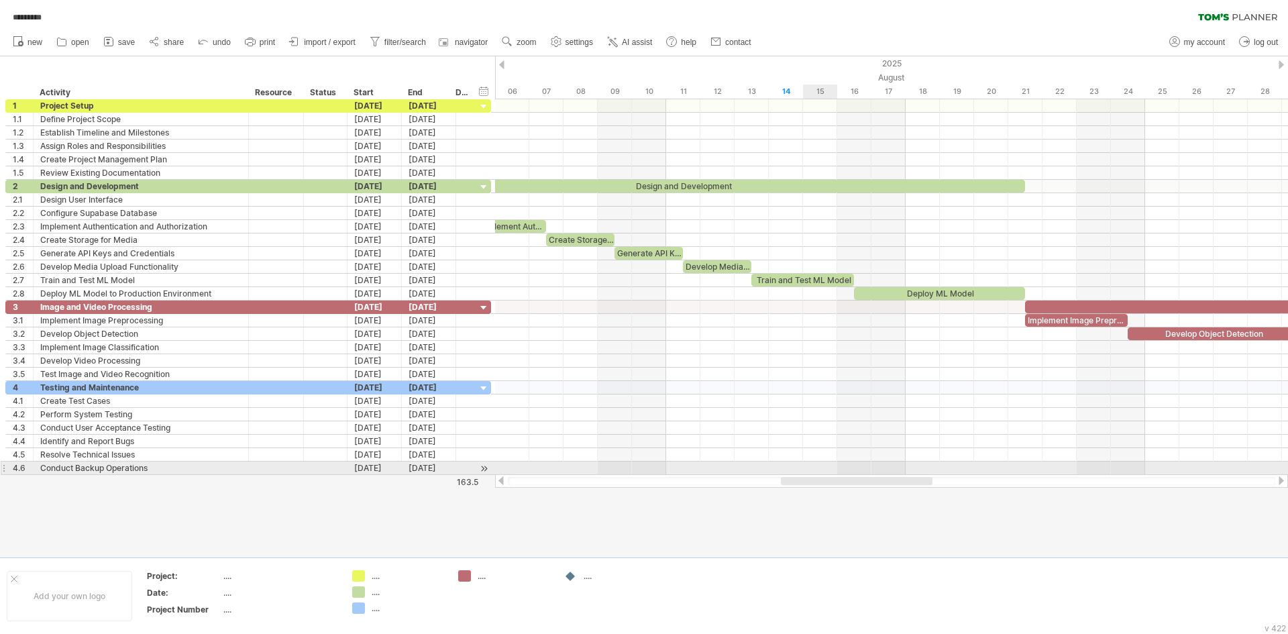
drag, startPoint x: 645, startPoint y: 481, endPoint x: 807, endPoint y: 470, distance: 162.7
click at [807, 470] on div "Trying to reach plan.tomsplanner.com Connected again... 0% autosave... ********…" at bounding box center [644, 317] width 1288 height 634
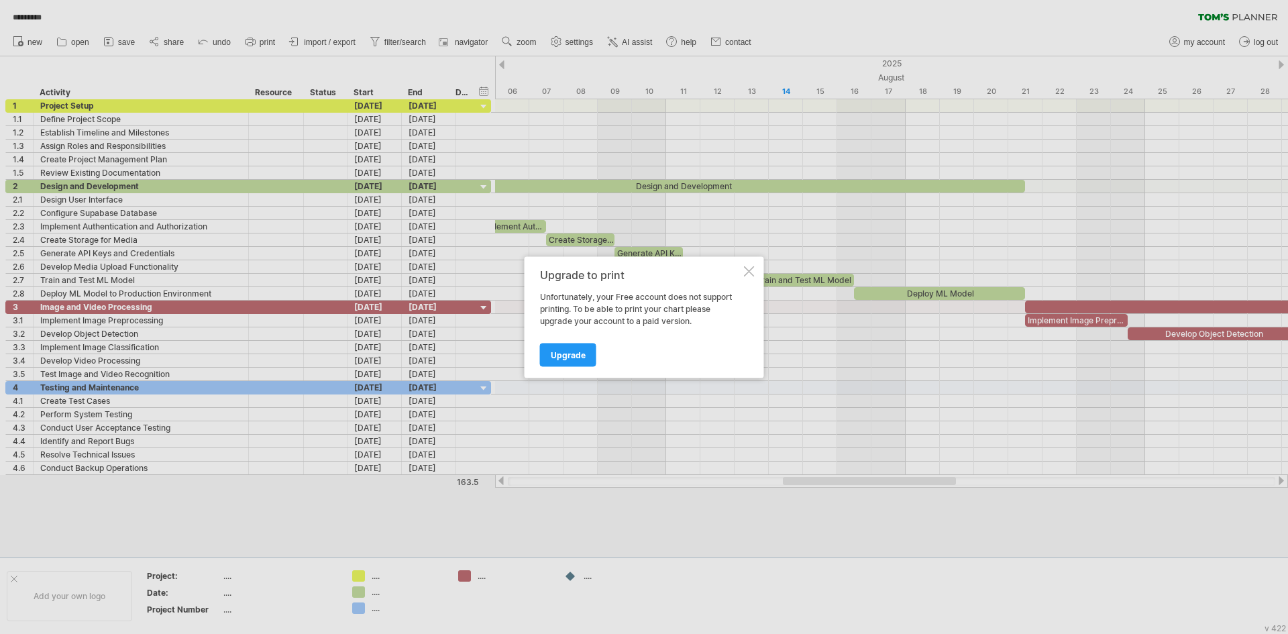
click at [750, 267] on div at bounding box center [749, 271] width 11 height 11
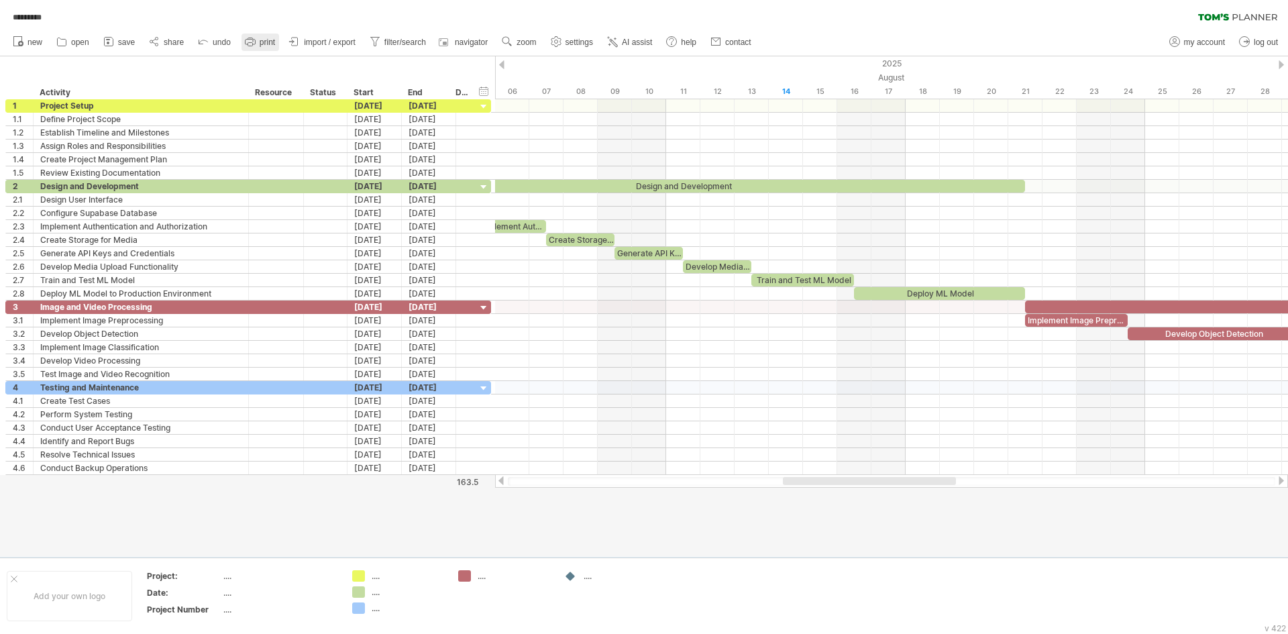
click at [265, 38] on span "print" at bounding box center [267, 42] width 15 height 9
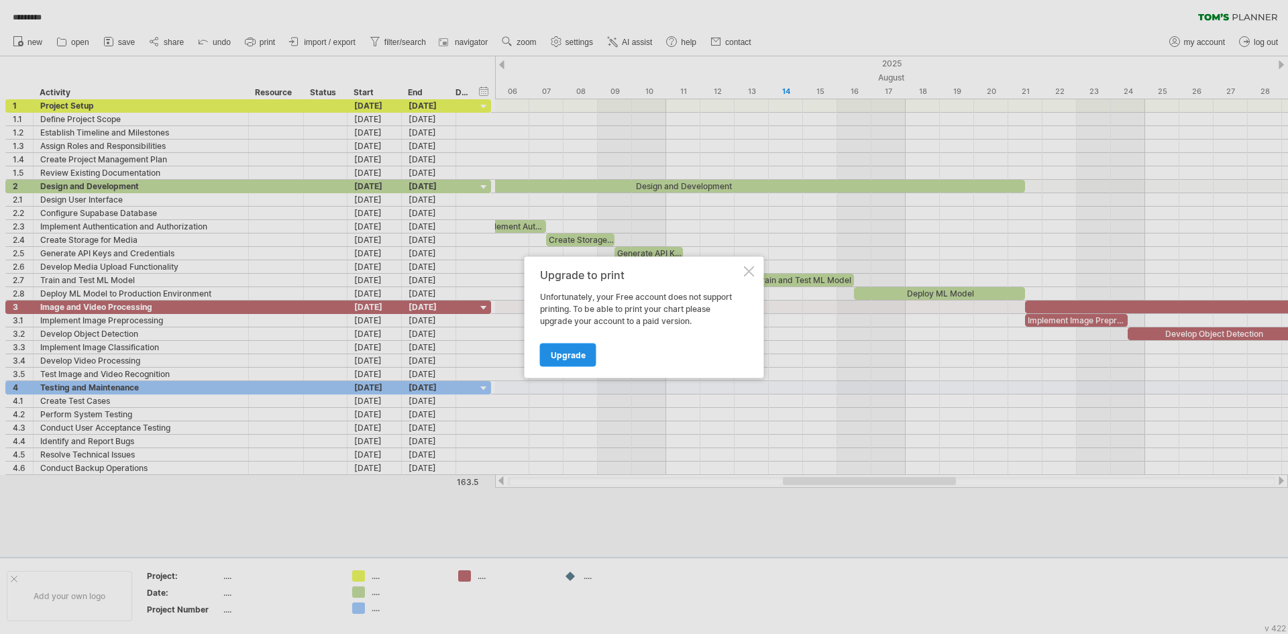
click at [587, 352] on link "Upgrade" at bounding box center [568, 354] width 56 height 23
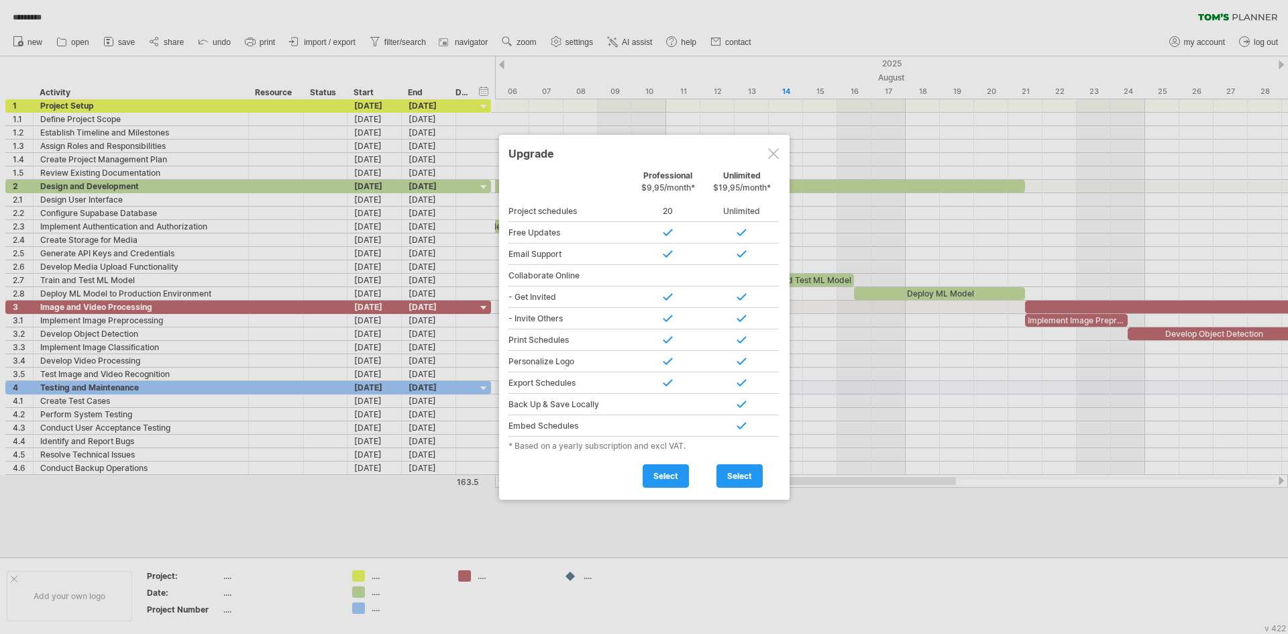
drag, startPoint x: 651, startPoint y: 194, endPoint x: 667, endPoint y: 194, distance: 16.1
click at [667, 194] on div "Professional $9,95/month*" at bounding box center [668, 184] width 74 height 29
click at [765, 148] on div "Upgrade" at bounding box center [644, 153] width 272 height 24
click at [769, 149] on div at bounding box center [773, 153] width 11 height 11
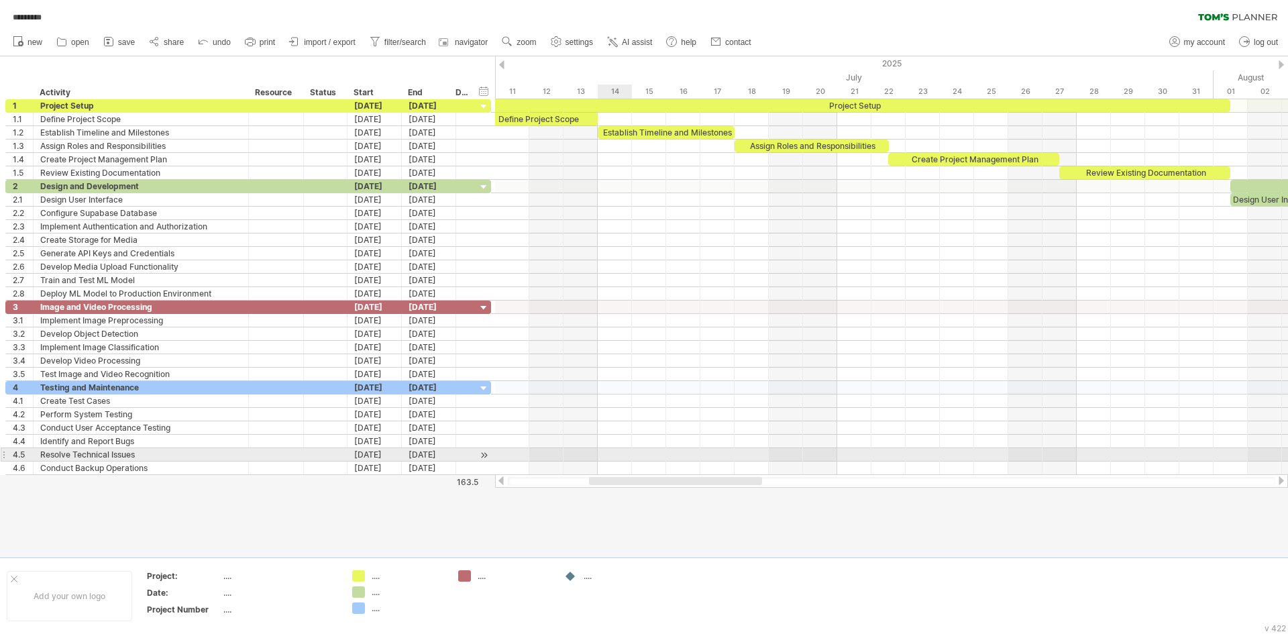
drag, startPoint x: 810, startPoint y: 481, endPoint x: 616, endPoint y: 448, distance: 196.6
click at [616, 448] on div "Trying to reach plan.tomsplanner.com Connected again... 0% quick save *********…" at bounding box center [644, 317] width 1288 height 634
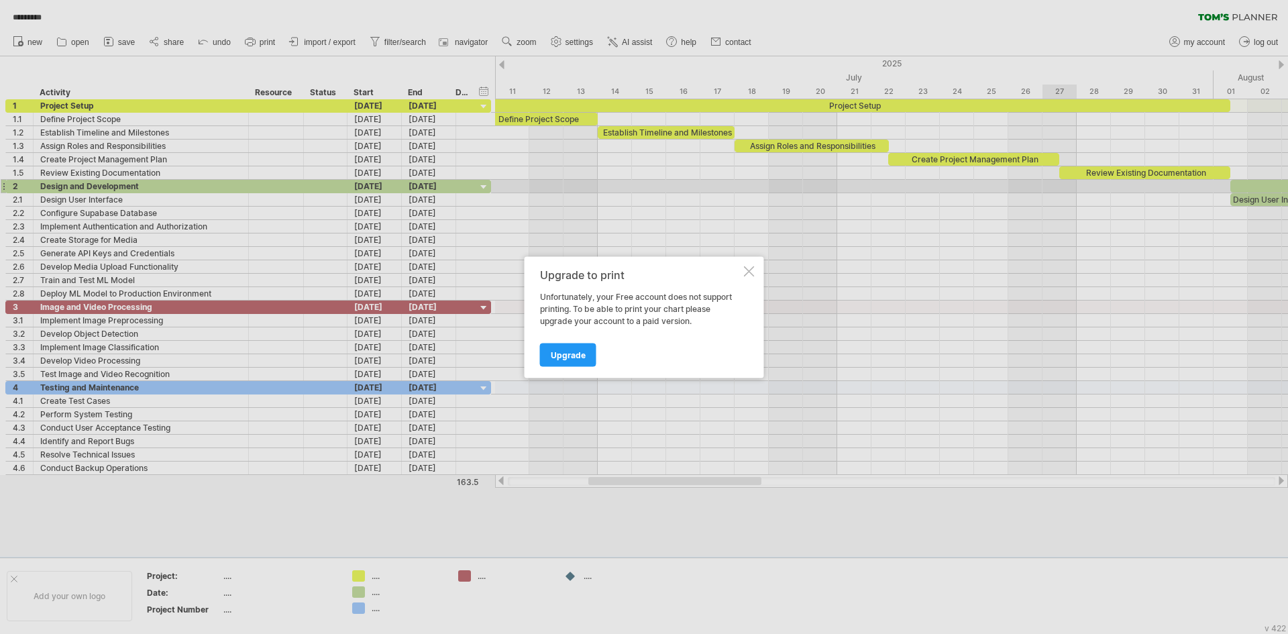
click at [749, 272] on div at bounding box center [749, 271] width 11 height 11
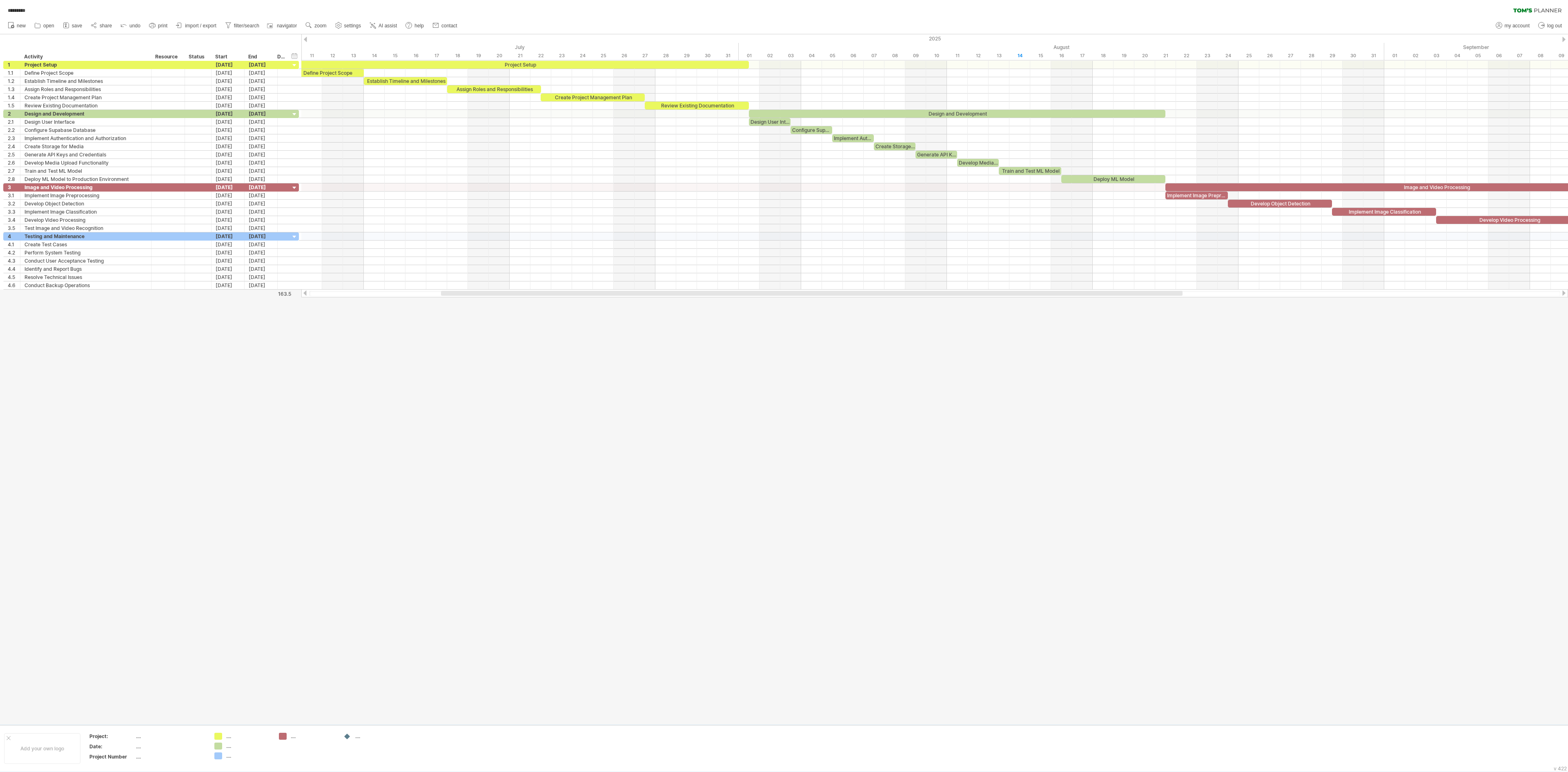
drag, startPoint x: 783, startPoint y: 0, endPoint x: 1155, endPoint y: 401, distance: 547.0
click at [783, 385] on div at bounding box center [784, 379] width 1568 height 690
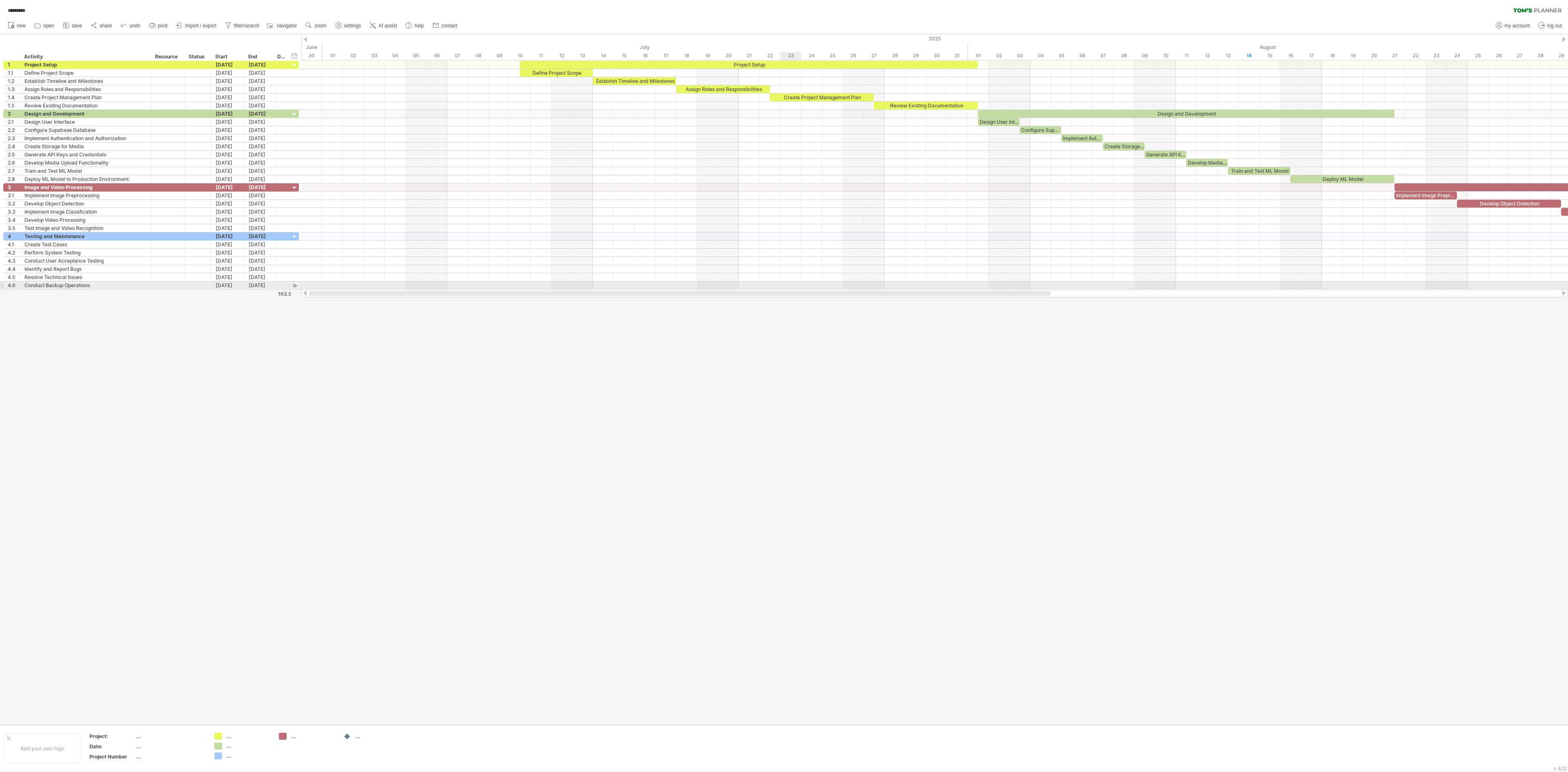
drag, startPoint x: 947, startPoint y: 292, endPoint x: 792, endPoint y: 284, distance: 155.2
click at [783, 284] on div "Trying to reach plan.tomsplanner.com Connected again... 0% quick save *********…" at bounding box center [784, 386] width 1568 height 772
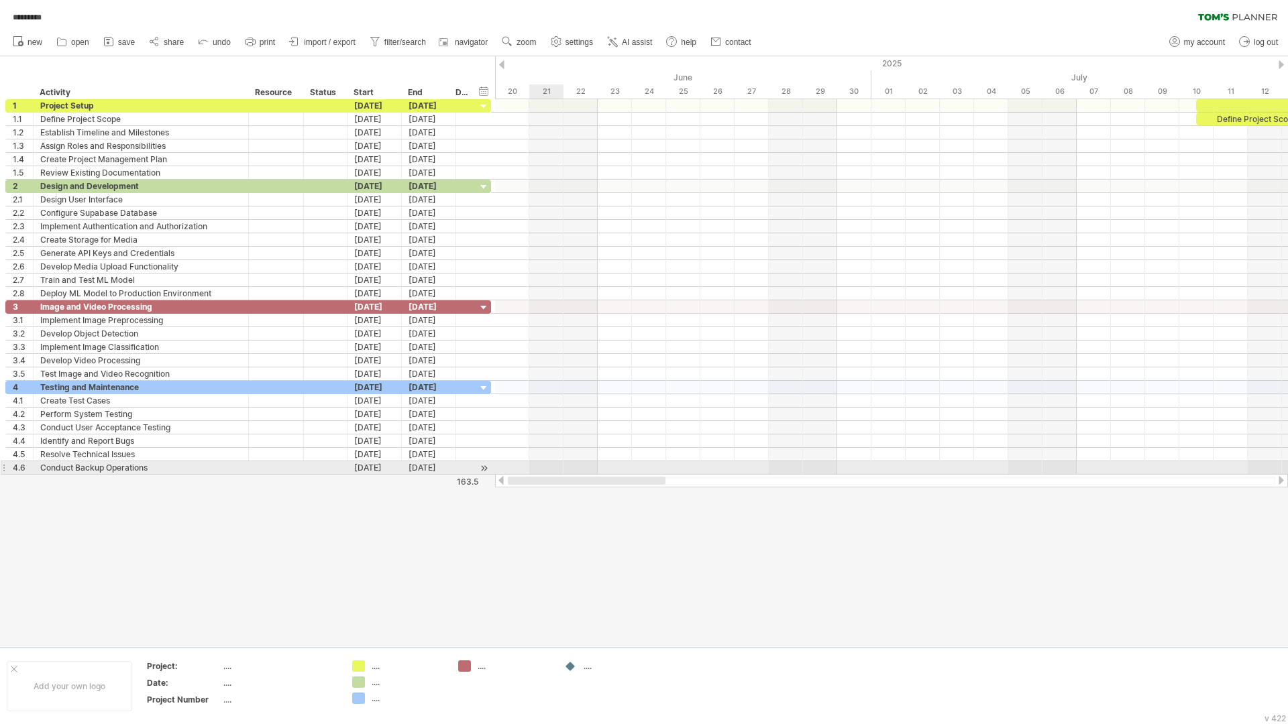
drag, startPoint x: 667, startPoint y: 484, endPoint x: 557, endPoint y: 465, distance: 112.4
click at [557, 465] on div "Trying to reach plan.tomsplanner.com Connected again... 0% quick save *********…" at bounding box center [644, 362] width 1288 height 724
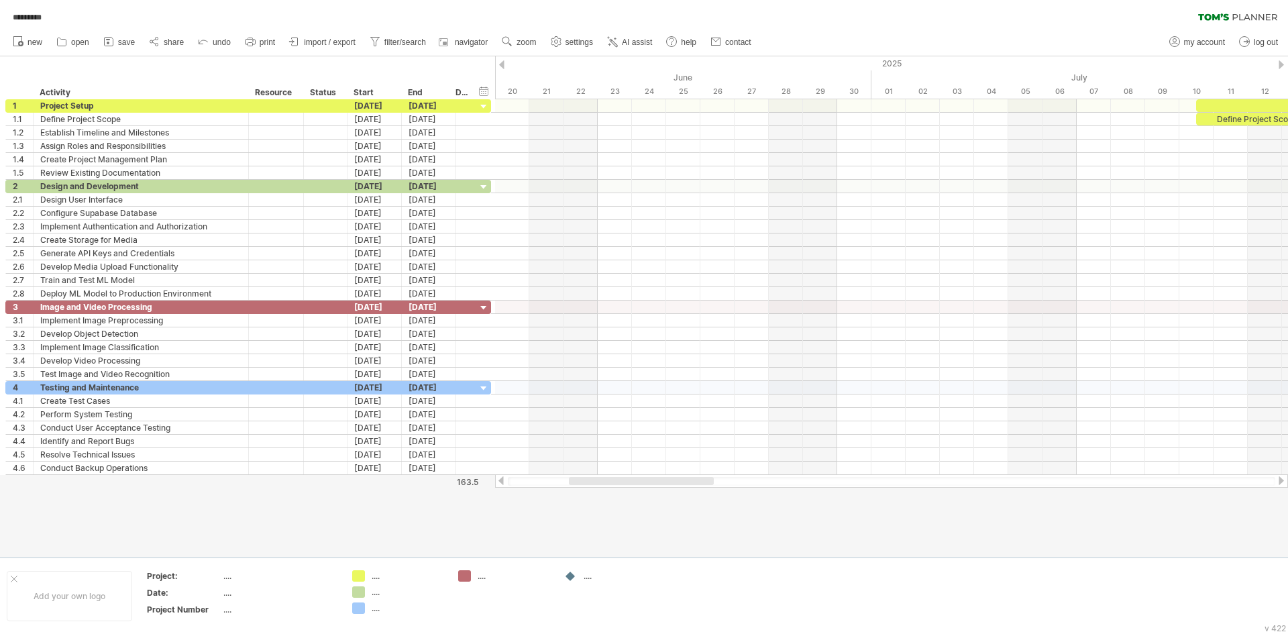
drag, startPoint x: 1254, startPoint y: 0, endPoint x: 753, endPoint y: 245, distance: 557.1
click at [754, 245] on div at bounding box center [891, 239] width 793 height 13
drag, startPoint x: 619, startPoint y: 486, endPoint x: 629, endPoint y: 481, distance: 11.1
click at [629, 481] on div at bounding box center [891, 480] width 793 height 13
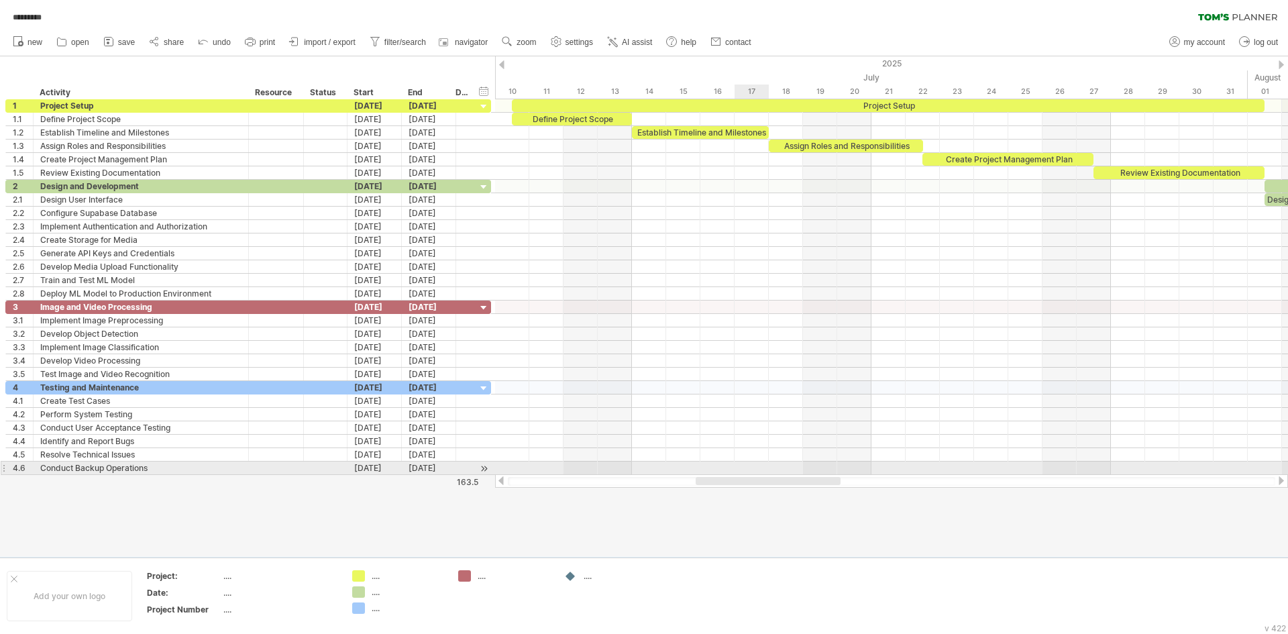
drag, startPoint x: 629, startPoint y: 481, endPoint x: 755, endPoint y: 465, distance: 127.8
click at [755, 465] on div "Trying to reach plan.tomsplanner.com Connected again... 0% quick save *********…" at bounding box center [644, 317] width 1288 height 634
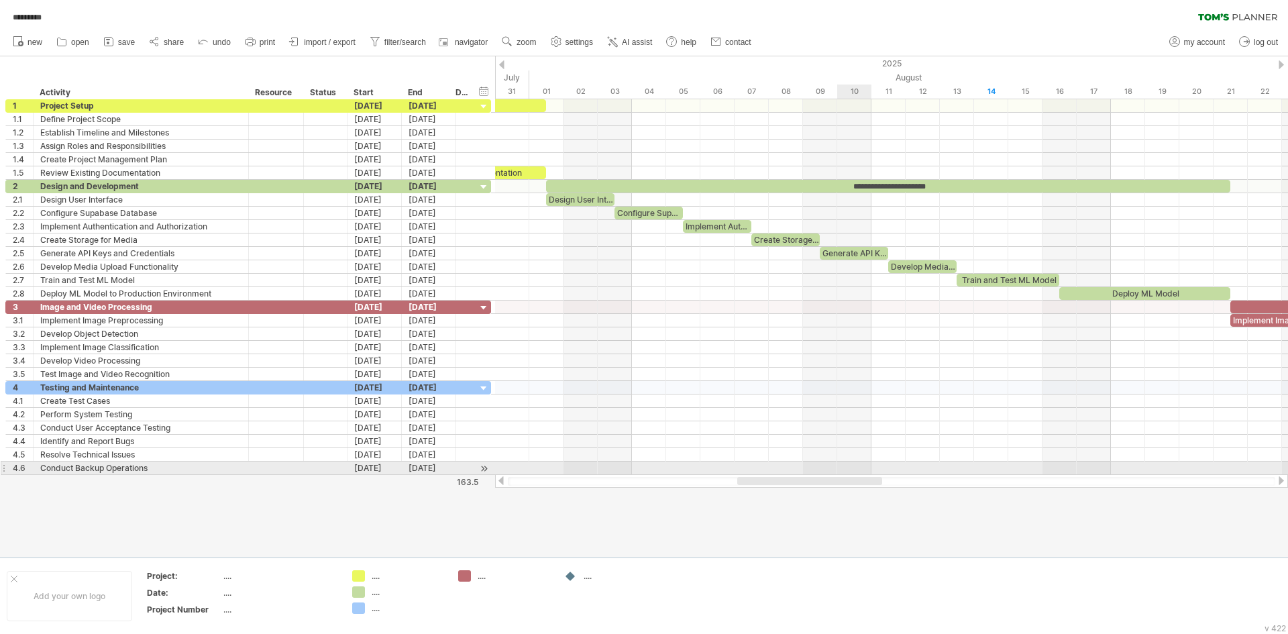
drag, startPoint x: 700, startPoint y: 483, endPoint x: 857, endPoint y: 475, distance: 156.5
click at [857, 475] on div at bounding box center [891, 480] width 793 height 13
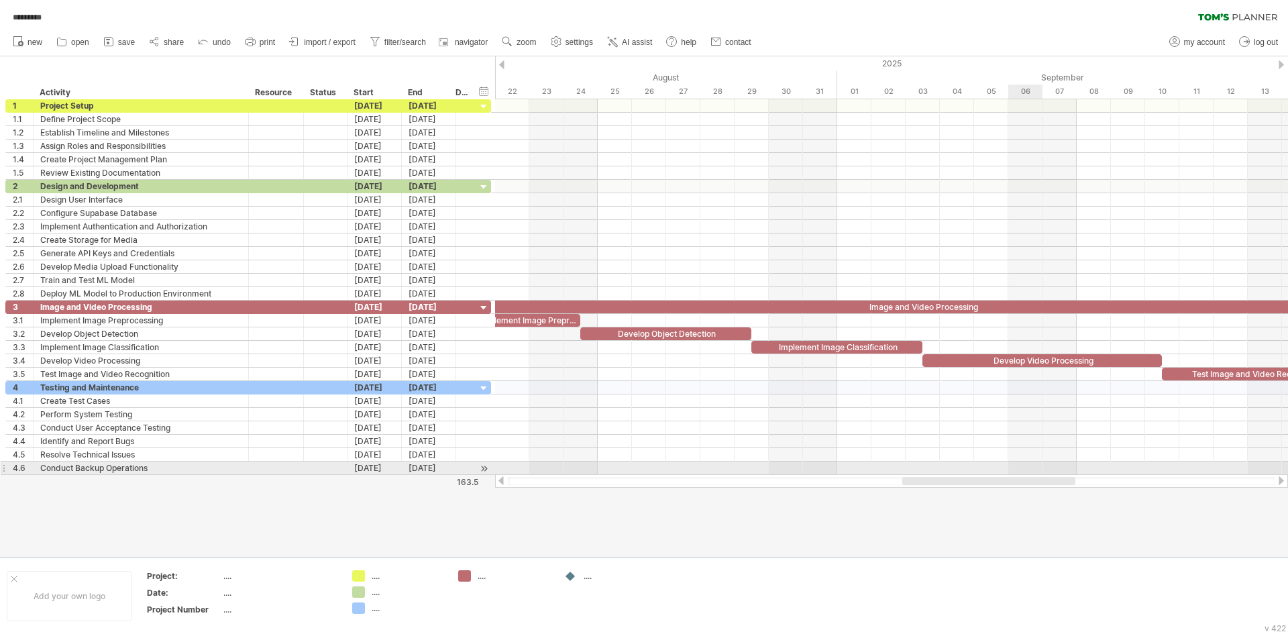
drag, startPoint x: 860, startPoint y: 482, endPoint x: 1022, endPoint y: 466, distance: 163.1
click at [1022, 466] on div "Trying to reach plan.tomsplanner.com Connected again... 0% quick save *********…" at bounding box center [644, 317] width 1288 height 634
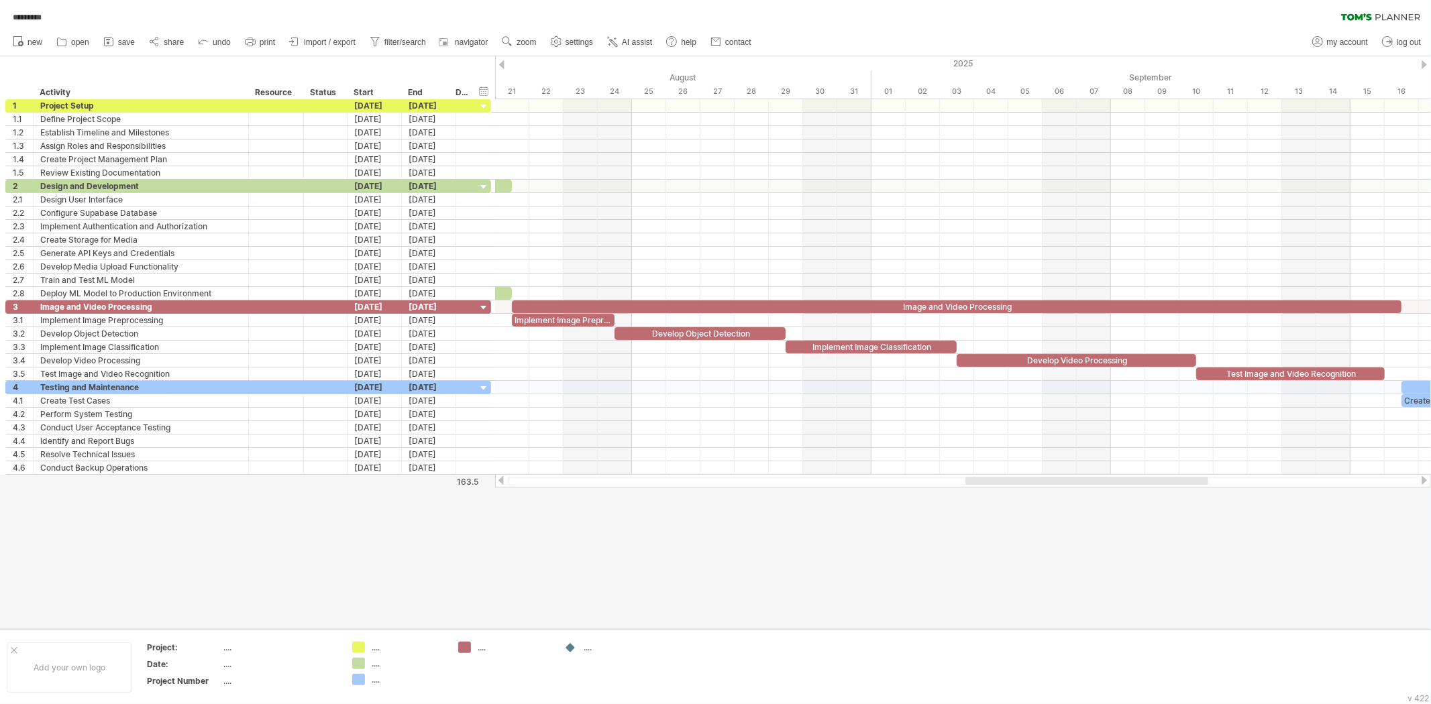
drag, startPoint x: 1145, startPoint y: 482, endPoint x: 1134, endPoint y: 485, distance: 11.2
click at [1134, 485] on div at bounding box center [963, 481] width 910 height 9
drag, startPoint x: 966, startPoint y: 480, endPoint x: 1004, endPoint y: 486, distance: 38.7
click at [1004, 486] on div at bounding box center [963, 480] width 936 height 13
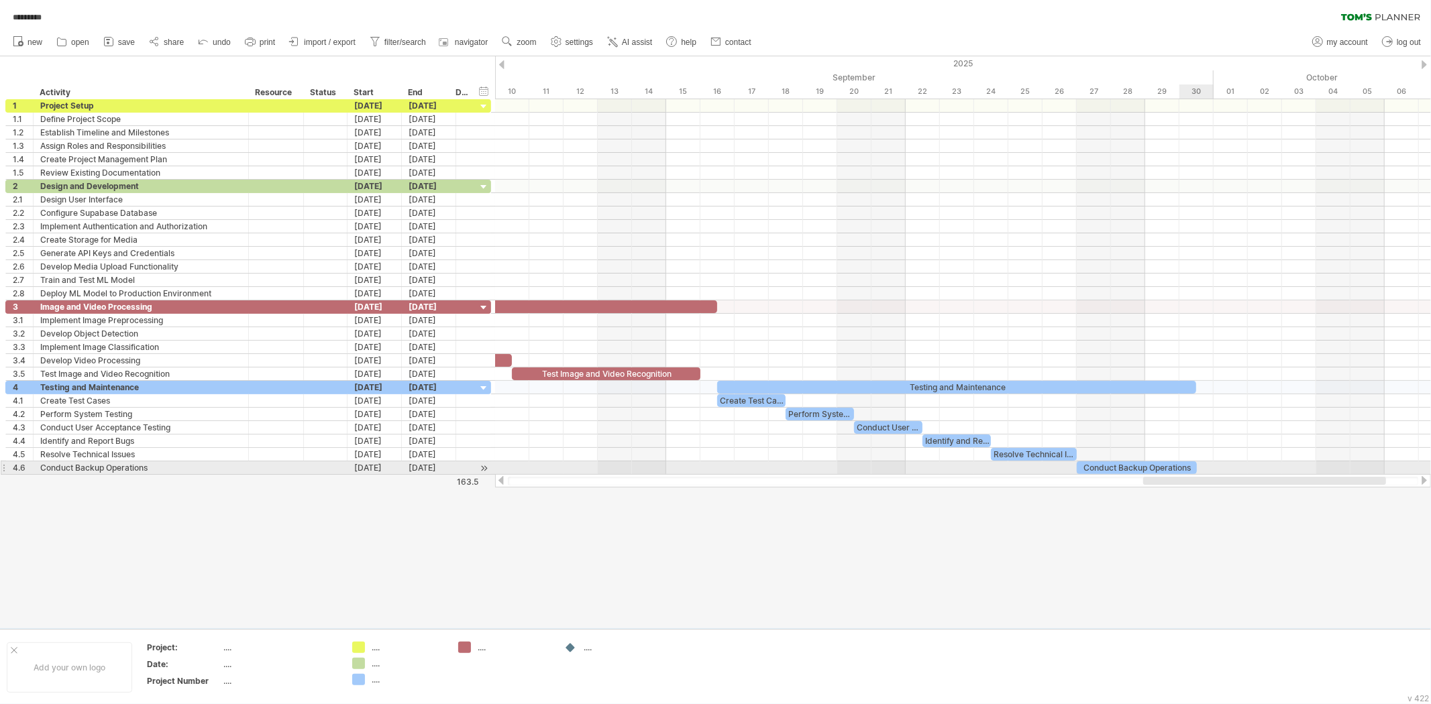
drag, startPoint x: 1008, startPoint y: 482, endPoint x: 1183, endPoint y: 471, distance: 176.1
click at [1183, 471] on div "Trying to reach plan.tomsplanner.com Connected again... 0% quick save *********…" at bounding box center [715, 352] width 1431 height 704
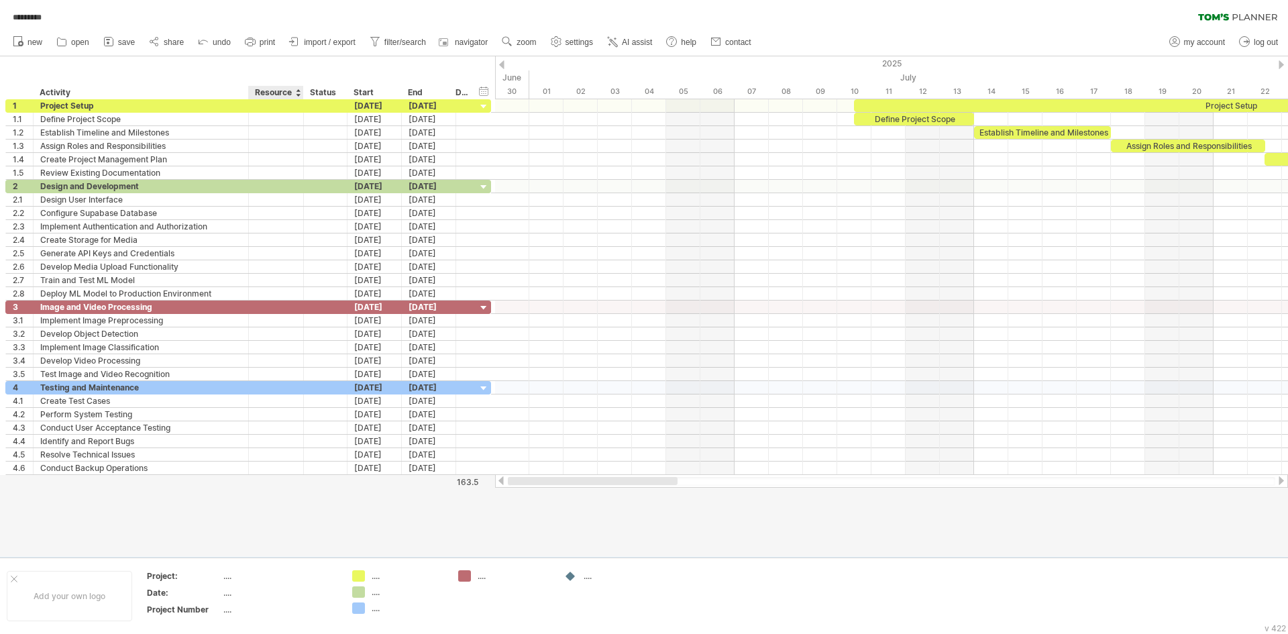
drag, startPoint x: 1049, startPoint y: 480, endPoint x: 301, endPoint y: 532, distance: 749.8
click at [301, 532] on div "Trying to reach plan.tomsplanner.com Connected again... 0% quick save *********…" at bounding box center [644, 317] width 1288 height 634
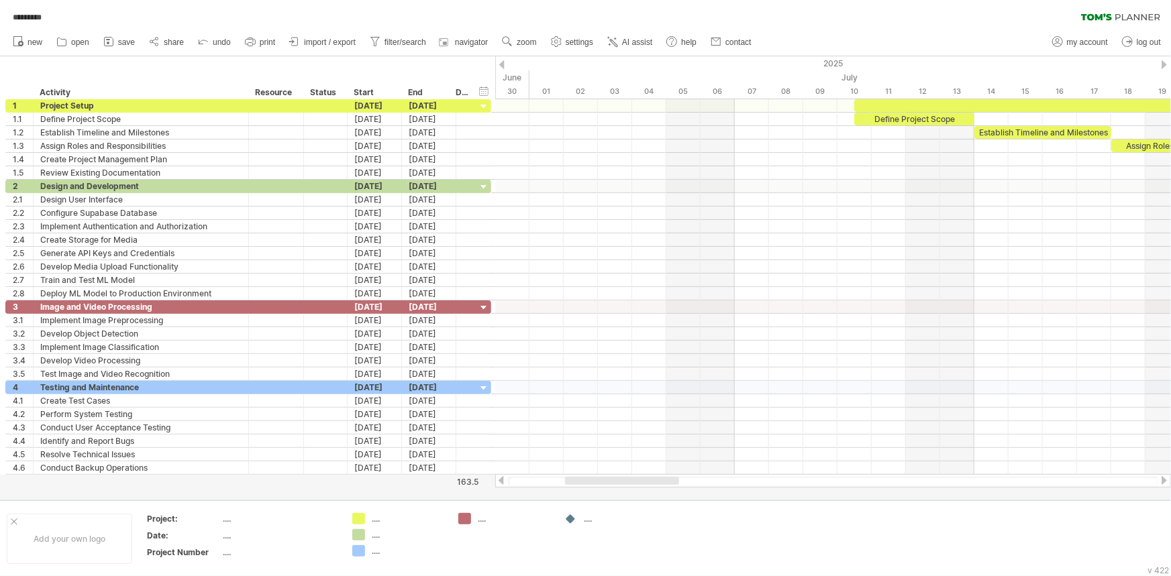
click at [624, 482] on div at bounding box center [622, 481] width 114 height 8
click at [1132, 37] on icon at bounding box center [1126, 41] width 13 height 13
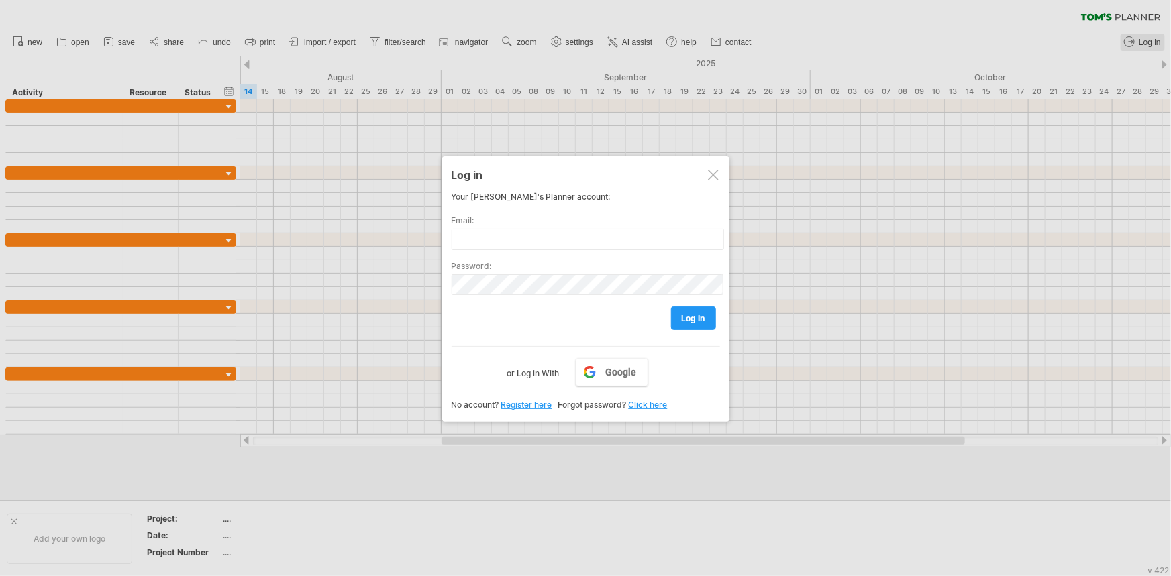
click at [1134, 42] on div at bounding box center [585, 288] width 1171 height 576
click at [616, 246] on input "text" at bounding box center [587, 239] width 272 height 21
click at [718, 171] on div at bounding box center [713, 175] width 11 height 11
